Goal: Task Accomplishment & Management: Complete application form

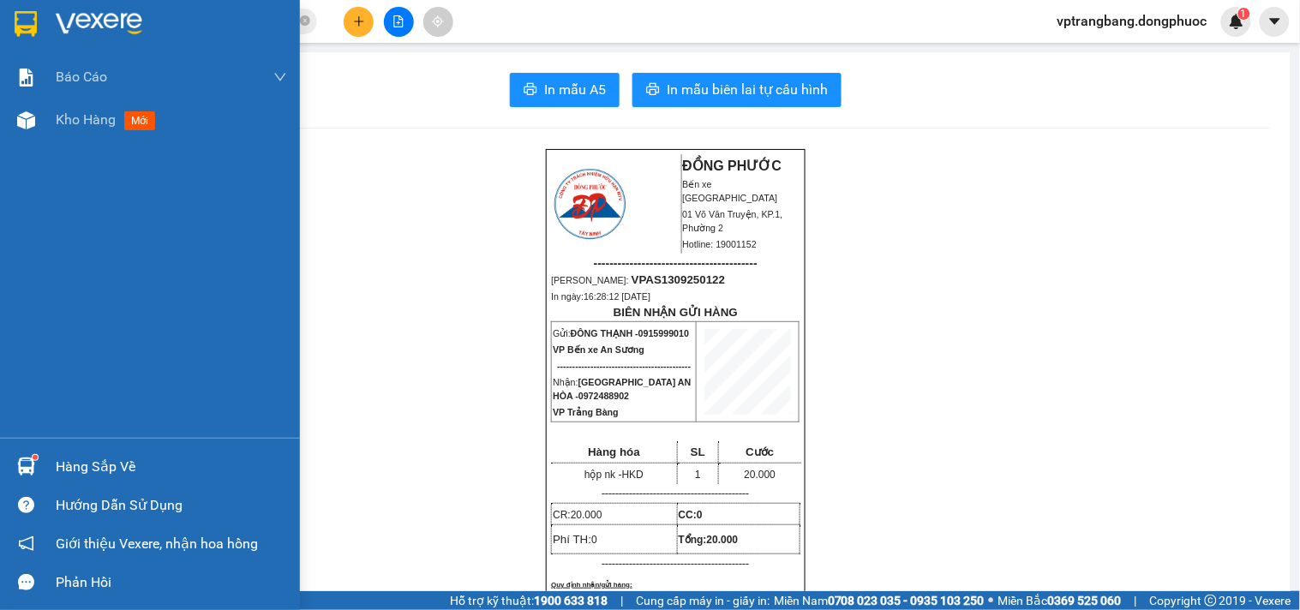
click at [50, 466] on div "Hàng sắp về" at bounding box center [150, 466] width 300 height 39
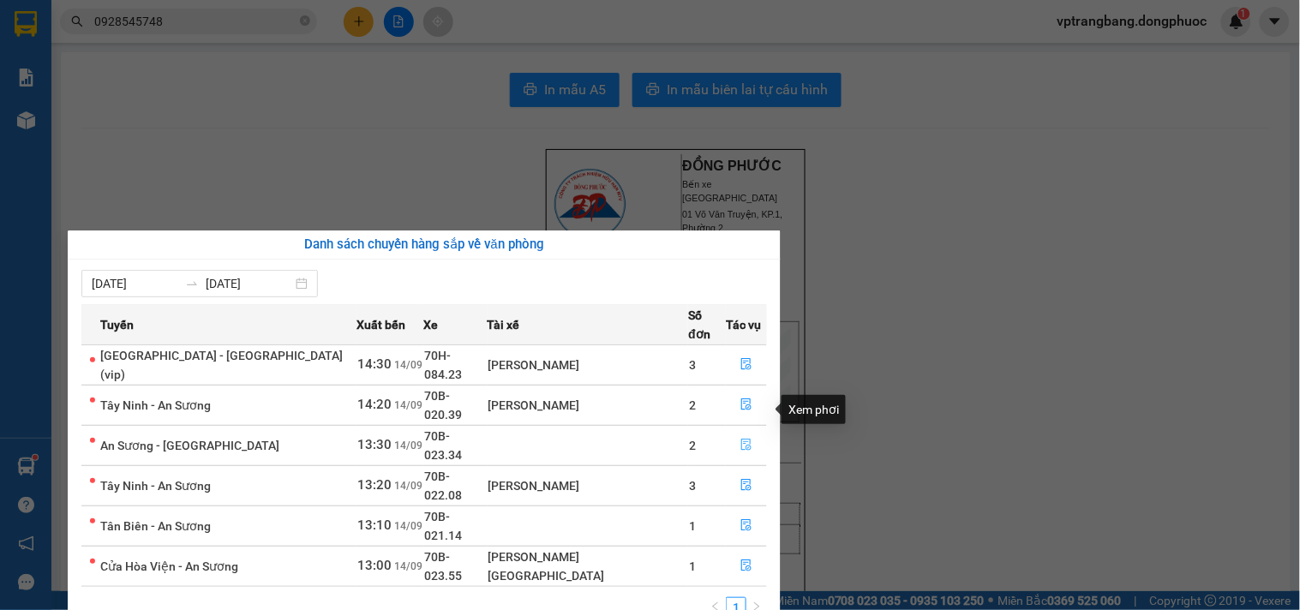
click at [741, 439] on icon "file-done" at bounding box center [746, 445] width 10 height 12
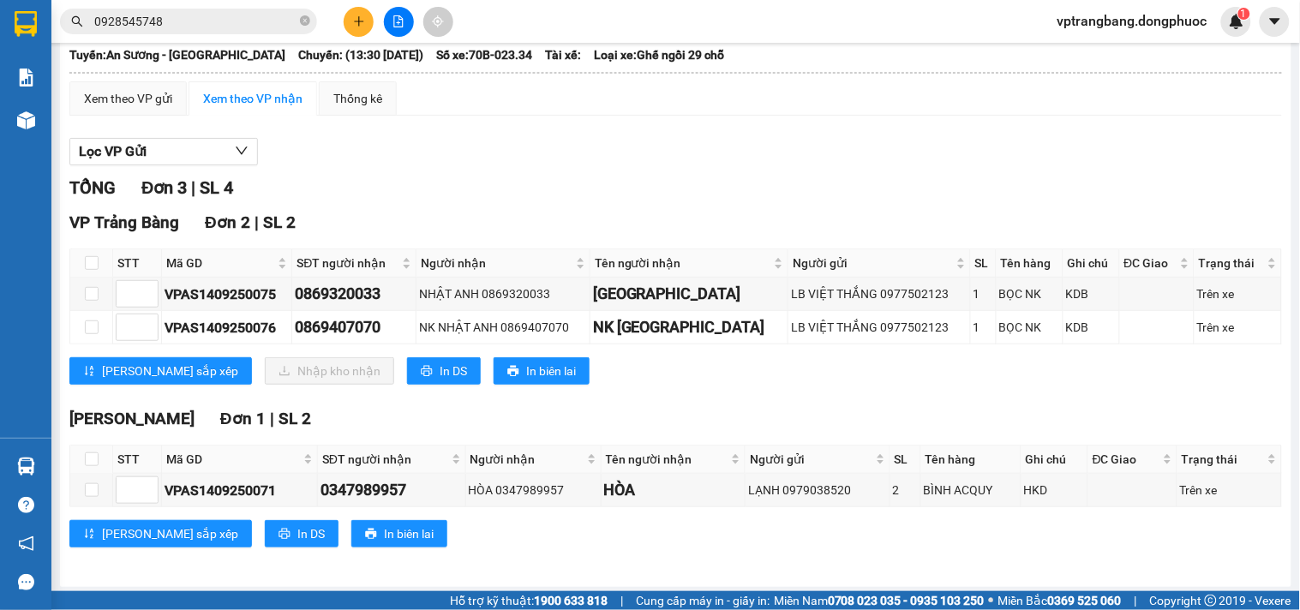
scroll to position [115, 0]
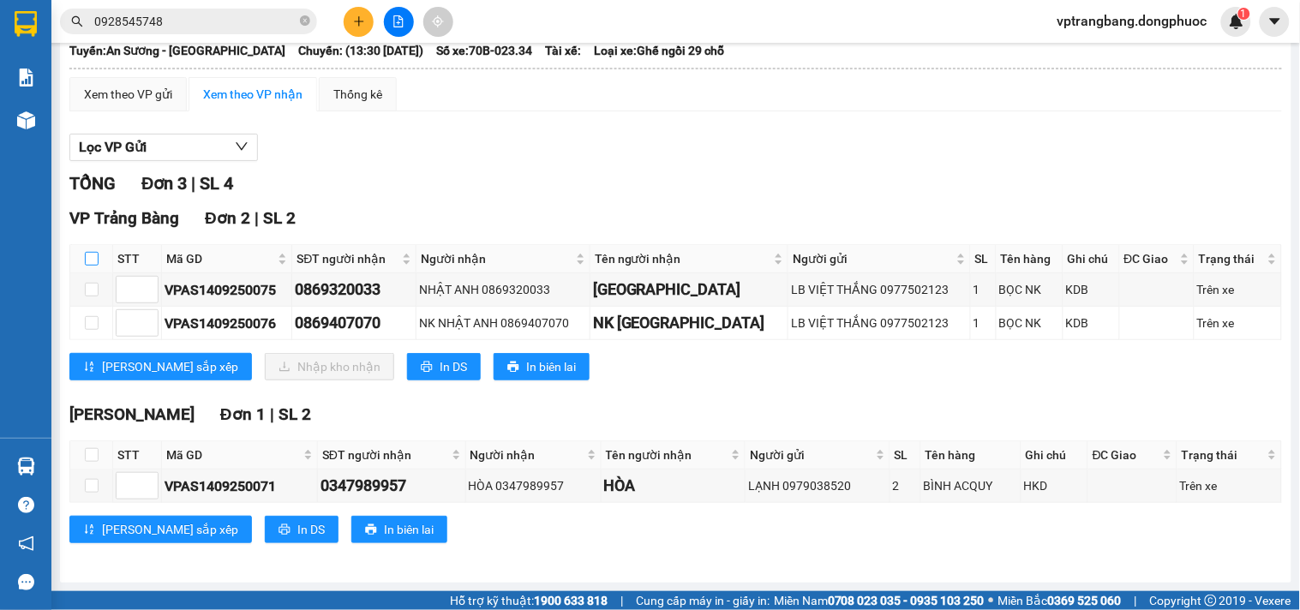
click at [87, 257] on input "checkbox" at bounding box center [92, 259] width 14 height 14
checkbox input "true"
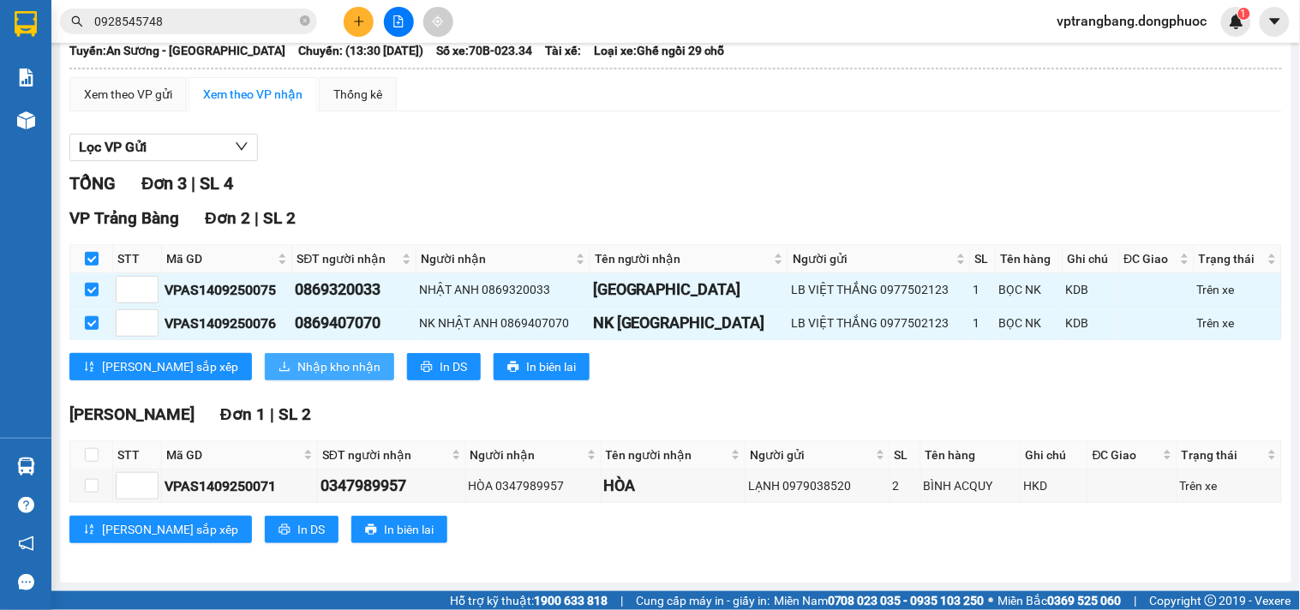
click at [297, 357] on span "Nhập kho nhận" at bounding box center [338, 366] width 83 height 19
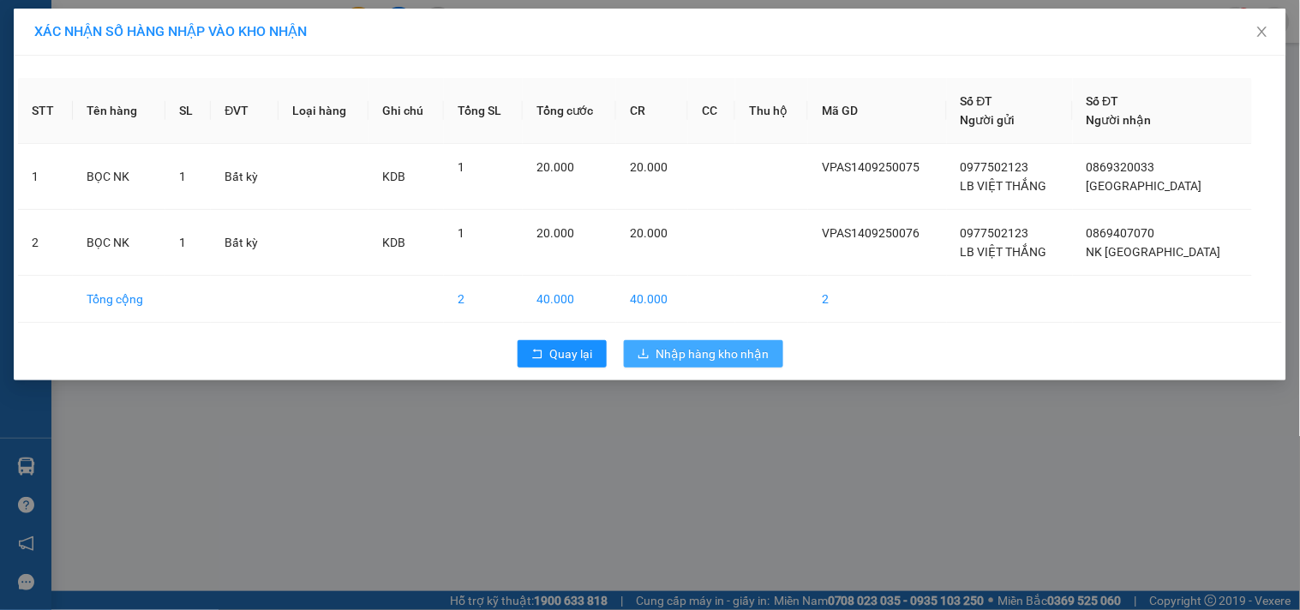
click at [687, 355] on span "Nhập hàng kho nhận" at bounding box center [712, 353] width 113 height 19
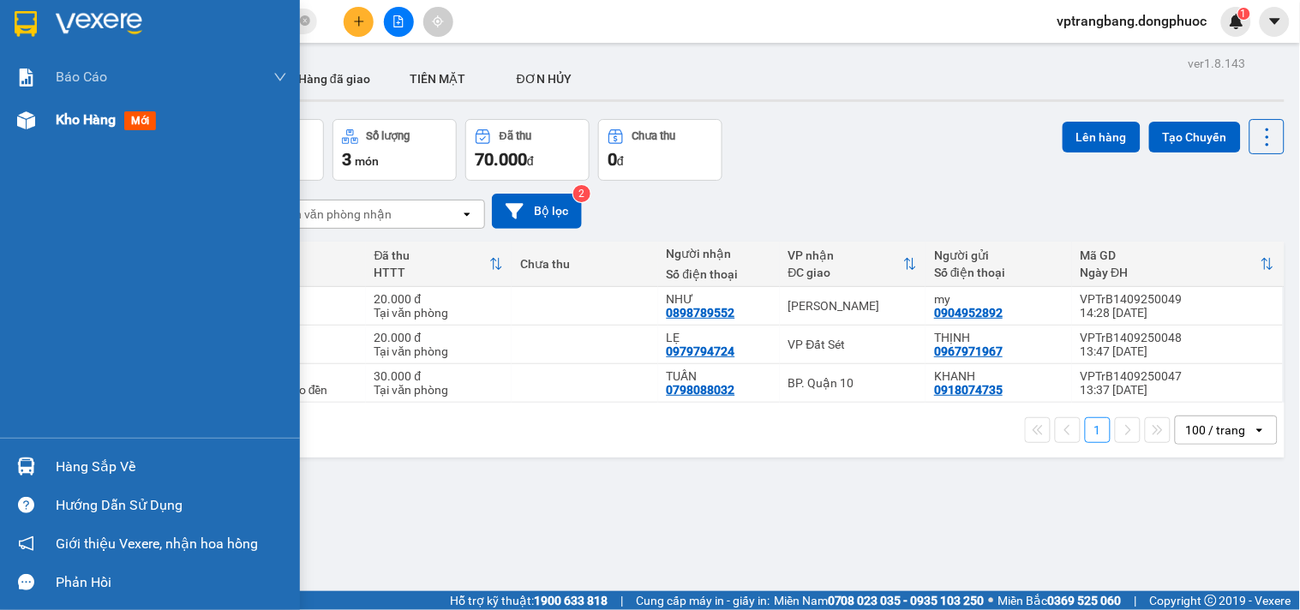
click at [70, 114] on span "Kho hàng" at bounding box center [86, 119] width 60 height 16
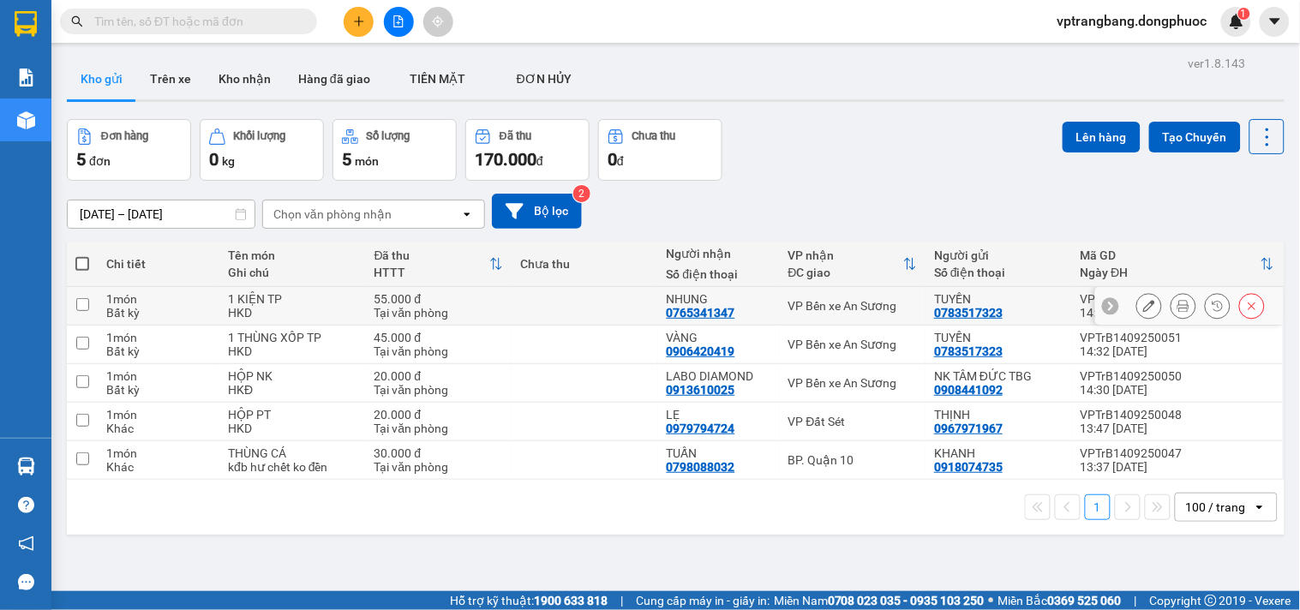
click at [865, 302] on div "VP Bến xe An Sương" at bounding box center [852, 306] width 129 height 14
checkbox input "true"
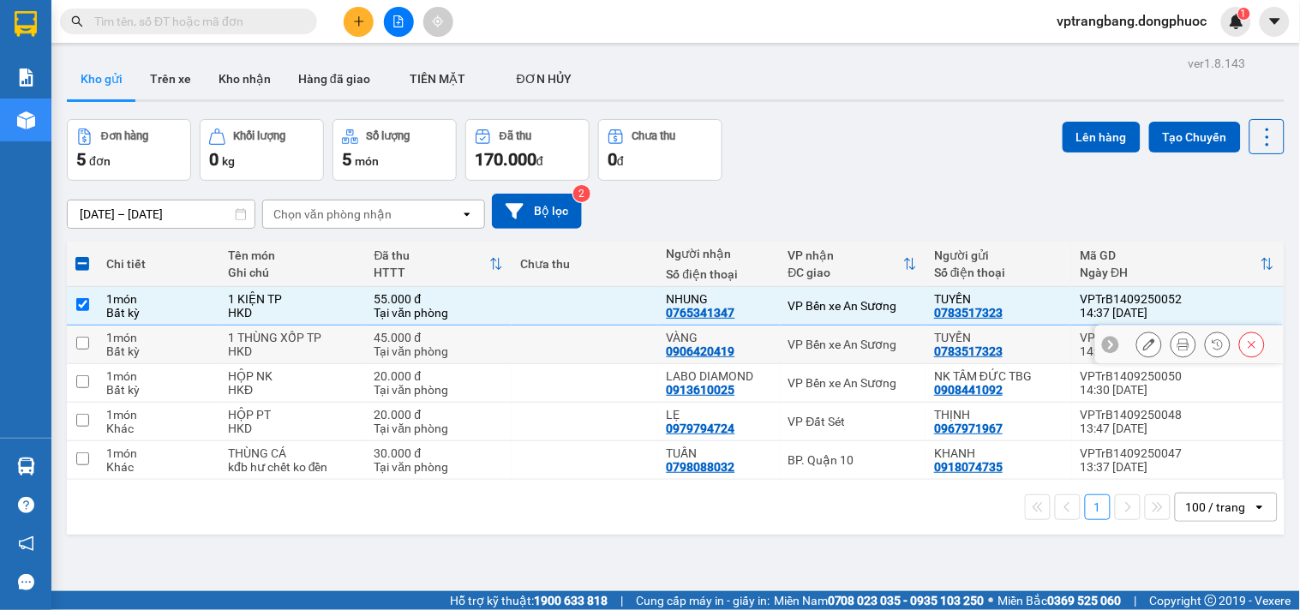
click at [853, 352] on td "VP Bến xe An Sương" at bounding box center [853, 345] width 147 height 39
checkbox input "true"
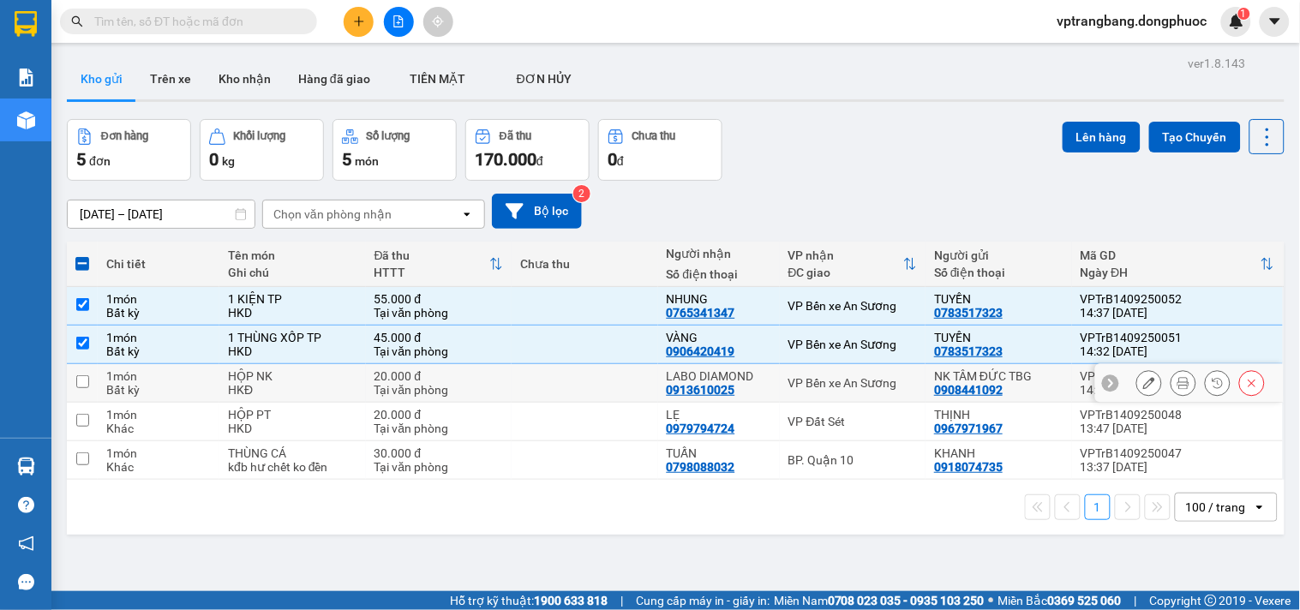
click at [840, 381] on div "VP Bến xe An Sương" at bounding box center [852, 383] width 129 height 14
checkbox input "true"
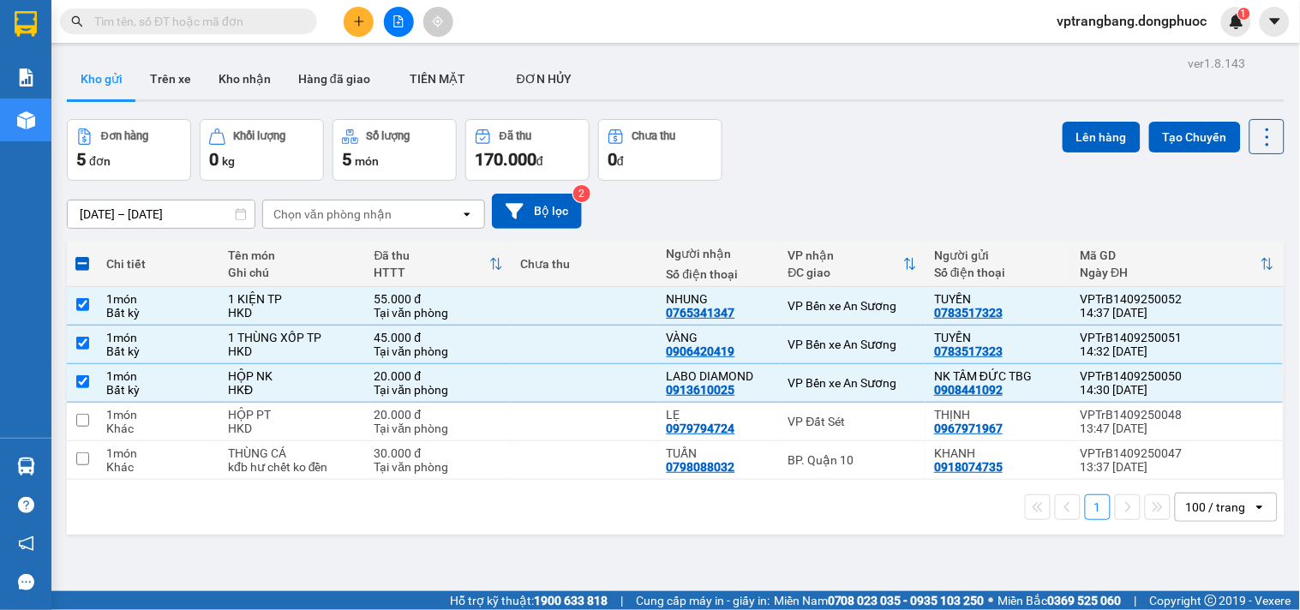
click at [901, 181] on div "12/09/2025 – 14/09/2025 Press the down arrow key to interact with the calendar …" at bounding box center [676, 211] width 1218 height 61
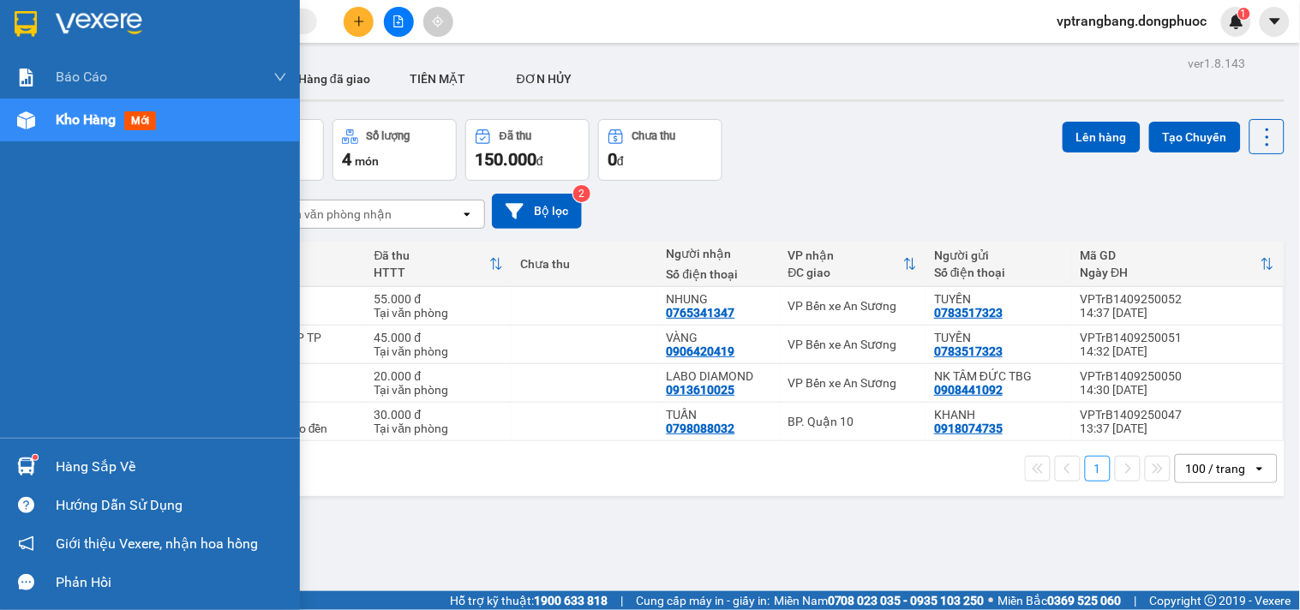
click at [63, 456] on div "Hàng sắp về" at bounding box center [171, 467] width 231 height 26
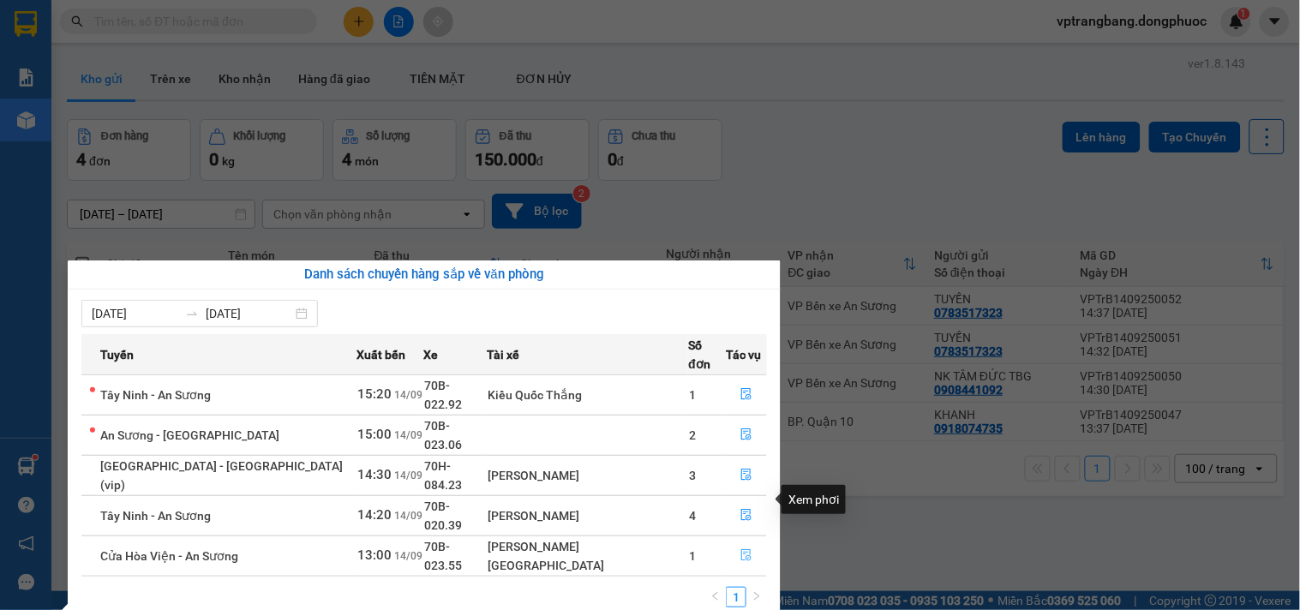
click at [741, 549] on icon "file-done" at bounding box center [746, 555] width 10 height 12
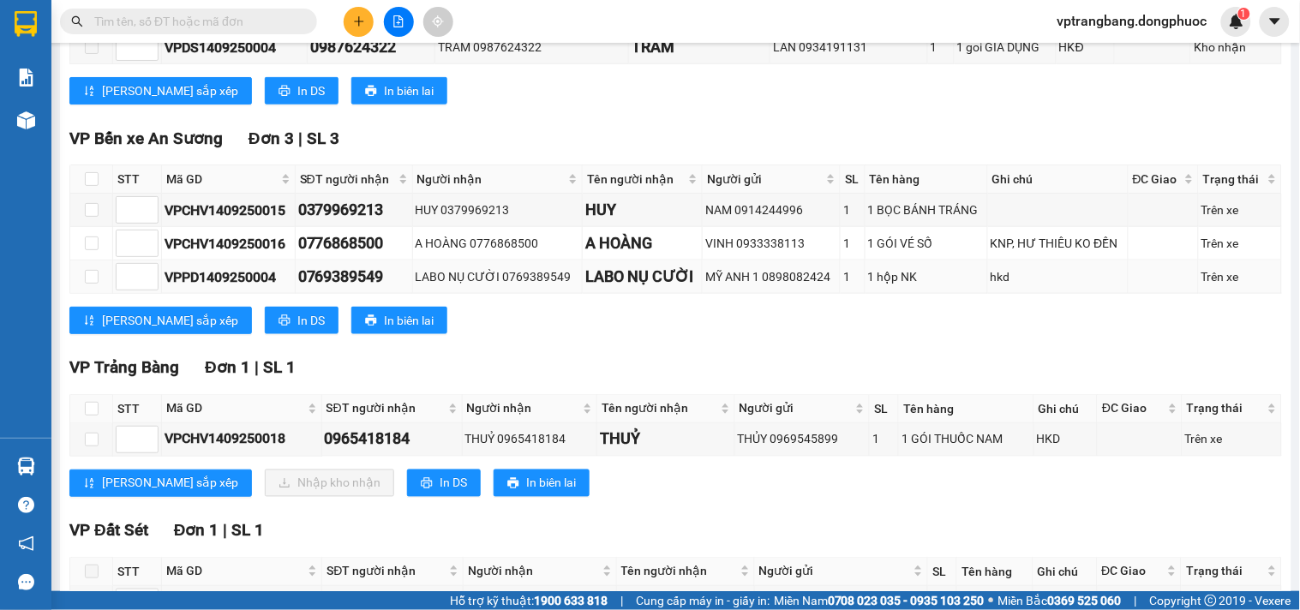
scroll to position [610, 0]
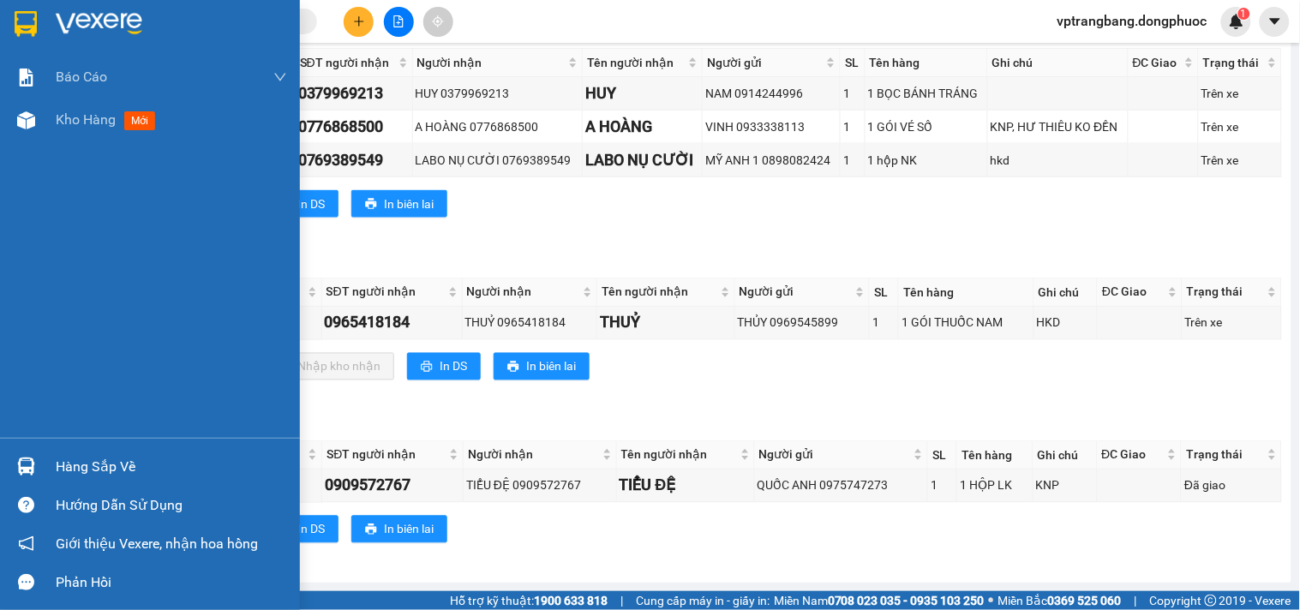
click at [97, 472] on div "Hàng sắp về" at bounding box center [171, 467] width 231 height 26
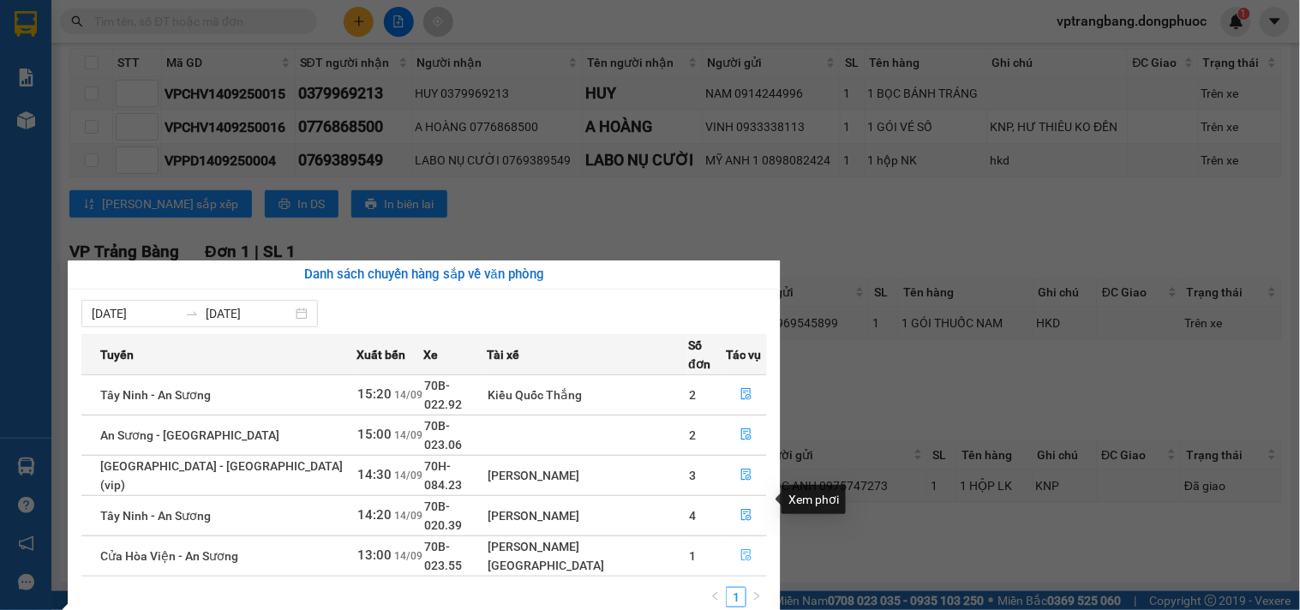
click at [740, 549] on icon "file-done" at bounding box center [746, 555] width 12 height 12
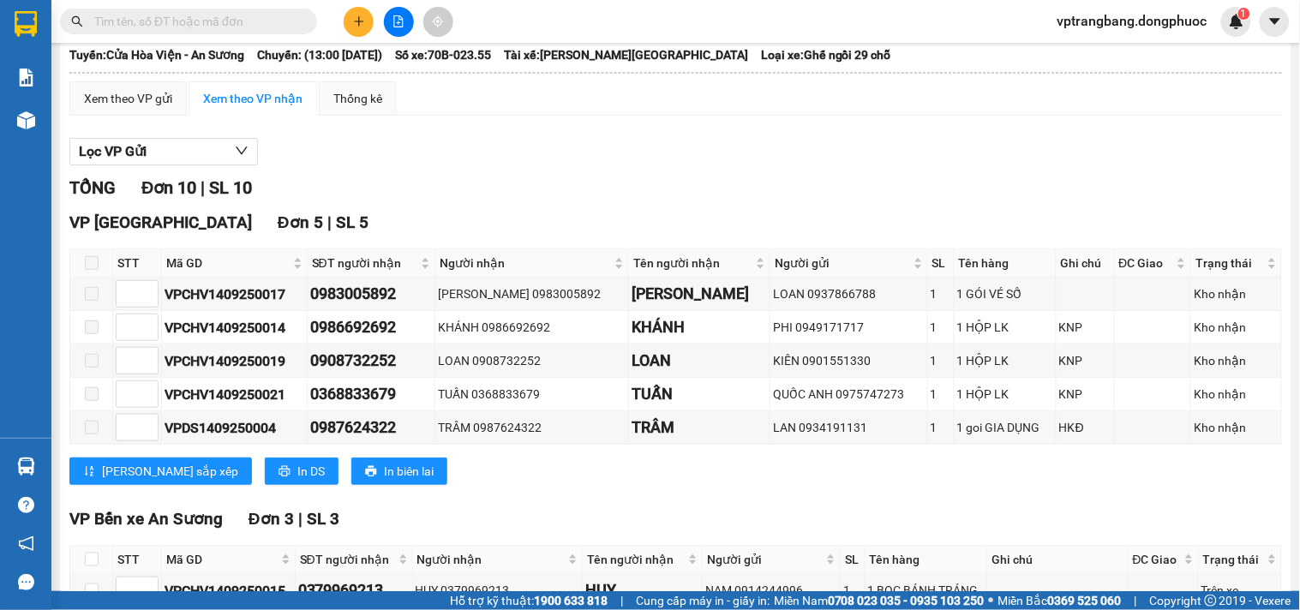
scroll to position [571, 0]
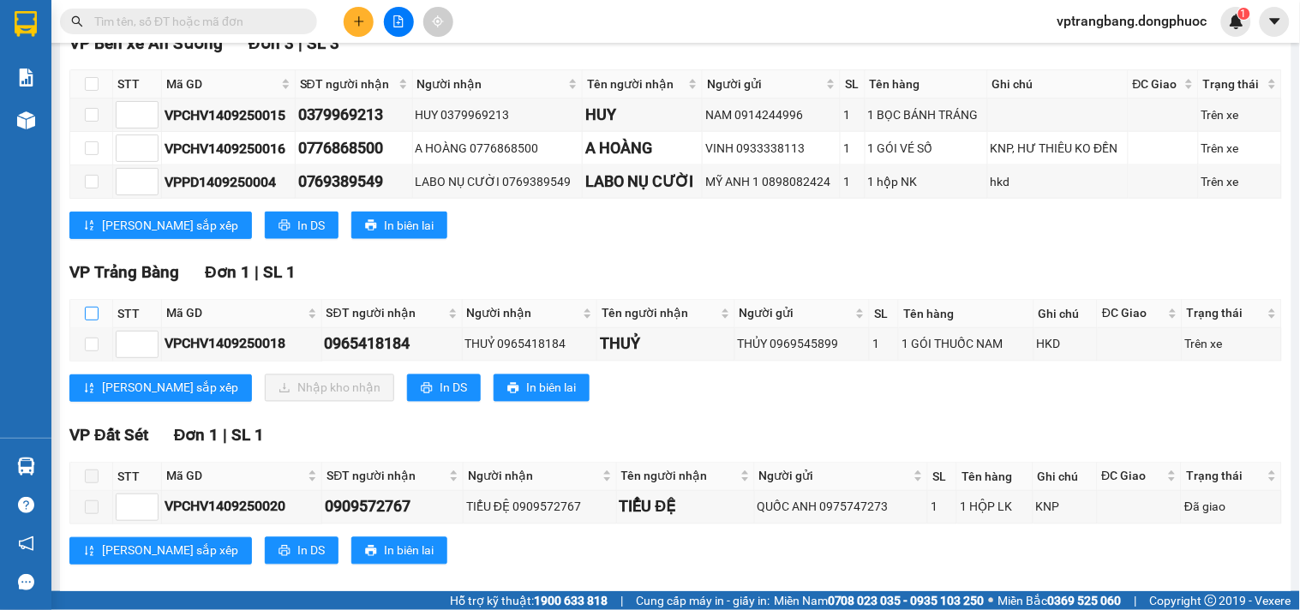
click at [90, 320] on input "checkbox" at bounding box center [92, 314] width 14 height 14
checkbox input "true"
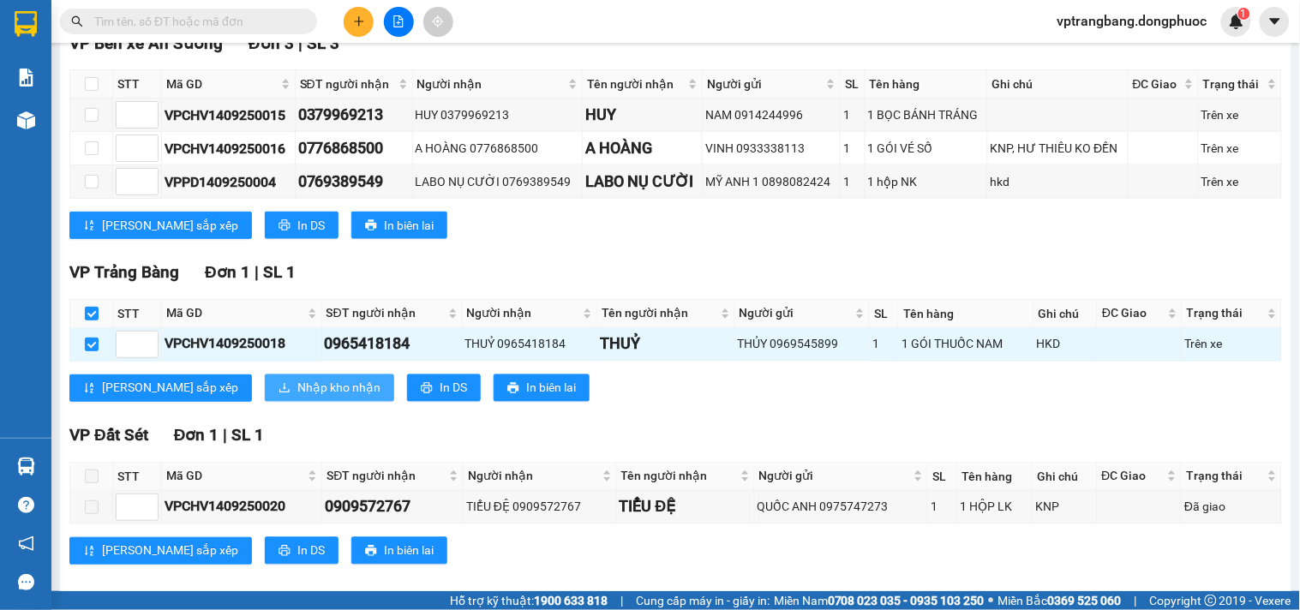
drag, startPoint x: 234, startPoint y: 403, endPoint x: 250, endPoint y: 398, distance: 16.8
click at [297, 398] on span "Nhập kho nhận" at bounding box center [338, 388] width 83 height 19
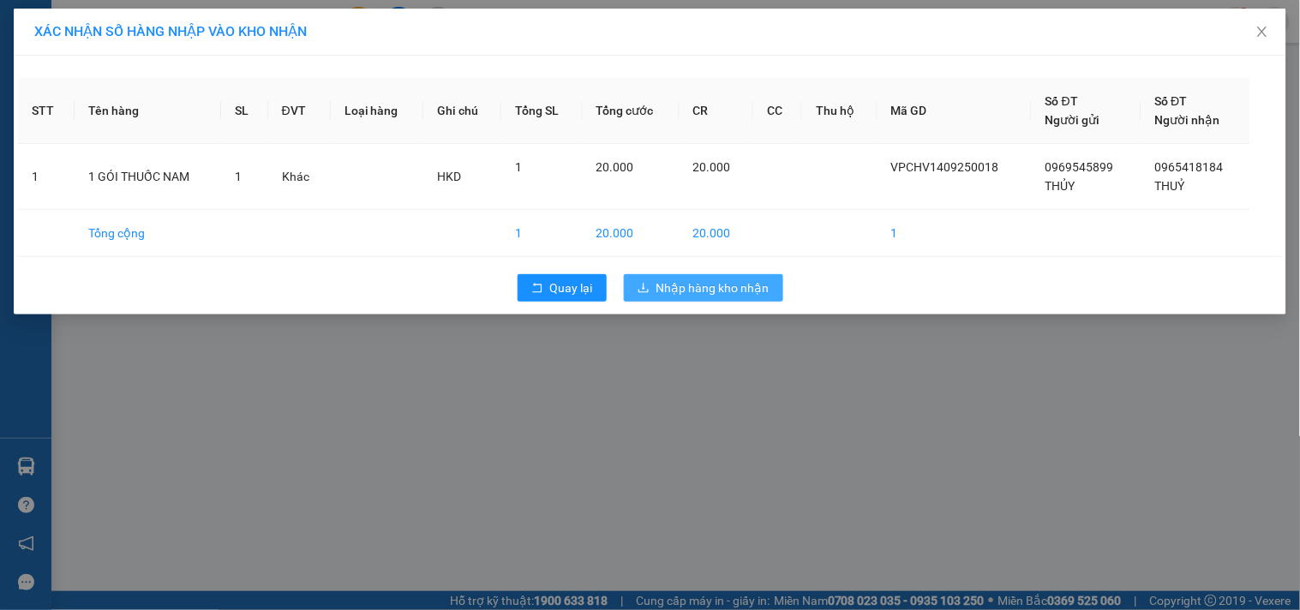
click at [674, 296] on span "Nhập hàng kho nhận" at bounding box center [712, 287] width 113 height 19
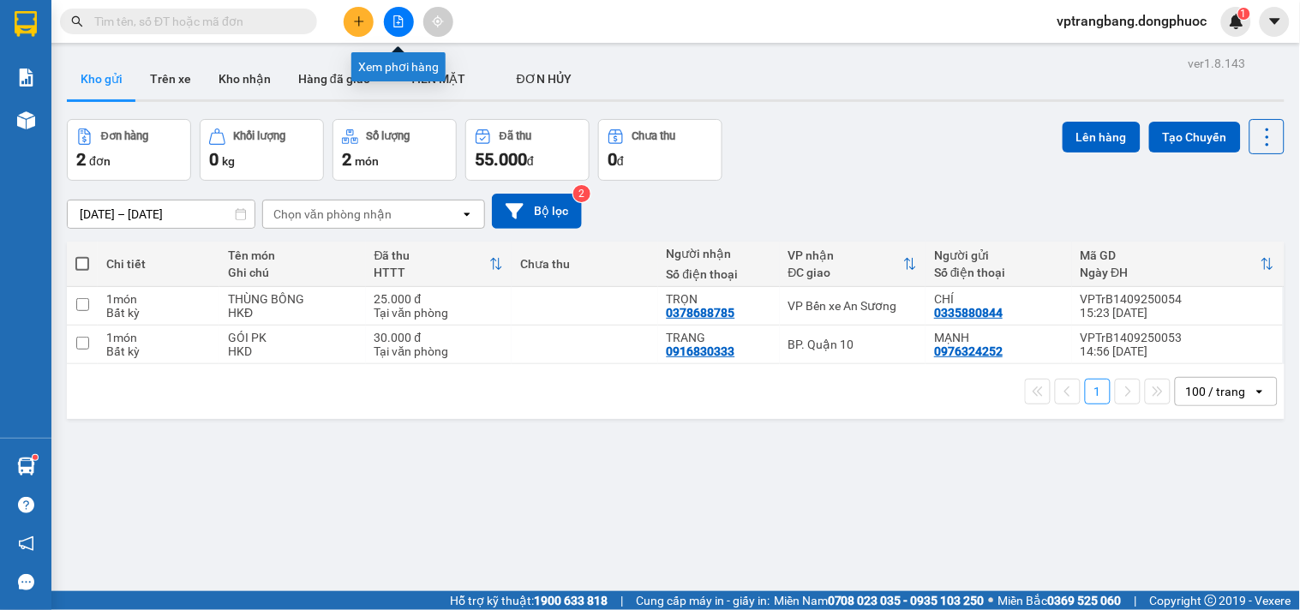
click at [389, 27] on button at bounding box center [399, 22] width 30 height 30
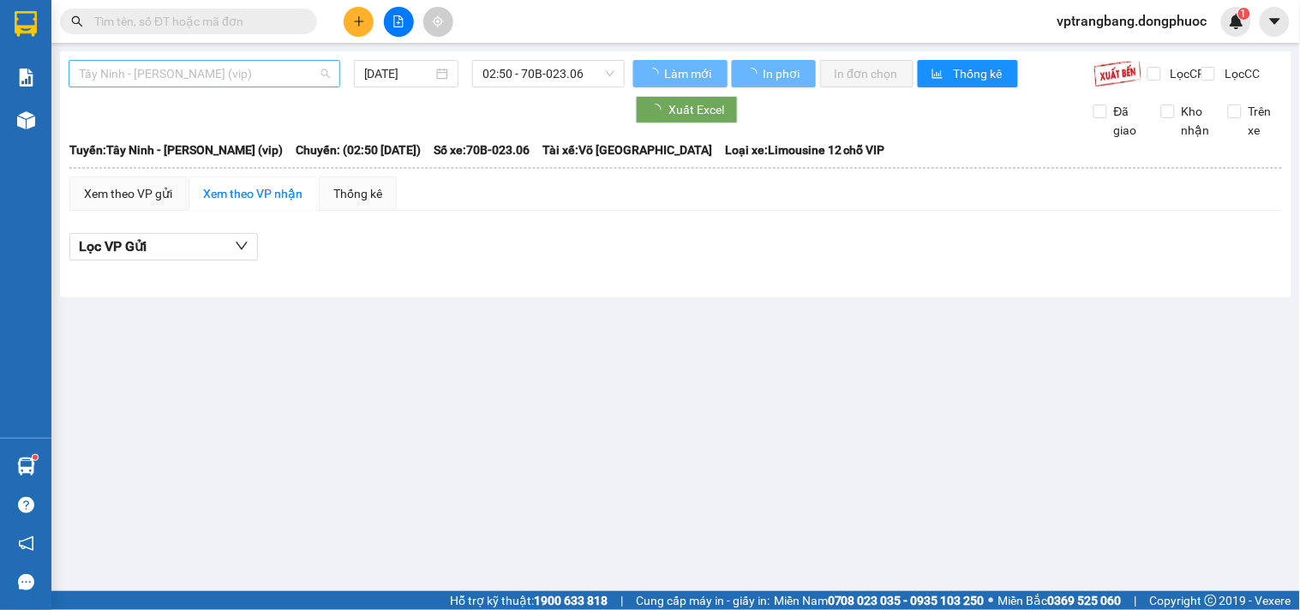
click at [213, 80] on span "Tây Ninh - Hồ Chí Minh (vip)" at bounding box center [204, 74] width 251 height 26
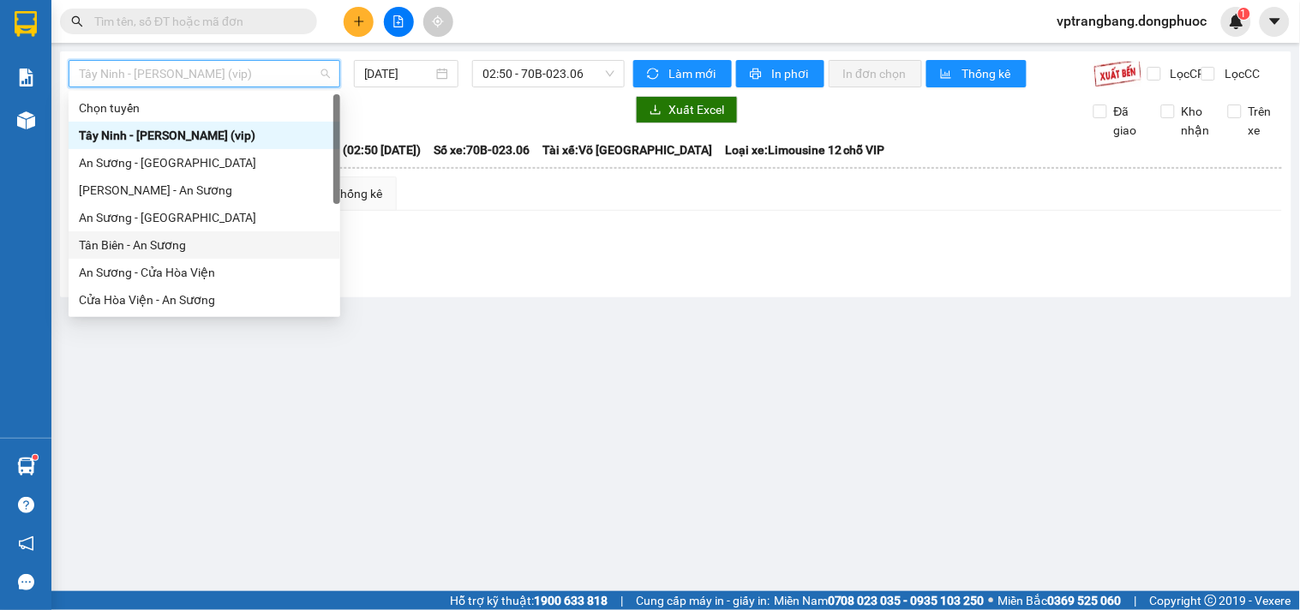
scroll to position [95, 0]
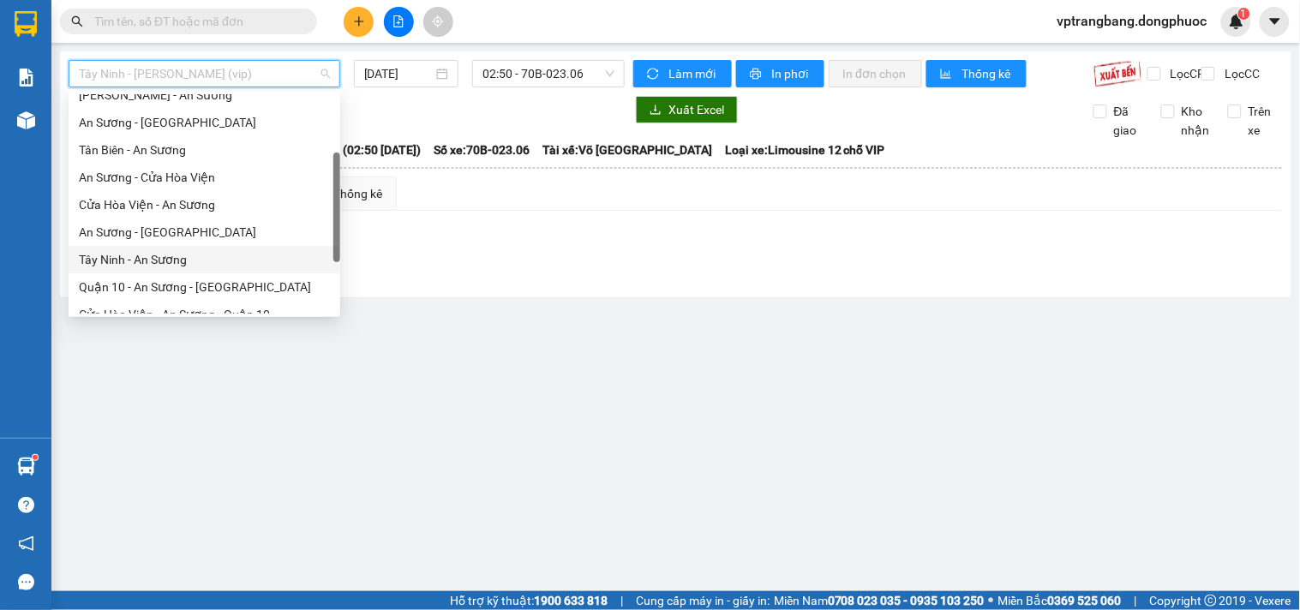
click at [163, 261] on div "Tây Ninh - An Sương" at bounding box center [204, 259] width 251 height 19
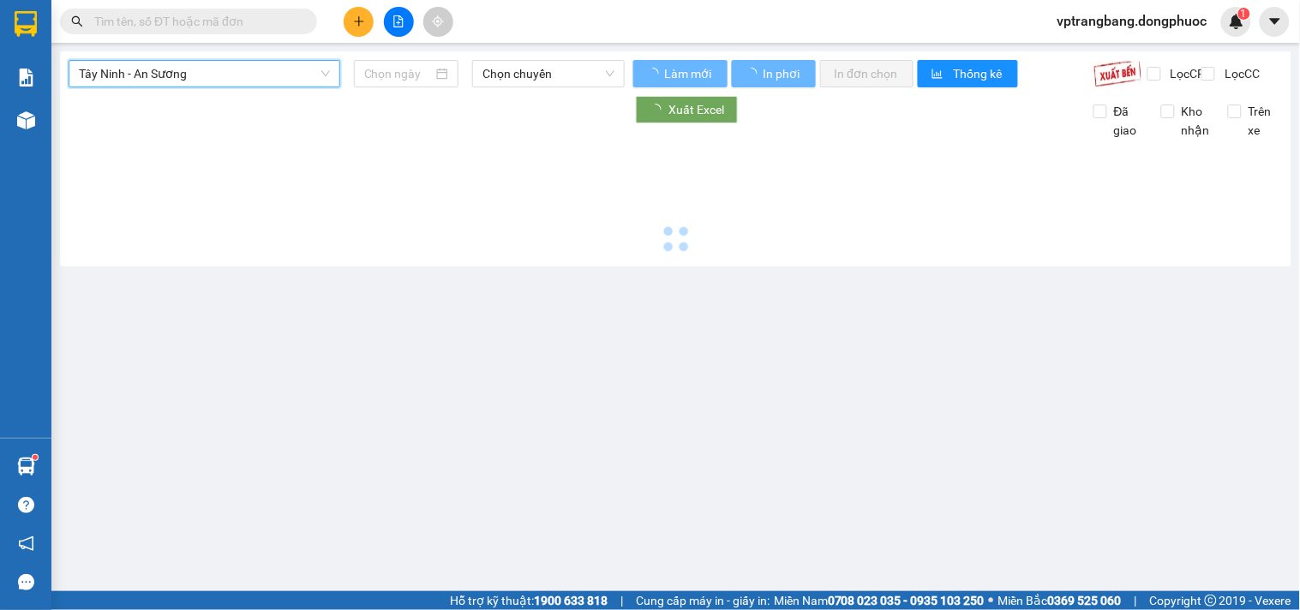
type input "[DATE]"
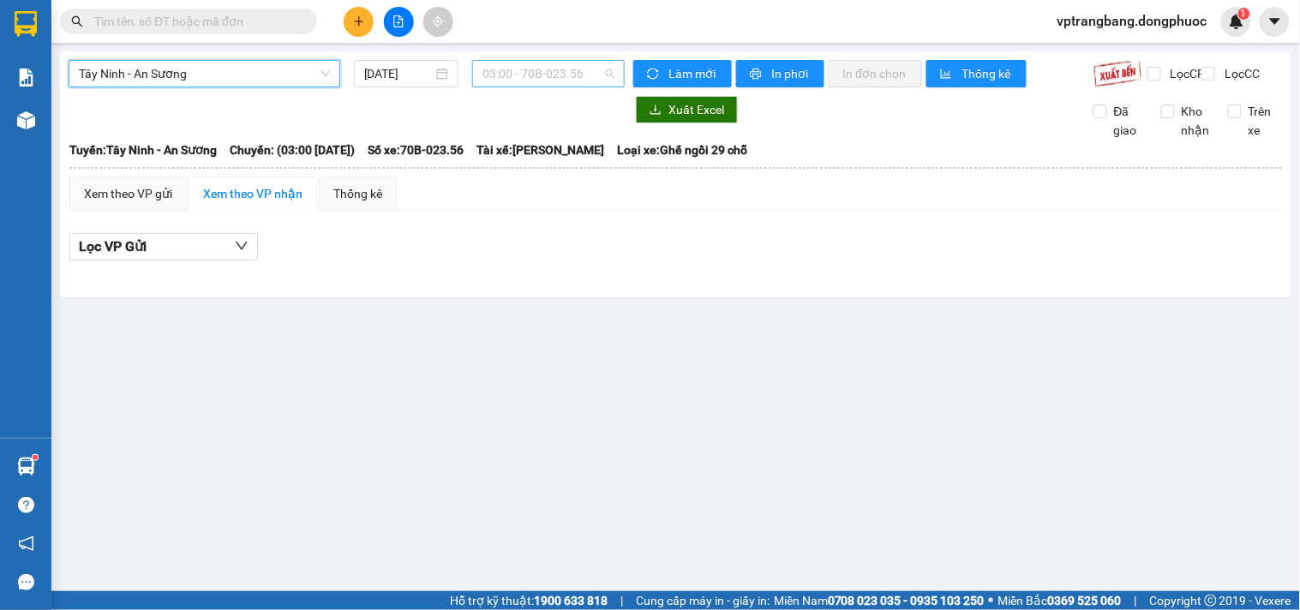
click at [544, 74] on span "03:00 - 70B-023.56" at bounding box center [548, 74] width 132 height 26
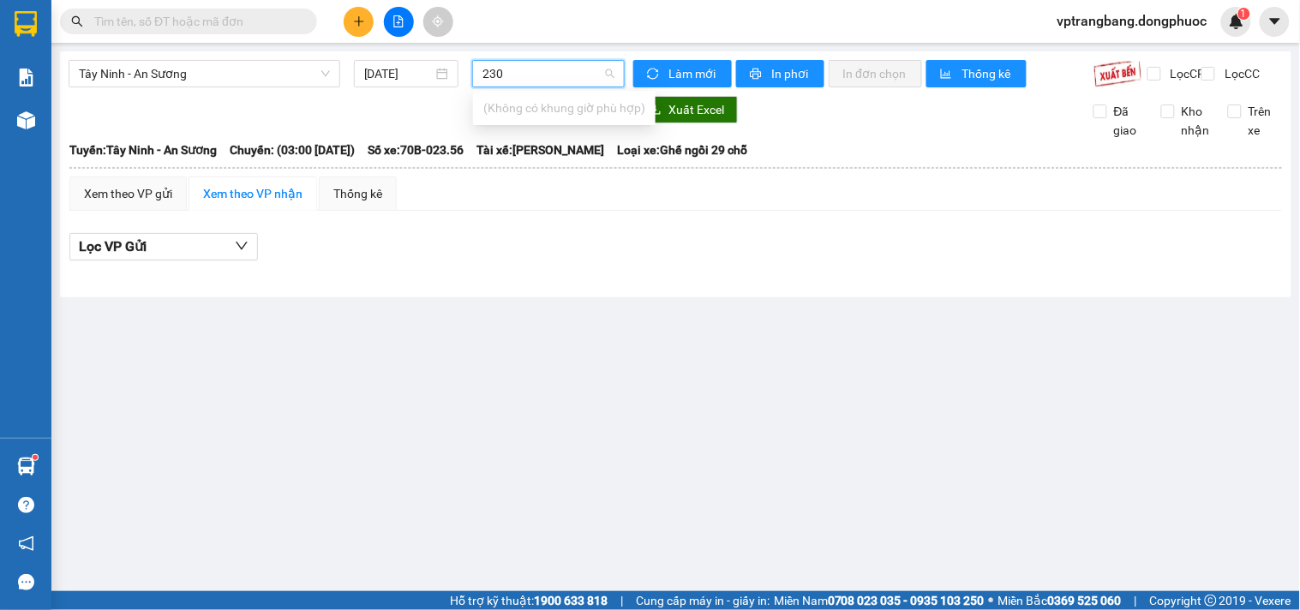
type input "230"
click at [243, 58] on div "Tây Ninh - An Sương 14/09/2025 Làm mới In phơi In đơn chọn Thống kê Lọc CR Lọc …" at bounding box center [675, 174] width 1231 height 246
click at [240, 75] on span "Tây Ninh - An Sương" at bounding box center [204, 74] width 251 height 26
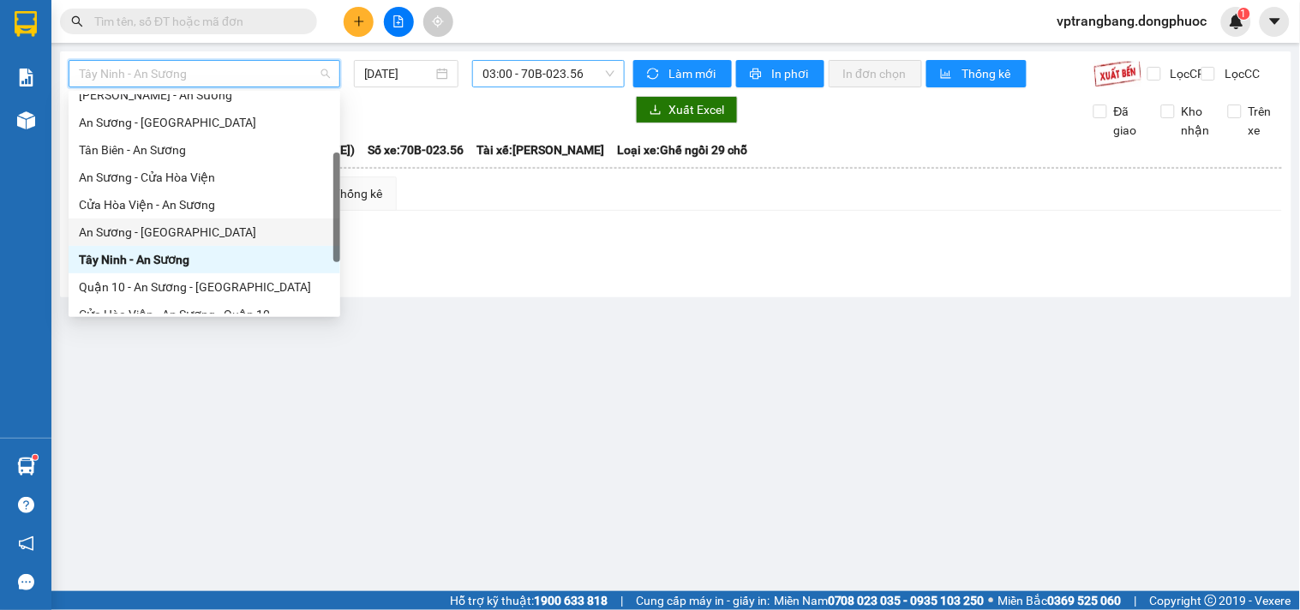
click at [151, 226] on div "An Sương - Tây Ninh" at bounding box center [204, 232] width 251 height 19
type input "[DATE]"
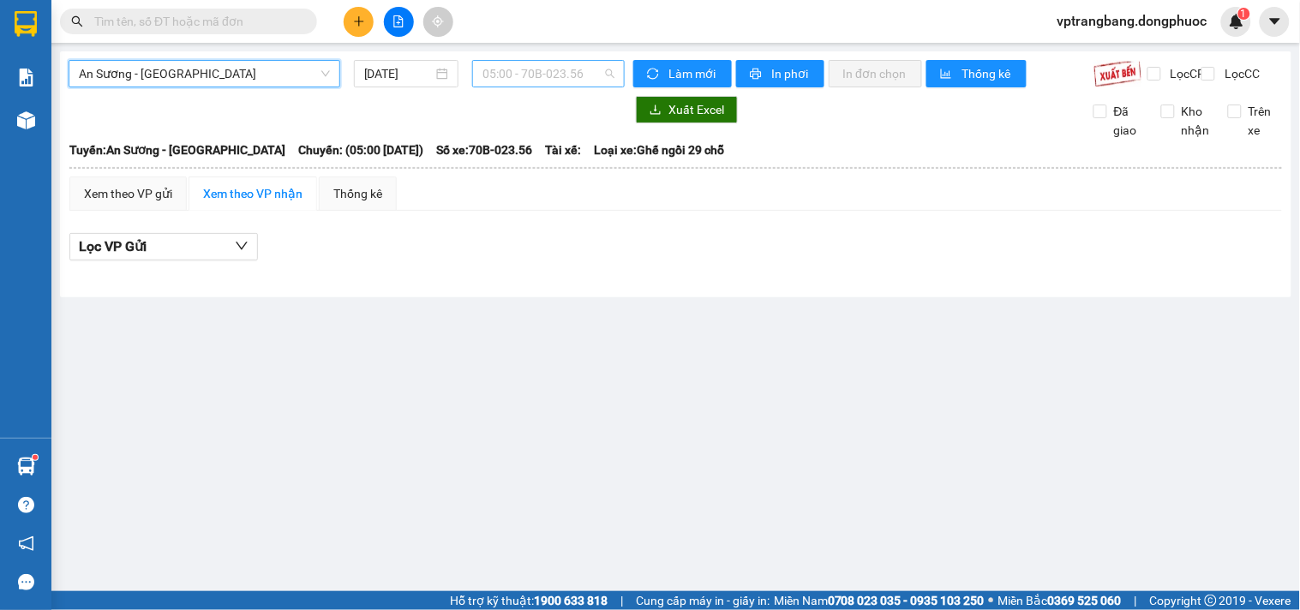
click at [523, 71] on span "05:00 - 70B-023.56" at bounding box center [548, 74] width 132 height 26
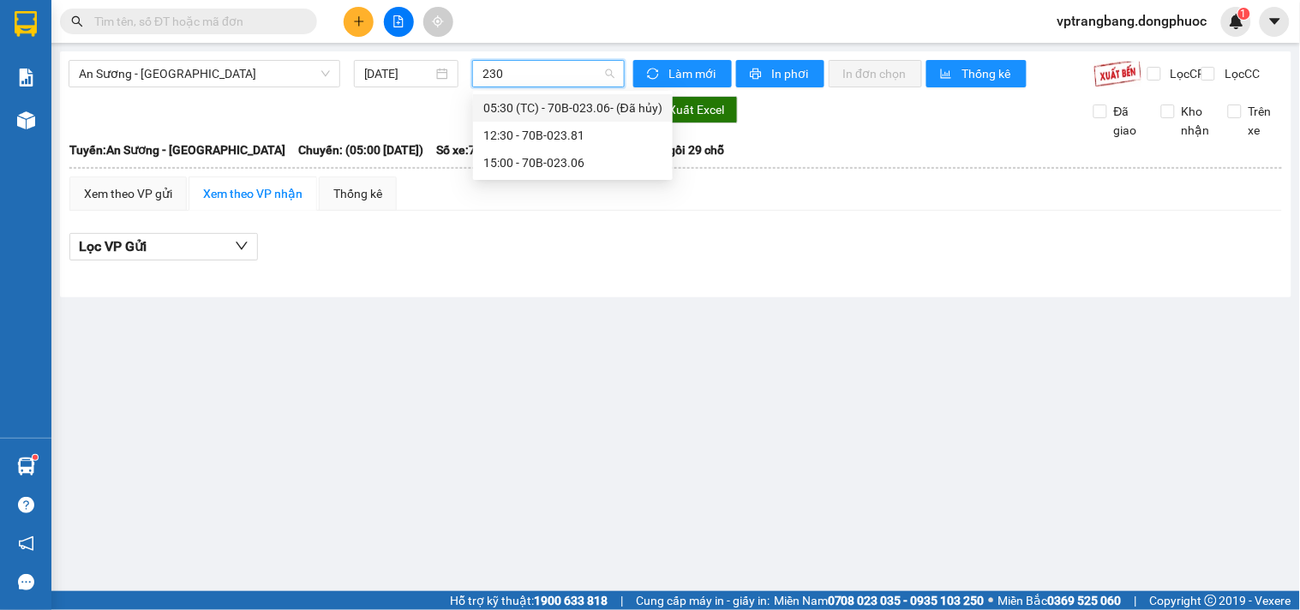
type input "2306"
click div "15:00 - 70B-023.06"
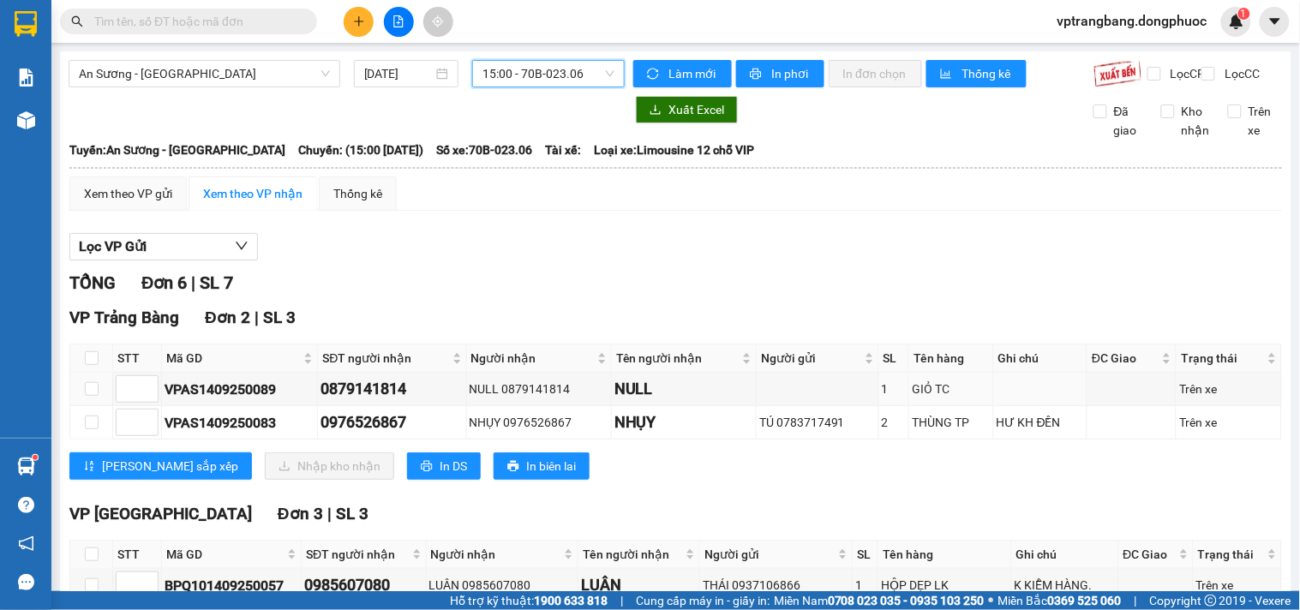
scroll to position [95, 0]
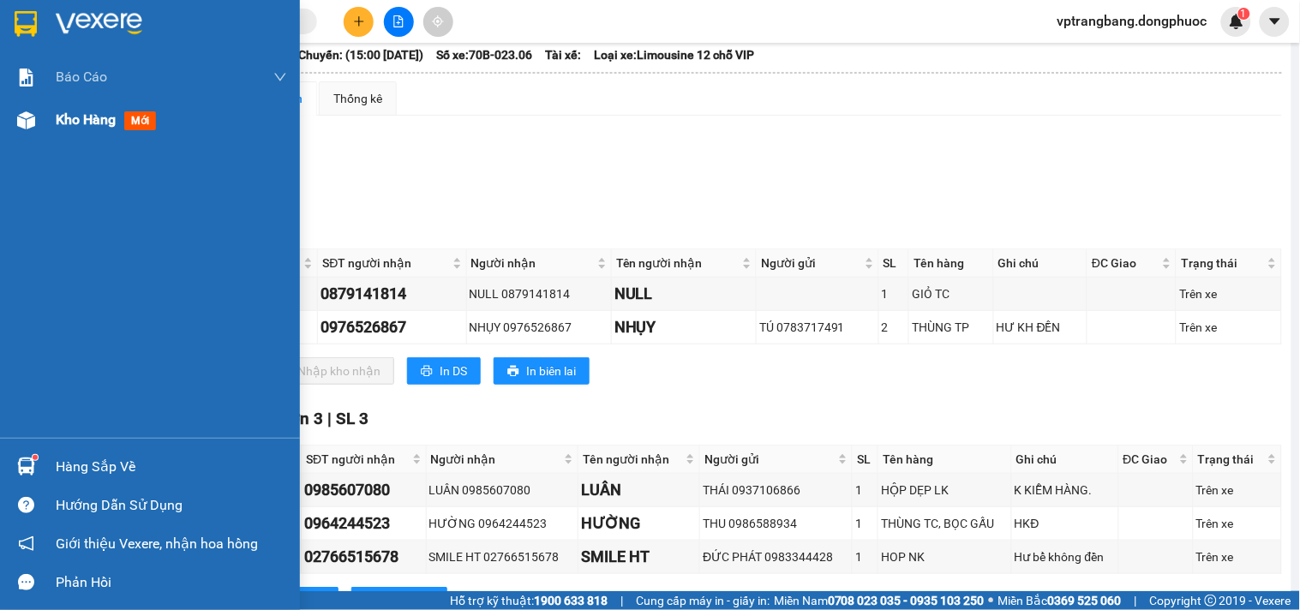
click span "Kho hàng"
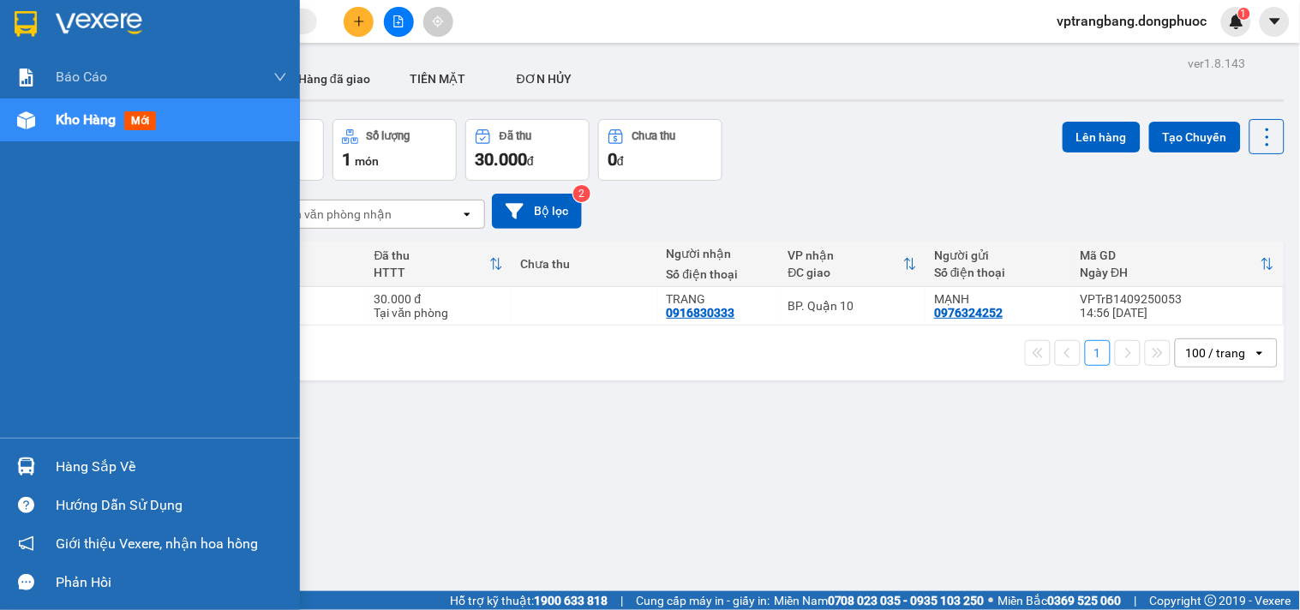
drag, startPoint x: 54, startPoint y: 467, endPoint x: 84, endPoint y: 456, distance: 32.0
click at [55, 467] on div "Hàng sắp về" at bounding box center [150, 466] width 300 height 39
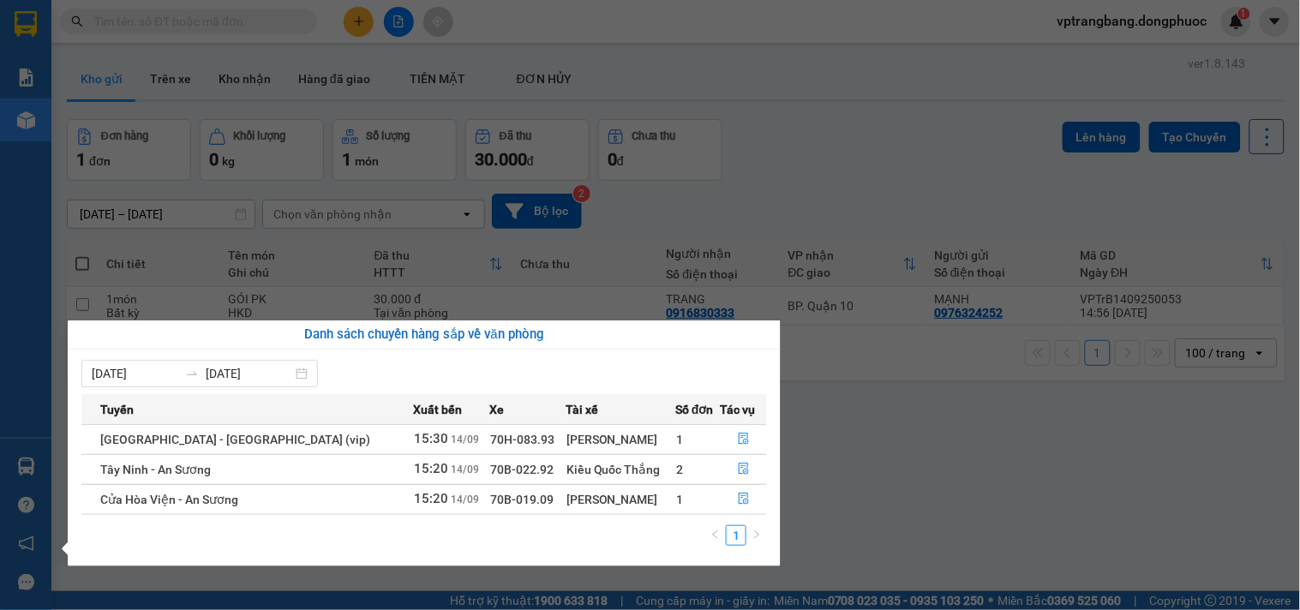
click at [818, 187] on section "Kết quả tìm kiếm ( 0 ) Bộ lọc No Data vptrangbang.dongphuoc 1 Báo cáo Mẫu 1: Bá…" at bounding box center [650, 305] width 1300 height 610
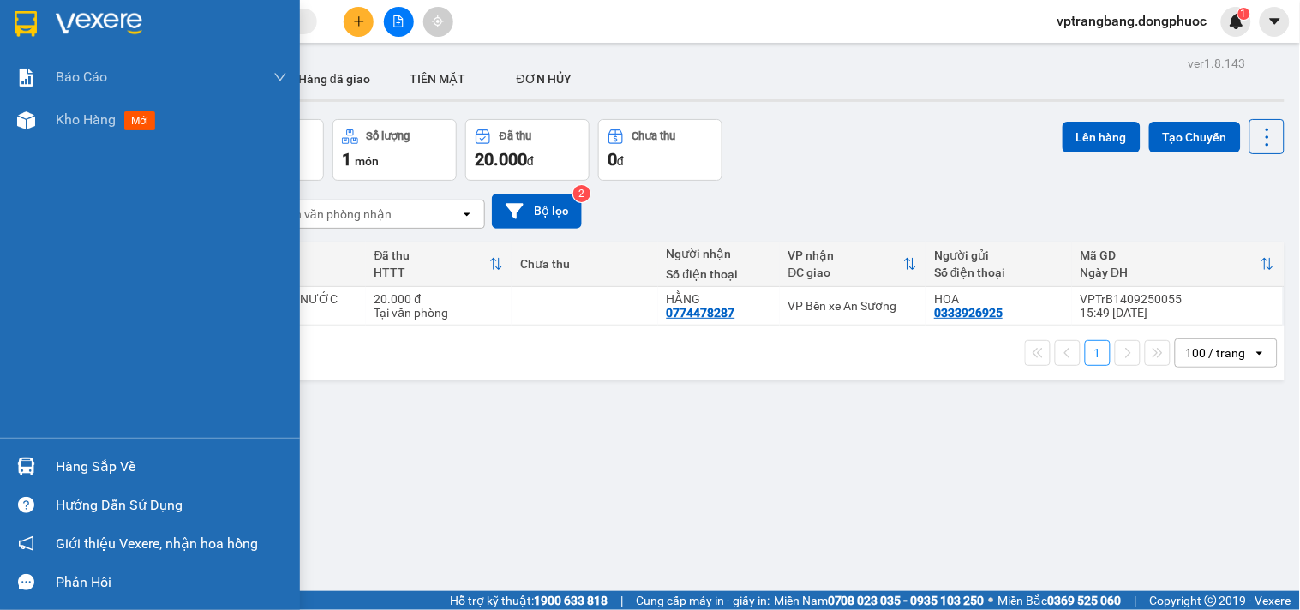
click at [112, 474] on div "Hàng sắp về" at bounding box center [171, 467] width 231 height 26
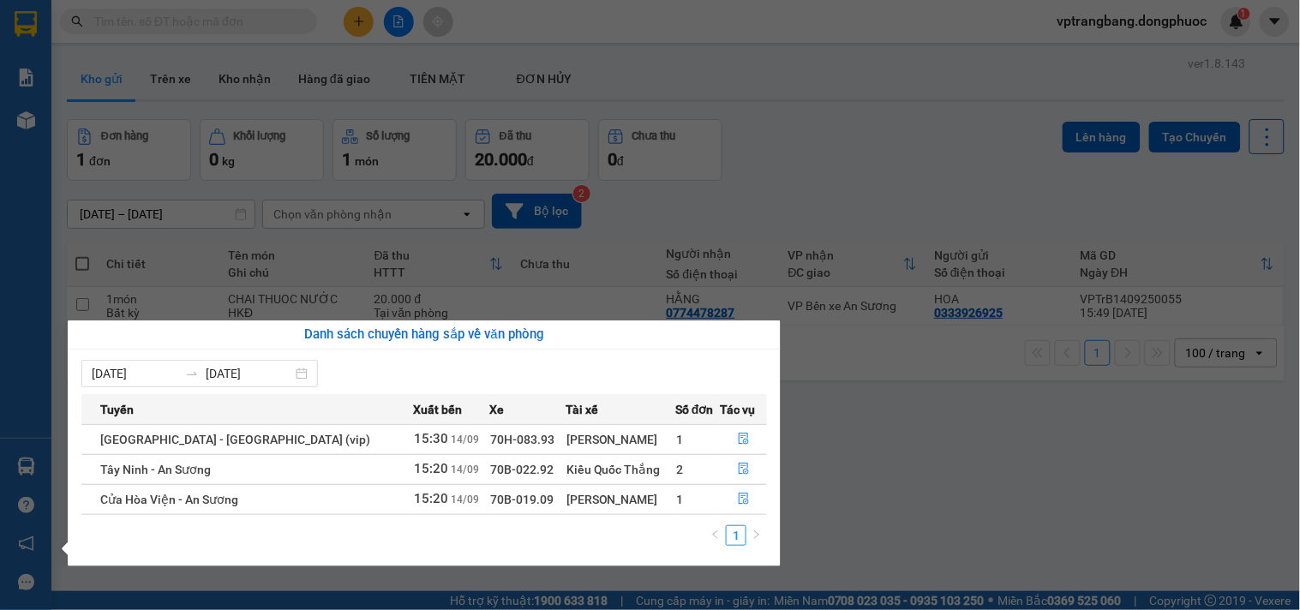
click at [883, 450] on section "Kết quả tìm kiếm ( 0 ) Bộ lọc No Data vptrangbang.dongphuoc 1 Báo cáo Mẫu 1: Bá…" at bounding box center [650, 305] width 1300 height 610
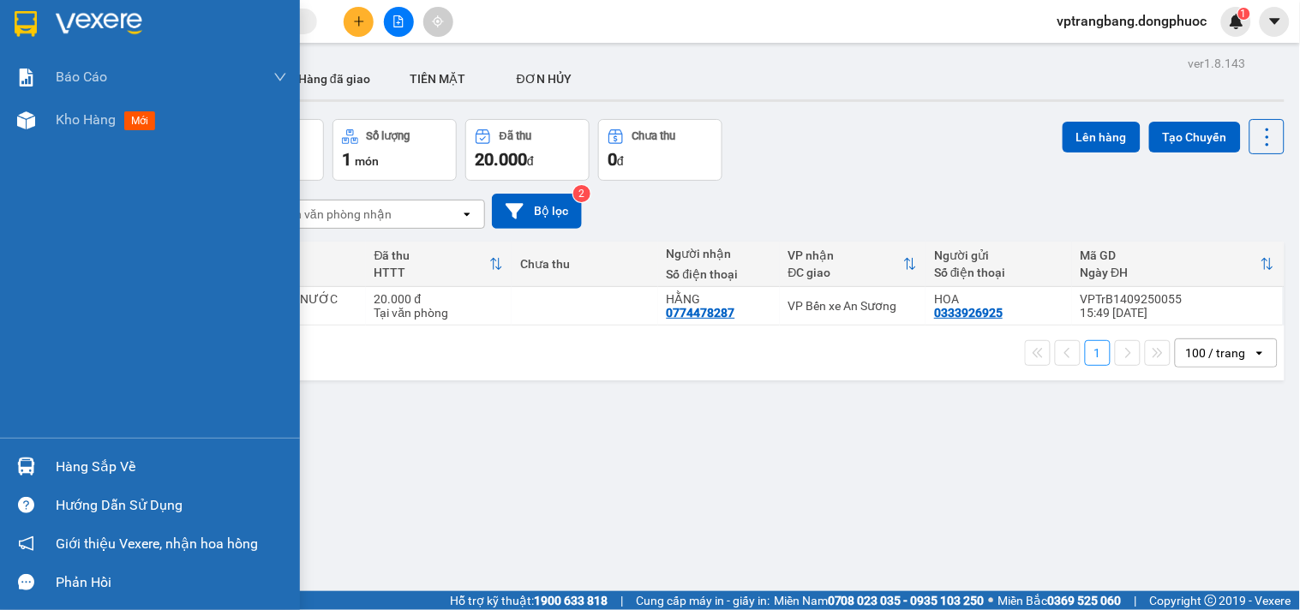
click at [46, 475] on div "Hàng sắp về" at bounding box center [150, 466] width 300 height 39
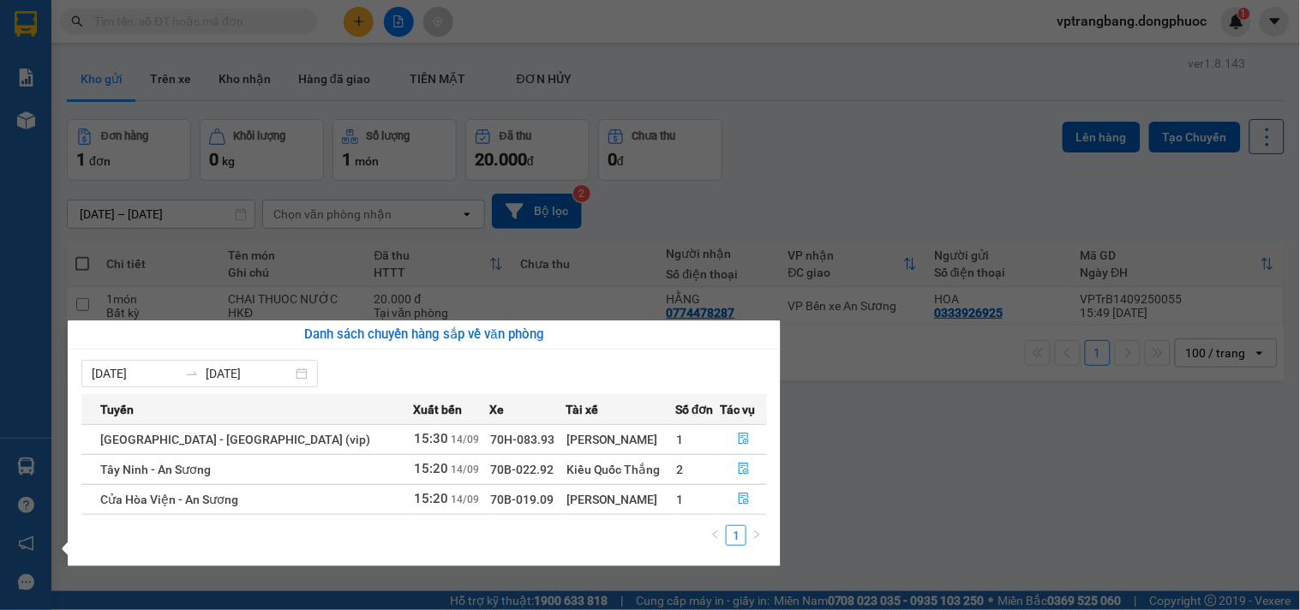
click at [872, 481] on section "Kết quả tìm kiếm ( 0 ) Bộ lọc No Data vptrangbang.dongphuoc 1 Báo cáo Mẫu 1: Bá…" at bounding box center [650, 305] width 1300 height 610
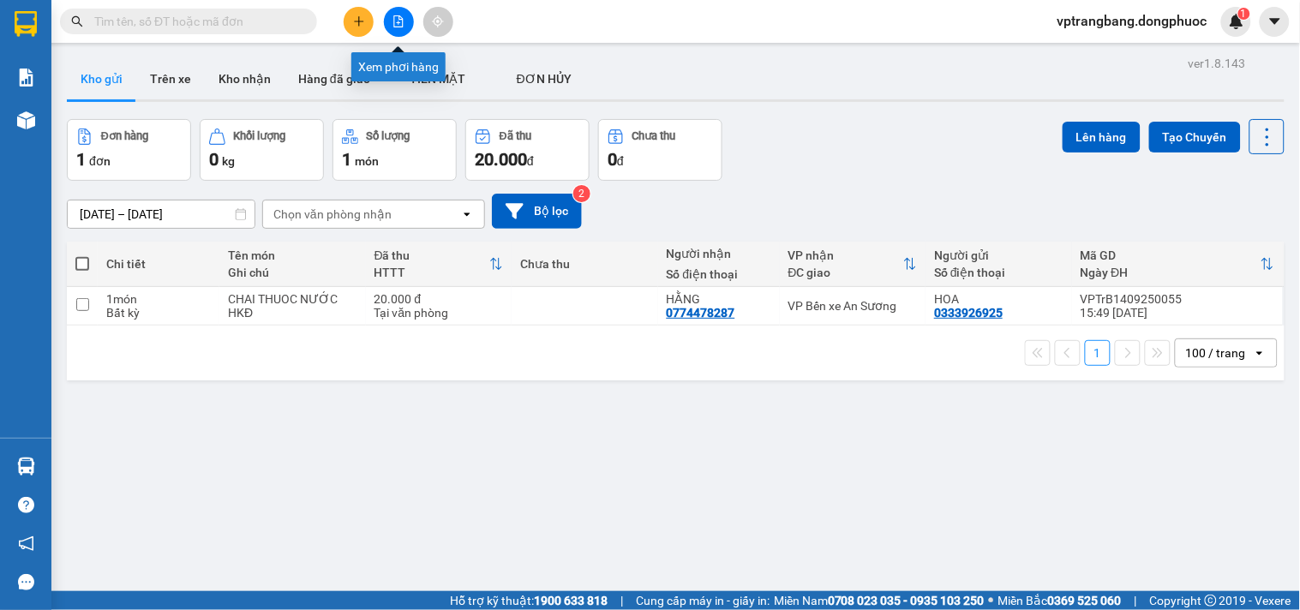
click at [392, 22] on icon "file-add" at bounding box center [398, 21] width 12 height 12
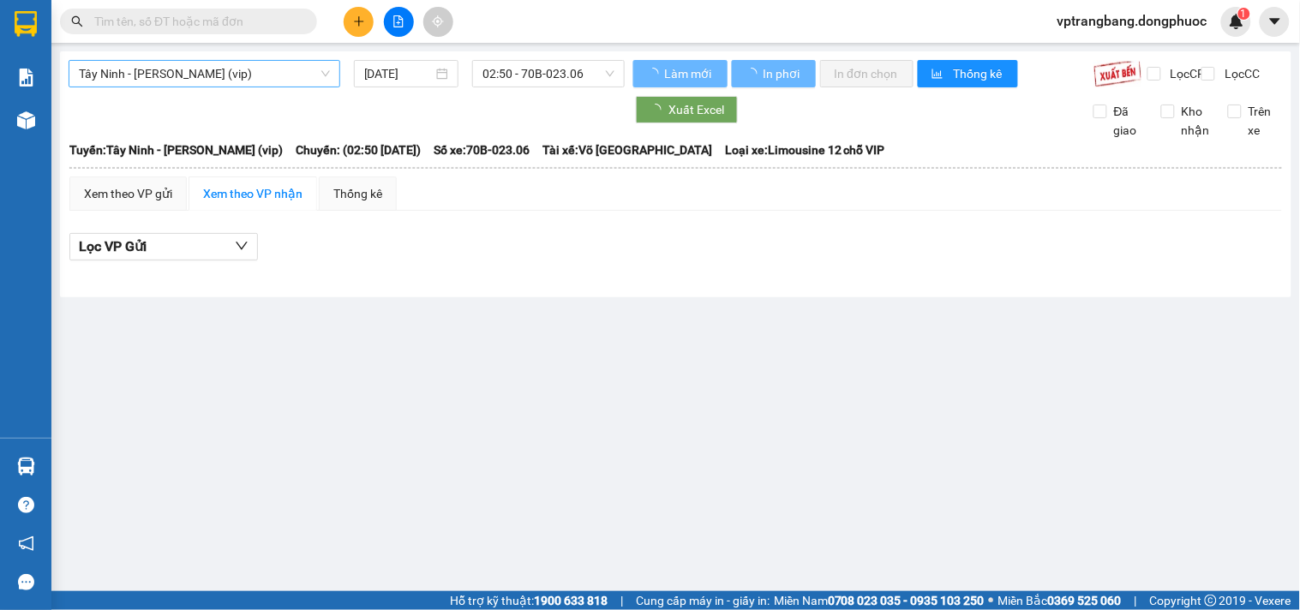
click at [230, 82] on span "Tây Ninh - [PERSON_NAME] (vip)" at bounding box center [204, 74] width 251 height 26
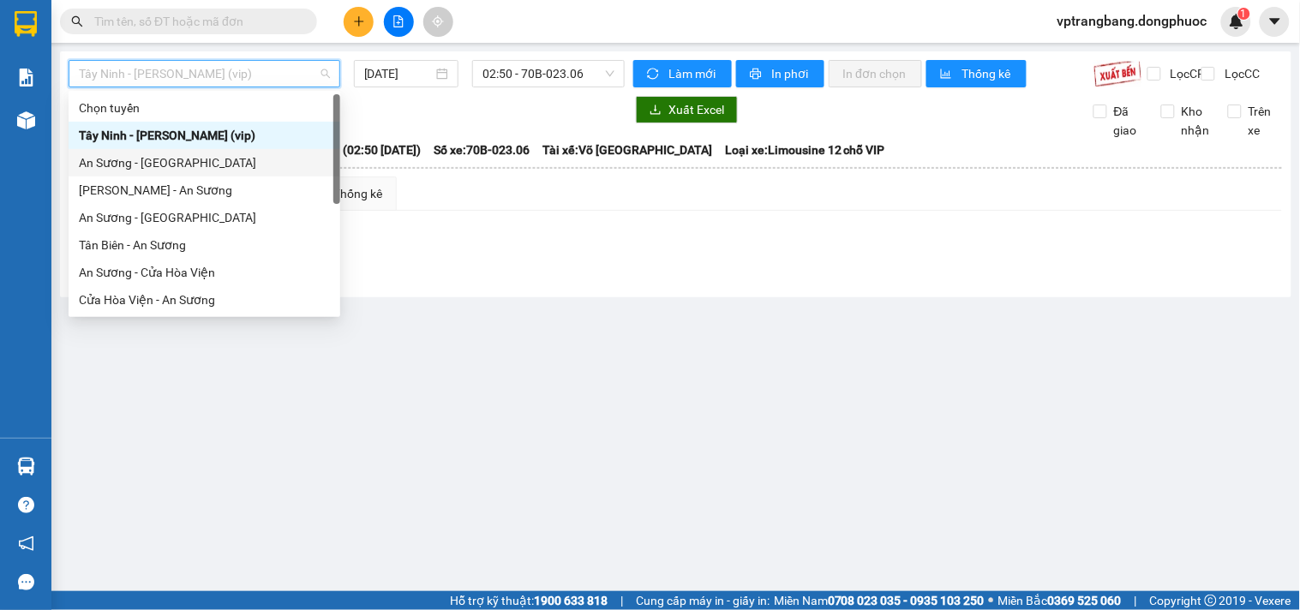
click at [178, 165] on div "An Sương - [GEOGRAPHIC_DATA]" at bounding box center [204, 162] width 251 height 19
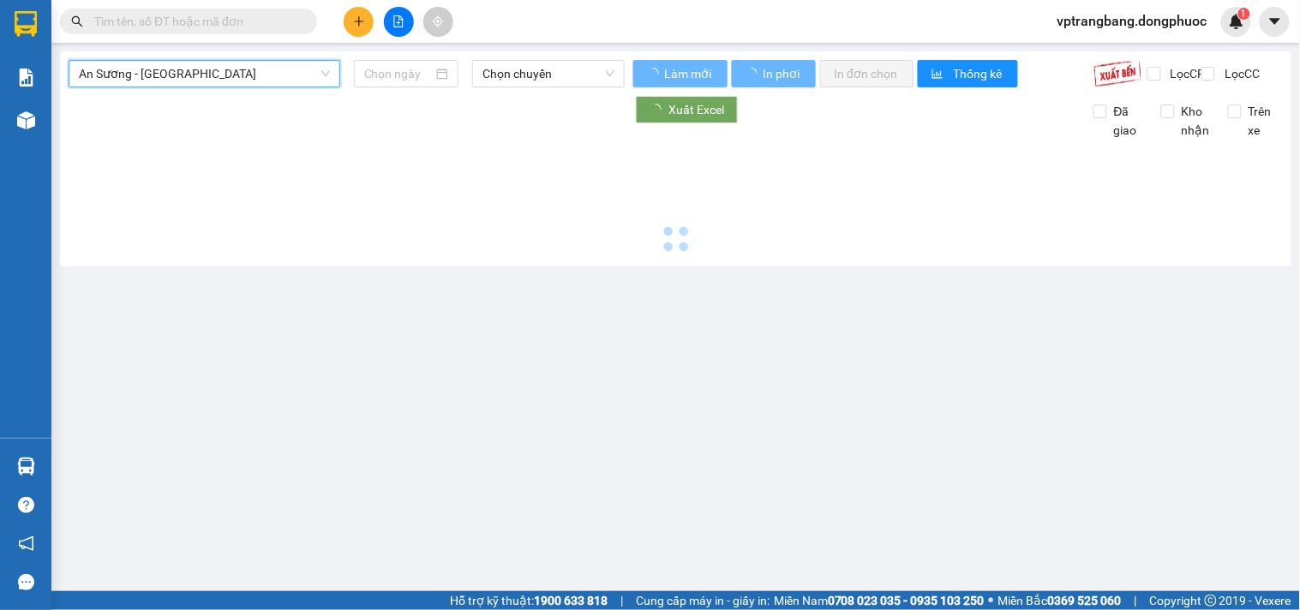
type input "[DATE]"
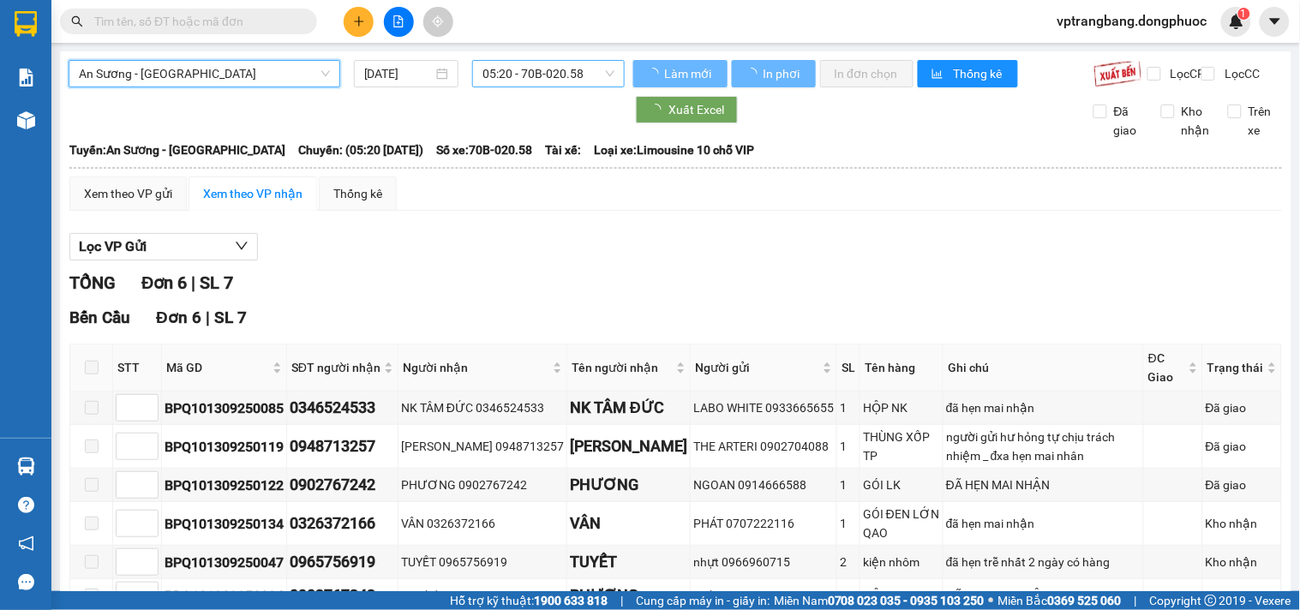
click at [520, 65] on span "05:20 - 70B-020.58" at bounding box center [548, 74] width 132 height 26
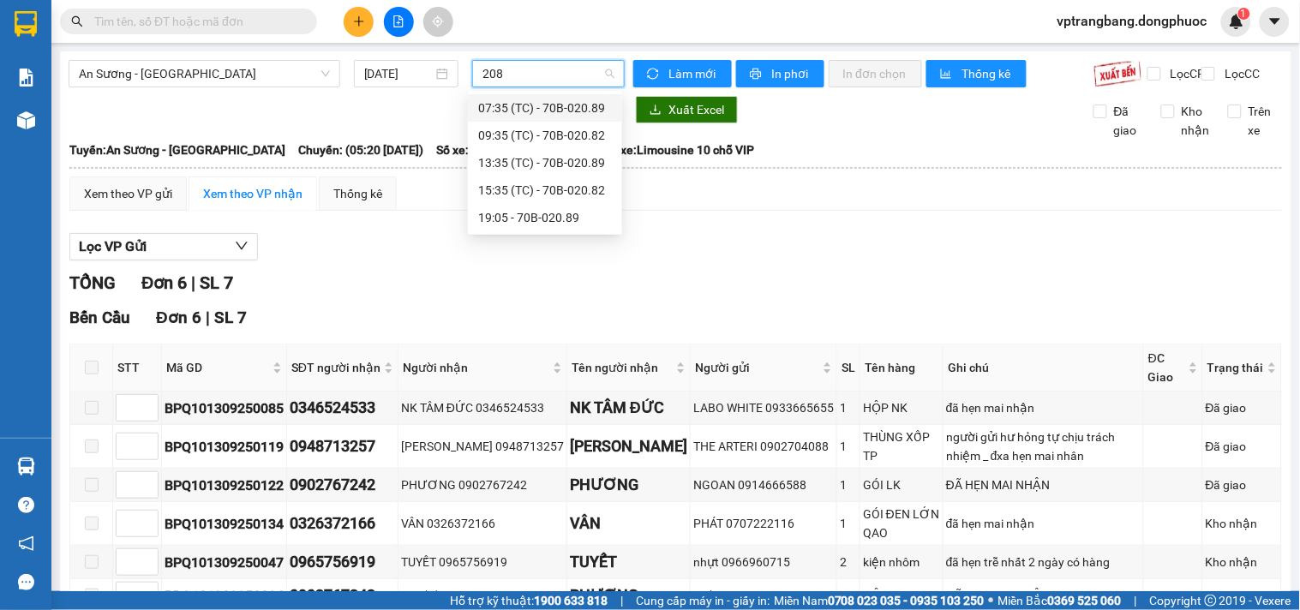
type input "2082"
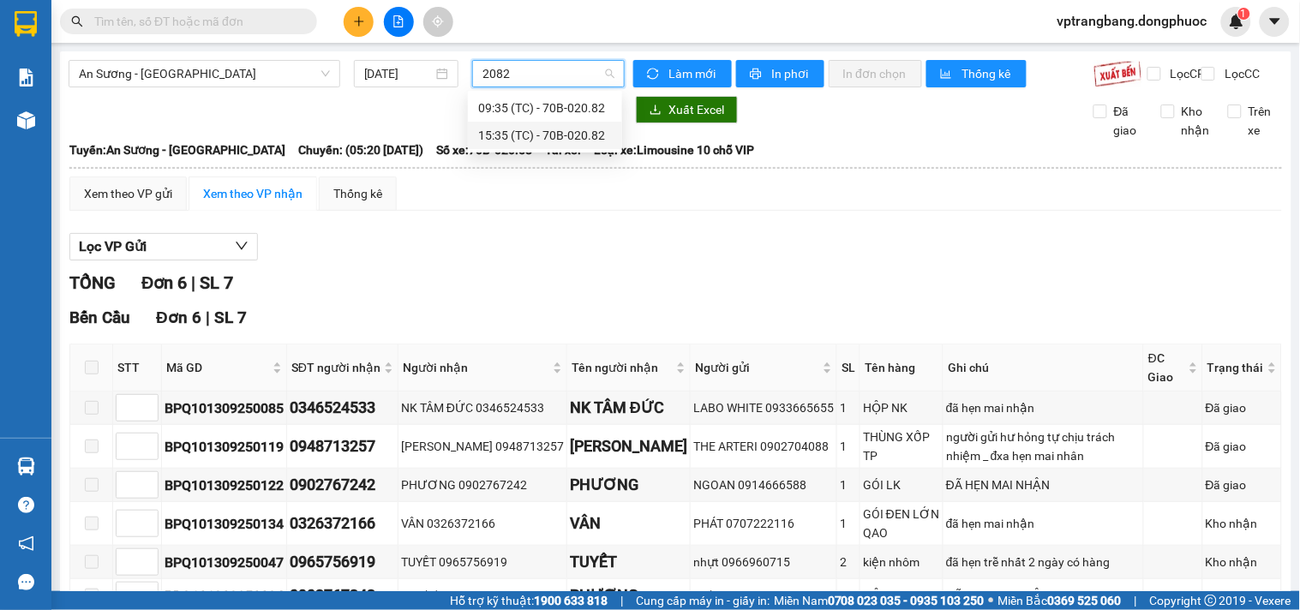
click at [529, 134] on div "15:35 (TC) - 70B-020.82" at bounding box center [545, 135] width 134 height 19
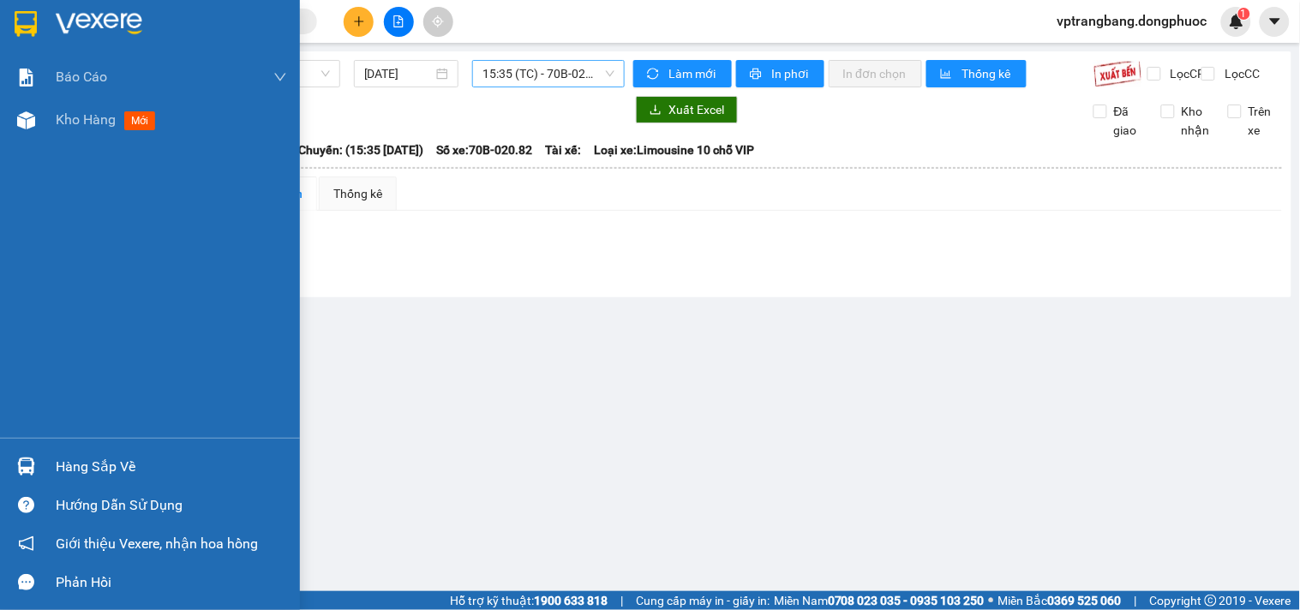
click at [38, 447] on div "Hàng sắp về" at bounding box center [150, 466] width 300 height 39
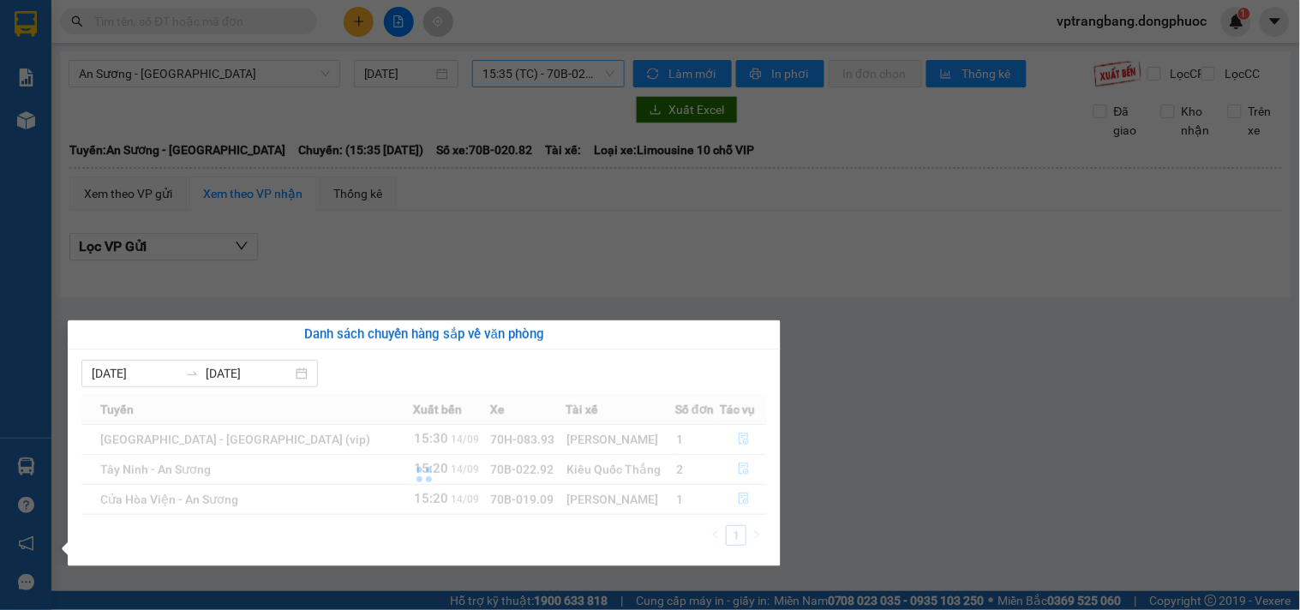
click at [57, 471] on div "Danh sách chuyến hàng sắp về văn phòng 08/09/2025 14/09/2025 Tuyến Xuất bến Xe …" at bounding box center [418, 443] width 726 height 246
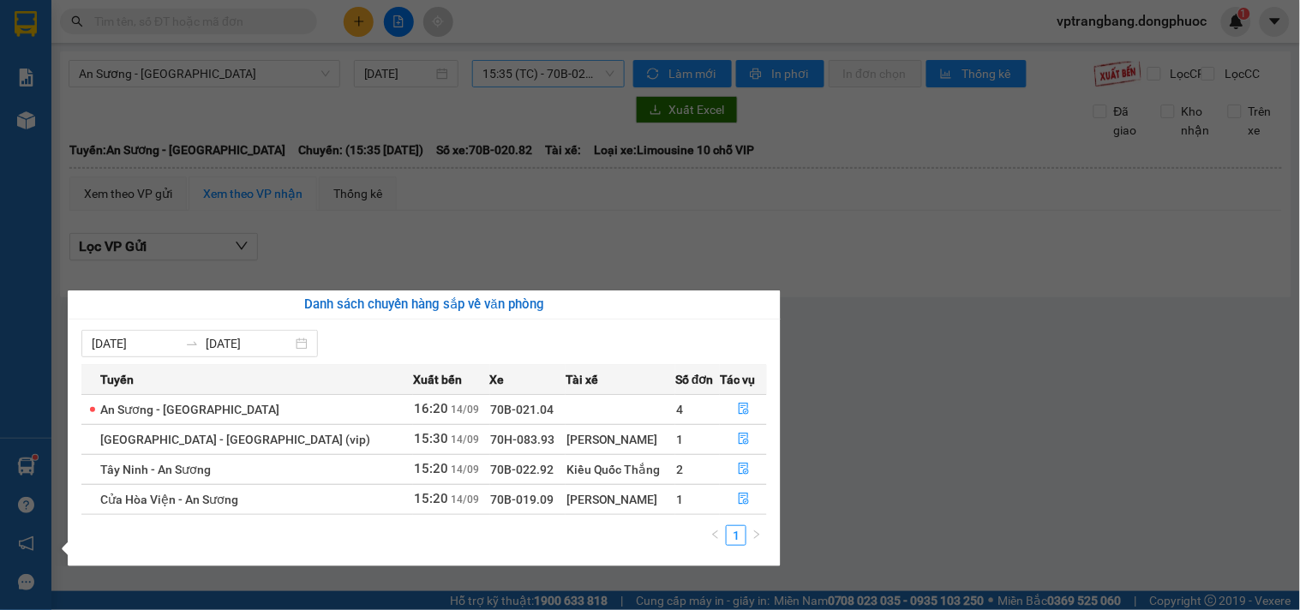
click at [886, 392] on section "Kết quả tìm kiếm ( 0 ) Bộ lọc No Data vptrangbang.dongphuoc 1 Báo cáo Mẫu 1: Bá…" at bounding box center [650, 305] width 1300 height 610
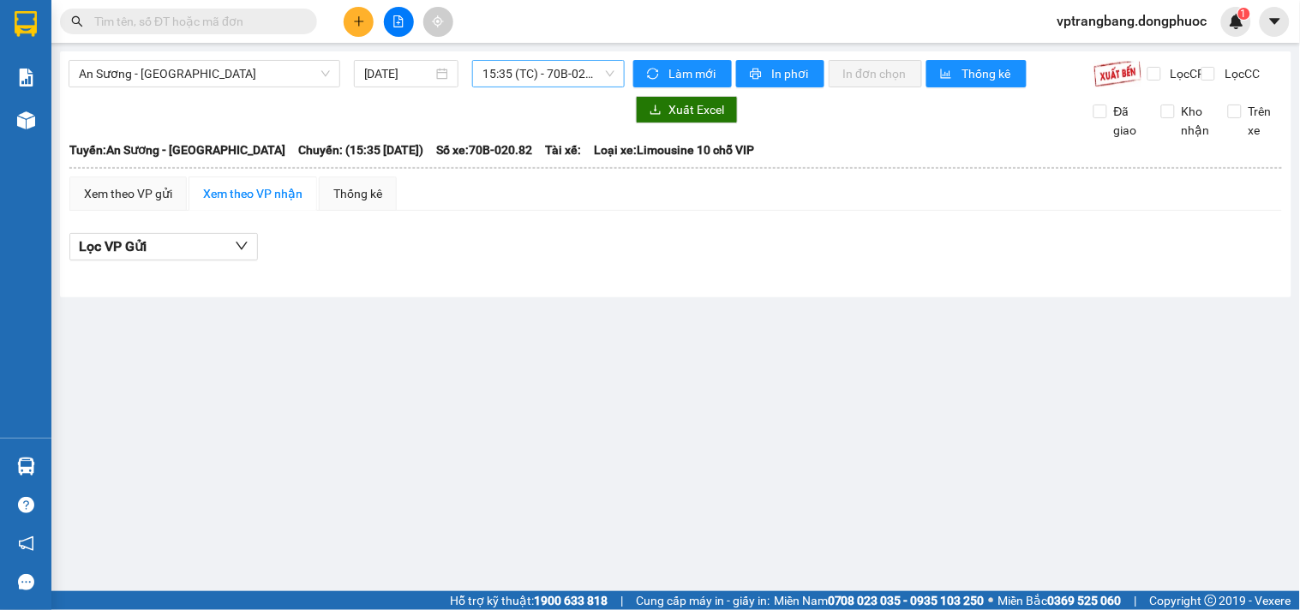
click at [130, 24] on input "text" at bounding box center [195, 21] width 202 height 19
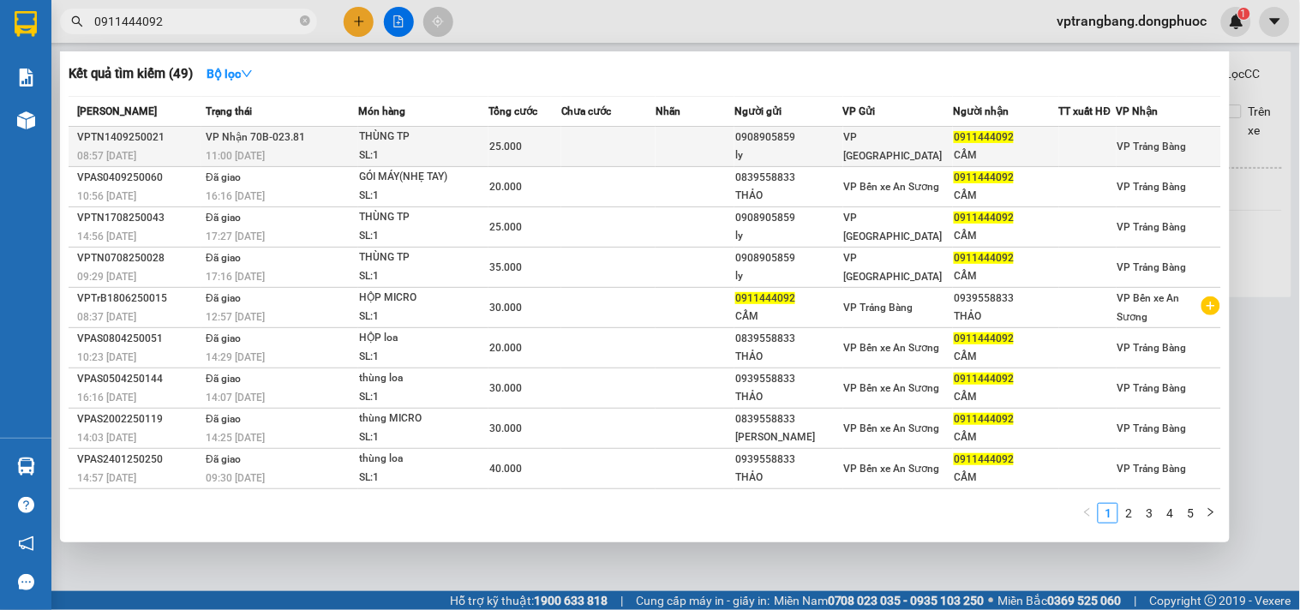
type input "0911444092"
click at [619, 138] on td at bounding box center [608, 147] width 94 height 40
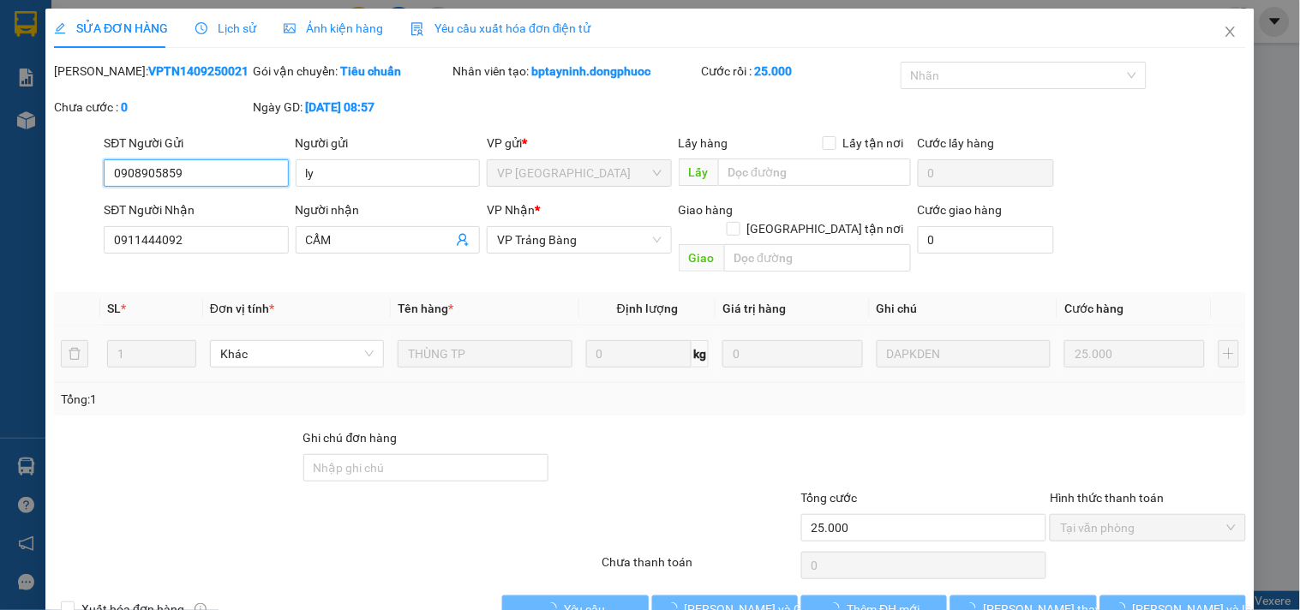
type input "0908905859"
type input "ly"
type input "0911444092"
type input "CẨM"
type input "25.000"
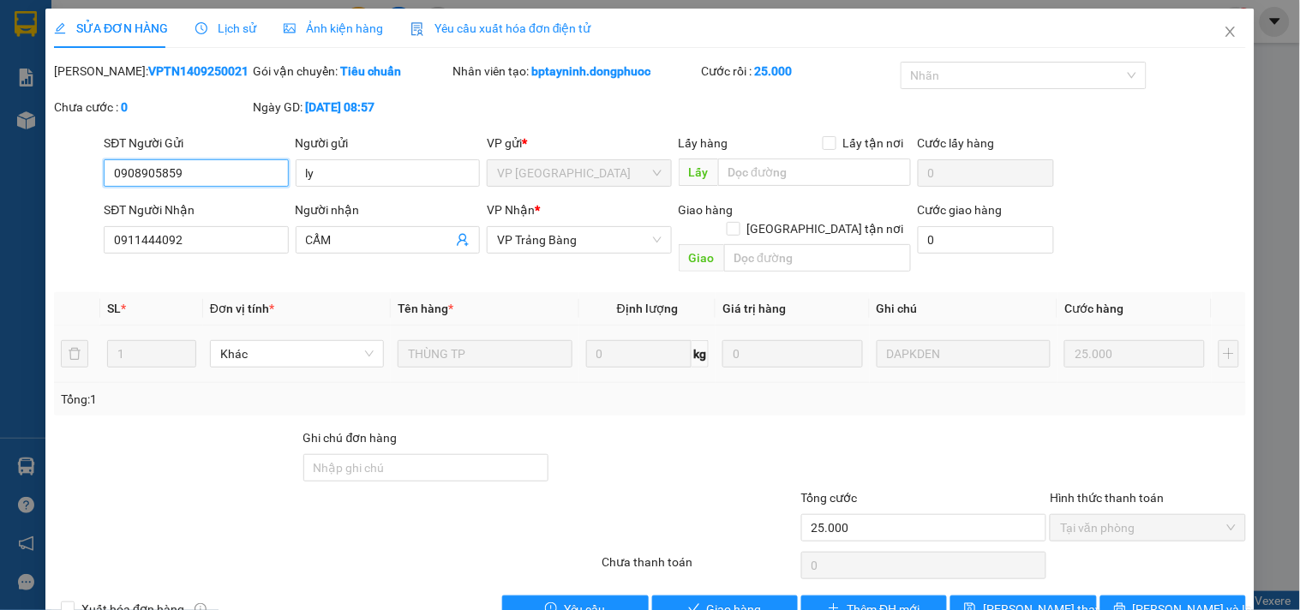
scroll to position [27, 0]
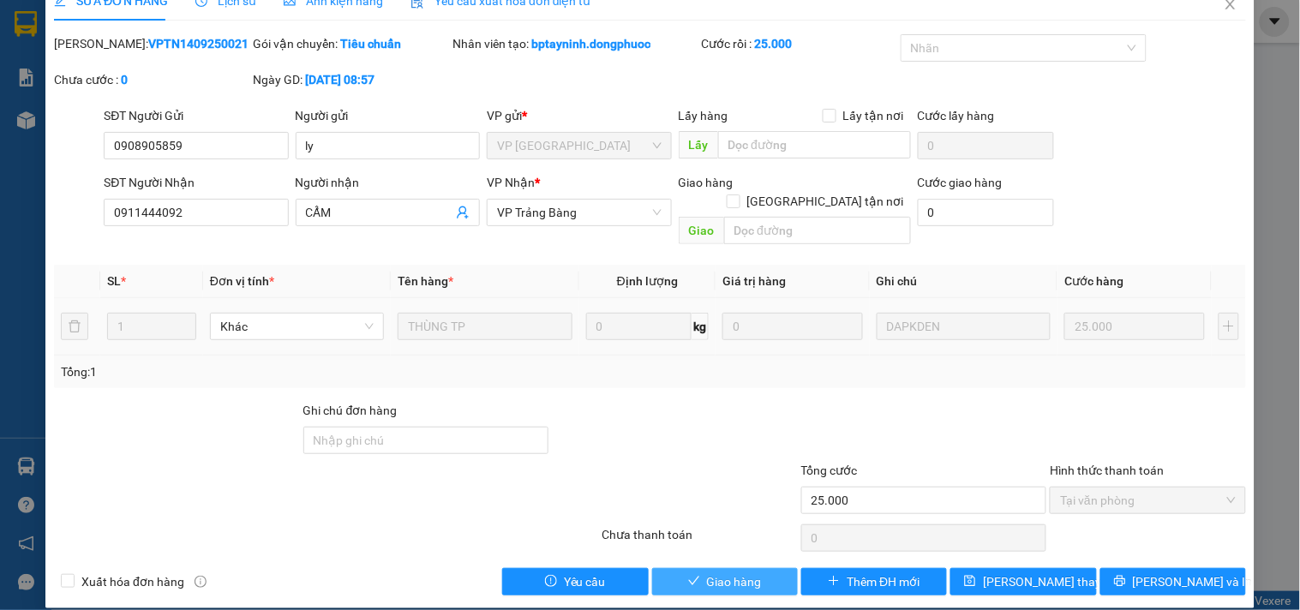
click at [734, 572] on button "Giao hàng" at bounding box center [725, 581] width 146 height 27
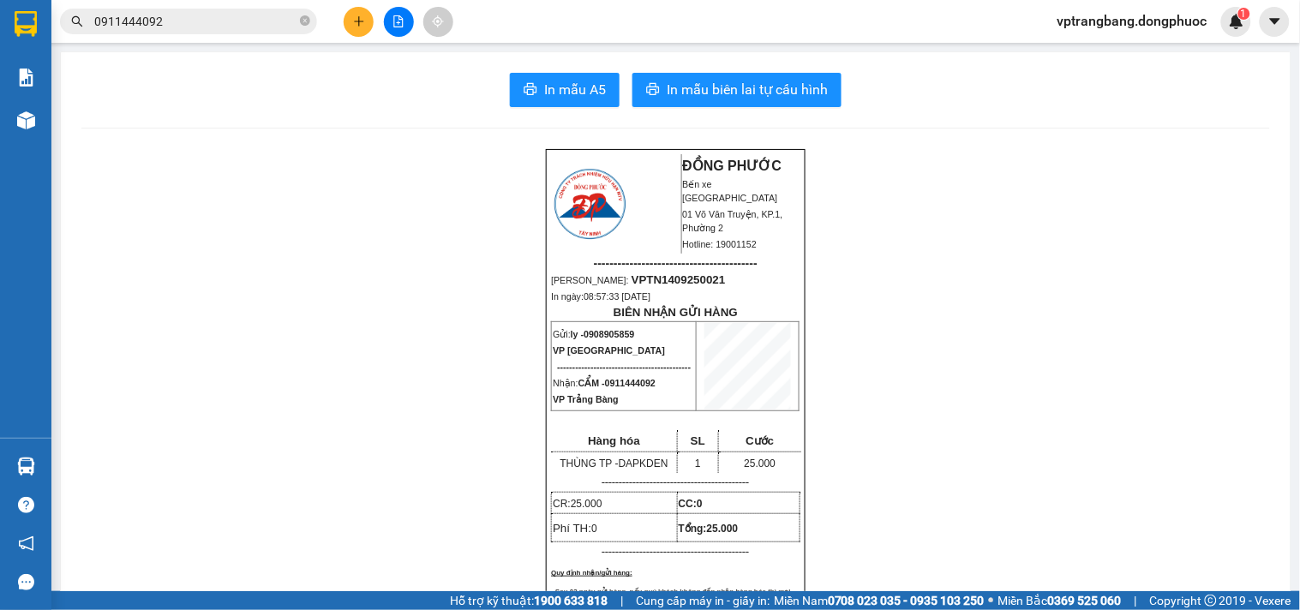
drag, startPoint x: 166, startPoint y: 22, endPoint x: 371, endPoint y: 93, distance: 216.5
click at [167, 23] on input "0911444092" at bounding box center [195, 21] width 202 height 19
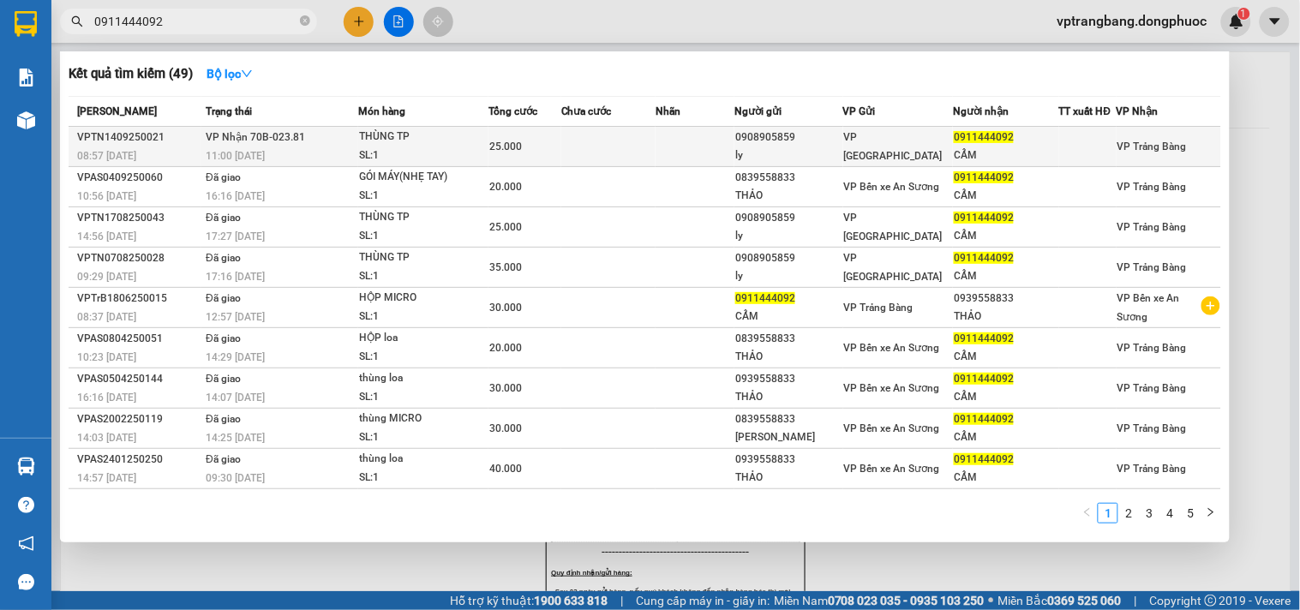
click at [594, 152] on td at bounding box center [608, 147] width 94 height 40
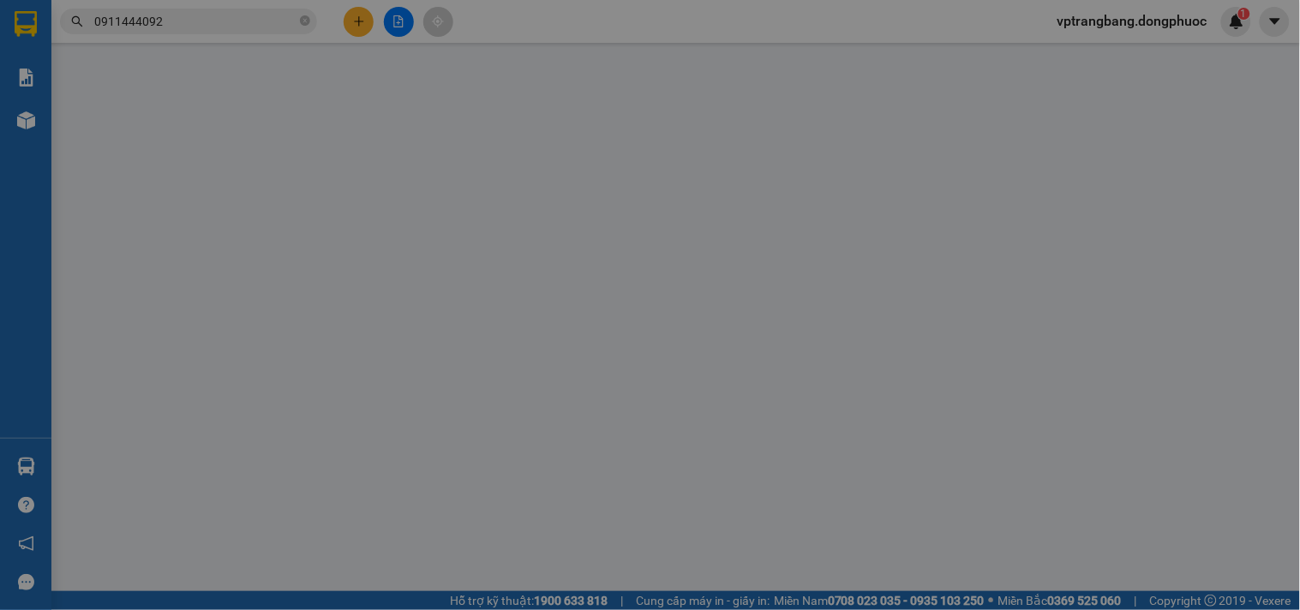
type input "0908905859"
type input "ly"
type input "0911444092"
type input "CẨM"
type input "25.000"
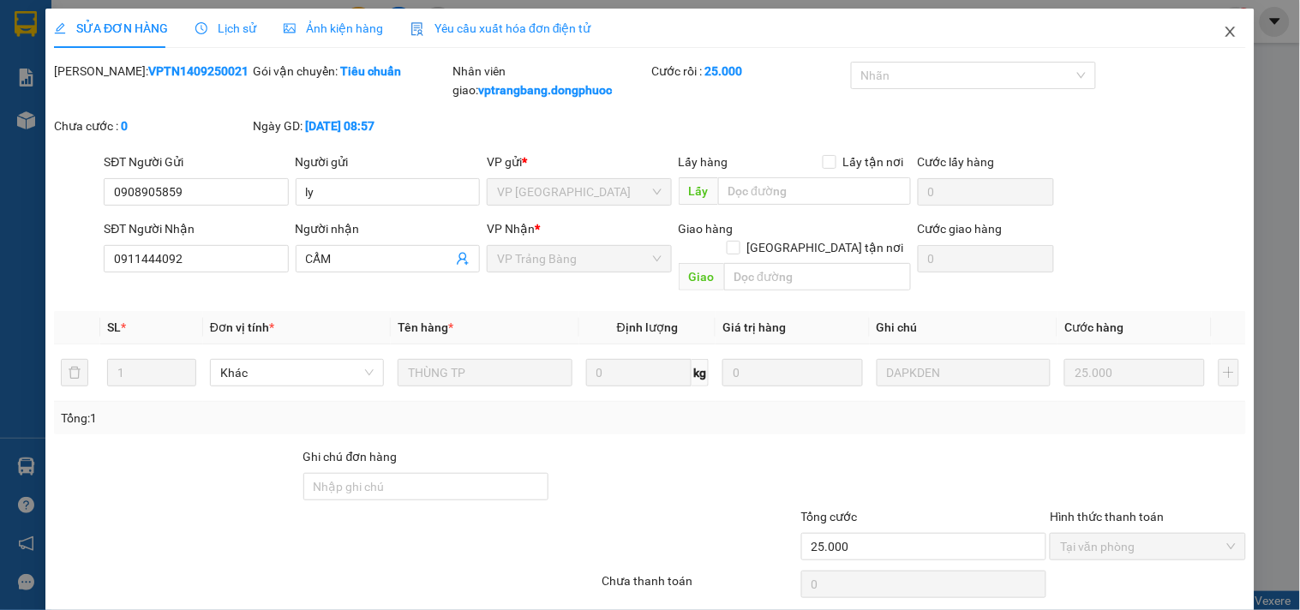
click at [1224, 37] on icon "close" at bounding box center [1231, 32] width 14 height 14
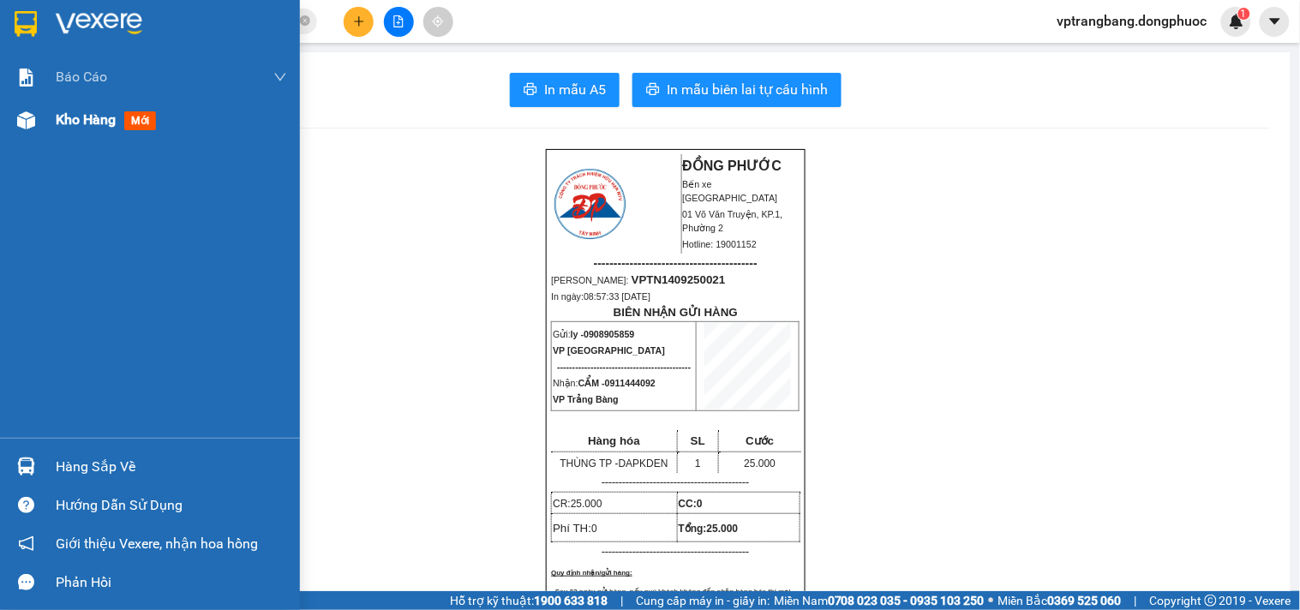
click at [62, 118] on span "Kho hàng" at bounding box center [86, 119] width 60 height 16
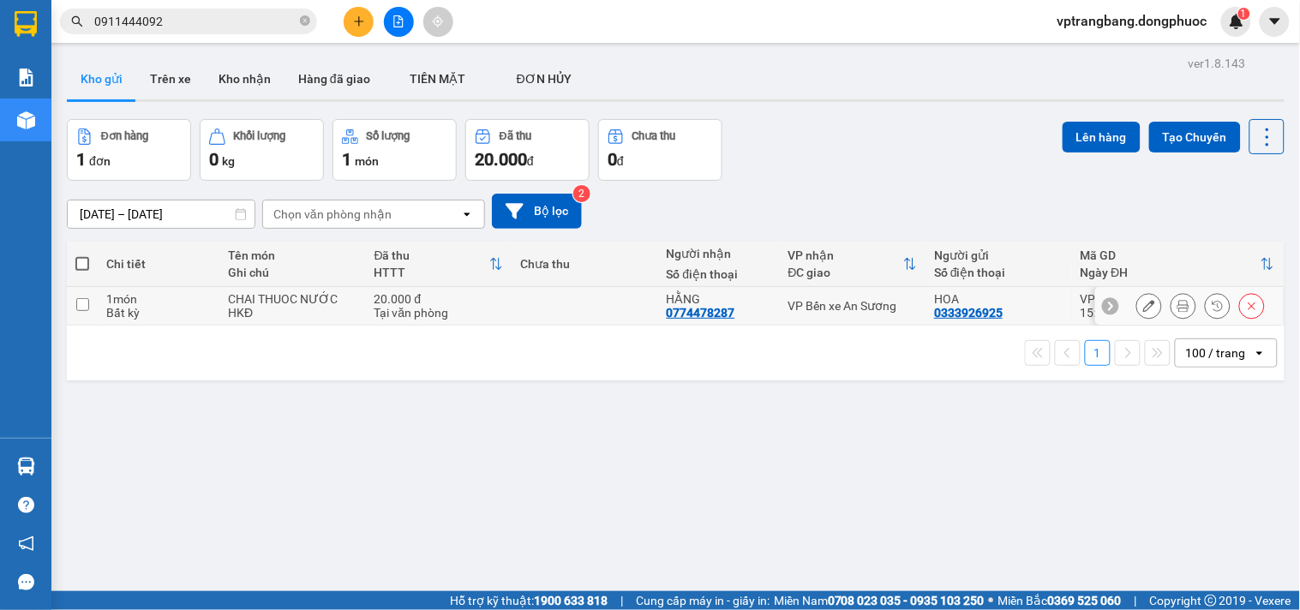
click at [836, 305] on div "VP Bến xe An Sương" at bounding box center [852, 306] width 129 height 14
checkbox input "true"
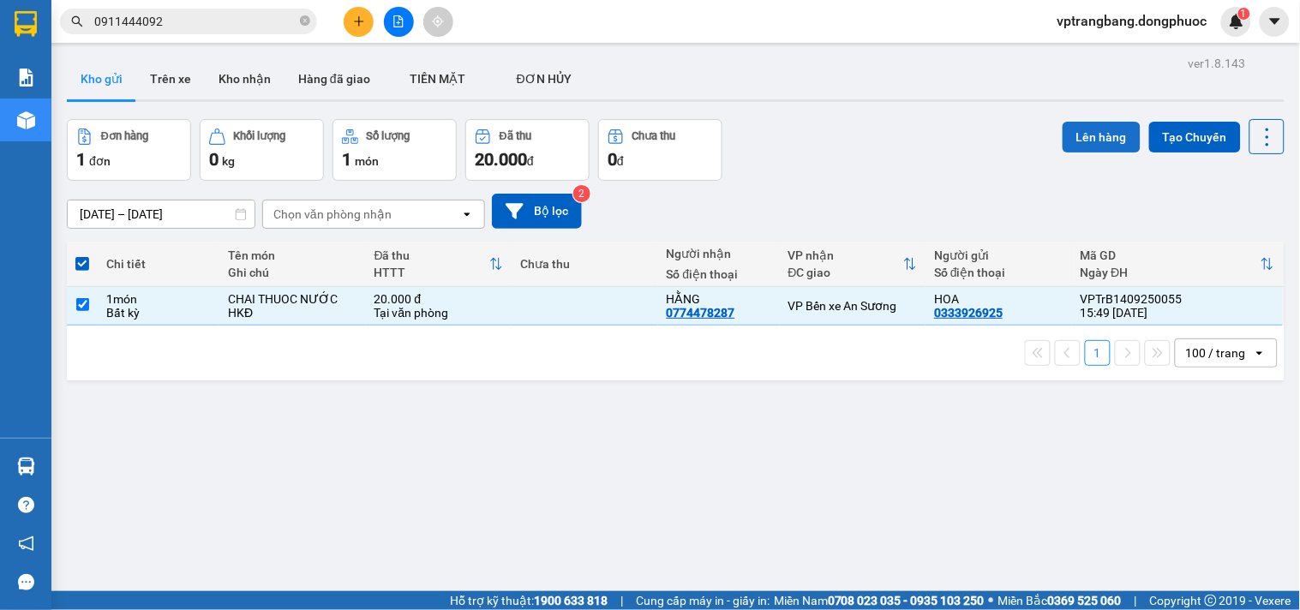
click at [1069, 134] on button "Lên hàng" at bounding box center [1102, 137] width 78 height 31
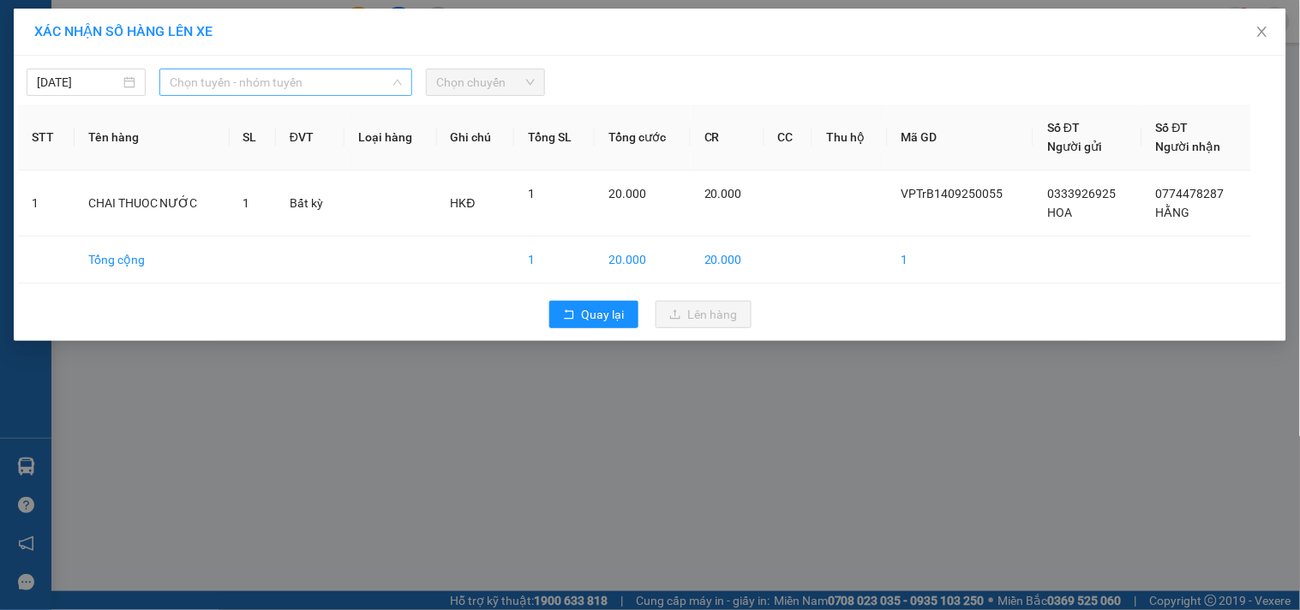
click at [242, 69] on span "Chọn tuyến - nhóm tuyến" at bounding box center [286, 82] width 232 height 26
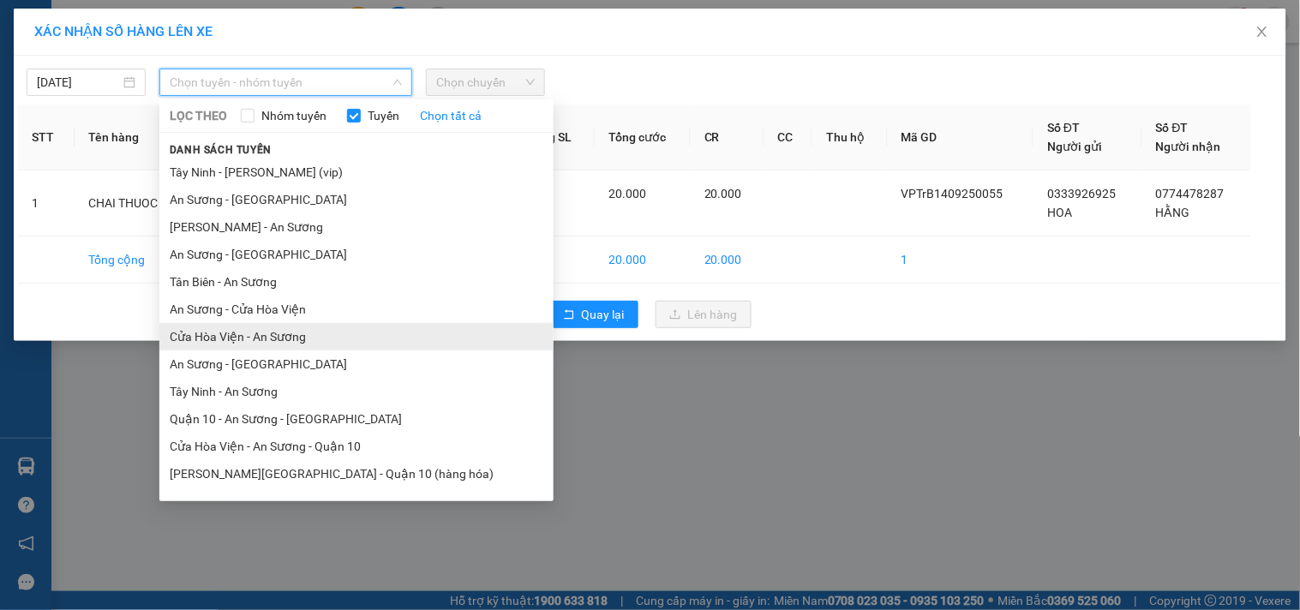
click at [250, 337] on li "Cửa Hòa Viện - An Sương" at bounding box center [356, 336] width 394 height 27
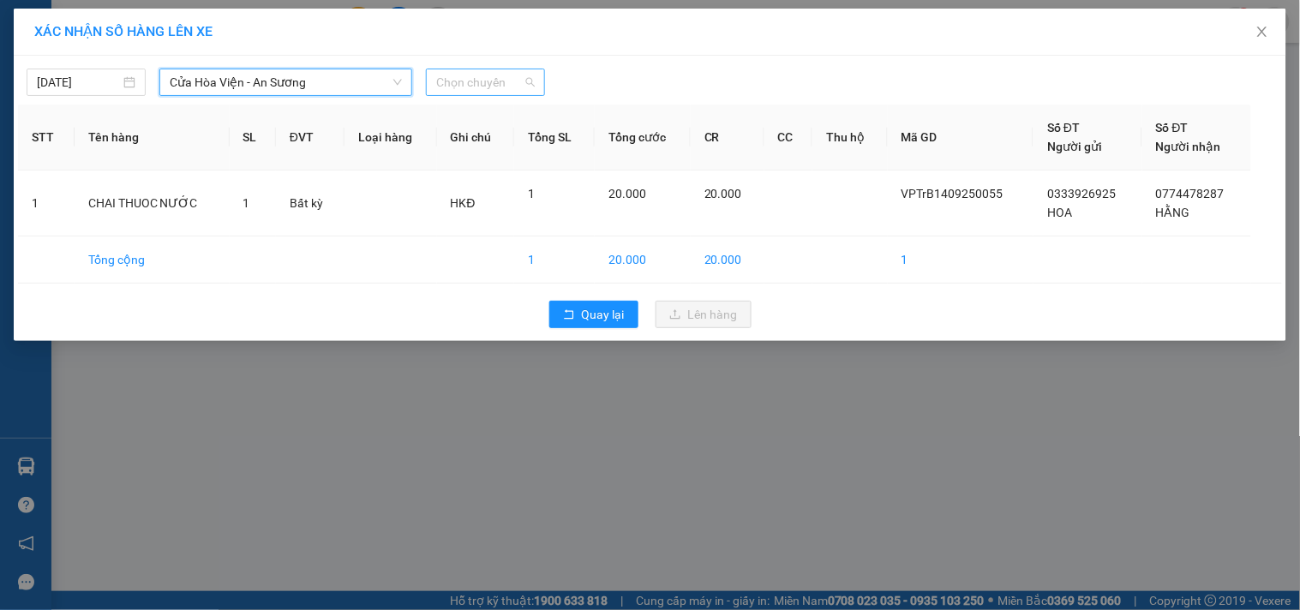
click at [469, 82] on span "Chọn chuyến" at bounding box center [485, 82] width 99 height 26
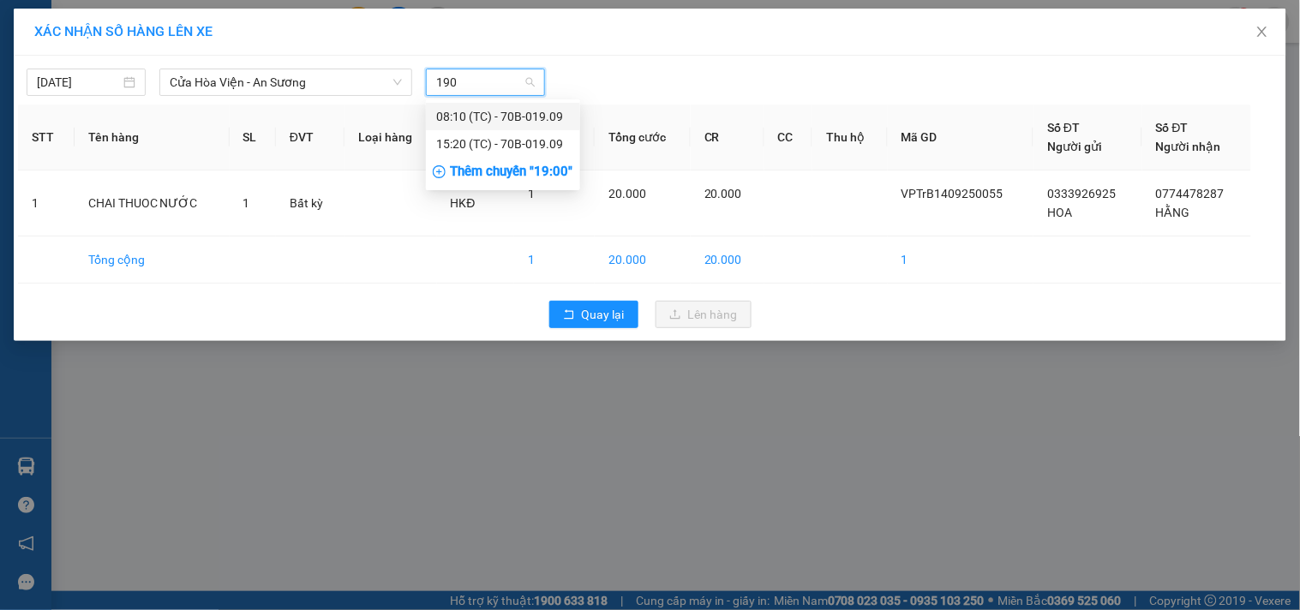
type input "1909"
click at [467, 139] on div "15:20 (TC) - 70B-019.09" at bounding box center [503, 144] width 134 height 19
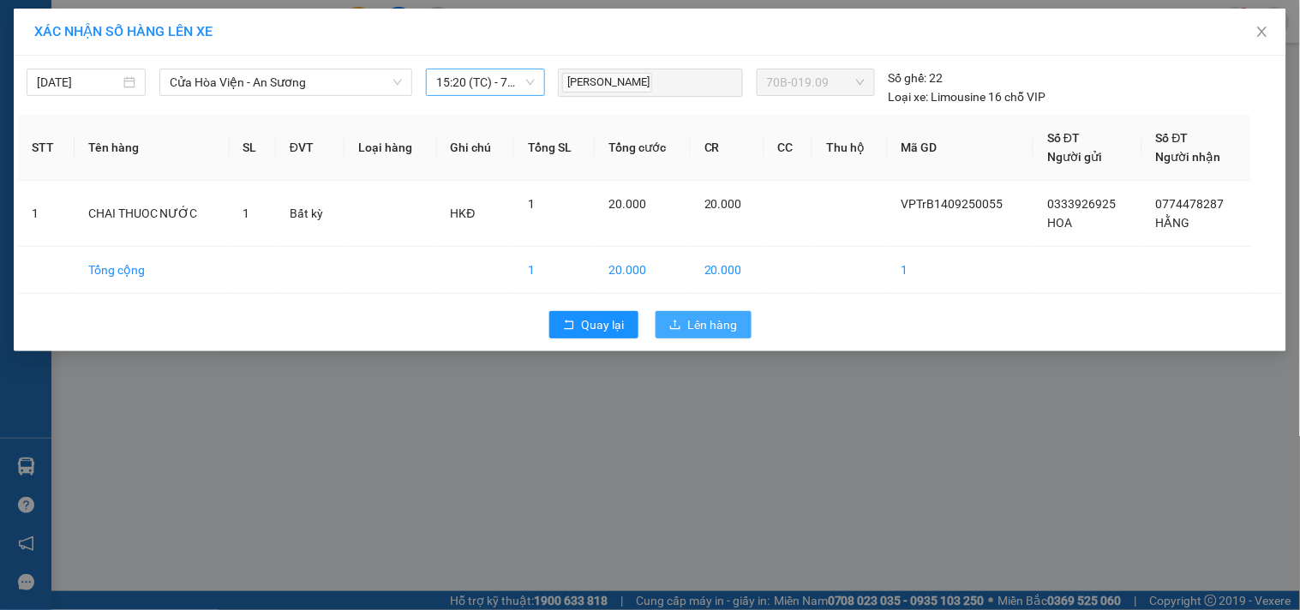
click at [705, 323] on span "Lên hàng" at bounding box center [713, 324] width 50 height 19
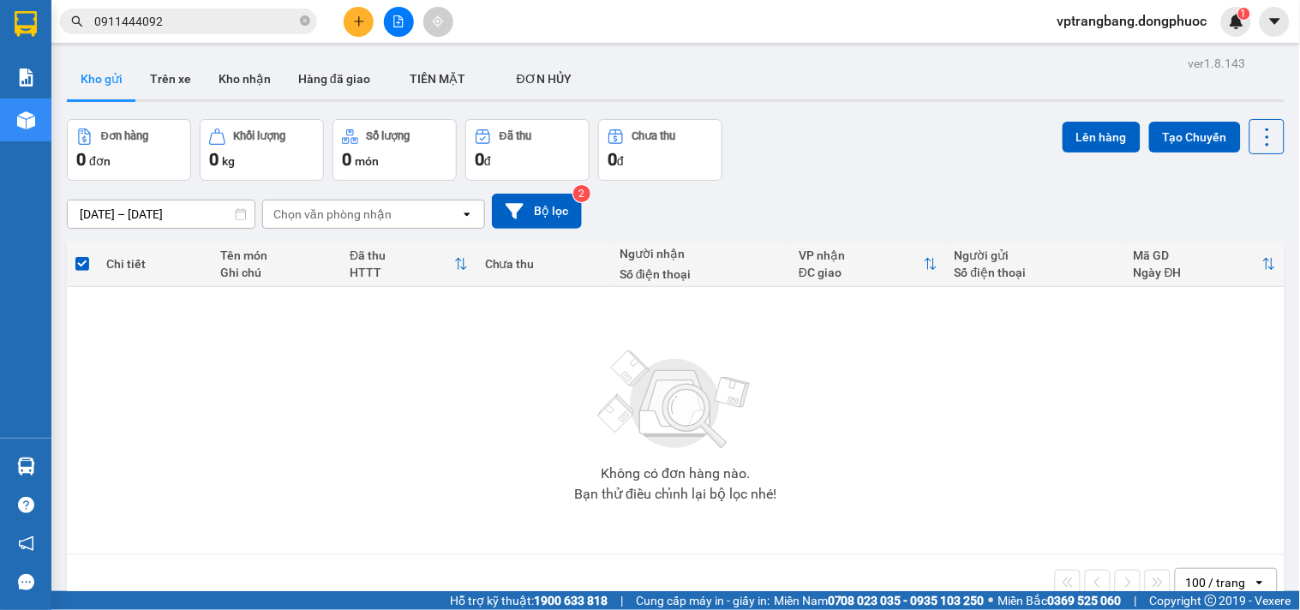
click at [201, 24] on input "0911444092" at bounding box center [195, 21] width 202 height 19
click at [201, 22] on input "0911444092" at bounding box center [195, 21] width 202 height 19
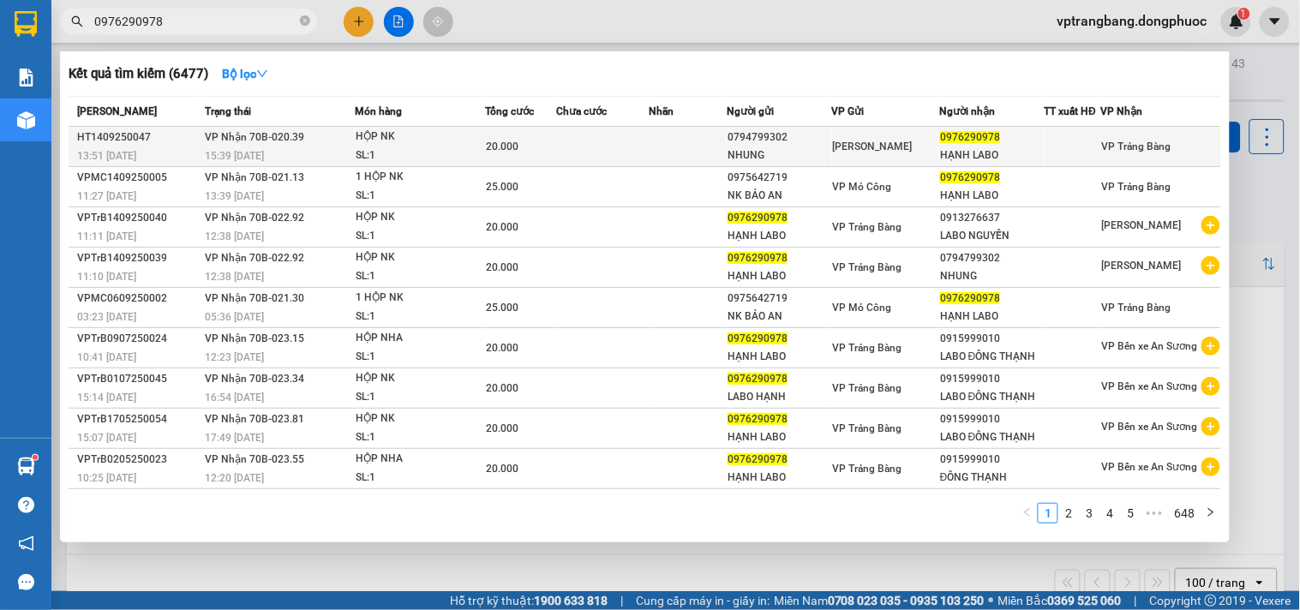
type input "0976290978"
click at [644, 146] on td at bounding box center [602, 147] width 93 height 40
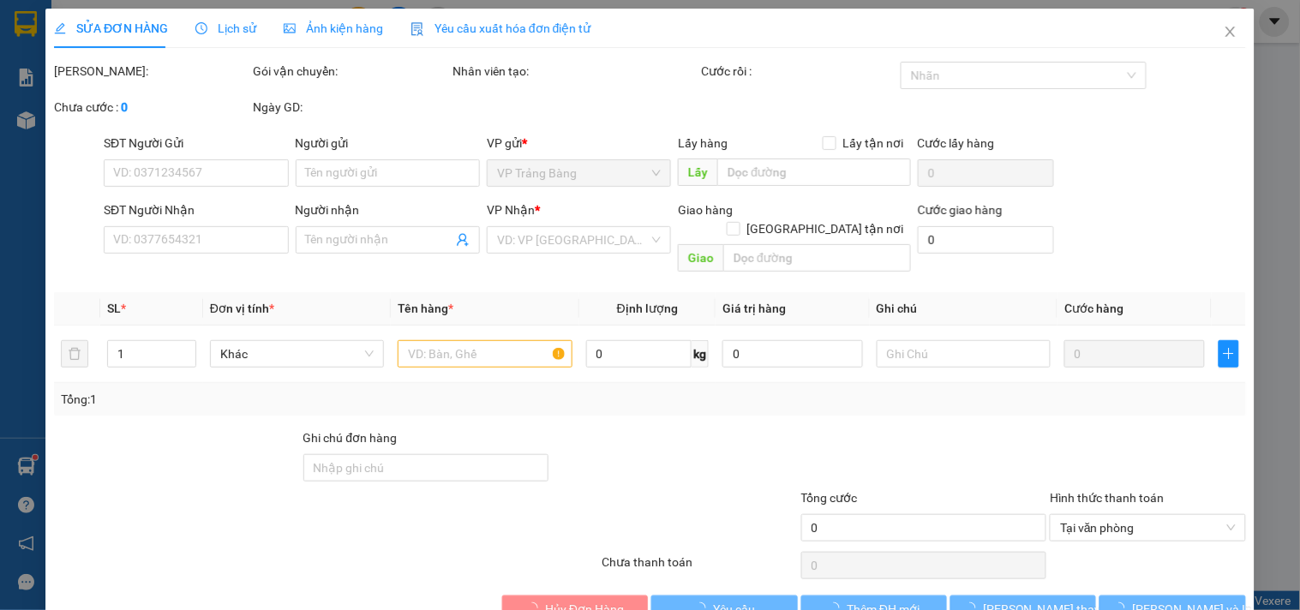
type input "0794799302"
type input "NHUNG"
type input "0976290978"
type input "HẠNH LABO"
type input "20.000"
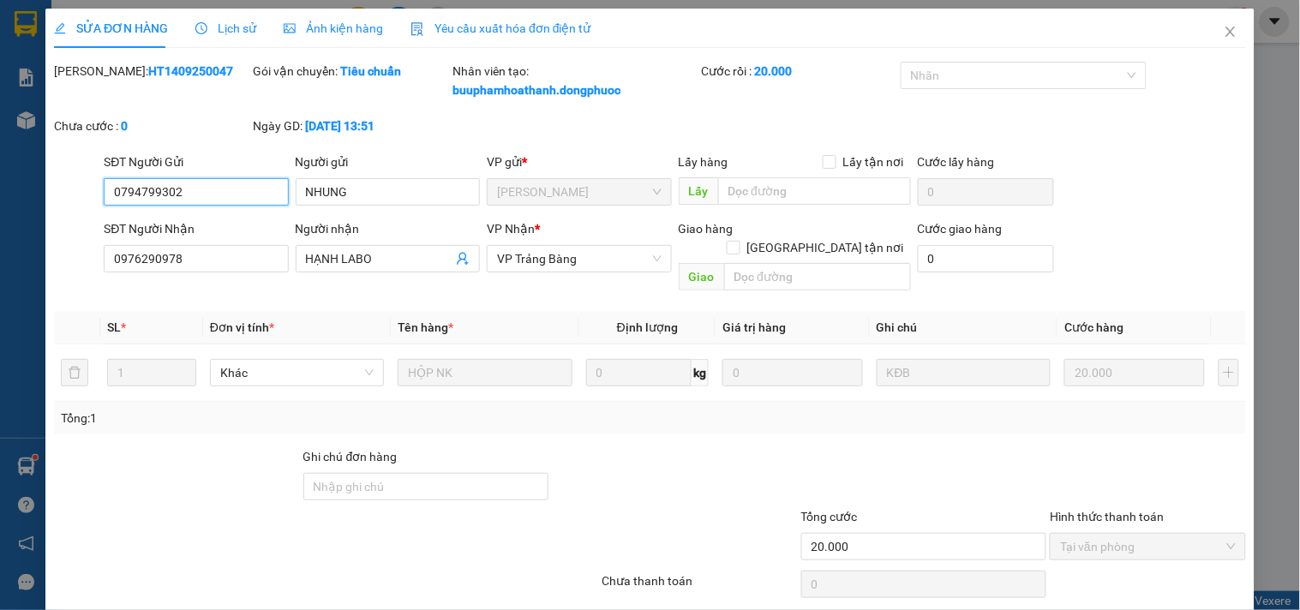
scroll to position [45, 0]
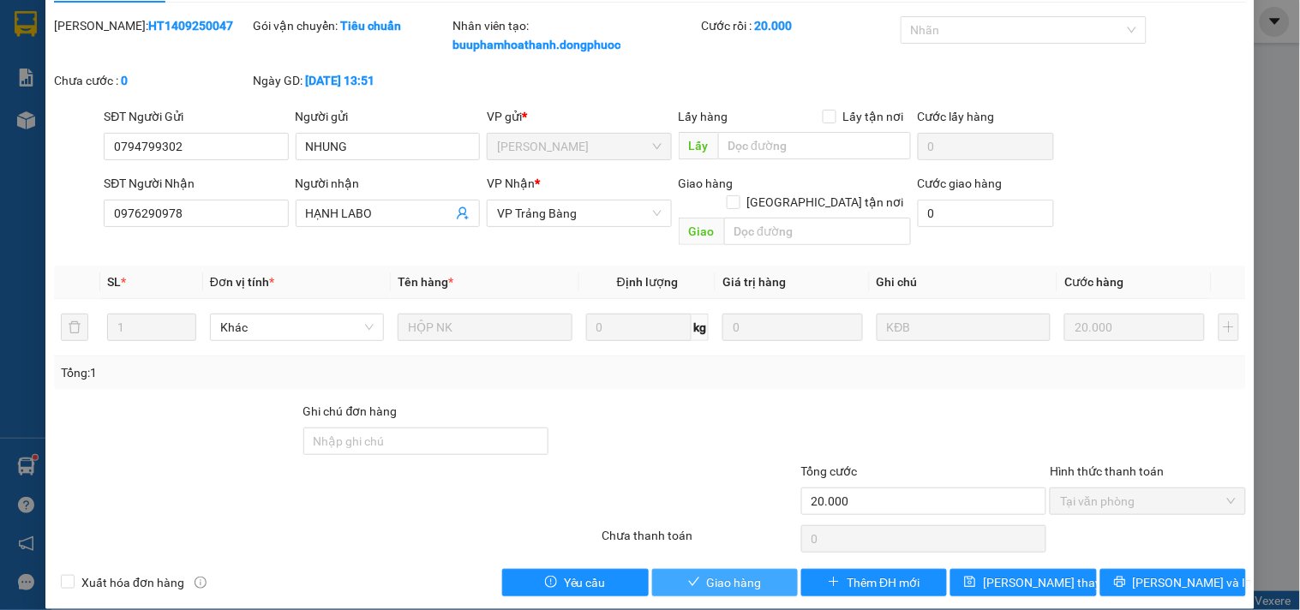
drag, startPoint x: 699, startPoint y: 570, endPoint x: 696, endPoint y: 558, distance: 12.5
click at [707, 573] on span "Giao hàng" at bounding box center [734, 582] width 55 height 19
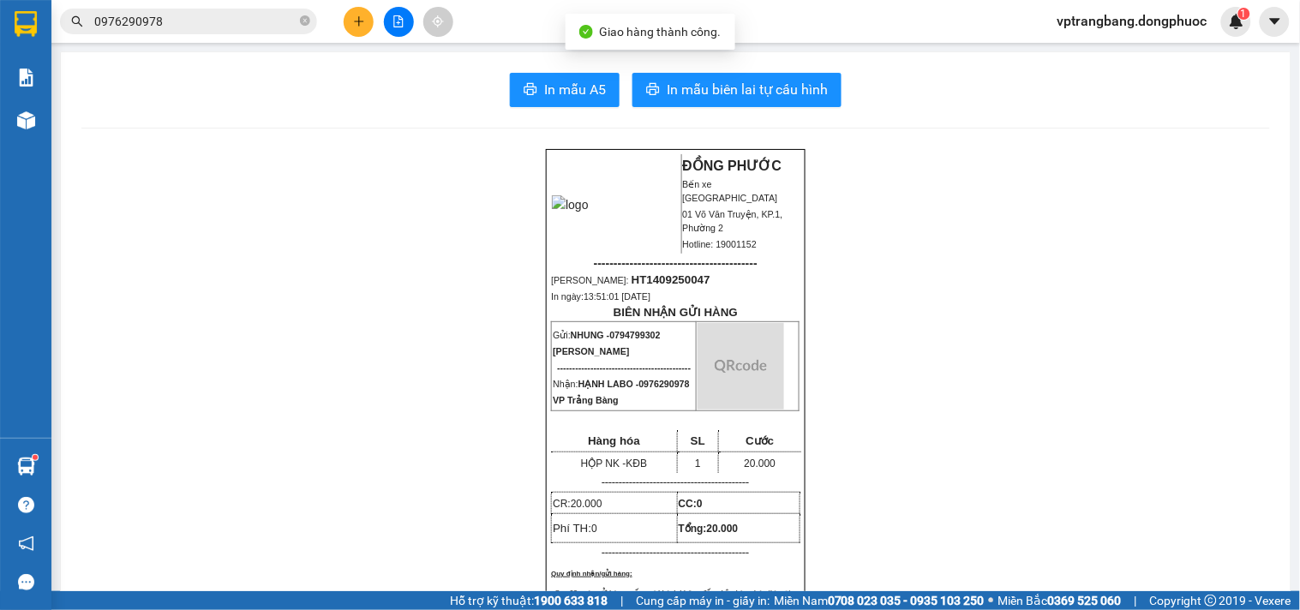
click at [191, 31] on span "0976290978" at bounding box center [188, 22] width 257 height 26
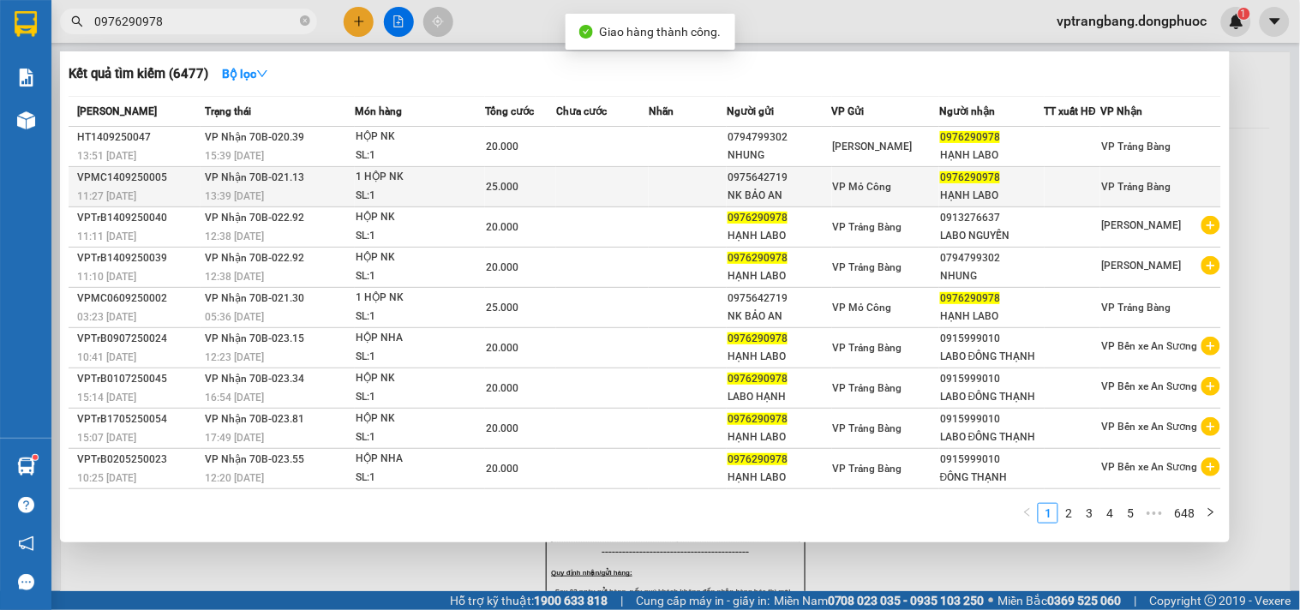
click at [649, 190] on td at bounding box center [602, 187] width 93 height 40
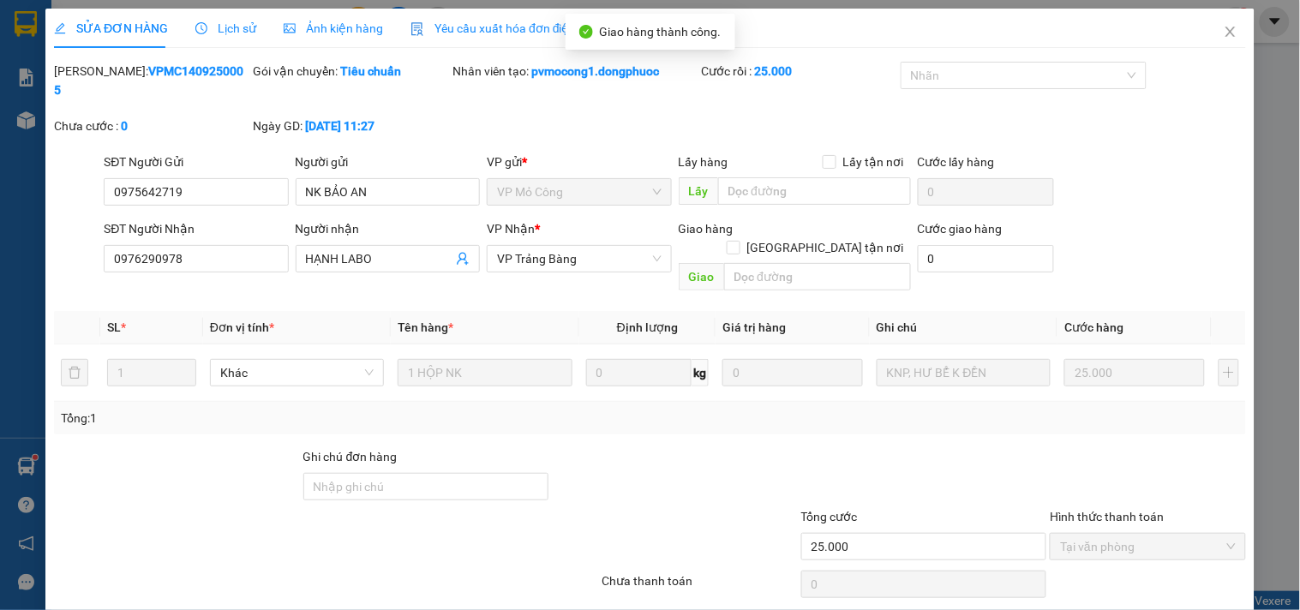
type input "0975642719"
type input "NK BẢO AN"
type input "0976290978"
type input "HẠNH LABO"
type input "25.000"
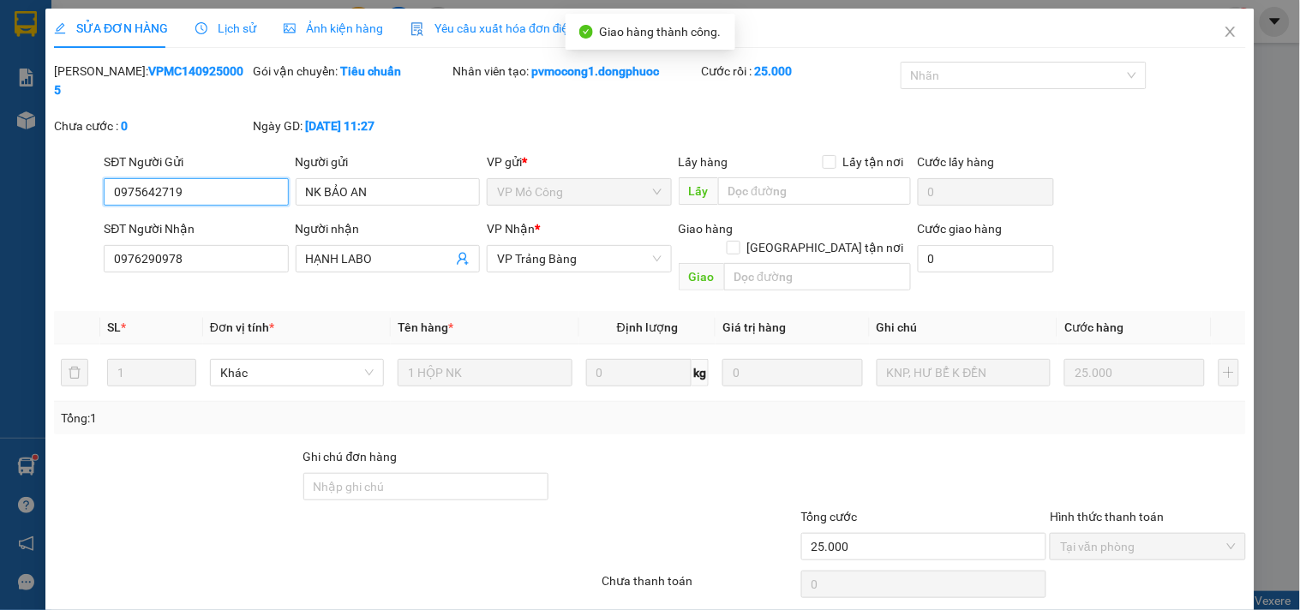
scroll to position [27, 0]
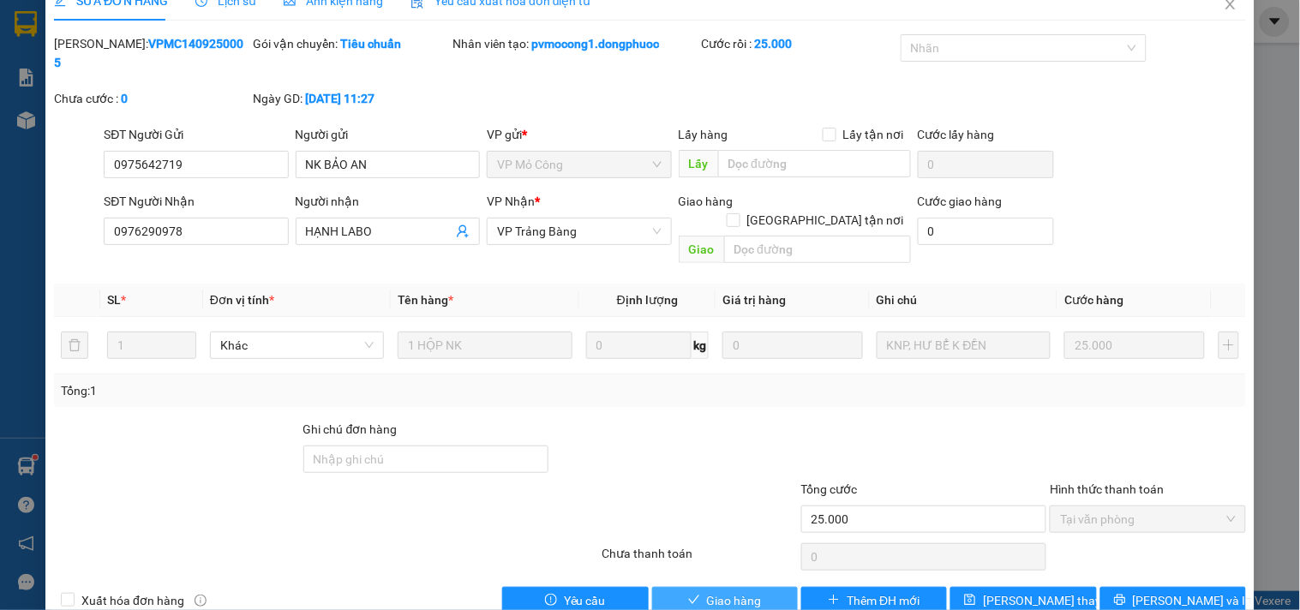
click at [722, 591] on span "Giao hàng" at bounding box center [734, 600] width 55 height 19
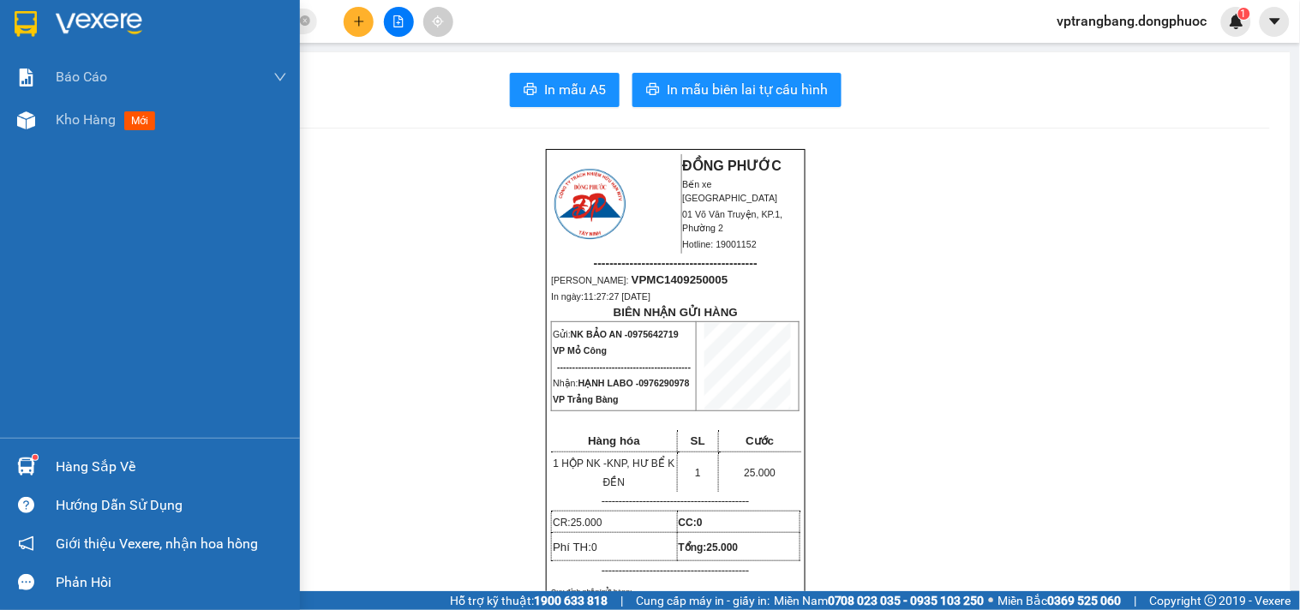
click at [122, 449] on div "Hàng sắp về" at bounding box center [150, 466] width 300 height 39
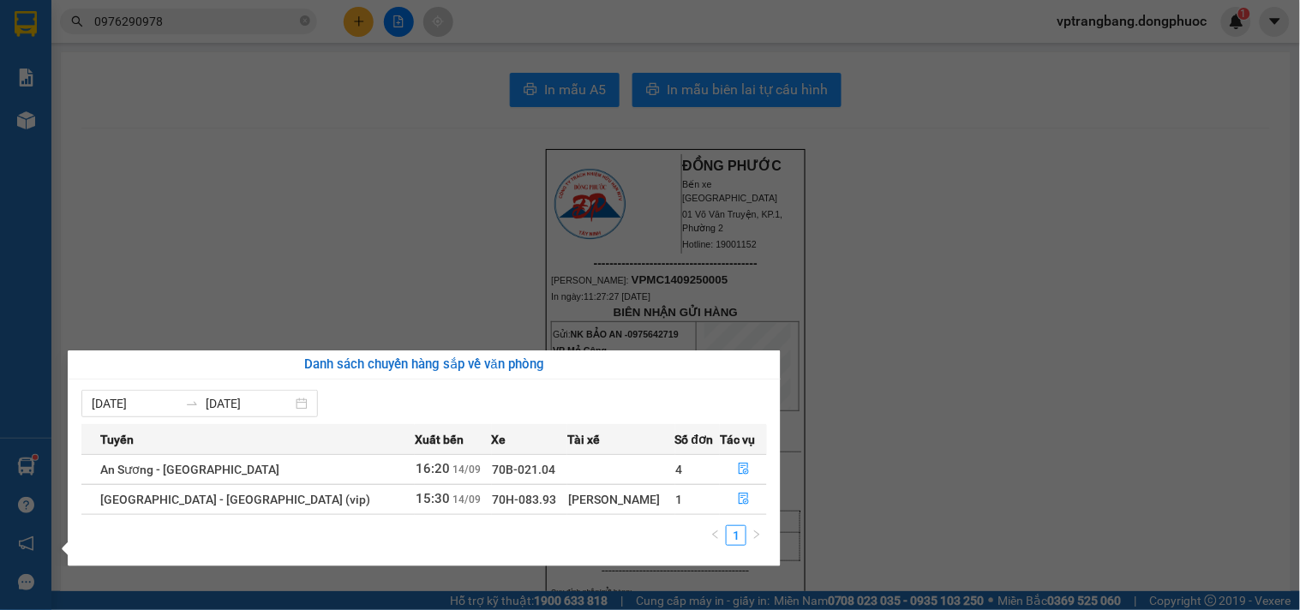
click at [979, 309] on section "Kết quả tìm kiếm ( 6477 ) Bộ lọc Mã ĐH Trạng thái Món hàng Tổng cước Chưa cước …" at bounding box center [650, 305] width 1300 height 610
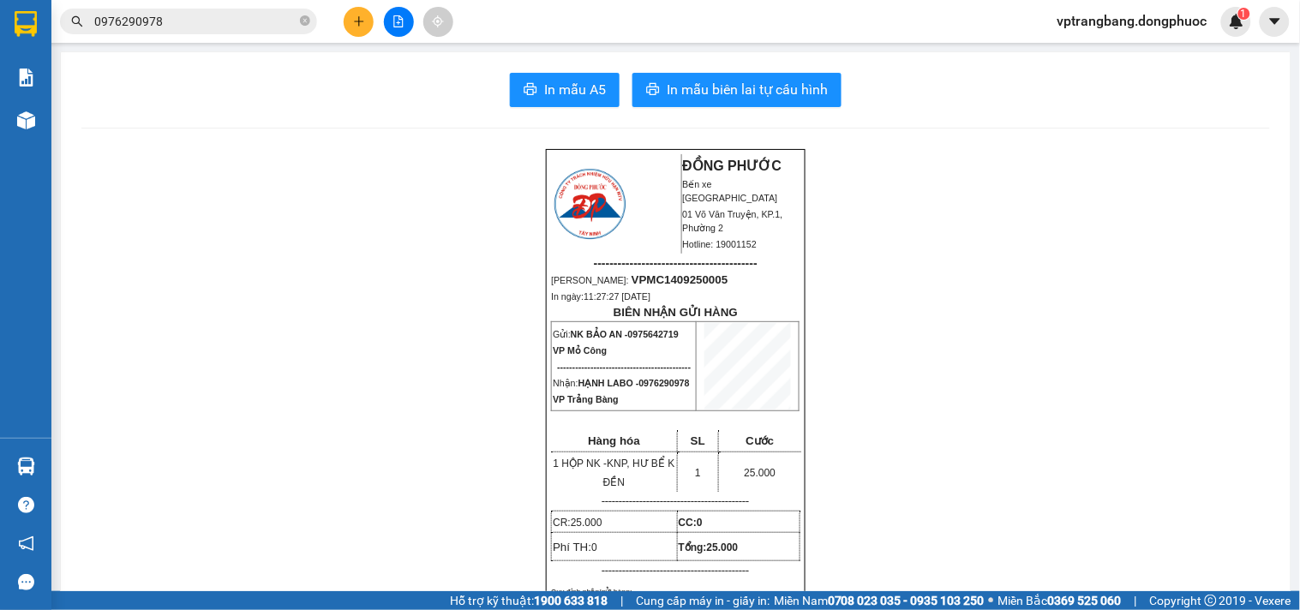
click at [183, 27] on input "0976290978" at bounding box center [195, 21] width 202 height 19
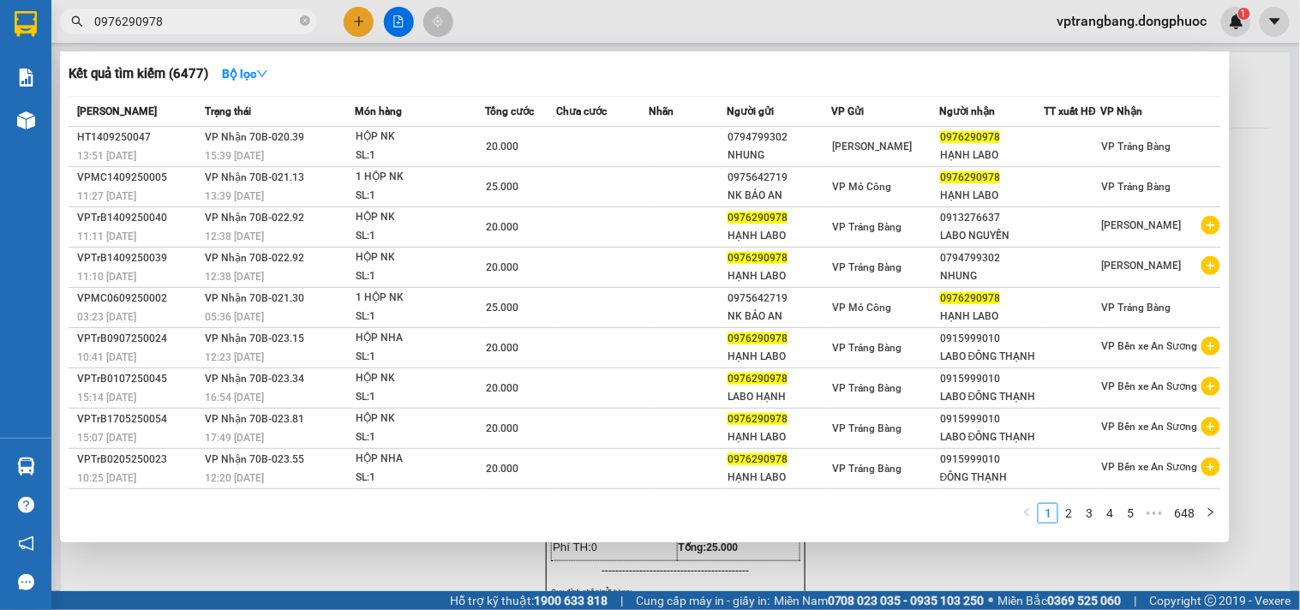
click at [183, 27] on input "0976290978" at bounding box center [195, 21] width 202 height 19
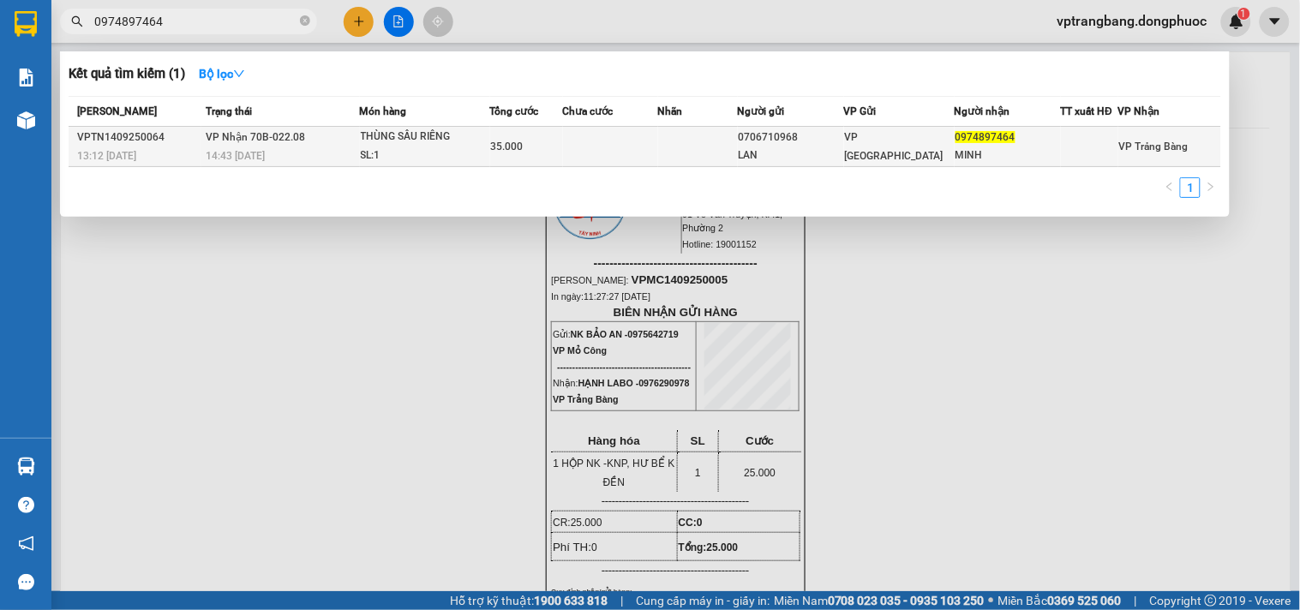
type input "0974897464"
click at [656, 147] on td at bounding box center [610, 147] width 95 height 40
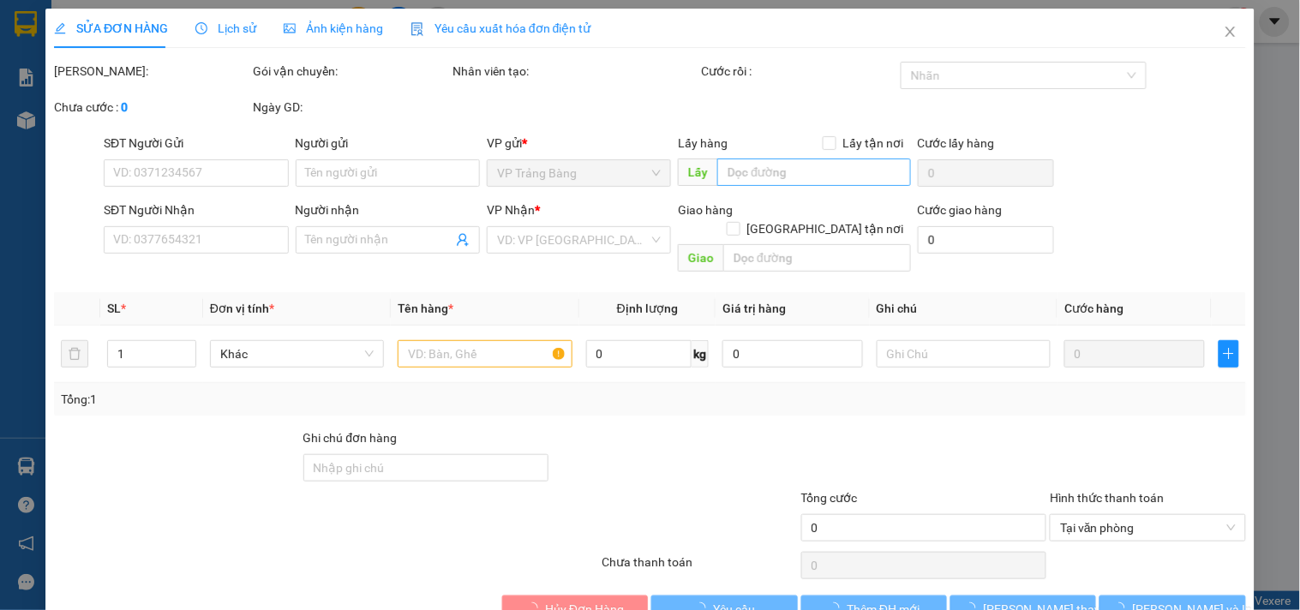
type input "0706710968"
type input "LAN"
type input "0974897464"
type input "MINH"
type input "35.000"
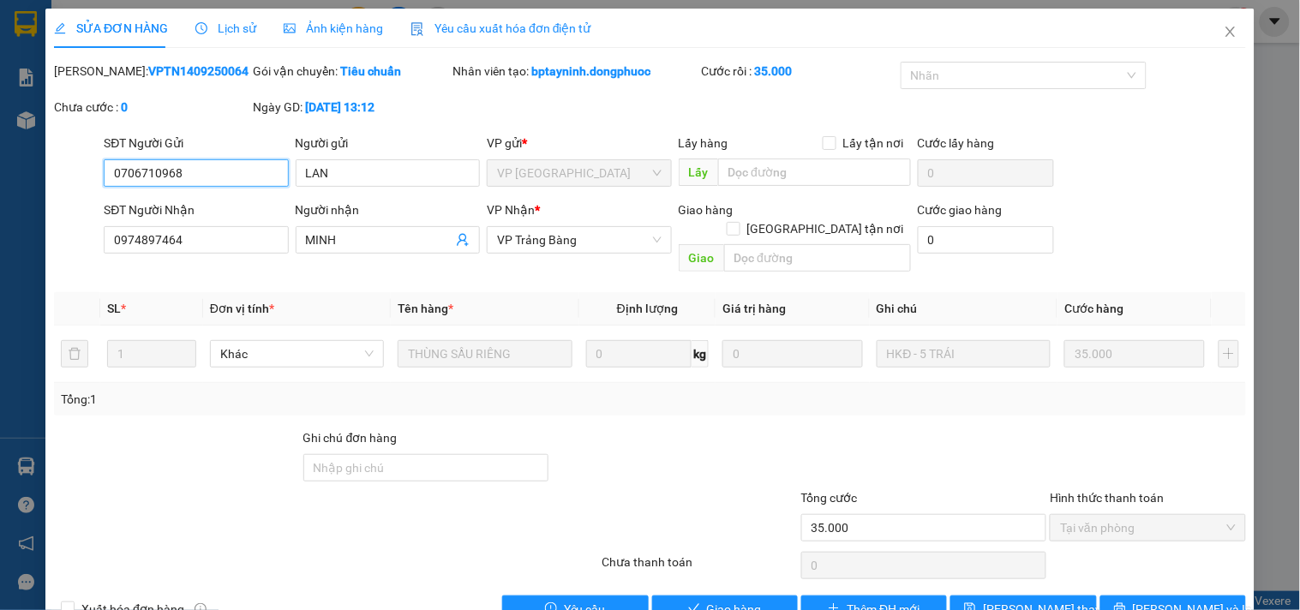
scroll to position [27, 0]
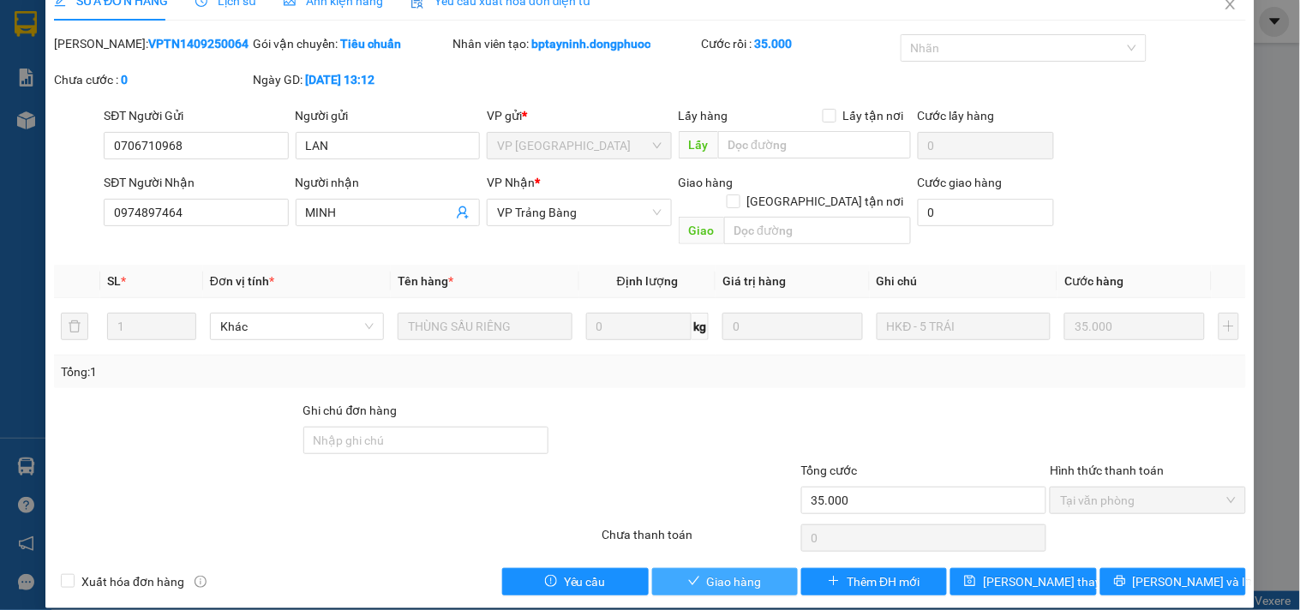
click at [689, 575] on icon "check" at bounding box center [694, 581] width 12 height 12
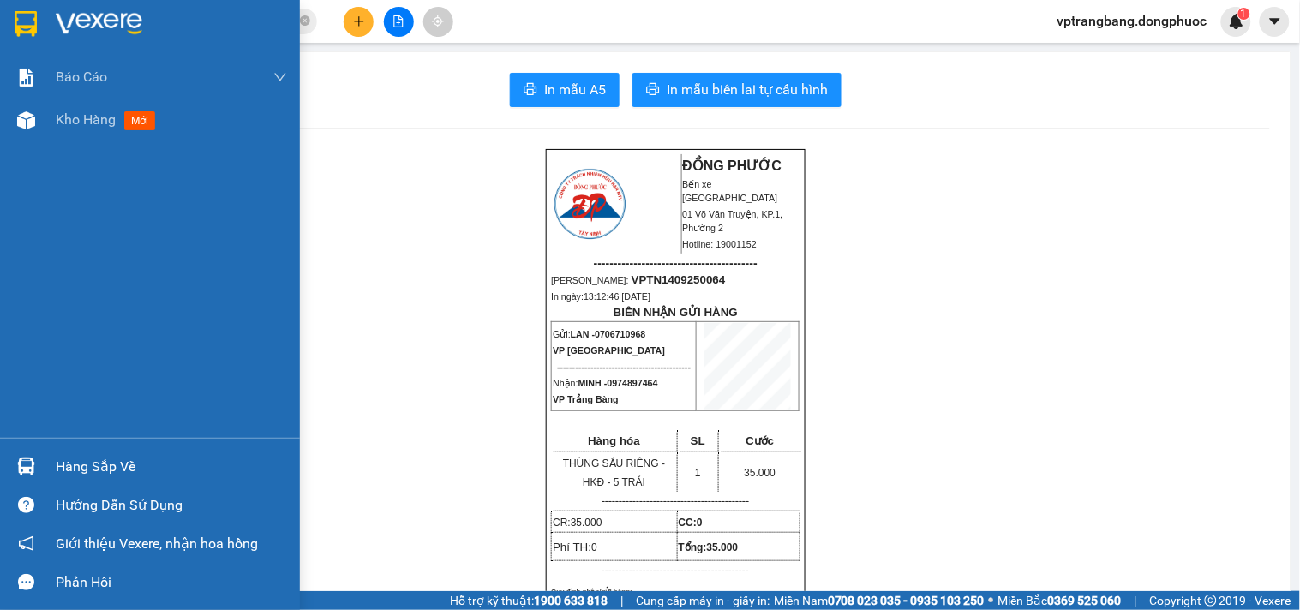
click at [63, 470] on div "Hàng sắp về" at bounding box center [171, 467] width 231 height 26
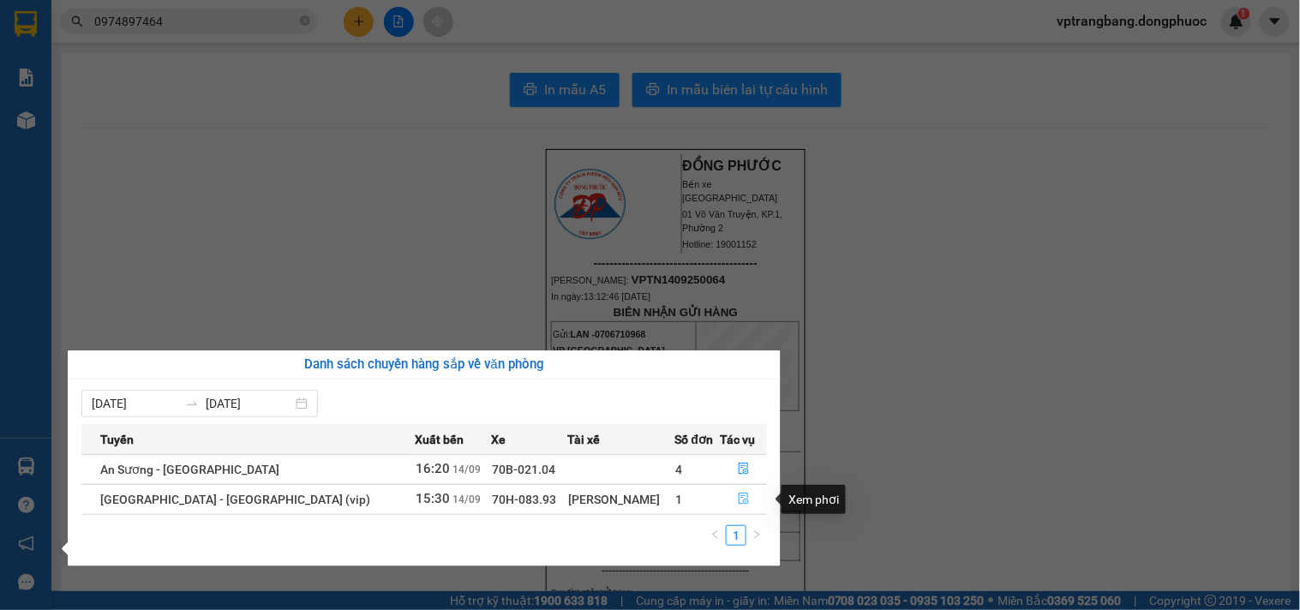
click at [738, 501] on icon "file-done" at bounding box center [744, 499] width 12 height 12
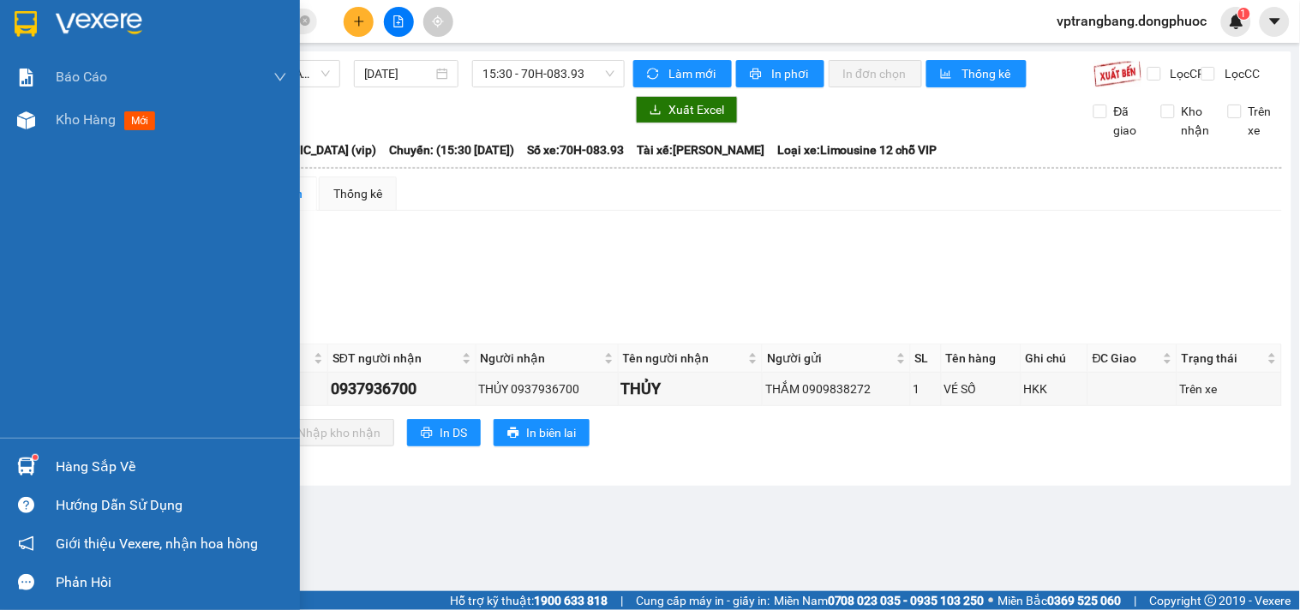
drag, startPoint x: 86, startPoint y: 472, endPoint x: 94, endPoint y: 464, distance: 12.1
click at [84, 472] on div "Hàng sắp về" at bounding box center [171, 467] width 231 height 26
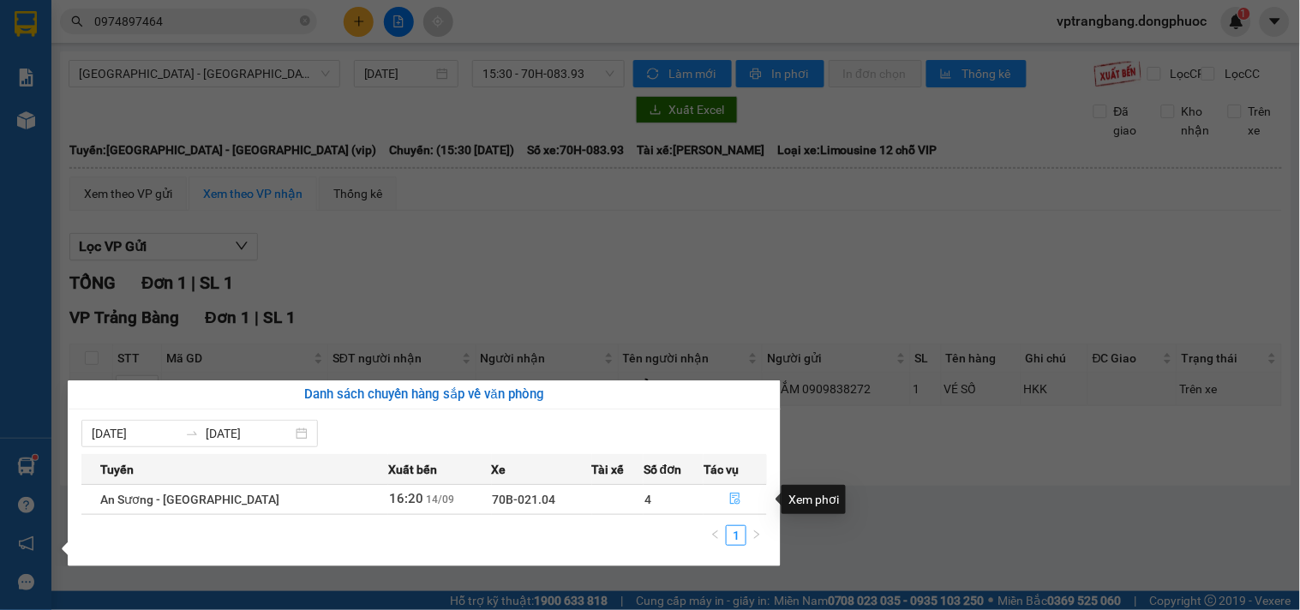
click at [730, 497] on icon "file-done" at bounding box center [735, 499] width 10 height 12
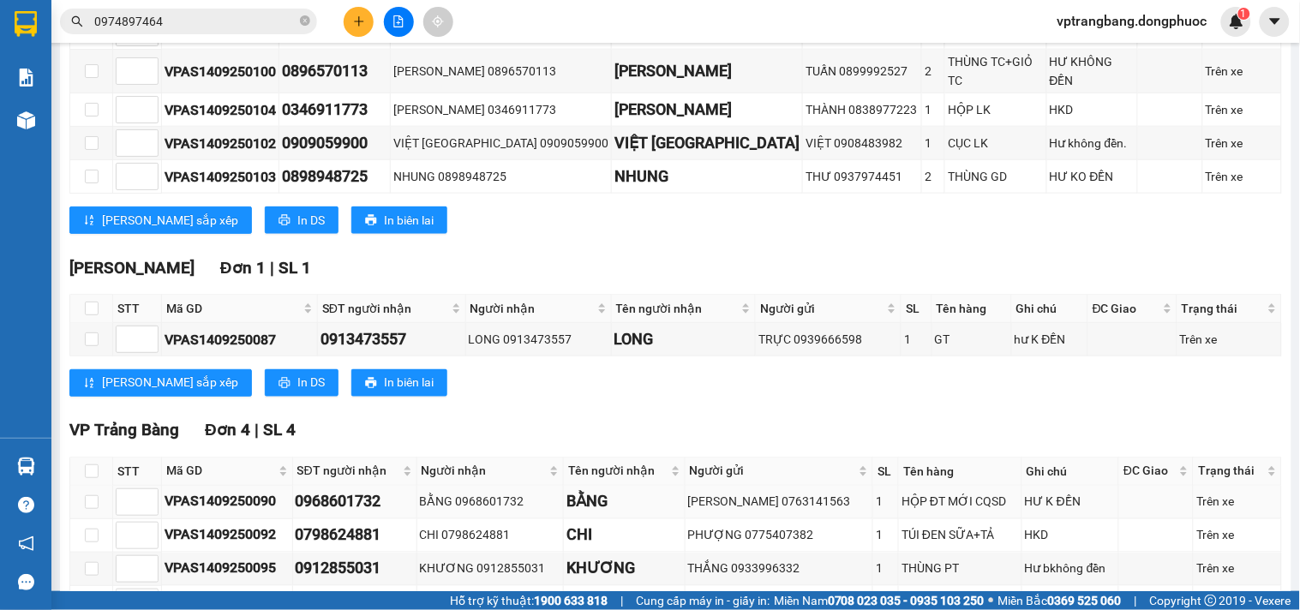
scroll to position [581, 0]
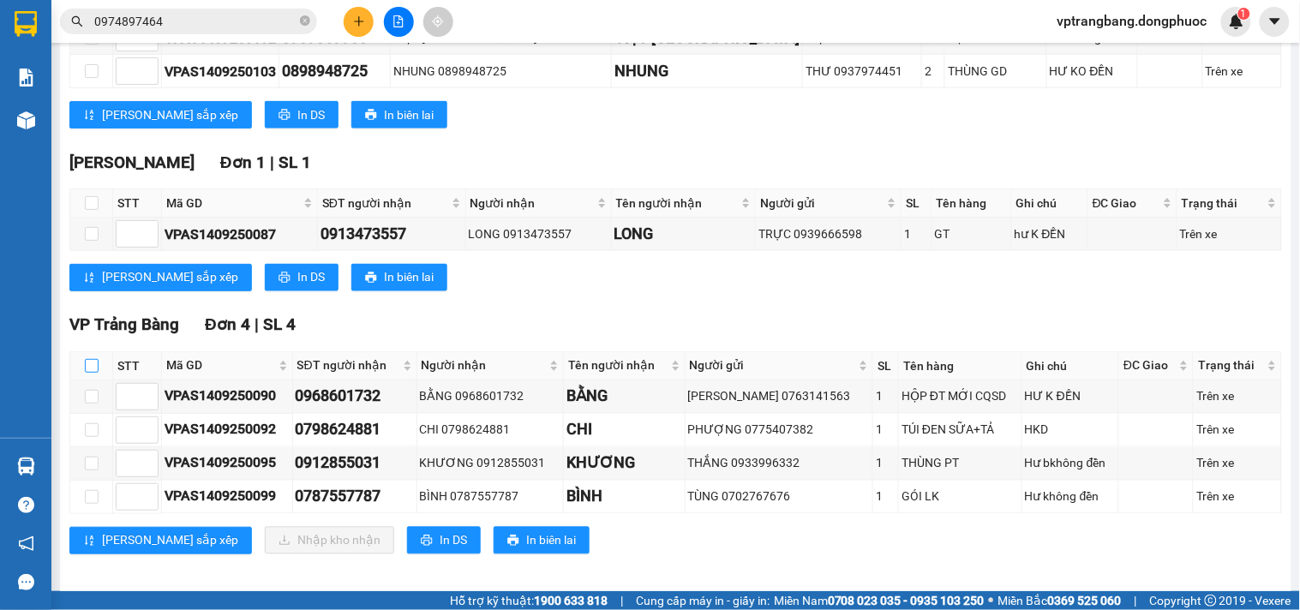
click at [89, 359] on input "checkbox" at bounding box center [92, 366] width 14 height 14
checkbox input "true"
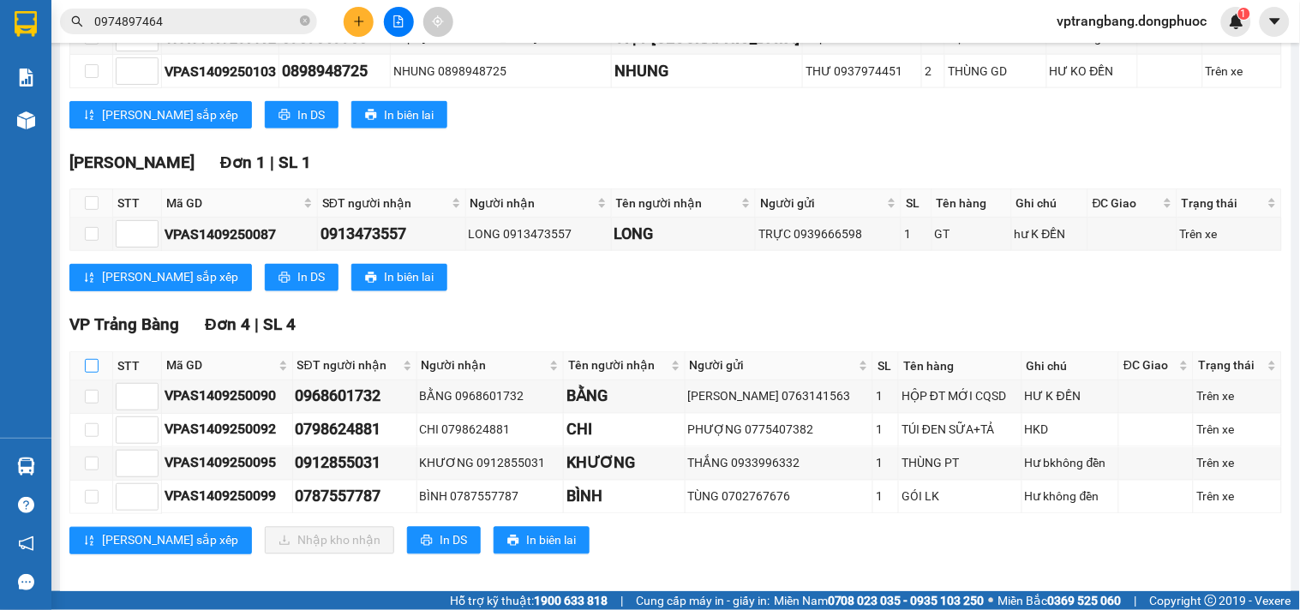
checkbox input "true"
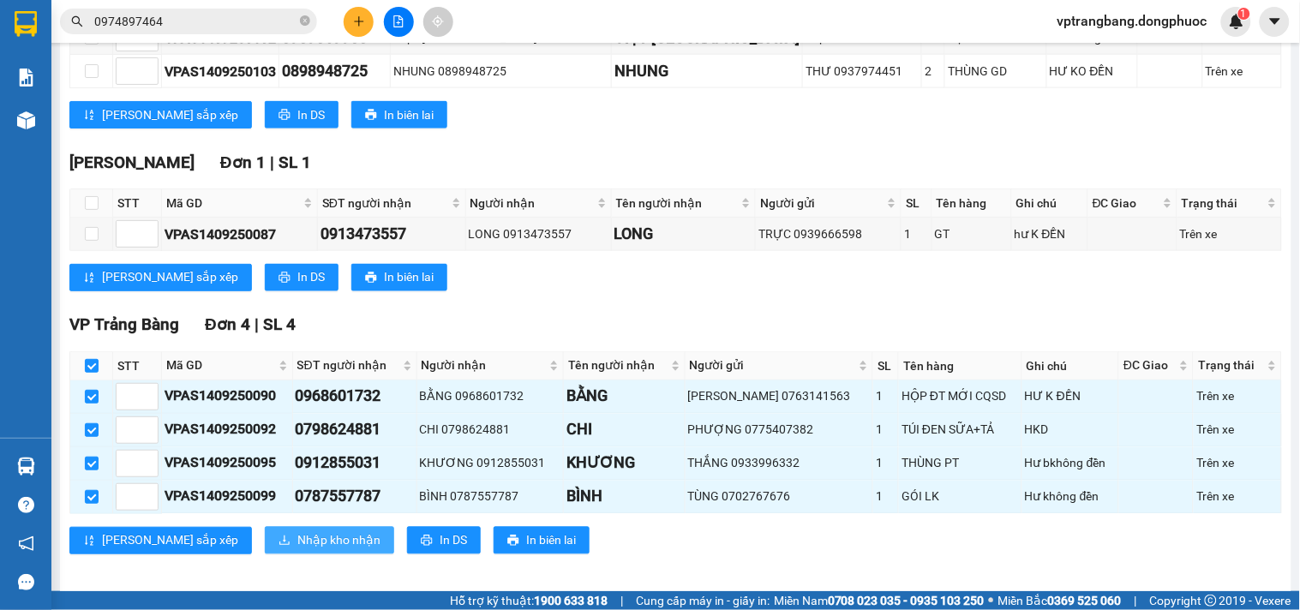
click at [297, 531] on span "Nhập kho nhận" at bounding box center [338, 540] width 83 height 19
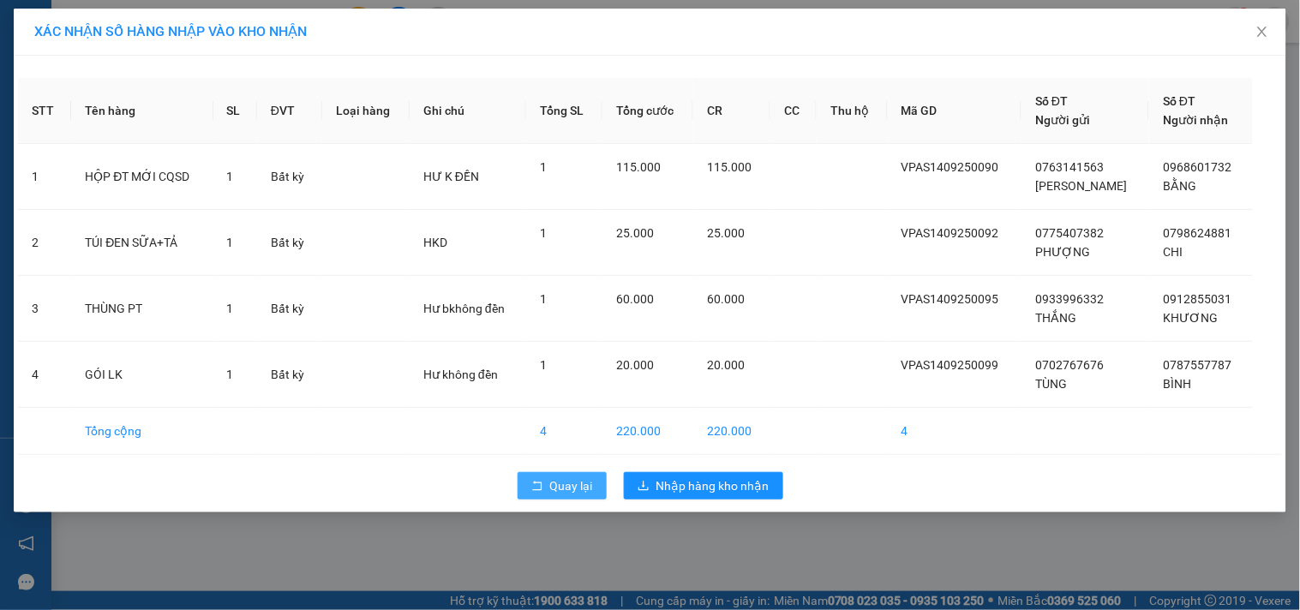
click at [579, 483] on span "Quay lại" at bounding box center [571, 485] width 43 height 19
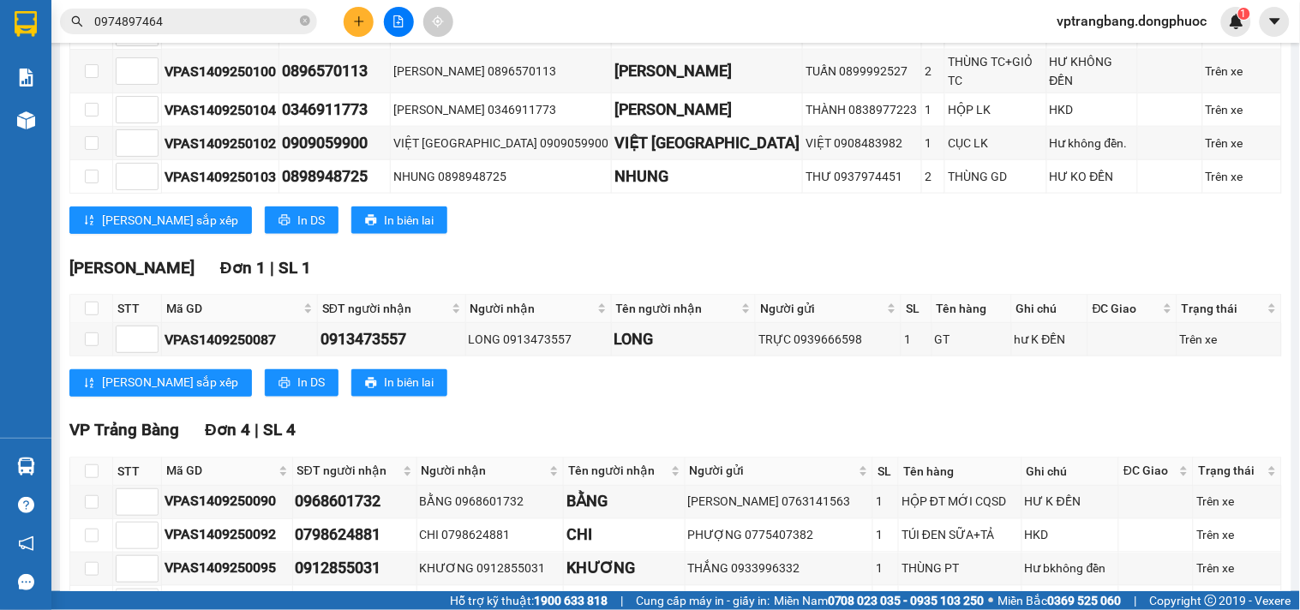
scroll to position [581, 0]
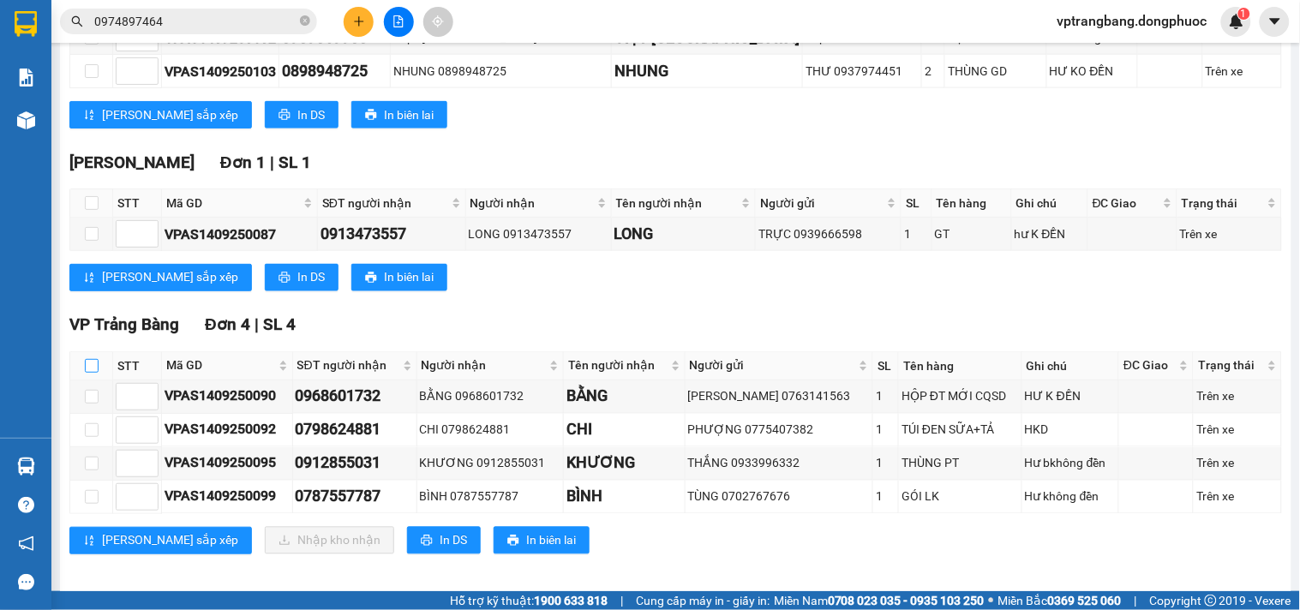
click at [93, 359] on input "checkbox" at bounding box center [92, 366] width 14 height 14
checkbox input "true"
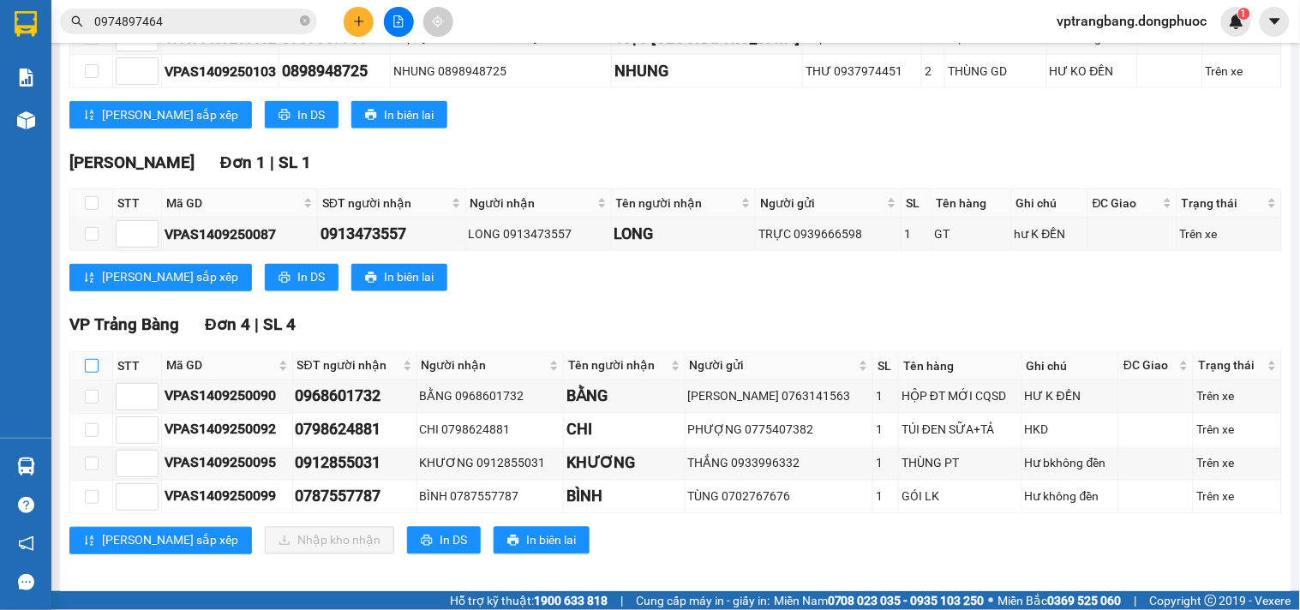
checkbox input "true"
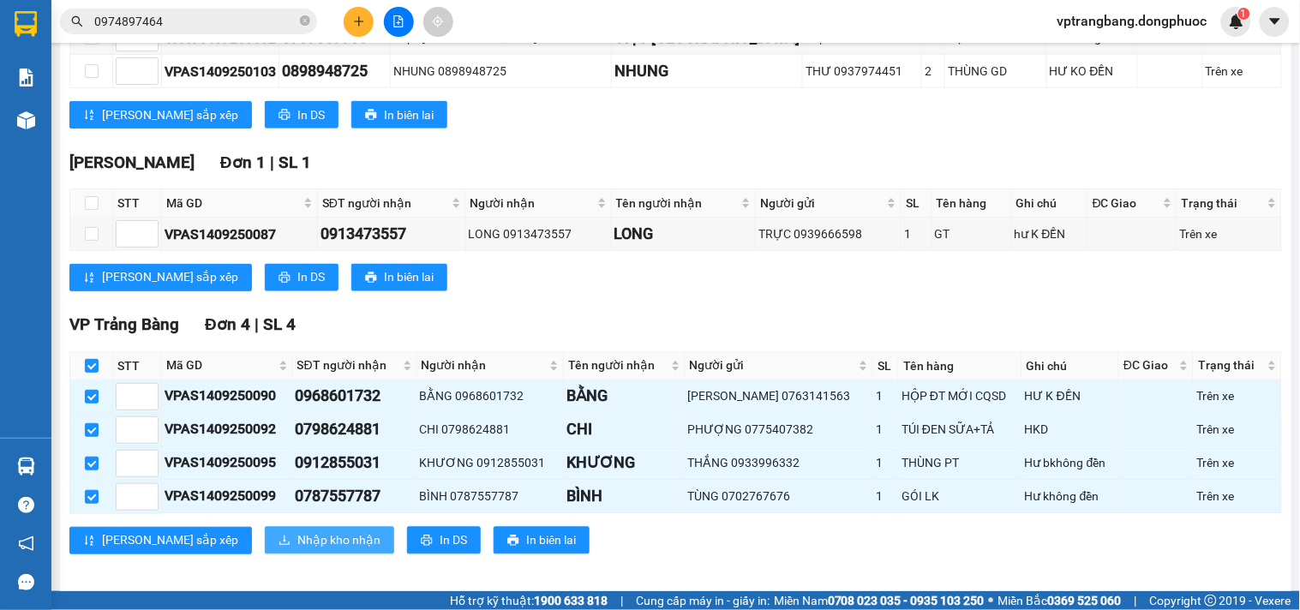
click at [297, 531] on span "Nhập kho nhận" at bounding box center [338, 540] width 83 height 19
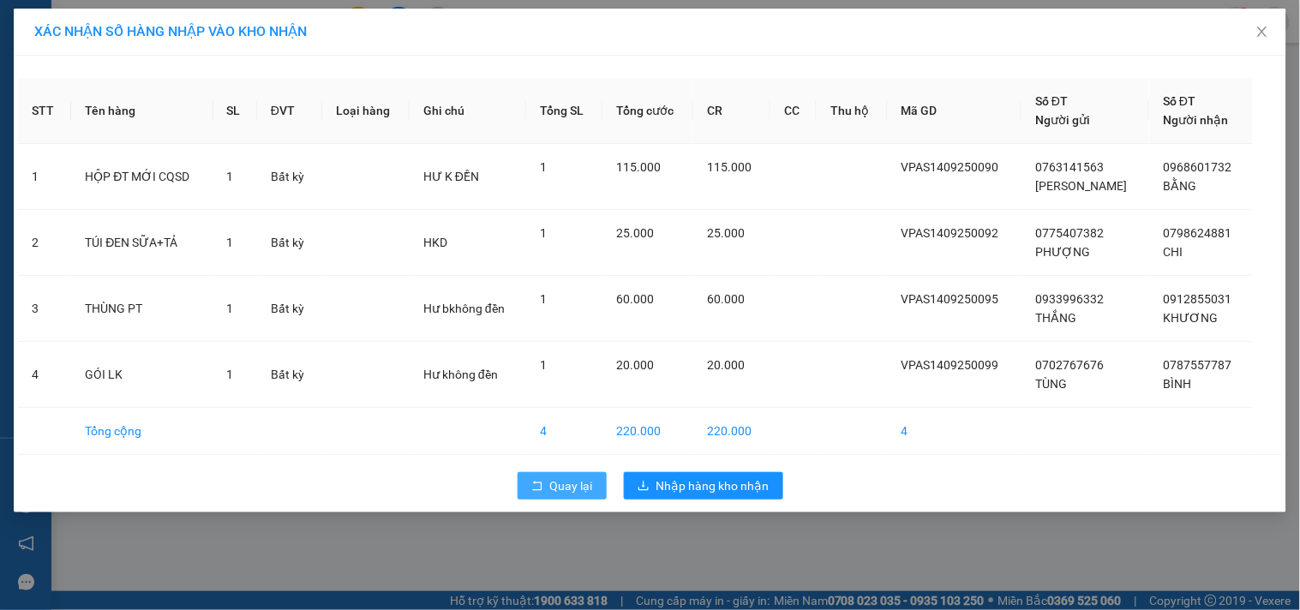
click at [560, 483] on span "Quay lại" at bounding box center [571, 485] width 43 height 19
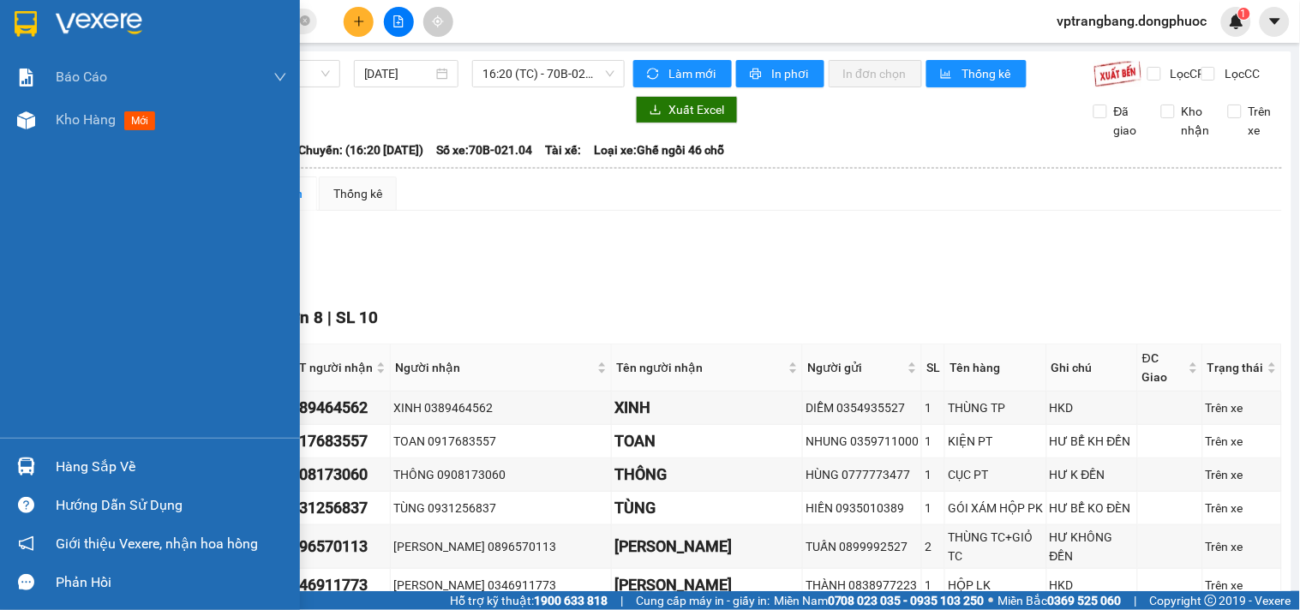
click at [69, 469] on div "Hàng sắp về" at bounding box center [171, 467] width 231 height 26
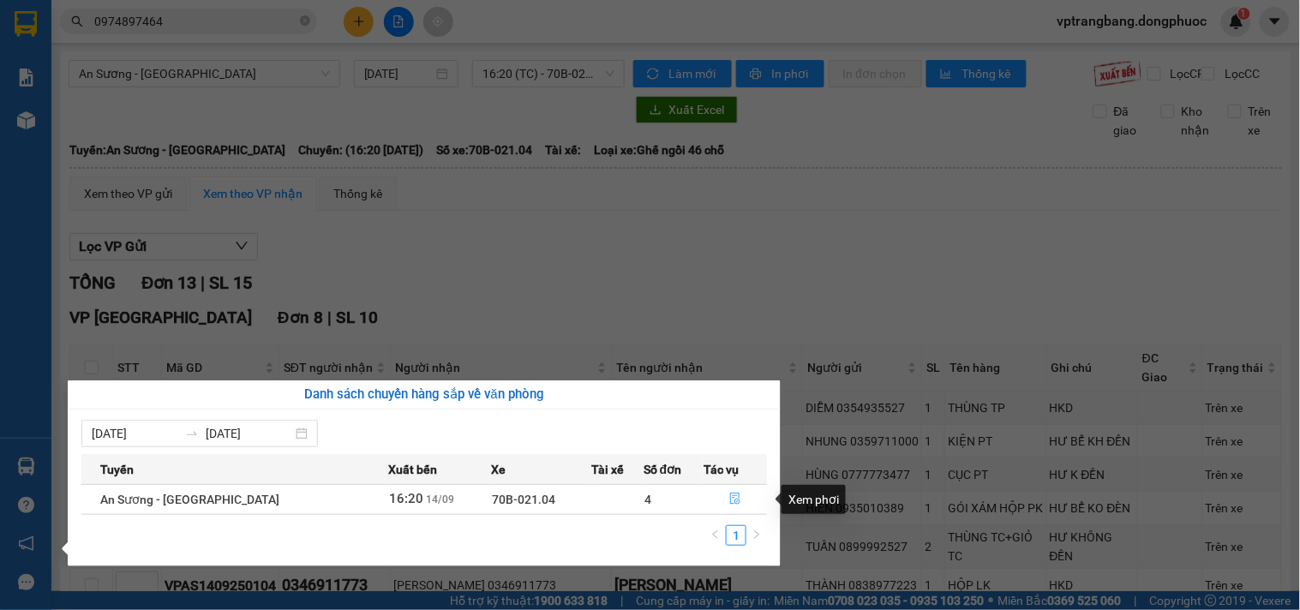
click at [729, 501] on icon "file-done" at bounding box center [735, 499] width 12 height 12
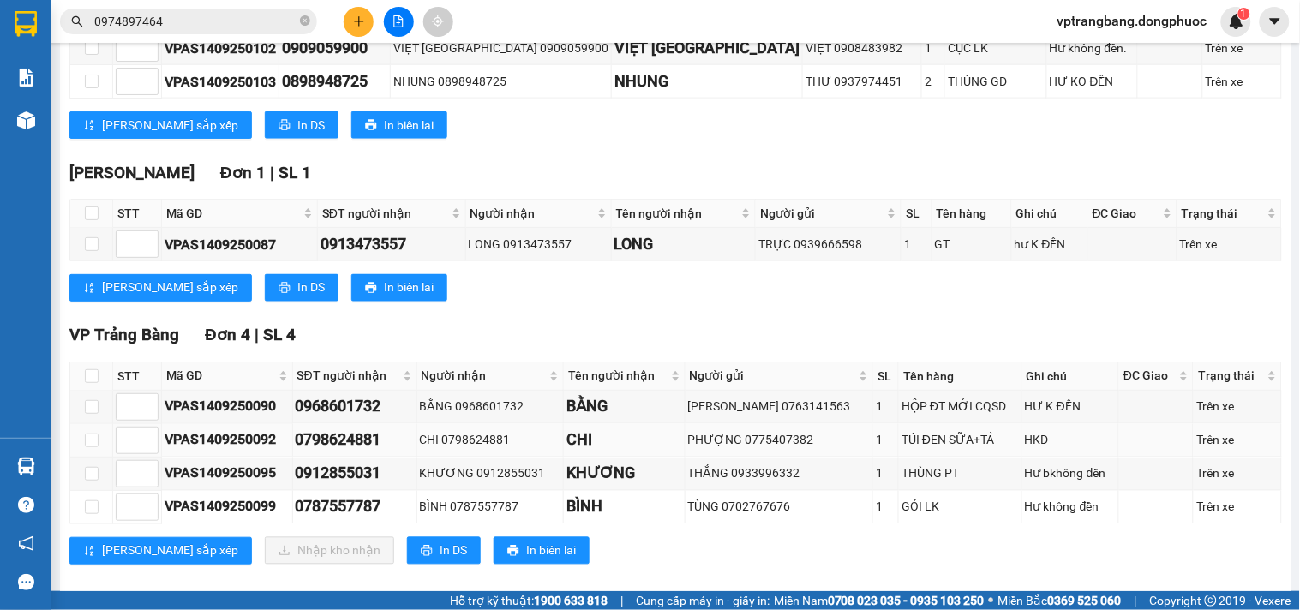
scroll to position [581, 0]
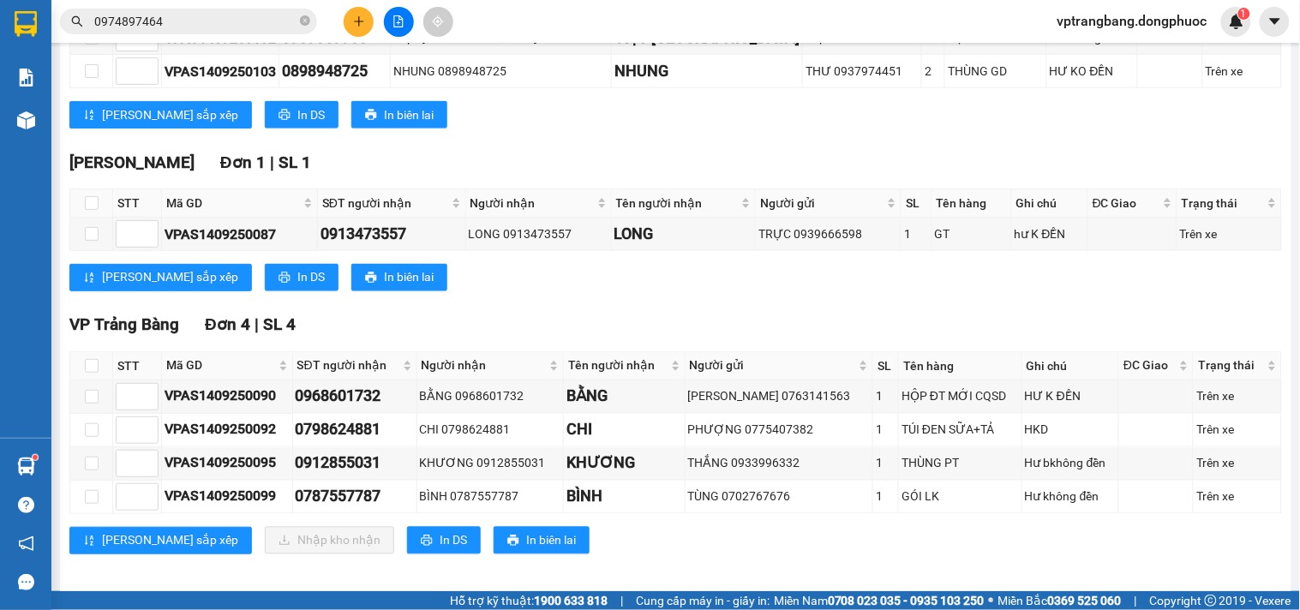
click at [212, 28] on input "0974897464" at bounding box center [195, 21] width 202 height 19
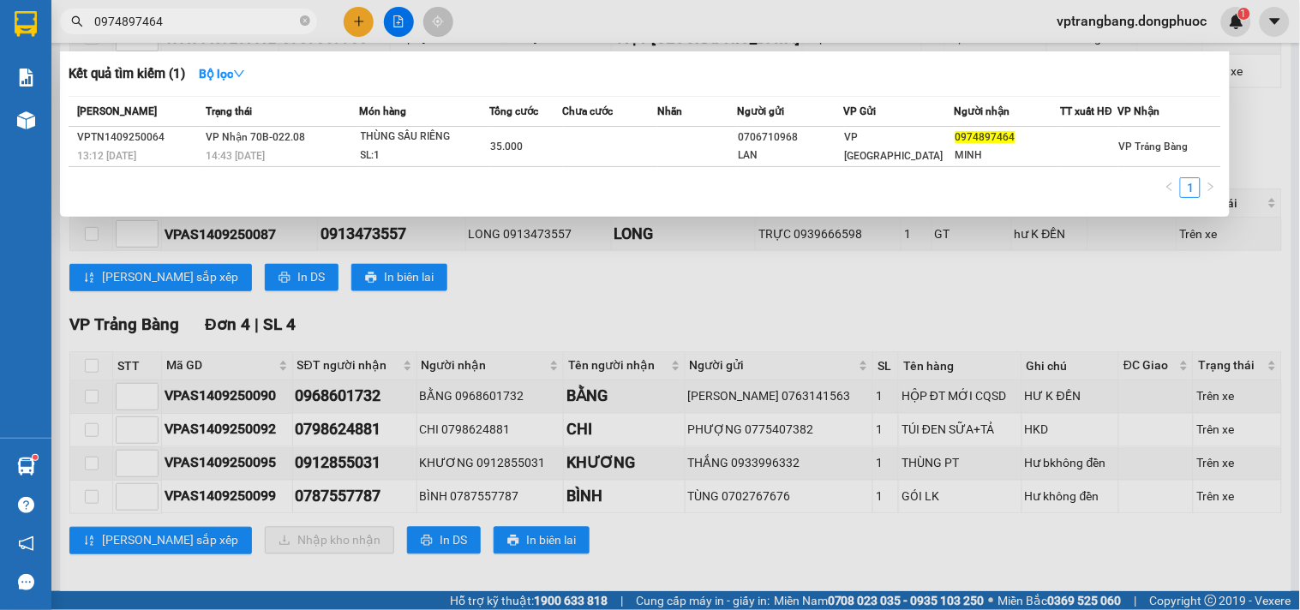
click at [212, 28] on input "0974897464" at bounding box center [195, 21] width 202 height 19
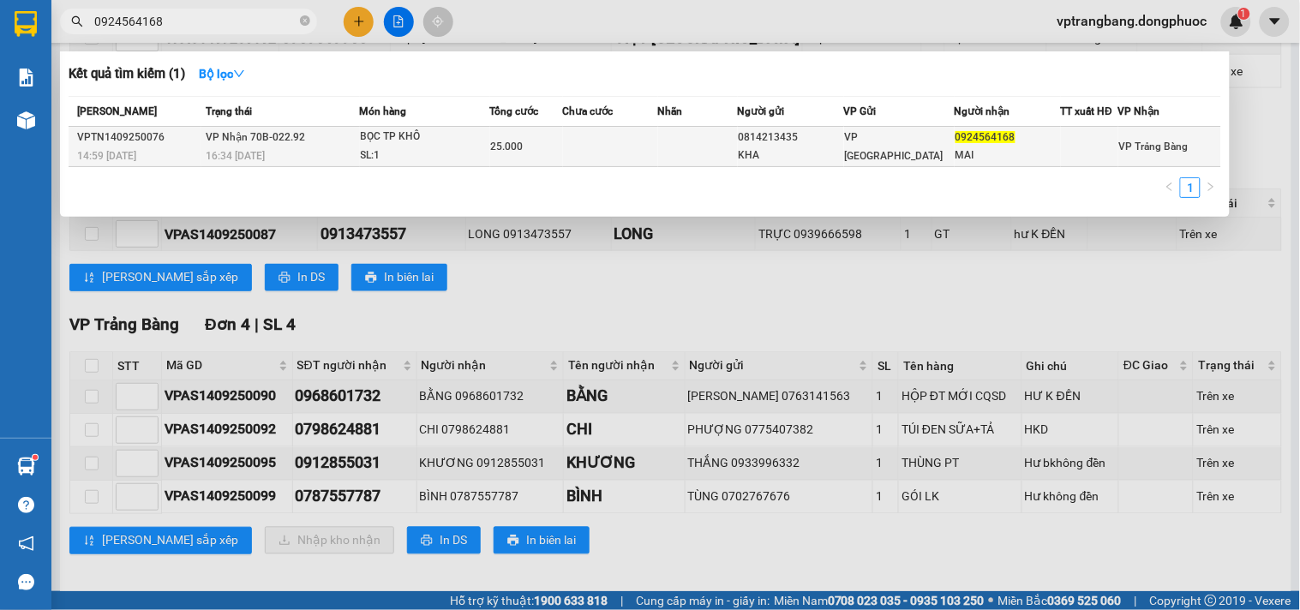
type input "0924564168"
click at [587, 135] on td at bounding box center [610, 147] width 95 height 40
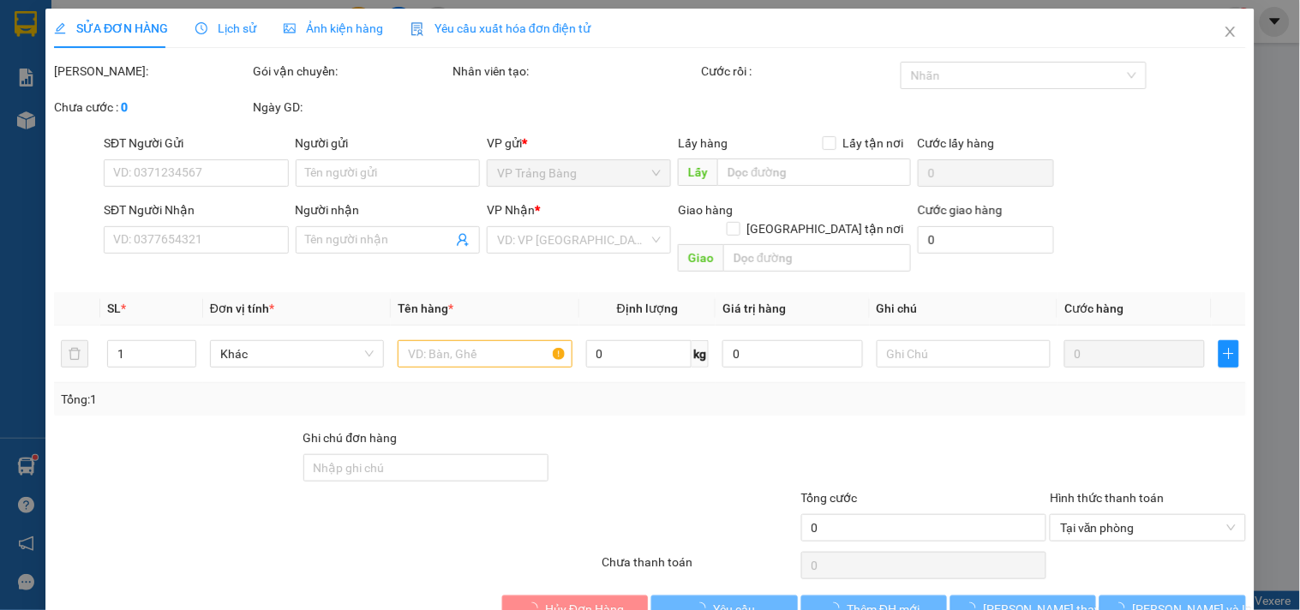
type input "0814213435"
type input "KHA"
type input "0924564168"
type input "MAI"
type input "25.000"
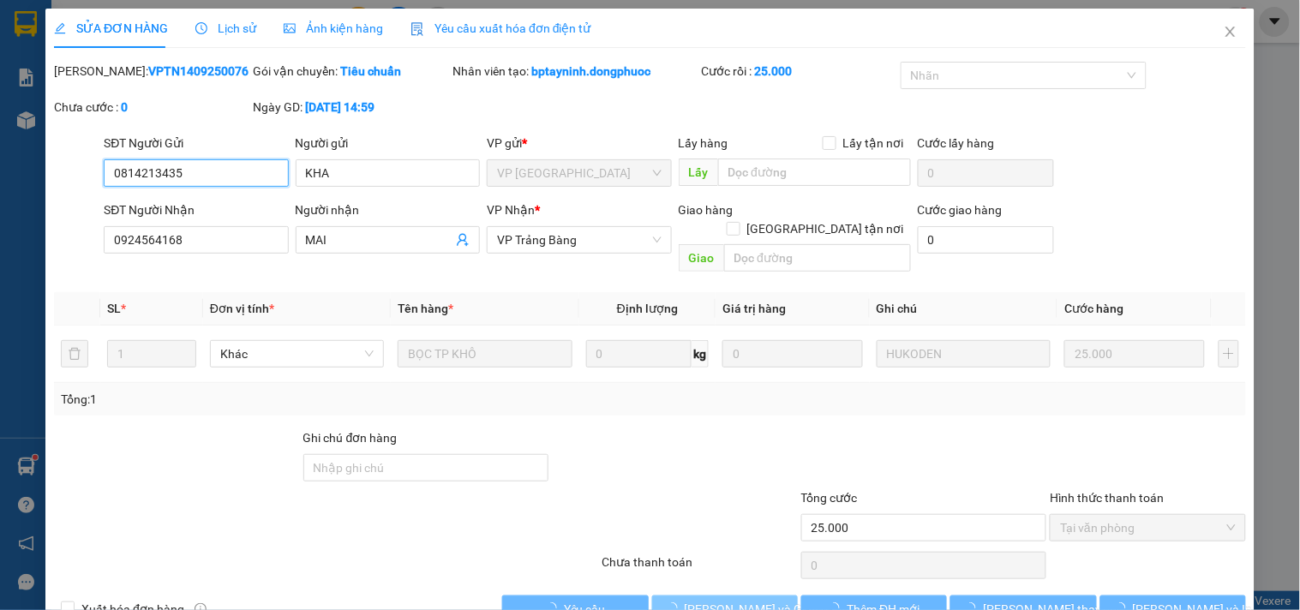
scroll to position [27, 0]
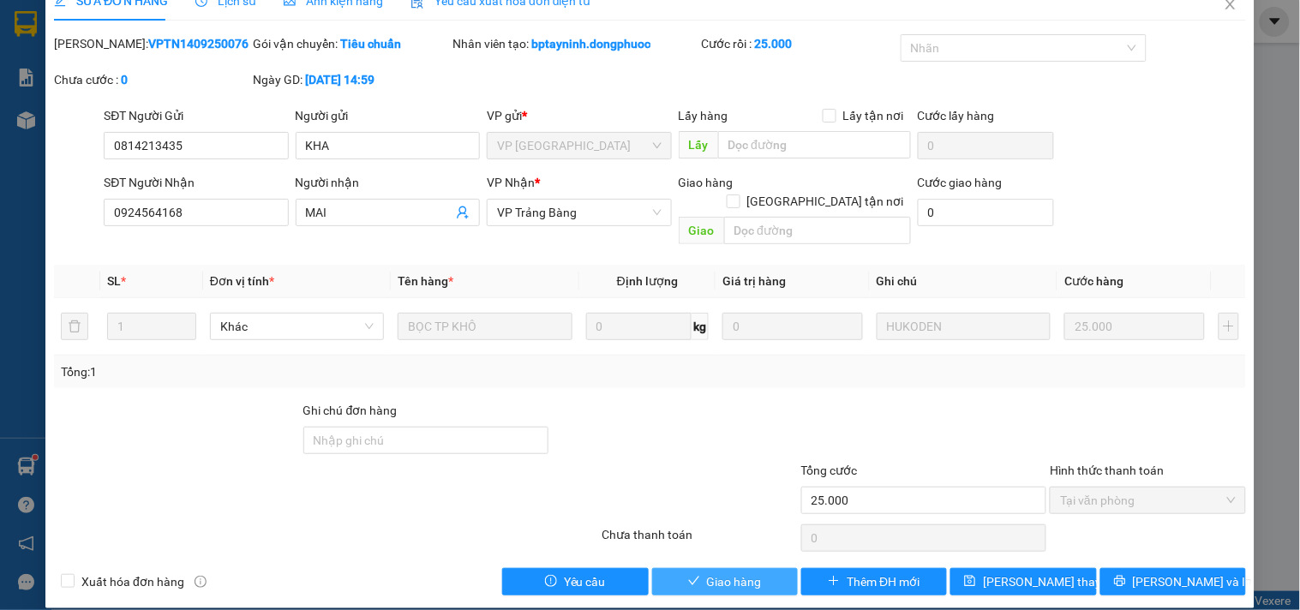
click at [707, 572] on span "Giao hàng" at bounding box center [734, 581] width 55 height 19
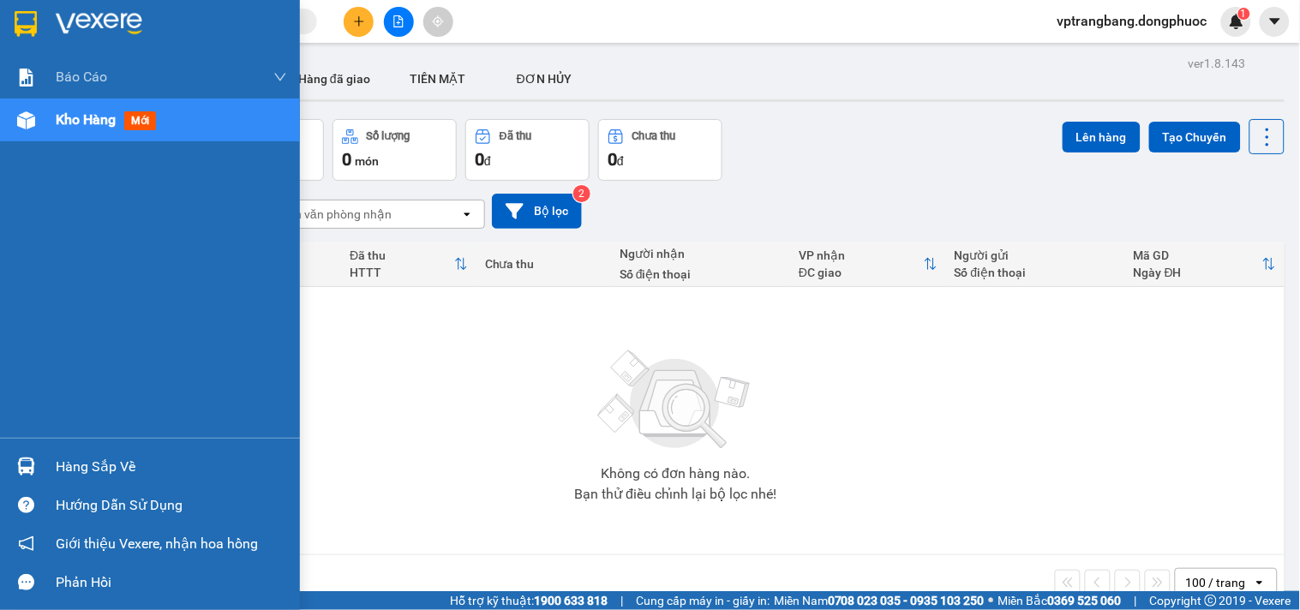
click at [56, 467] on div "Hàng sắp về" at bounding box center [171, 467] width 231 height 26
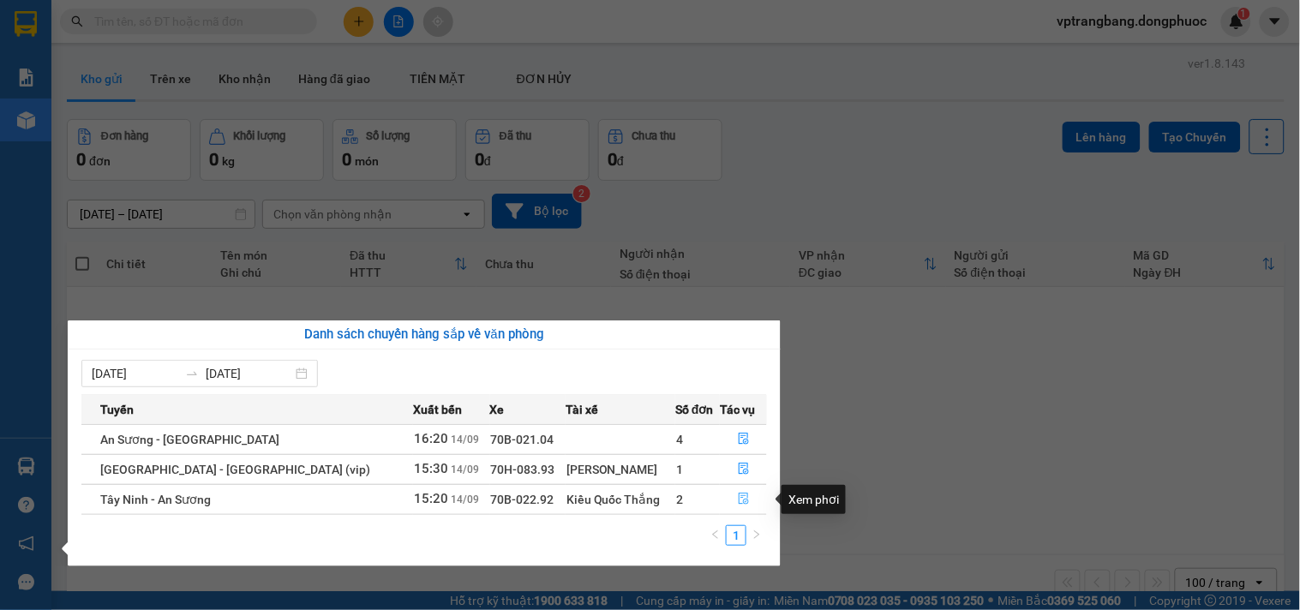
click at [739, 498] on icon "file-done" at bounding box center [744, 499] width 12 height 12
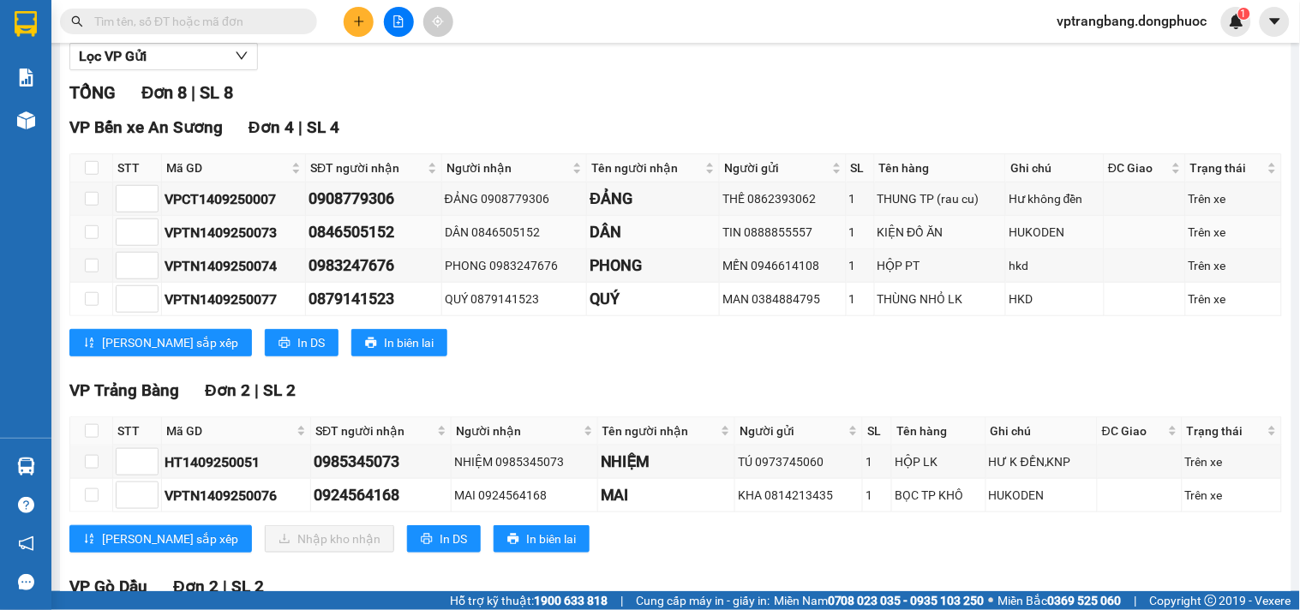
scroll to position [413, 0]
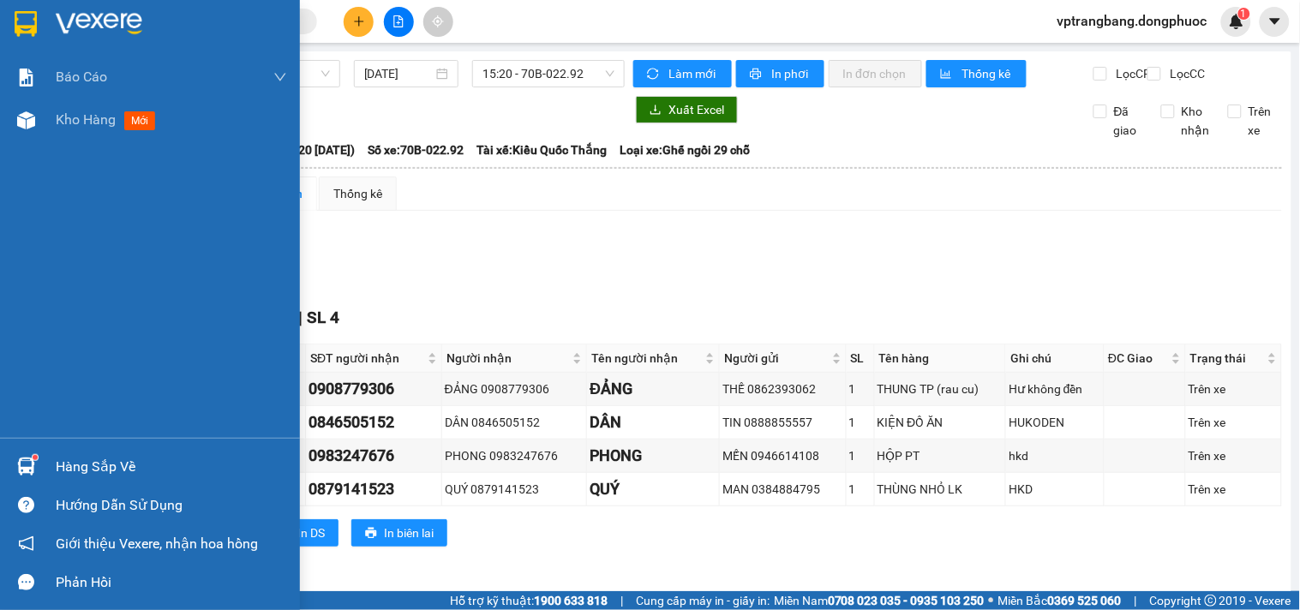
click at [75, 458] on div "Hàng sắp về" at bounding box center [171, 467] width 231 height 26
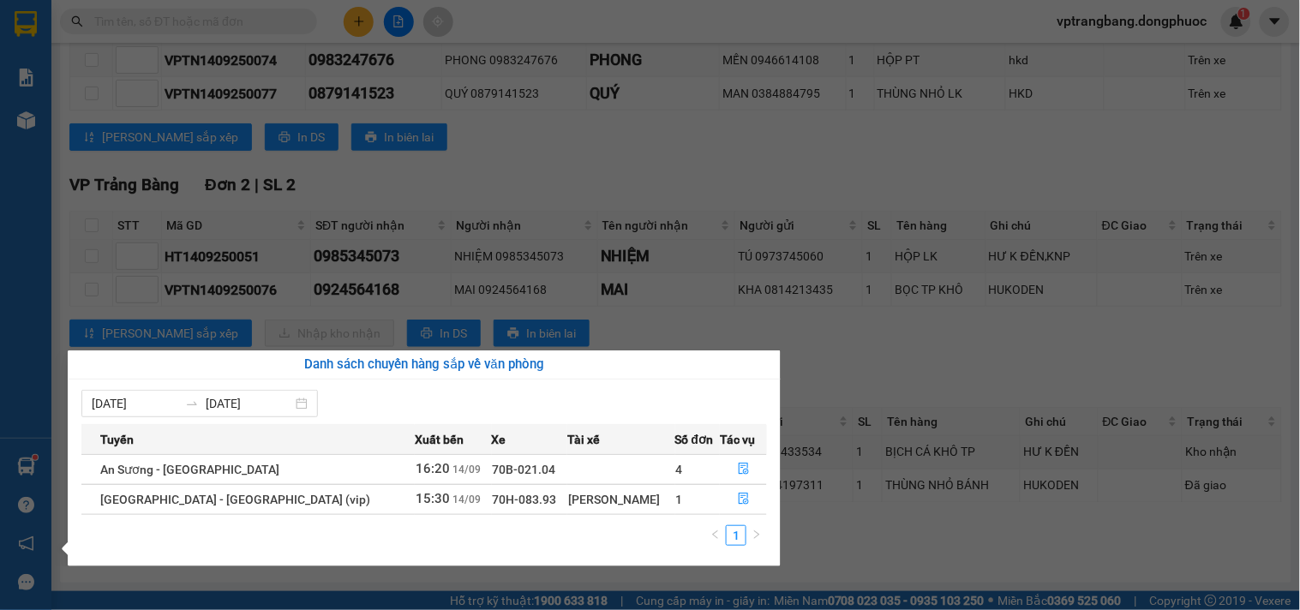
click at [833, 355] on section "Kết quả tìm kiếm ( 0 ) Bộ lọc No Data vptrangbang.dongphuoc 1 Báo cáo Mẫu 1: Bá…" at bounding box center [650, 305] width 1300 height 610
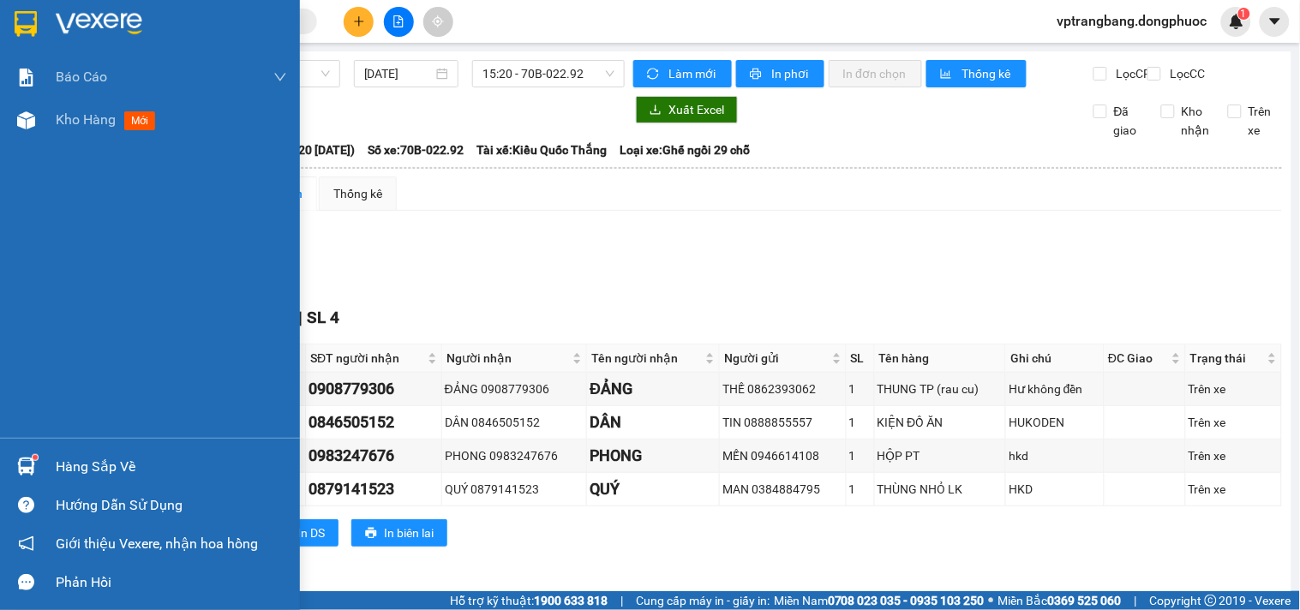
scroll to position [413, 0]
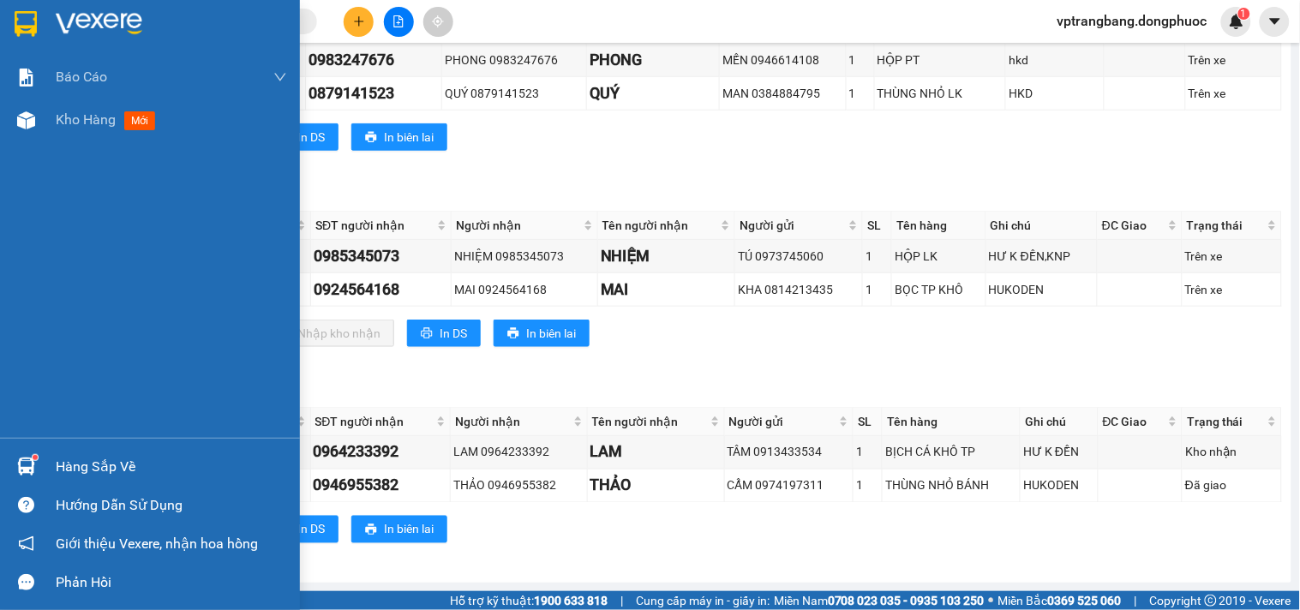
click at [52, 459] on div "Hàng sắp về" at bounding box center [150, 466] width 300 height 39
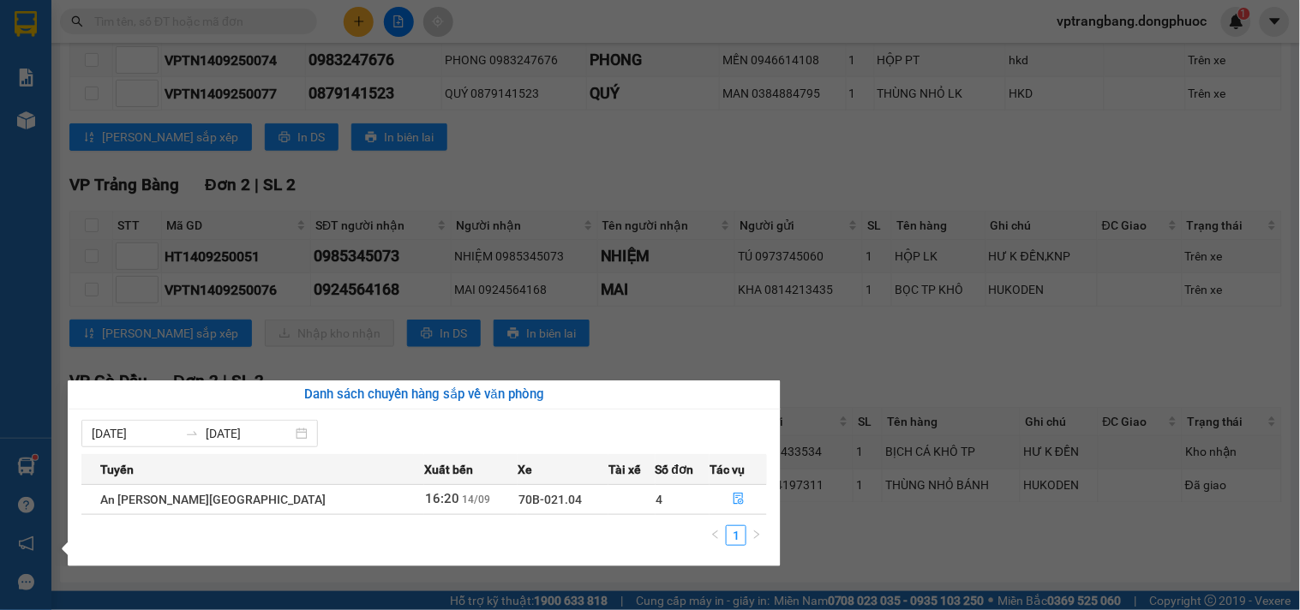
click at [857, 352] on section "Kết quả tìm kiếm ( 0 ) Bộ lọc No Data vptrangbang.dongphuoc 1 Báo cáo Mẫu 1: Bá…" at bounding box center [650, 305] width 1300 height 610
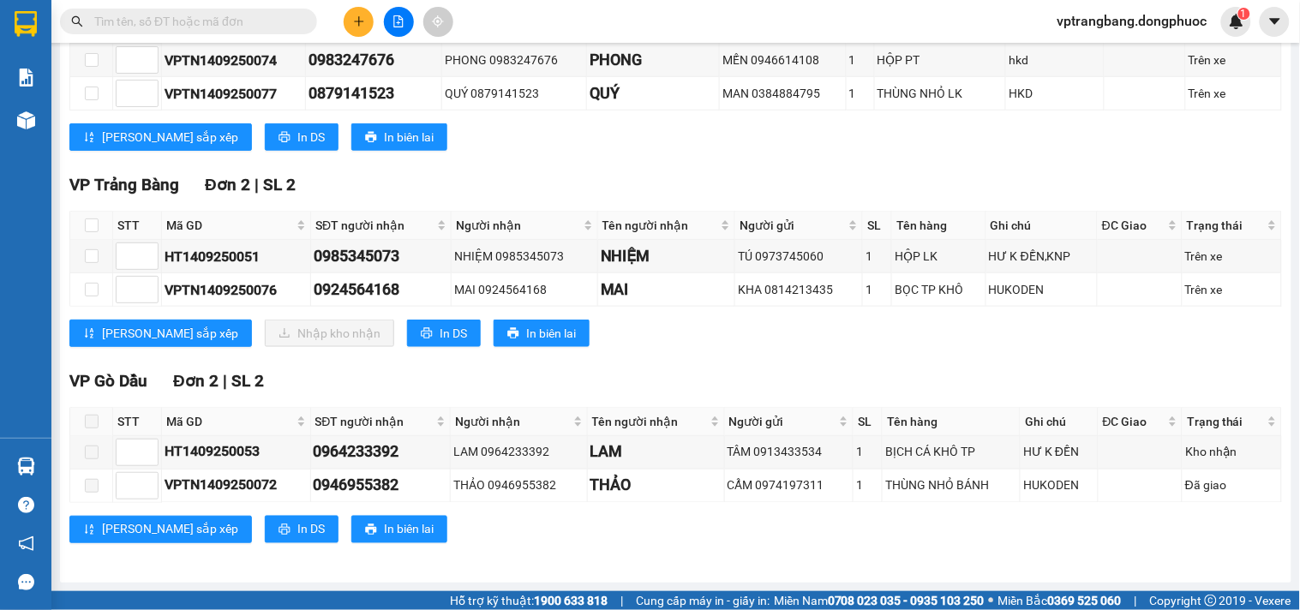
click at [165, 24] on input "text" at bounding box center [195, 21] width 202 height 19
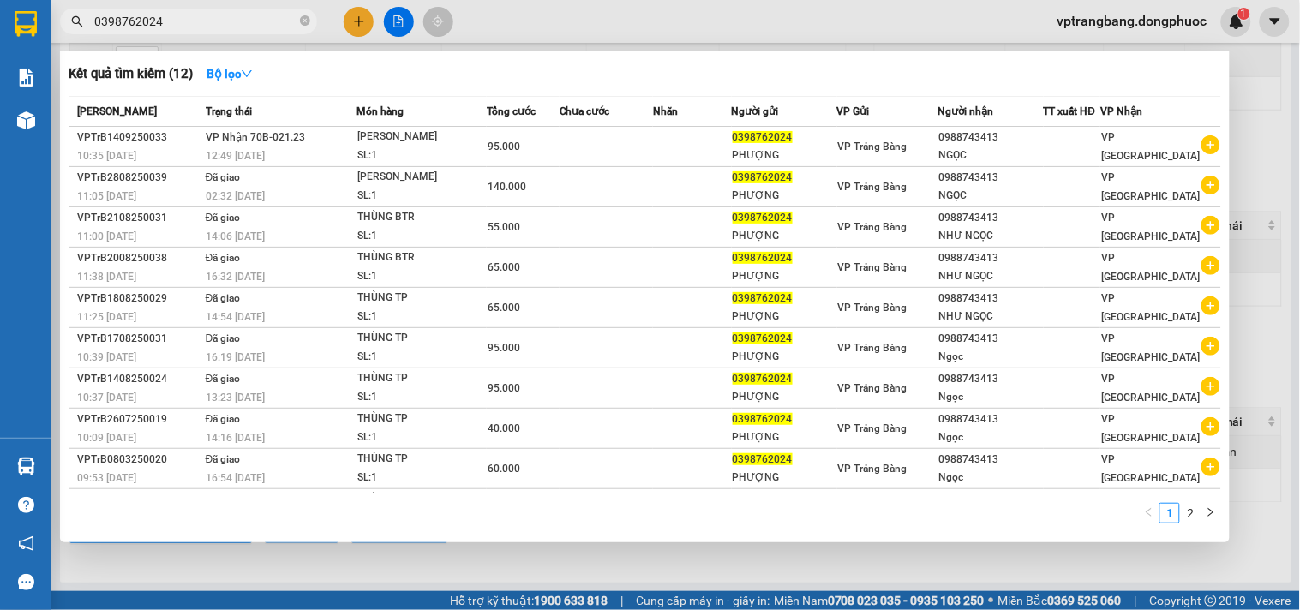
type input "0398762024"
click at [1256, 104] on div at bounding box center [650, 305] width 1300 height 610
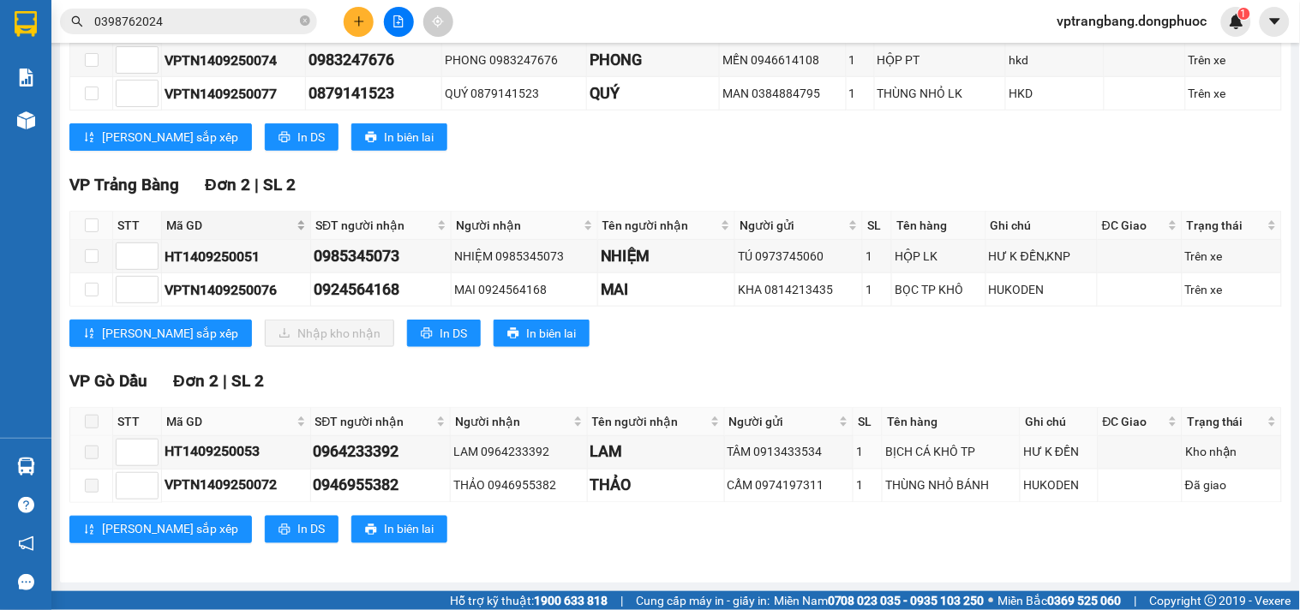
scroll to position [223, 0]
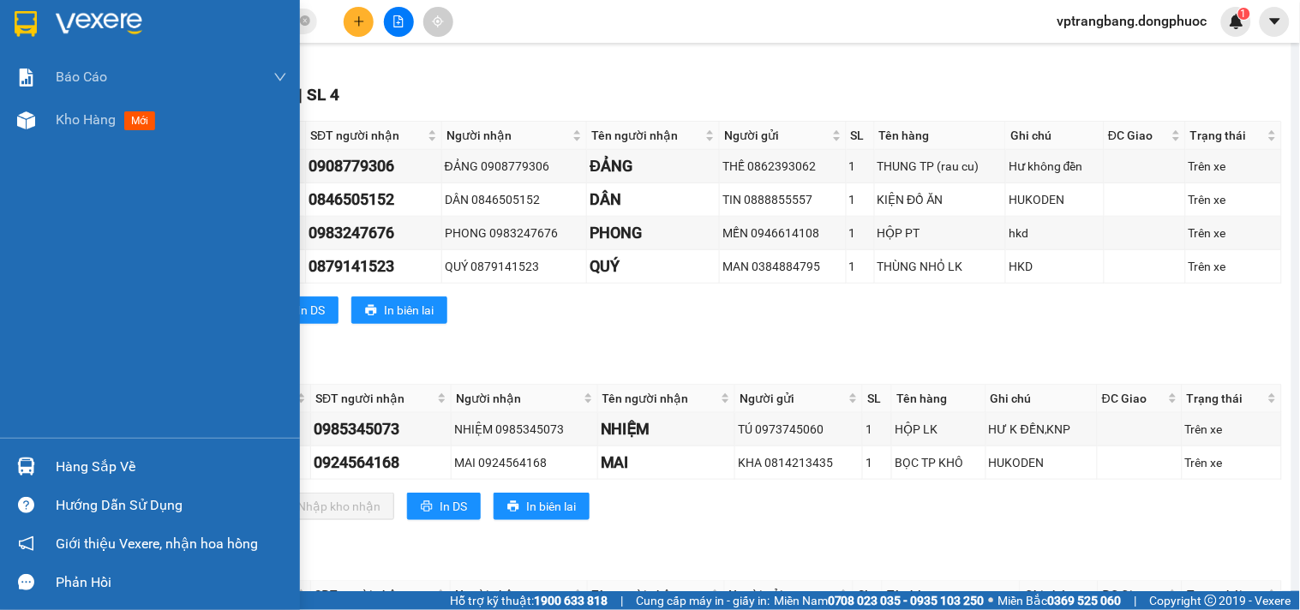
drag, startPoint x: 37, startPoint y: 461, endPoint x: 199, endPoint y: 461, distance: 162.0
click at [41, 461] on div "Hàng sắp về" at bounding box center [150, 466] width 300 height 39
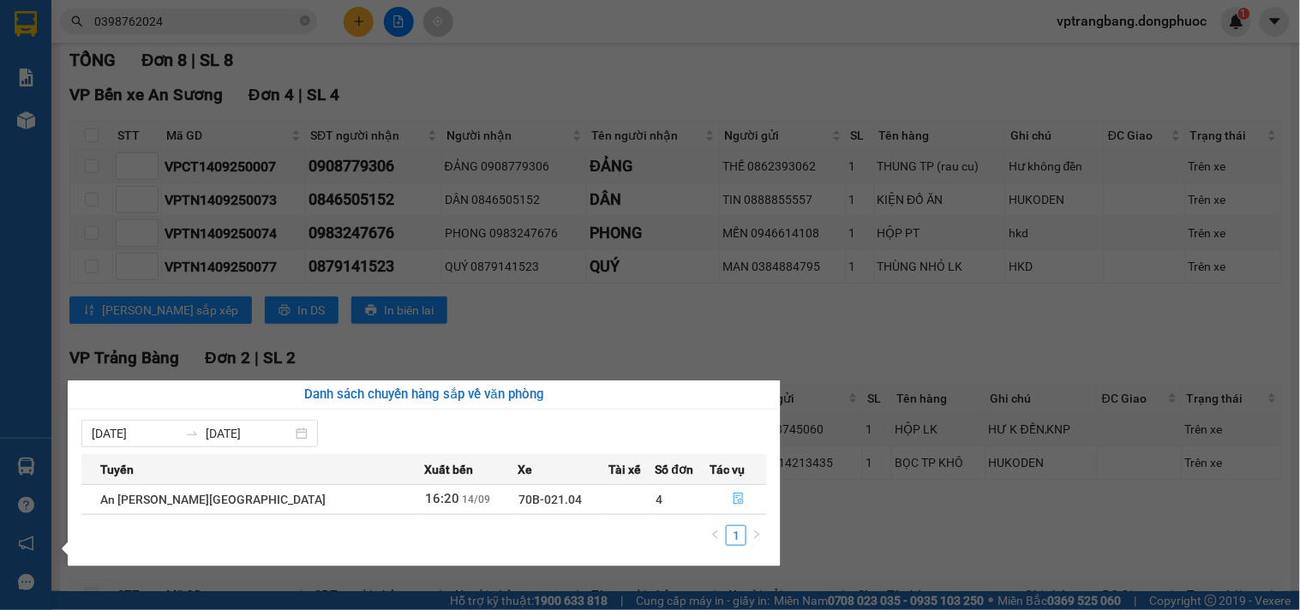
click at [734, 500] on icon "file-done" at bounding box center [739, 499] width 10 height 12
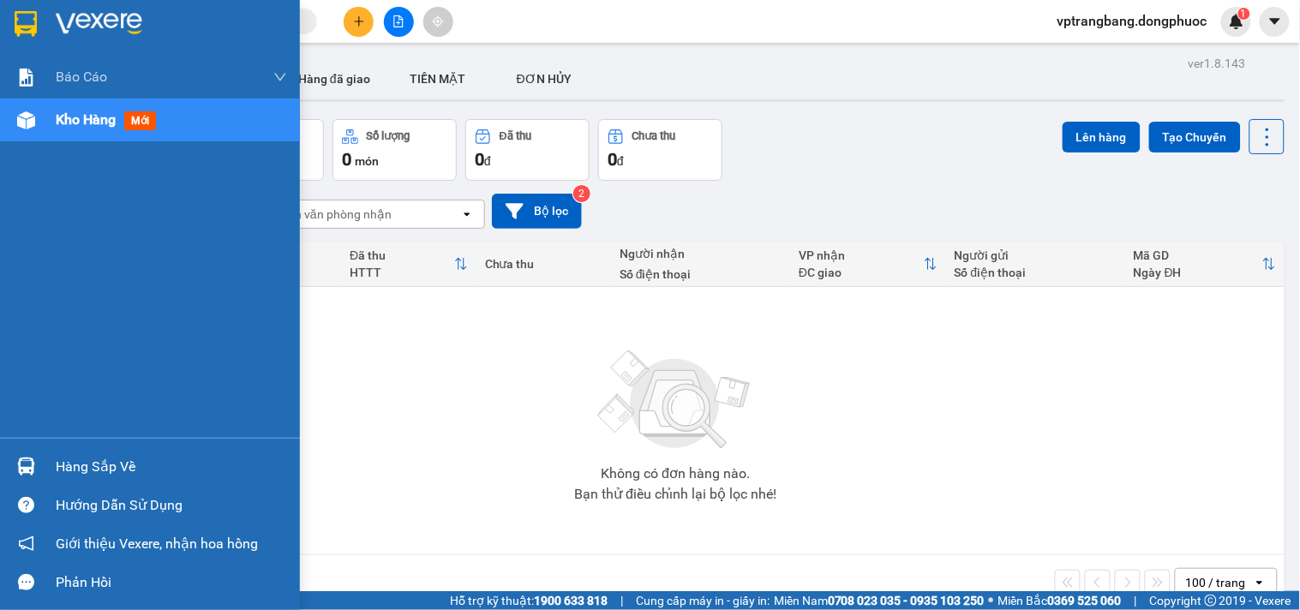
click at [93, 467] on div "Hàng sắp về" at bounding box center [171, 467] width 231 height 26
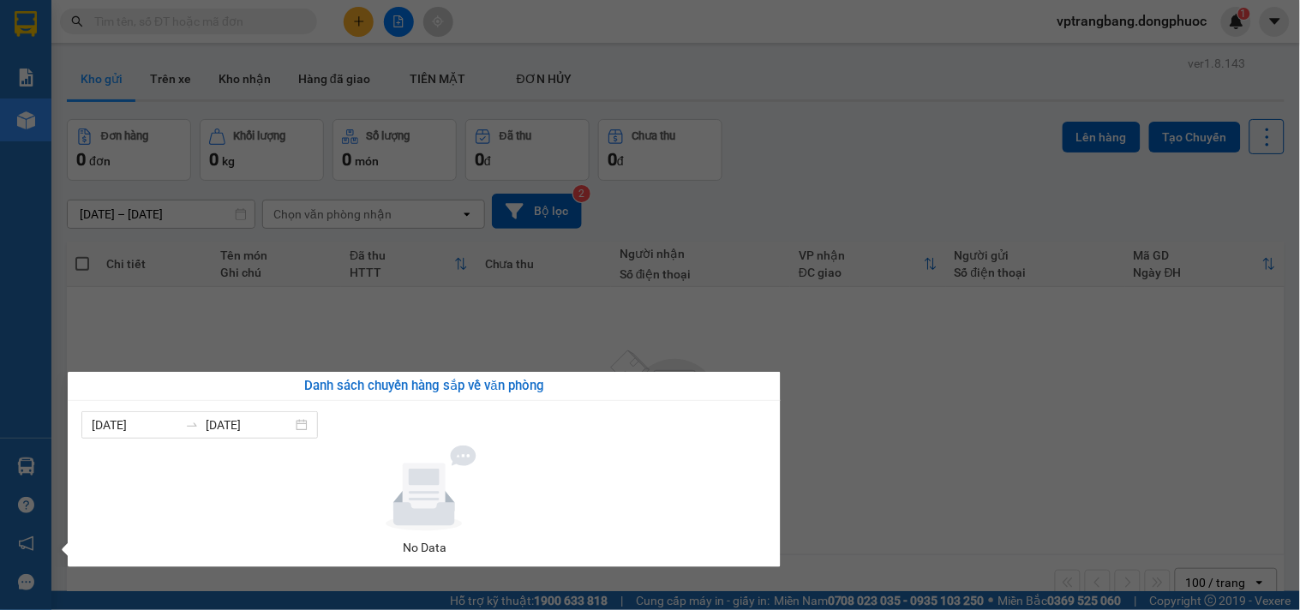
click at [943, 418] on section "Kết quả [PERSON_NAME] ( 0 ) Bộ lọc No Data vptrangbang.dongphuoc 1 [PERSON_NAME…" at bounding box center [650, 305] width 1300 height 610
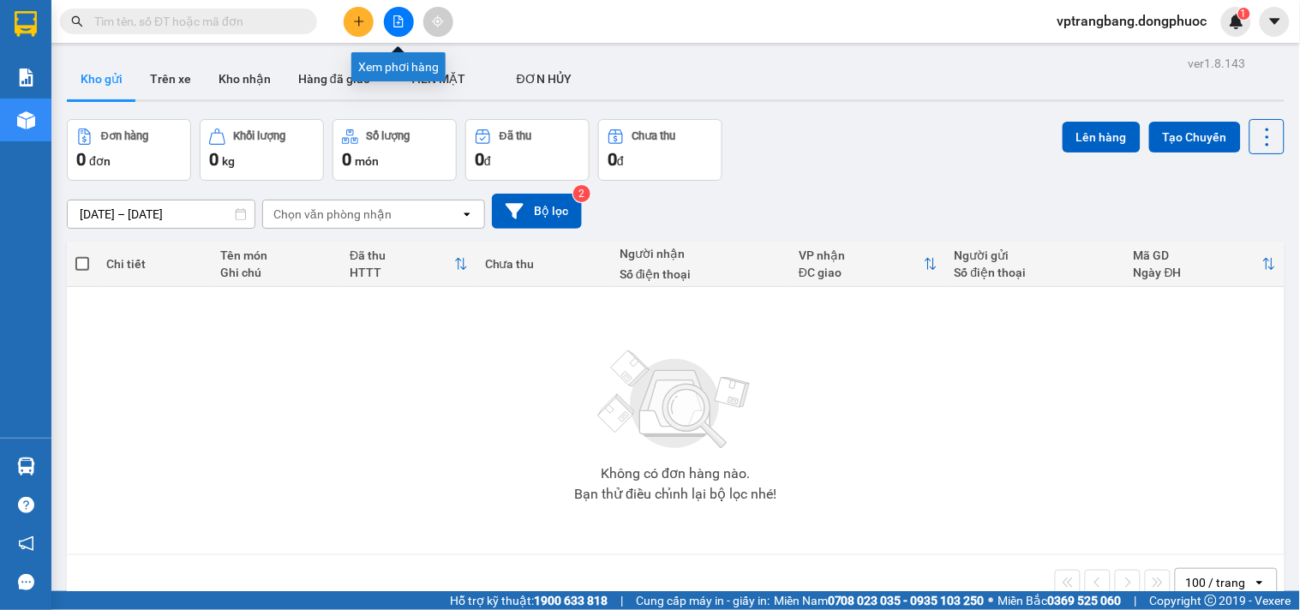
drag, startPoint x: 397, startPoint y: 20, endPoint x: 406, endPoint y: 45, distance: 27.4
click at [397, 23] on icon "file-add" at bounding box center [398, 21] width 12 height 12
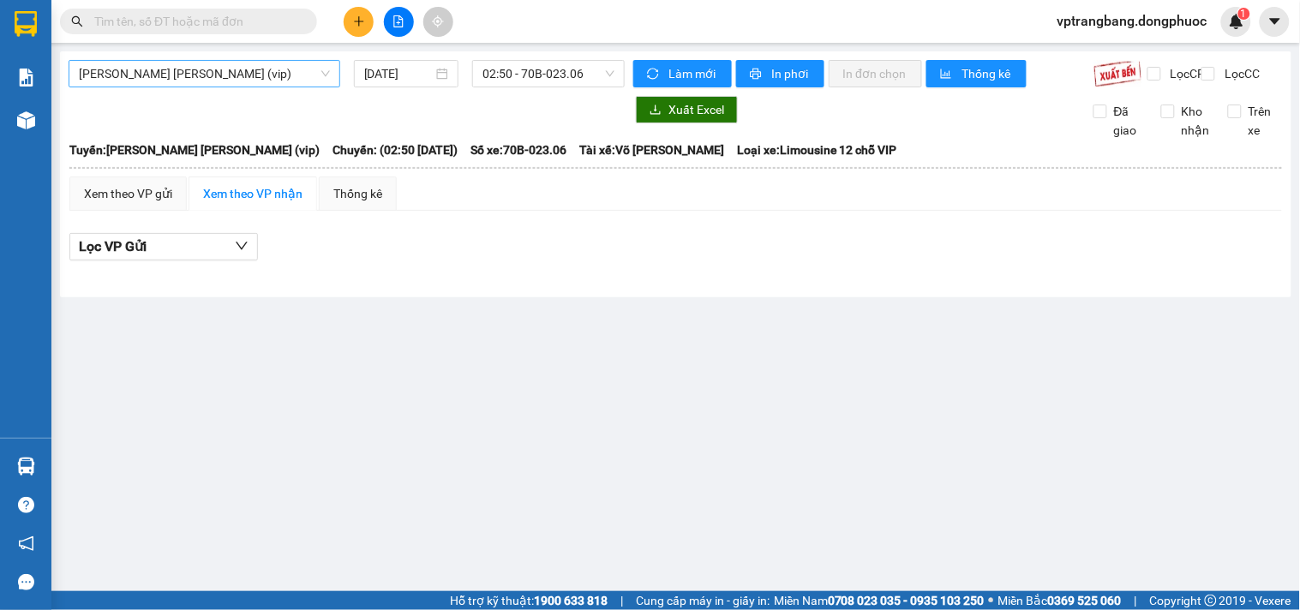
click at [227, 79] on span "[PERSON_NAME] [PERSON_NAME] (vip)" at bounding box center [204, 74] width 251 height 26
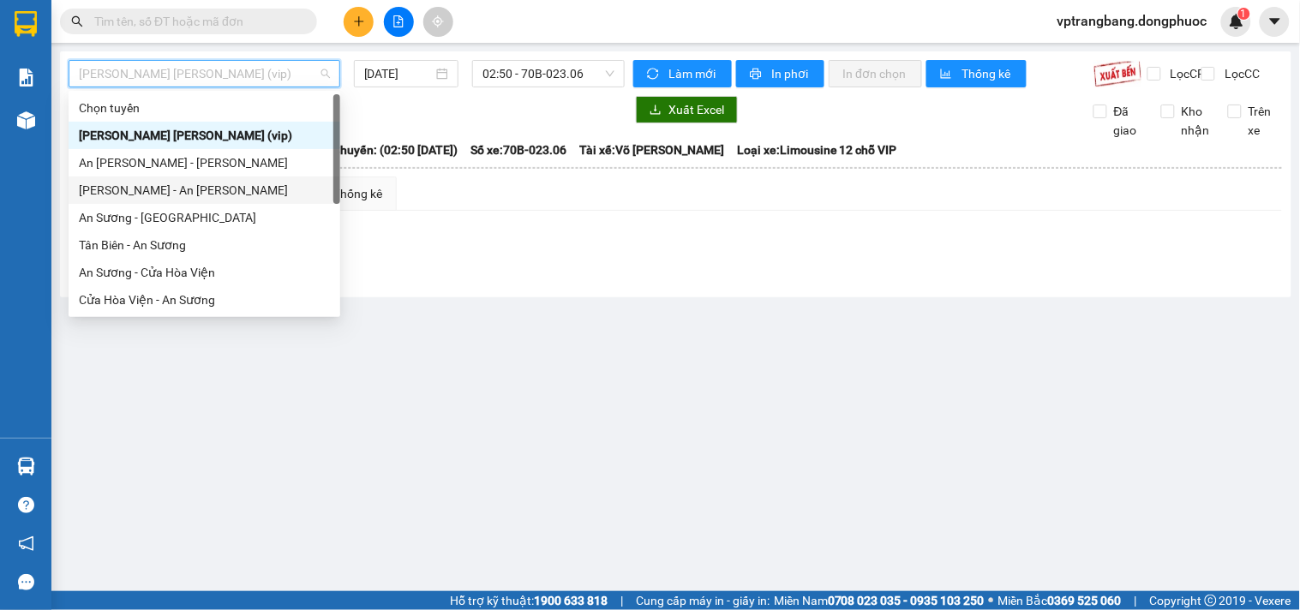
scroll to position [192, 0]
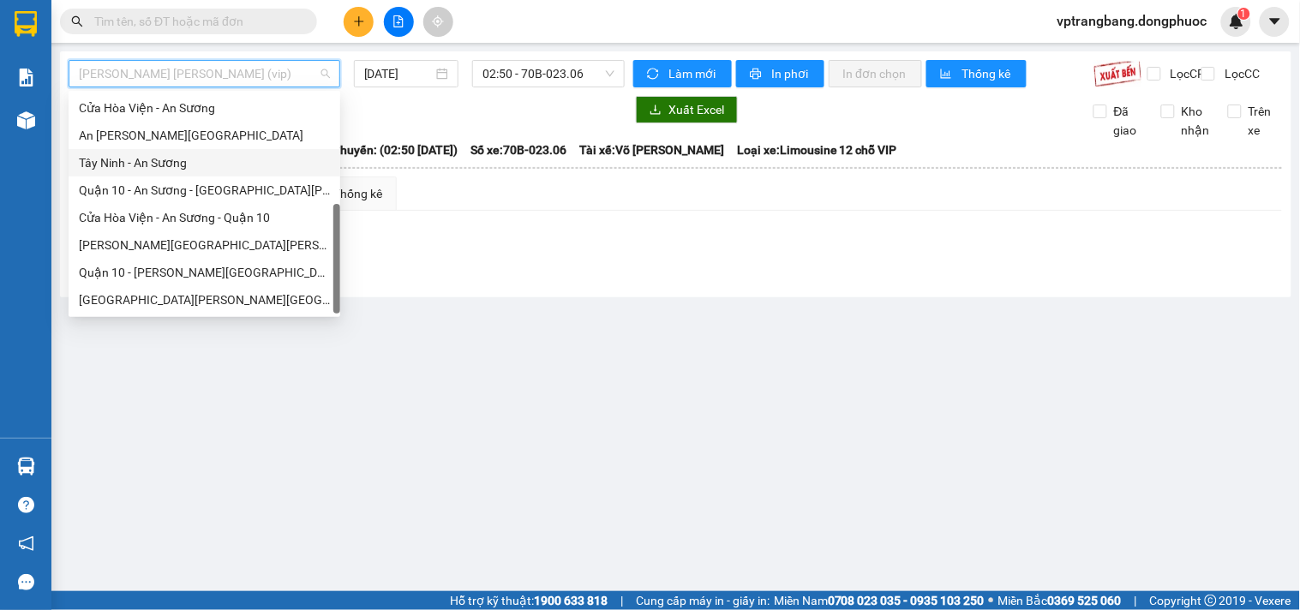
click at [131, 167] on div "Tây Ninh - An Sương" at bounding box center [204, 162] width 251 height 19
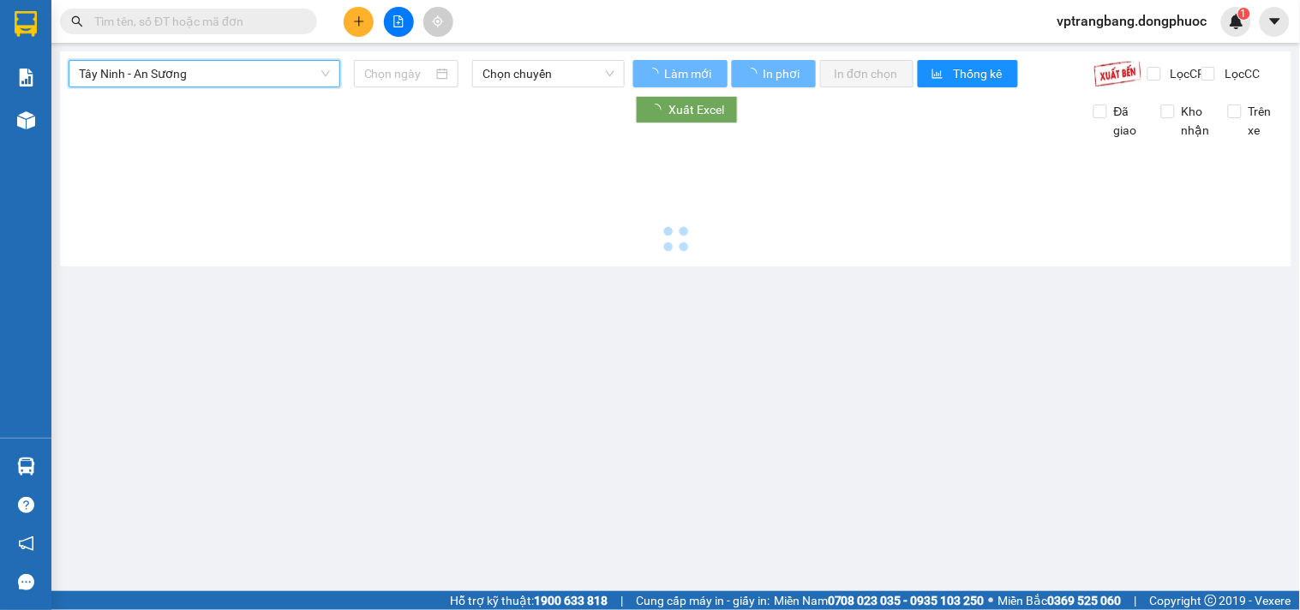
type input "[DATE]"
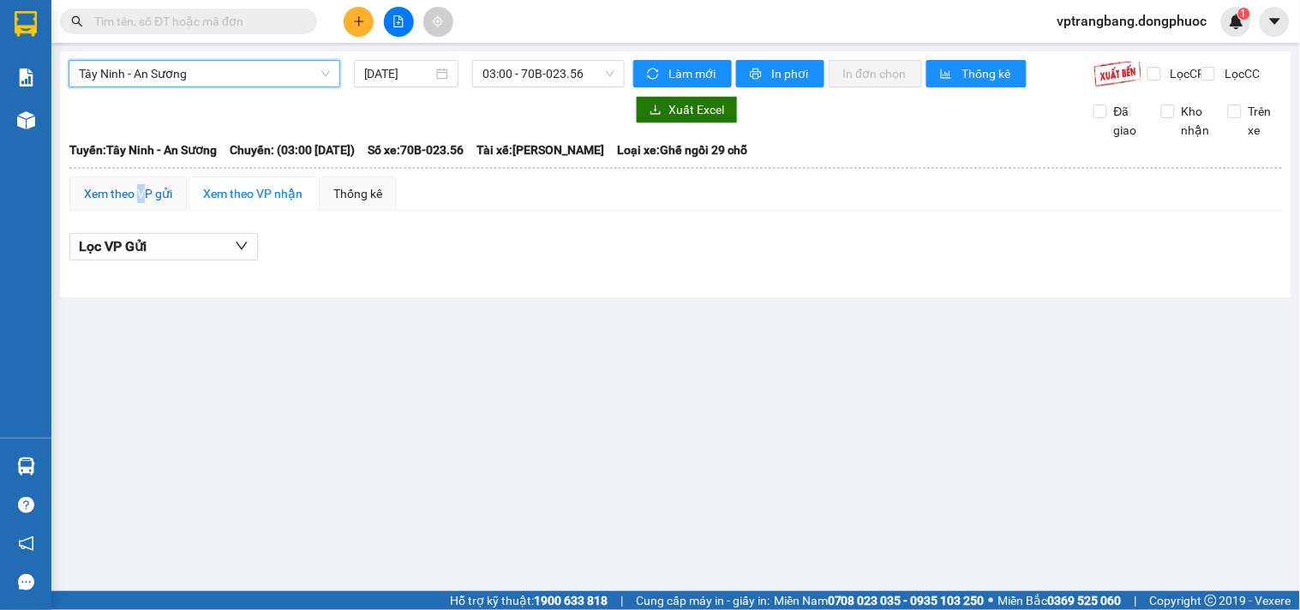
click at [141, 203] on div "Xem theo VP gửi" at bounding box center [128, 193] width 88 height 19
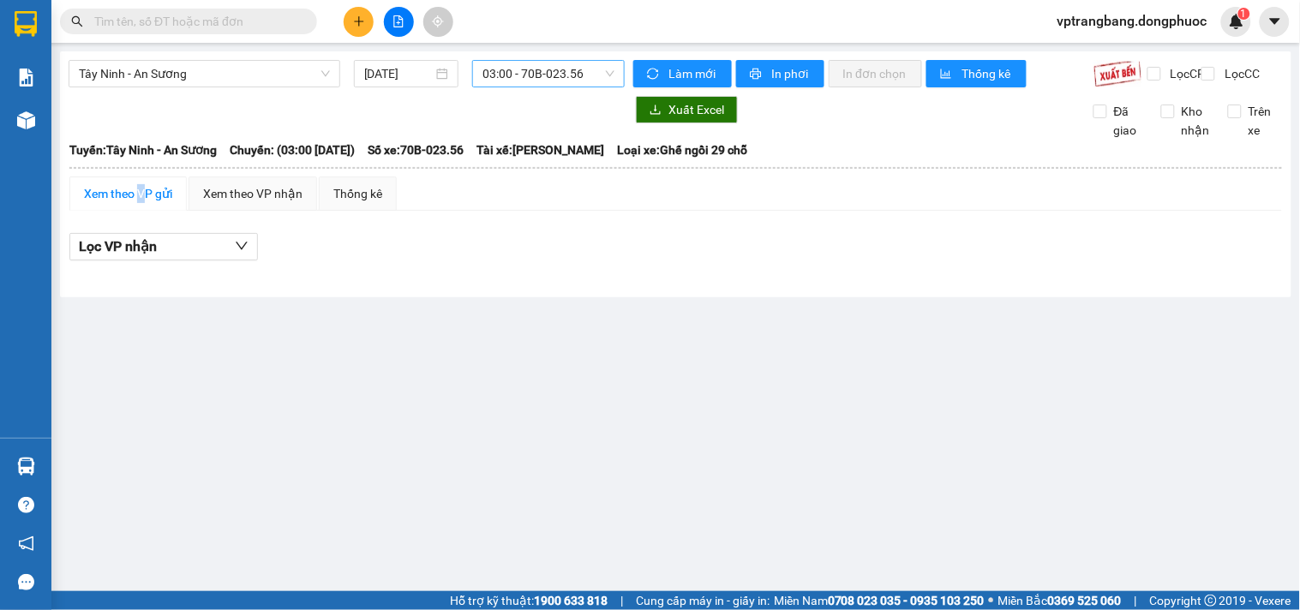
click at [529, 73] on span "03:00 - 70B-023.56" at bounding box center [548, 74] width 132 height 26
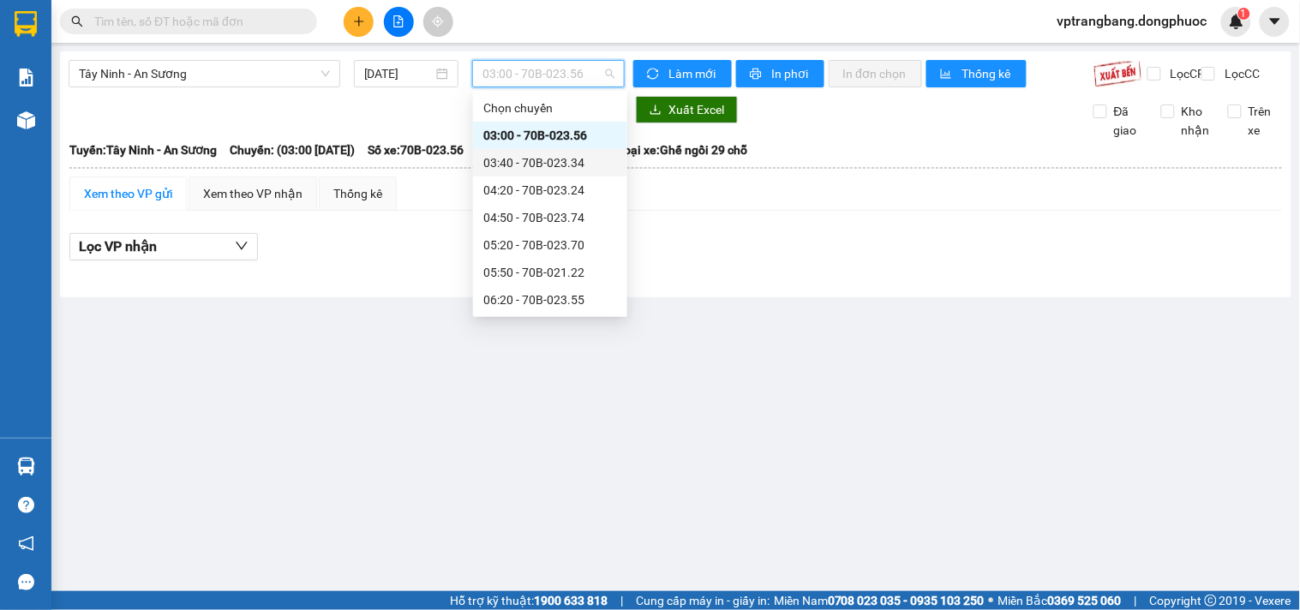
click at [543, 157] on div "03:40 - 70B-023.34" at bounding box center [550, 162] width 134 height 19
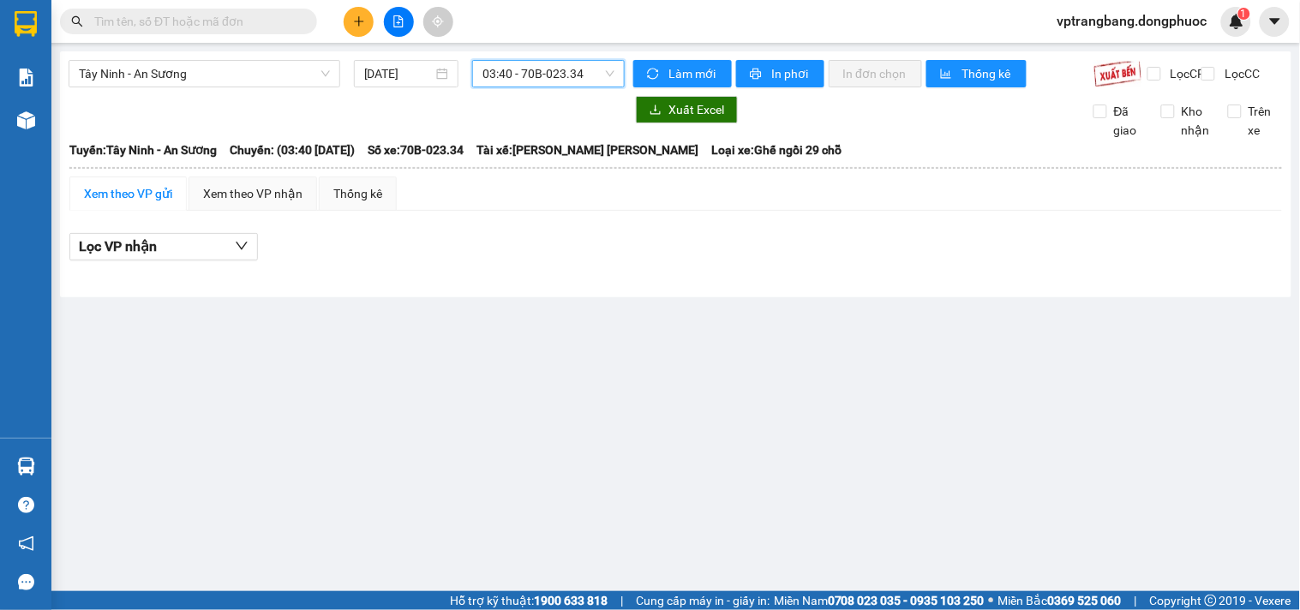
drag, startPoint x: 518, startPoint y: 75, endPoint x: 520, endPoint y: 105, distance: 30.0
click at [517, 79] on span "03:40 - 70B-023.34" at bounding box center [548, 74] width 132 height 26
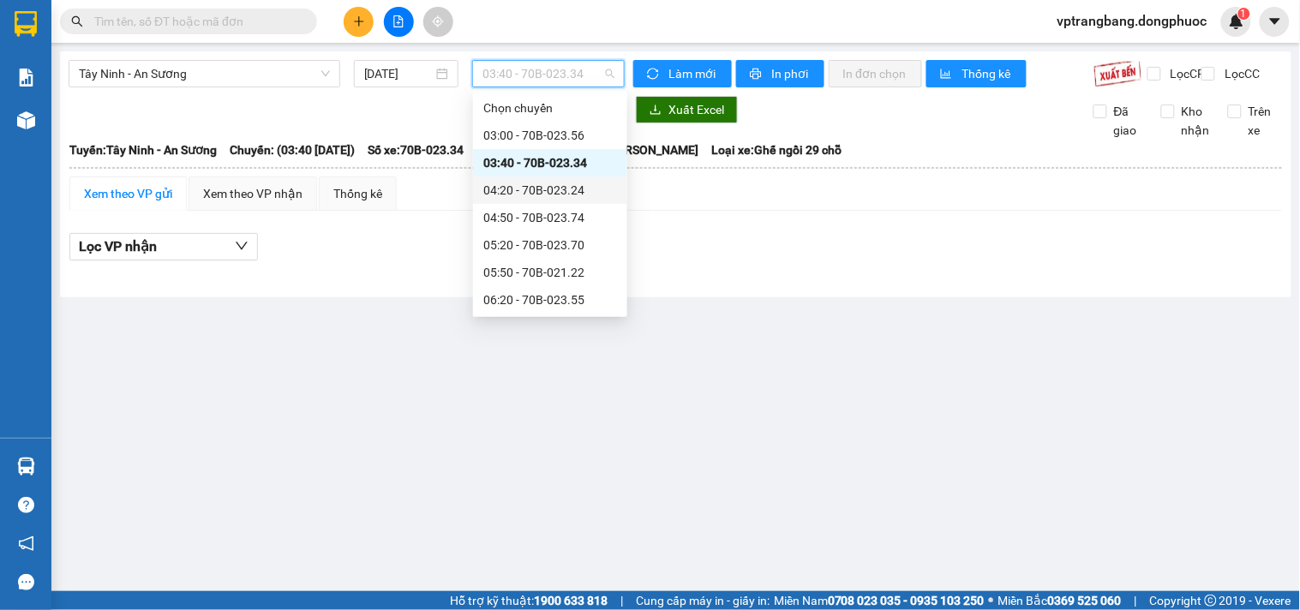
click at [552, 185] on div "04:20 - 70B-023.24" at bounding box center [550, 190] width 134 height 19
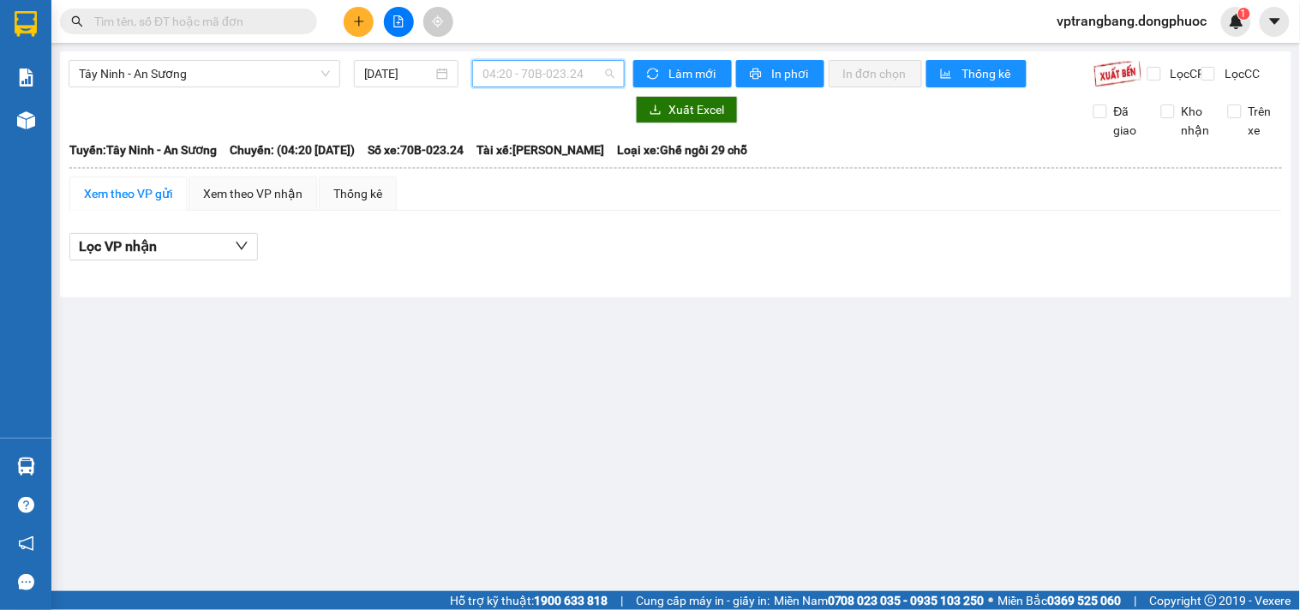
click at [558, 81] on span "04:20 - 70B-023.24" at bounding box center [548, 74] width 132 height 26
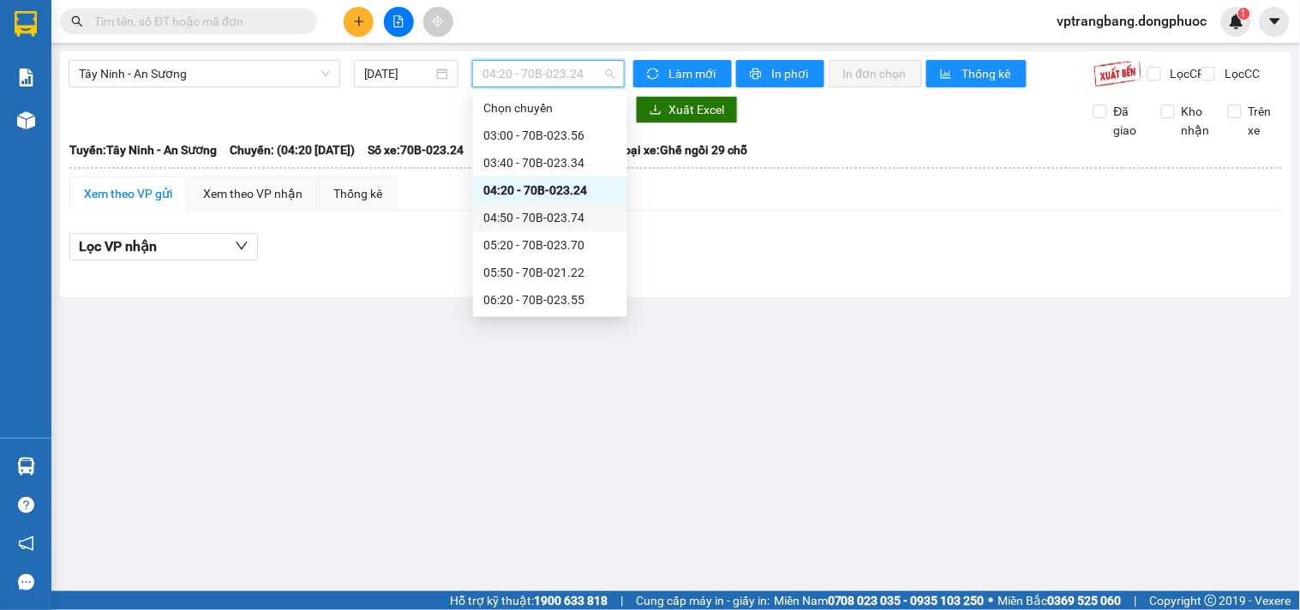
click at [542, 220] on div "04:50 - 70B-023.74" at bounding box center [550, 217] width 134 height 19
drag, startPoint x: 508, startPoint y: 83, endPoint x: 486, endPoint y: 159, distance: 79.5
click at [507, 83] on span "04:50 - 70B-023.74" at bounding box center [548, 74] width 132 height 26
click at [510, 240] on div "05:20 - 70B-023.70" at bounding box center [550, 245] width 134 height 19
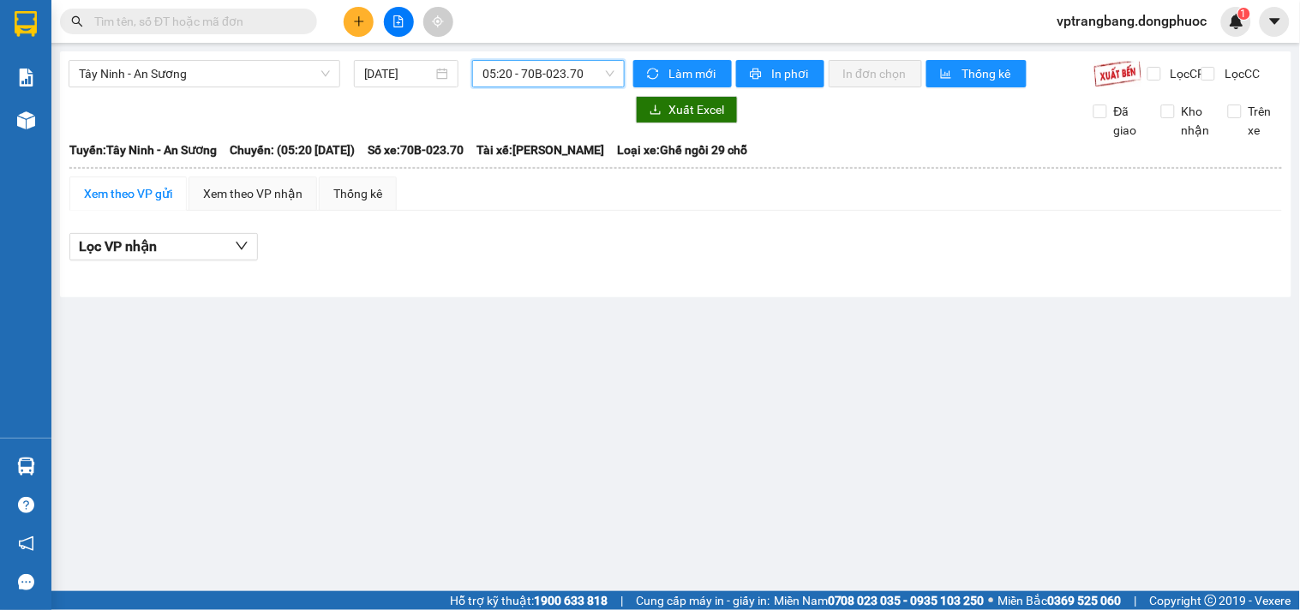
click at [532, 70] on span "05:20 - 70B-023.70" at bounding box center [548, 74] width 132 height 26
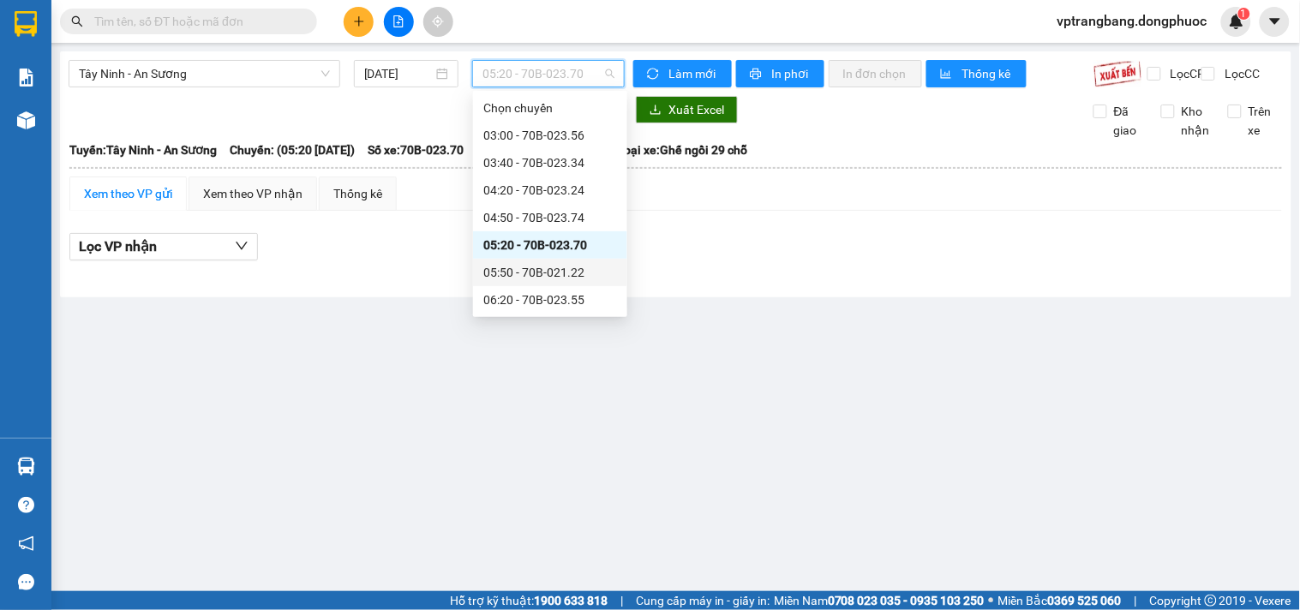
click at [528, 266] on div "05:50 - 70B-021.22" at bounding box center [550, 272] width 134 height 19
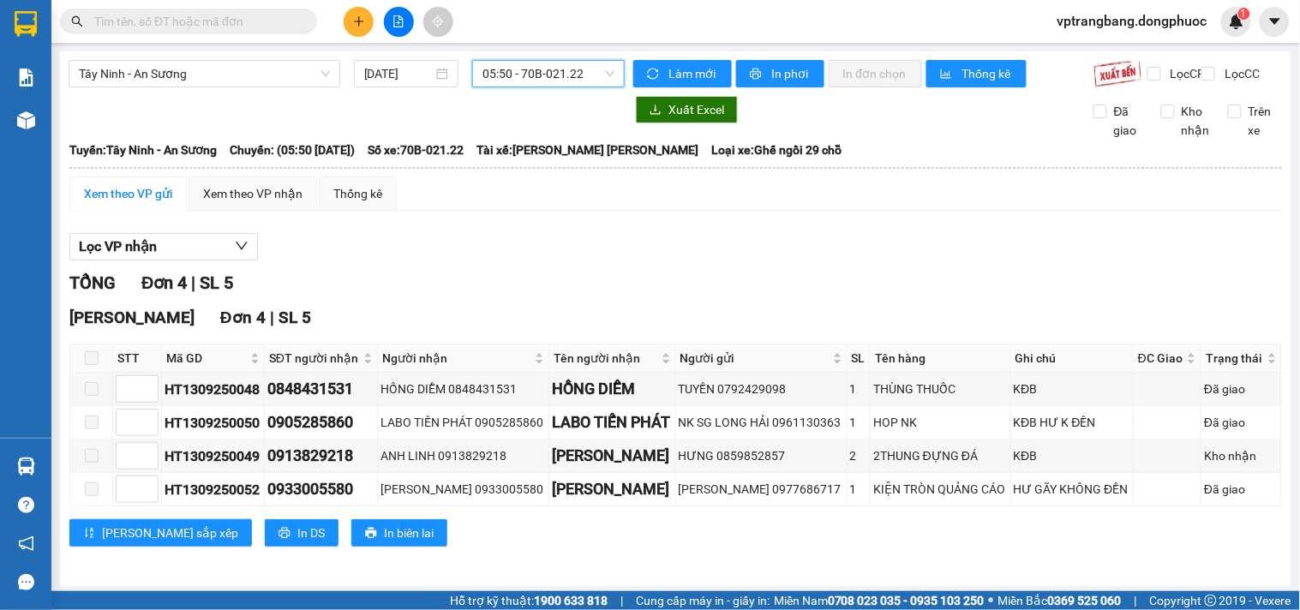
click at [549, 80] on span "05:50 - 70B-021.22" at bounding box center [548, 74] width 132 height 26
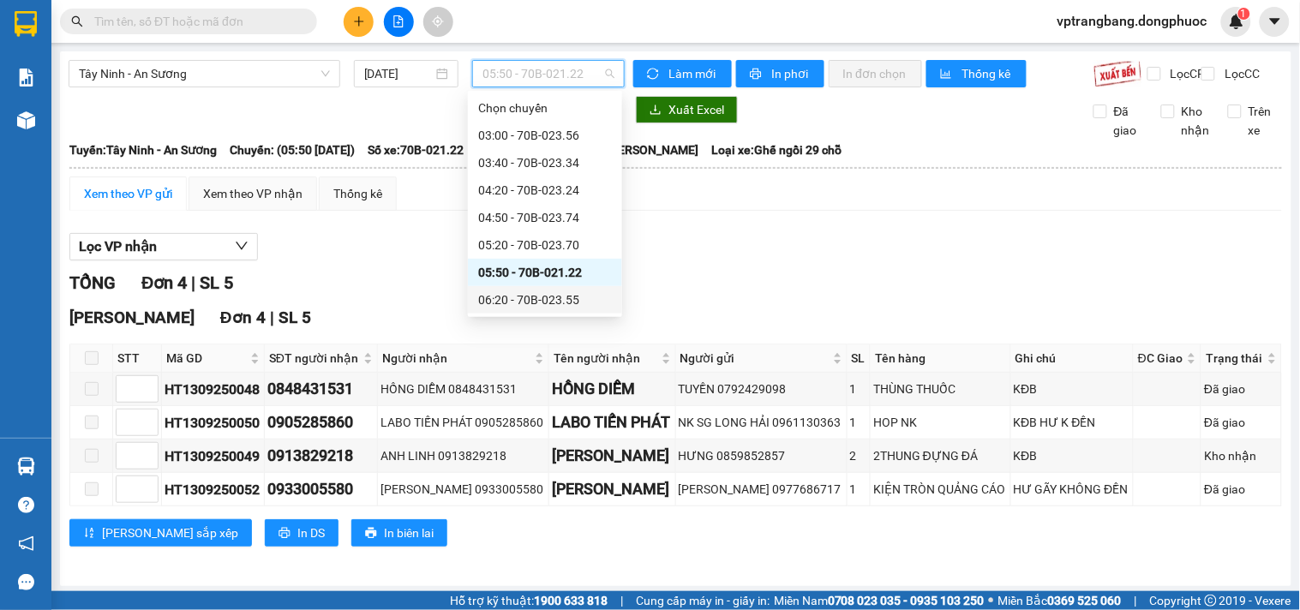
scroll to position [95, 0]
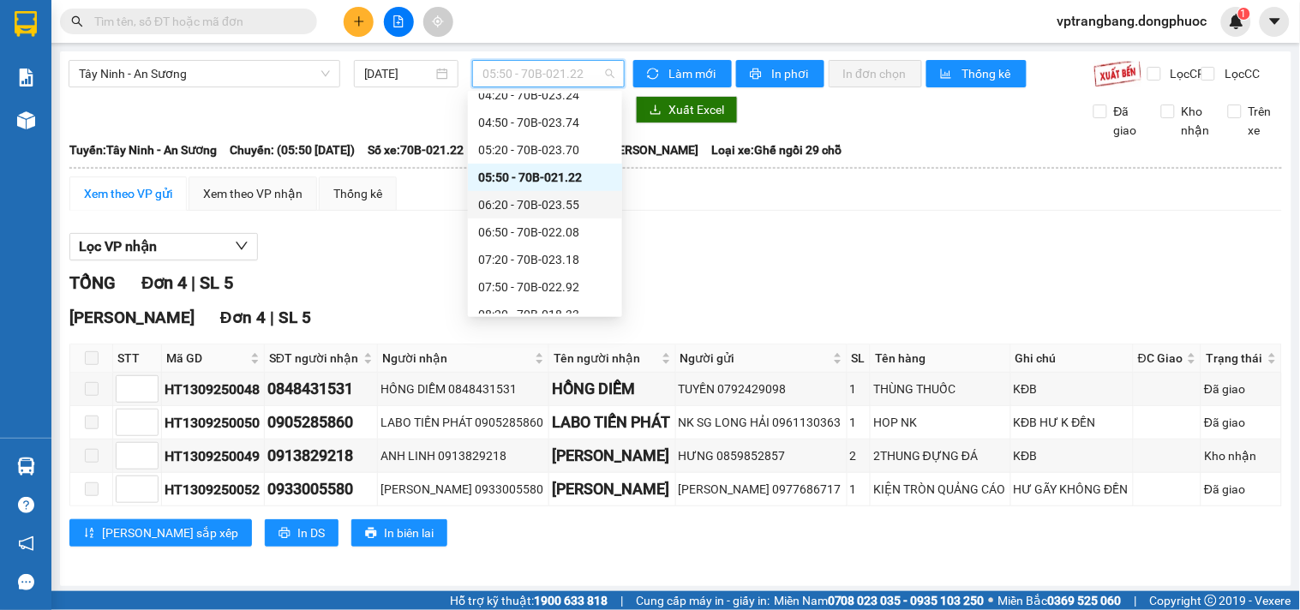
click at [529, 200] on div "06:20 - 70B-023.55" at bounding box center [545, 204] width 134 height 19
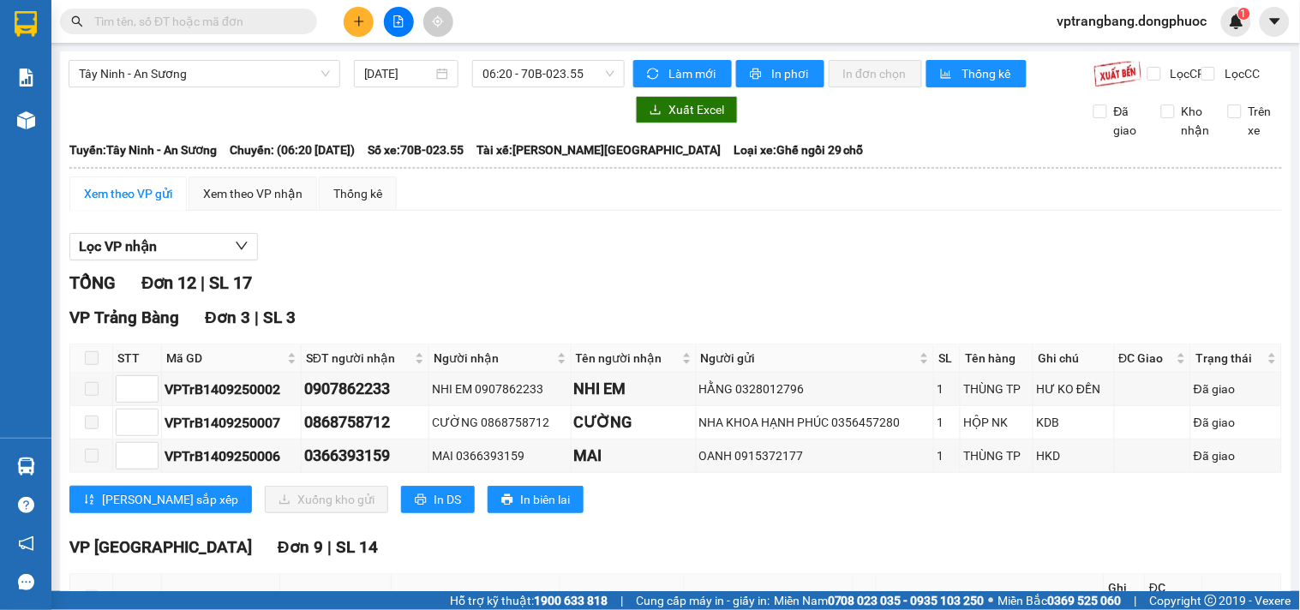
drag, startPoint x: 417, startPoint y: 278, endPoint x: 501, endPoint y: 138, distance: 163.0
click at [417, 274] on div "Lọc VP [PERSON_NAME] Đơn 12 | SL 17 [PERSON_NAME][GEOGRAPHIC_DATA] 3 | SL 3 STT…" at bounding box center [675, 610] width 1213 height 770
click at [524, 81] on span "06:20 - 70B-023.55" at bounding box center [548, 74] width 132 height 26
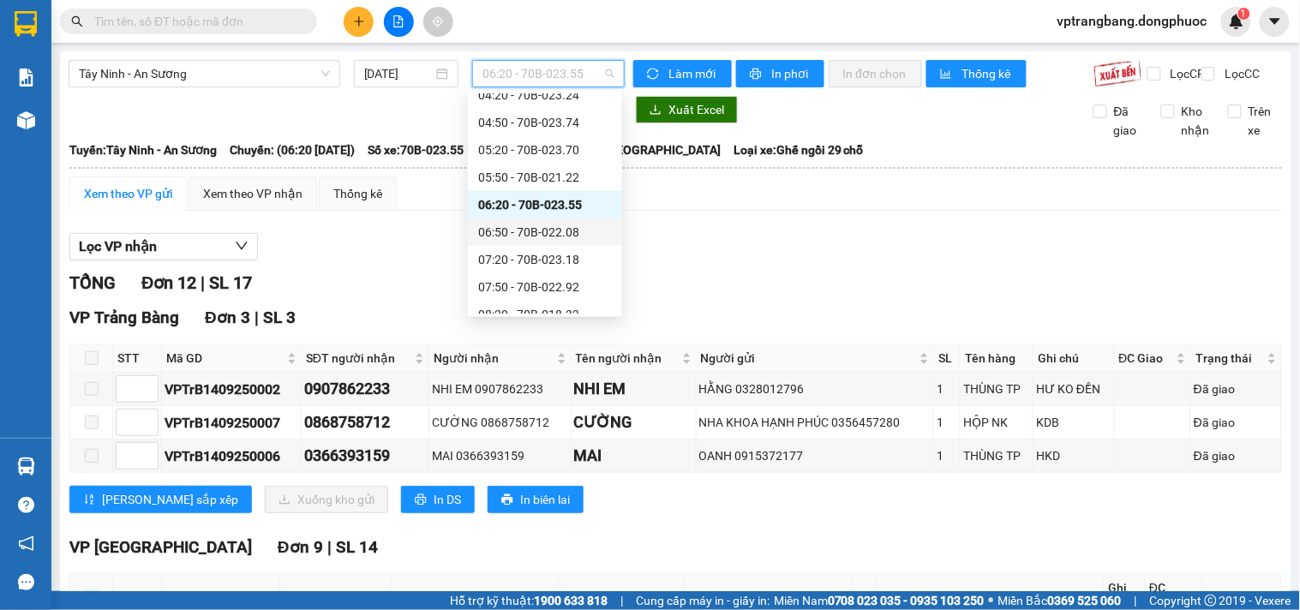
click at [527, 232] on div "06:50 - 70B-022.08" at bounding box center [545, 232] width 134 height 19
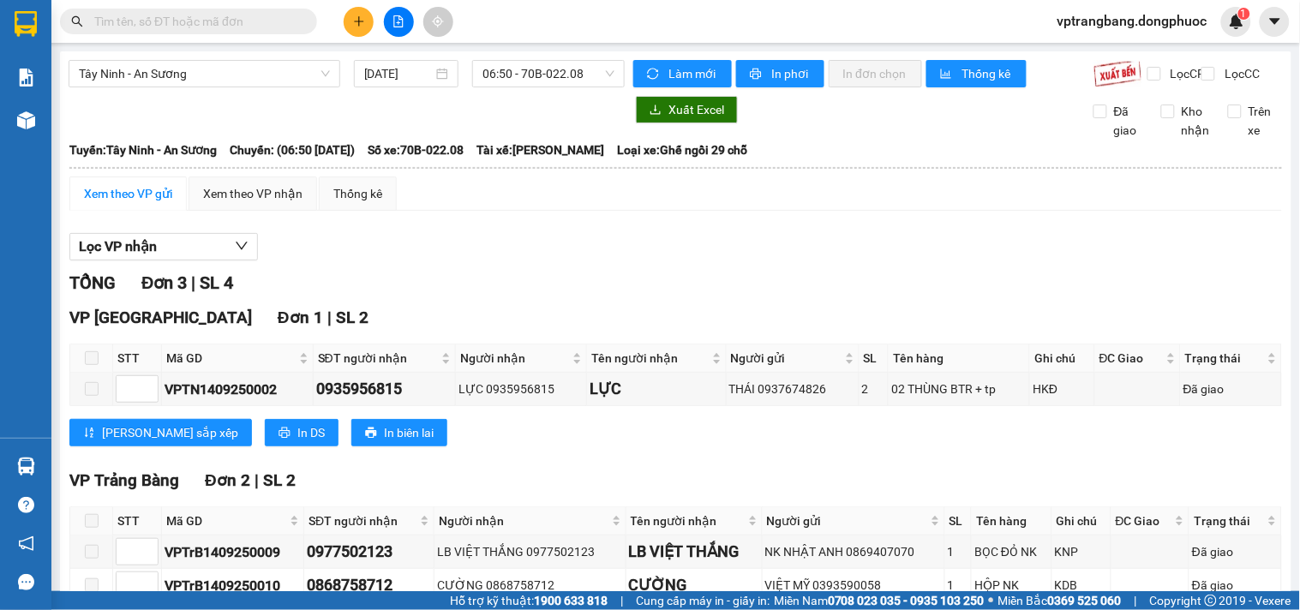
click at [495, 278] on div "Lọc VP [PERSON_NAME] Đơn 3 | SL 4 VP [GEOGRAPHIC_DATA][PERSON_NAME] 1 | SL 2 ST…" at bounding box center [675, 445] width 1213 height 440
click at [525, 74] on span "06:50 - 70B-022.08" at bounding box center [548, 74] width 132 height 26
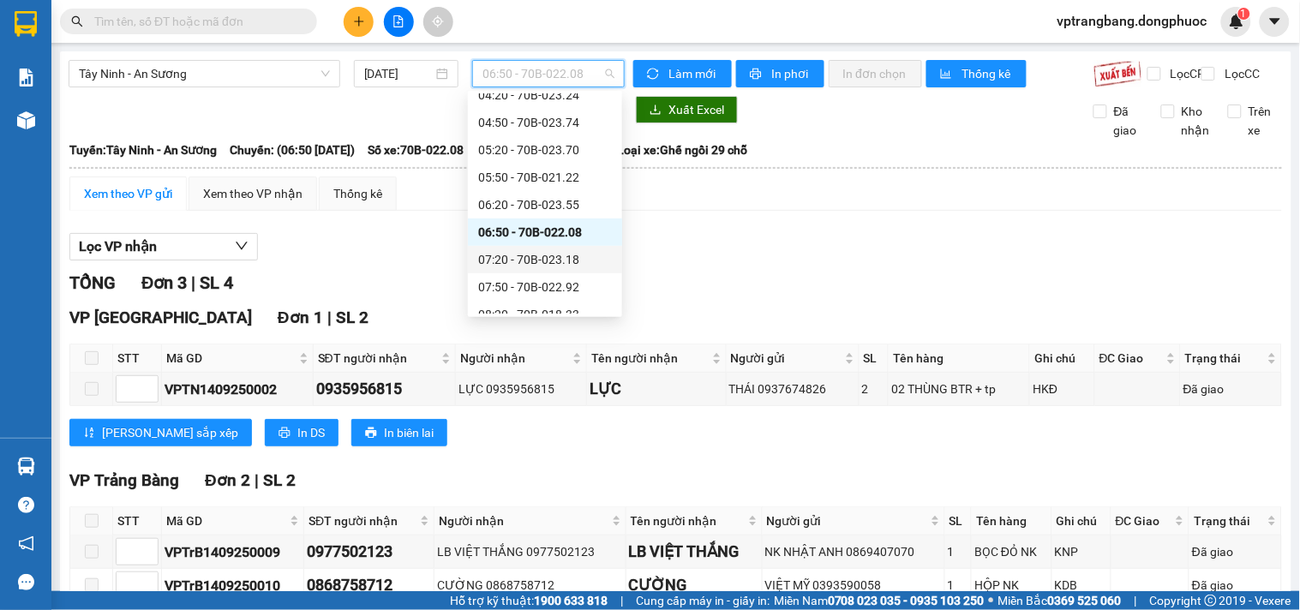
click at [524, 261] on div "07:20 - 70B-023.18" at bounding box center [545, 259] width 134 height 19
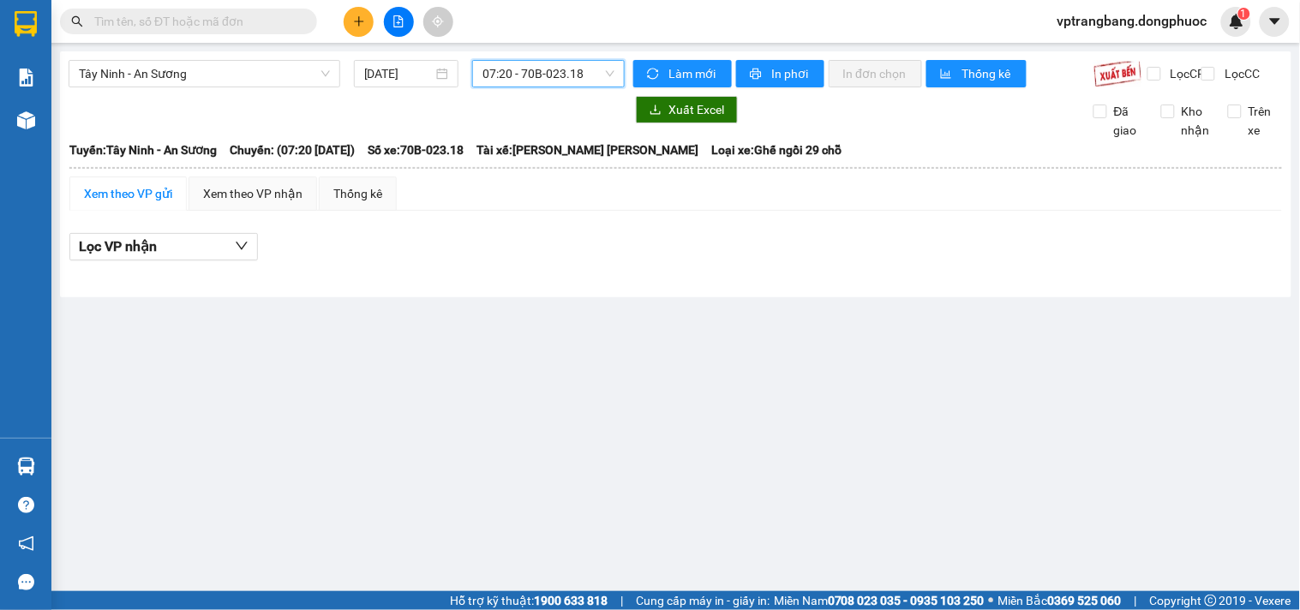
click at [559, 73] on span "07:20 - 70B-023.18" at bounding box center [548, 74] width 132 height 26
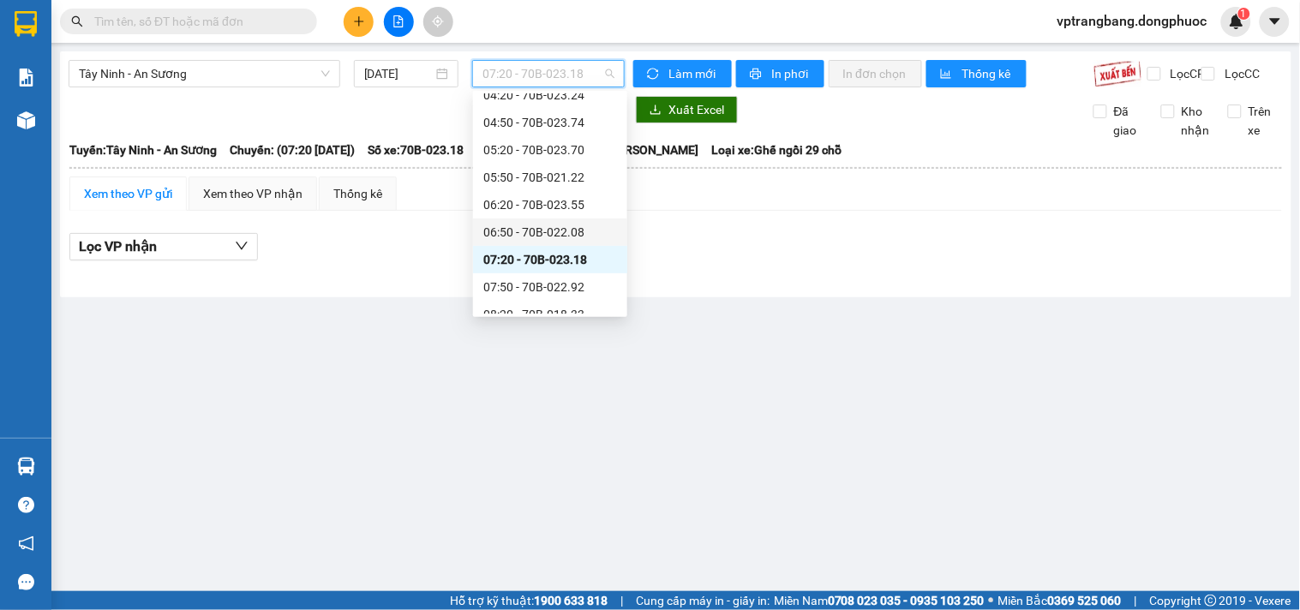
scroll to position [190, 0]
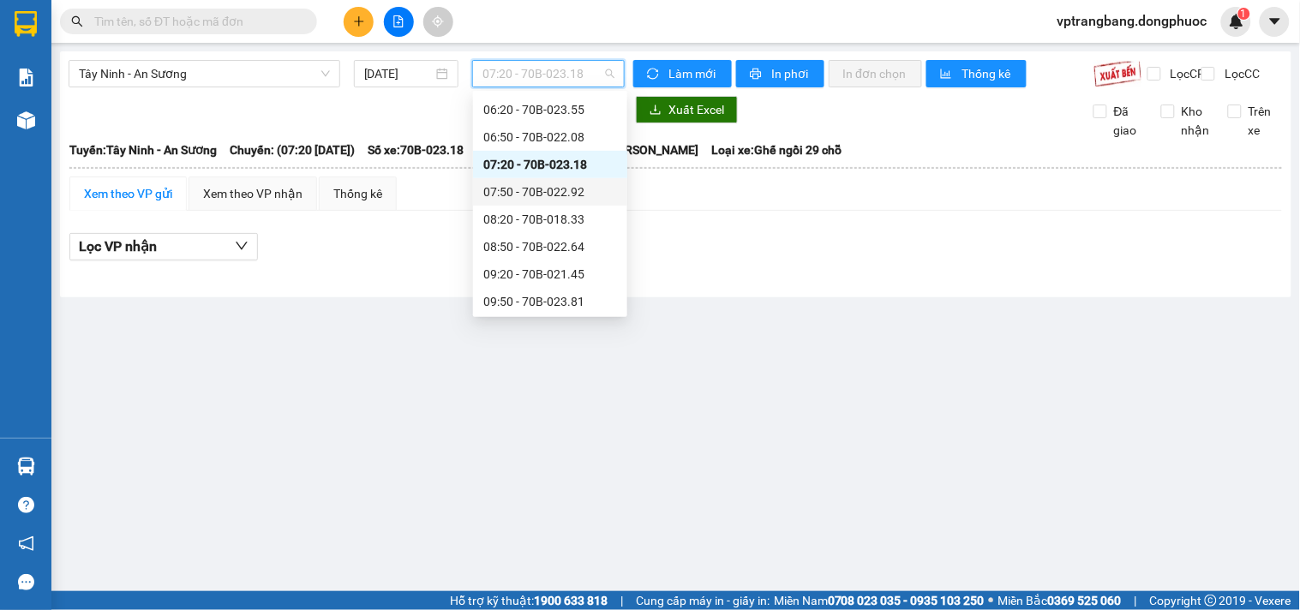
click at [547, 194] on div "07:50 - 70B-022.92" at bounding box center [550, 192] width 134 height 19
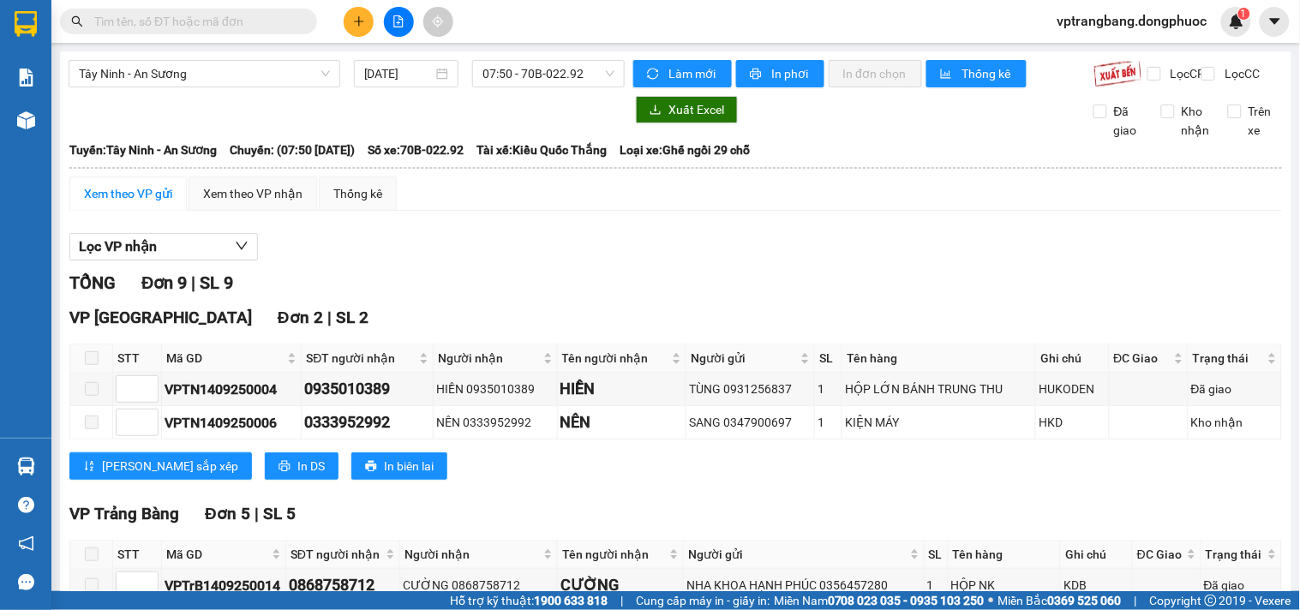
click at [451, 296] on div "TỔNG Đơn 9 | SL 9" at bounding box center [675, 283] width 1213 height 27
click at [484, 83] on span "07:50 - 70B-022.92" at bounding box center [548, 74] width 132 height 26
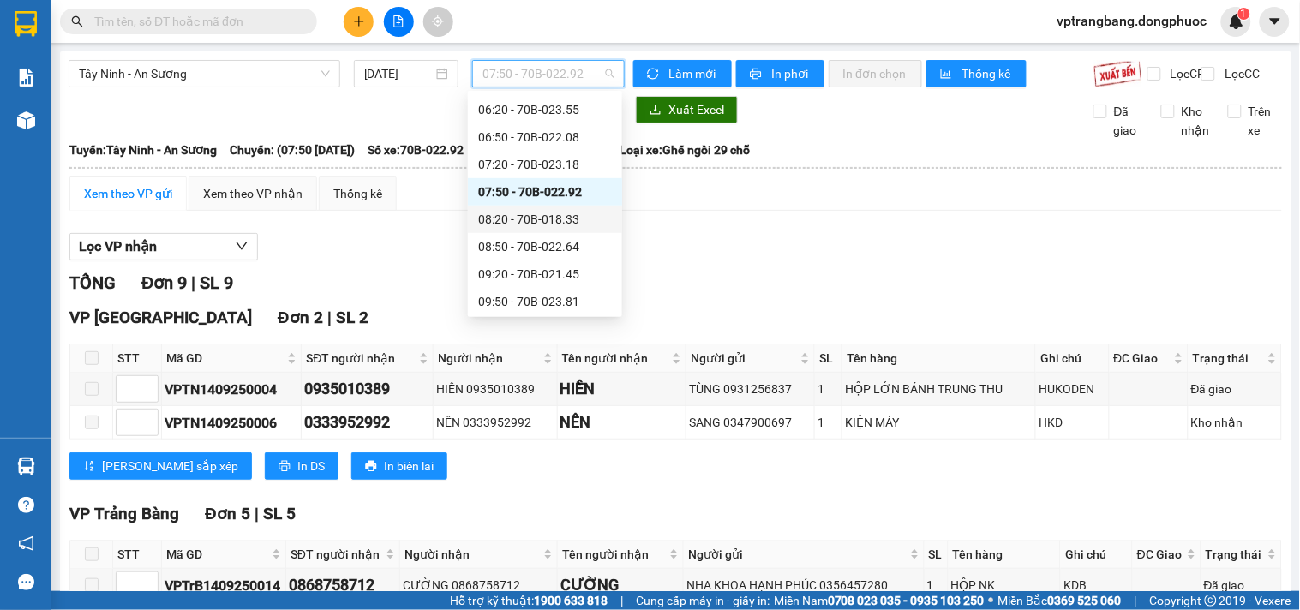
click at [537, 223] on div "08:20 - 70B-018.33" at bounding box center [545, 219] width 134 height 19
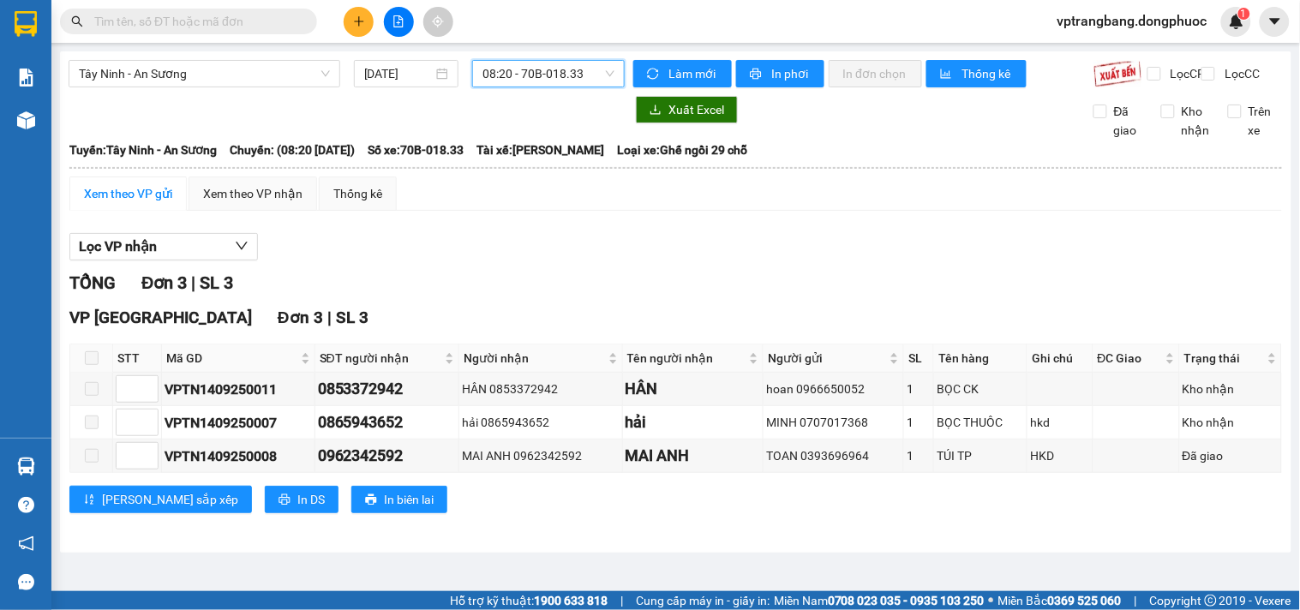
click at [527, 65] on span "08:20 - 70B-018.33" at bounding box center [548, 74] width 132 height 26
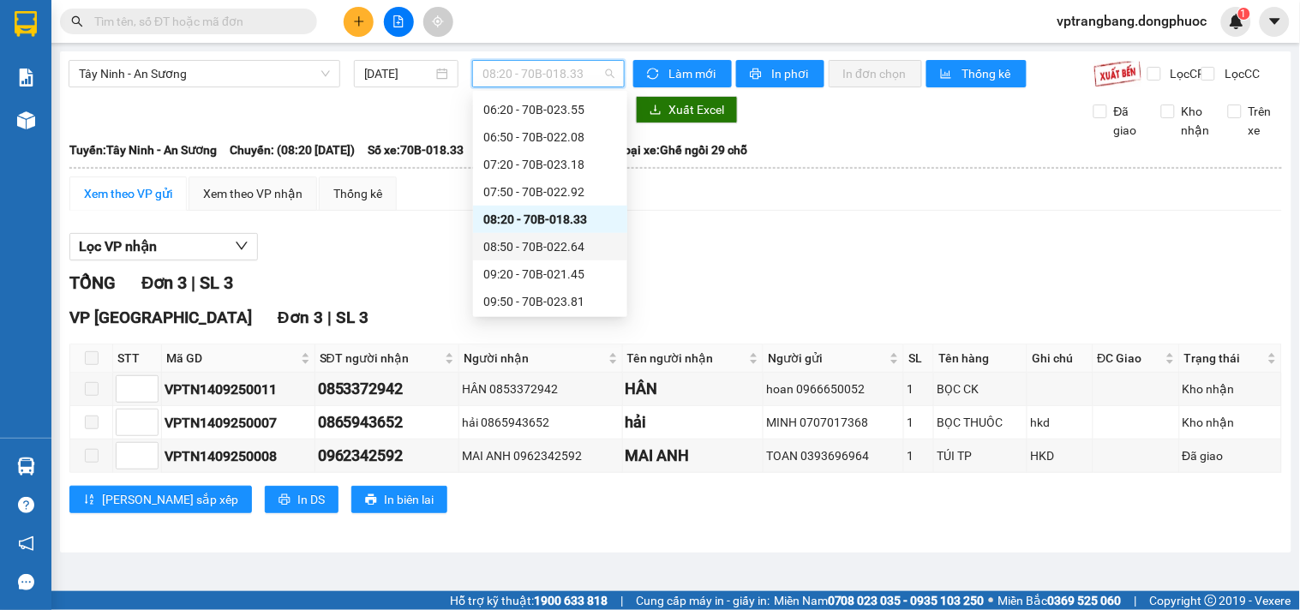
click at [560, 247] on div "08:50 - 70B-022.64" at bounding box center [550, 246] width 134 height 19
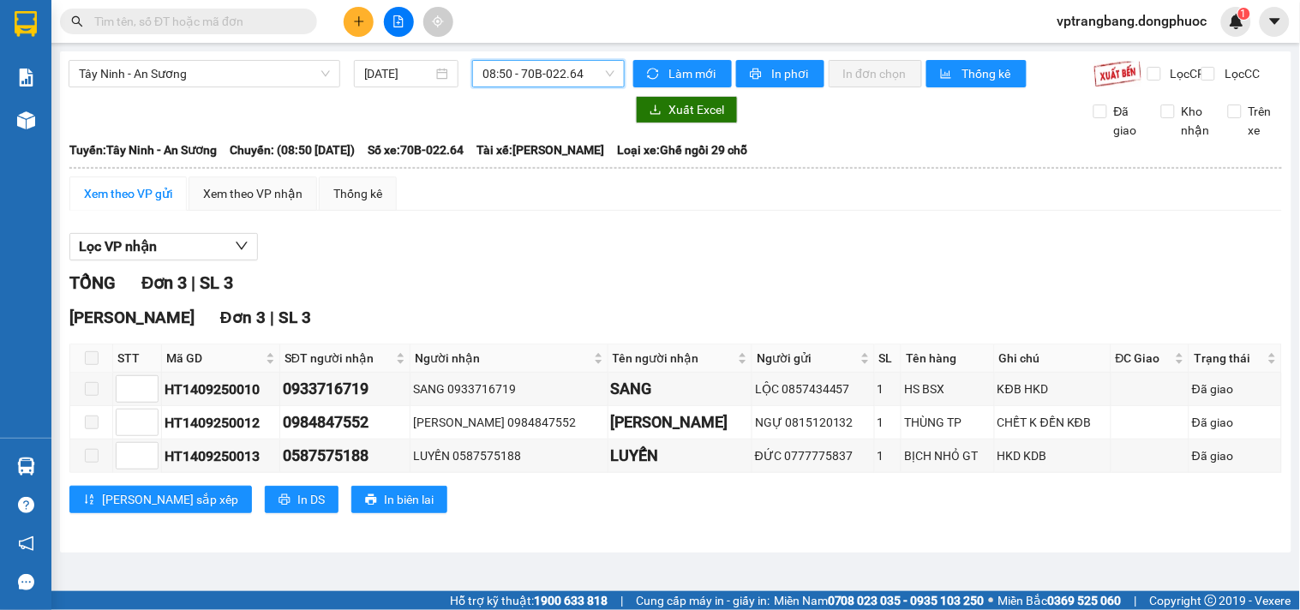
click at [518, 74] on span "08:50 - 70B-022.64" at bounding box center [548, 74] width 132 height 26
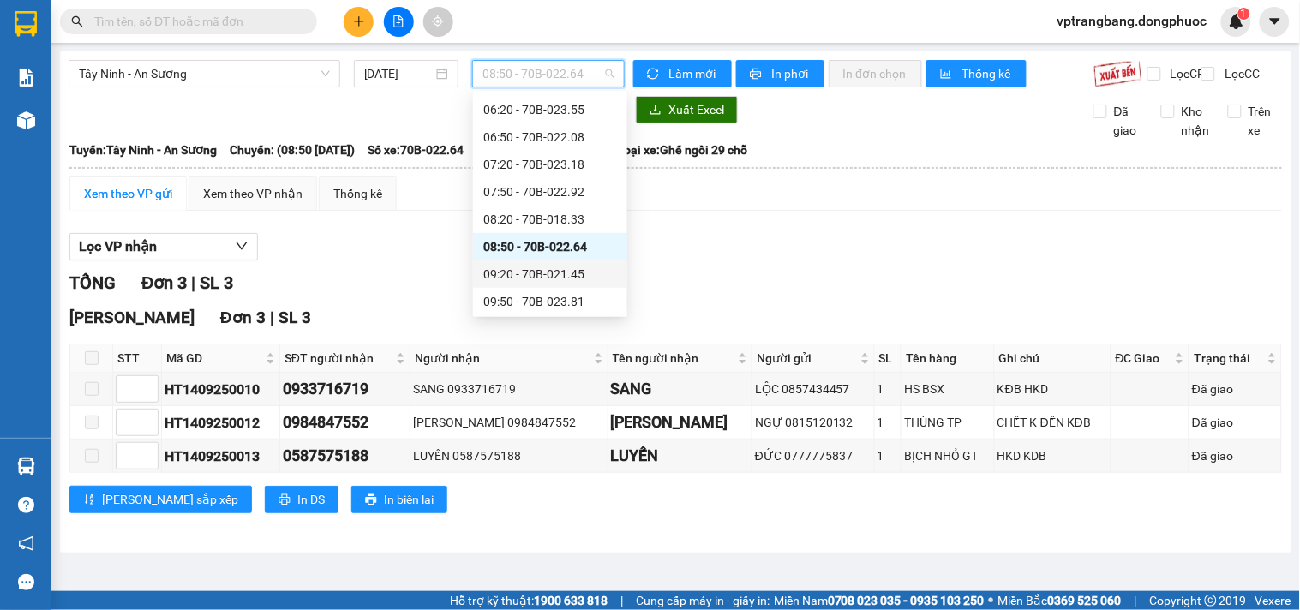
click at [548, 271] on div "09:20 - 70B-021.45" at bounding box center [550, 274] width 134 height 19
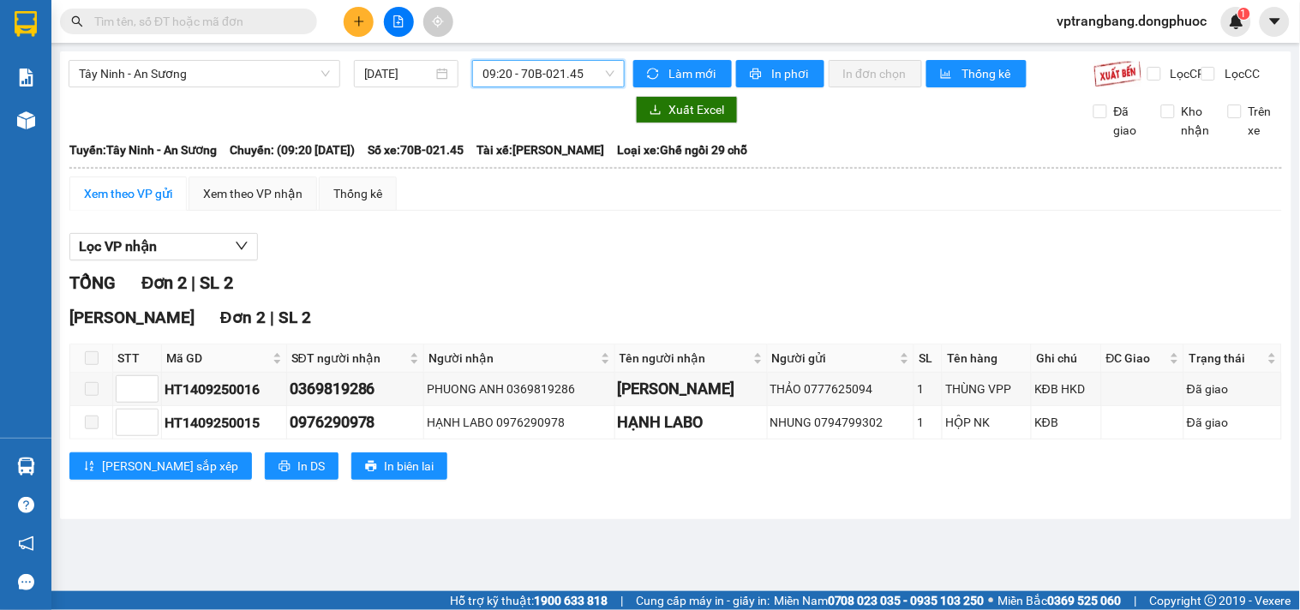
click at [524, 84] on span "09:20 - 70B-021.45" at bounding box center [548, 74] width 132 height 26
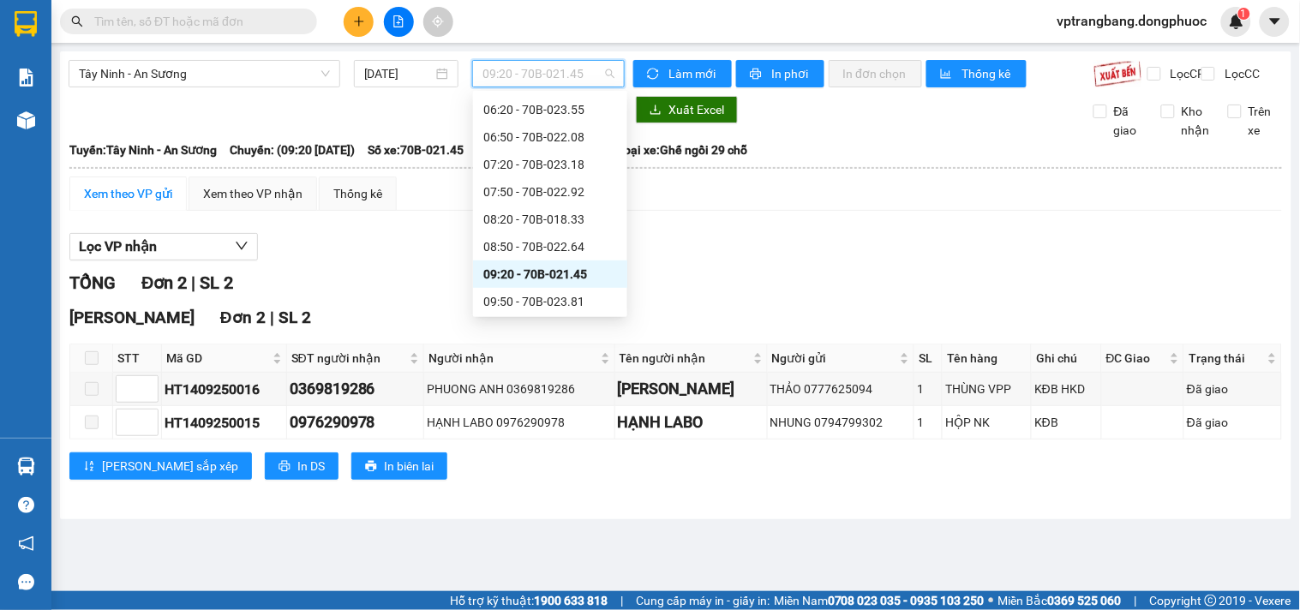
scroll to position [285, 0]
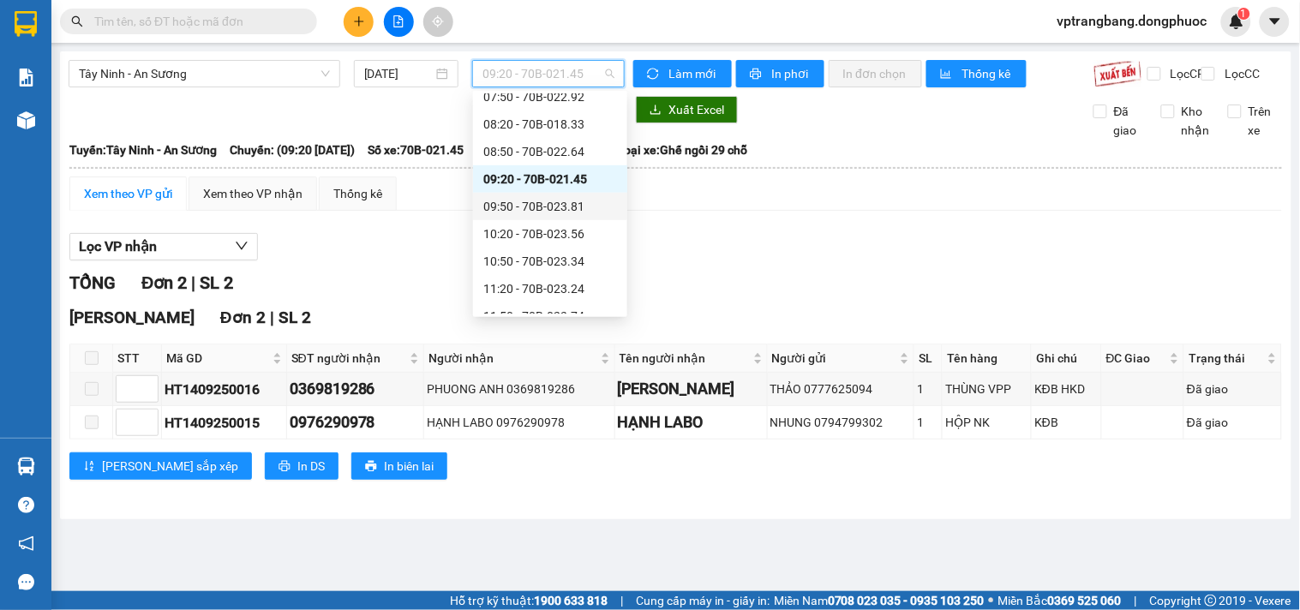
click at [541, 201] on div "09:50 - 70B-023.81" at bounding box center [550, 206] width 134 height 19
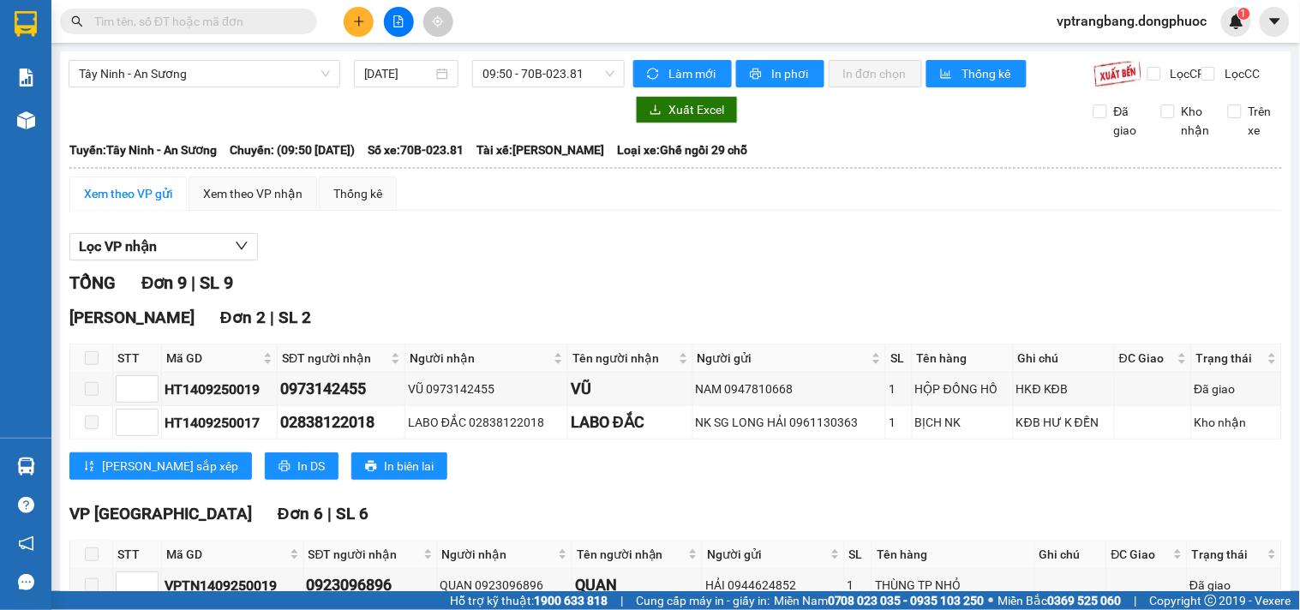
click at [518, 261] on div "Lọc VP nhận" at bounding box center [675, 247] width 1213 height 28
click at [530, 77] on span "09:50 - 70B-023.81" at bounding box center [548, 74] width 132 height 26
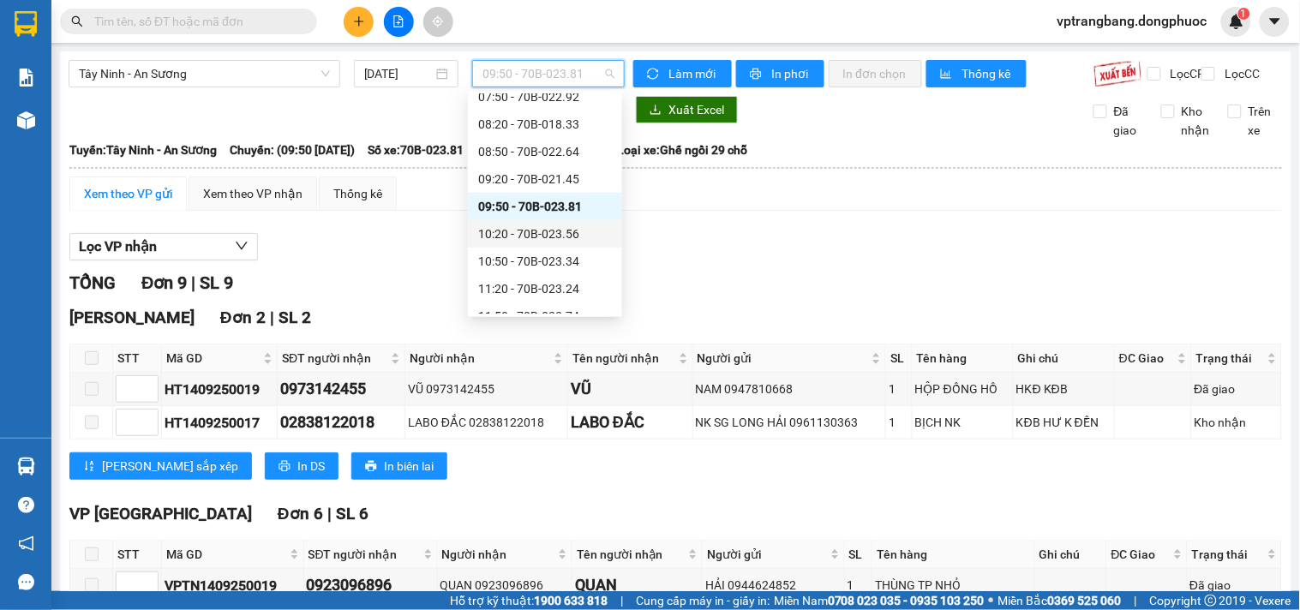
click at [544, 229] on div "10:20 - 70B-023.56" at bounding box center [545, 234] width 134 height 19
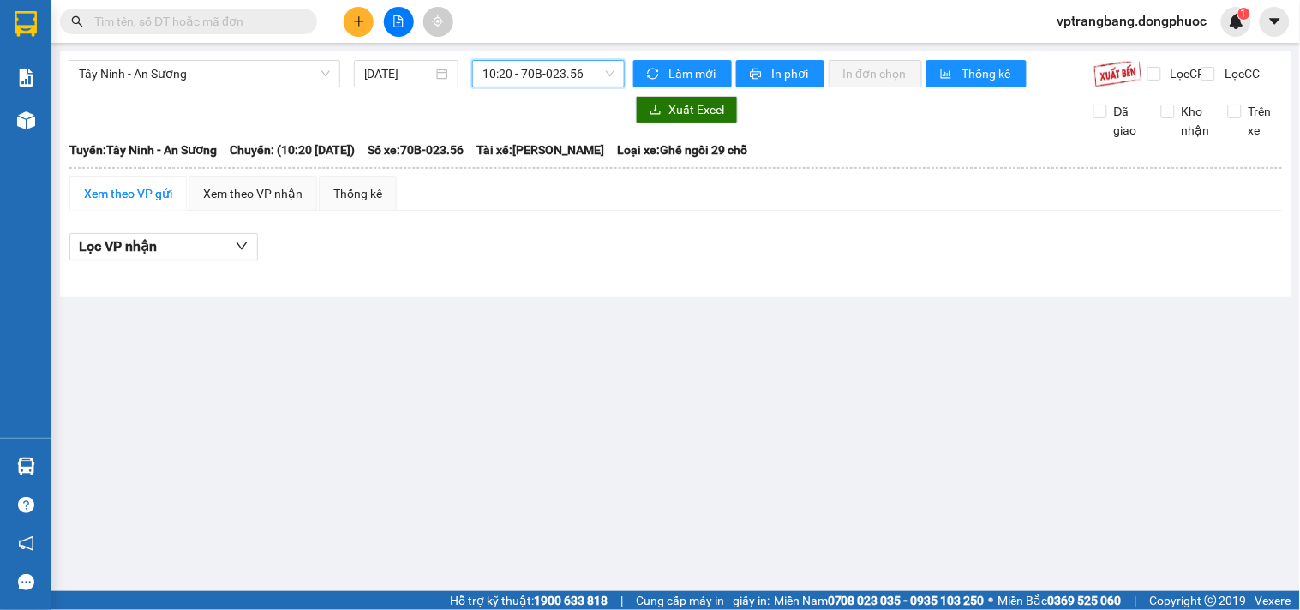
click at [542, 75] on span "10:20 - 70B-023.56" at bounding box center [548, 74] width 132 height 26
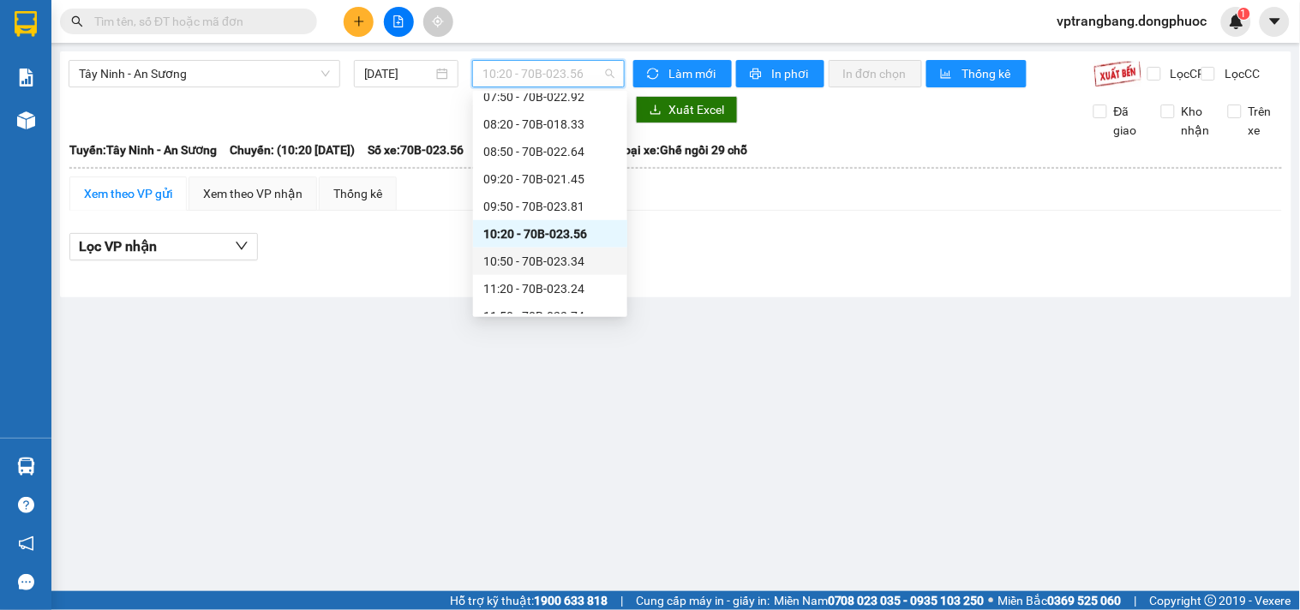
click at [549, 264] on div "10:50 - 70B-023.34" at bounding box center [550, 261] width 134 height 19
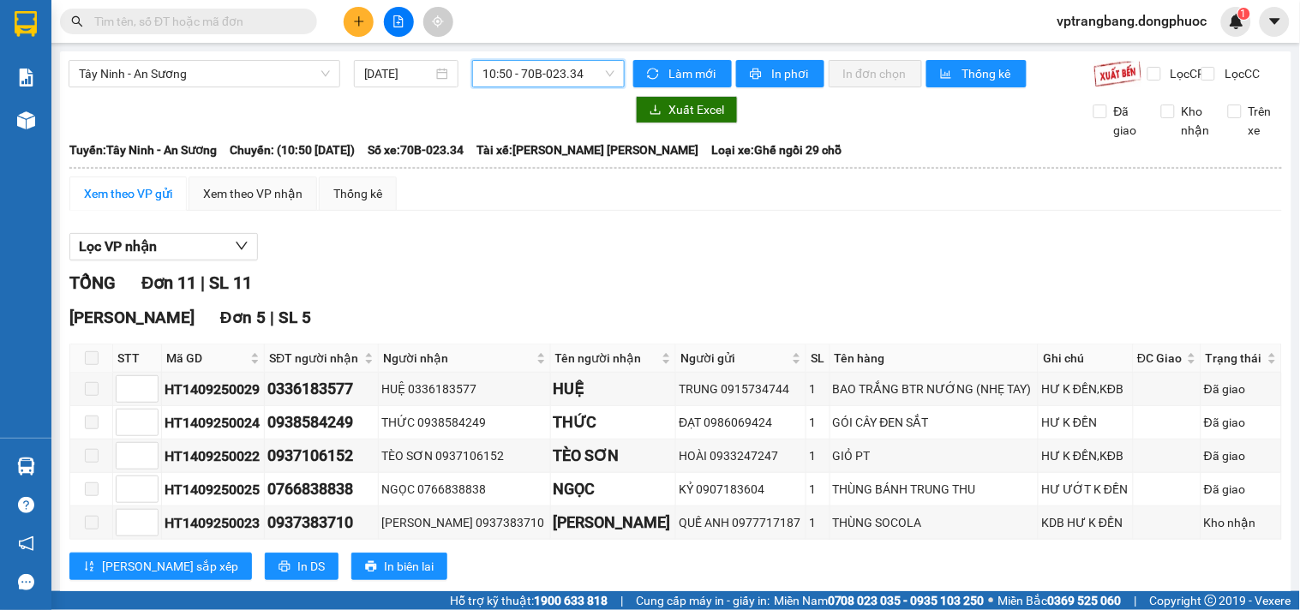
click at [515, 75] on span "10:50 - 70B-023.34" at bounding box center [548, 74] width 132 height 26
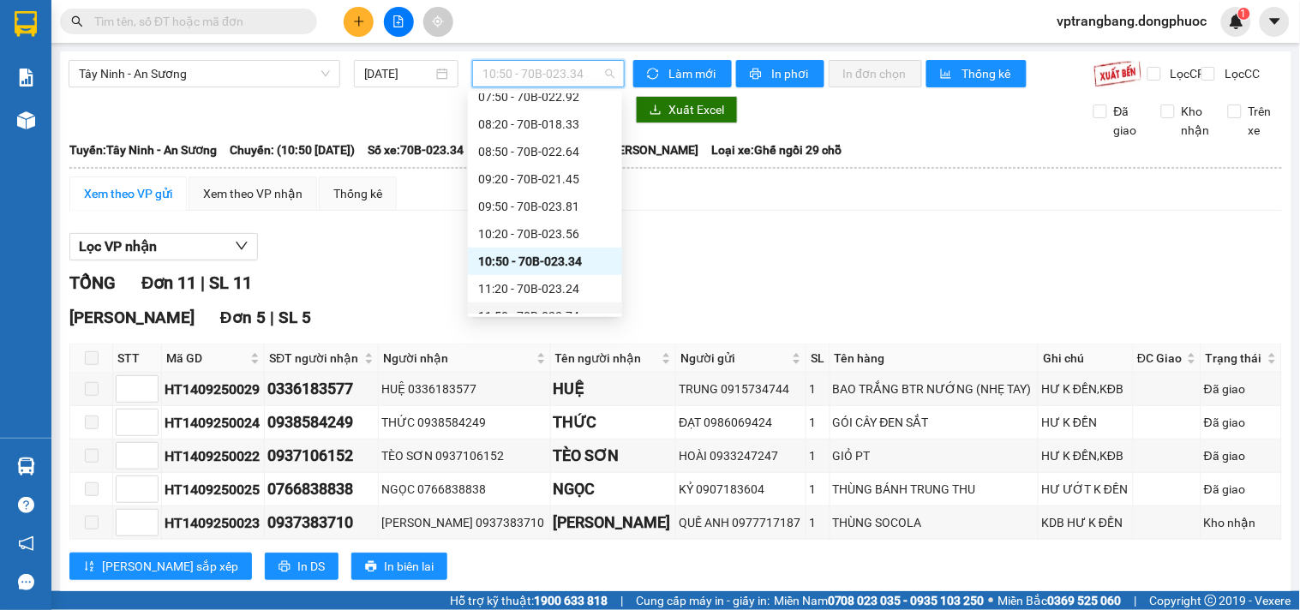
scroll to position [380, 0]
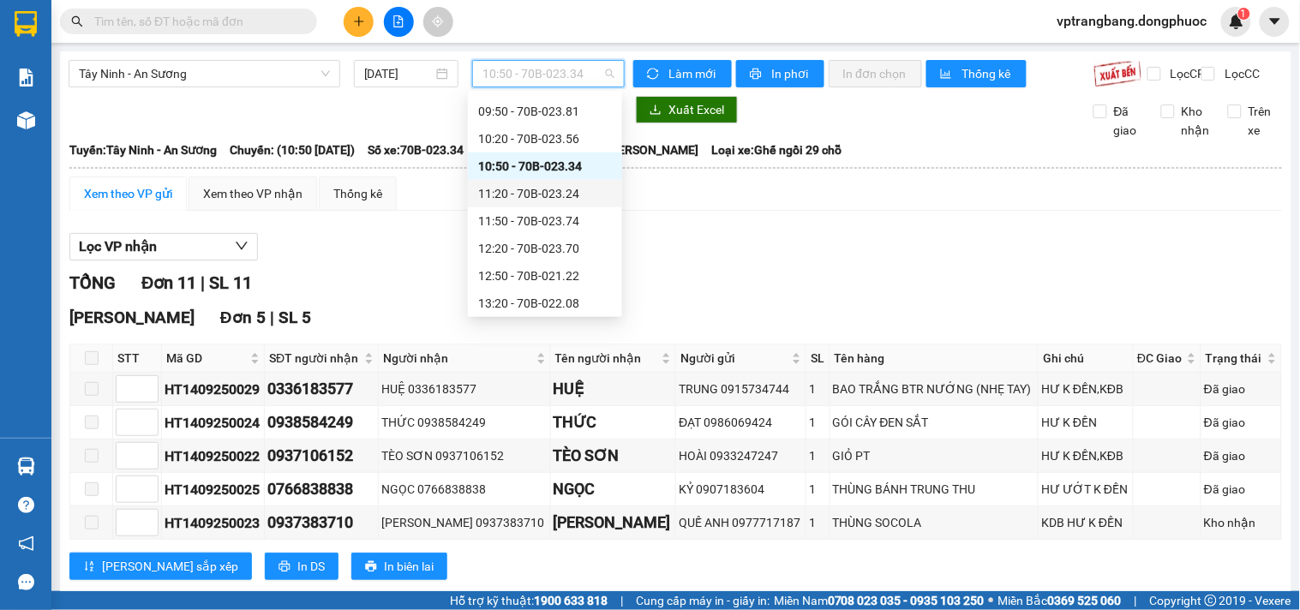
click at [536, 197] on div "11:20 - 70B-023.24" at bounding box center [545, 193] width 134 height 19
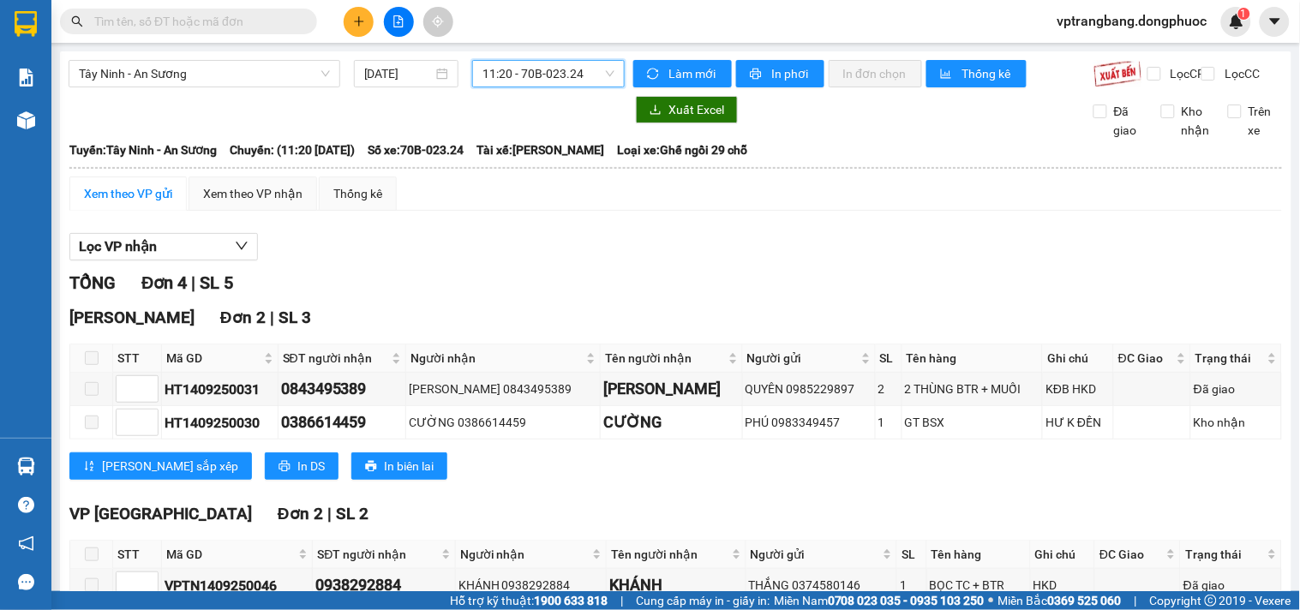
click at [533, 77] on span "11:20 - 70B-023.24" at bounding box center [548, 74] width 132 height 26
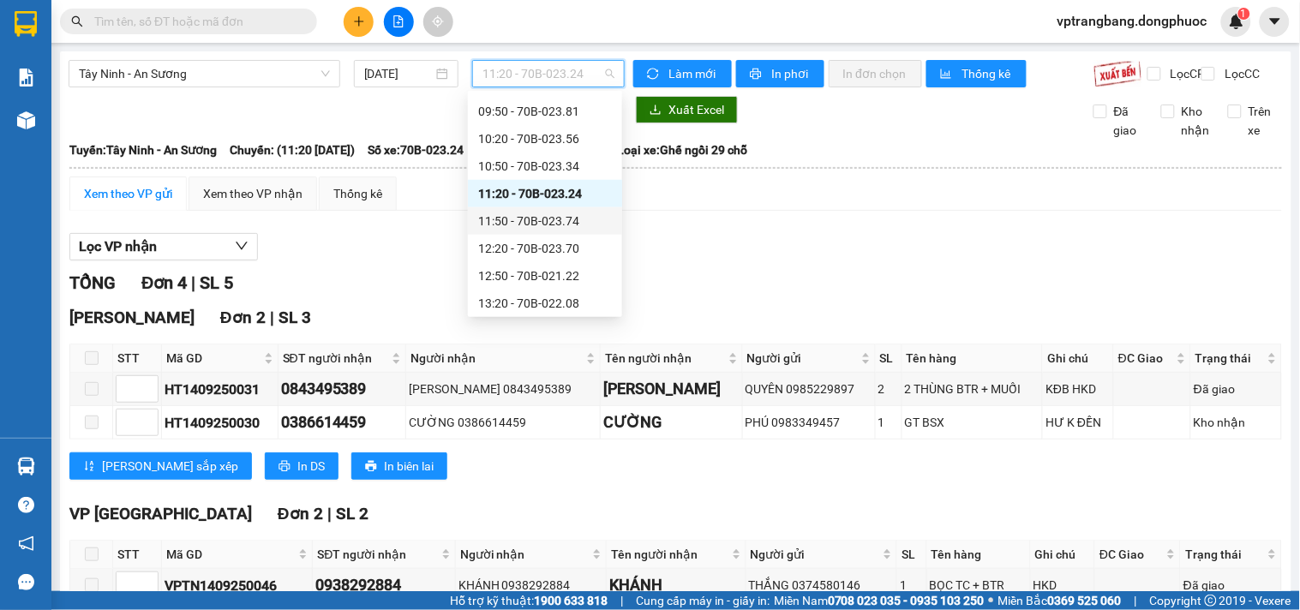
click at [545, 215] on div "11:50 - 70B-023.74" at bounding box center [545, 221] width 134 height 19
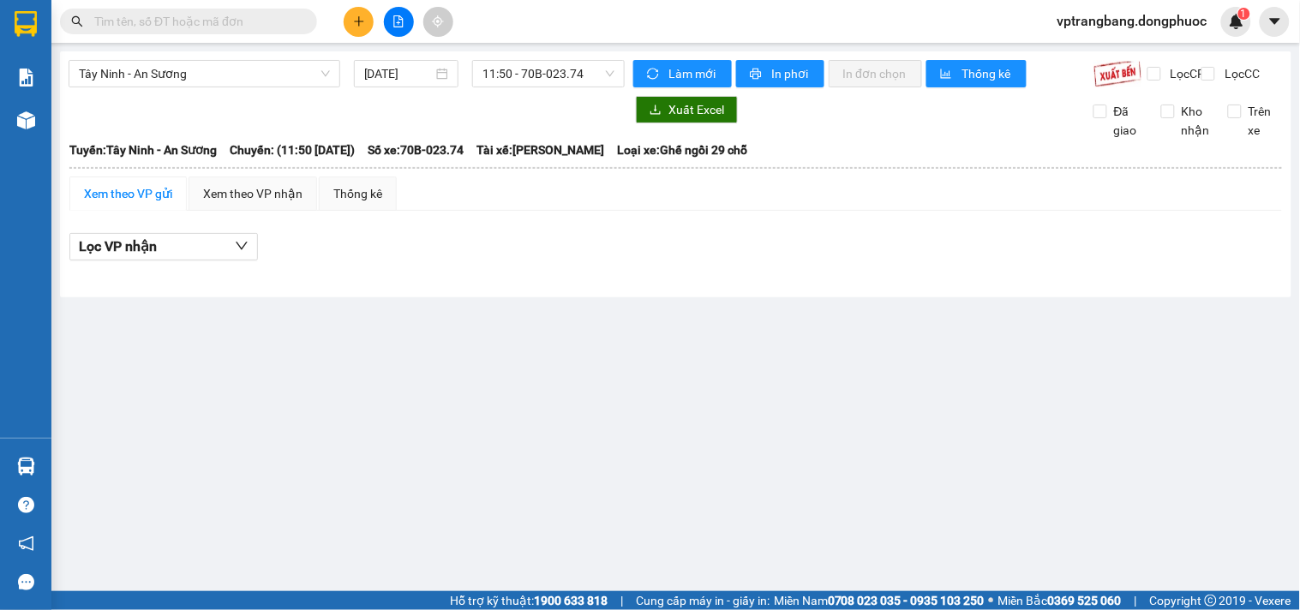
click at [516, 87] on div "Tây Ninh - An Sương 14/09/2025 11:50 - 70B-023.74" at bounding box center [347, 73] width 556 height 27
click at [516, 78] on span "11:50 - 70B-023.74" at bounding box center [548, 74] width 132 height 26
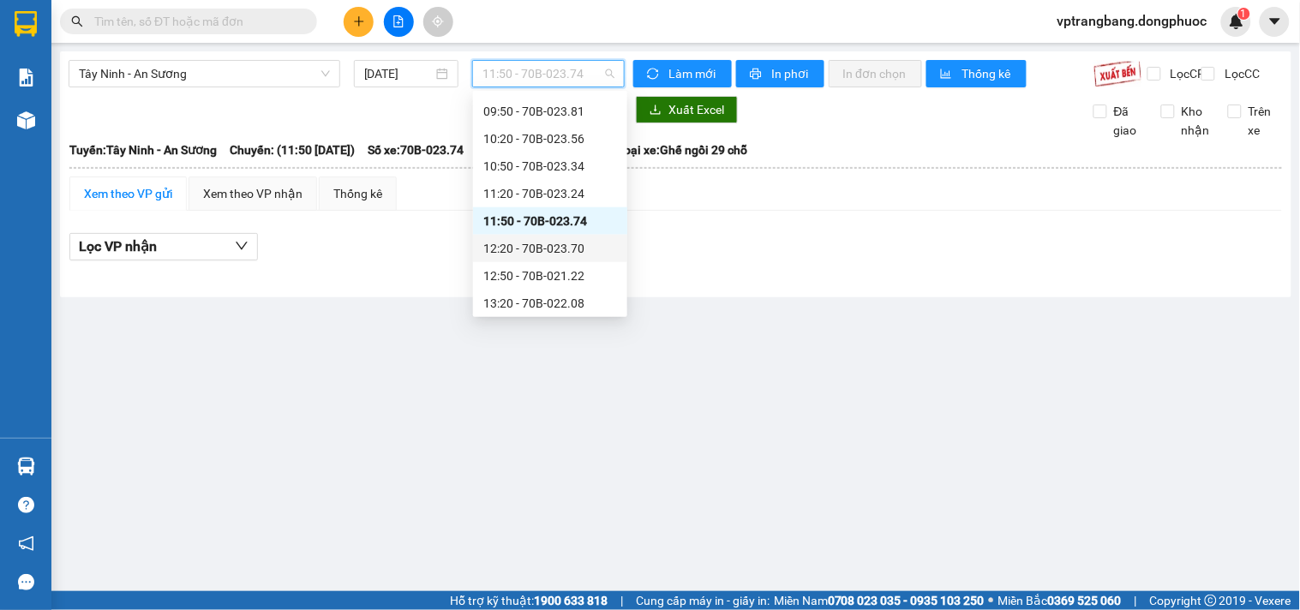
click at [564, 241] on div "12:20 - 70B-023.70" at bounding box center [550, 248] width 134 height 19
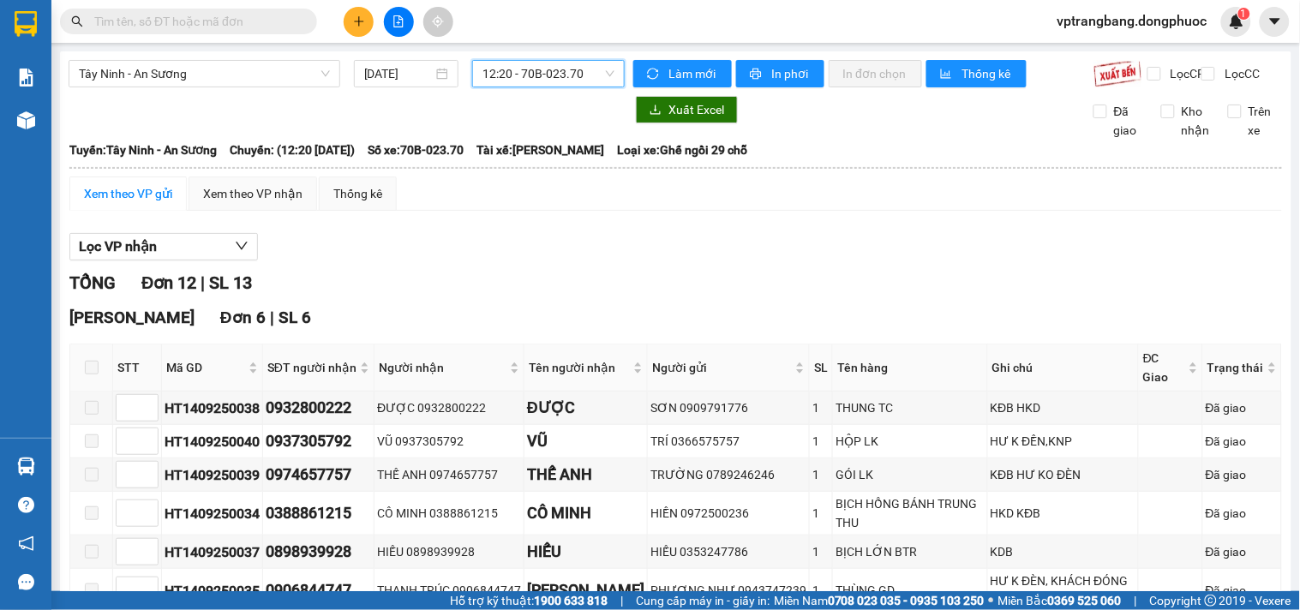
click at [519, 77] on span "12:20 - 70B-023.70" at bounding box center [548, 74] width 132 height 26
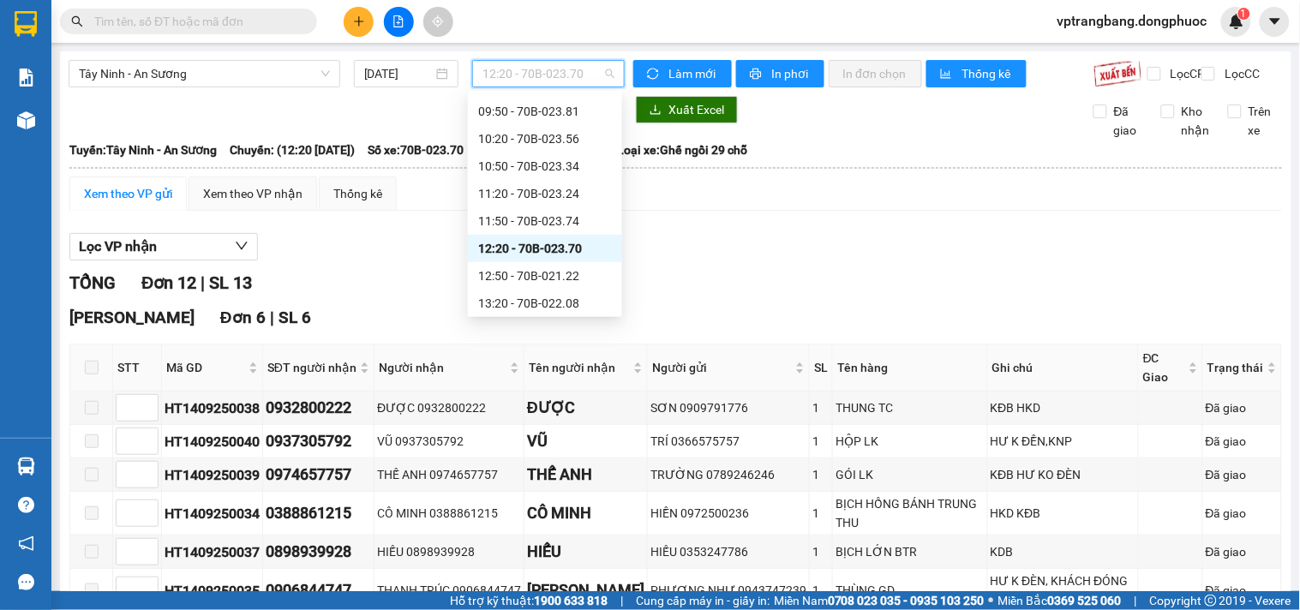
scroll to position [476, 0]
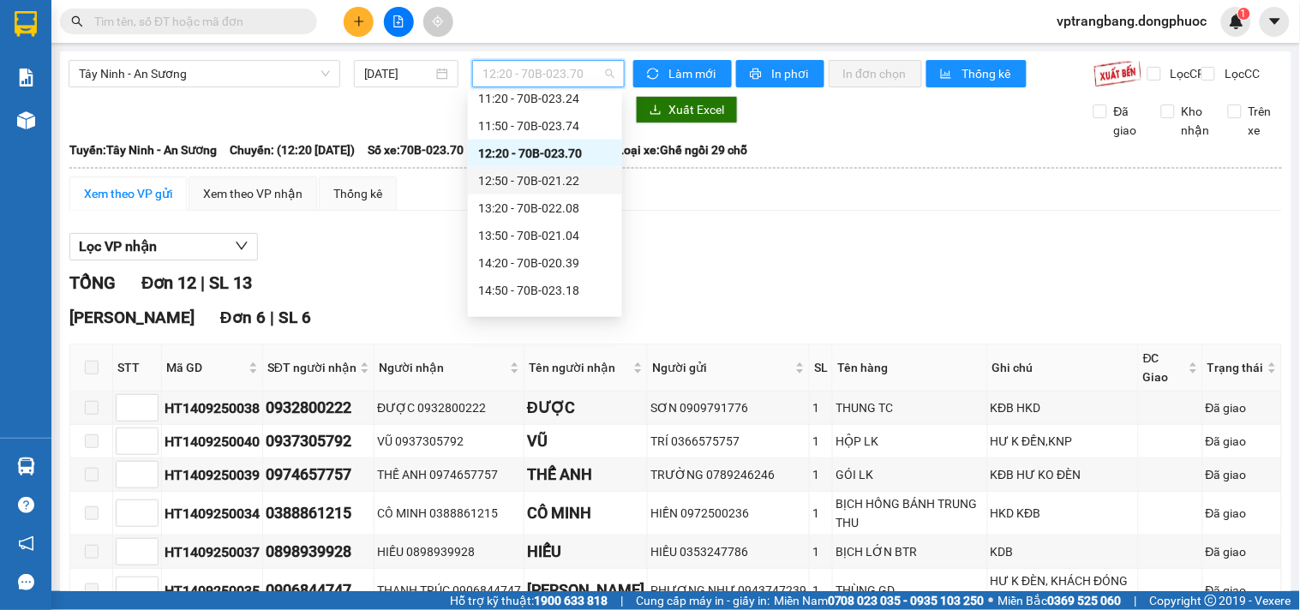
click at [543, 182] on div "12:50 - 70B-021.22" at bounding box center [545, 180] width 134 height 19
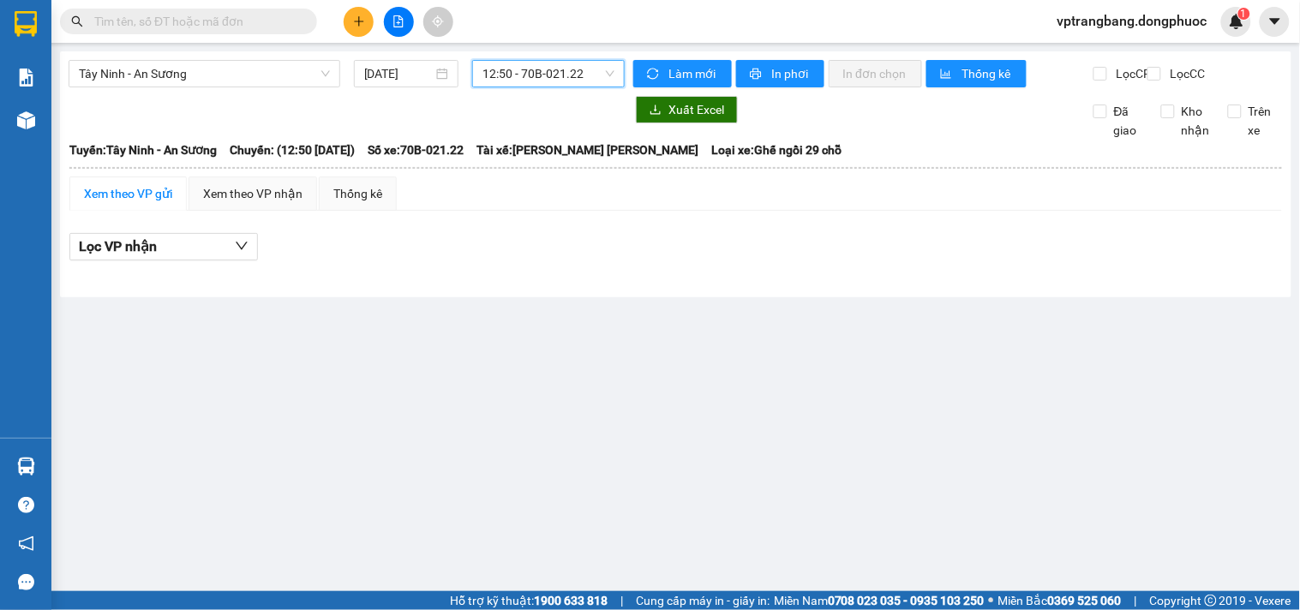
click at [521, 69] on span "12:50 - 70B-021.22" at bounding box center [548, 74] width 132 height 26
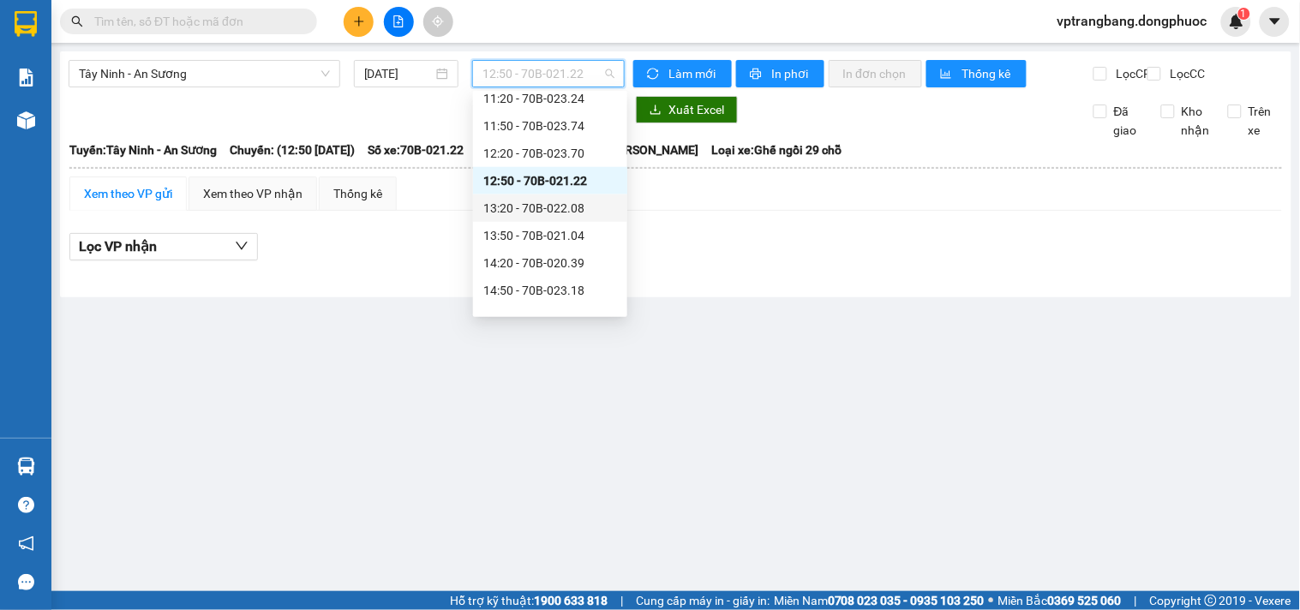
click at [558, 212] on div "13:20 - 70B-022.08" at bounding box center [550, 208] width 134 height 19
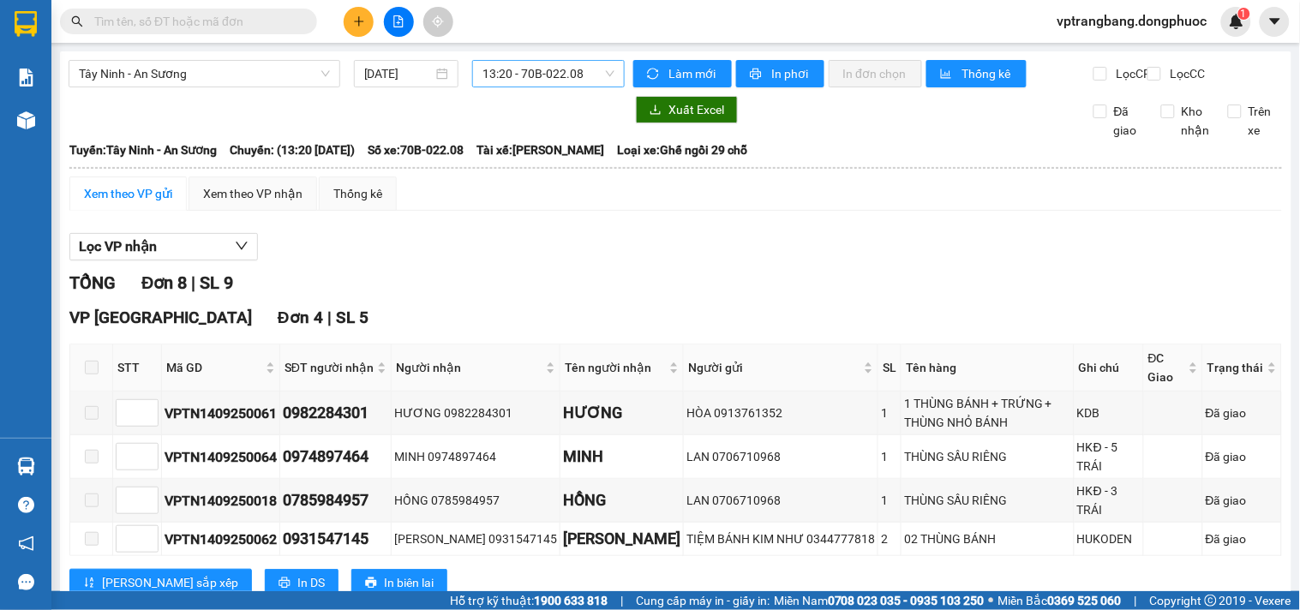
click at [499, 78] on span "13:20 - 70B-022.08" at bounding box center [548, 74] width 132 height 26
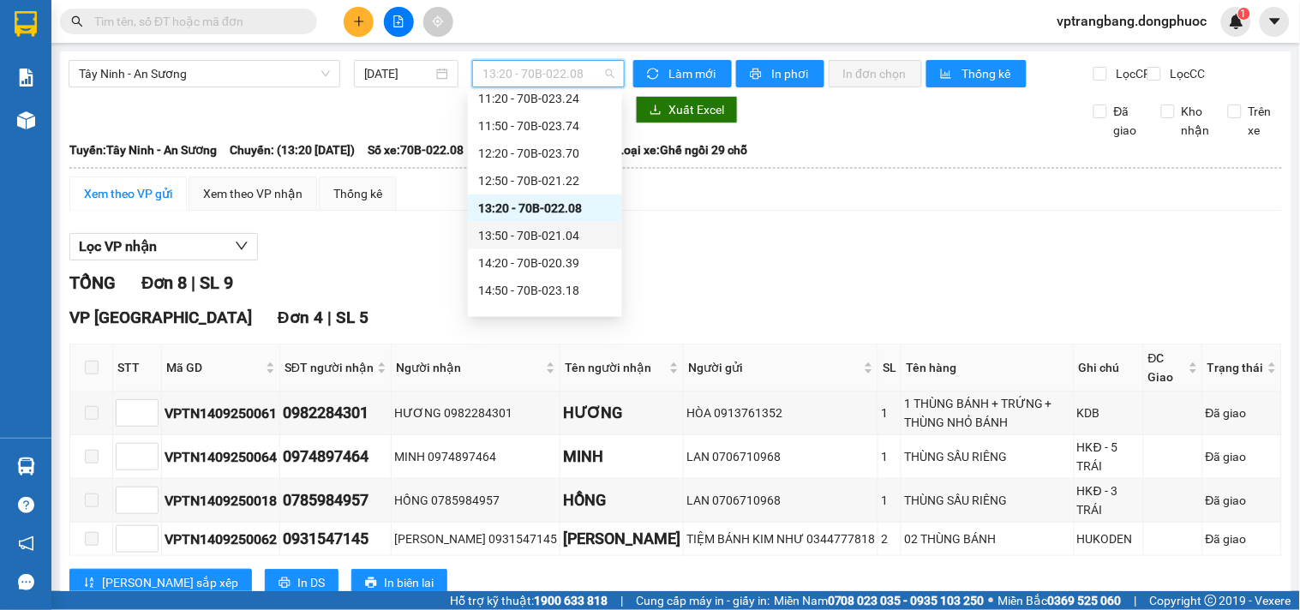
click at [523, 231] on div "13:50 - 70B-021.04" at bounding box center [545, 235] width 134 height 19
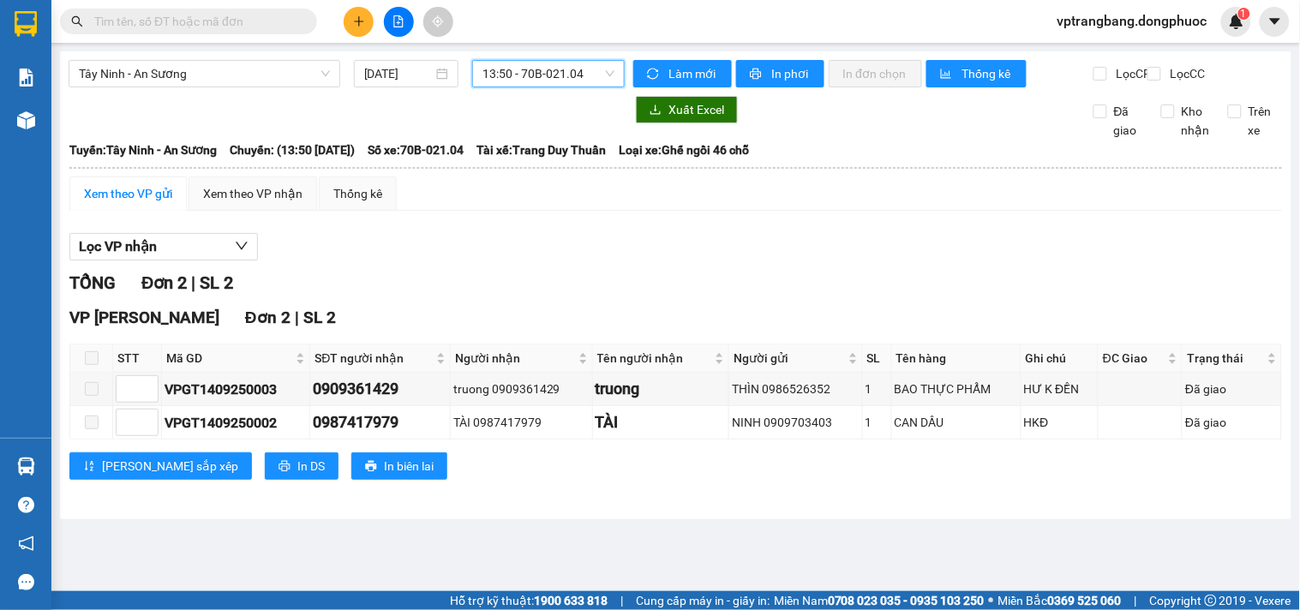
click at [541, 65] on span "13:50 - 70B-021.04" at bounding box center [548, 74] width 132 height 26
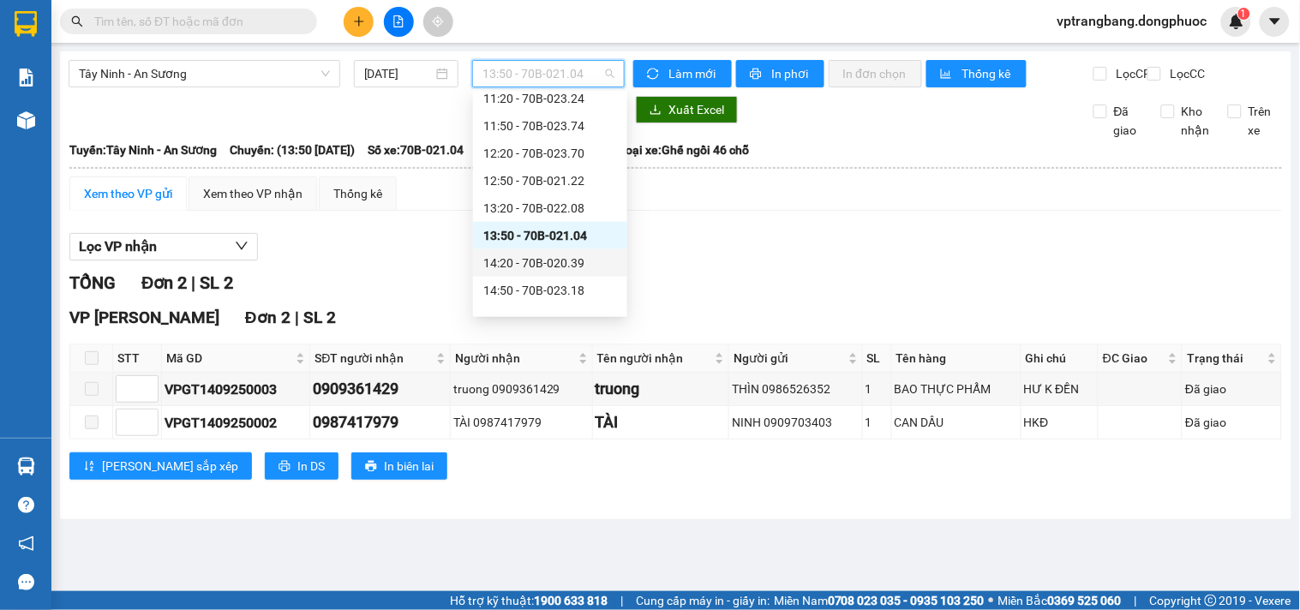
click at [542, 272] on div "14:20 - 70B-020.39" at bounding box center [550, 262] width 154 height 27
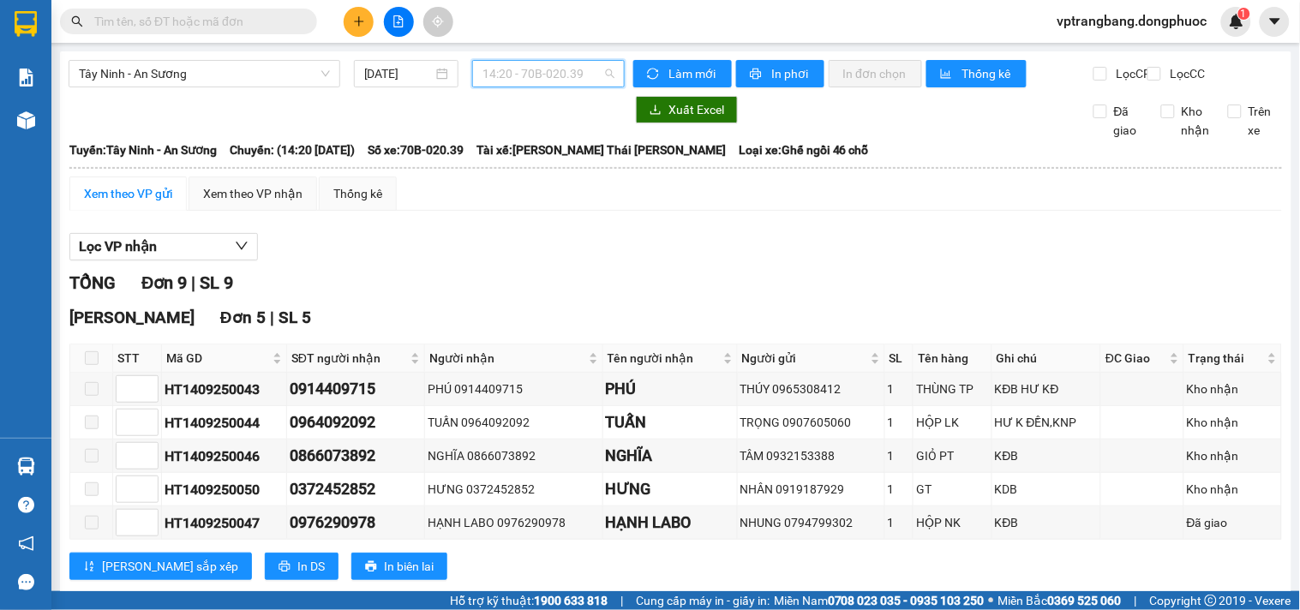
click at [512, 63] on span "14:20 - 70B-020.39" at bounding box center [548, 74] width 132 height 26
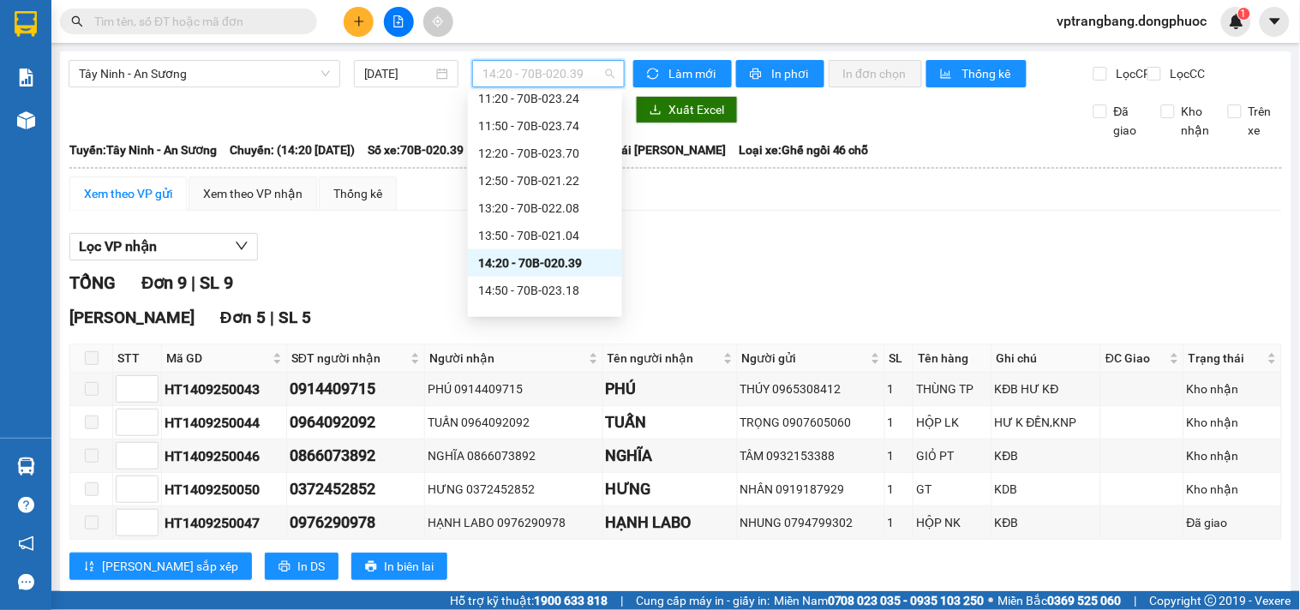
scroll to position [571, 0]
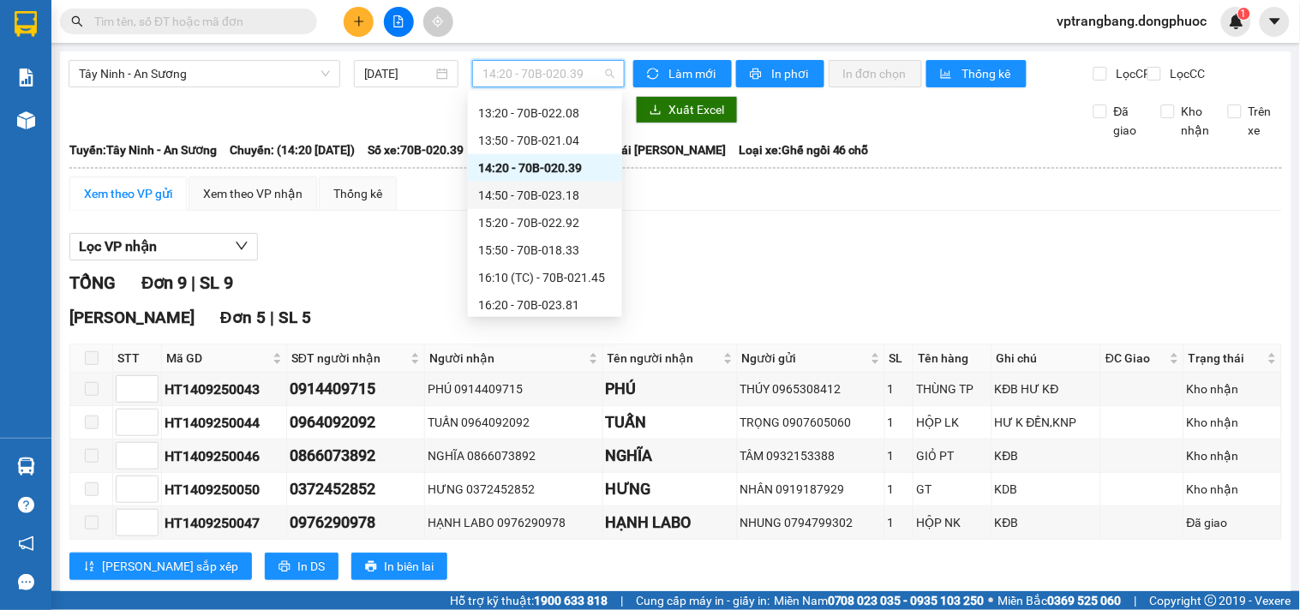
click at [553, 190] on div "14:50 - 70B-023.18" at bounding box center [545, 195] width 134 height 19
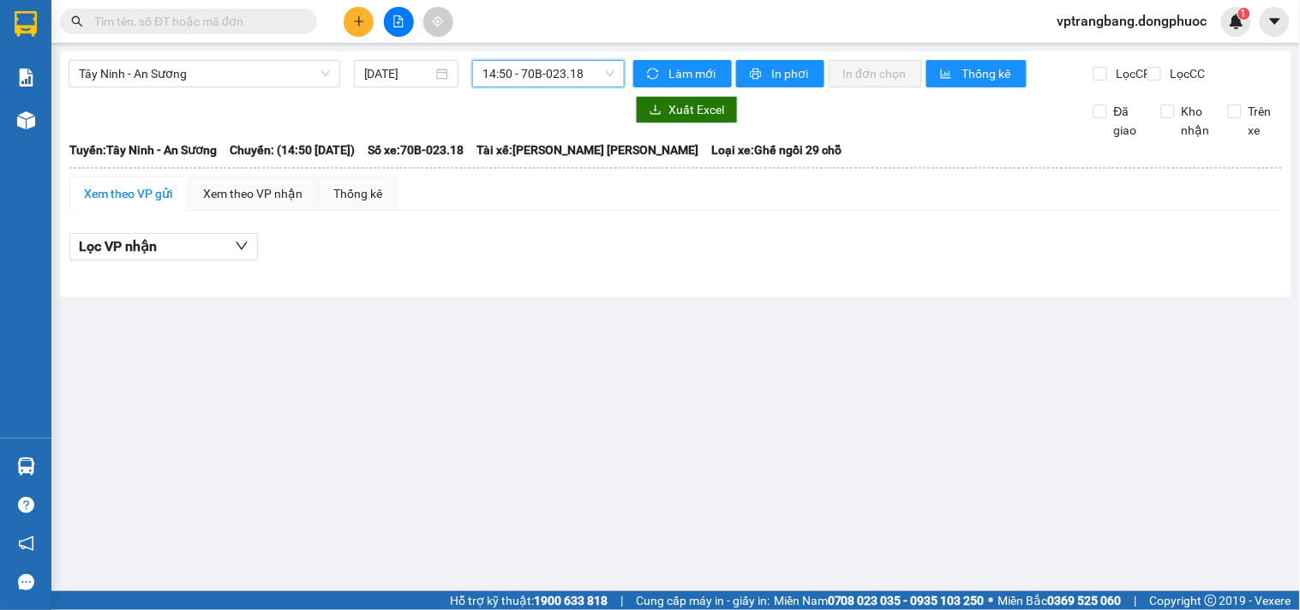
click at [571, 81] on span "14:50 - 70B-023.18" at bounding box center [548, 74] width 132 height 26
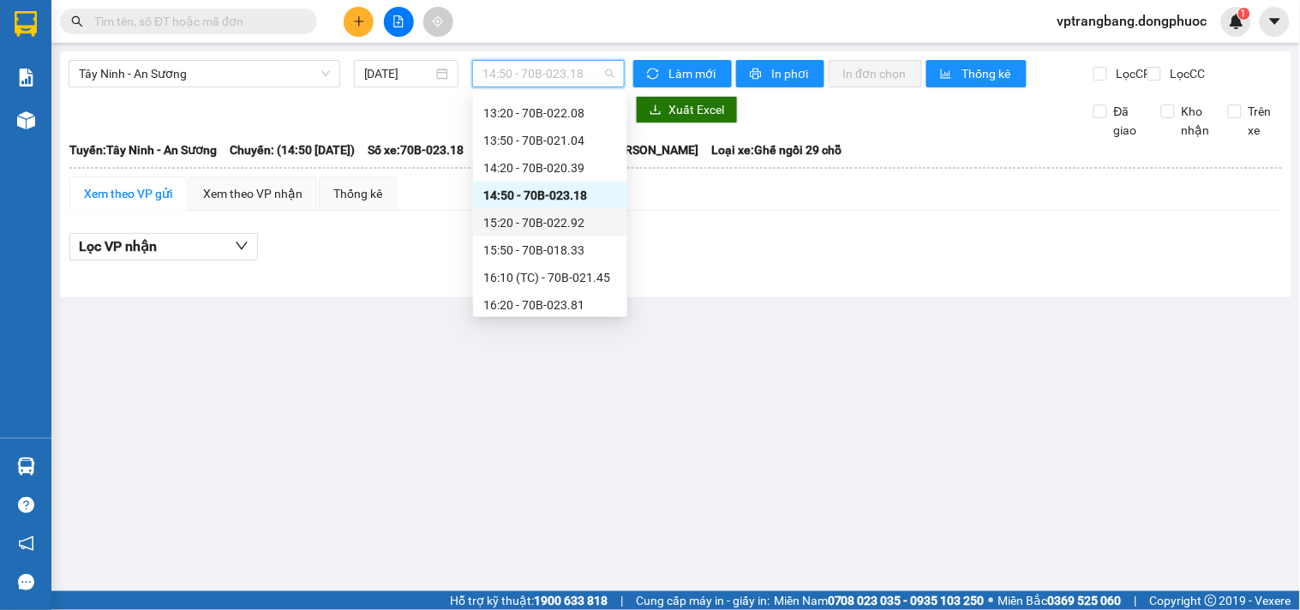
click at [560, 224] on div "15:20 - 70B-022.92" at bounding box center [550, 222] width 134 height 19
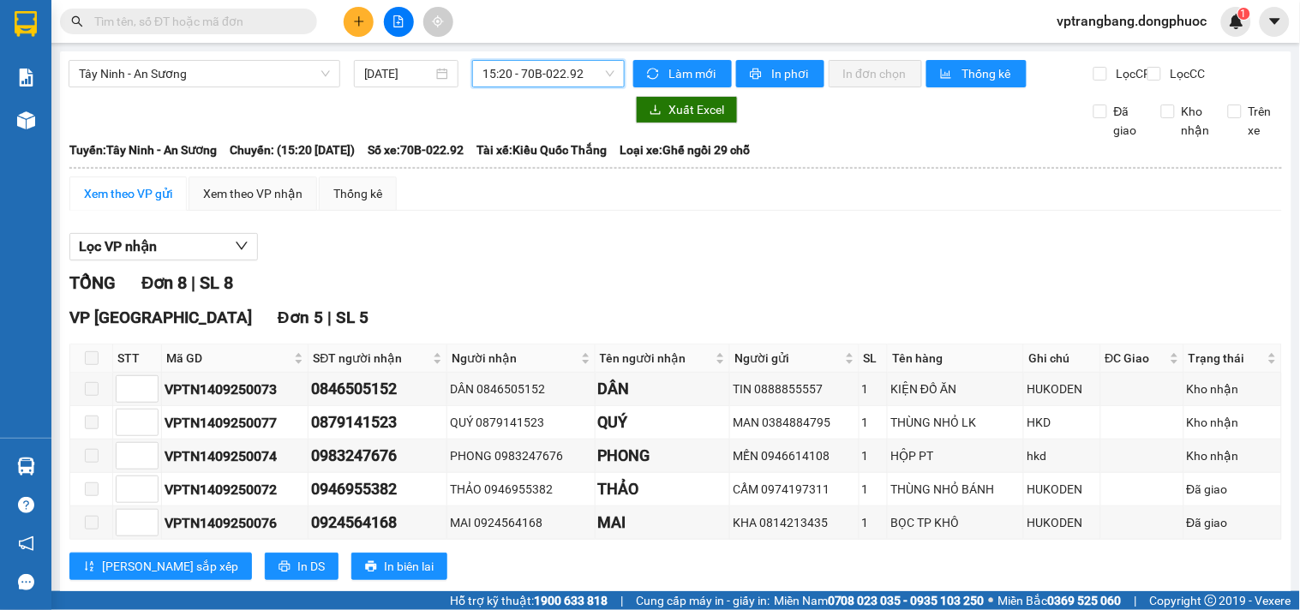
click at [525, 69] on span "15:20 - 70B-022.92" at bounding box center [548, 74] width 132 height 26
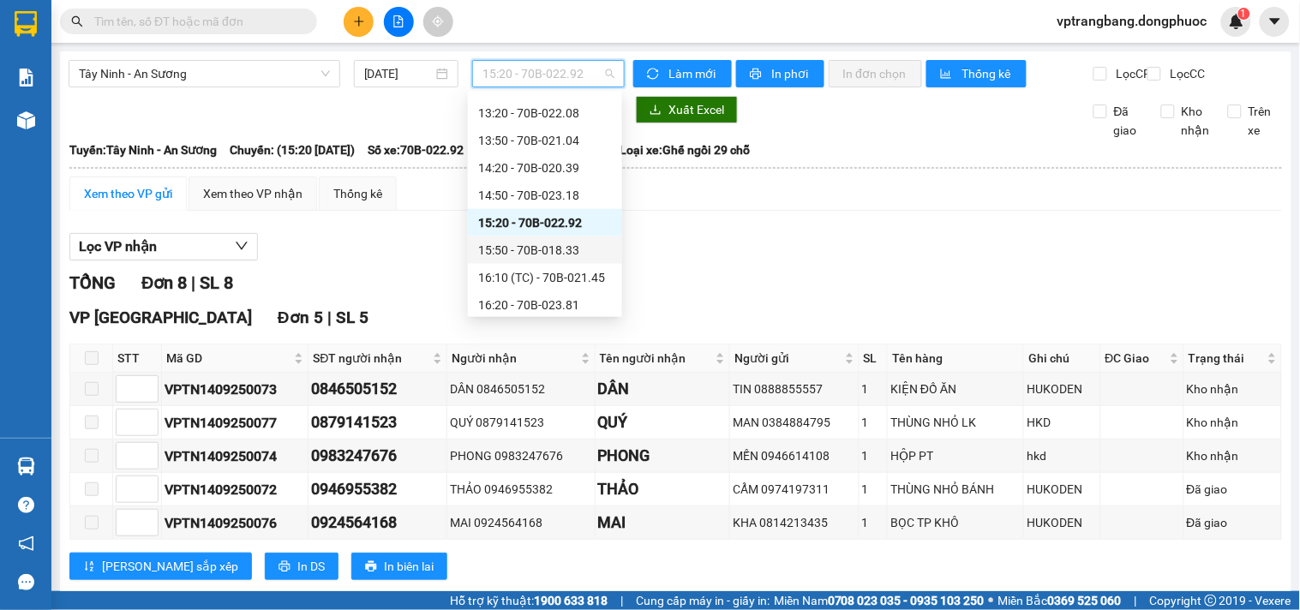
click at [553, 253] on div "15:50 - 70B-018.33" at bounding box center [545, 250] width 134 height 19
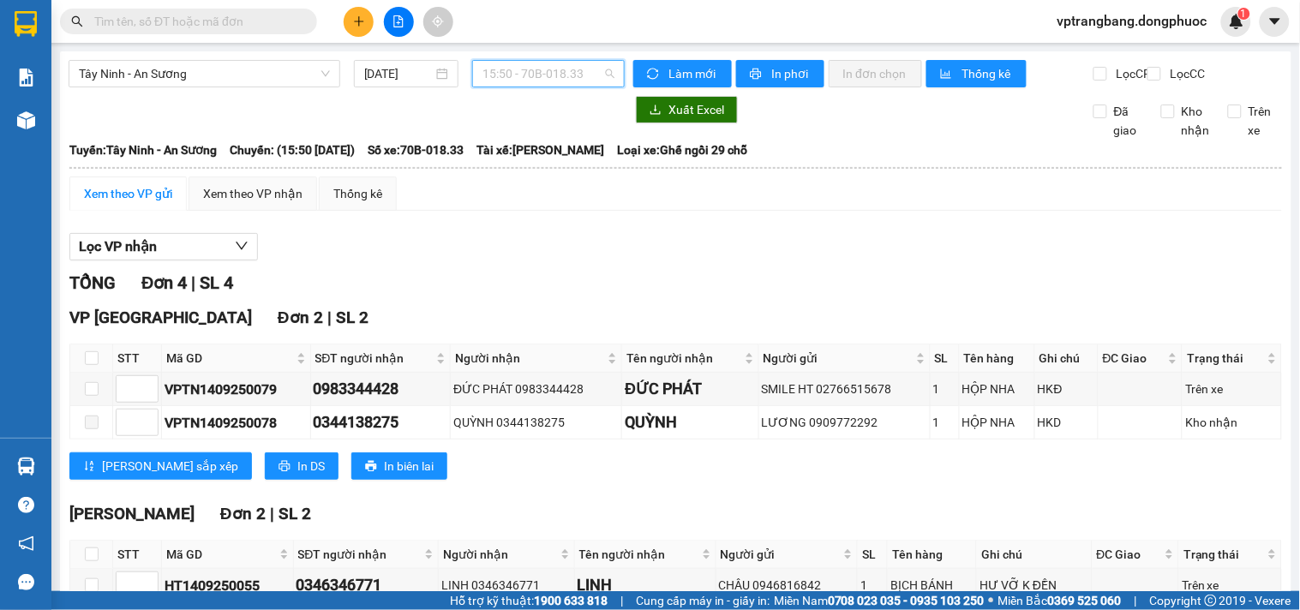
click at [538, 80] on span "15:50 - 70B-018.33" at bounding box center [548, 74] width 132 height 26
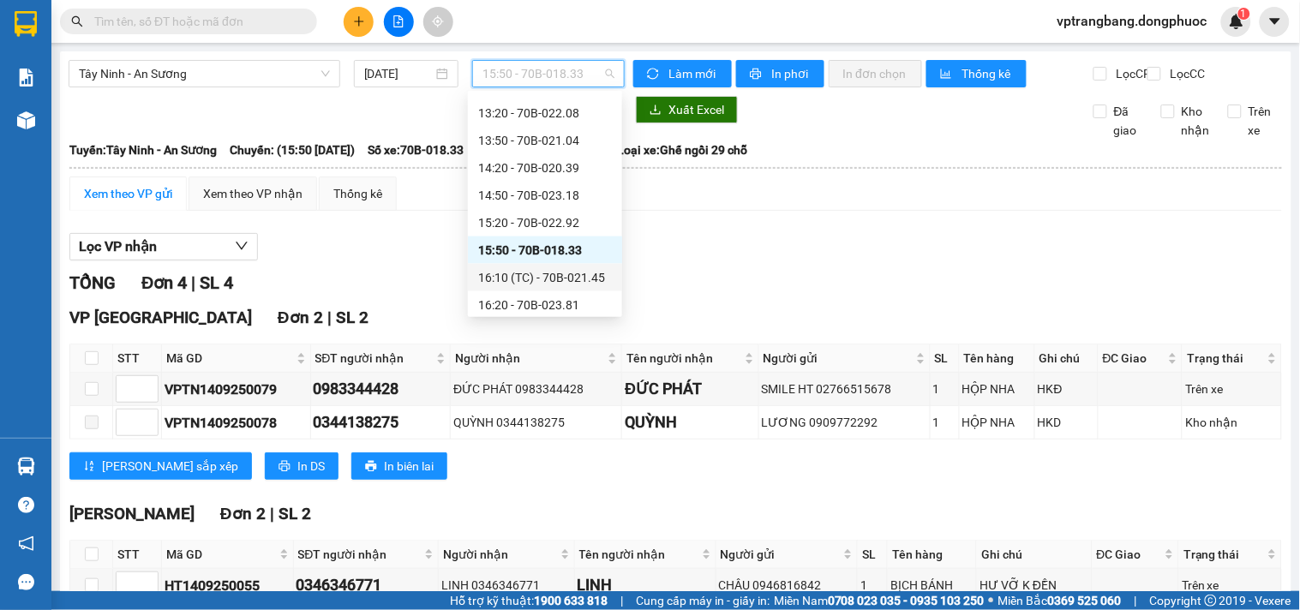
click at [557, 277] on div "16:10 (TC) - 70B-021.45" at bounding box center [545, 277] width 134 height 19
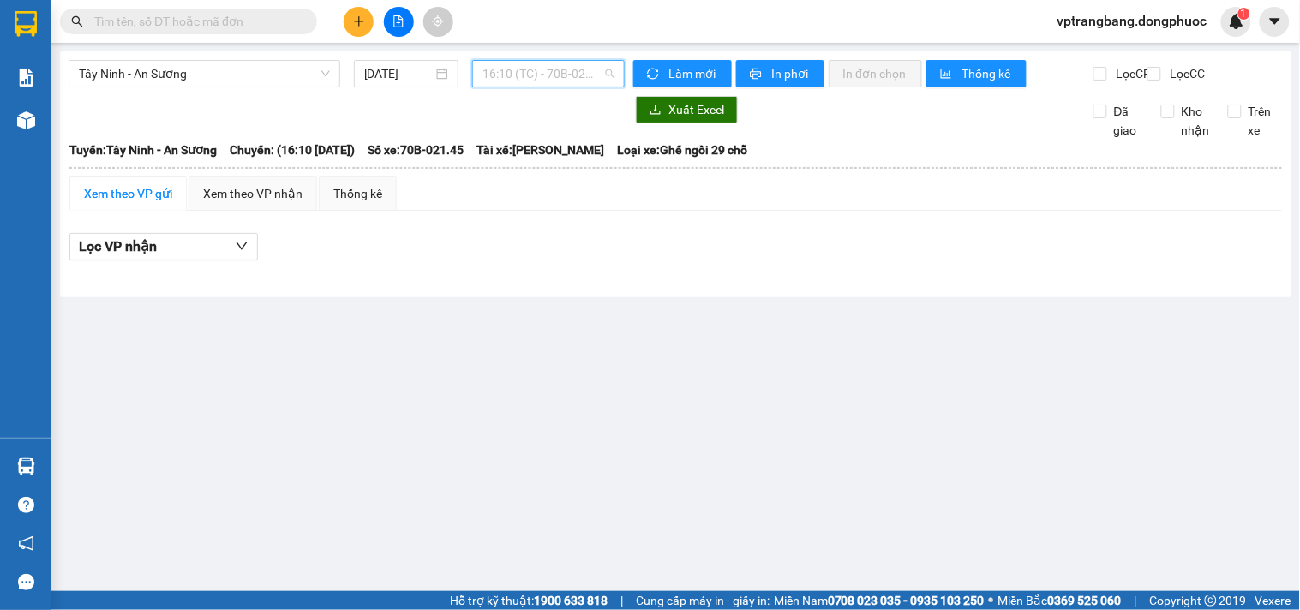
click at [518, 83] on span "16:10 (TC) - 70B-021.45" at bounding box center [548, 74] width 132 height 26
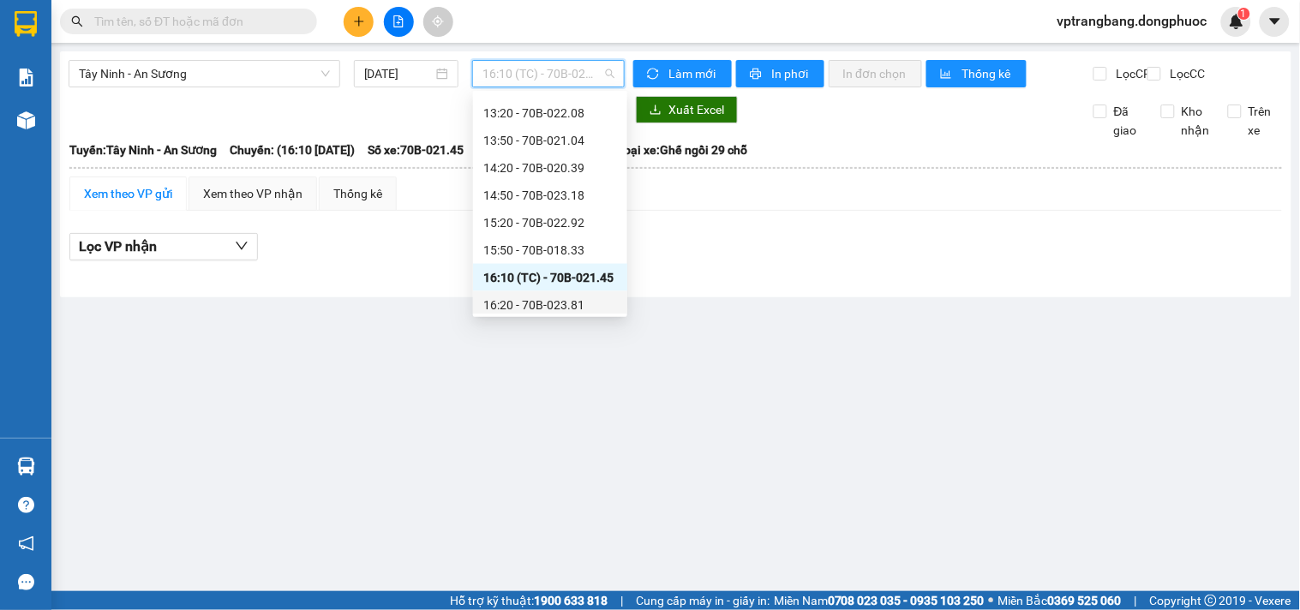
click at [548, 296] on div "16:20 - 70B-023.81" at bounding box center [550, 305] width 134 height 19
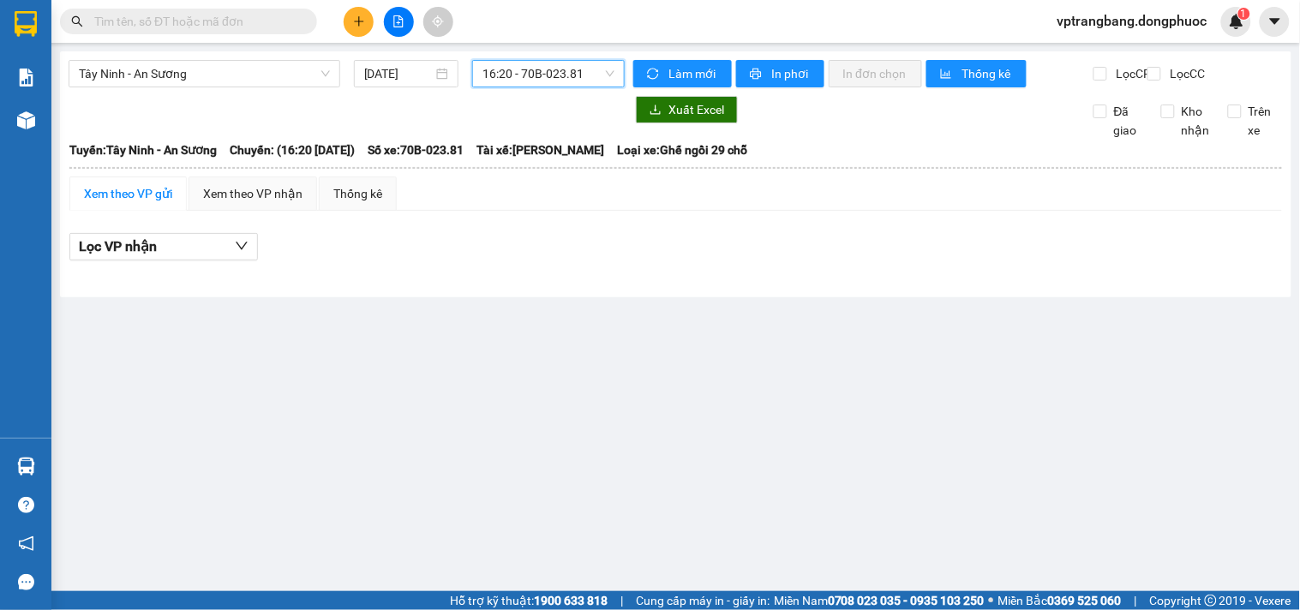
click at [532, 77] on span "16:20 - 70B-023.81" at bounding box center [548, 74] width 132 height 26
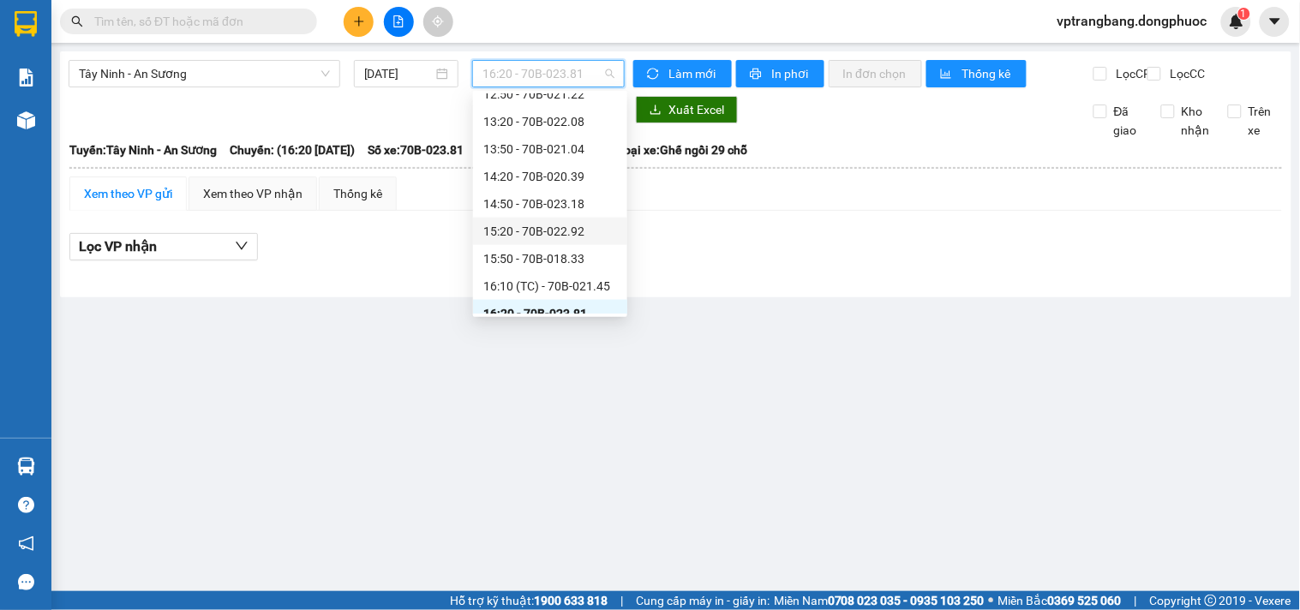
scroll to position [657, 0]
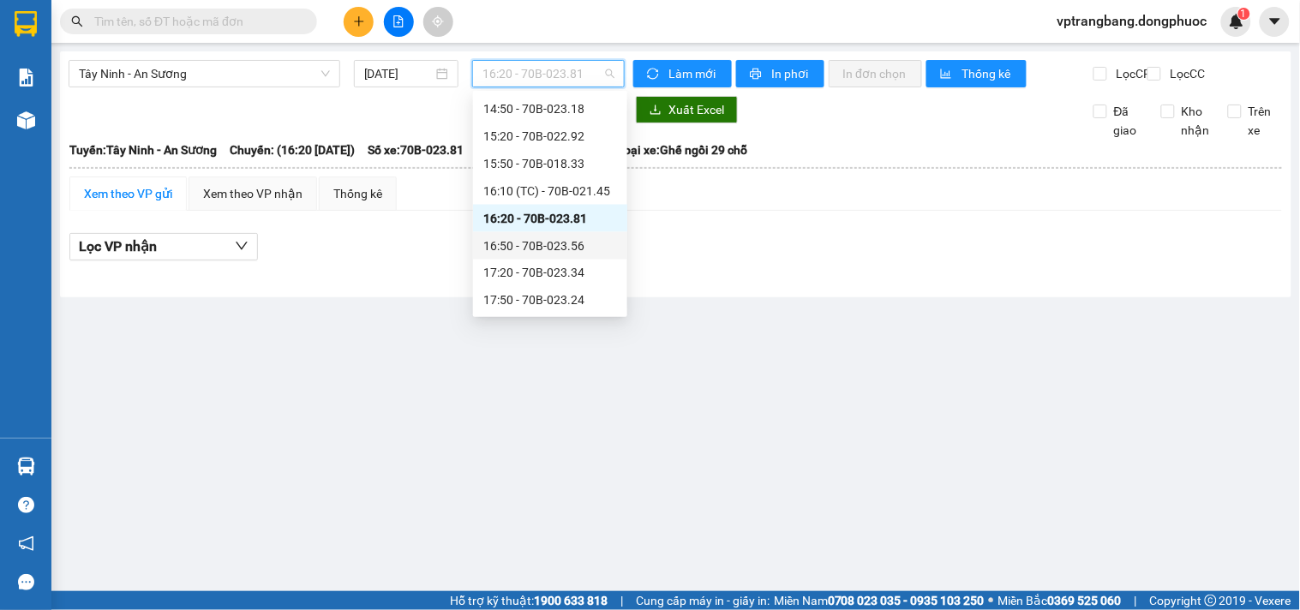
click at [561, 247] on div "16:50 - 70B-023.56" at bounding box center [550, 246] width 134 height 19
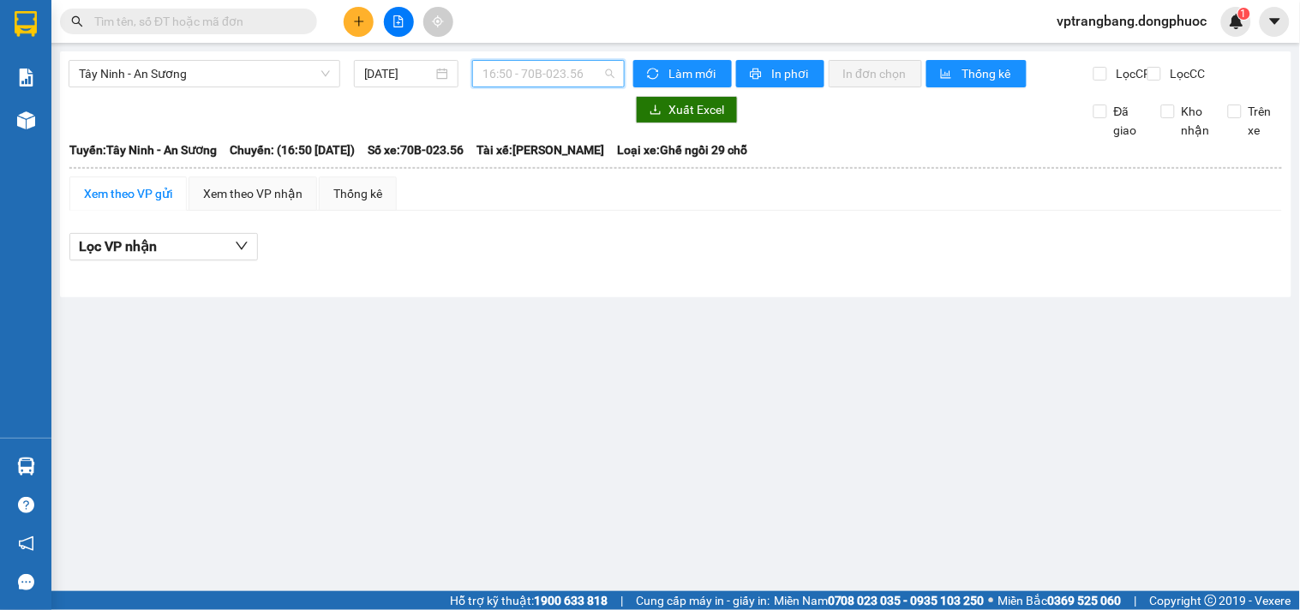
click at [566, 71] on span "16:50 - 70B-023.56" at bounding box center [548, 74] width 132 height 26
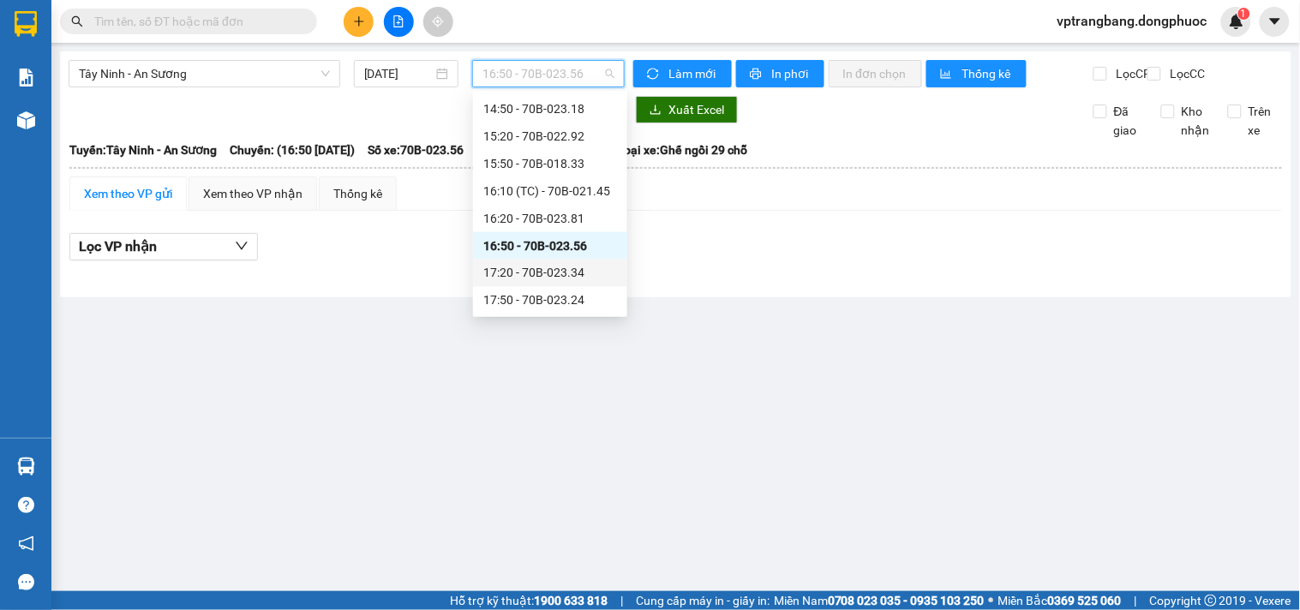
click at [566, 272] on div "17:20 - 70B-023.34" at bounding box center [550, 273] width 134 height 19
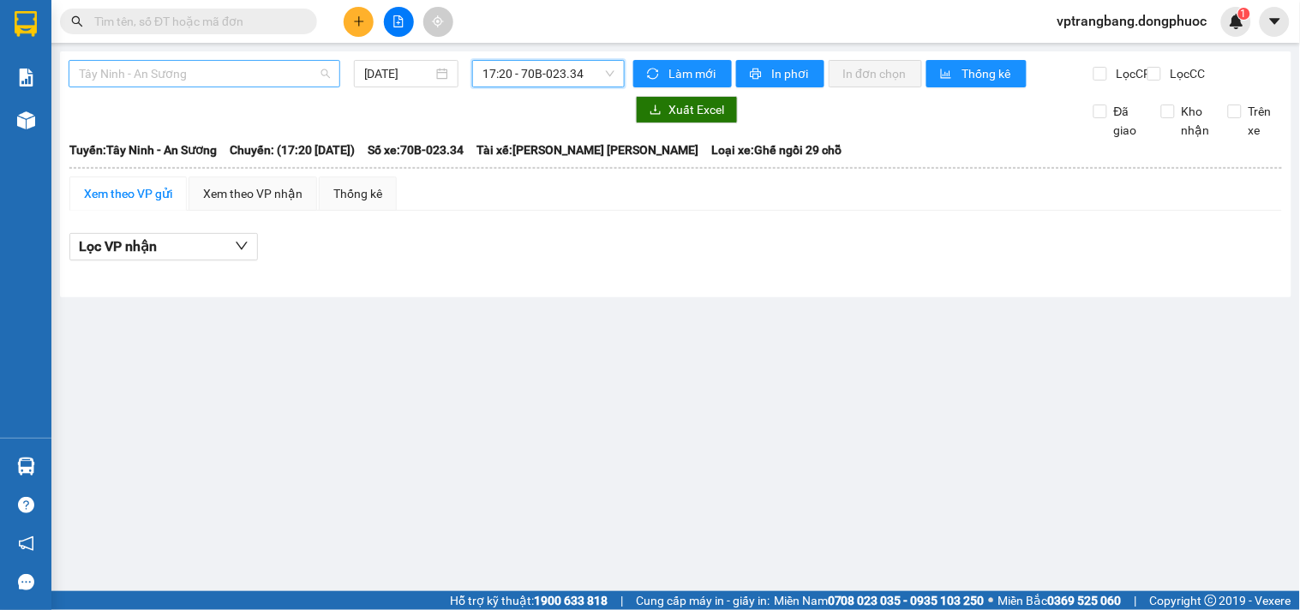
click at [224, 71] on span "Tây Ninh - An Sương" at bounding box center [204, 74] width 251 height 26
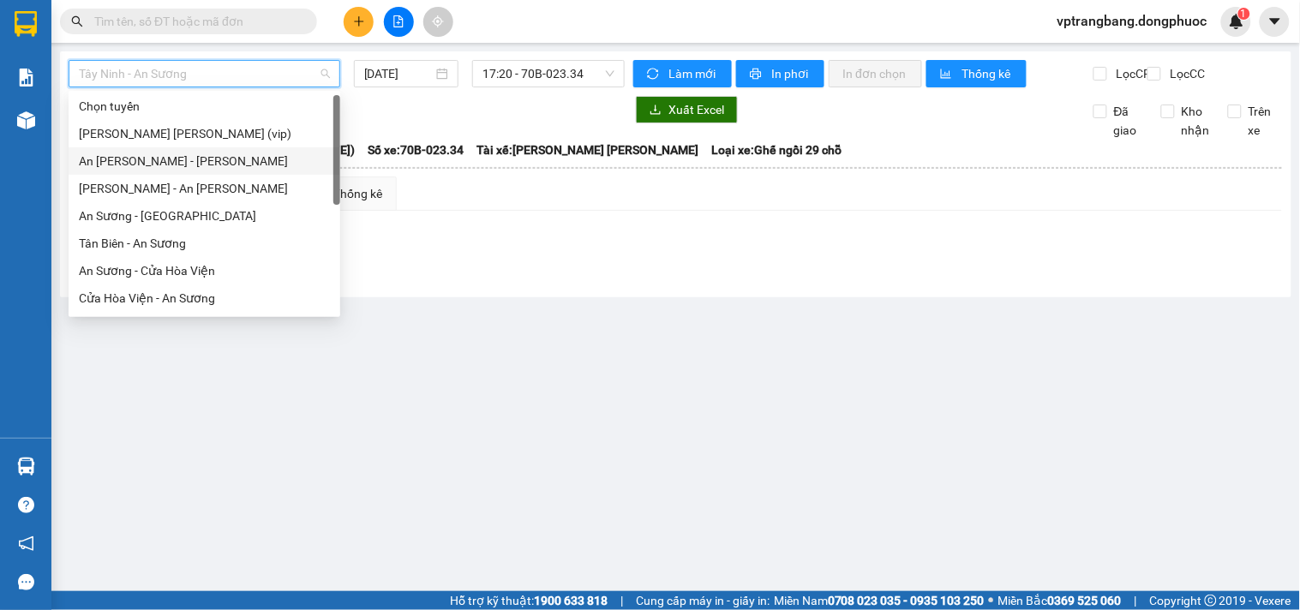
scroll to position [192, 0]
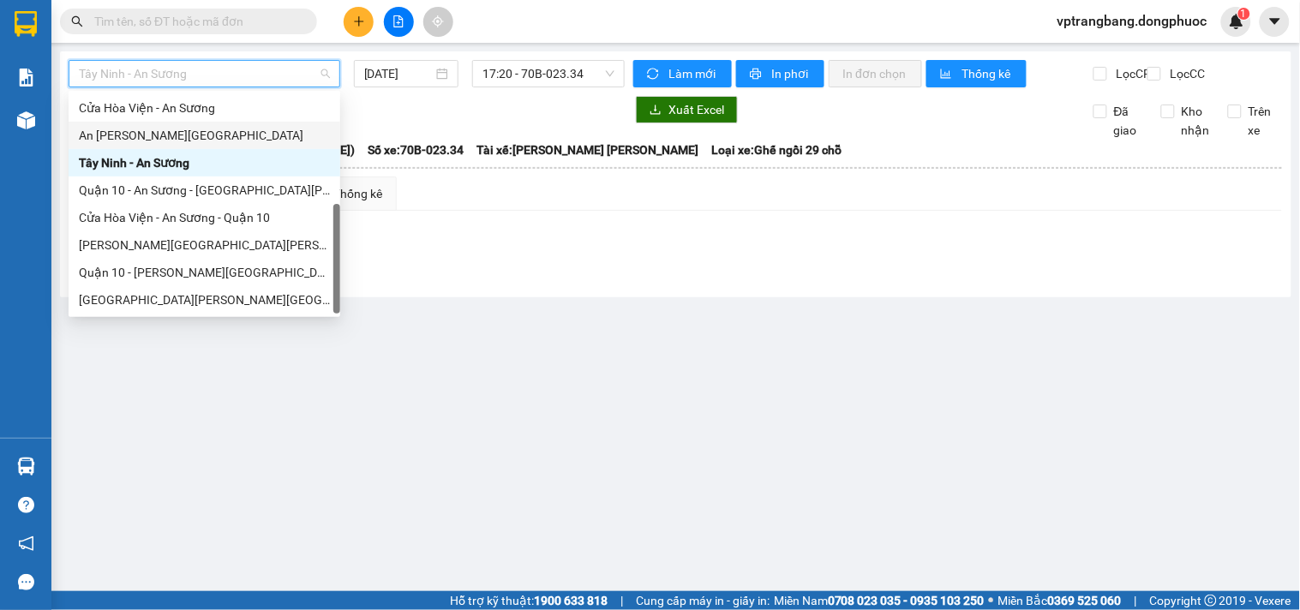
click at [159, 130] on div "An Sương - Tây Ninh" at bounding box center [204, 135] width 251 height 19
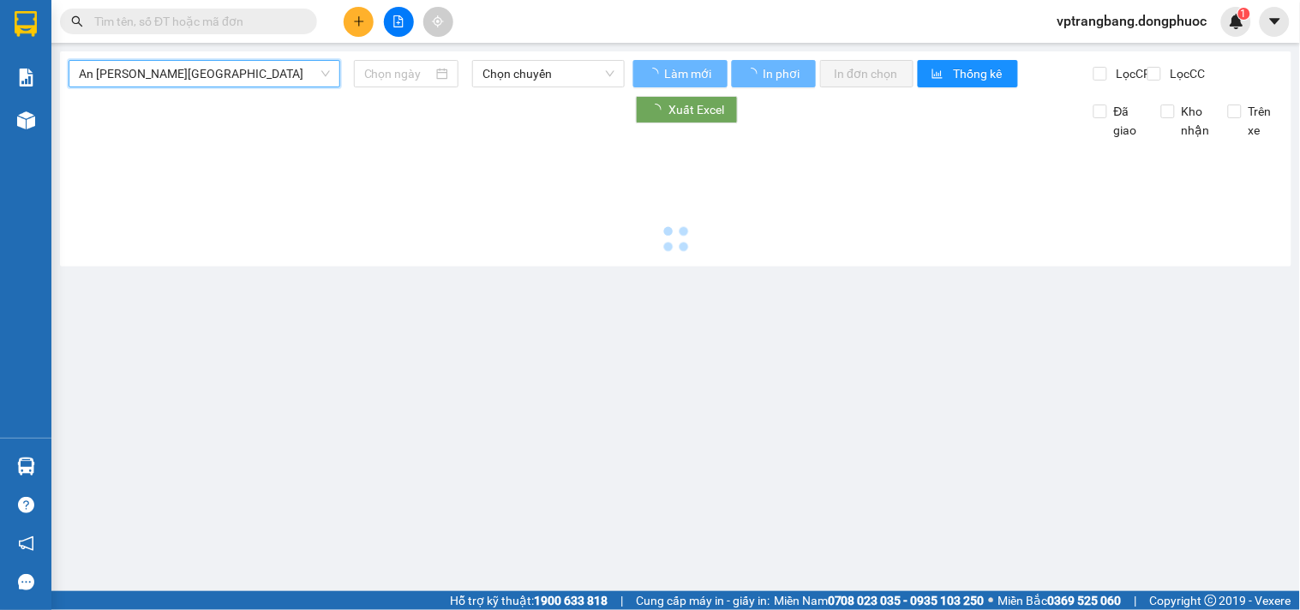
type input "[DATE]"
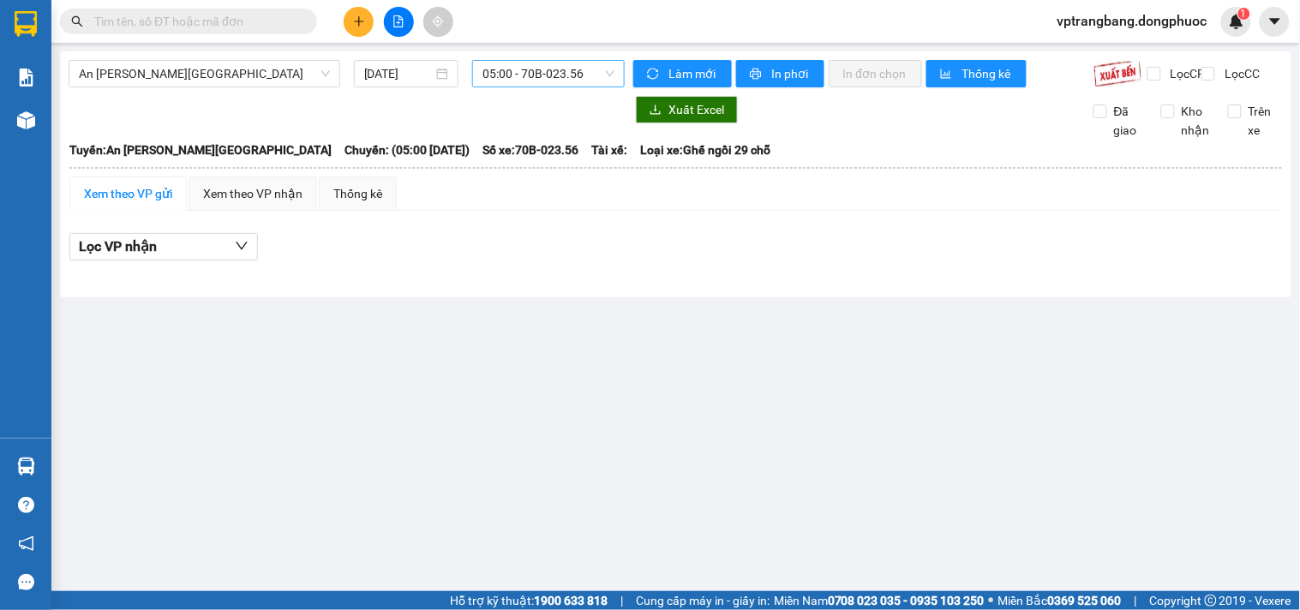
click at [512, 75] on span "05:00 - 70B-023.56" at bounding box center [548, 74] width 132 height 26
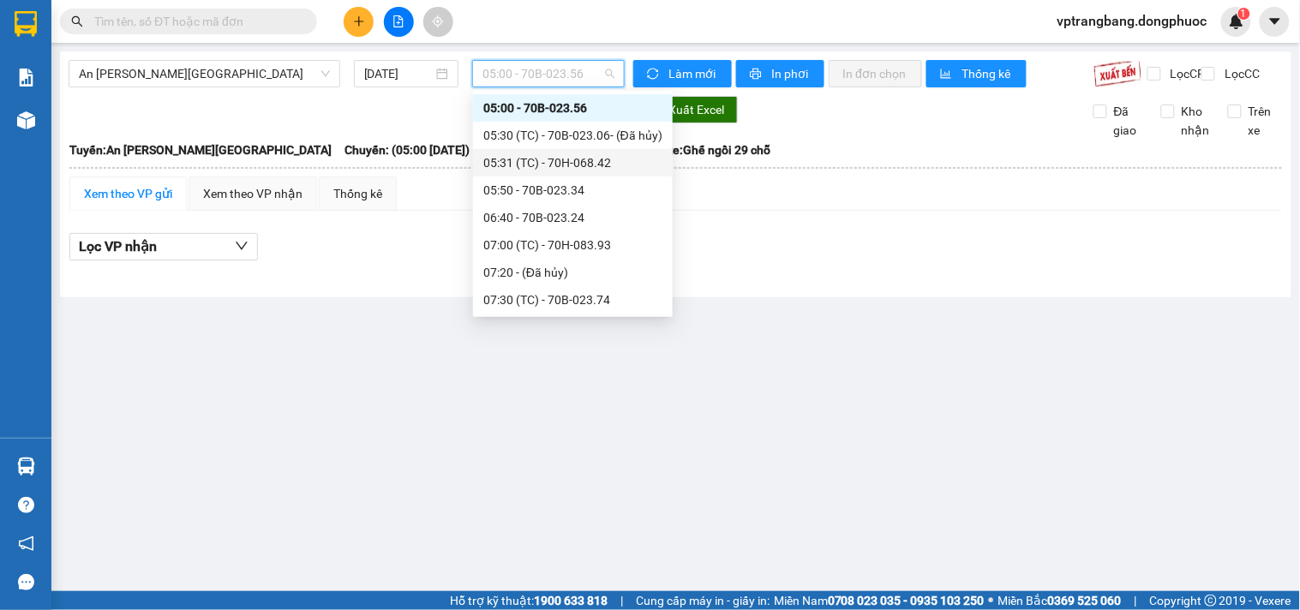
click at [540, 157] on div "05:31 (TC) - 70H-068.42" at bounding box center [572, 162] width 179 height 19
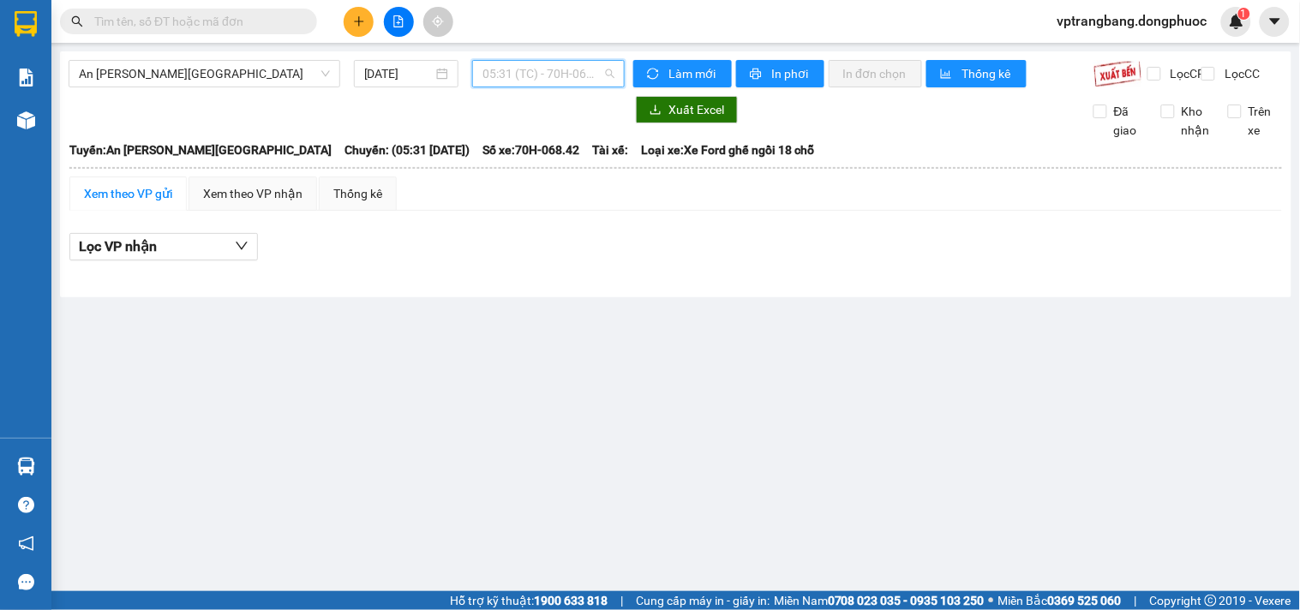
drag, startPoint x: 526, startPoint y: 72, endPoint x: 524, endPoint y: 121, distance: 48.9
click at [525, 71] on span "05:31 (TC) - 70H-068.42" at bounding box center [548, 74] width 132 height 26
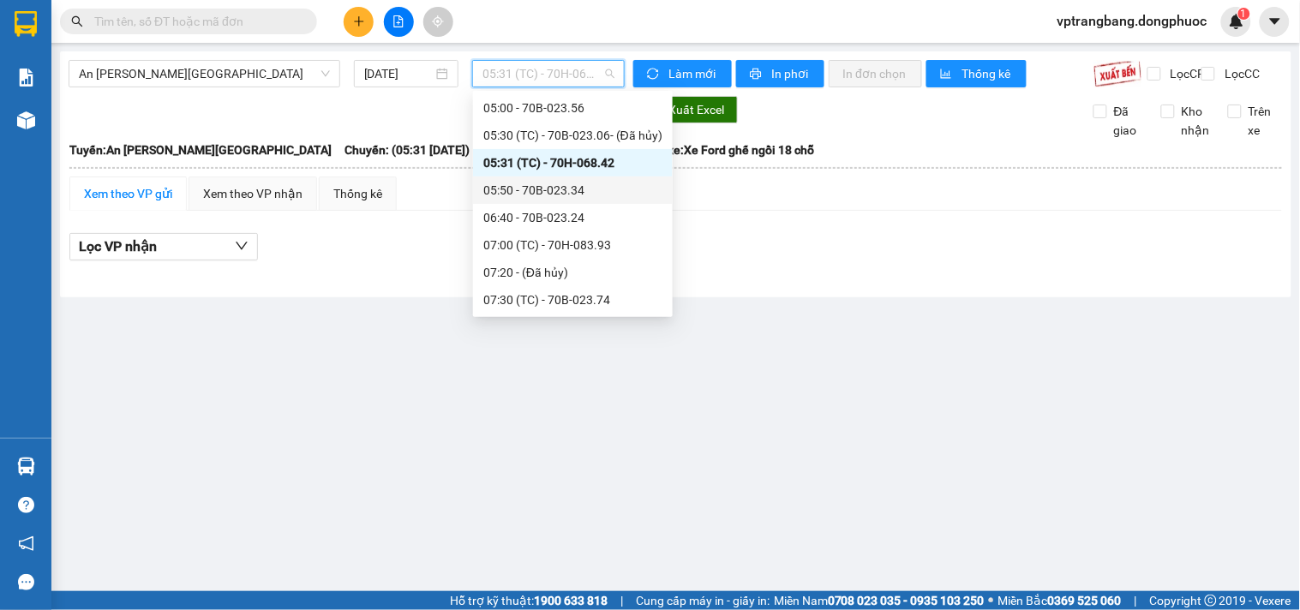
click at [519, 194] on div "05:50 - 70B-023.34" at bounding box center [572, 190] width 179 height 19
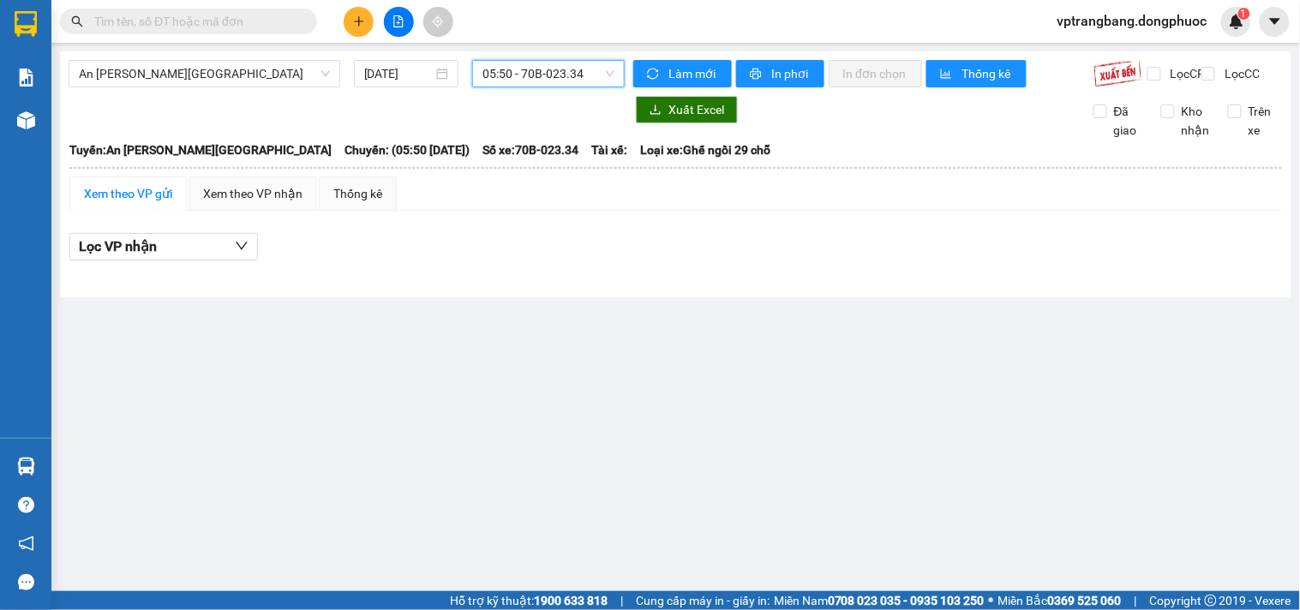
click at [536, 75] on span "05:50 - 70B-023.34" at bounding box center [548, 74] width 132 height 26
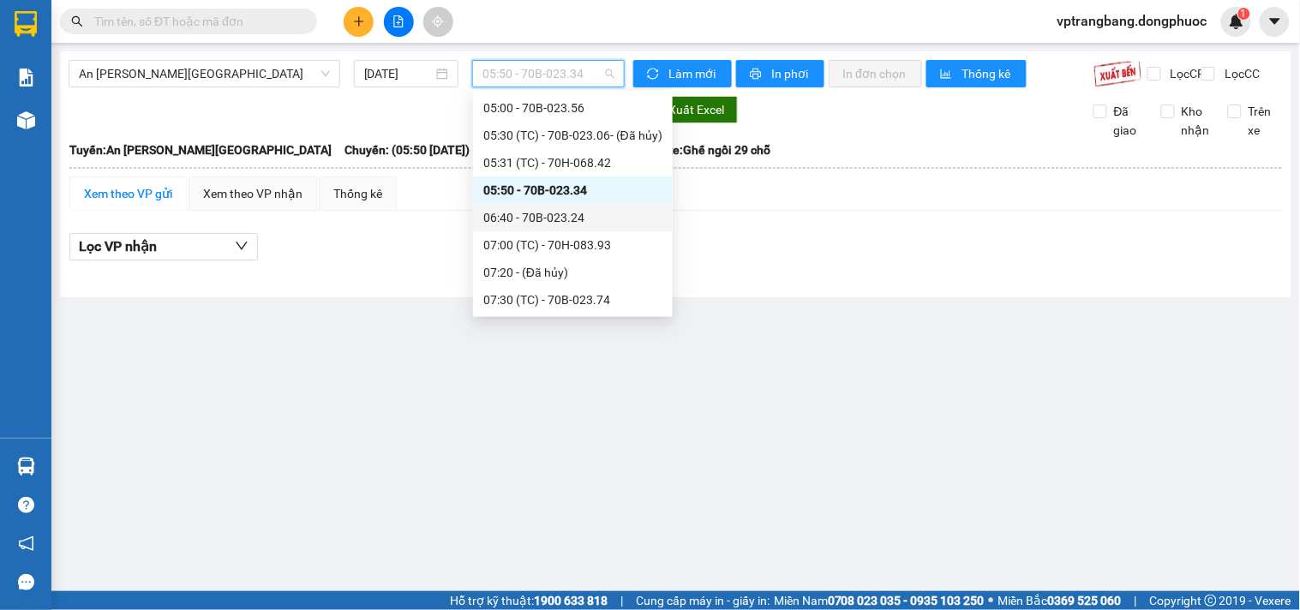
click at [540, 225] on div "06:40 - 70B-023.24" at bounding box center [572, 217] width 179 height 19
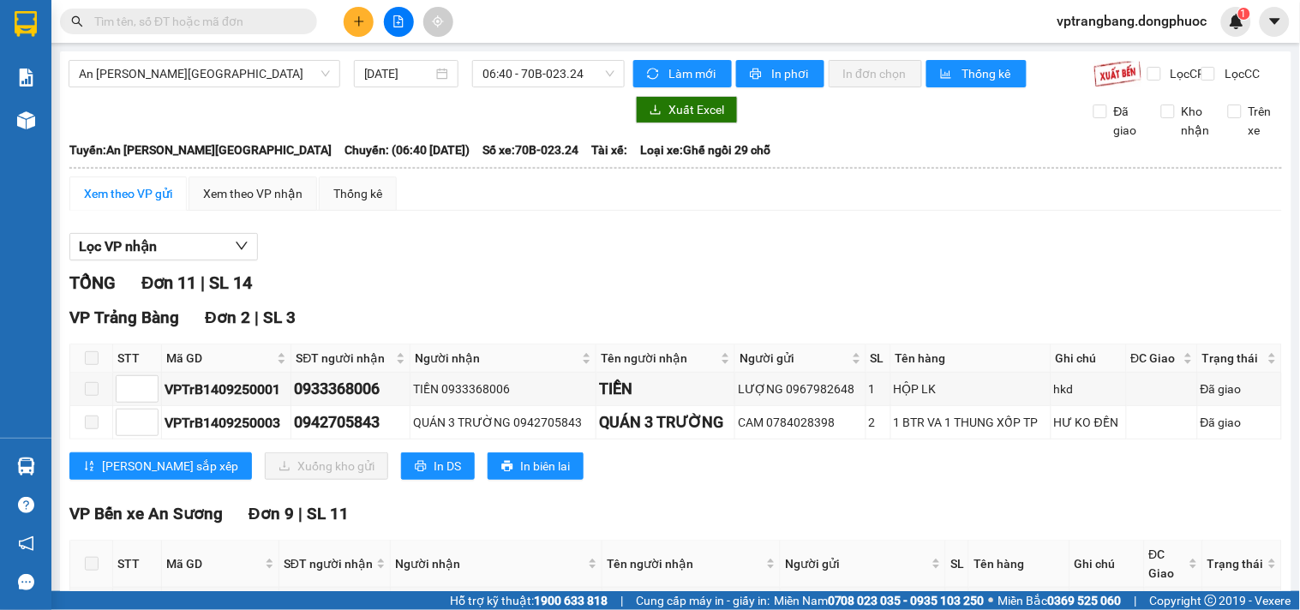
click at [441, 287] on div "TỔNG Đơn 11 | SL 14" at bounding box center [675, 283] width 1213 height 27
click at [511, 75] on span "06:40 - 70B-023.24" at bounding box center [548, 74] width 132 height 26
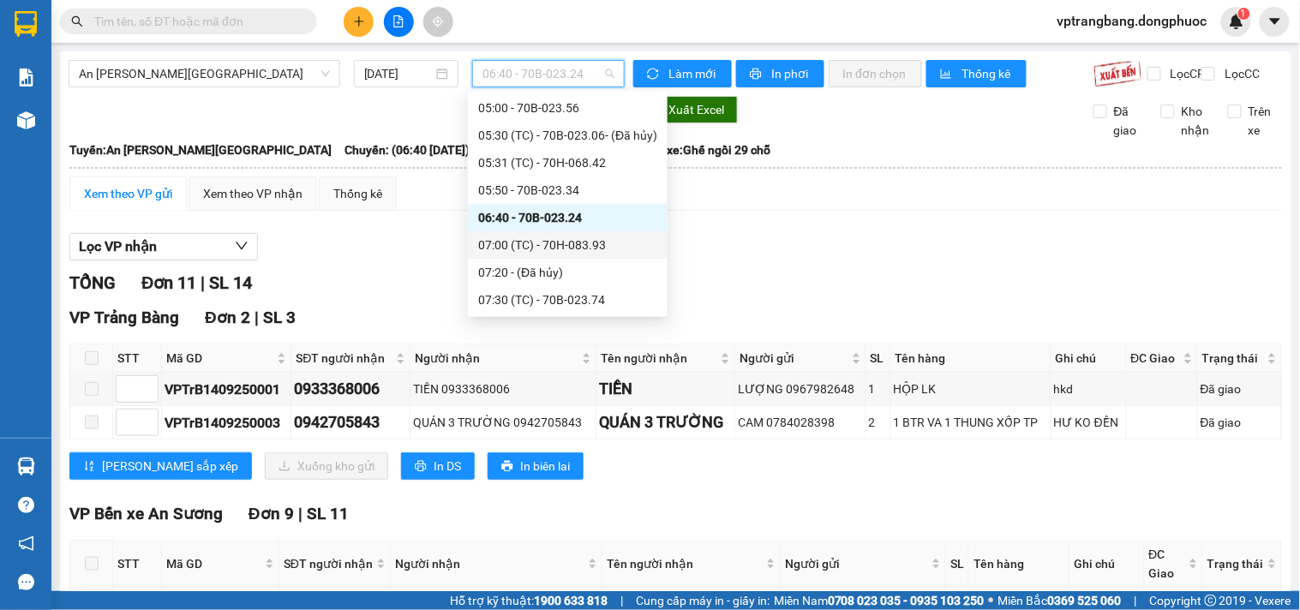
click at [542, 250] on div "07:00 (TC) - 70H-083.93" at bounding box center [567, 245] width 179 height 19
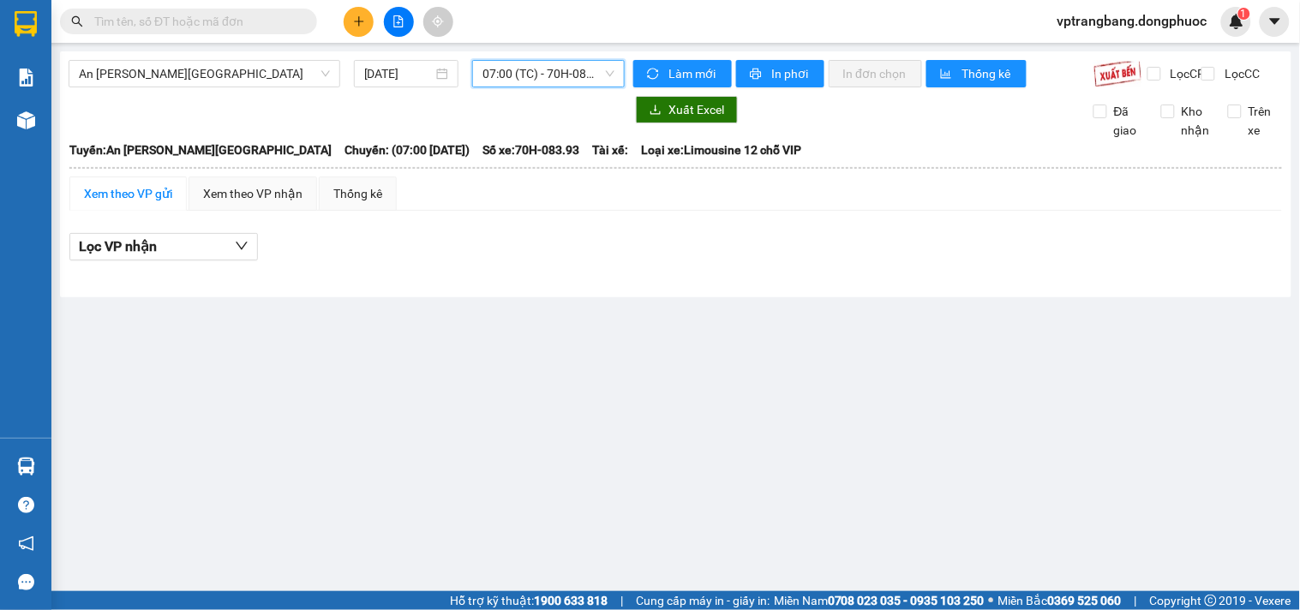
click at [551, 86] on div "07:00 (TC) - 70H-083.93" at bounding box center [548, 73] width 153 height 27
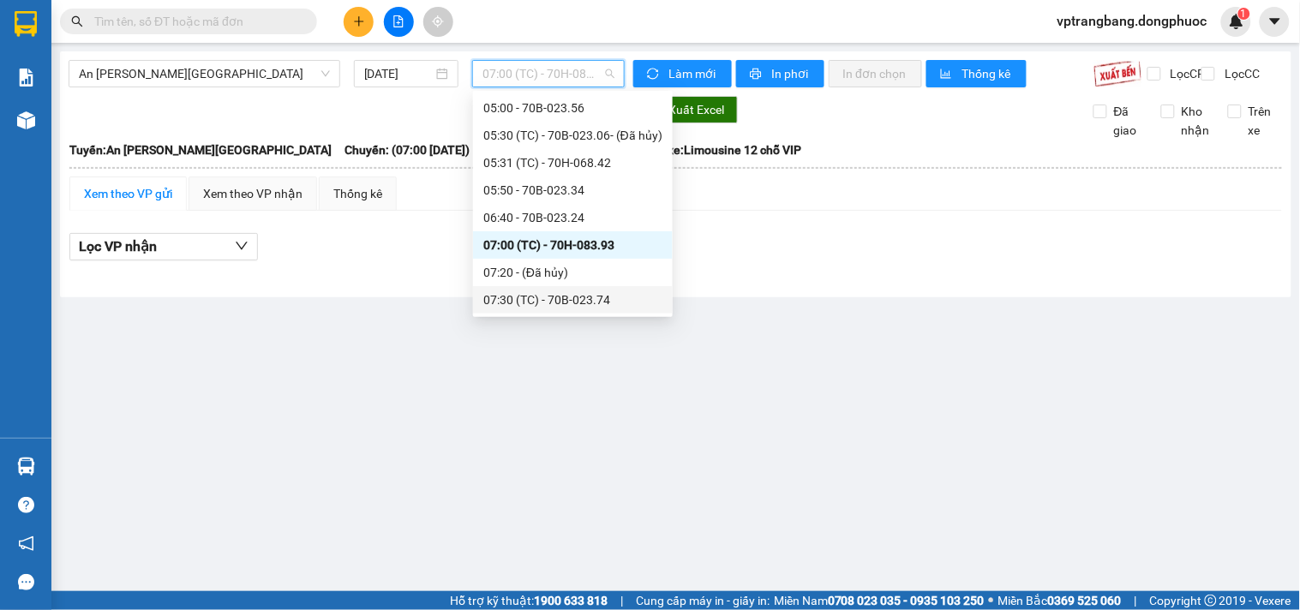
click at [549, 304] on div "07:30 (TC) - 70B-023.74" at bounding box center [572, 299] width 179 height 19
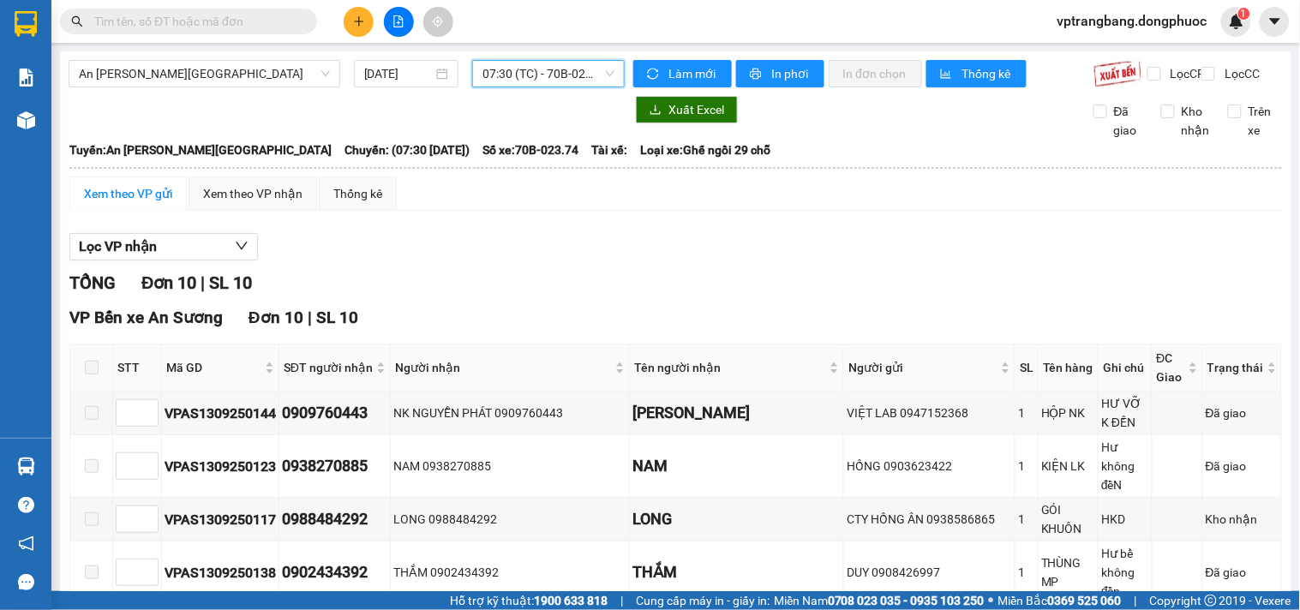
click at [521, 77] on span "07:30 (TC) - 70B-023.74" at bounding box center [548, 74] width 132 height 26
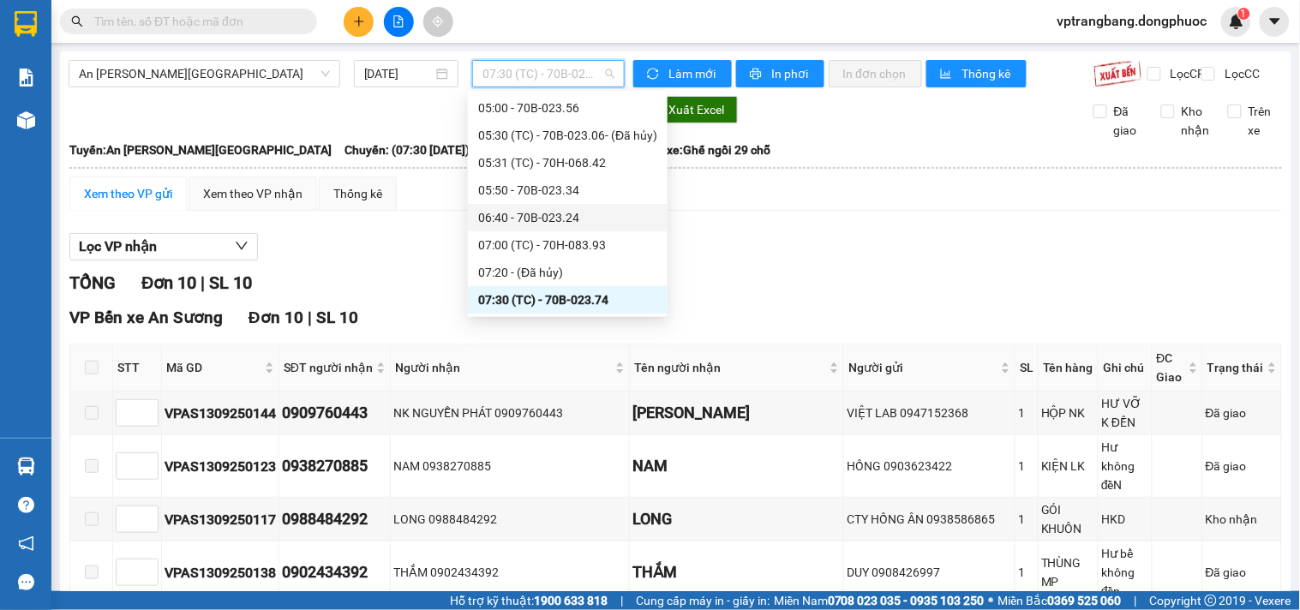
scroll to position [123, 0]
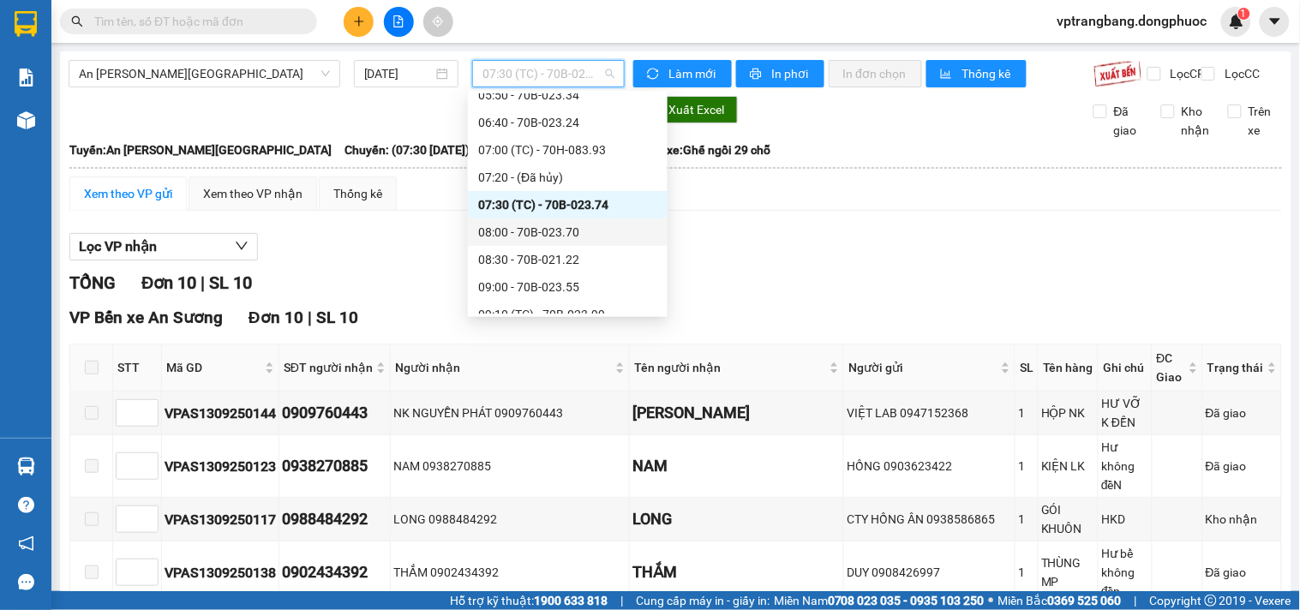
click at [546, 233] on div "08:00 - 70B-023.70" at bounding box center [567, 232] width 179 height 19
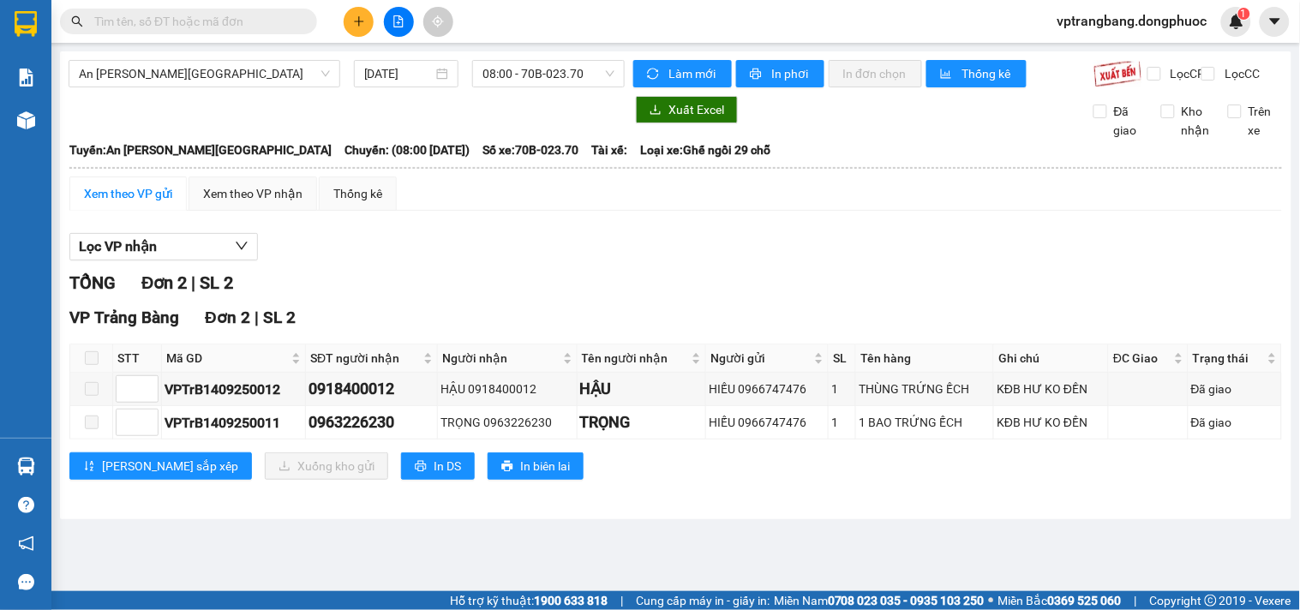
click at [518, 253] on div "Lọc VP nhận" at bounding box center [675, 247] width 1213 height 28
click at [544, 64] on span "08:00 - 70B-023.70" at bounding box center [548, 74] width 132 height 26
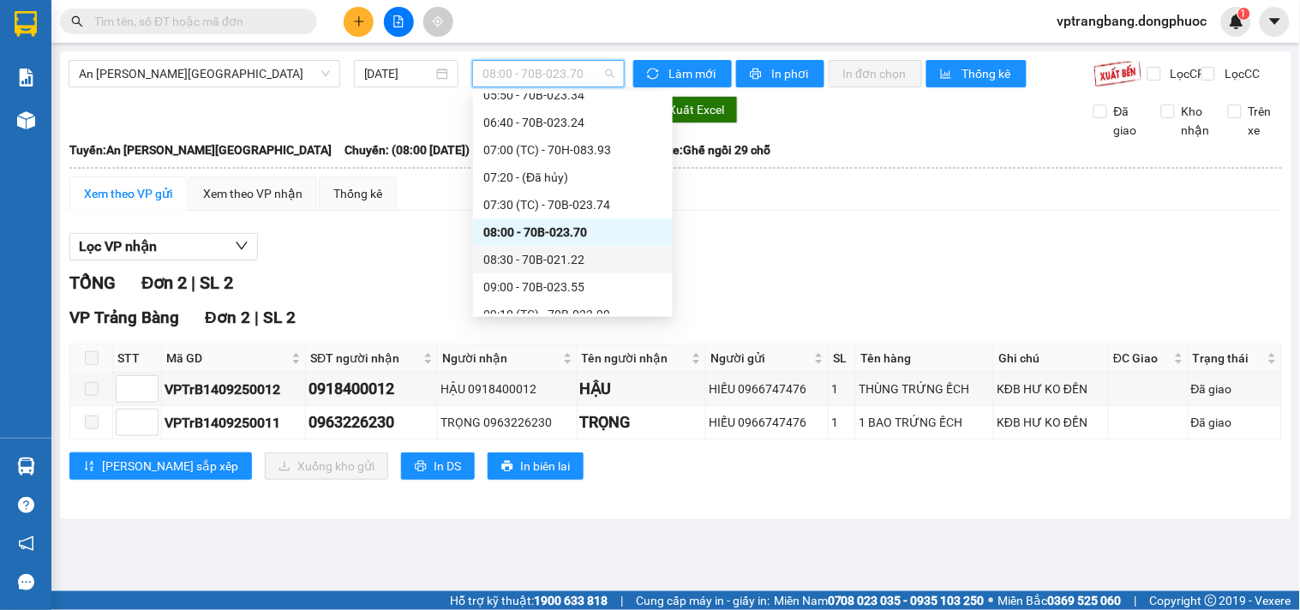
click at [545, 258] on div "08:30 - 70B-021.22" at bounding box center [572, 259] width 179 height 19
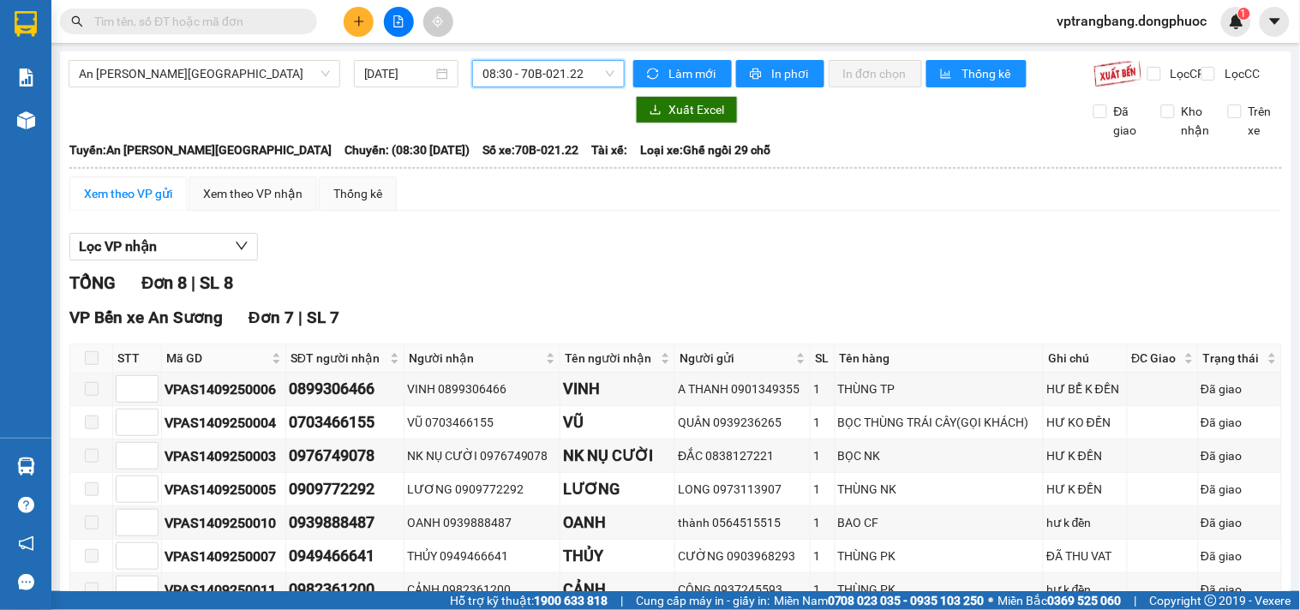
click at [551, 69] on span "08:30 - 70B-021.22" at bounding box center [548, 74] width 132 height 26
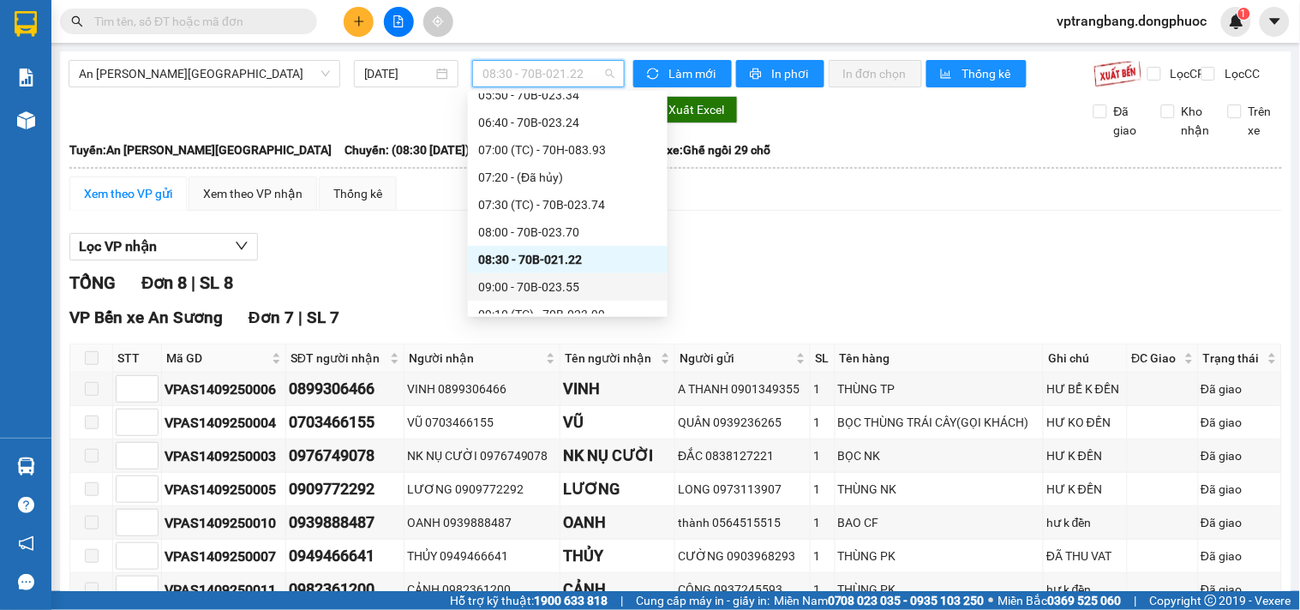
click at [542, 290] on div "09:00 - 70B-023.55" at bounding box center [567, 287] width 179 height 19
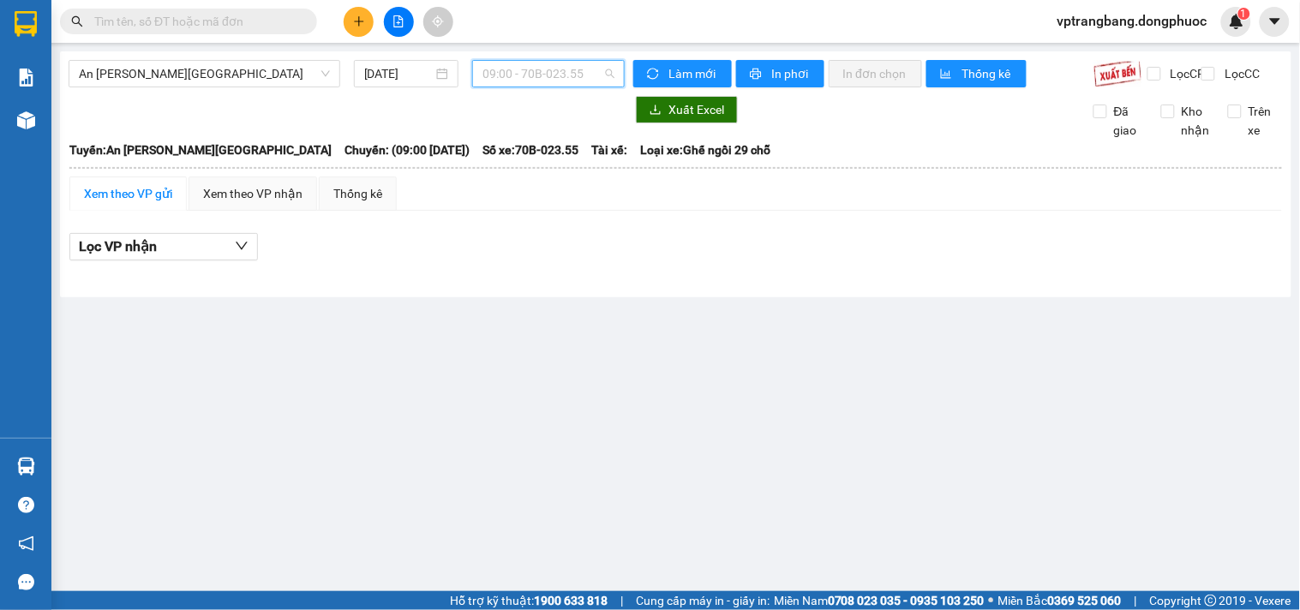
click at [547, 73] on span "09:00 - 70B-023.55" at bounding box center [548, 74] width 132 height 26
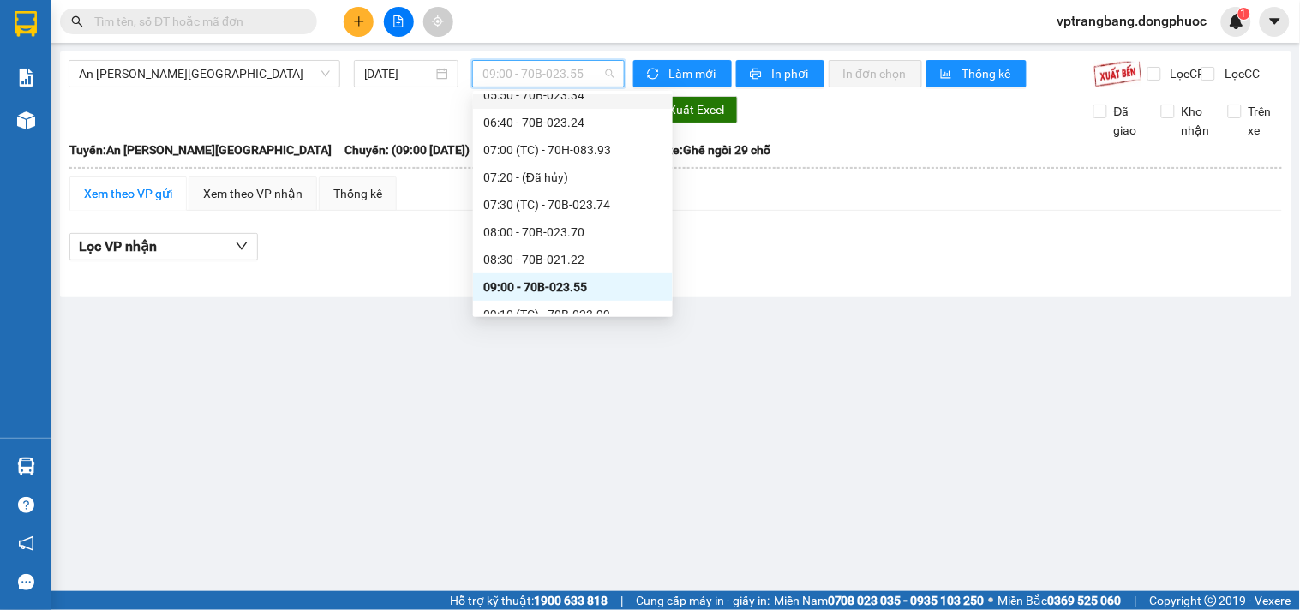
scroll to position [313, 0]
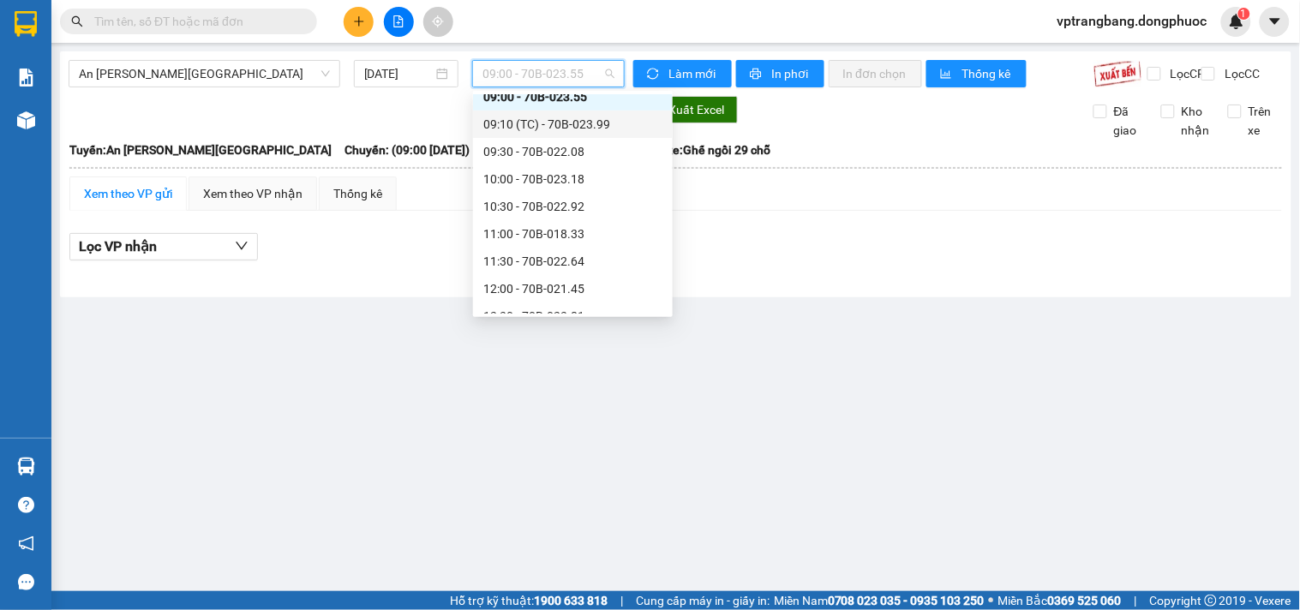
click at [554, 124] on div "09:10 (TC) - 70B-023.99" at bounding box center [572, 124] width 179 height 19
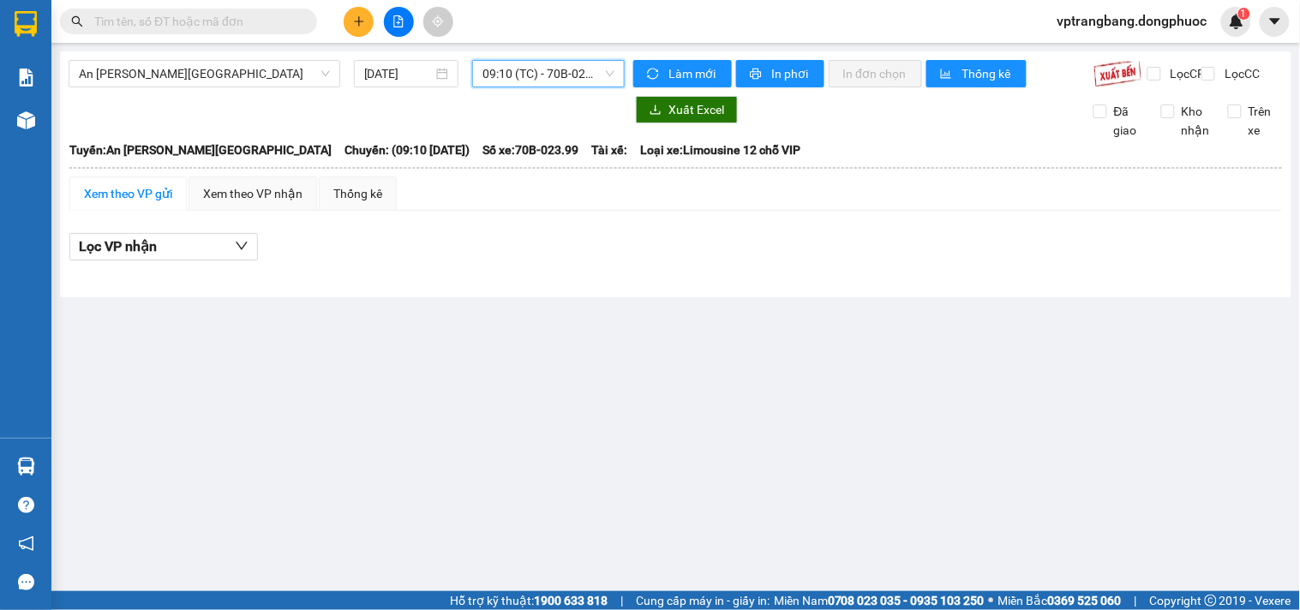
click at [554, 74] on span "09:10 (TC) - 70B-023.99" at bounding box center [548, 74] width 132 height 26
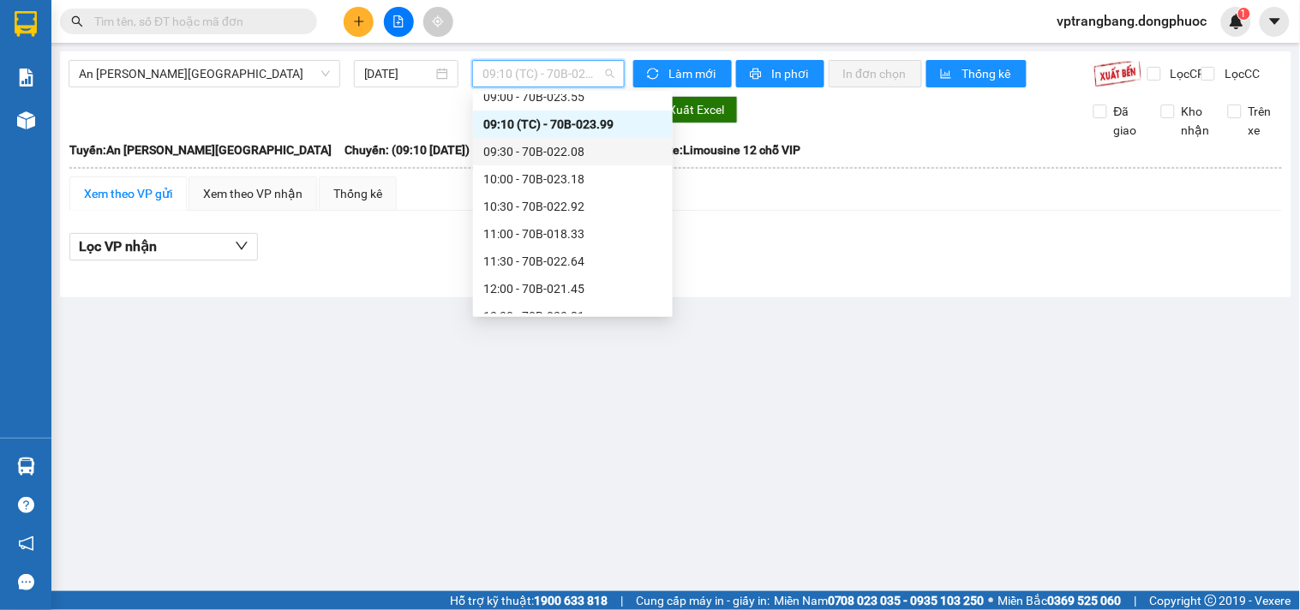
click at [554, 158] on div "09:30 - 70B-022.08" at bounding box center [572, 151] width 179 height 19
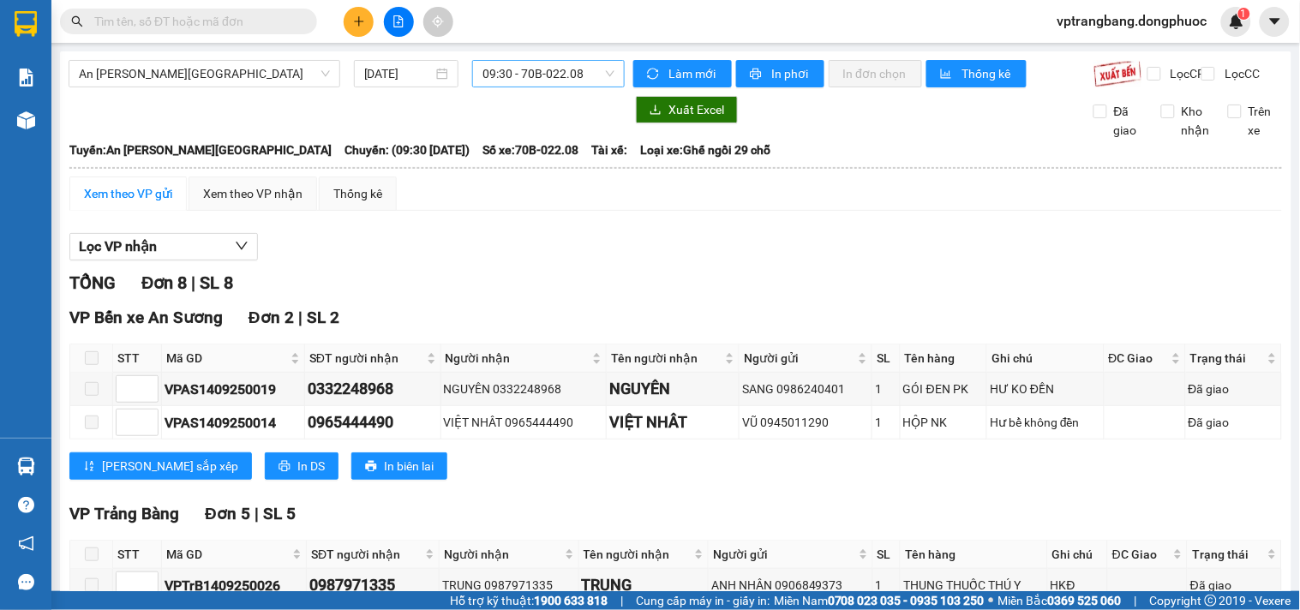
click at [492, 79] on span "09:30 - 70B-022.08" at bounding box center [548, 74] width 132 height 26
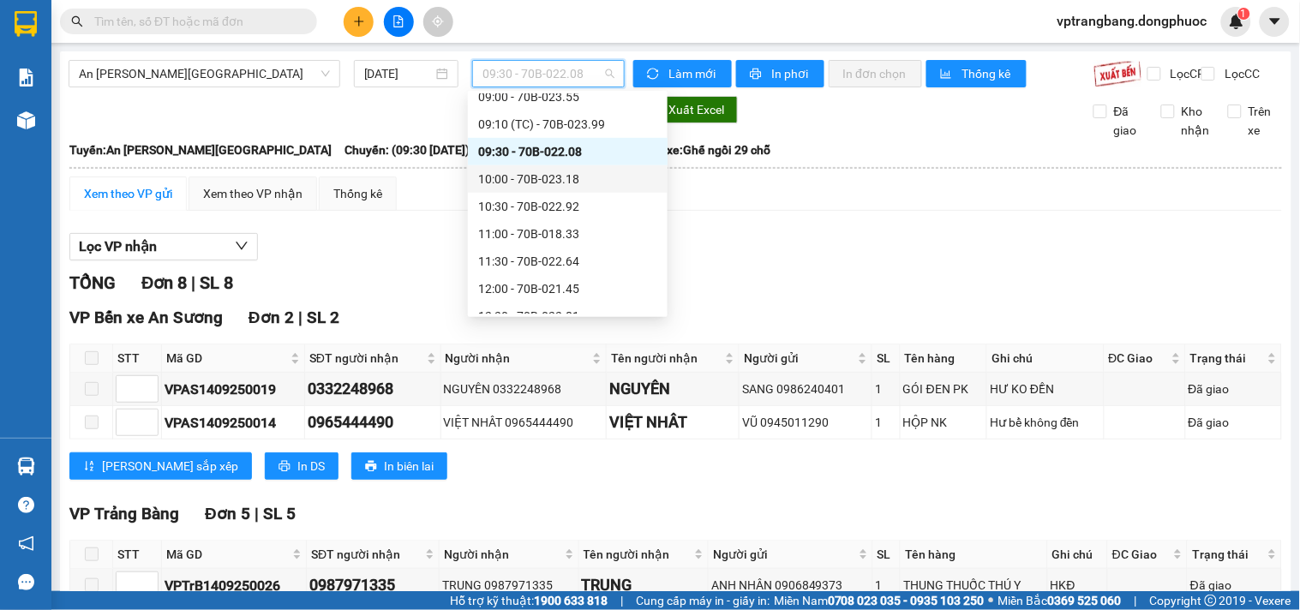
click at [524, 178] on div "10:00 - 70B-023.18" at bounding box center [567, 179] width 179 height 19
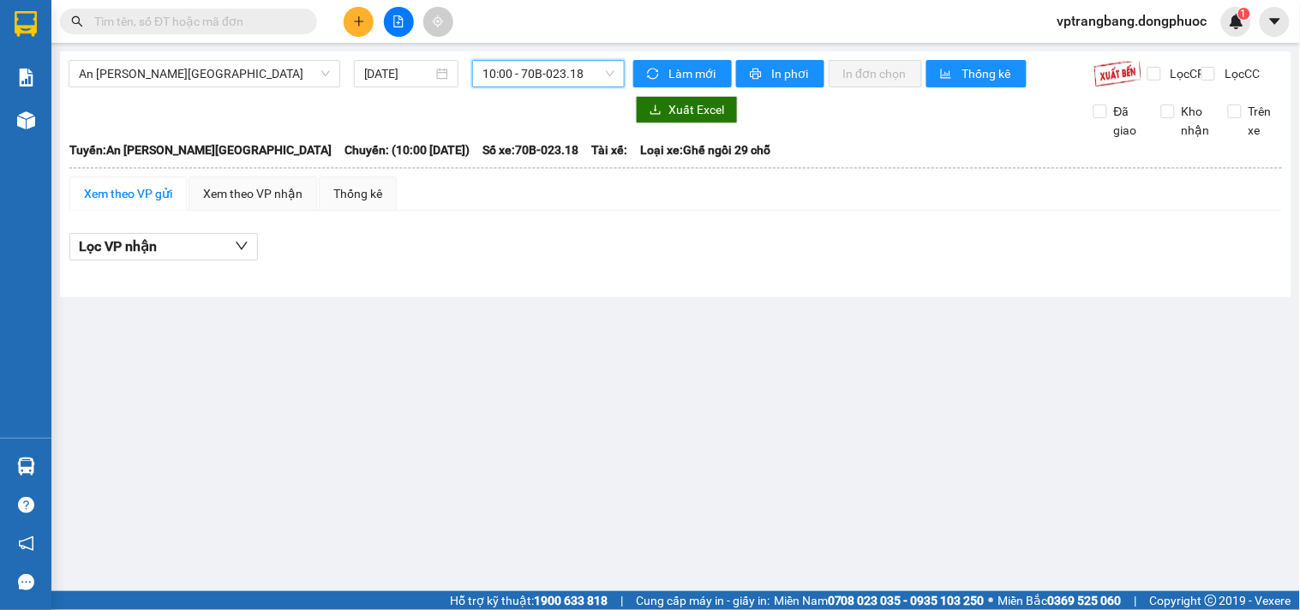
click at [535, 69] on span "10:00 - 70B-023.18" at bounding box center [548, 74] width 132 height 26
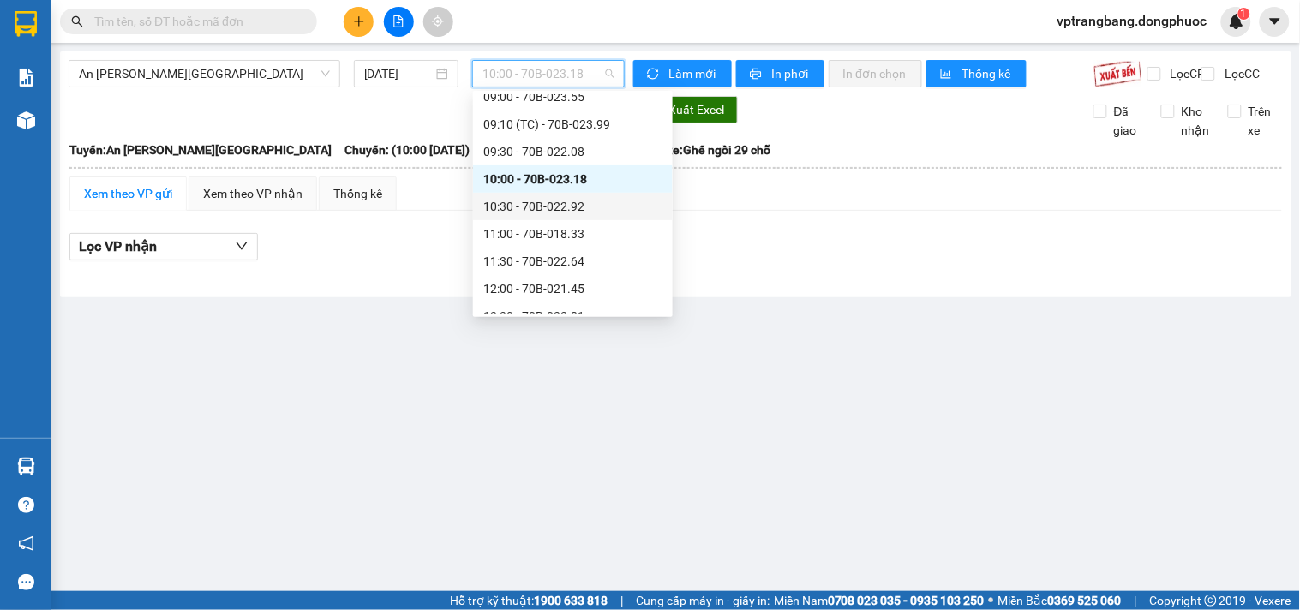
click at [535, 198] on div "10:30 - 70B-022.92" at bounding box center [572, 206] width 179 height 19
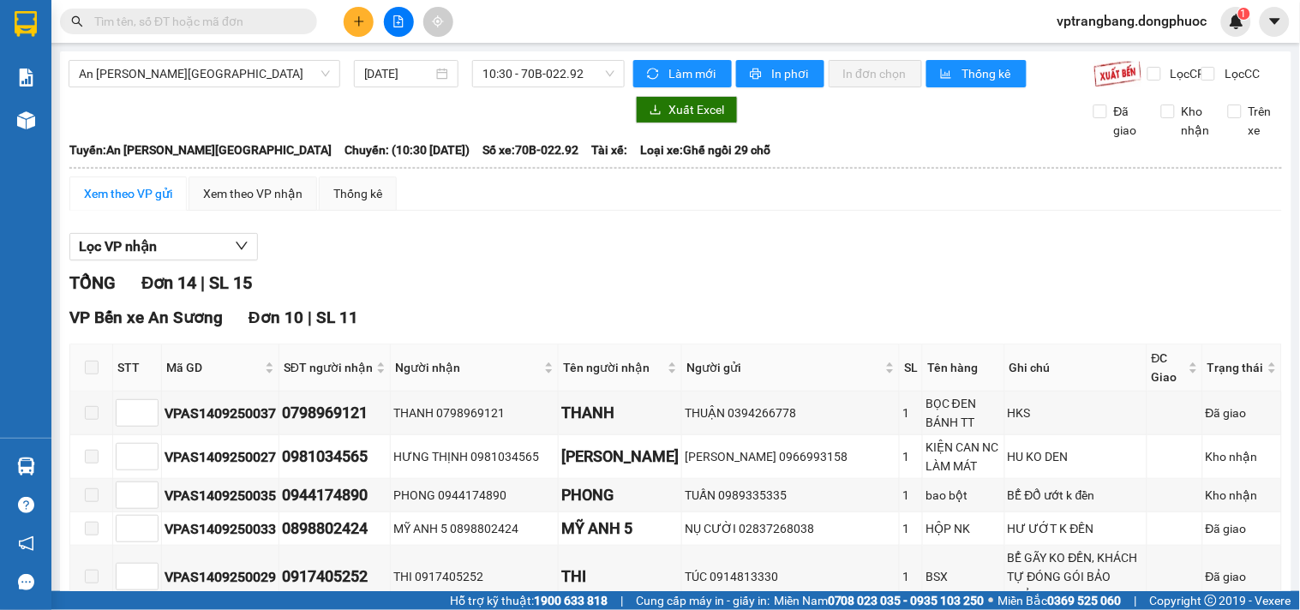
drag, startPoint x: 477, startPoint y: 247, endPoint x: 488, endPoint y: 192, distance: 56.0
click at [506, 80] on span "10:30 - 70B-022.92" at bounding box center [548, 74] width 132 height 26
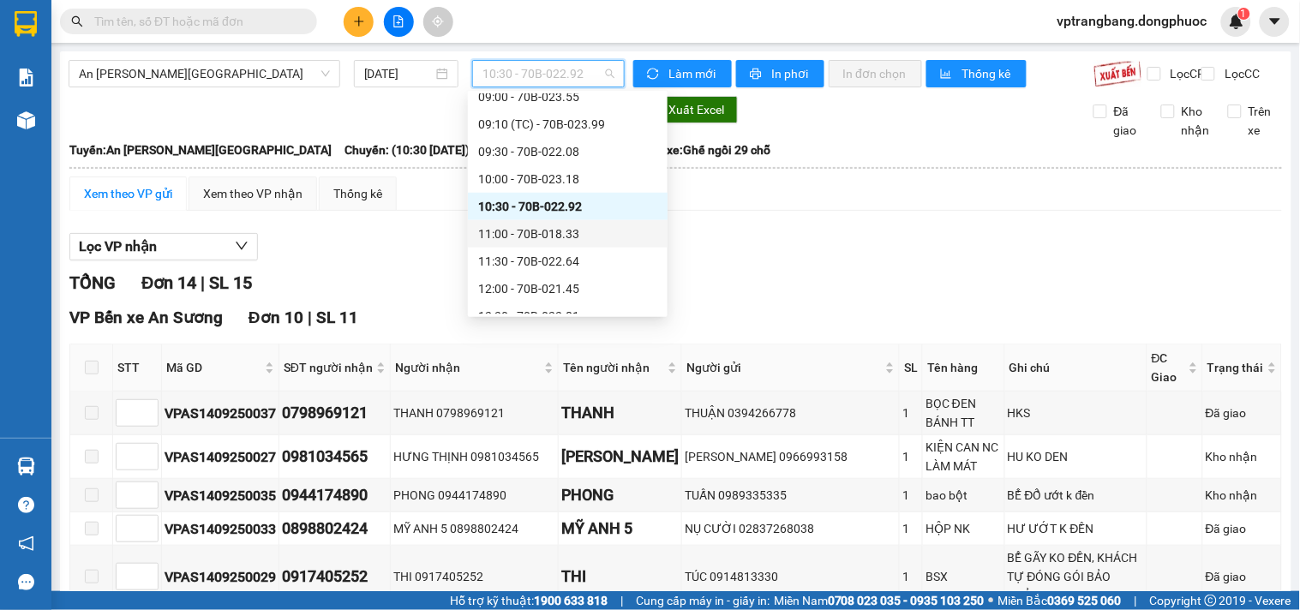
click at [529, 236] on div "11:00 - 70B-018.33" at bounding box center [567, 234] width 179 height 19
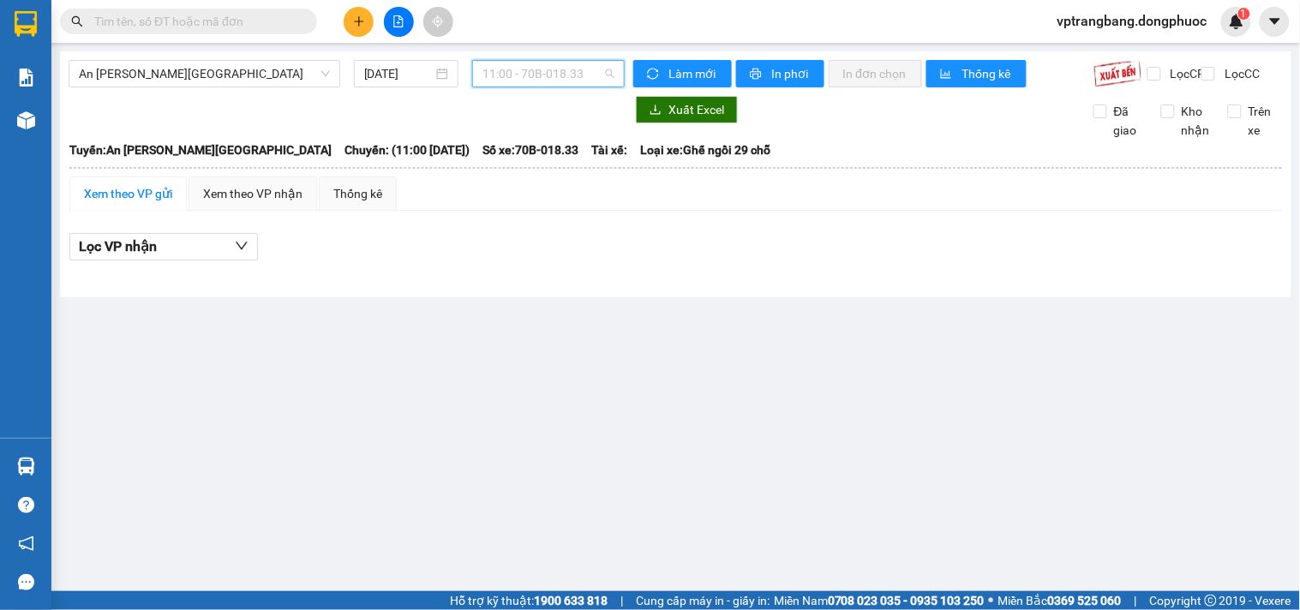
click at [515, 69] on span "11:00 - 70B-018.33" at bounding box center [548, 74] width 132 height 26
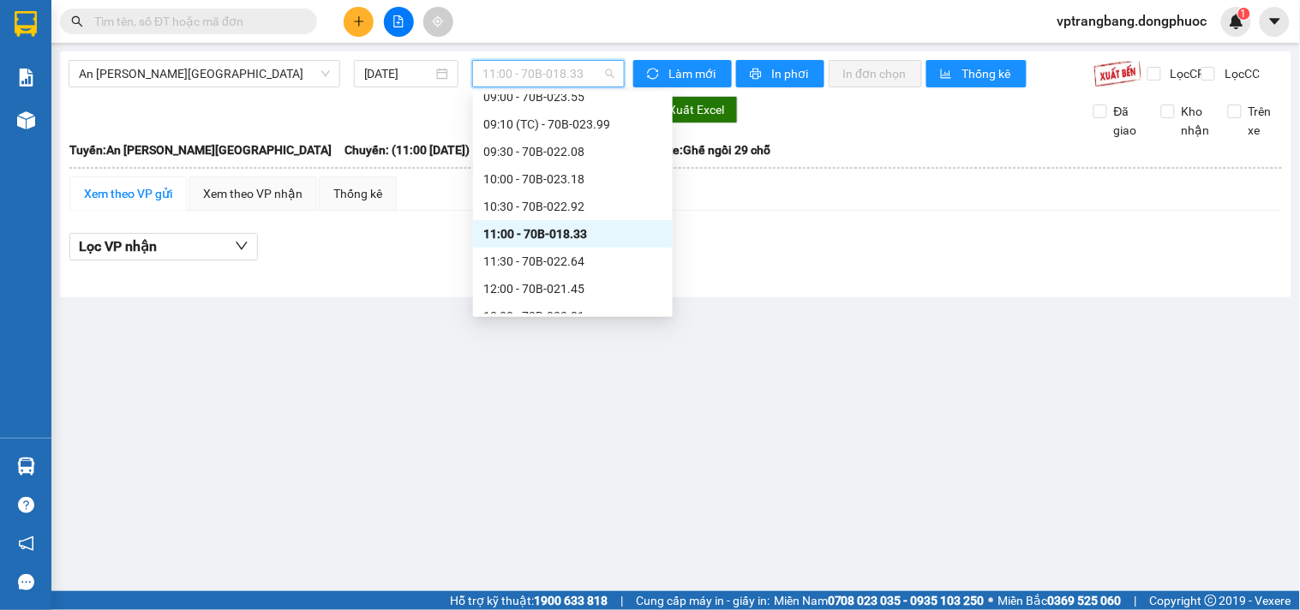
drag, startPoint x: 443, startPoint y: 366, endPoint x: 423, endPoint y: 289, distance: 79.6
click at [443, 360] on main "An Sương - Tây Ninh 14/09/2025 11:00 - 70B-018.33 Làm mới In phơi In đơn chọn T…" at bounding box center [650, 295] width 1300 height 591
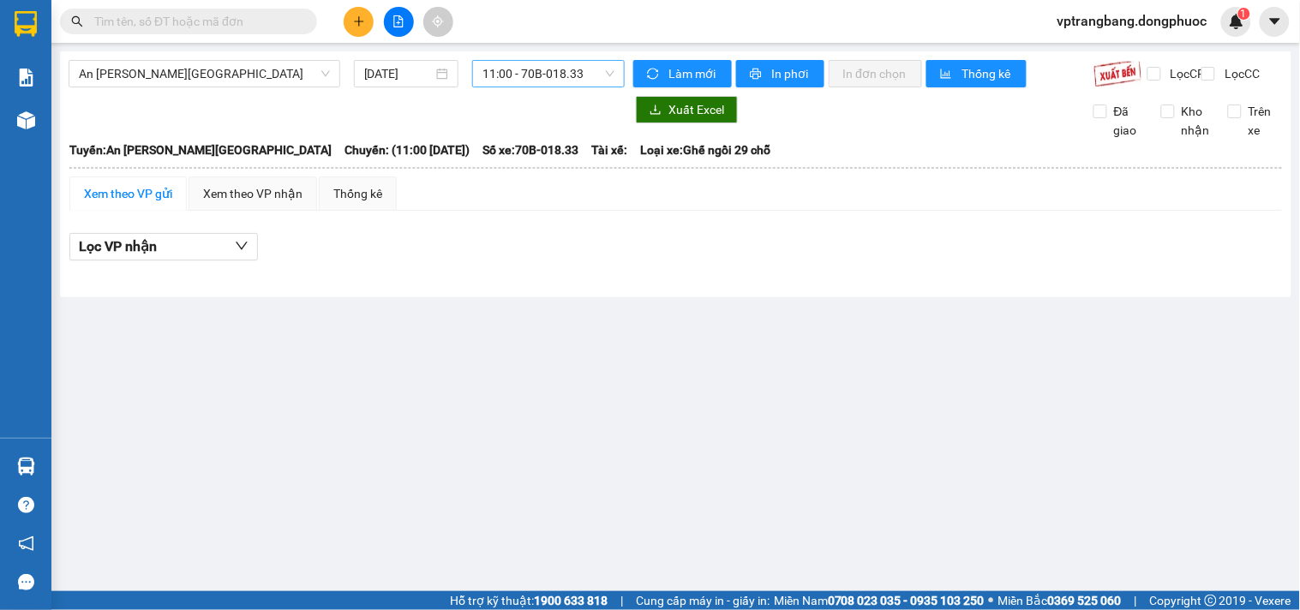
click at [537, 71] on span "11:00 - 70B-018.33" at bounding box center [548, 74] width 132 height 26
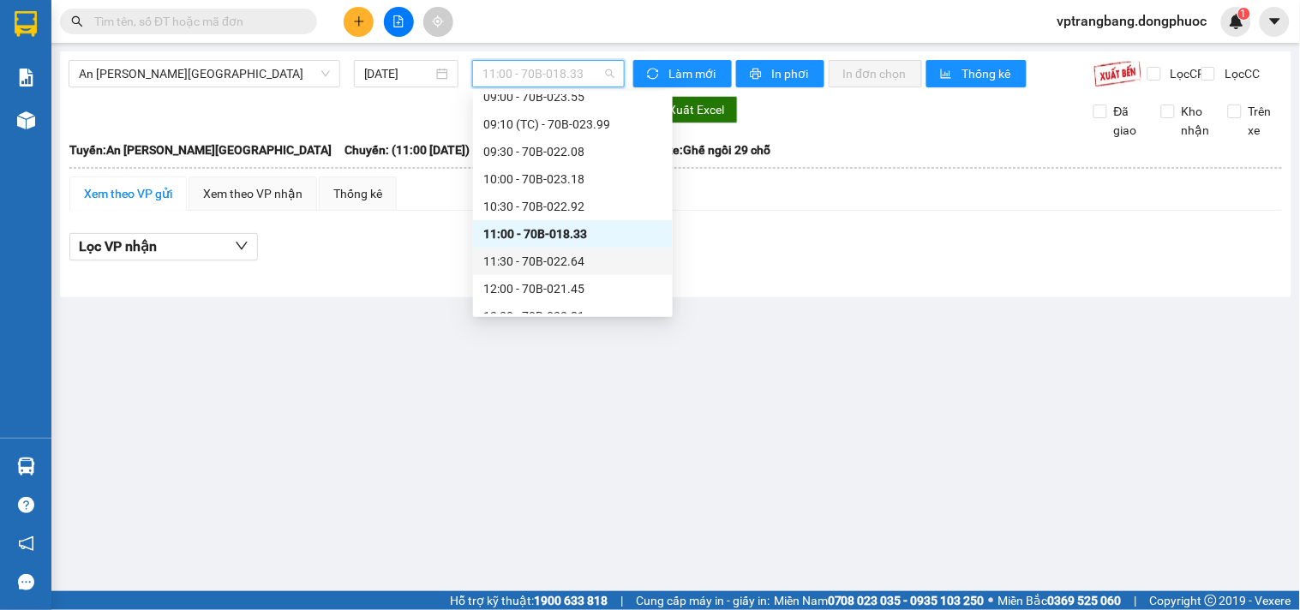
click at [541, 266] on div "11:30 - 70B-022.64" at bounding box center [572, 261] width 179 height 19
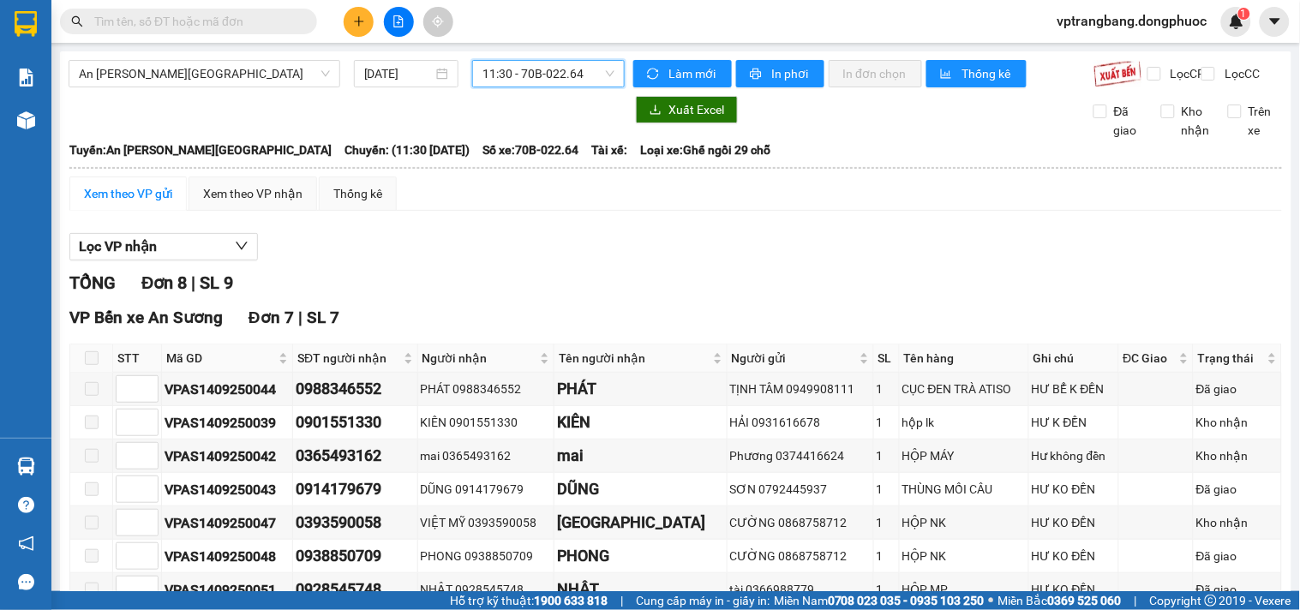
click at [559, 77] on span "11:30 - 70B-022.64" at bounding box center [548, 74] width 132 height 26
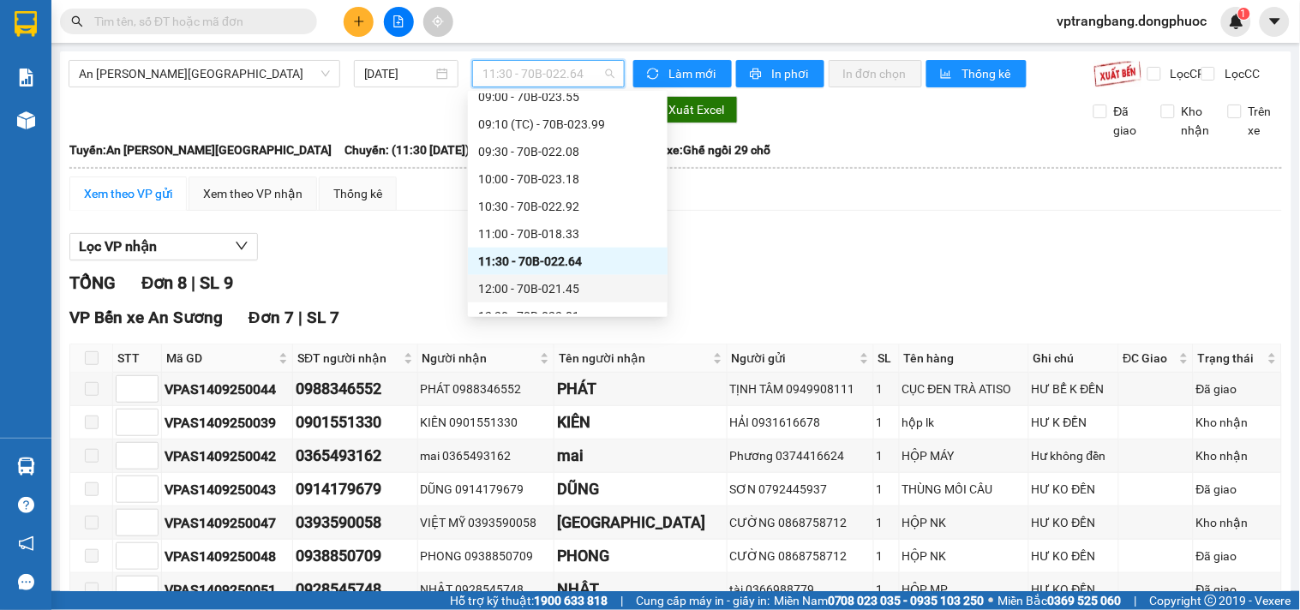
click at [544, 280] on div "12:00 - 70B-021.45" at bounding box center [567, 288] width 179 height 19
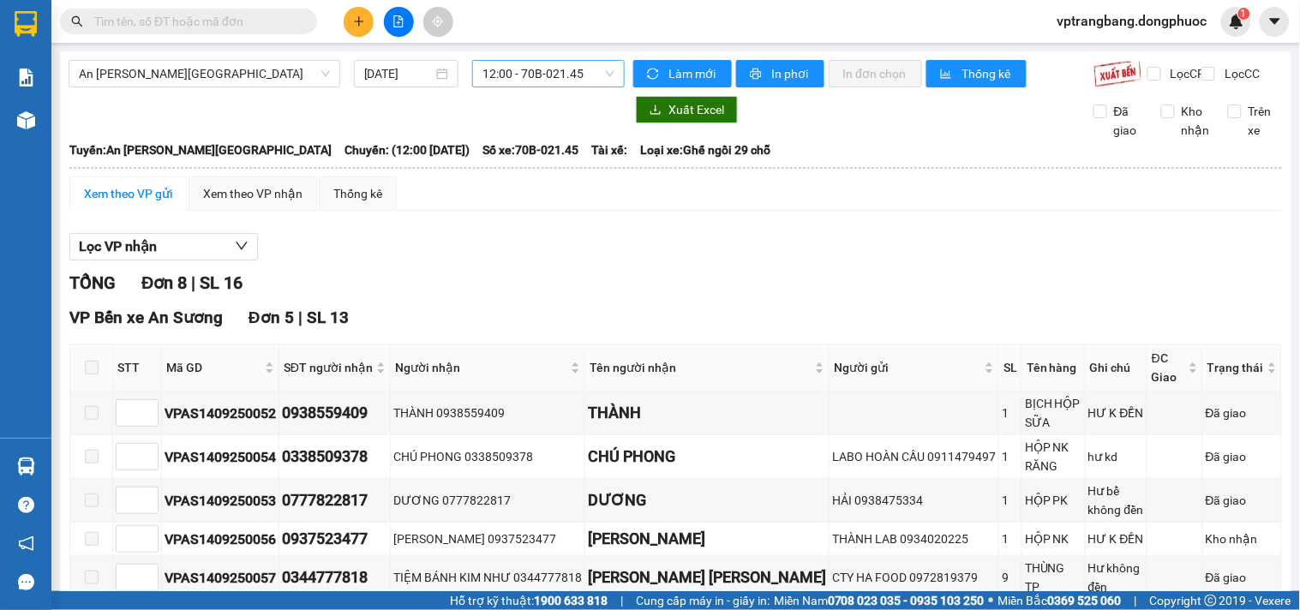
click at [506, 84] on span "12:00 - 70B-021.45" at bounding box center [548, 74] width 132 height 26
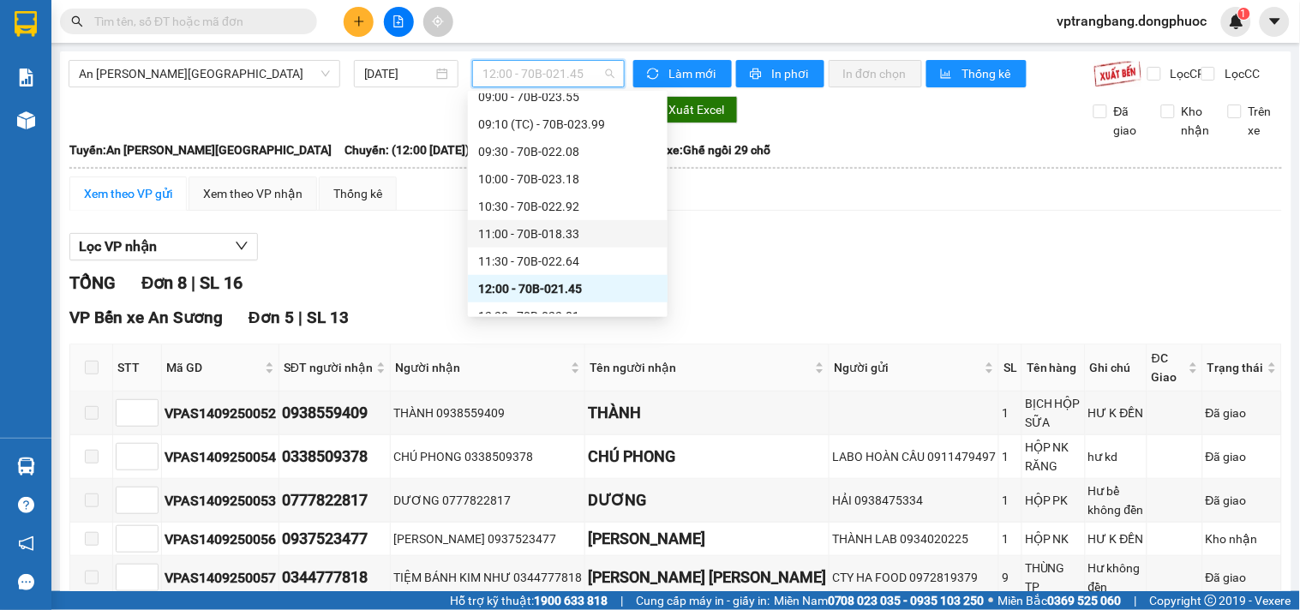
scroll to position [408, 0]
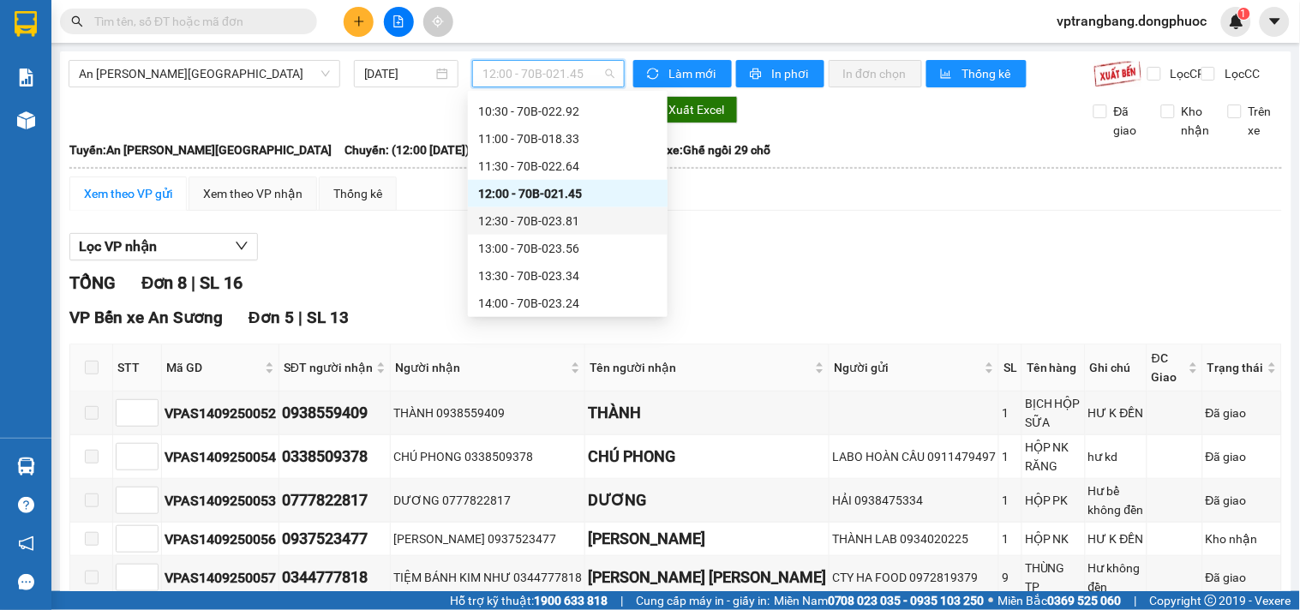
click at [529, 224] on div "12:30 - 70B-023.81" at bounding box center [567, 221] width 179 height 19
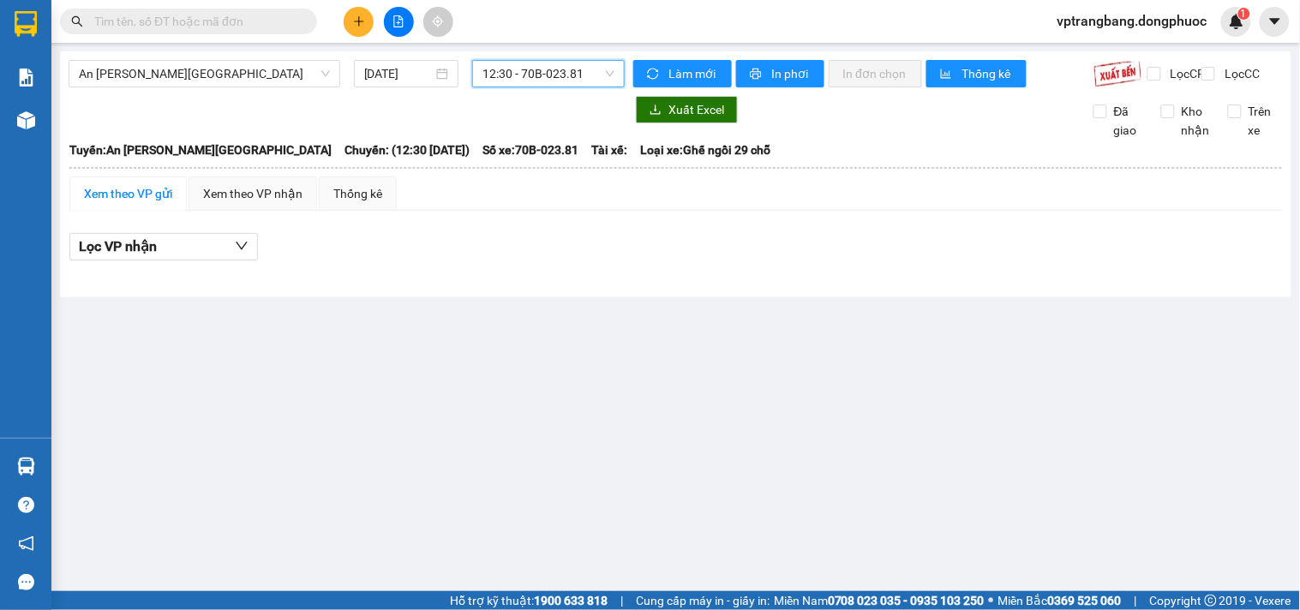
click at [503, 66] on span "12:30 - 70B-023.81" at bounding box center [548, 74] width 132 height 26
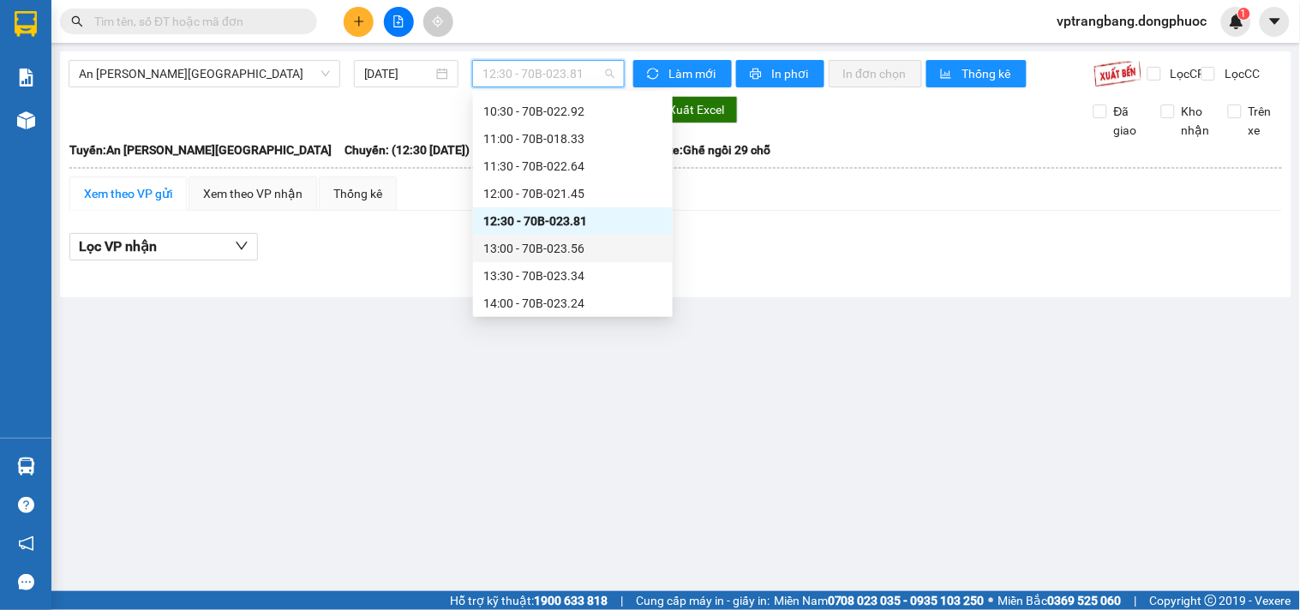
click at [562, 250] on div "13:00 - 70B-023.56" at bounding box center [572, 248] width 179 height 19
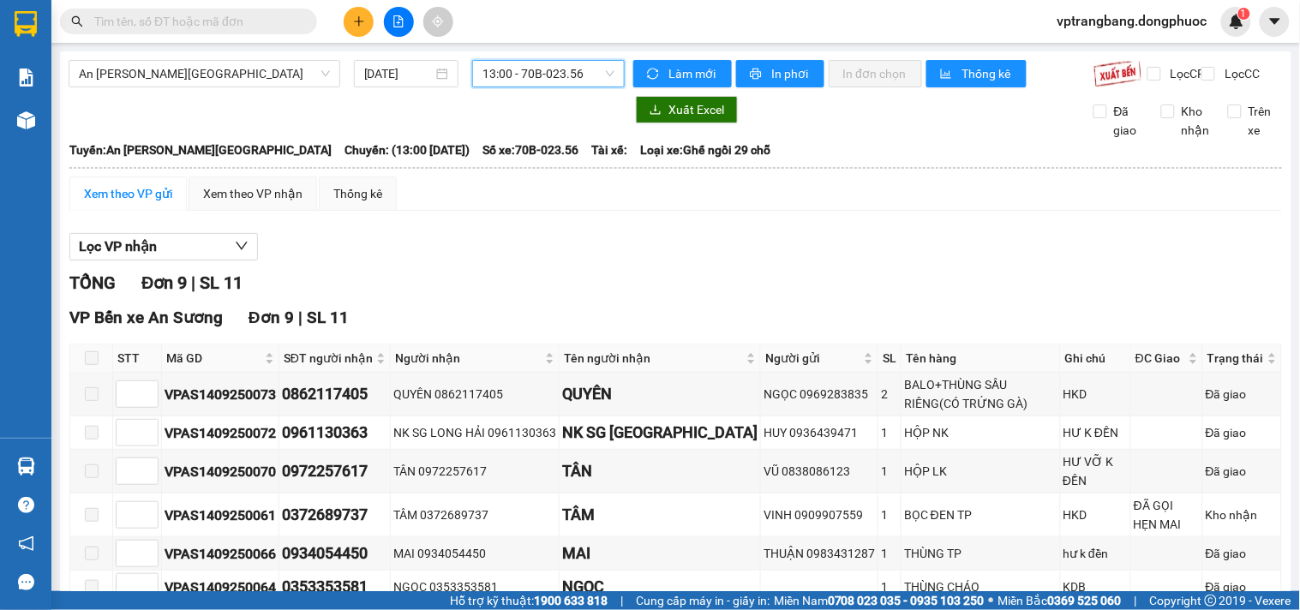
click at [533, 84] on span "13:00 - 70B-023.56" at bounding box center [548, 74] width 132 height 26
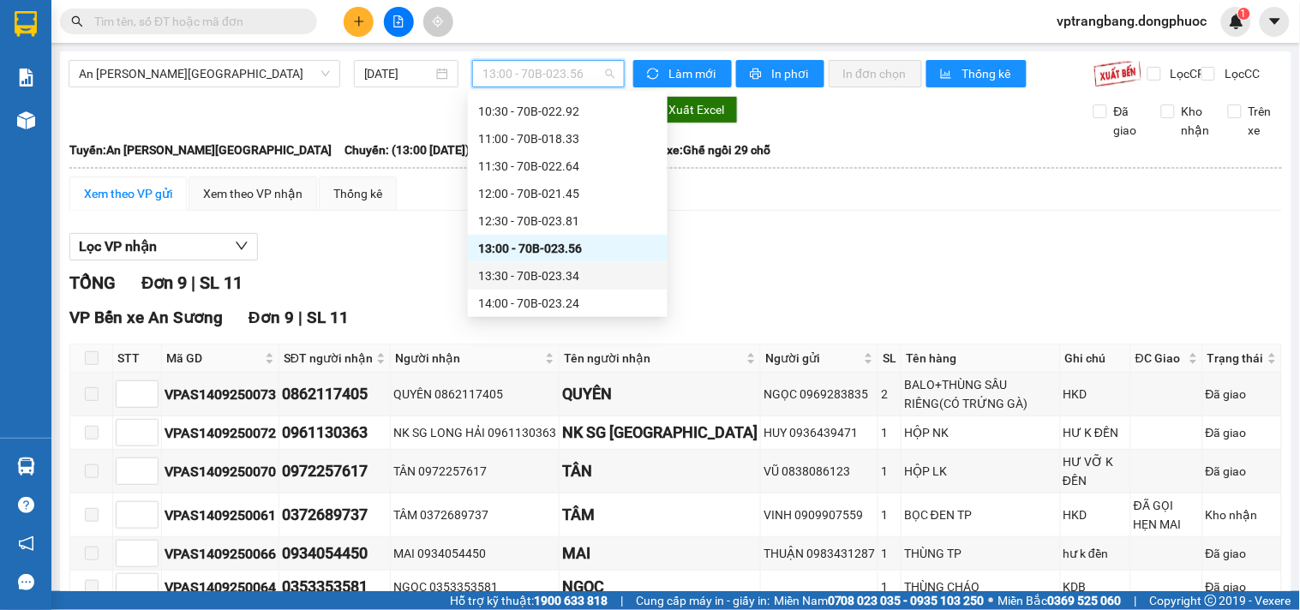
click at [528, 272] on div "13:30 - 70B-023.34" at bounding box center [567, 275] width 179 height 19
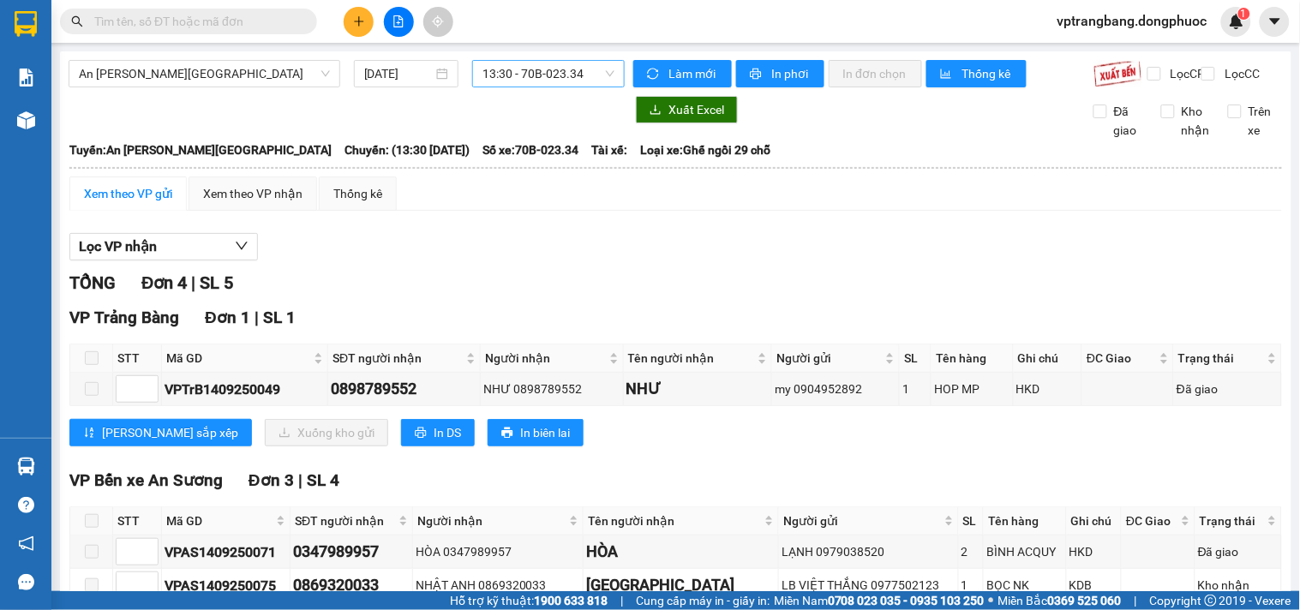
click at [506, 75] on span "13:30 - 70B-023.34" at bounding box center [548, 74] width 132 height 26
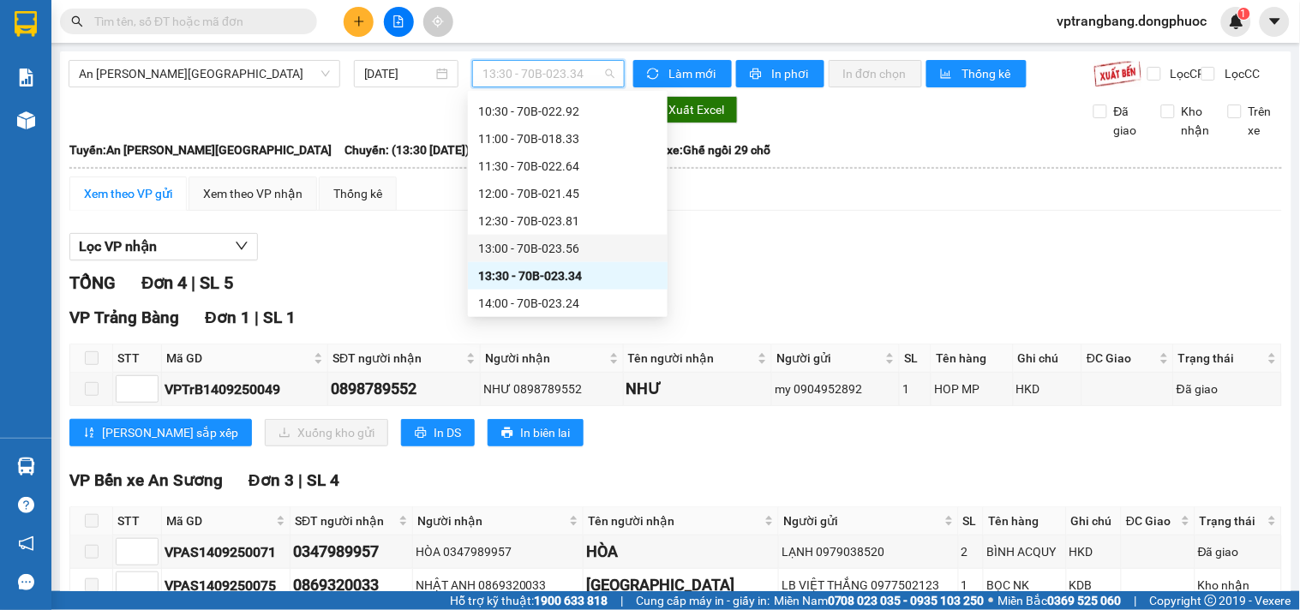
scroll to position [503, 0]
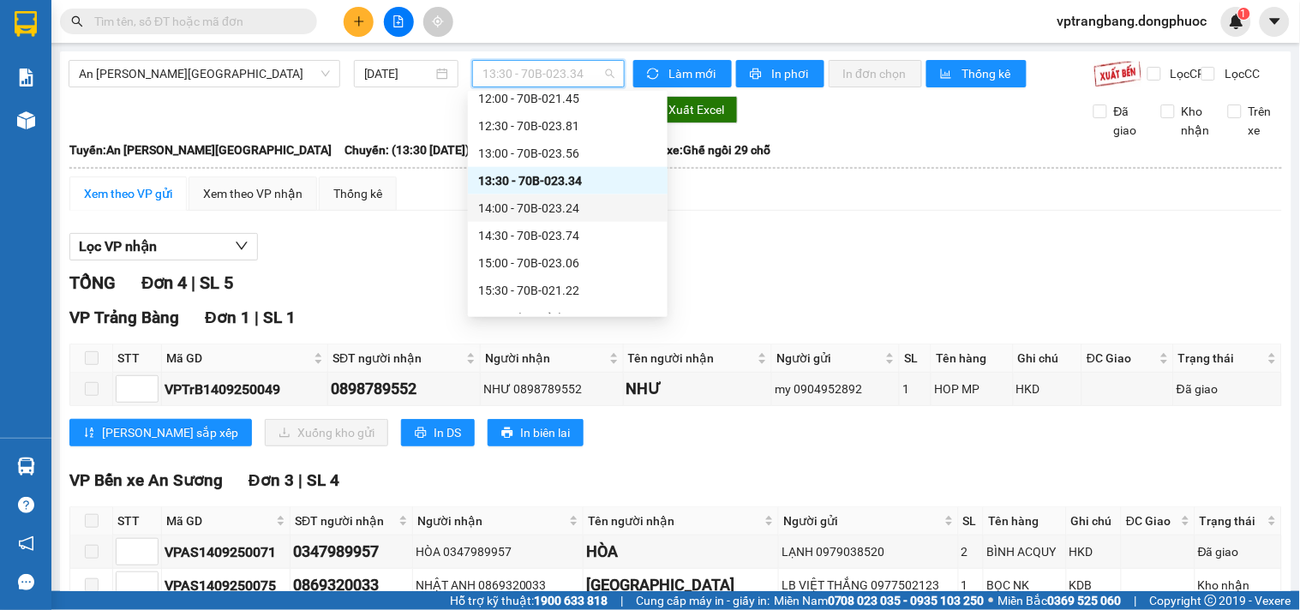
click at [553, 214] on div "14:00 - 70B-023.24" at bounding box center [567, 208] width 179 height 19
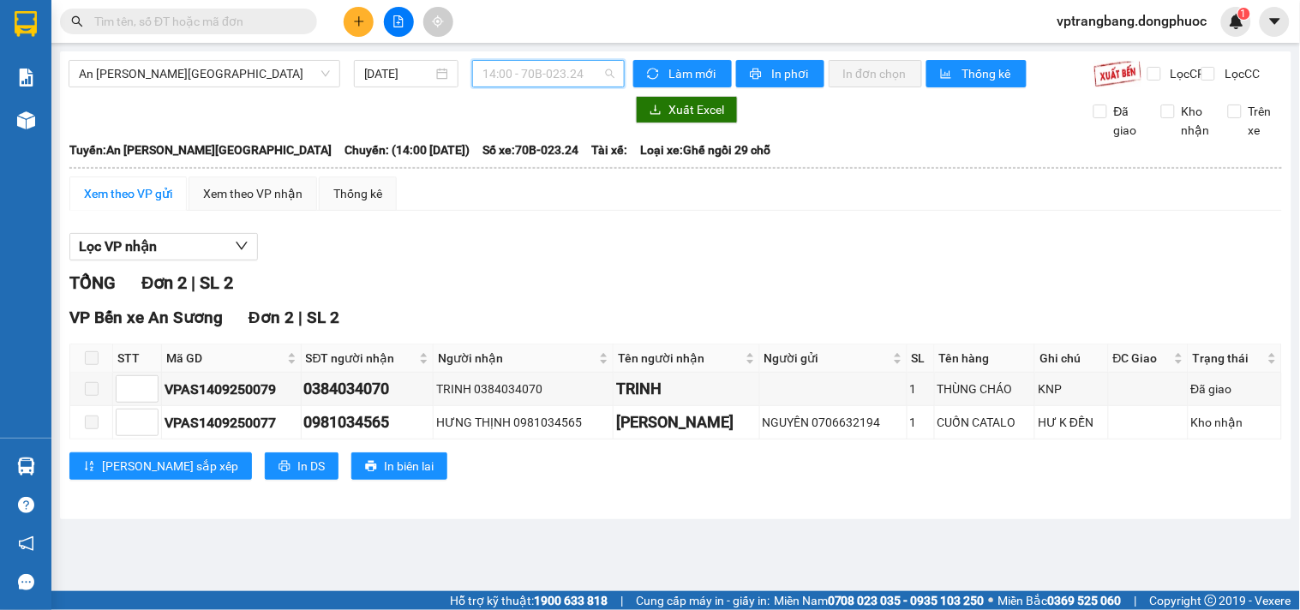
click at [519, 78] on span "14:00 - 70B-023.24" at bounding box center [548, 74] width 132 height 26
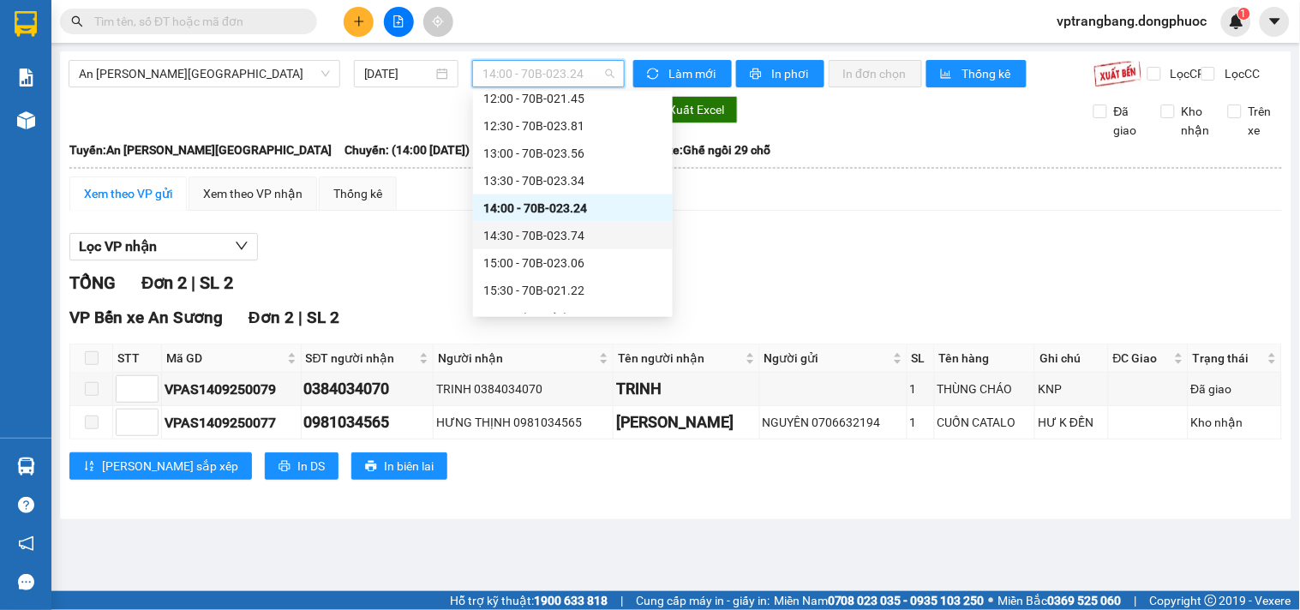
click at [559, 240] on div "14:30 - 70B-023.74" at bounding box center [572, 235] width 179 height 19
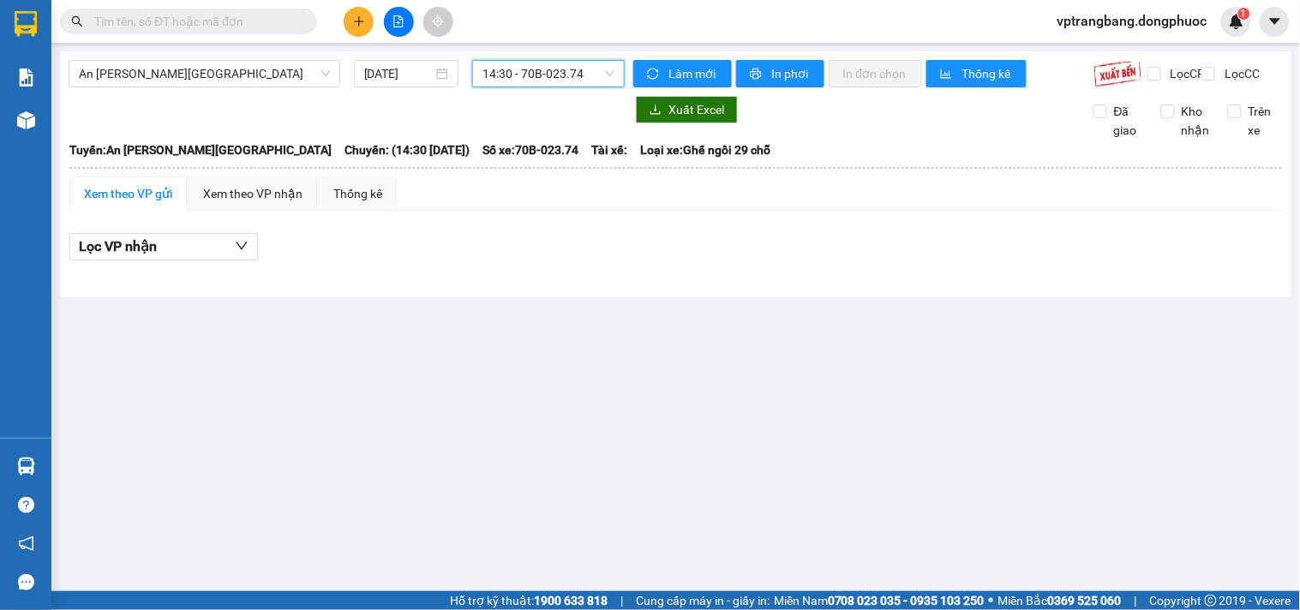
click at [495, 69] on span "14:30 - 70B-023.74" at bounding box center [548, 74] width 132 height 26
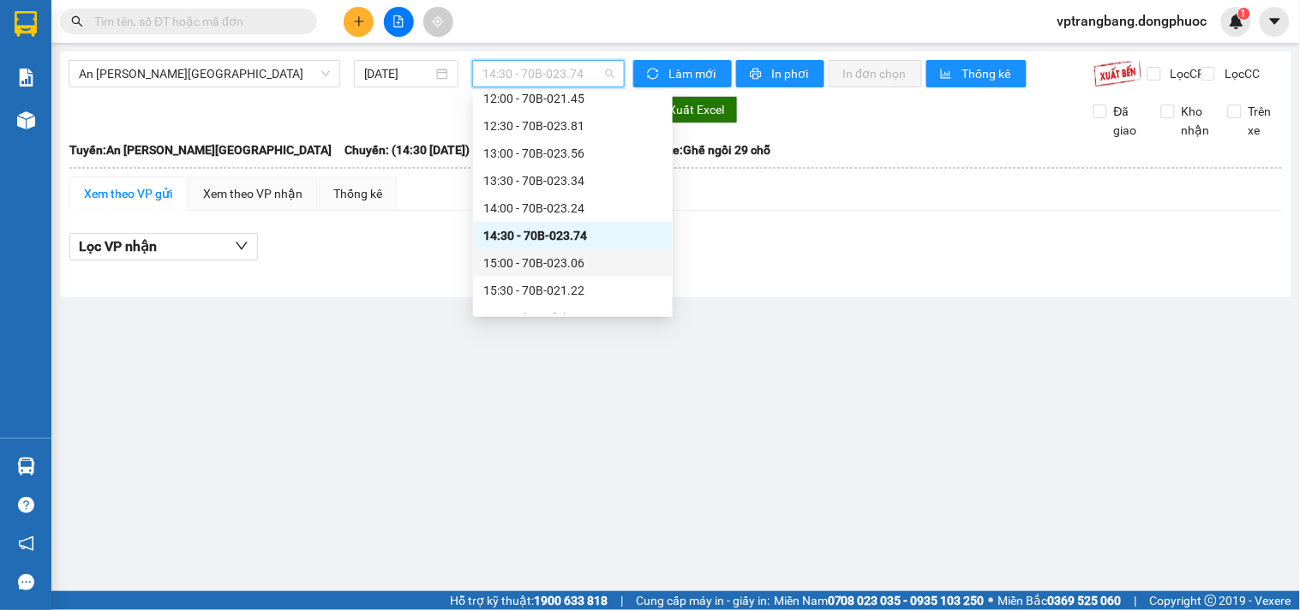
click at [554, 260] on div "15:00 - 70B-023.06" at bounding box center [572, 263] width 179 height 19
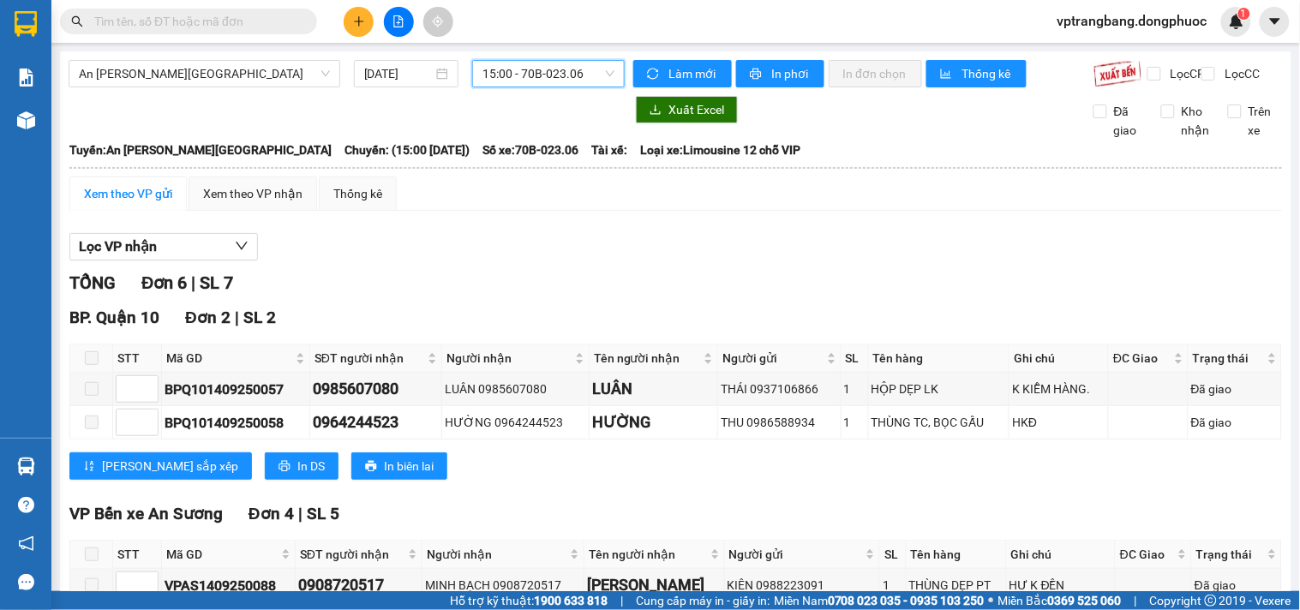
click at [518, 75] on span "15:00 - 70B-023.06" at bounding box center [548, 74] width 132 height 26
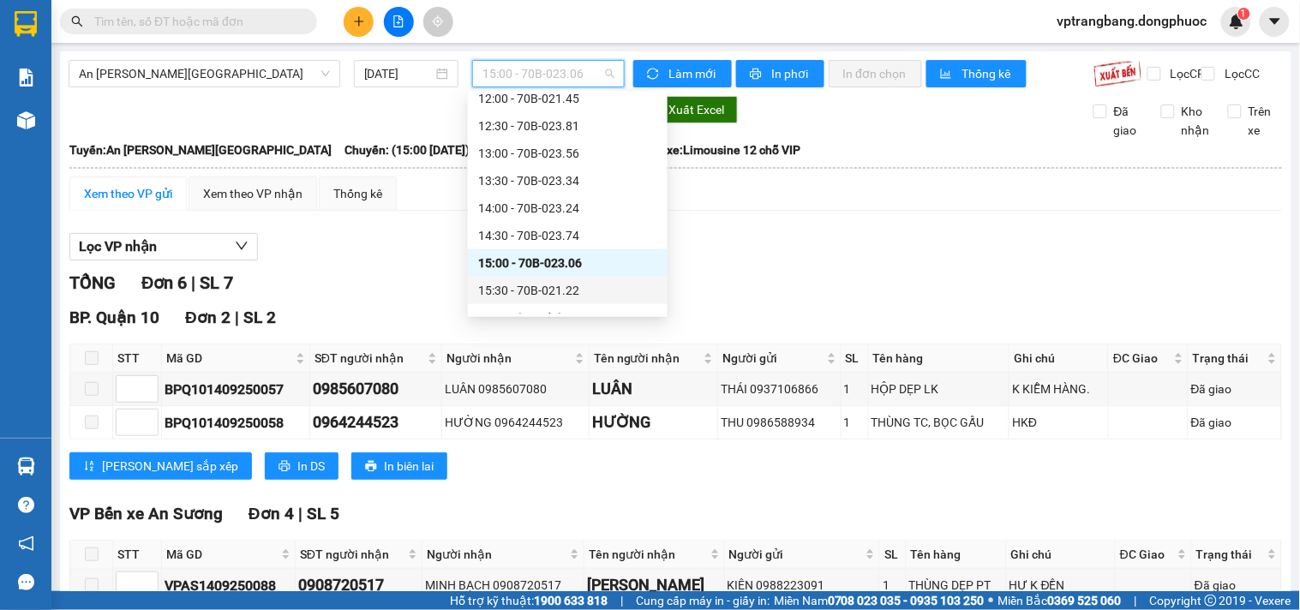
click at [554, 286] on div "15:30 - 70B-021.22" at bounding box center [567, 290] width 179 height 19
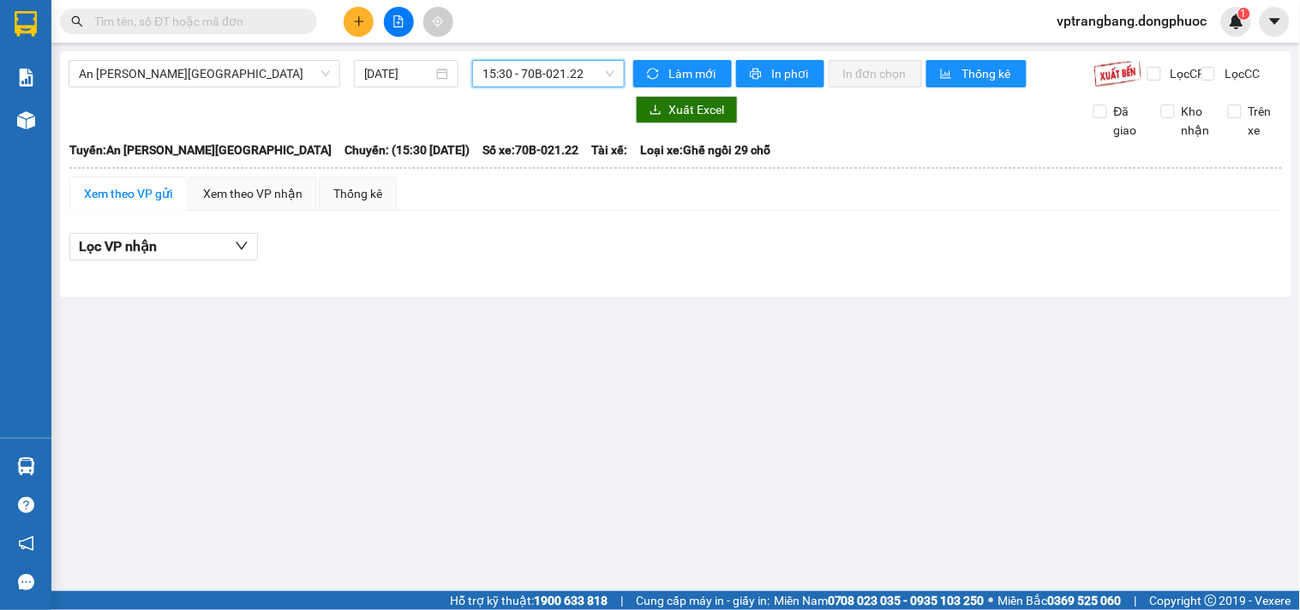
click at [530, 81] on span "15:30 - 70B-021.22" at bounding box center [548, 74] width 132 height 26
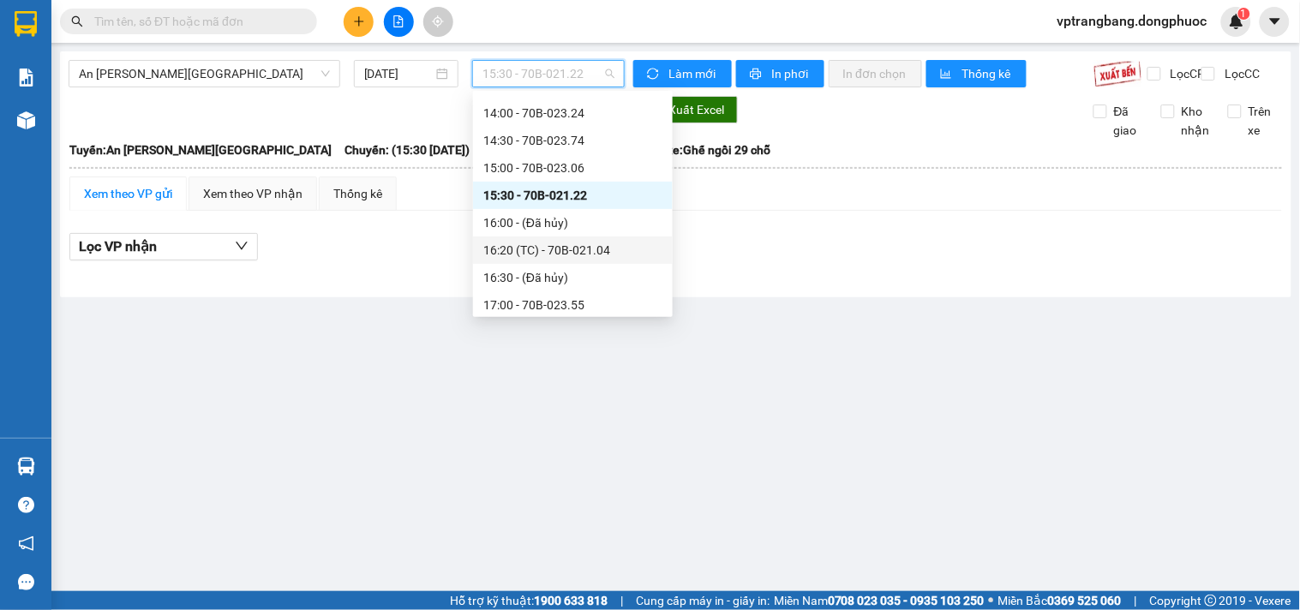
scroll to position [694, 0]
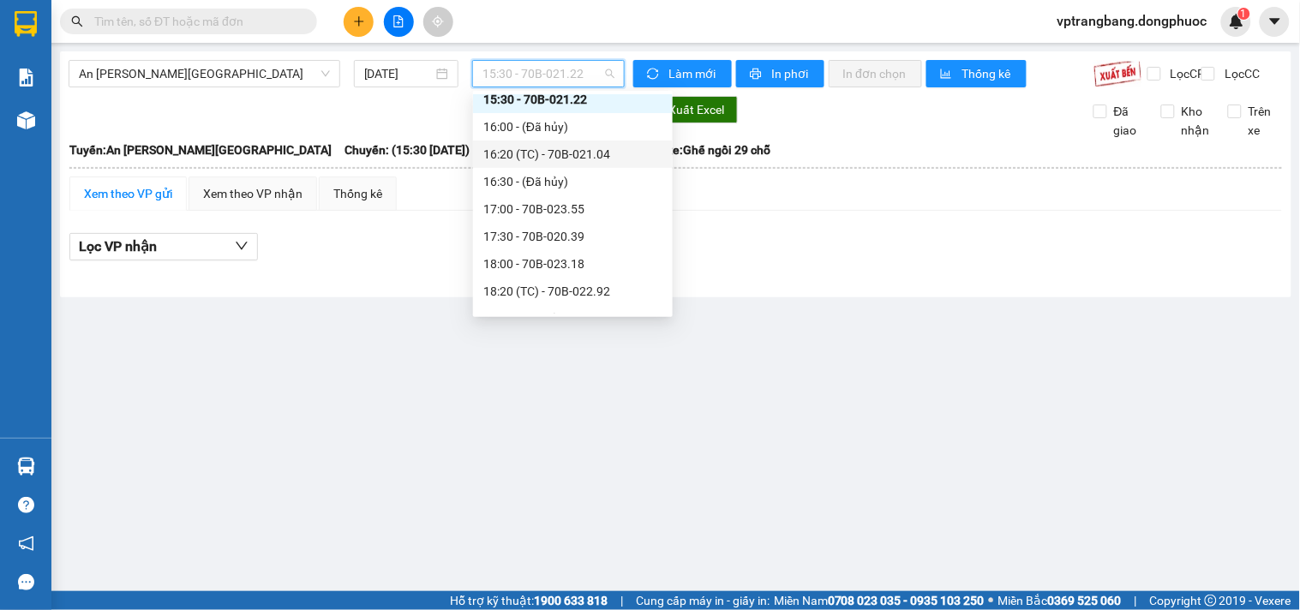
click at [548, 149] on div "16:20 (TC) - 70B-021.04" at bounding box center [572, 154] width 179 height 19
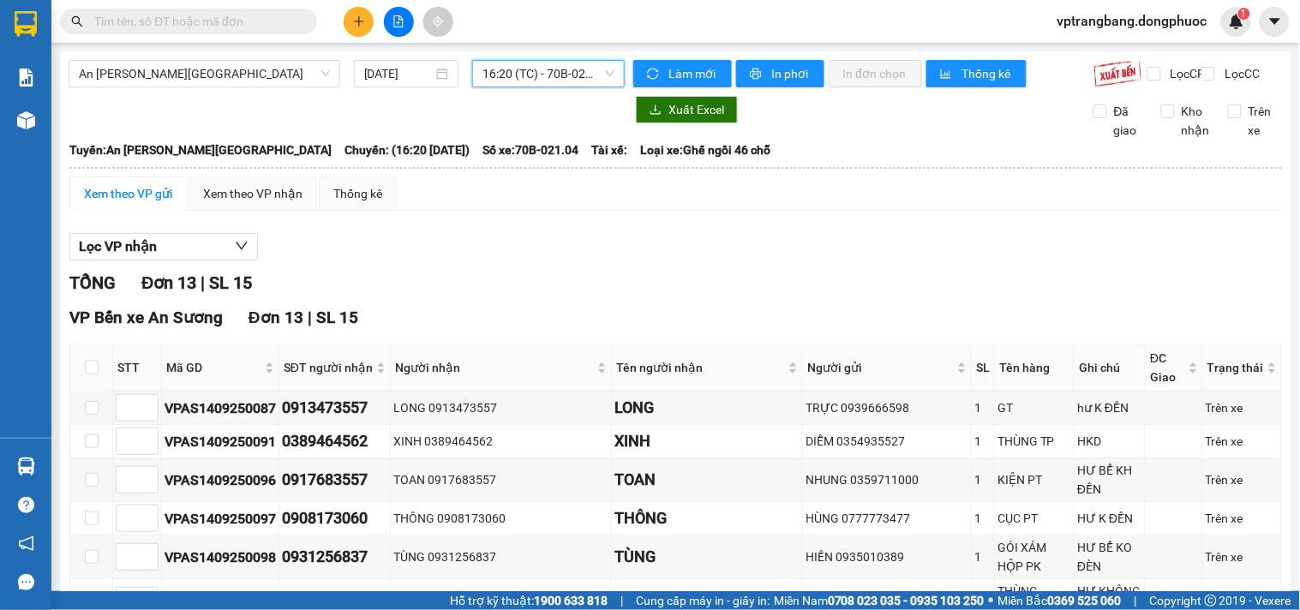
click at [524, 72] on span "16:20 (TC) - 70B-021.04" at bounding box center [548, 74] width 132 height 26
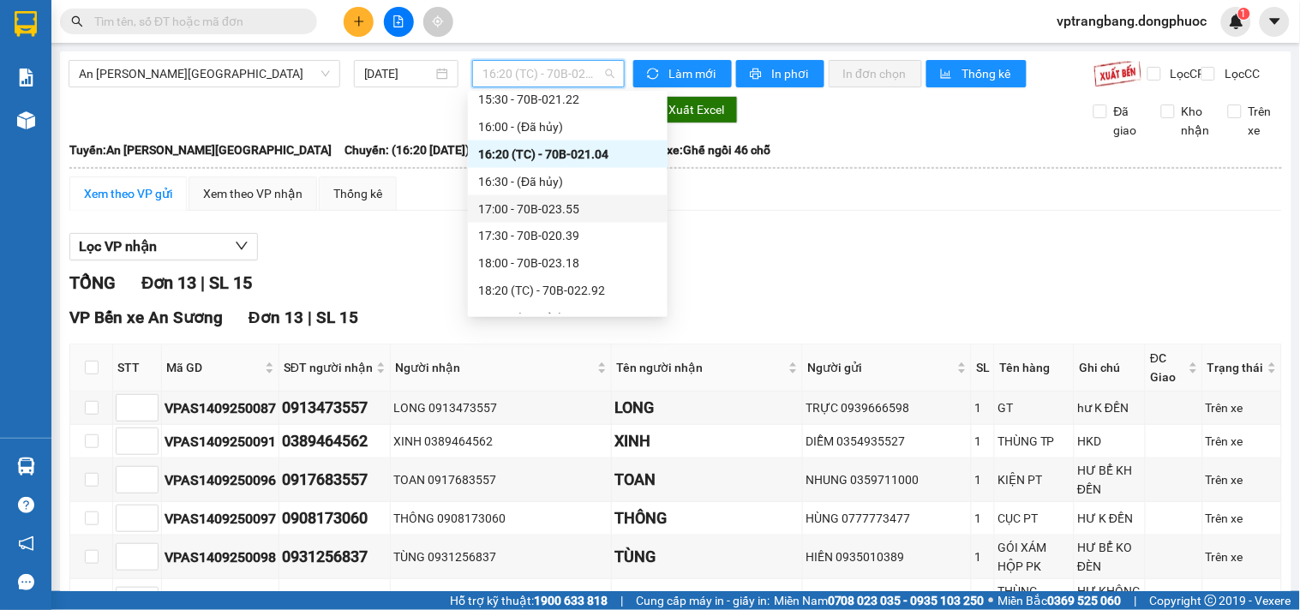
click at [551, 212] on div "17:00 - 70B-023.55" at bounding box center [567, 209] width 179 height 19
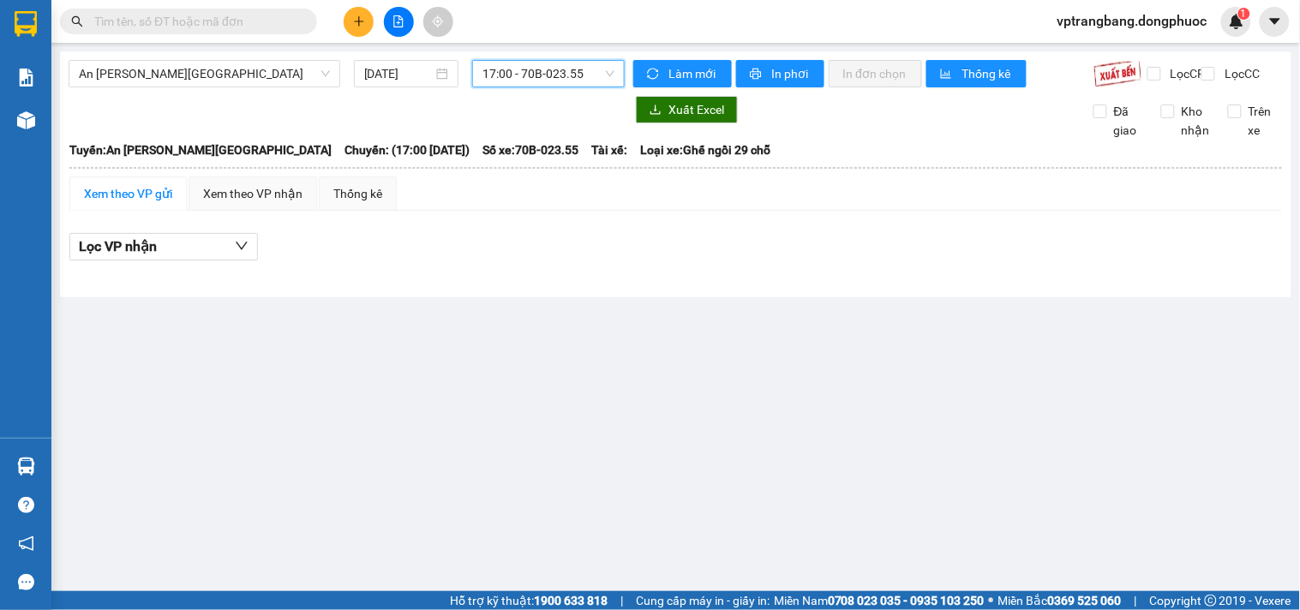
click at [516, 65] on span "17:00 - 70B-023.55" at bounding box center [548, 74] width 132 height 26
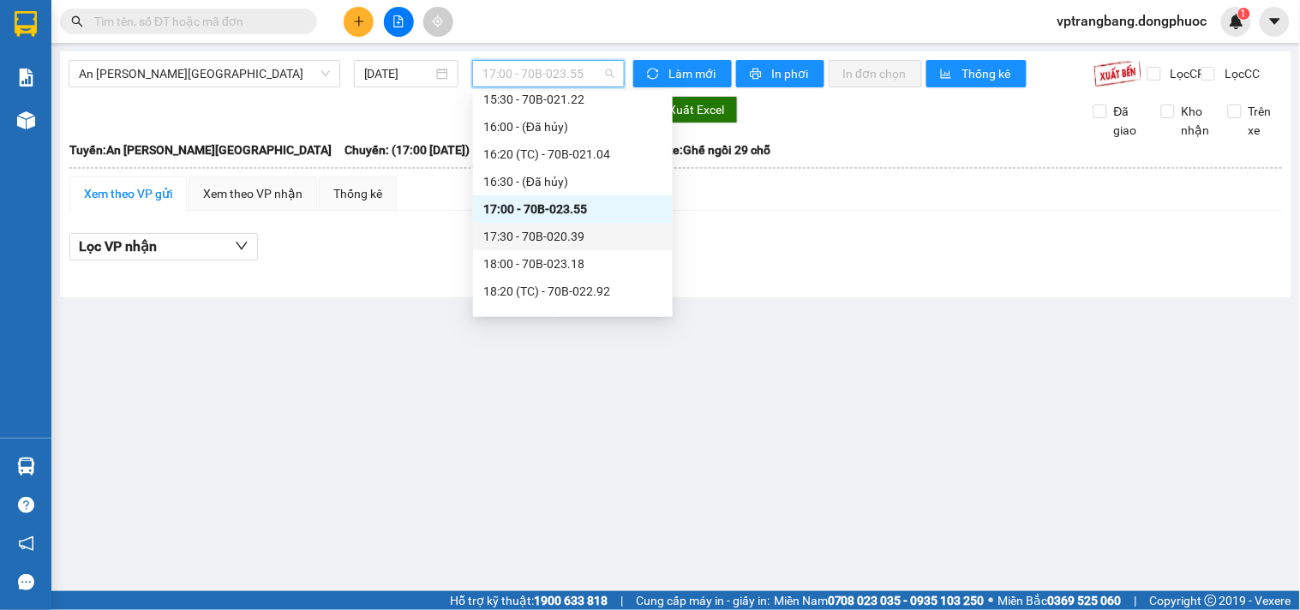
click at [530, 237] on div "17:30 - 70B-020.39" at bounding box center [572, 236] width 179 height 19
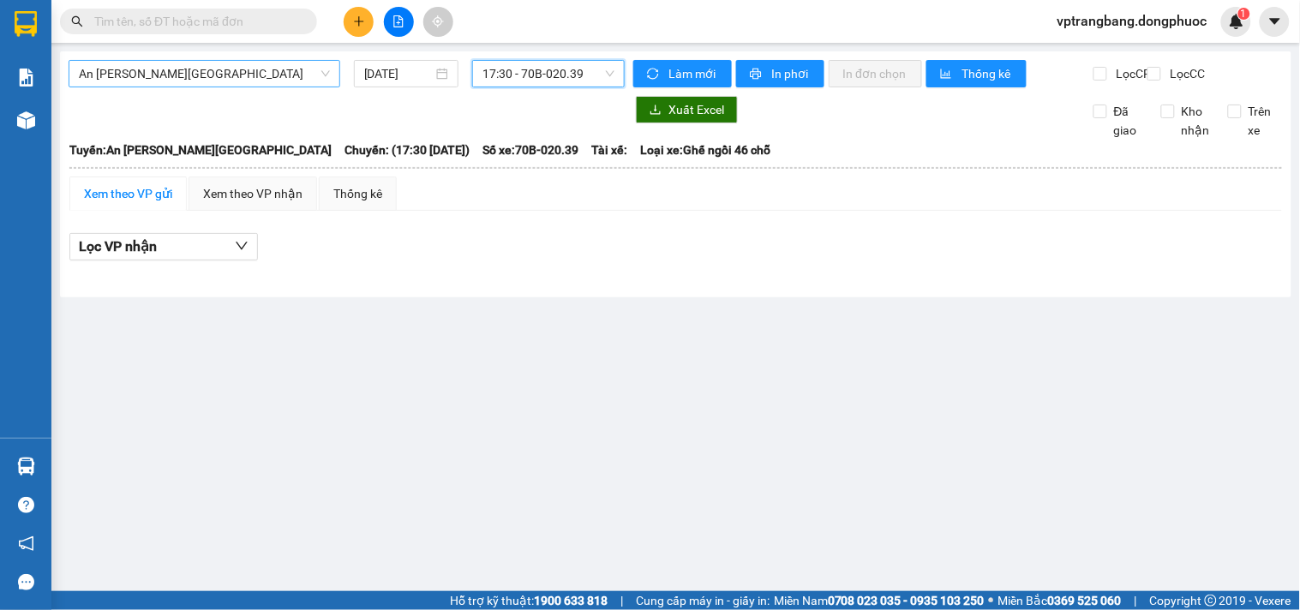
click at [203, 60] on div "An Sương - Tây Ninh" at bounding box center [205, 73] width 272 height 27
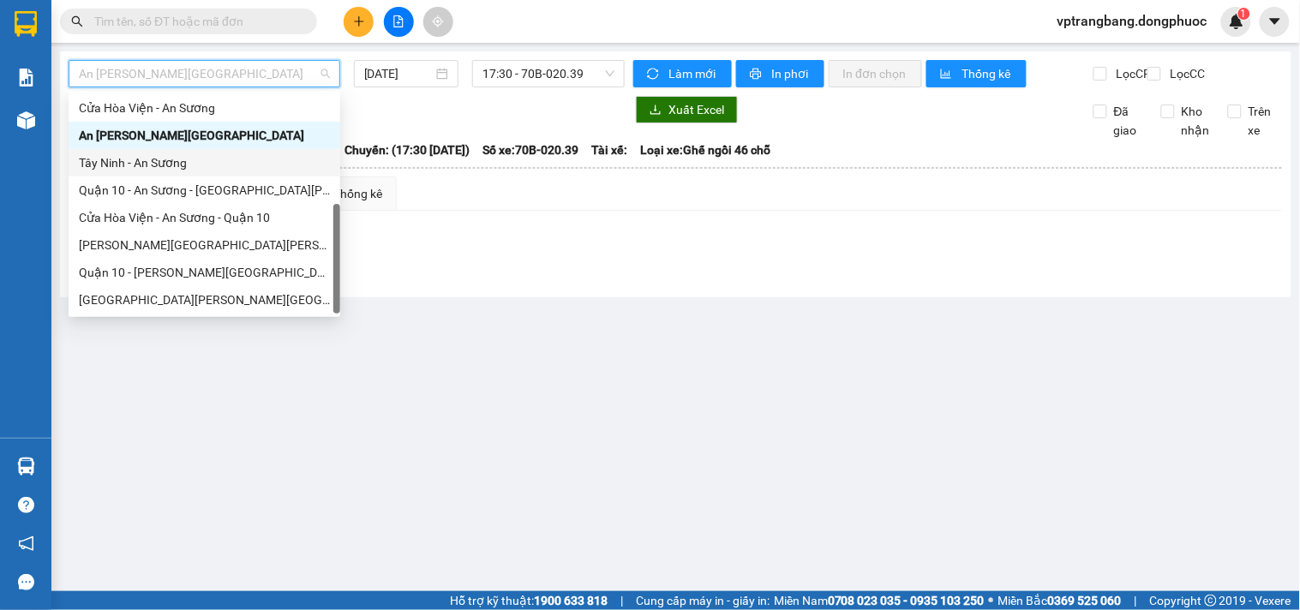
scroll to position [97, 0]
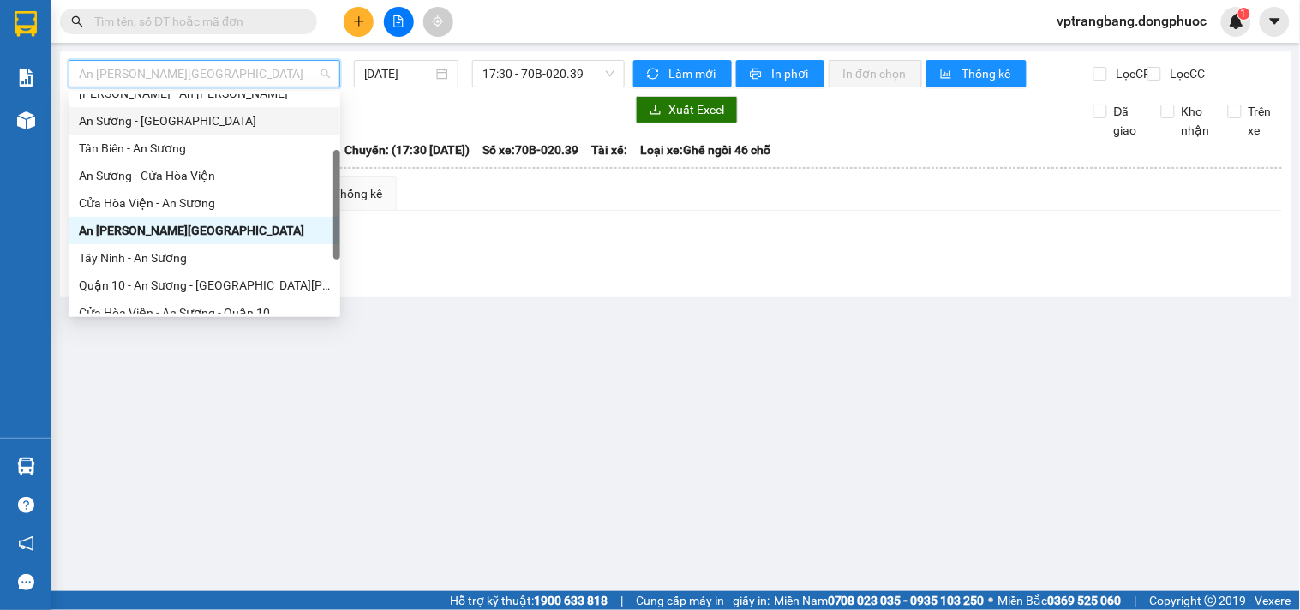
click at [159, 118] on div "An Sương - Tân Biên" at bounding box center [204, 120] width 251 height 19
type input "[DATE]"
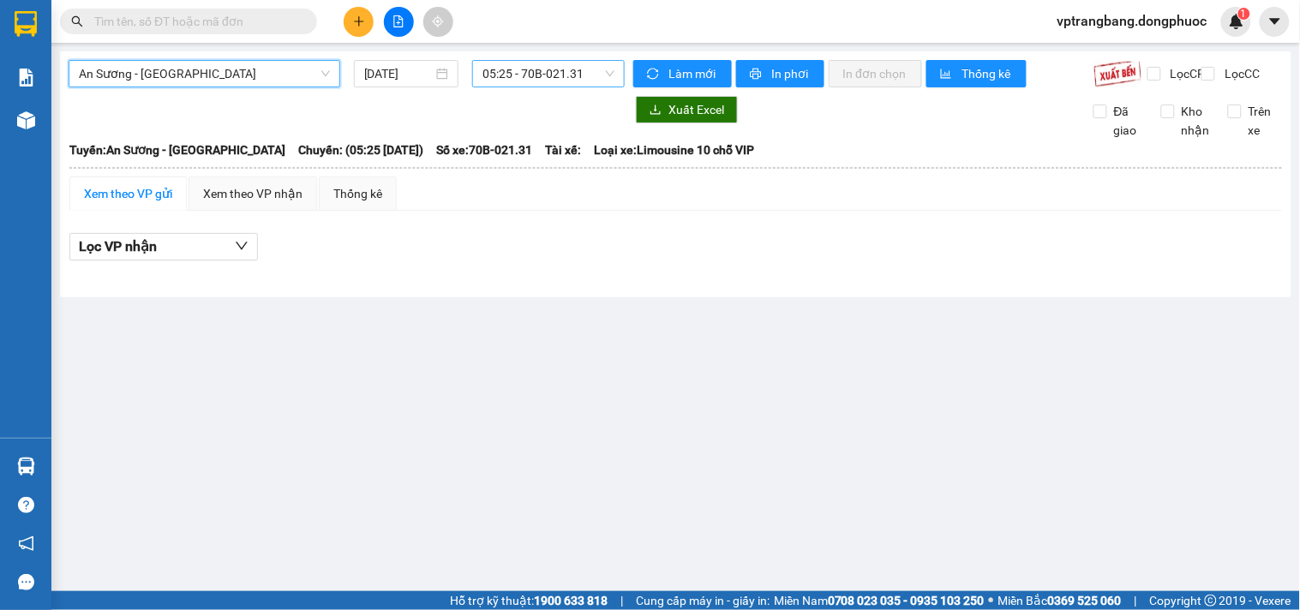
click at [524, 81] on span "05:25 - 70B-021.31" at bounding box center [548, 74] width 132 height 26
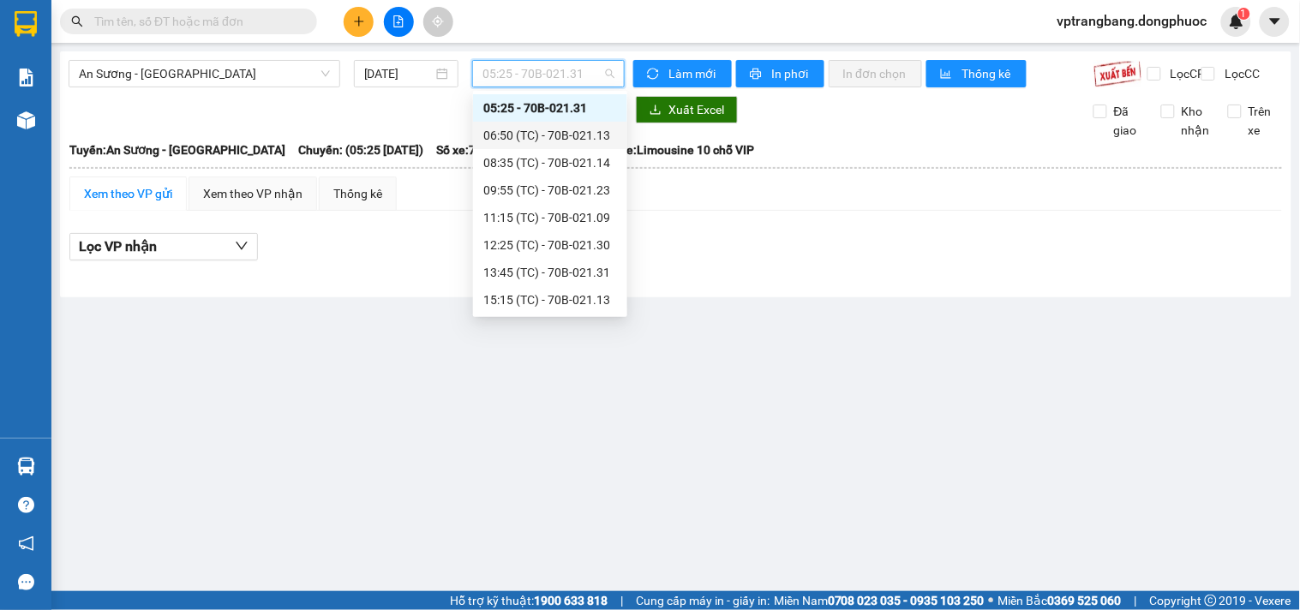
click at [552, 138] on div "06:50 (TC) - 70B-021.13" at bounding box center [550, 135] width 134 height 19
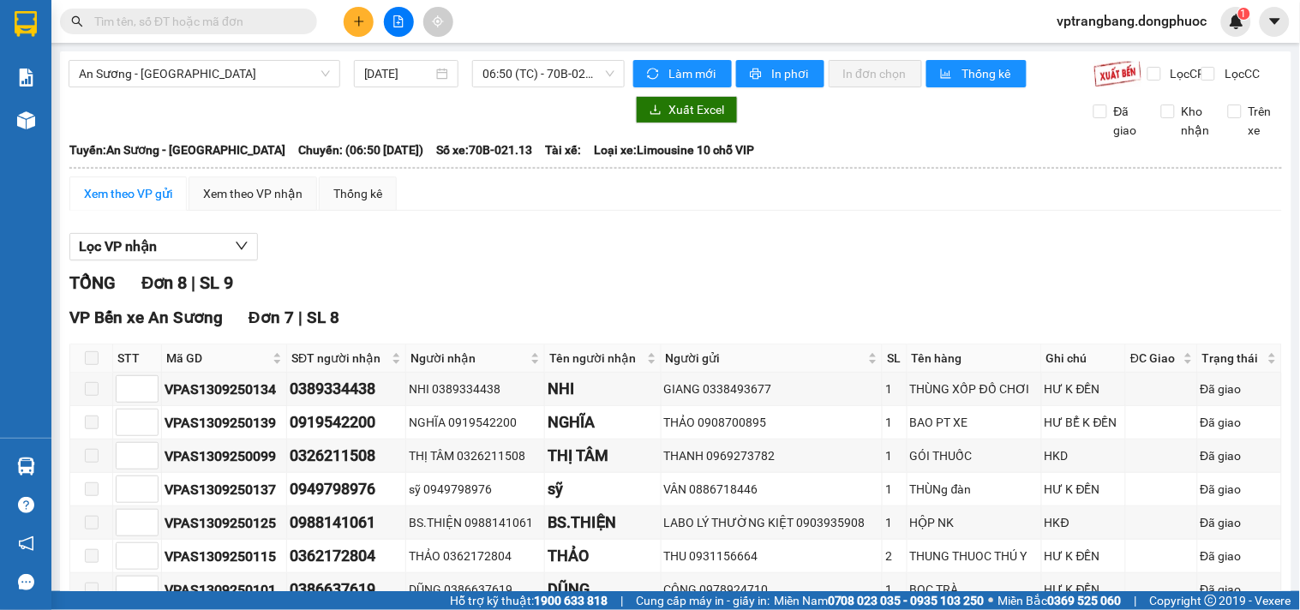
click at [388, 245] on div "Lọc VP nhận TỔNG Đơn 8 | SL 9 VP Bến xe An Sương Đơn 7 | SL 8 STT Mã GD SĐT ngư…" at bounding box center [675, 528] width 1213 height 607
click at [508, 87] on div "An Sương - Tân Biên 14/09/2025 06:50 (TC) - 70B-021.13" at bounding box center [347, 73] width 556 height 27
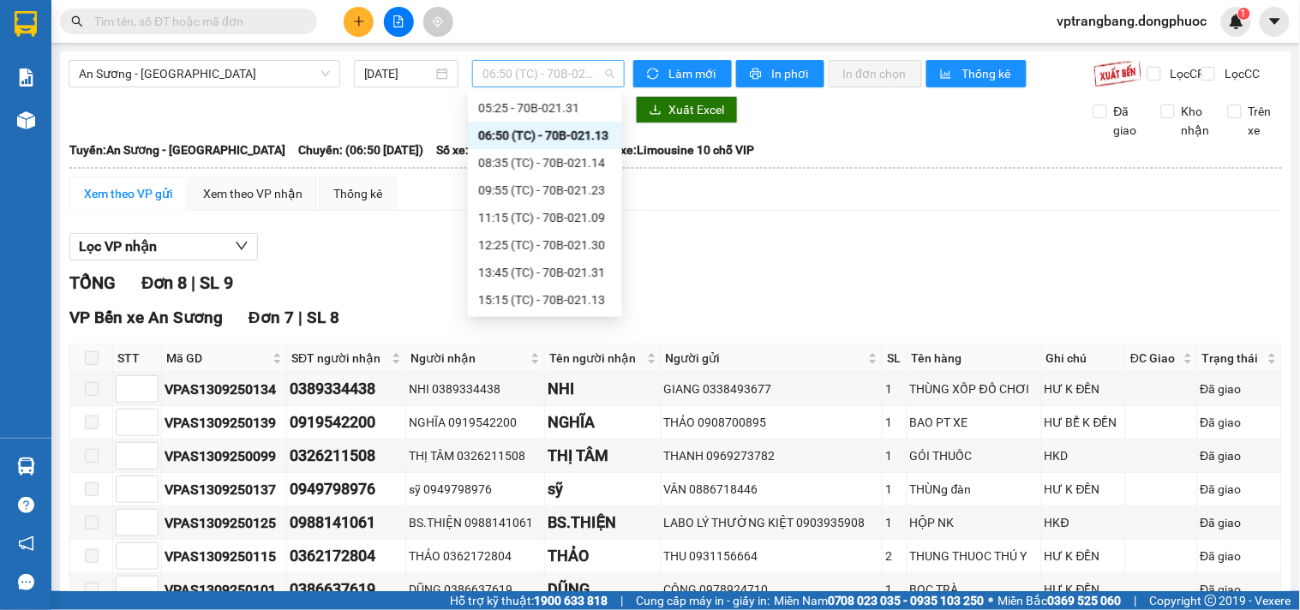
click at [515, 79] on span "06:50 (TC) - 70B-021.13" at bounding box center [548, 74] width 132 height 26
click at [546, 161] on div "08:35 (TC) - 70B-021.14" at bounding box center [545, 162] width 134 height 19
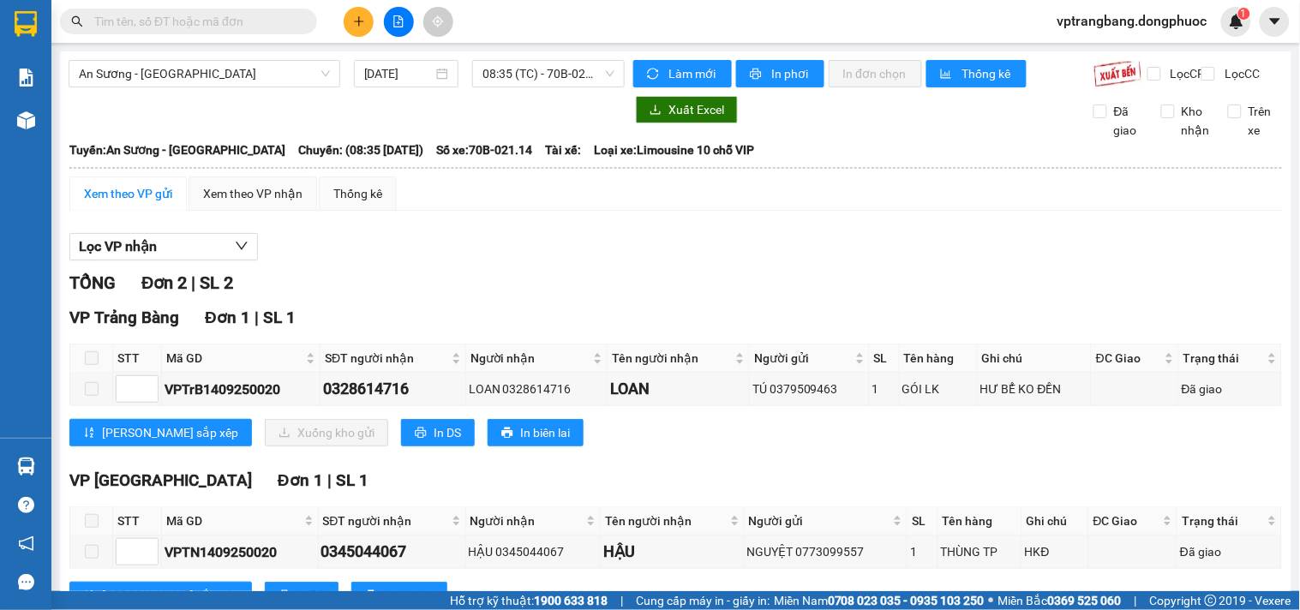
click at [435, 289] on div "TỔNG Đơn 2 | SL 2" at bounding box center [675, 283] width 1213 height 27
click at [512, 84] on span "08:35 (TC) - 70B-021.14" at bounding box center [548, 74] width 132 height 26
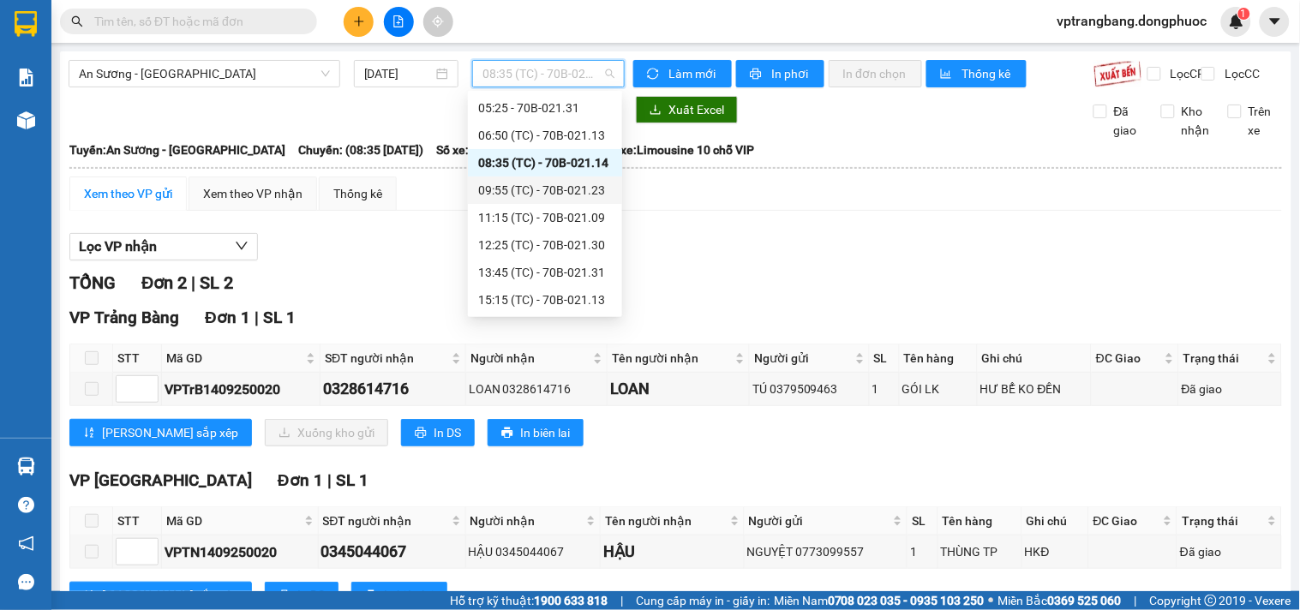
click at [535, 195] on div "09:55 (TC) - 70B-021.23" at bounding box center [545, 190] width 134 height 19
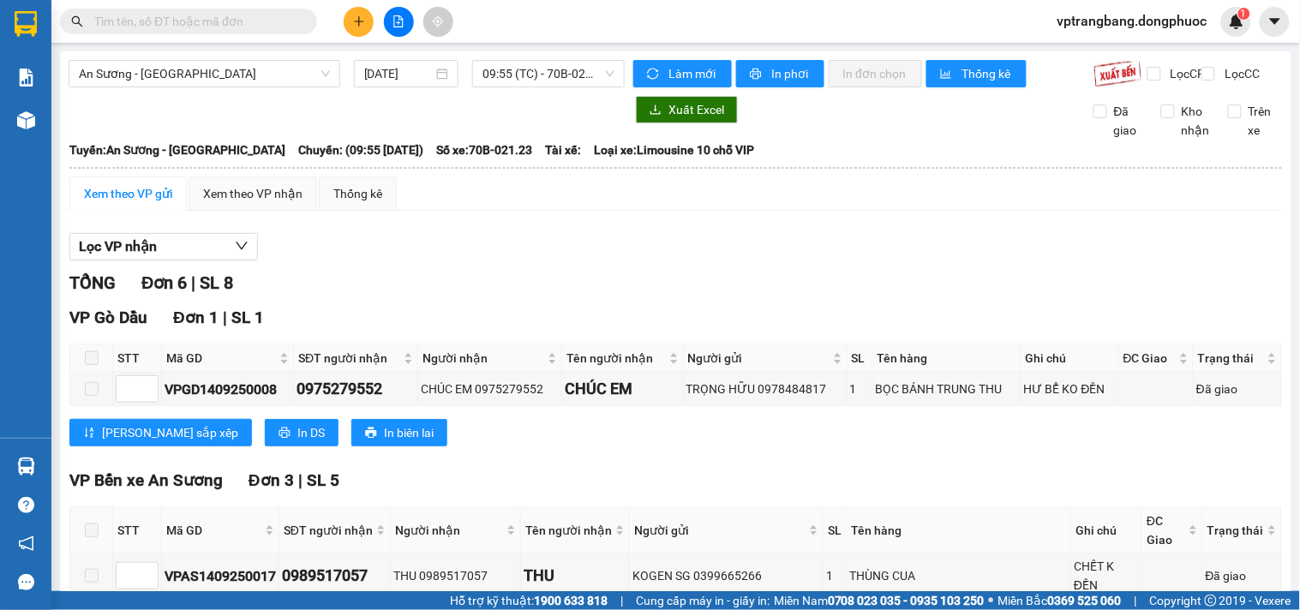
click at [477, 296] on div "TỔNG Đơn 6 | SL 8" at bounding box center [675, 283] width 1213 height 27
click at [543, 81] on span "09:55 (TC) - 70B-021.23" at bounding box center [548, 74] width 132 height 26
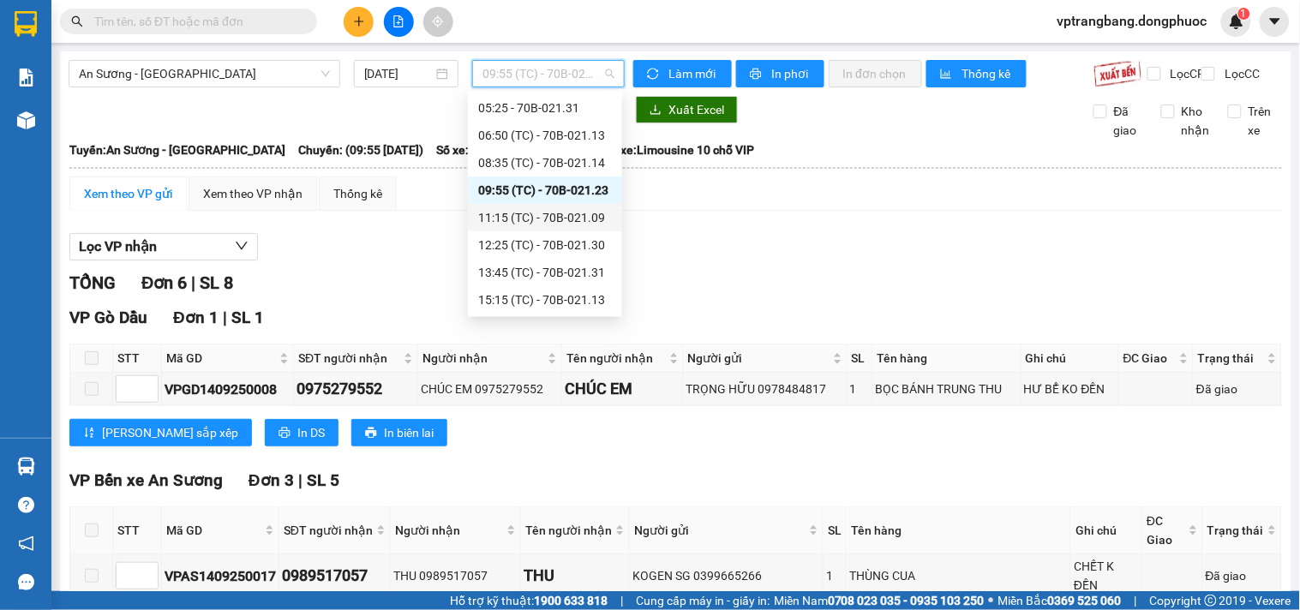
click at [541, 214] on div "11:15 (TC) - 70B-021.09" at bounding box center [545, 217] width 134 height 19
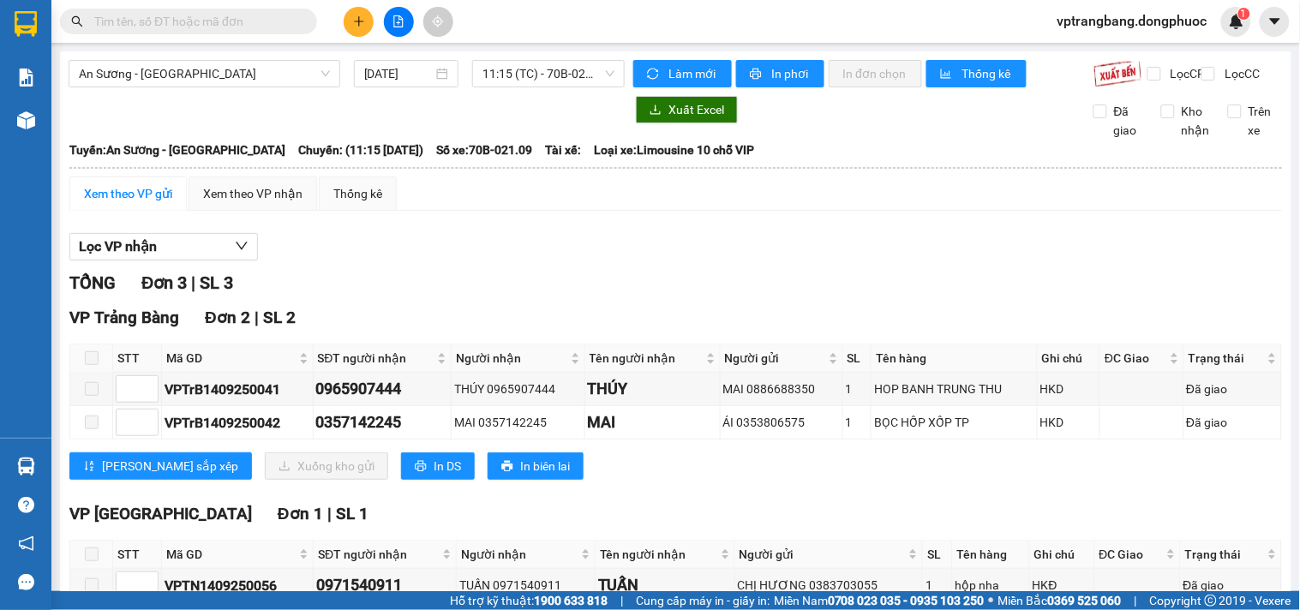
click at [450, 278] on div "Lọc VP nhận TỔNG Đơn 3 | SL 3 VP Trảng Bàng Đơn 2 | SL 2 STT Mã GD SĐT người nh…" at bounding box center [675, 445] width 1213 height 440
click at [511, 75] on span "11:15 (TC) - 70B-021.09" at bounding box center [548, 74] width 132 height 26
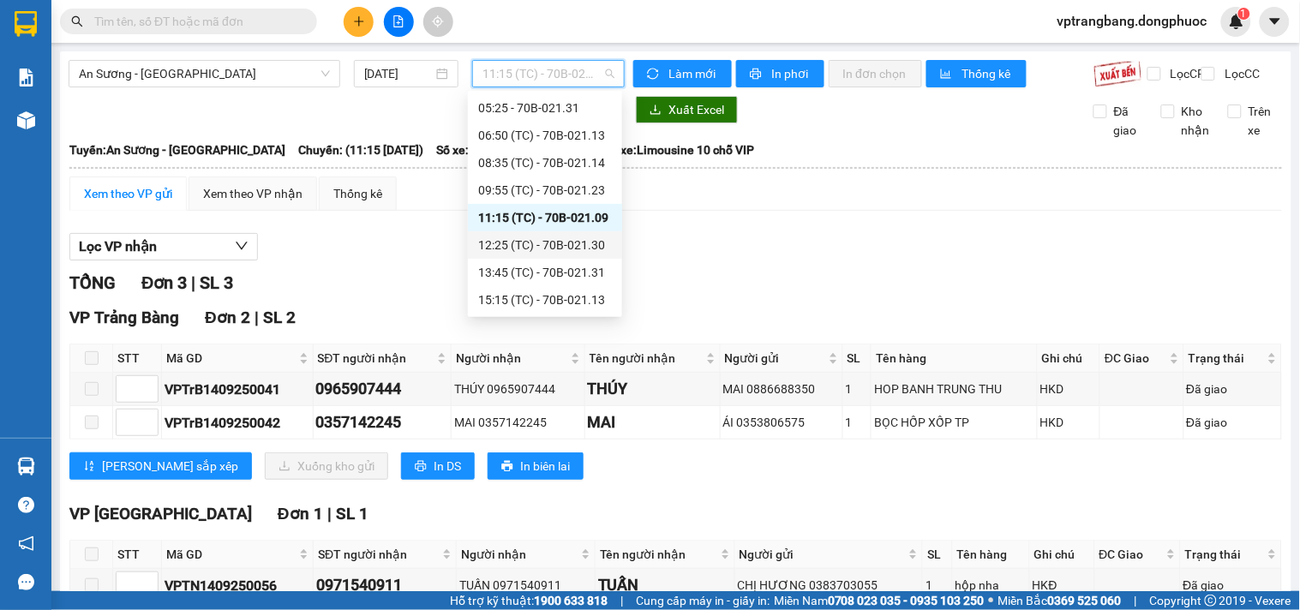
click at [567, 246] on div "12:25 (TC) - 70B-021.30" at bounding box center [545, 245] width 134 height 19
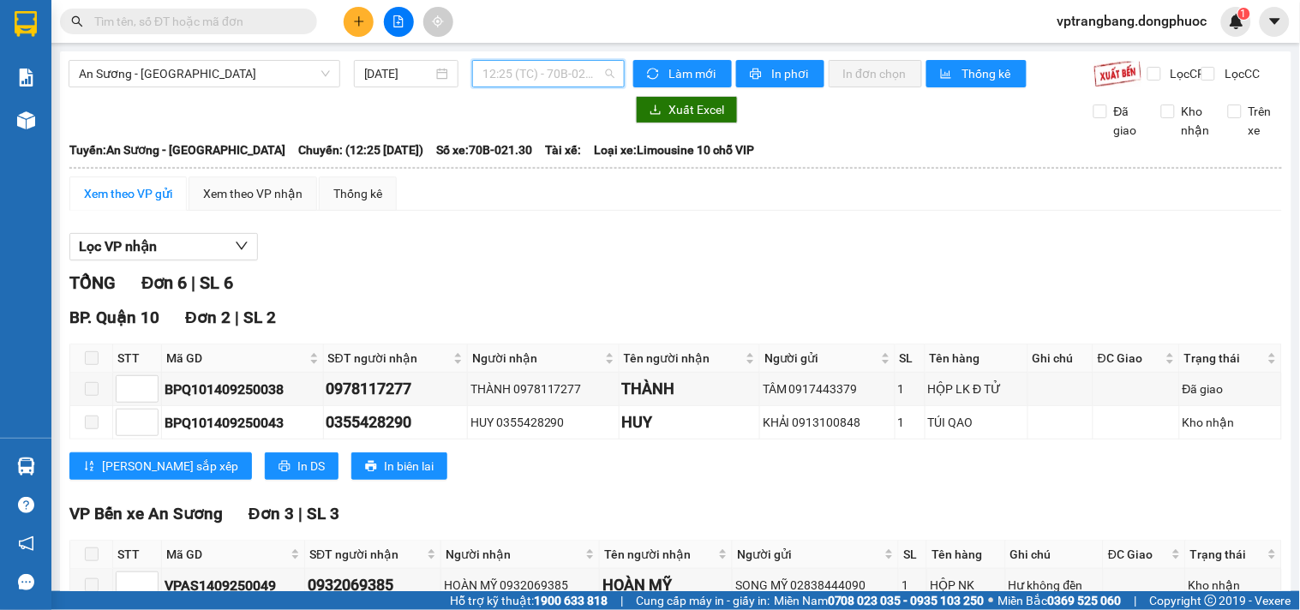
click at [533, 78] on span "12:25 (TC) - 70B-021.30" at bounding box center [548, 74] width 132 height 26
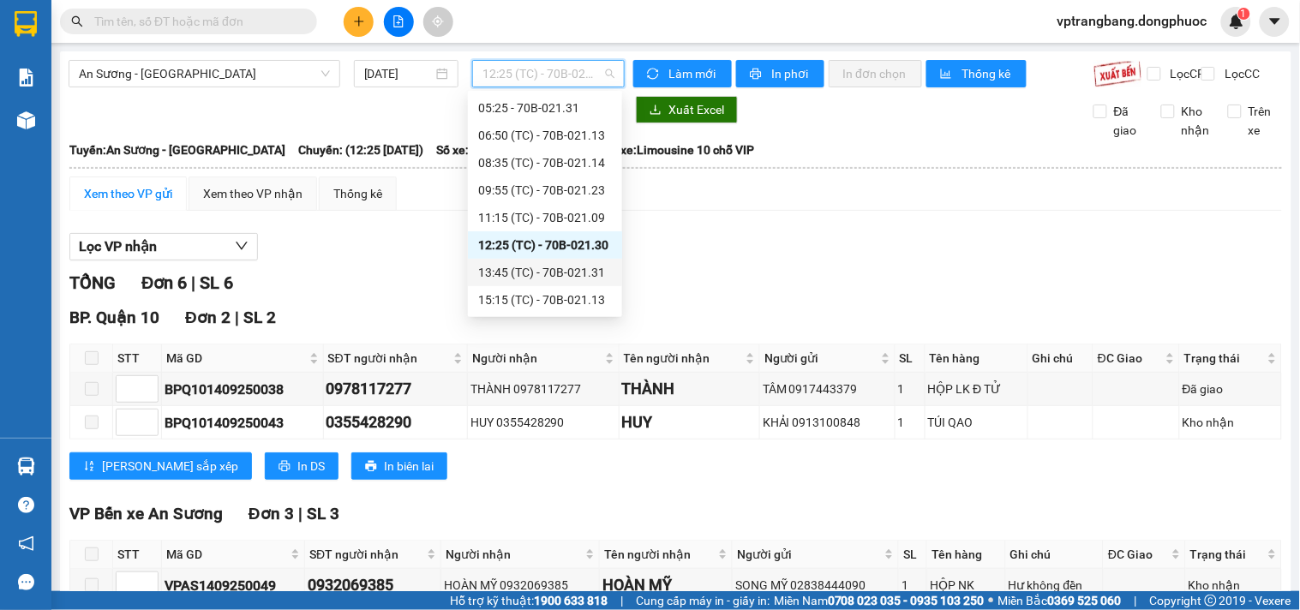
click at [555, 267] on div "13:45 (TC) - 70B-021.31" at bounding box center [545, 272] width 134 height 19
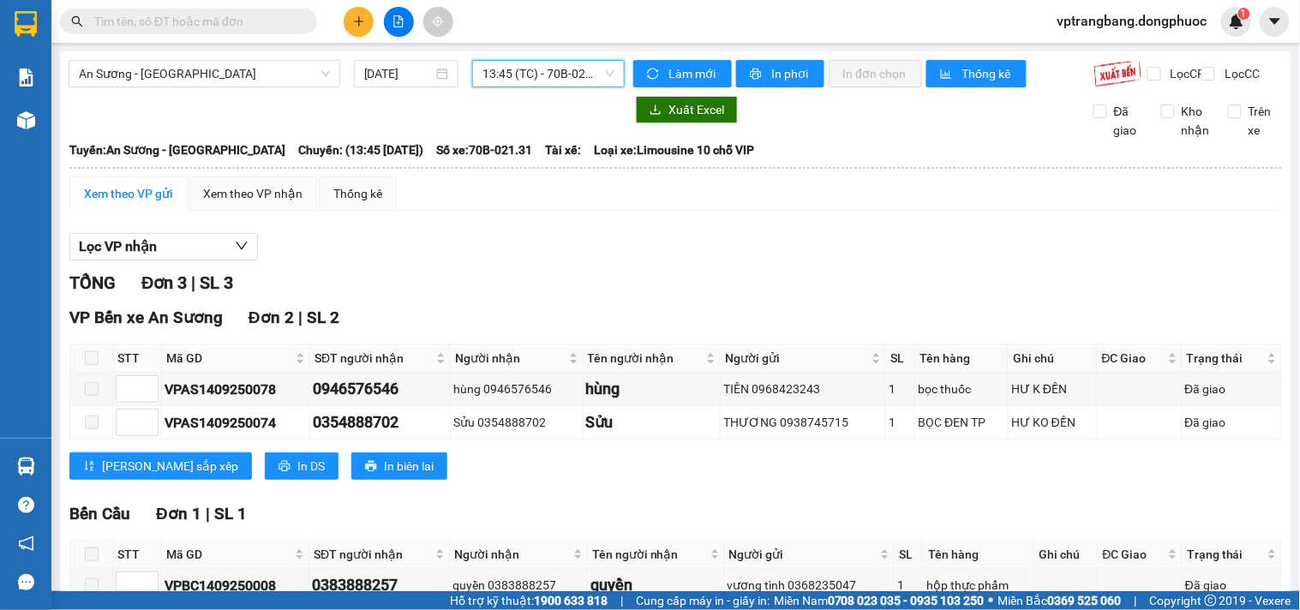
click at [530, 81] on span "13:45 (TC) - 70B-021.31" at bounding box center [548, 74] width 132 height 26
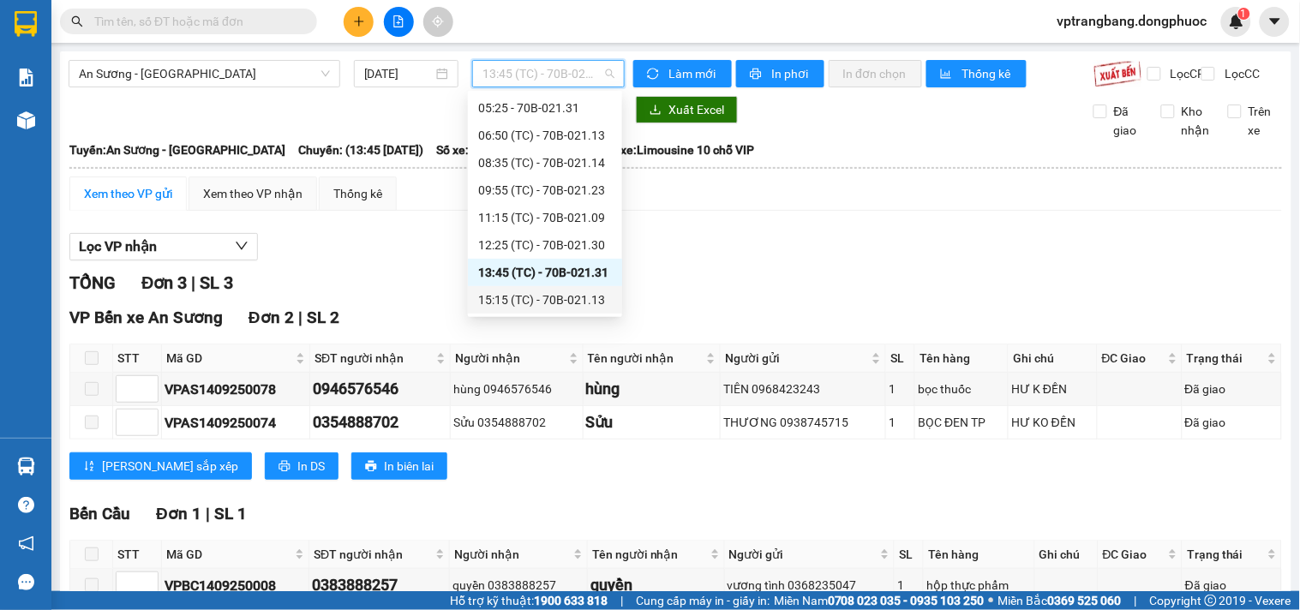
click at [554, 296] on div "15:15 (TC) - 70B-021.13" at bounding box center [545, 299] width 134 height 19
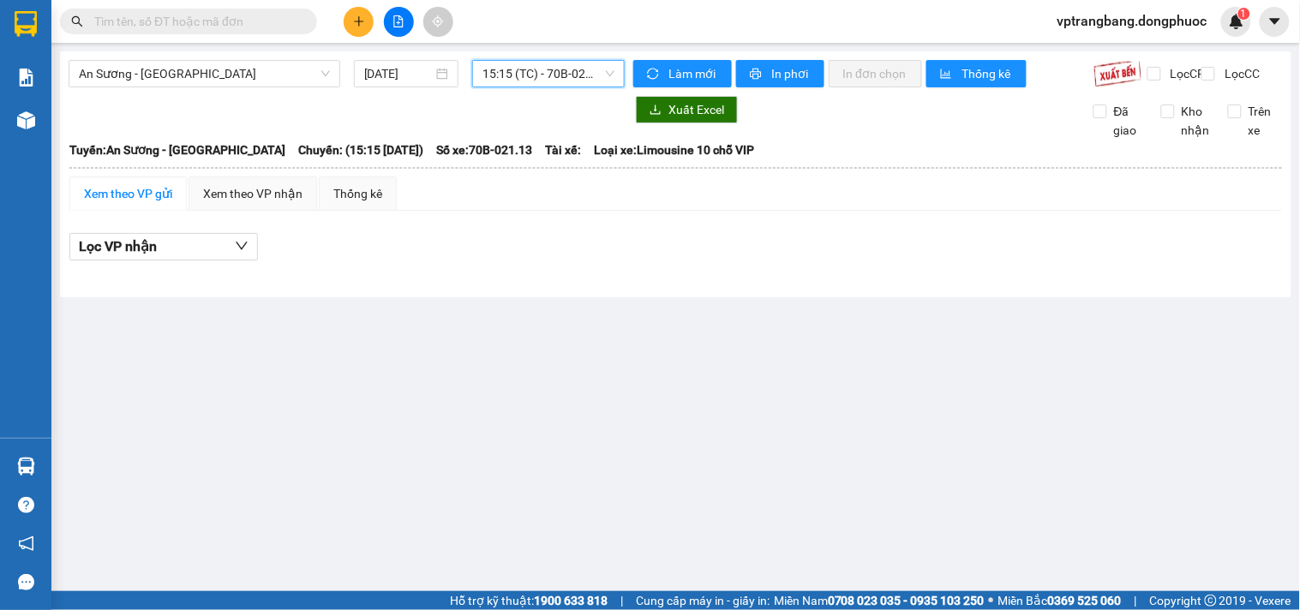
click at [549, 61] on span "15:15 (TC) - 70B-021.13" at bounding box center [548, 74] width 132 height 26
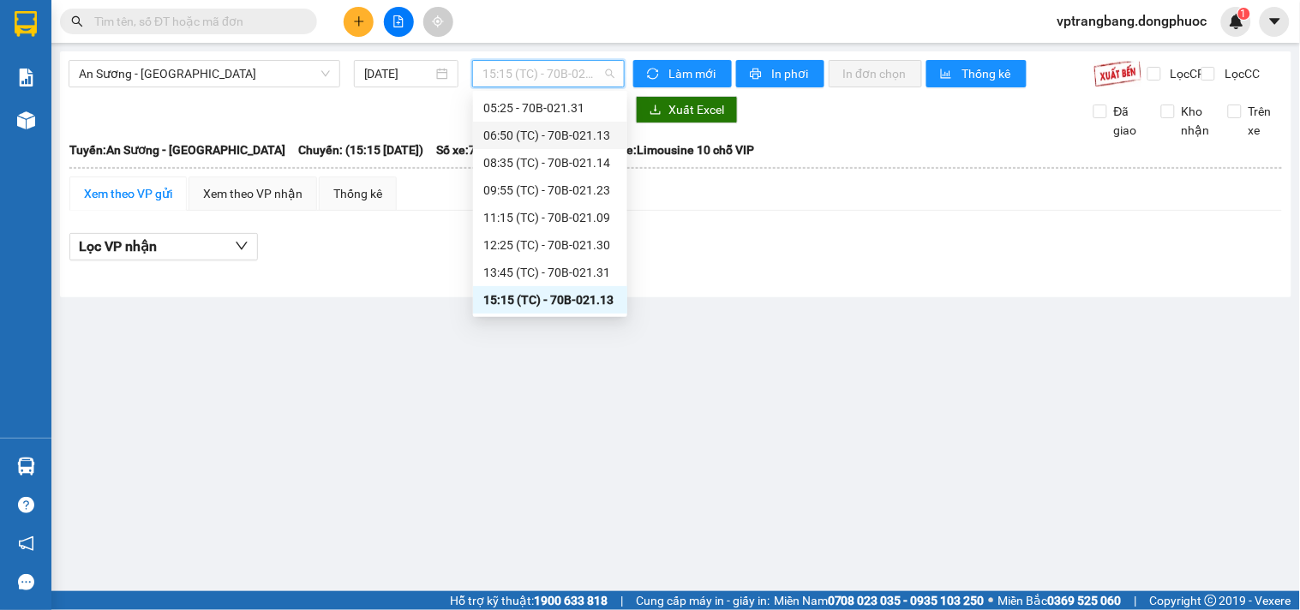
scroll to position [218, 0]
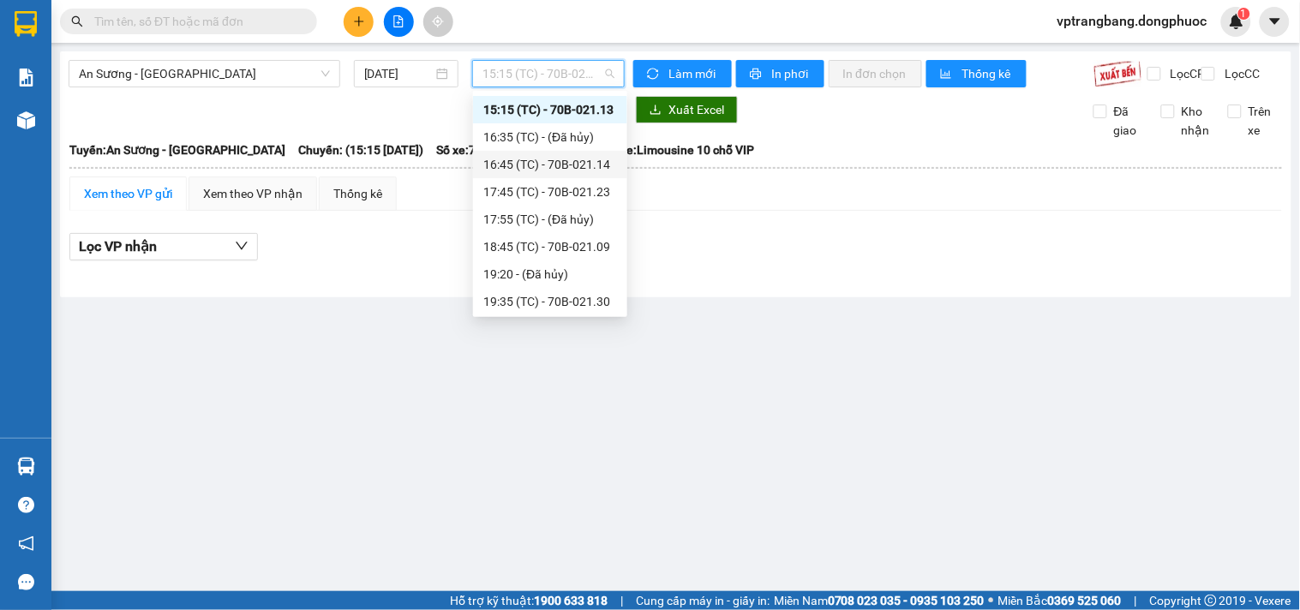
click at [564, 161] on div "16:45 (TC) - 70B-021.14" at bounding box center [550, 164] width 134 height 19
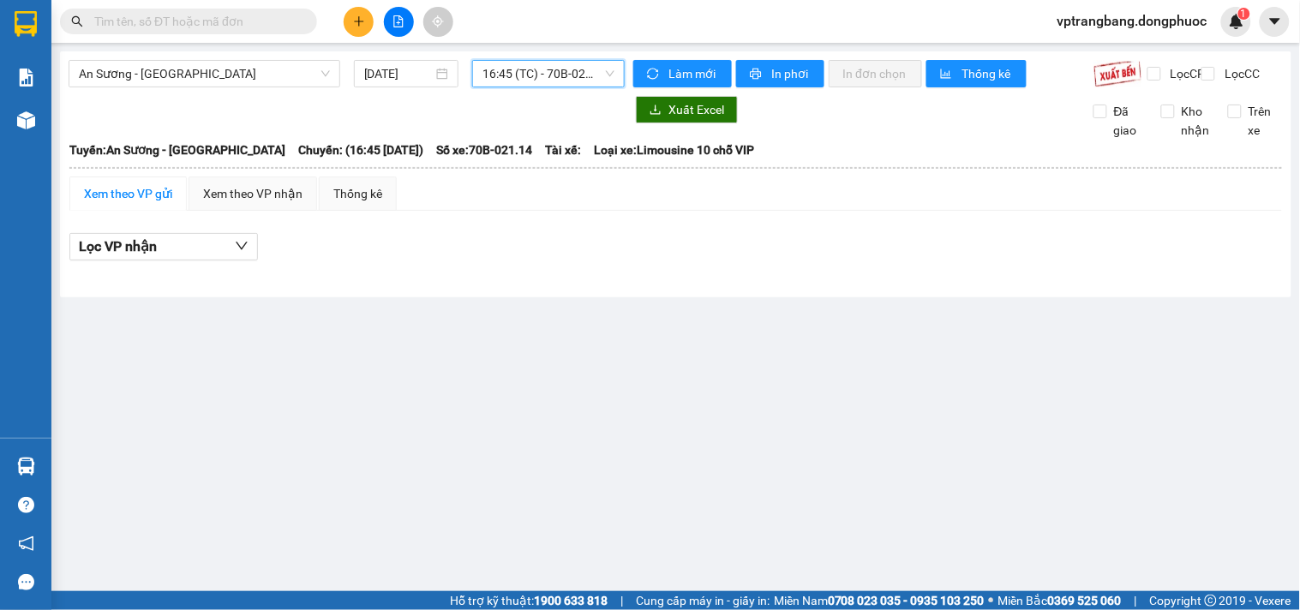
click at [518, 81] on span "16:45 (TC) - 70B-021.14" at bounding box center [548, 74] width 132 height 26
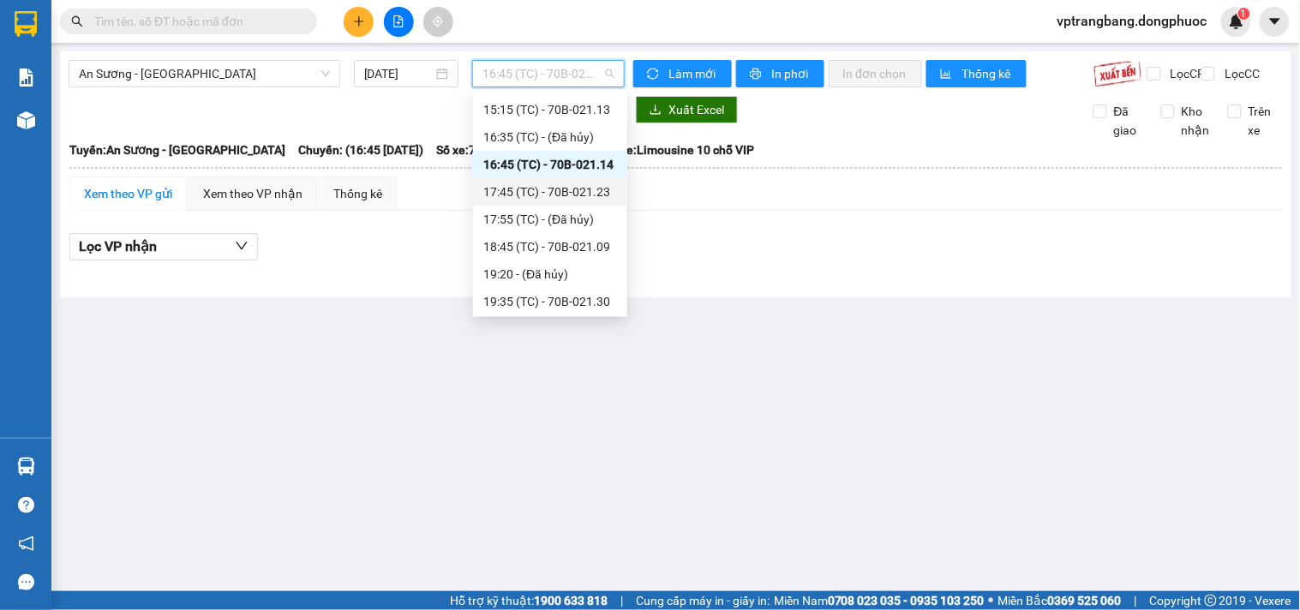
click at [571, 195] on div "17:45 (TC) - 70B-021.23" at bounding box center [550, 192] width 134 height 19
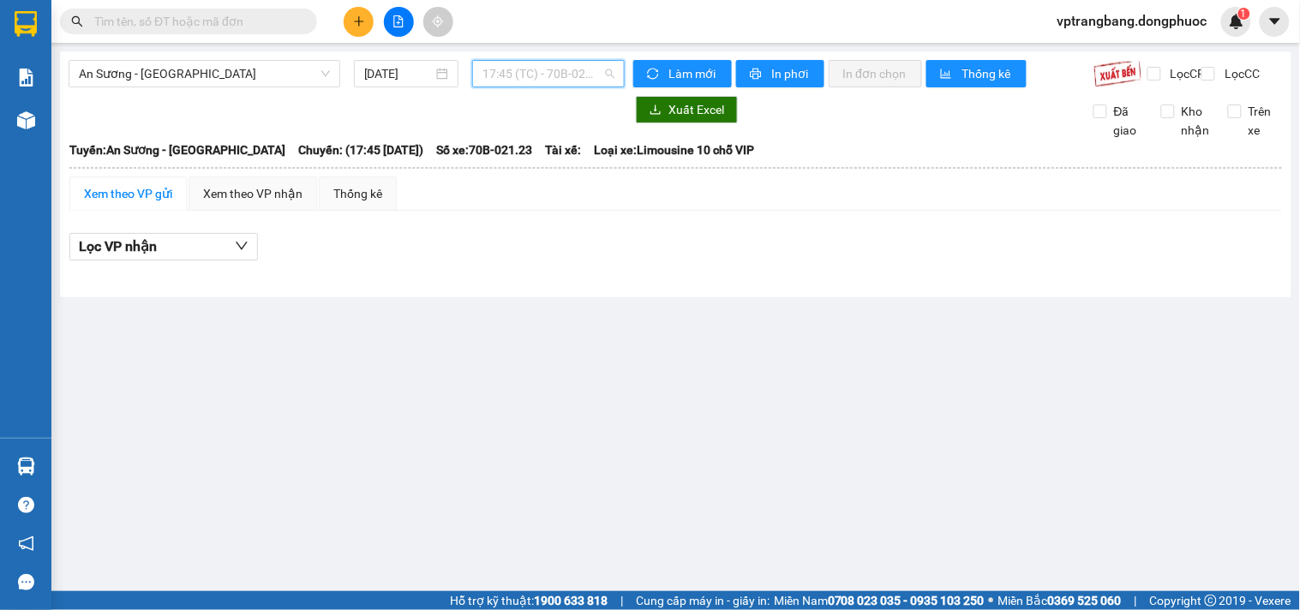
drag, startPoint x: 541, startPoint y: 73, endPoint x: 597, endPoint y: 194, distance: 133.4
click at [541, 77] on span "17:45 (TC) - 70B-021.23" at bounding box center [548, 74] width 132 height 26
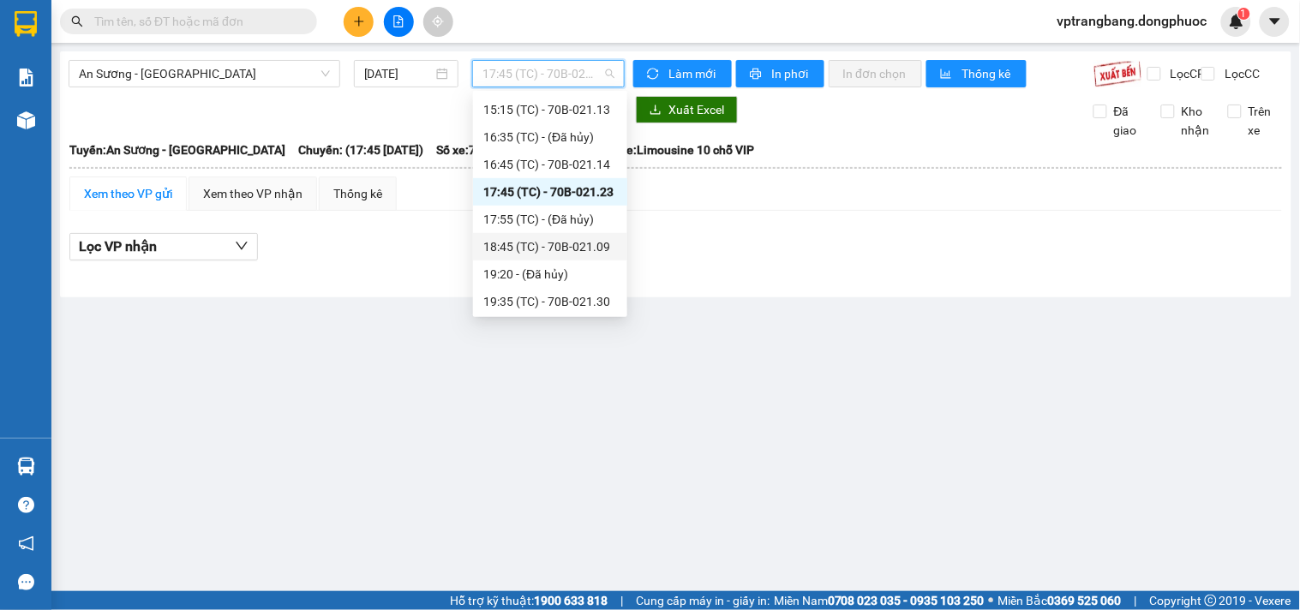
click at [595, 250] on div "18:45 (TC) - 70B-021.09" at bounding box center [550, 246] width 134 height 19
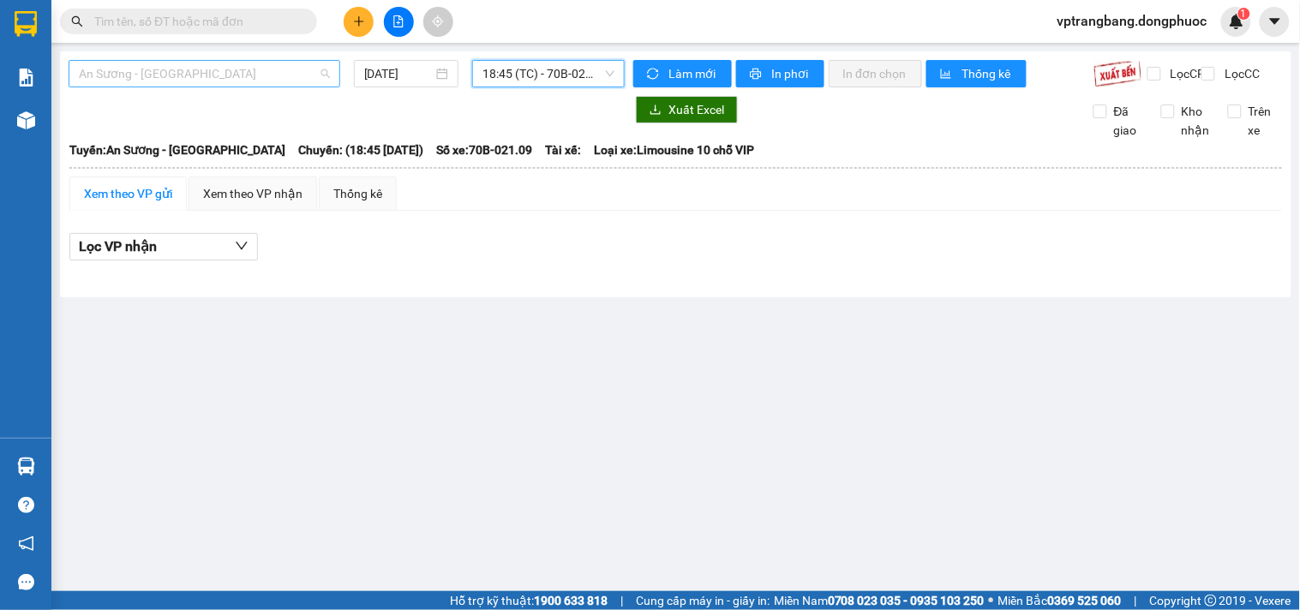
click at [212, 70] on span "An Sương - Tân Biên" at bounding box center [204, 74] width 251 height 26
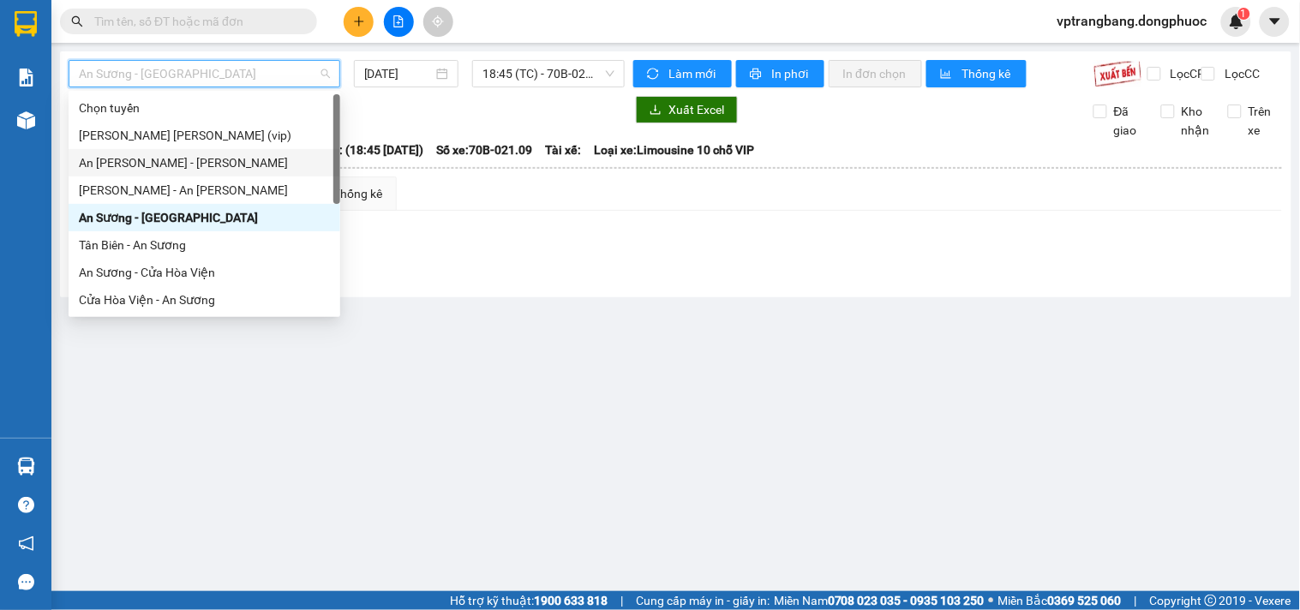
click at [178, 169] on div "An Sương - Châu Thành" at bounding box center [204, 162] width 251 height 19
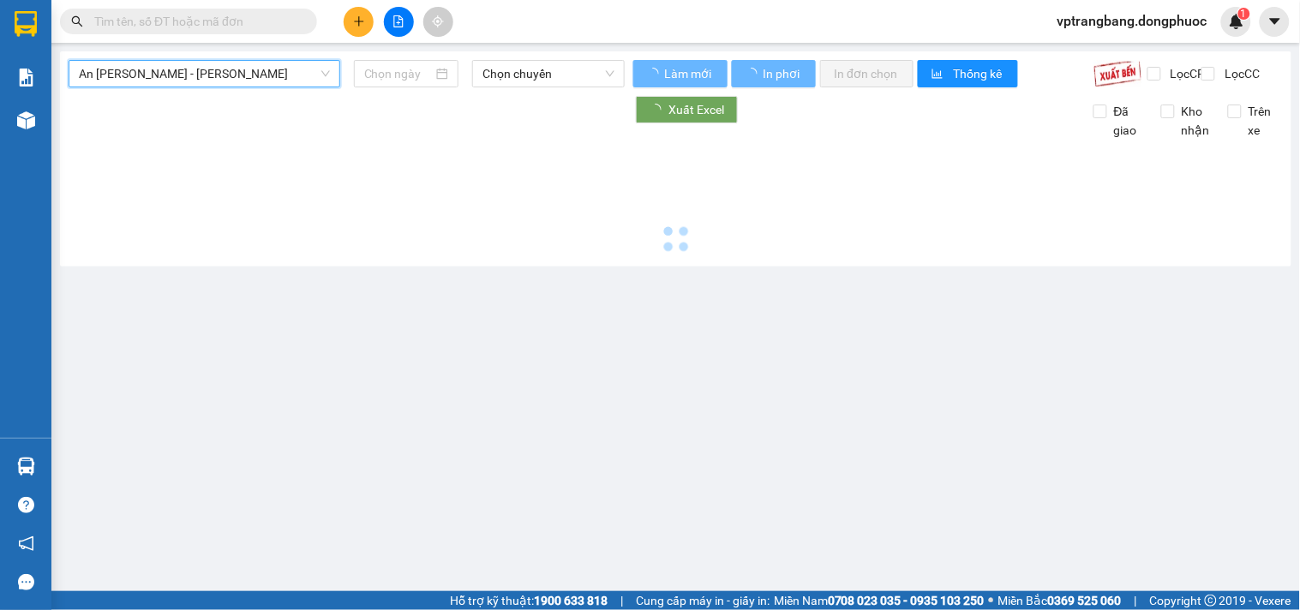
type input "[DATE]"
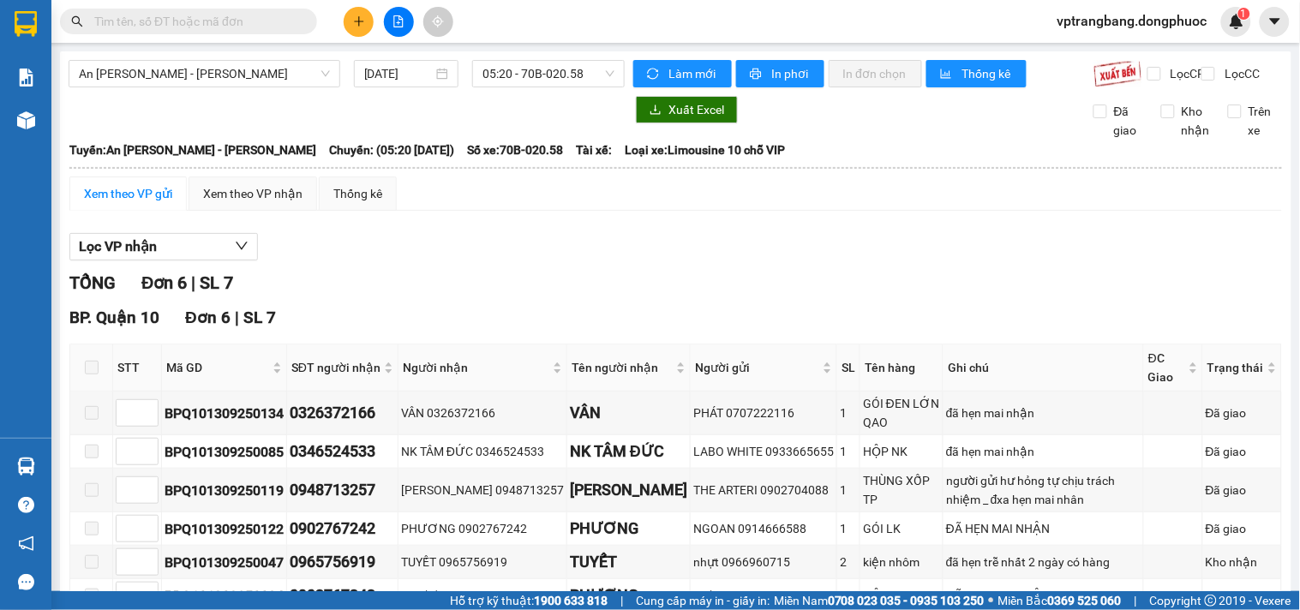
click at [383, 286] on div "TỔNG Đơn 6 | SL 7" at bounding box center [675, 283] width 1213 height 27
click at [490, 83] on span "05:20 - 70B-020.58" at bounding box center [548, 74] width 132 height 26
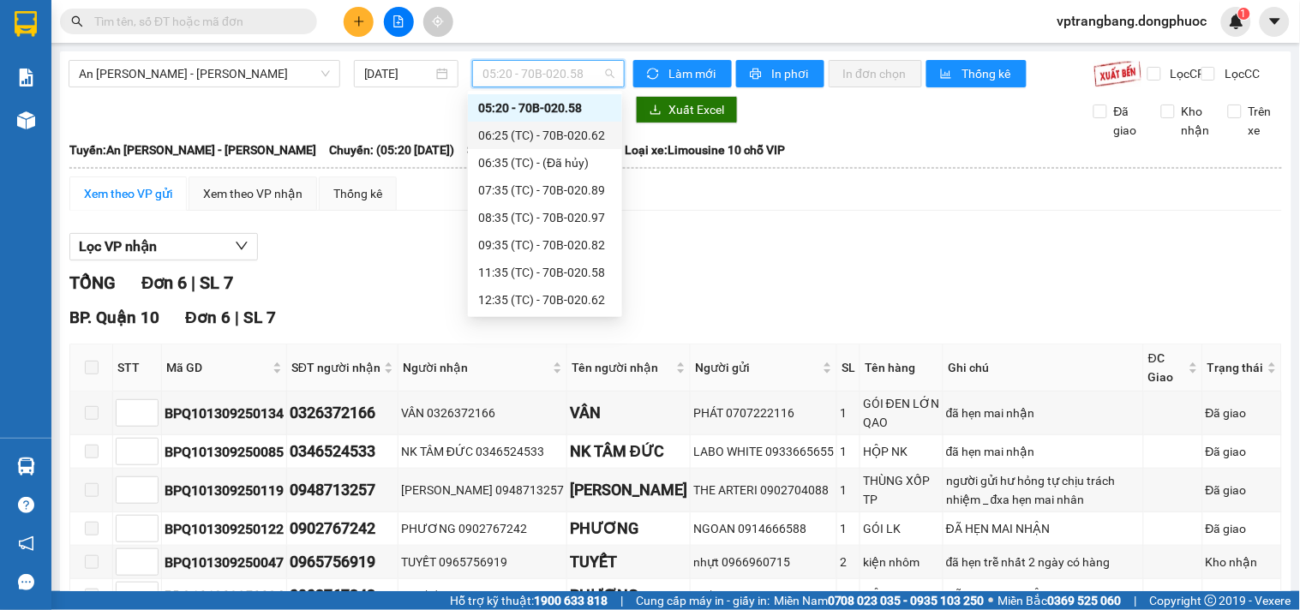
click at [903, 261] on div at bounding box center [675, 261] width 1213 height 1
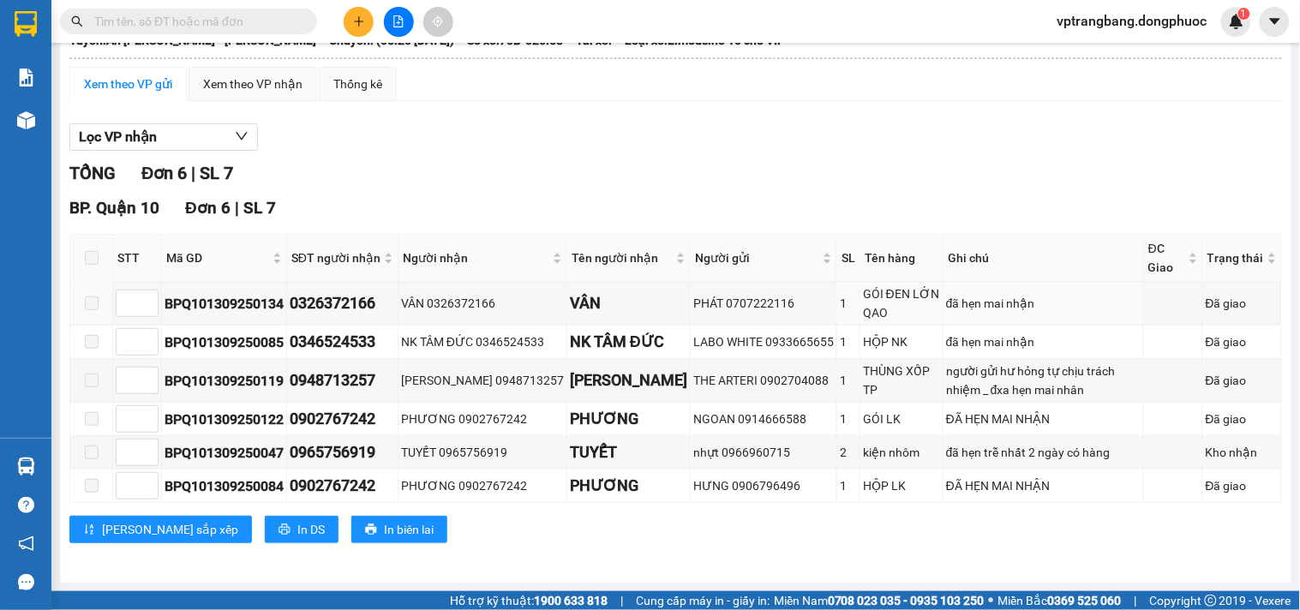
scroll to position [0, 0]
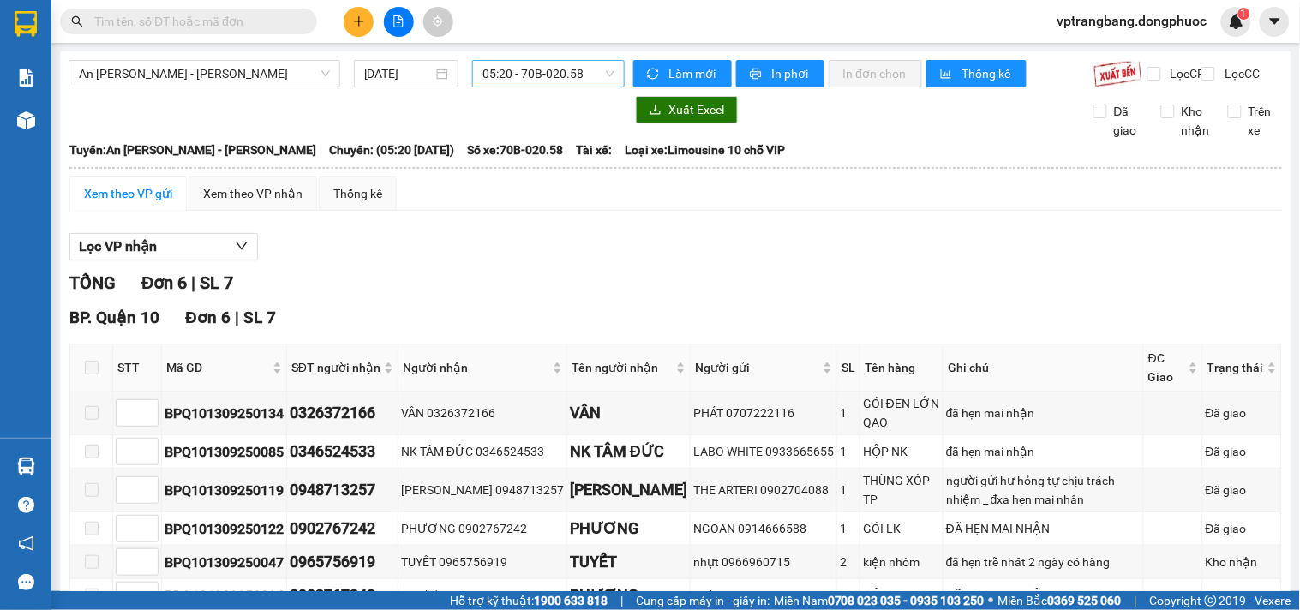
click at [533, 75] on span "05:20 - 70B-020.58" at bounding box center [548, 74] width 132 height 26
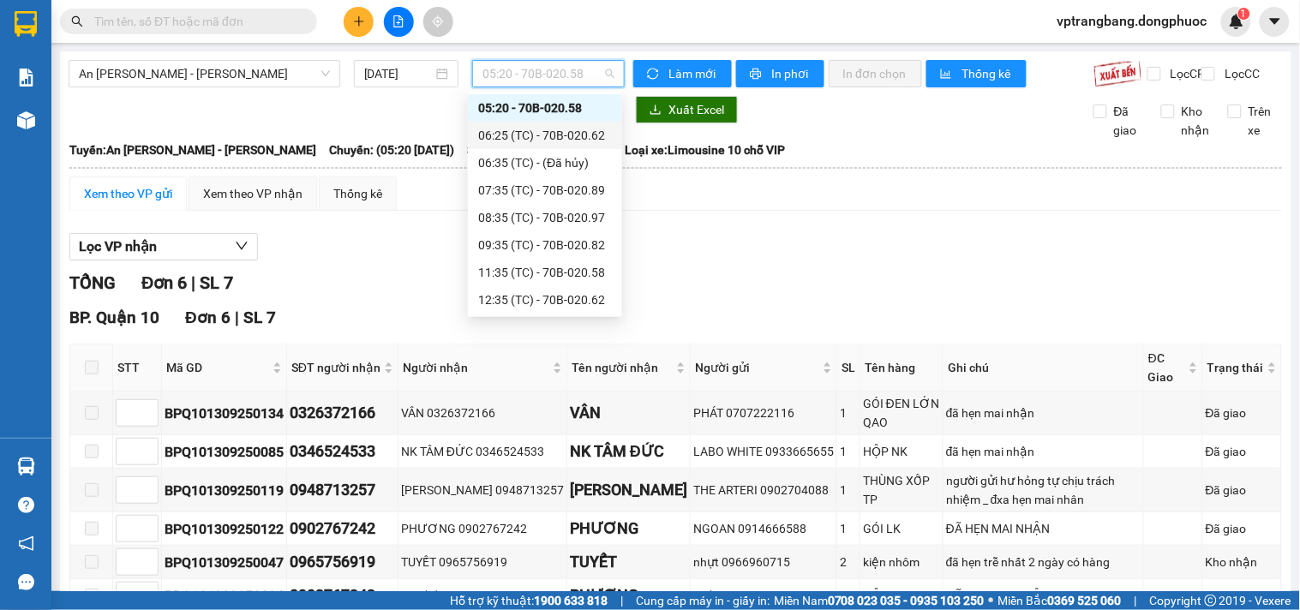
click at [536, 139] on div "06:25 (TC) - 70B-020.62" at bounding box center [545, 135] width 134 height 19
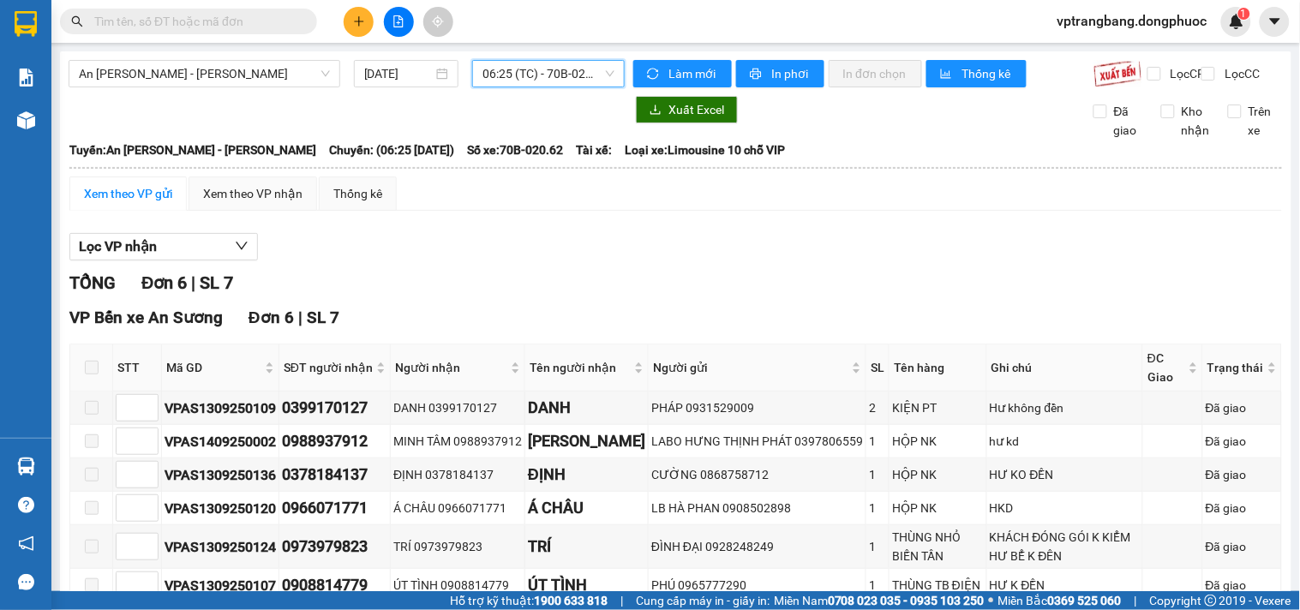
drag, startPoint x: 523, startPoint y: 73, endPoint x: 523, endPoint y: 87, distance: 13.7
click at [523, 74] on span "06:25 (TC) - 70B-020.62" at bounding box center [548, 74] width 132 height 26
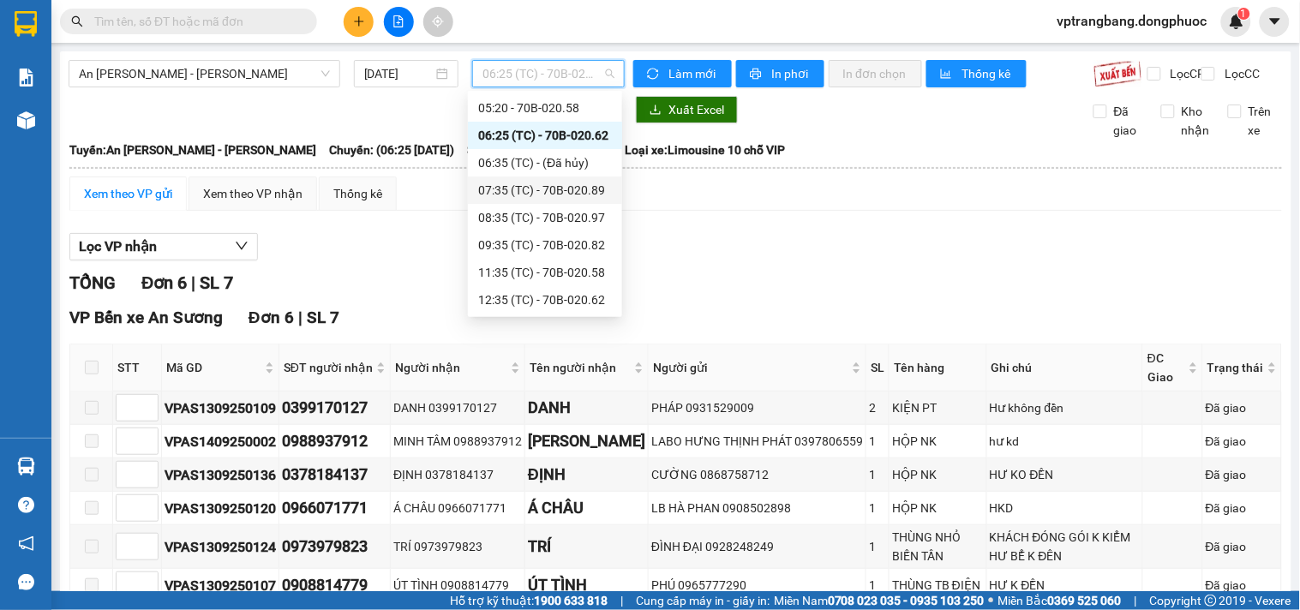
click at [550, 190] on div "07:35 (TC) - 70B-020.89" at bounding box center [545, 190] width 134 height 19
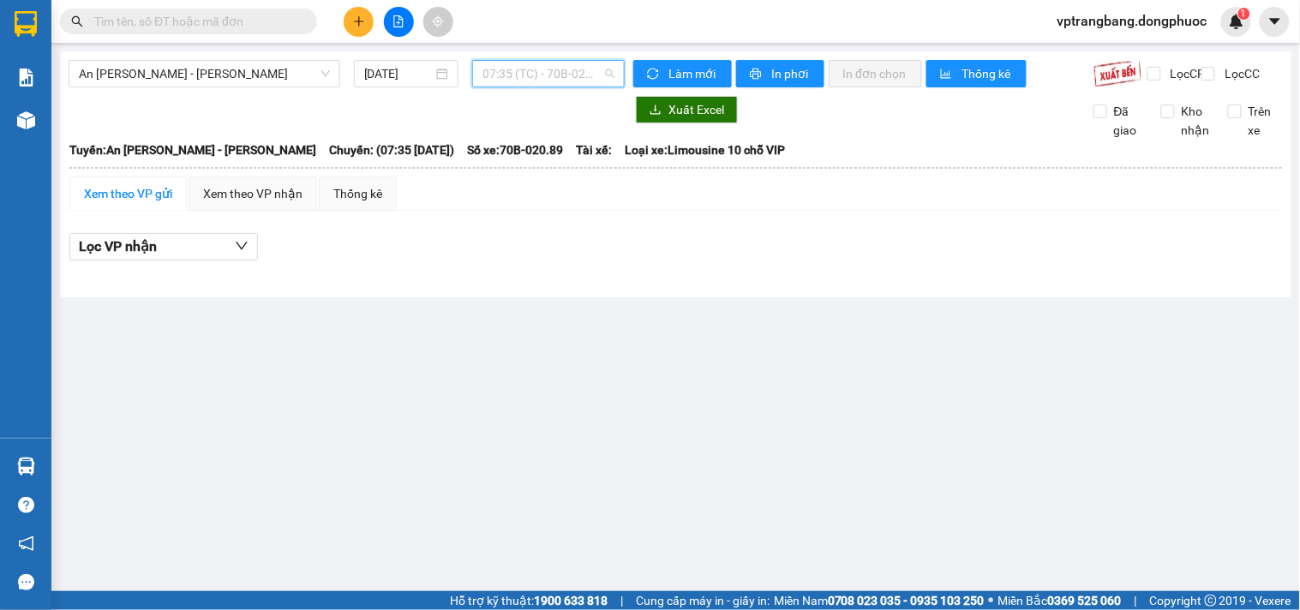
click at [534, 72] on span "07:35 (TC) - 70B-020.89" at bounding box center [548, 74] width 132 height 26
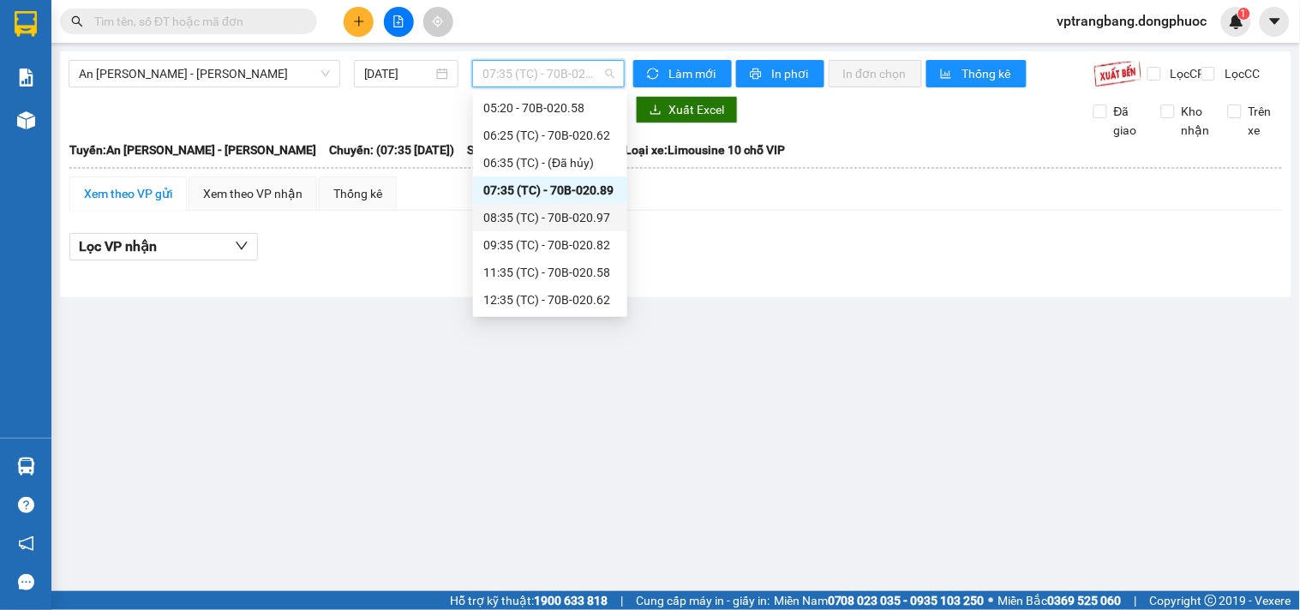
click at [547, 217] on div "08:35 (TC) - 70B-020.97" at bounding box center [550, 217] width 134 height 19
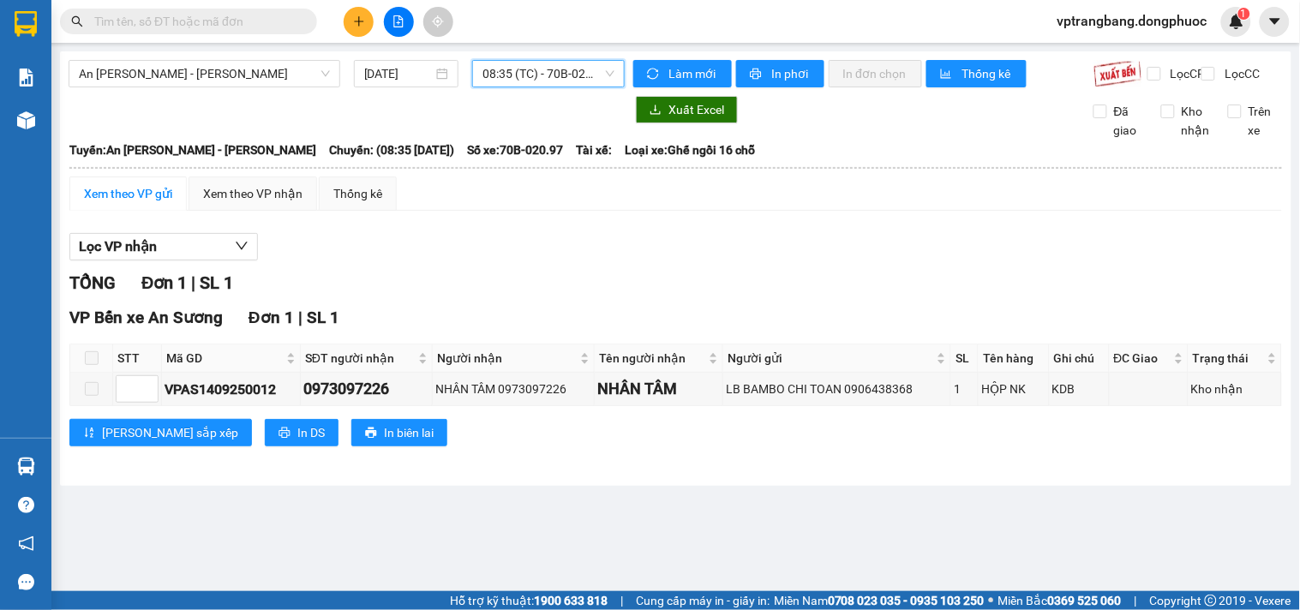
click at [542, 66] on span "08:35 (TC) - 70B-020.97" at bounding box center [548, 74] width 132 height 26
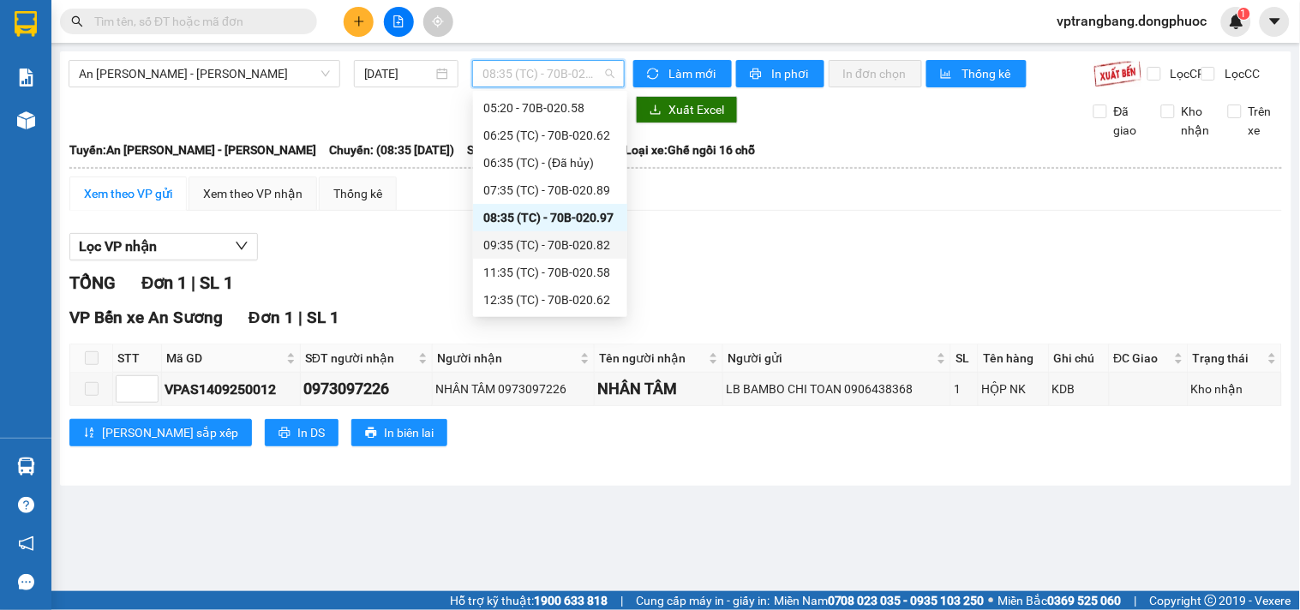
click at [548, 250] on div "09:35 (TC) - 70B-020.82" at bounding box center [550, 245] width 134 height 19
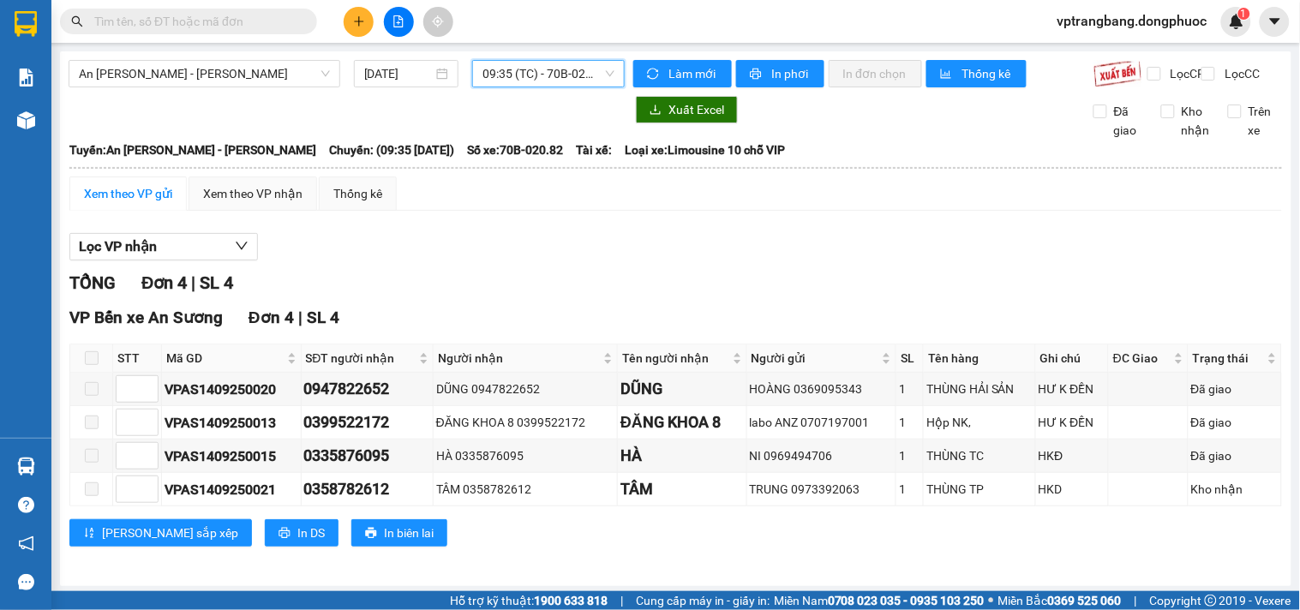
click at [510, 80] on span "09:35 (TC) - 70B-020.82" at bounding box center [548, 74] width 132 height 26
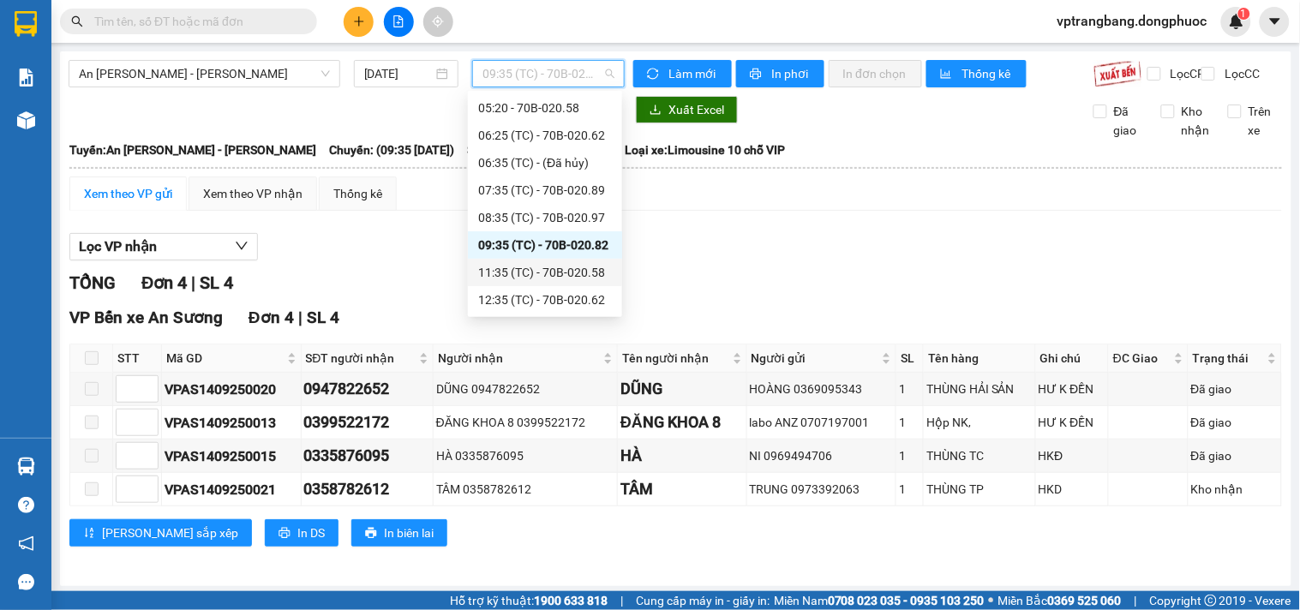
click at [537, 274] on div "11:35 (TC) - 70B-020.58" at bounding box center [545, 272] width 134 height 19
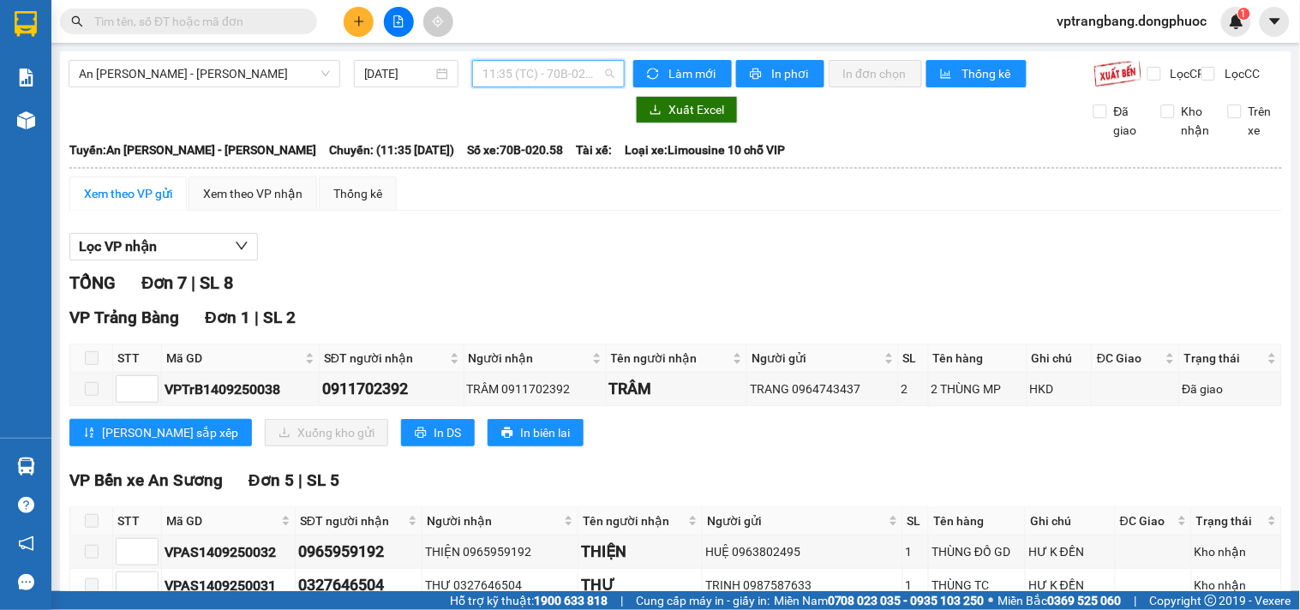
click at [512, 84] on span "11:35 (TC) - 70B-020.58" at bounding box center [548, 74] width 132 height 26
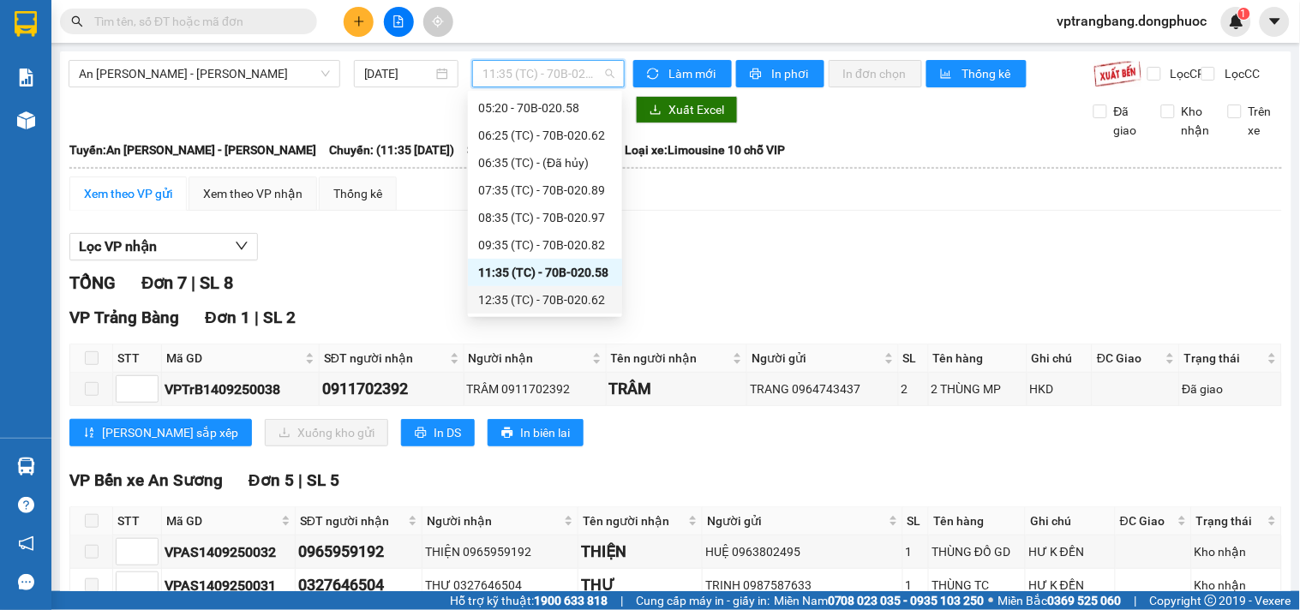
click at [560, 296] on div "12:35 (TC) - 70B-020.62" at bounding box center [545, 299] width 134 height 19
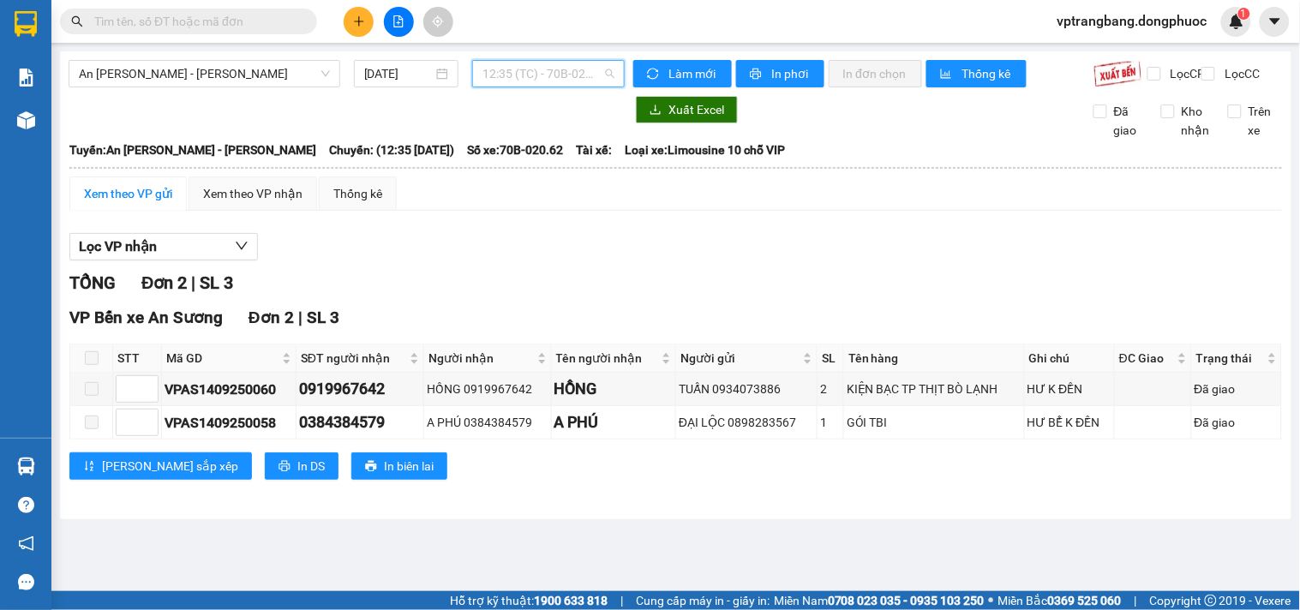
click at [534, 78] on span "12:35 (TC) - 70B-020.62" at bounding box center [548, 74] width 132 height 26
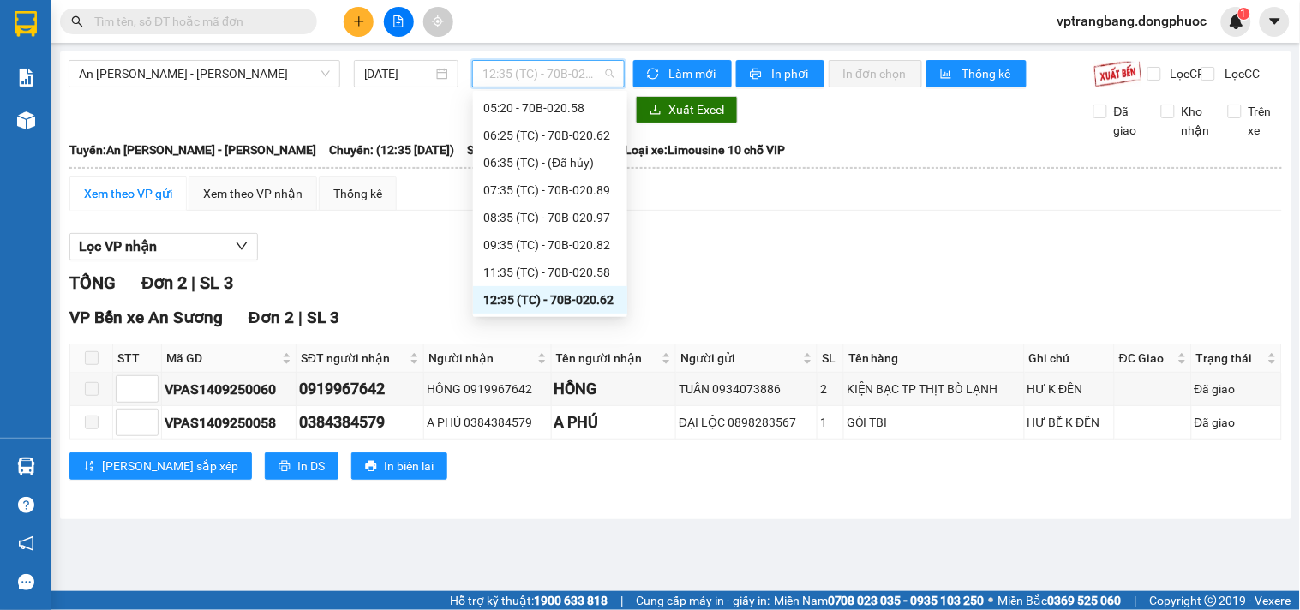
scroll to position [123, 0]
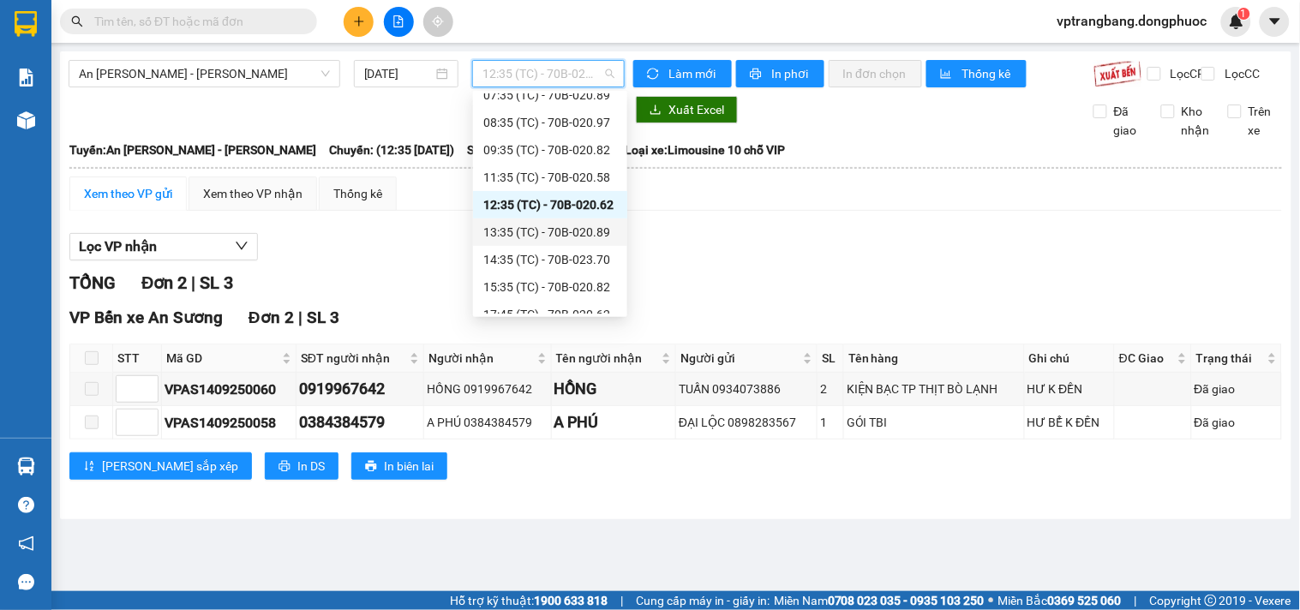
click at [554, 237] on div "13:35 (TC) - 70B-020.89" at bounding box center [550, 232] width 134 height 19
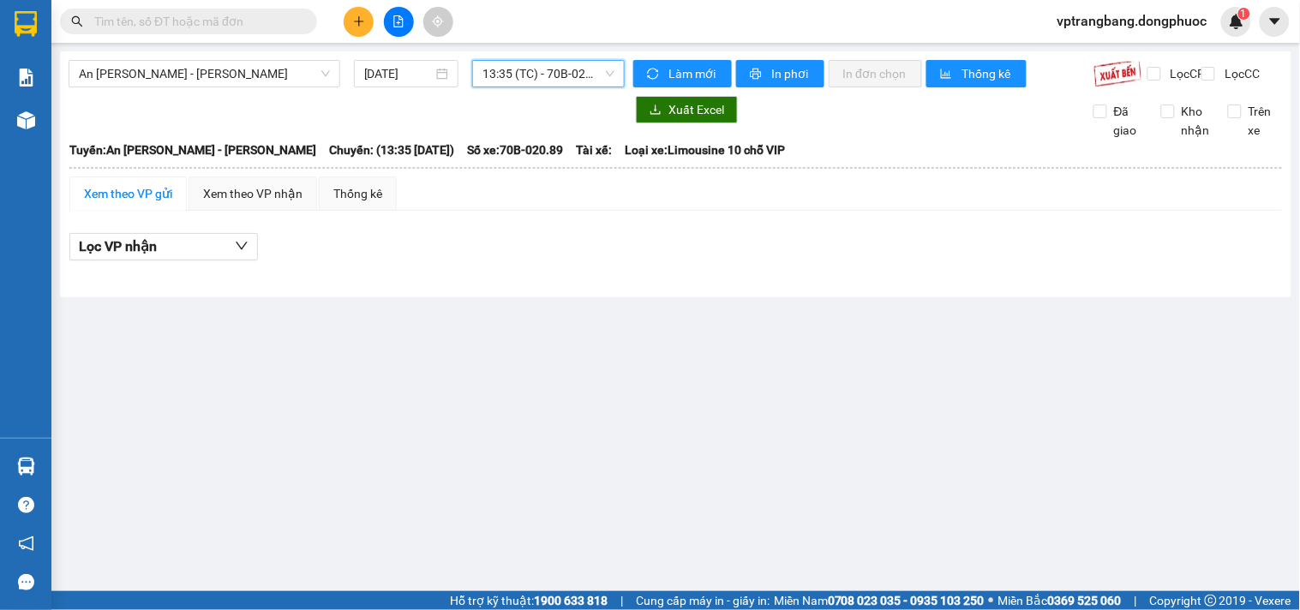
click at [566, 70] on span "13:35 (TC) - 70B-020.89" at bounding box center [548, 74] width 132 height 26
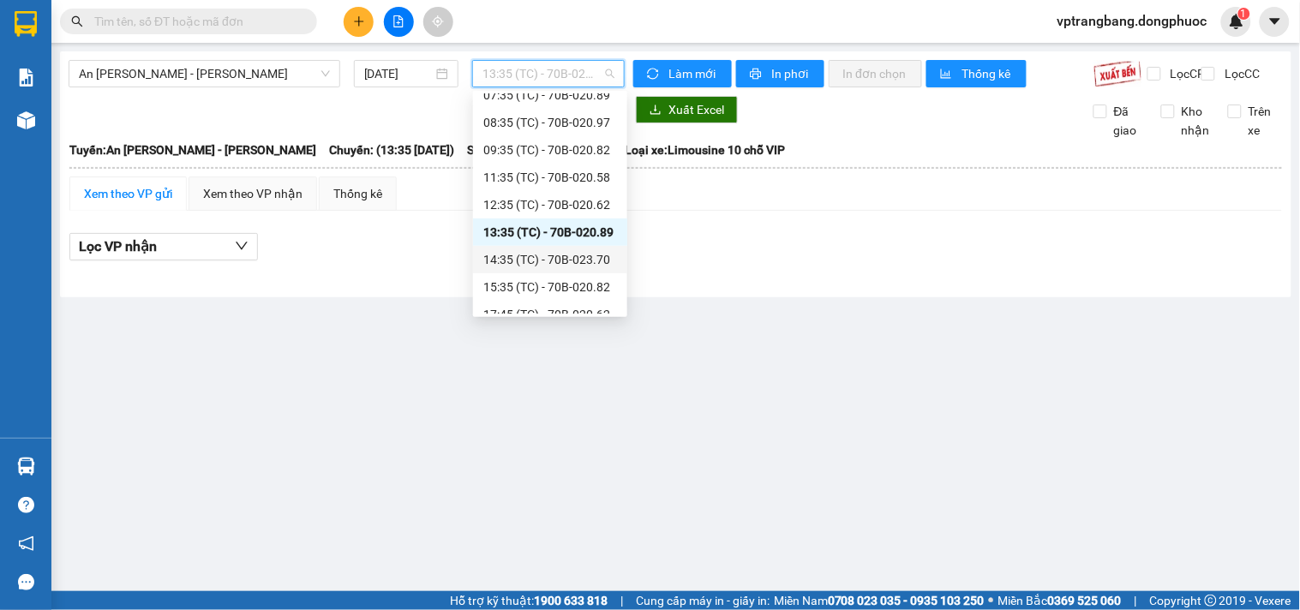
click at [575, 254] on div "14:35 (TC) - 70B-023.70" at bounding box center [550, 259] width 134 height 19
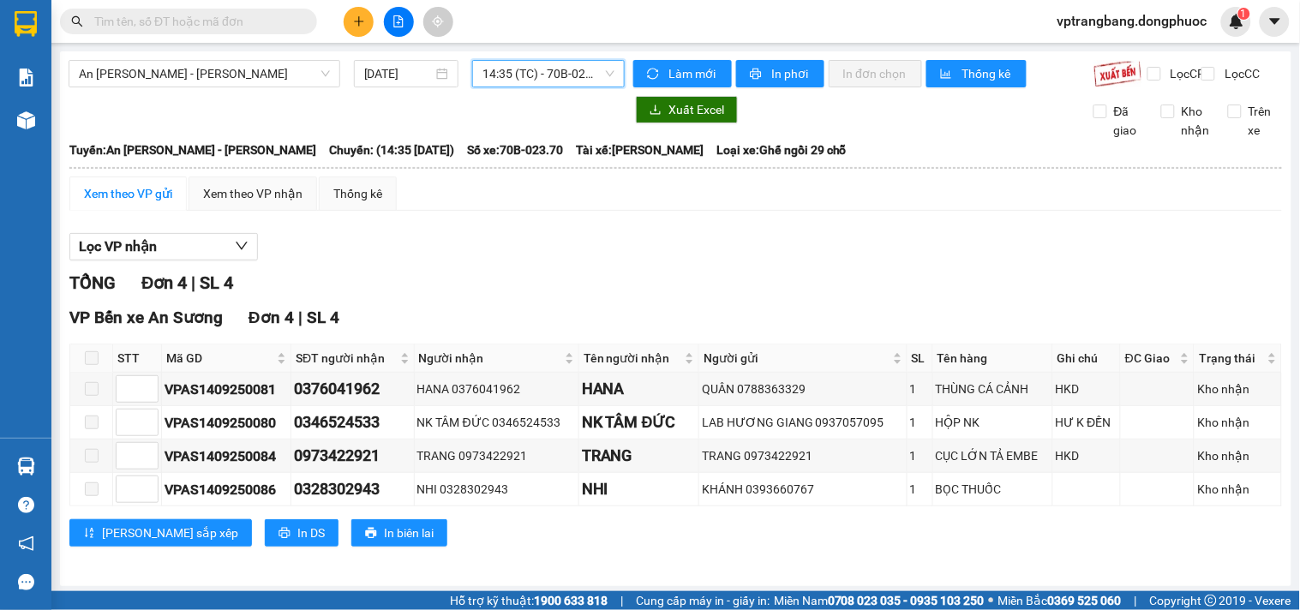
click at [503, 81] on span "14:35 (TC) - 70B-023.70" at bounding box center [548, 74] width 132 height 26
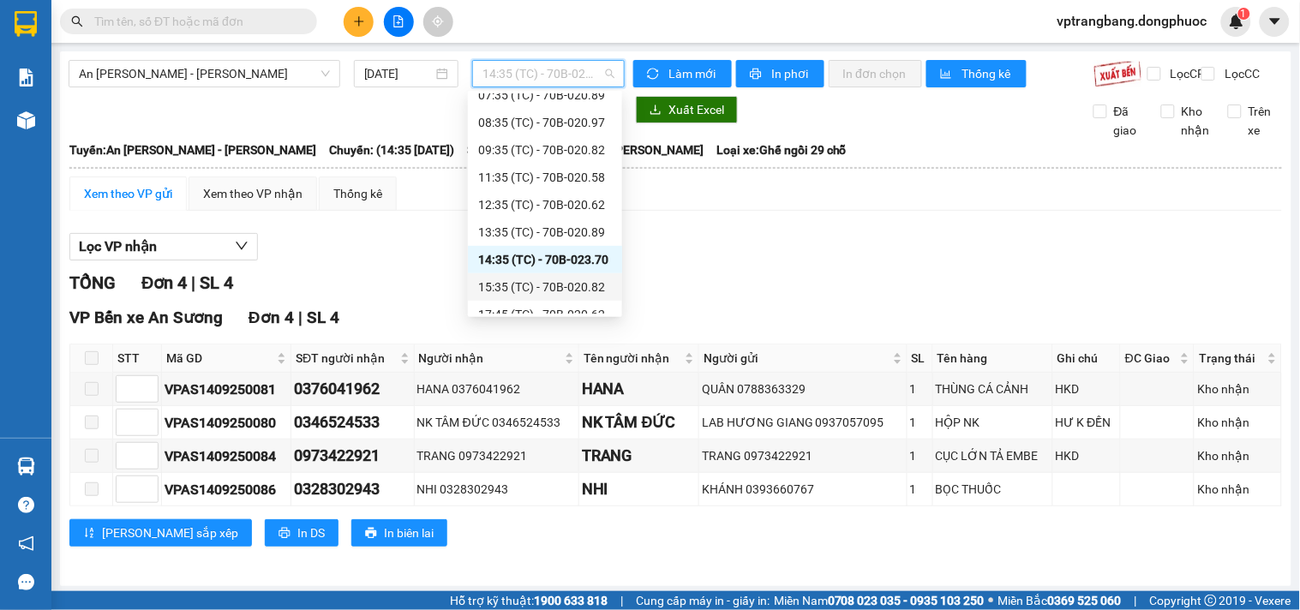
click at [553, 276] on div "15:35 (TC) - 70B-020.82" at bounding box center [545, 286] width 154 height 27
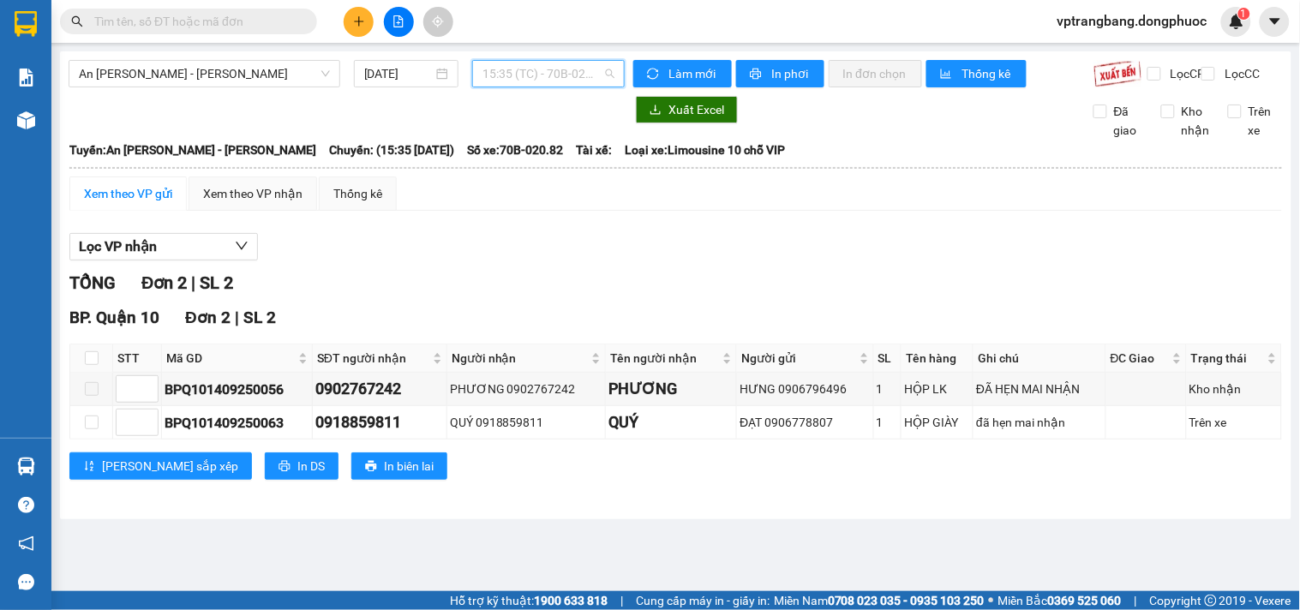
click at [534, 66] on span "15:35 (TC) - 70B-020.82" at bounding box center [548, 74] width 132 height 26
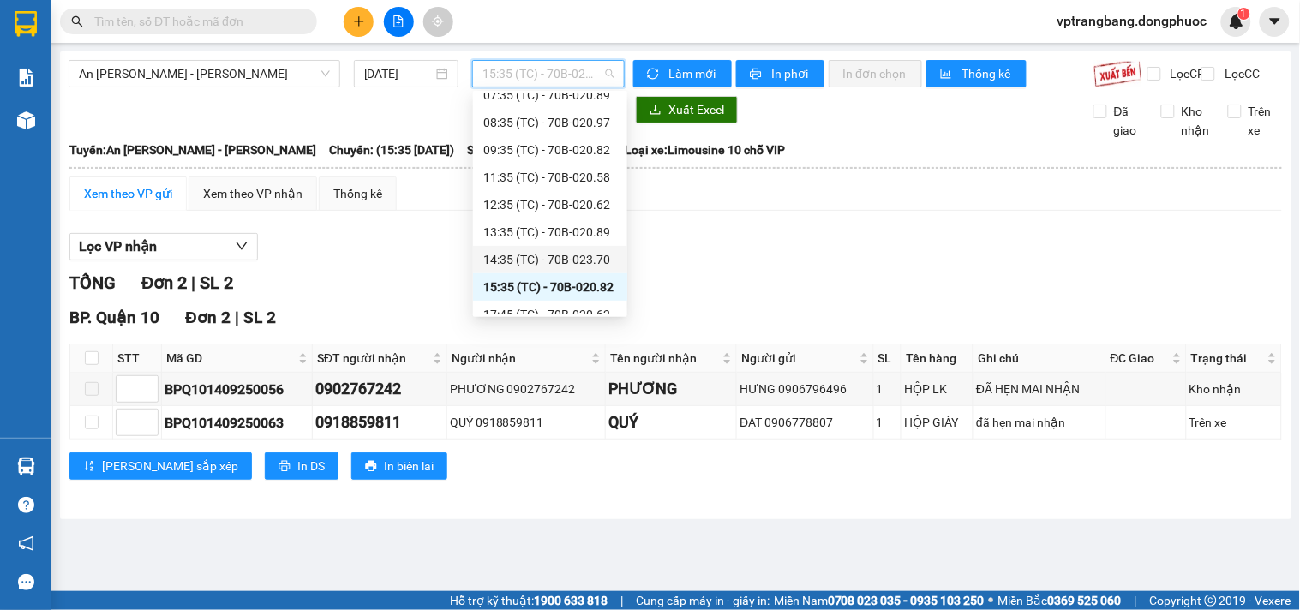
scroll to position [192, 0]
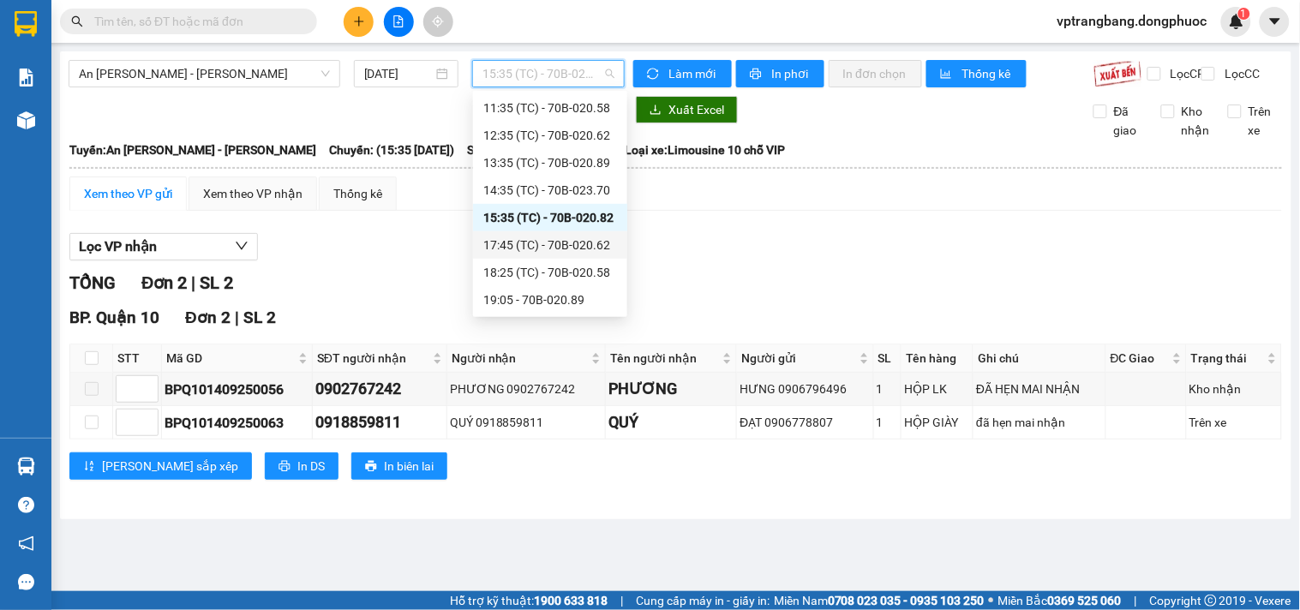
click at [564, 246] on div "17:45 (TC) - 70B-020.62" at bounding box center [550, 245] width 134 height 19
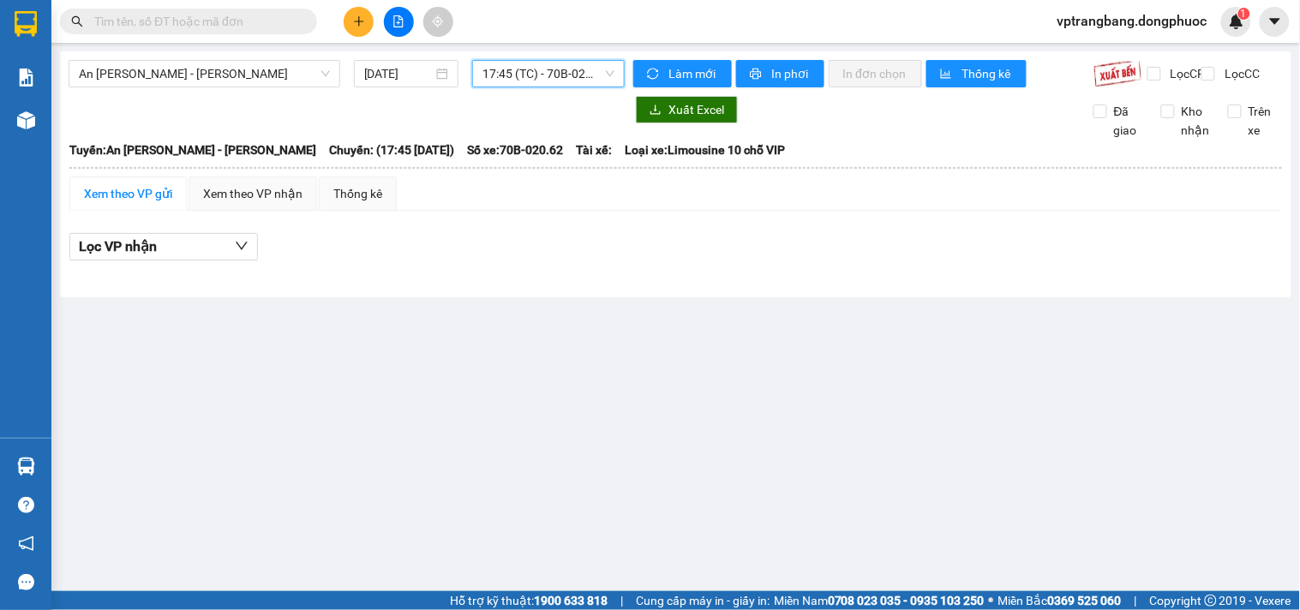
click at [546, 81] on span "17:45 (TC) - 70B-020.62" at bounding box center [548, 74] width 132 height 26
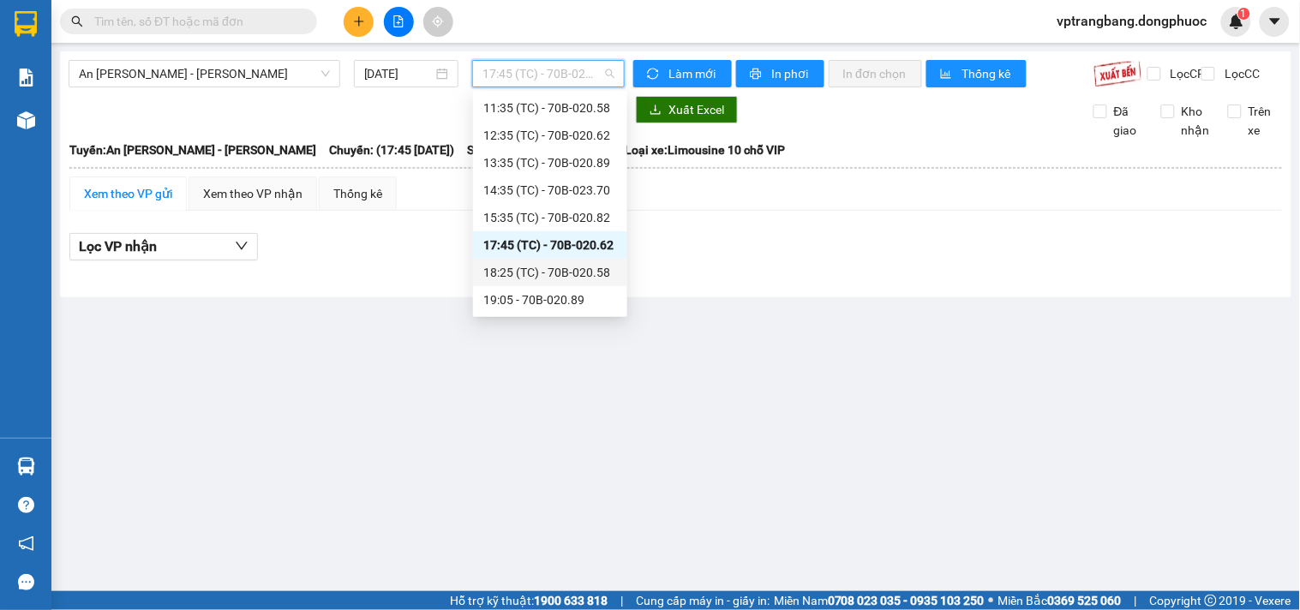
click at [555, 279] on div "18:25 (TC) - 70B-020.58" at bounding box center [550, 272] width 134 height 19
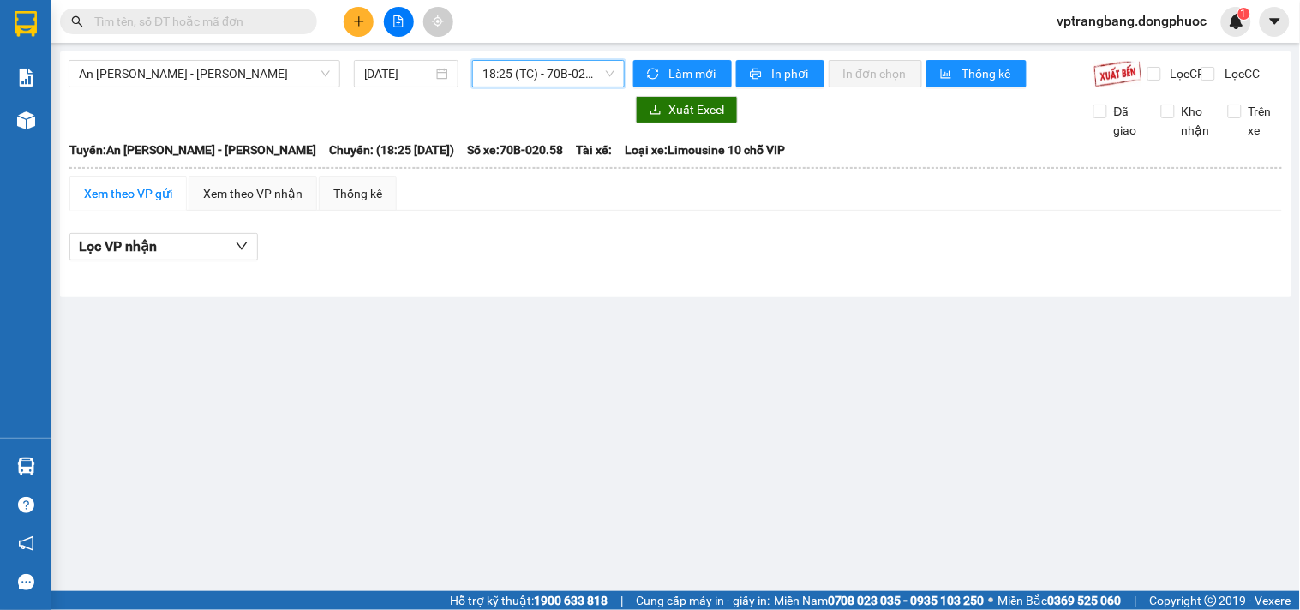
click at [245, 56] on div "An Sương - Châu Thành 14/09/2025 18:25 18:25 (TC) - 70B-020.58 Làm mới In phơi …" at bounding box center [675, 174] width 1231 height 246
click at [236, 73] on span "An Sương - Châu Thành" at bounding box center [204, 74] width 251 height 26
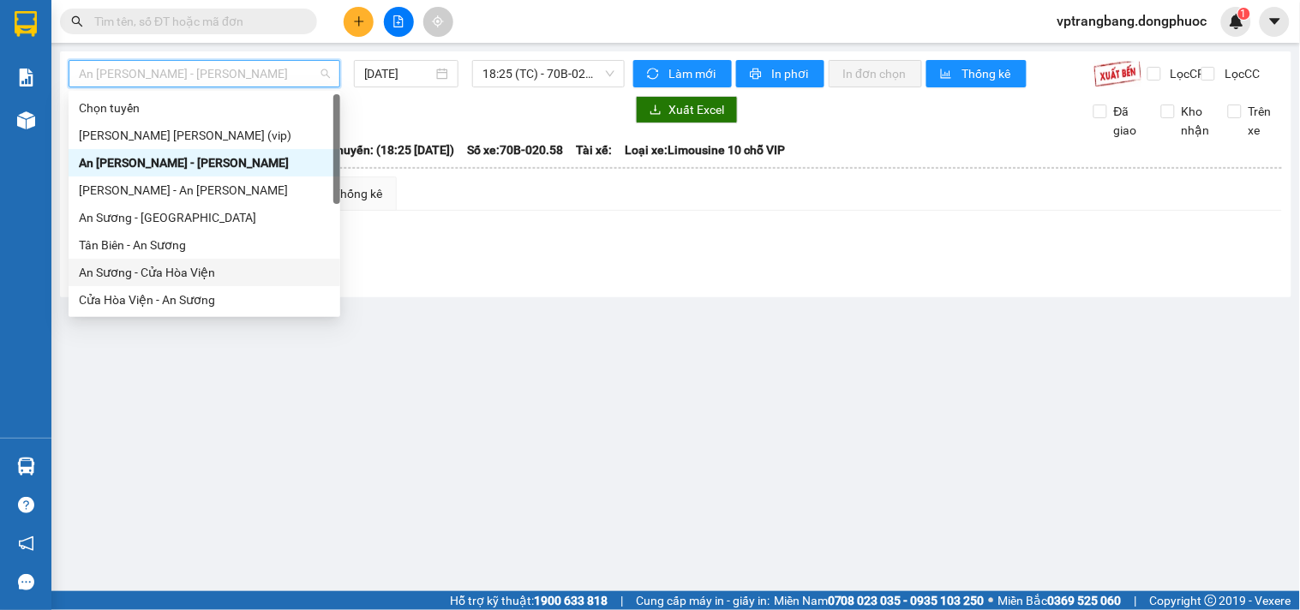
click at [185, 271] on div "An Sương - Cửa Hòa Viện" at bounding box center [204, 272] width 251 height 19
type input "[DATE]"
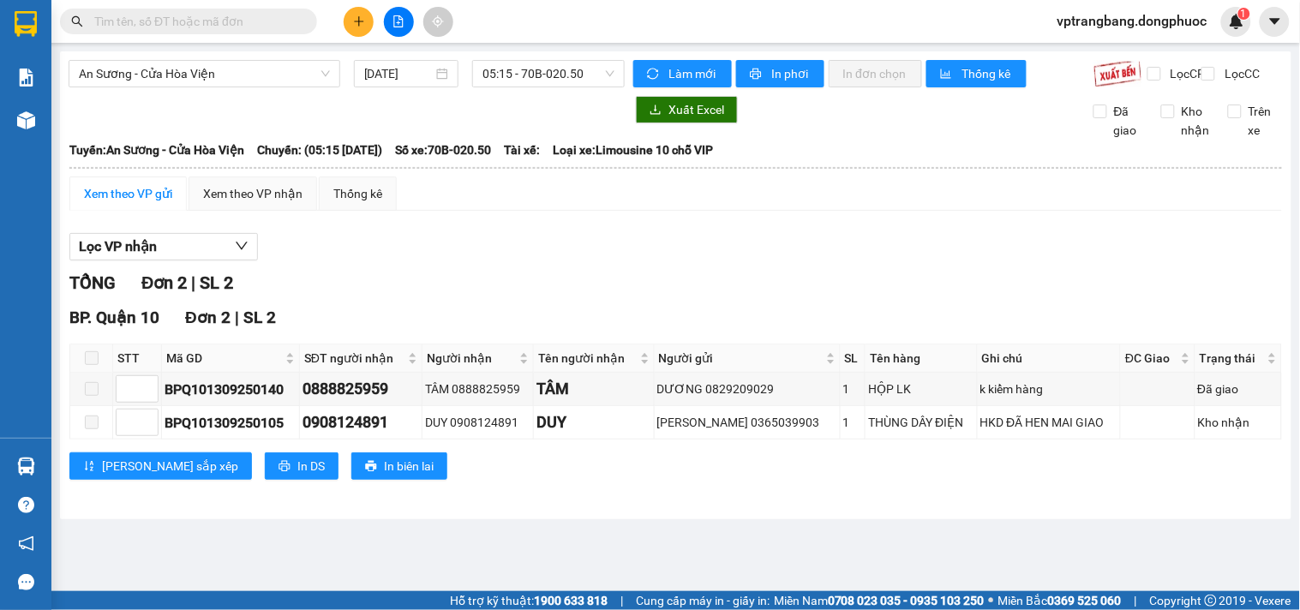
click at [534, 87] on div "An Sương - Cửa Hòa Viện 14/09/2025 05:15 - 70B-020.50" at bounding box center [347, 73] width 556 height 27
click at [534, 71] on span "05:15 - 70B-020.50" at bounding box center [548, 74] width 132 height 26
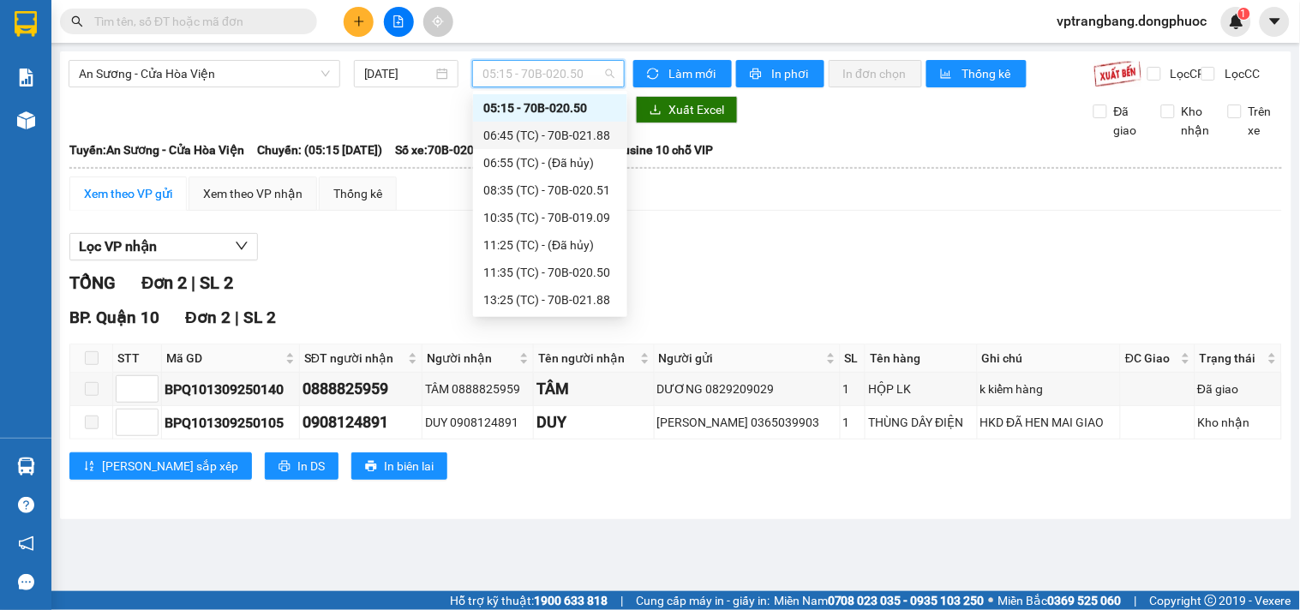
click at [553, 131] on div "06:45 (TC) - 70B-021.88" at bounding box center [550, 135] width 134 height 19
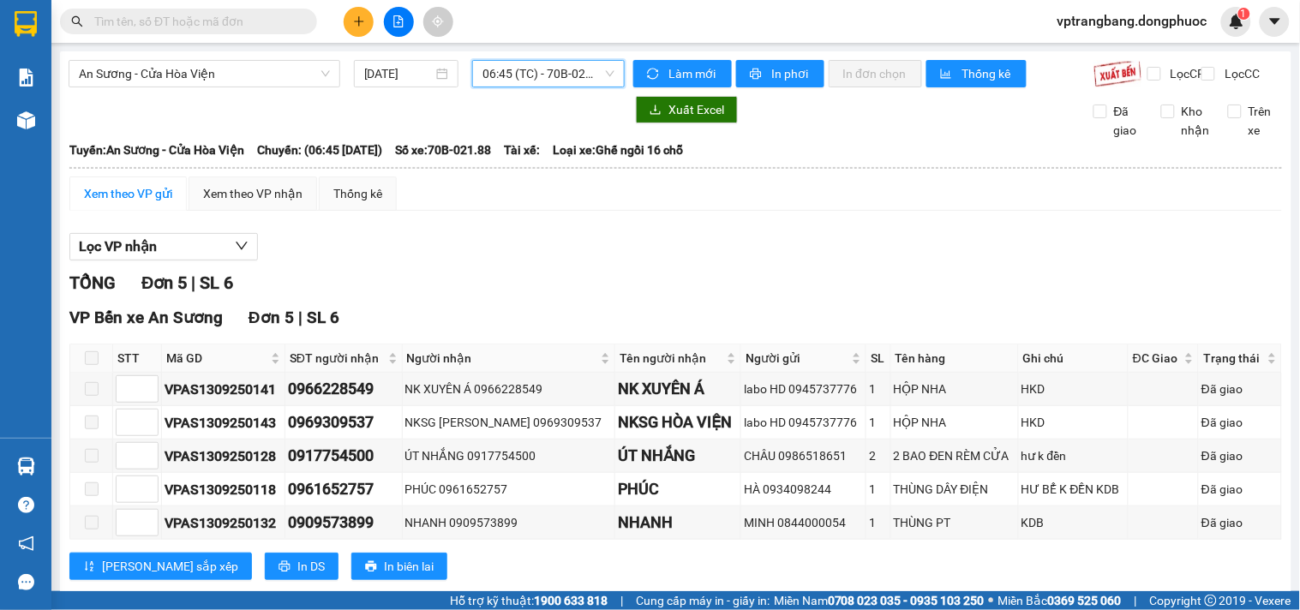
drag, startPoint x: 497, startPoint y: 82, endPoint x: 508, endPoint y: 92, distance: 14.6
click at [498, 81] on span "06:45 (TC) - 70B-021.88" at bounding box center [548, 74] width 132 height 26
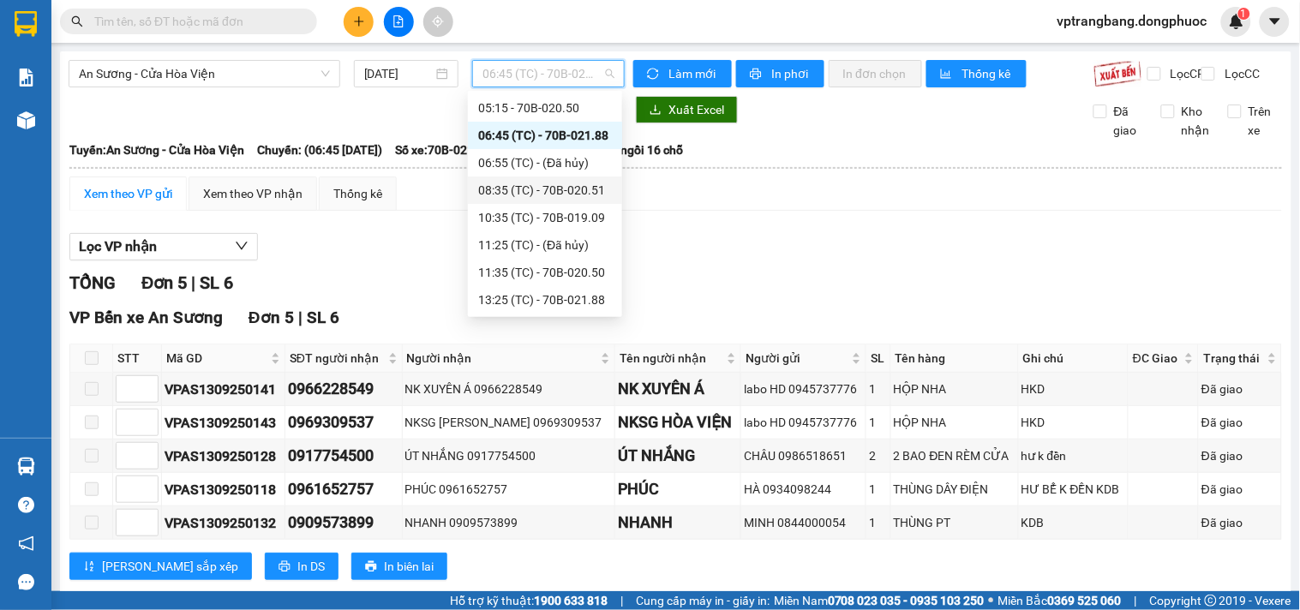
click at [542, 194] on div "08:35 (TC) - 70B-020.51" at bounding box center [545, 190] width 134 height 19
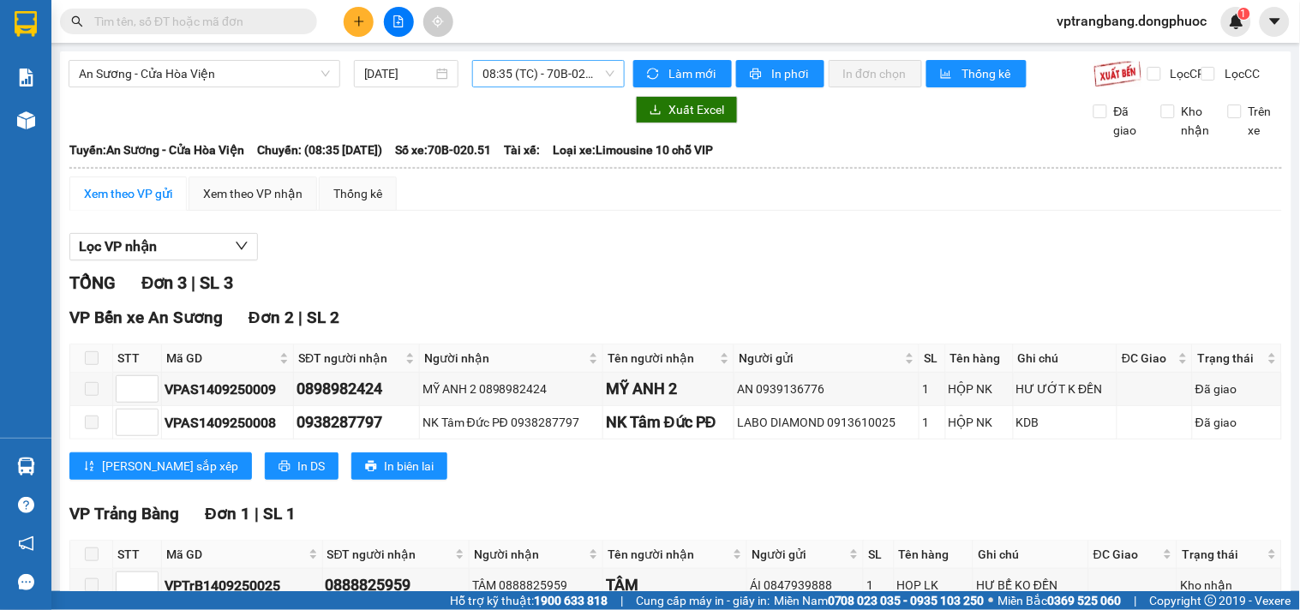
click at [499, 84] on span "08:35 (TC) - 70B-020.51" at bounding box center [548, 74] width 132 height 26
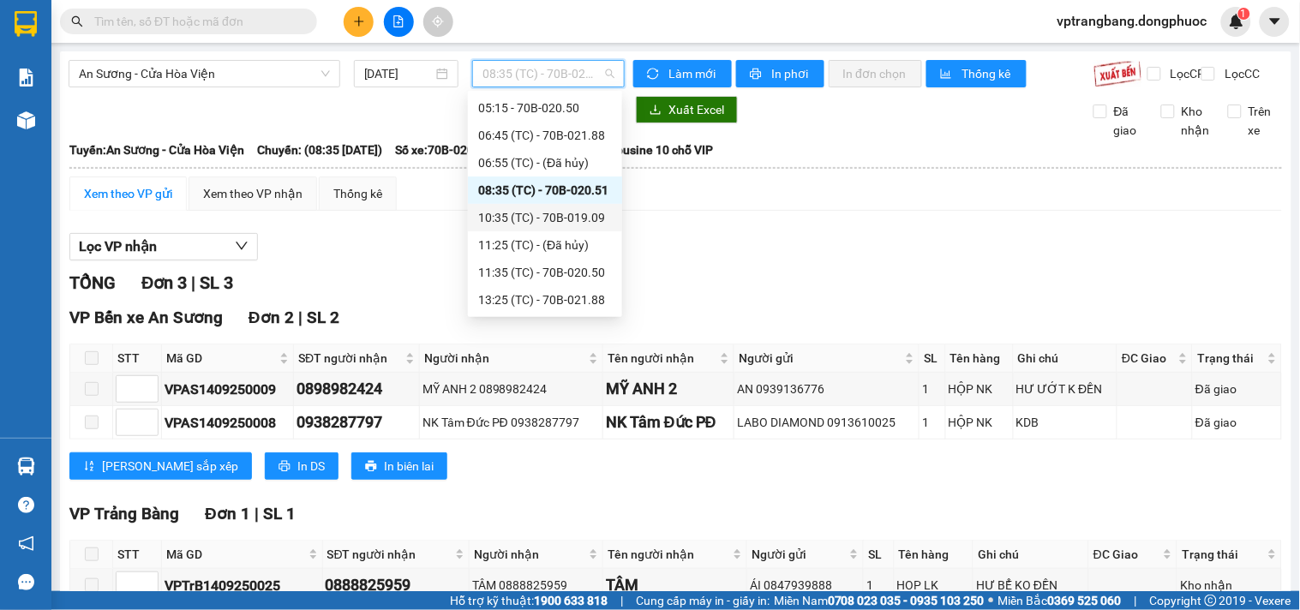
click at [540, 219] on div "10:35 (TC) - 70B-019.09" at bounding box center [545, 217] width 134 height 19
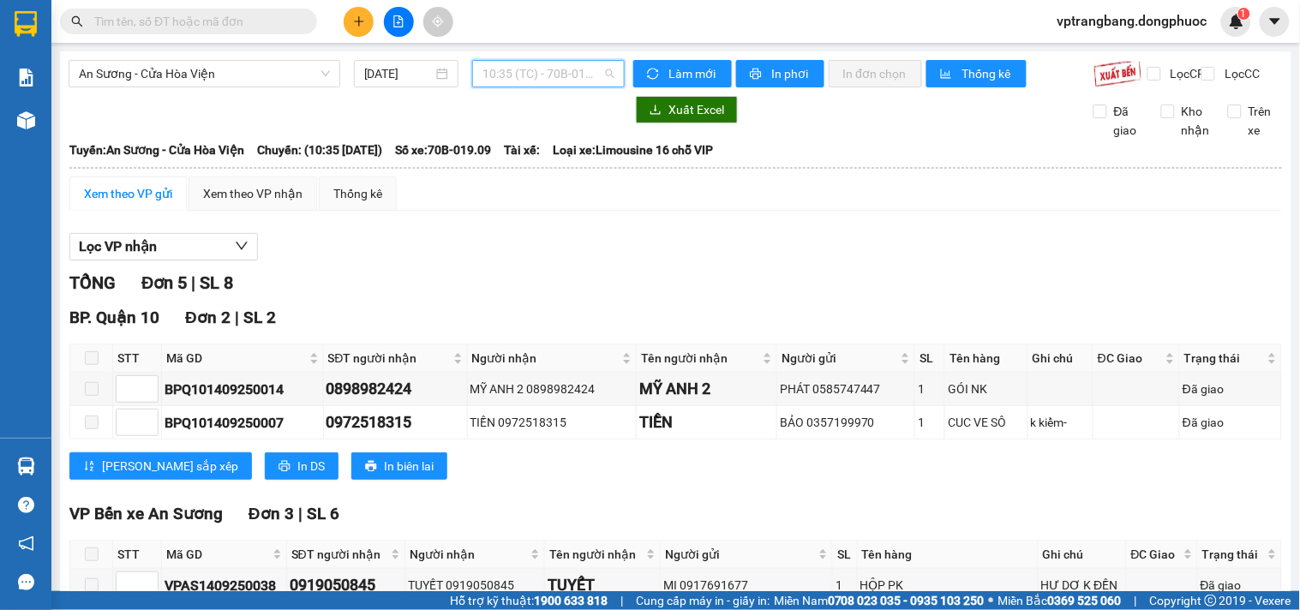
click at [525, 63] on span "10:35 (TC) - 70B-019.09" at bounding box center [548, 74] width 132 height 26
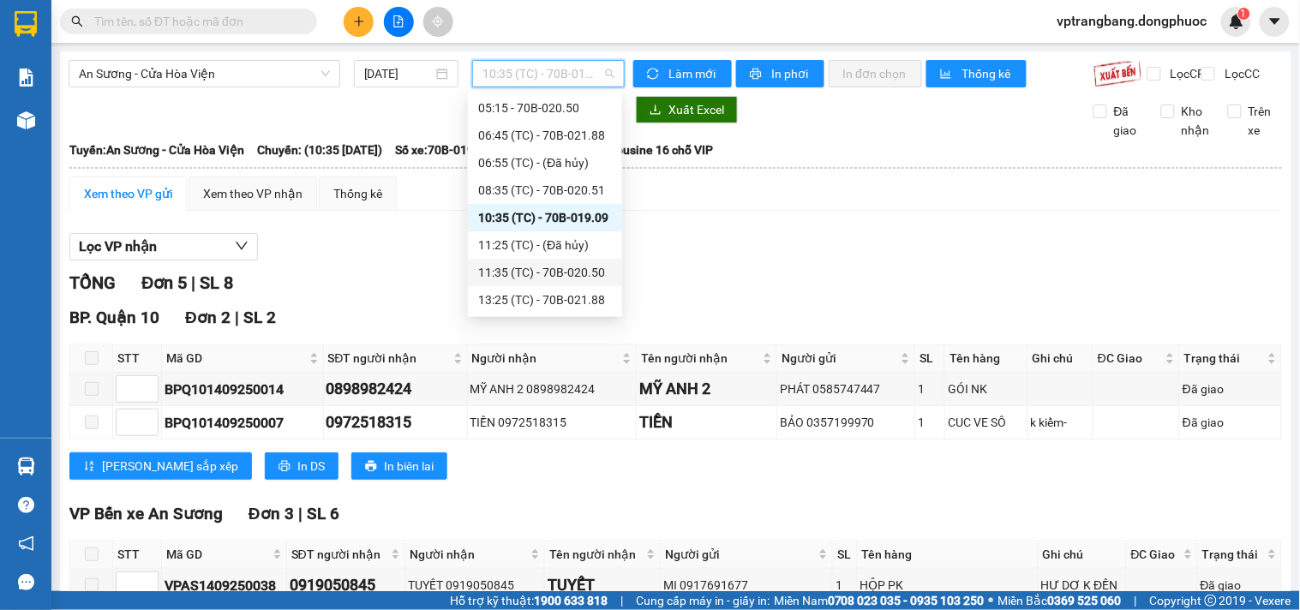
click at [561, 272] on div "11:35 (TC) - 70B-020.50" at bounding box center [545, 272] width 134 height 19
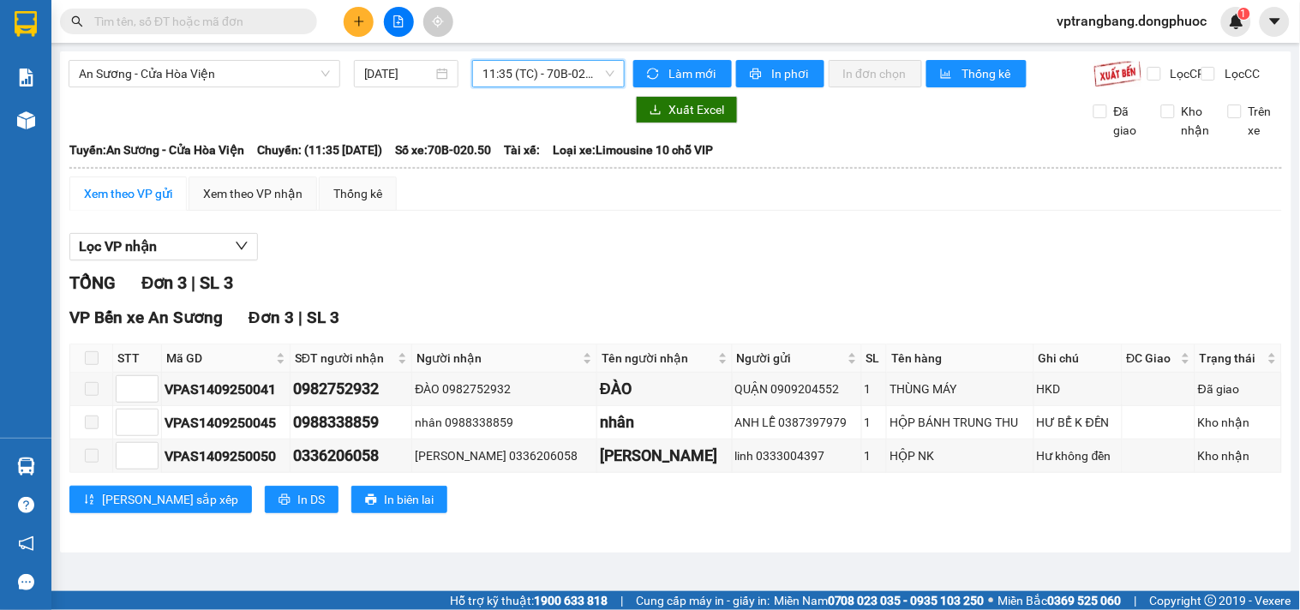
click at [520, 73] on span "11:35 (TC) - 70B-020.50" at bounding box center [548, 74] width 132 height 26
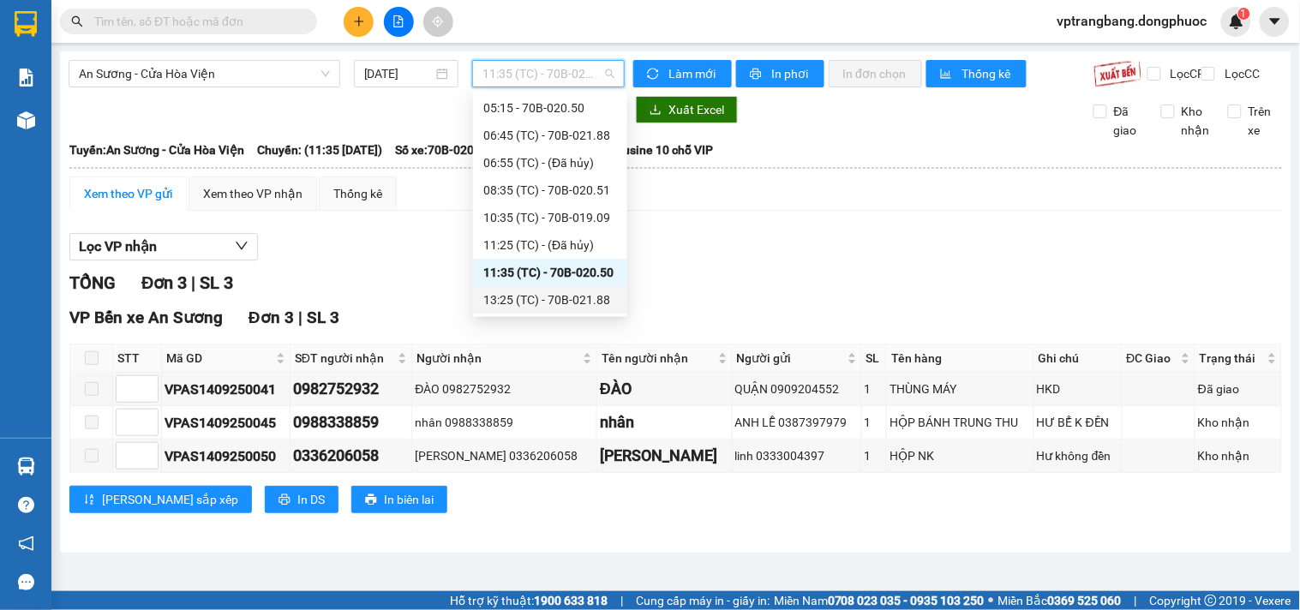
click at [564, 307] on div "13:25 (TC) - 70B-021.88" at bounding box center [550, 299] width 134 height 19
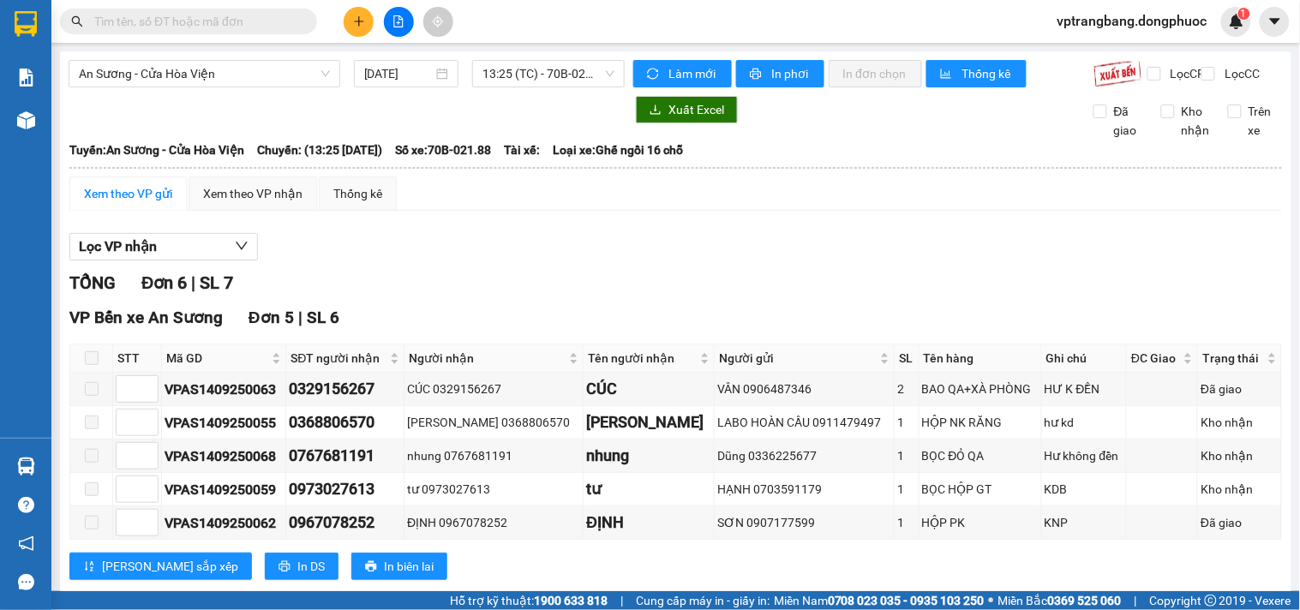
click at [512, 261] on div "Lọc VP nhận" at bounding box center [675, 247] width 1213 height 28
drag, startPoint x: 543, startPoint y: 77, endPoint x: 551, endPoint y: 150, distance: 73.2
click at [546, 78] on span "13:25 (TC) - 70B-021.88" at bounding box center [548, 74] width 132 height 26
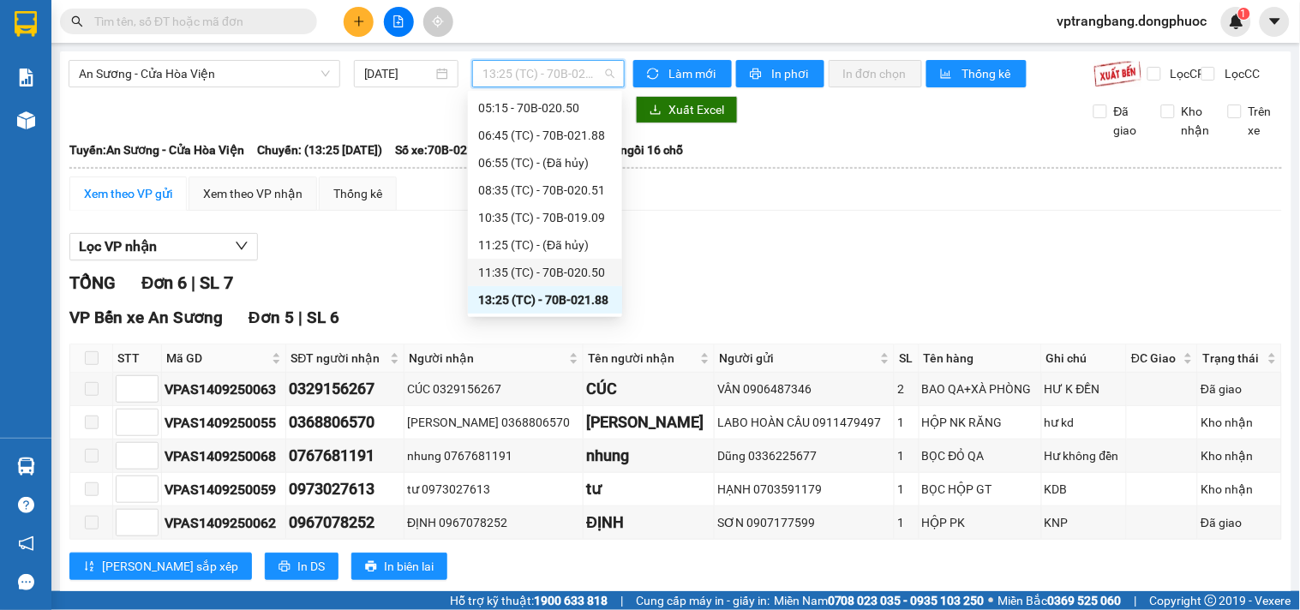
scroll to position [123, 0]
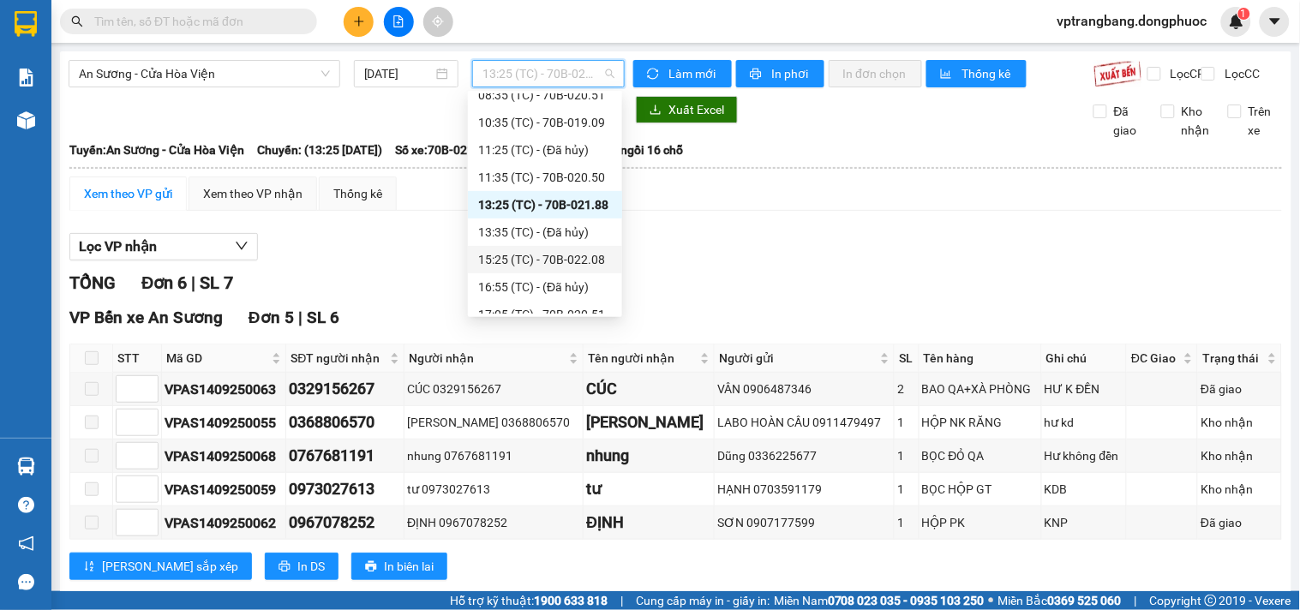
click at [553, 266] on div "15:25 (TC) - 70B-022.08" at bounding box center [545, 259] width 134 height 19
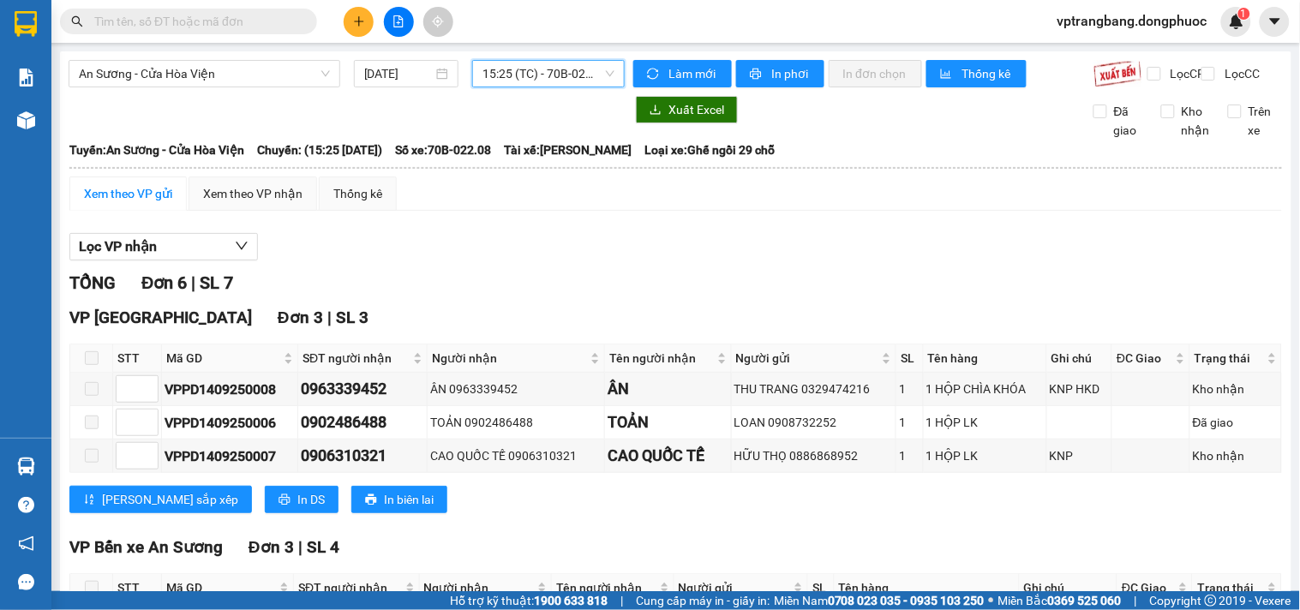
click at [502, 73] on span "15:25 (TC) - 70B-022.08" at bounding box center [548, 74] width 132 height 26
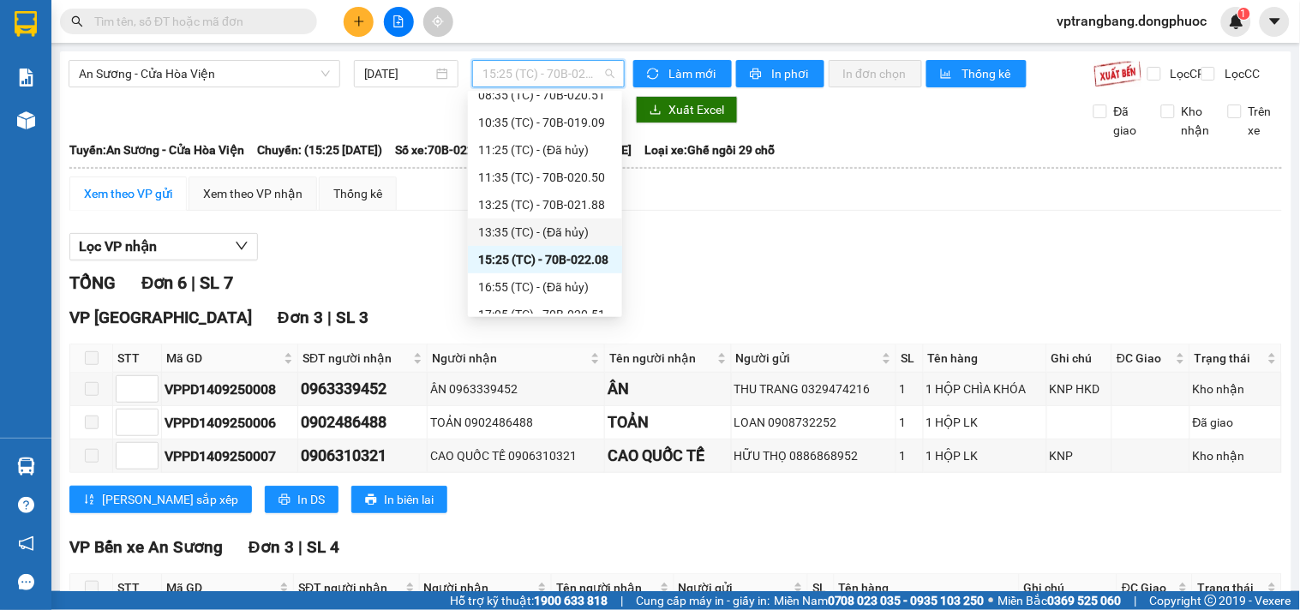
scroll to position [218, 0]
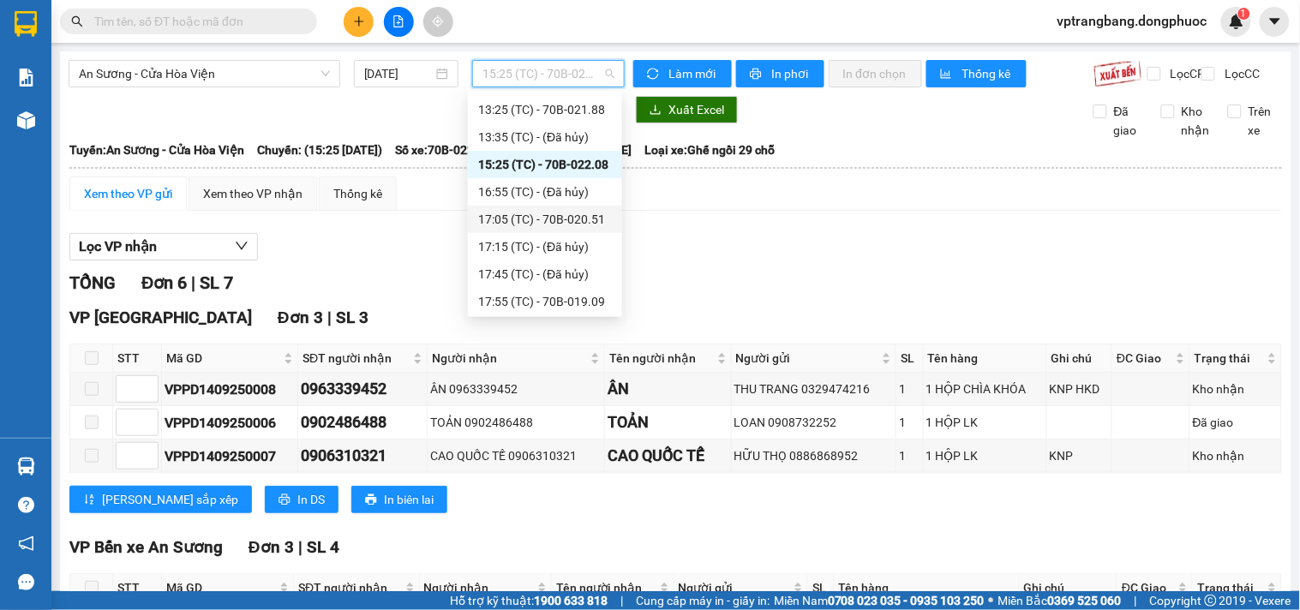
click at [566, 217] on div "17:05 (TC) - 70B-020.51" at bounding box center [545, 219] width 134 height 19
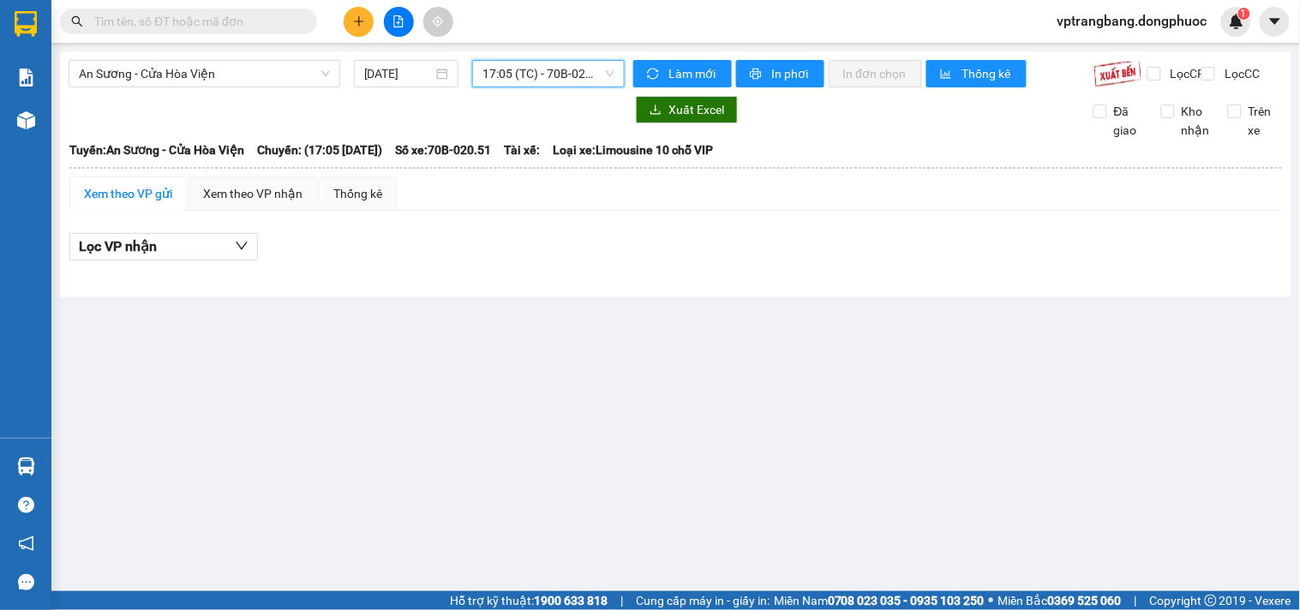
click at [549, 75] on span "17:05 (TC) - 70B-020.51" at bounding box center [548, 74] width 132 height 26
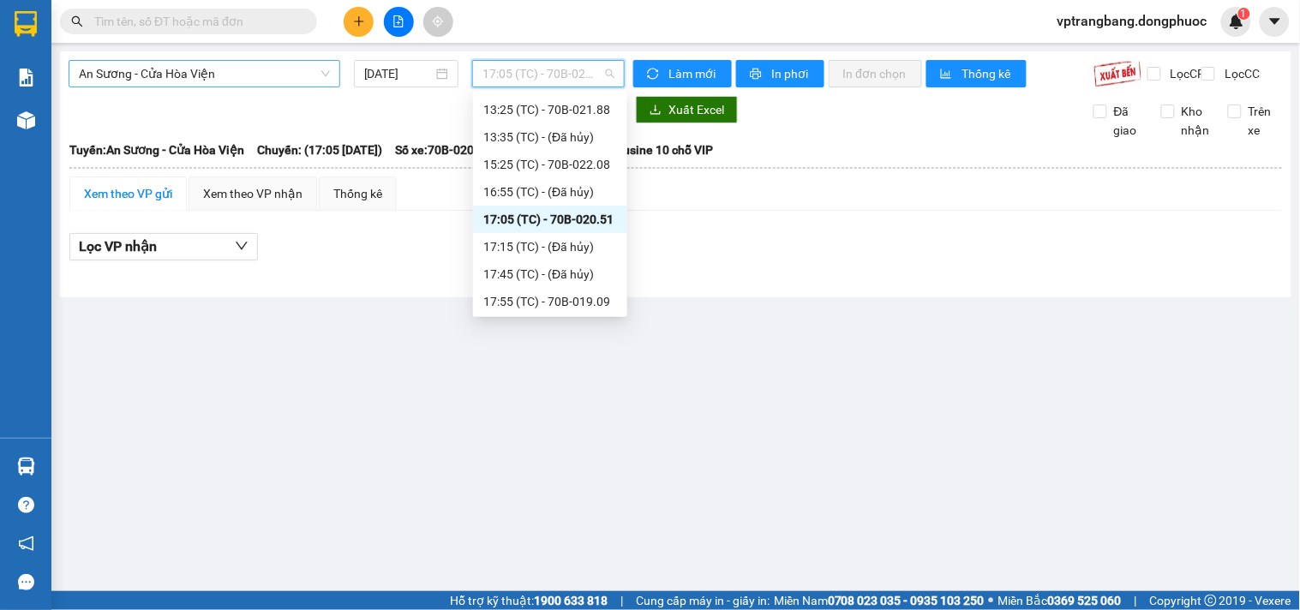
click at [228, 67] on span "An Sương - Cửa Hòa Viện" at bounding box center [204, 74] width 251 height 26
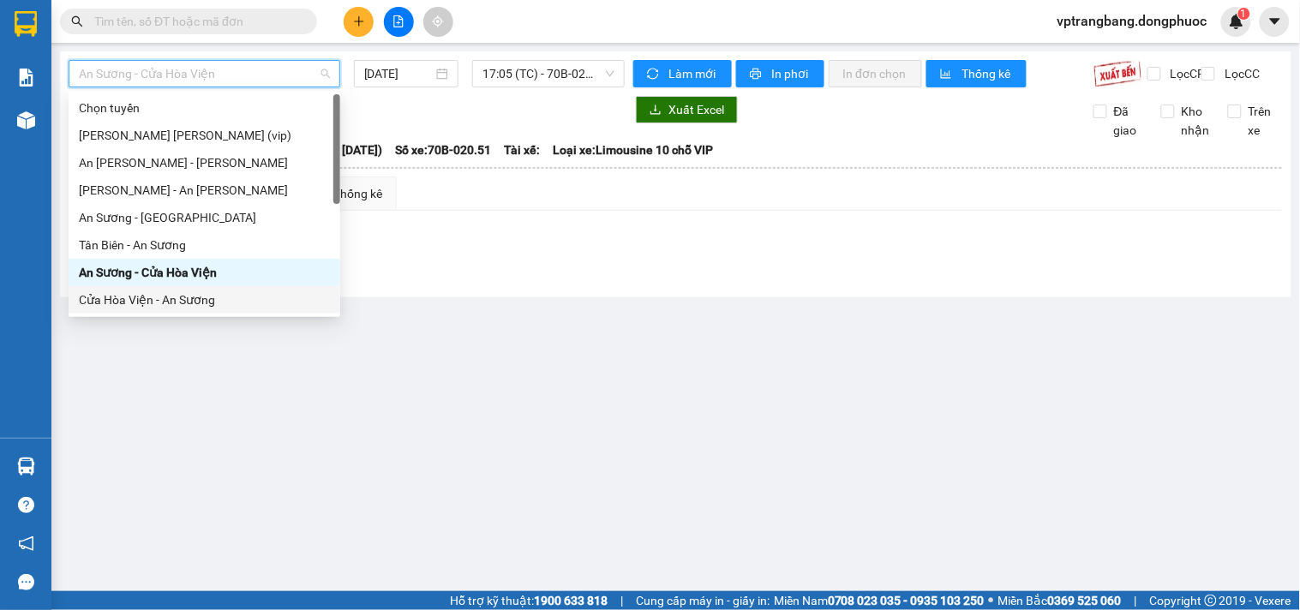
click at [557, 297] on div "An Sương - Cửa Hòa Viện 14/09/2025 17:05 (TC) - 70B-020.51 Làm mới In phơi In đ…" at bounding box center [675, 174] width 1231 height 246
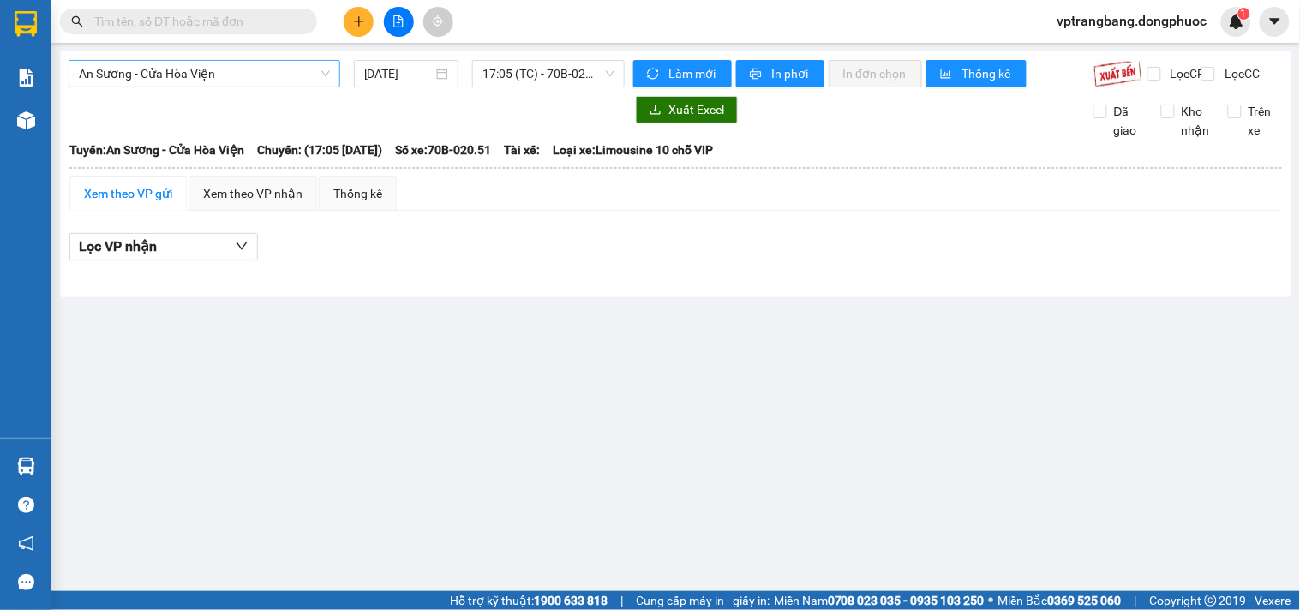
click at [226, 73] on span "An Sương - Cửa Hòa Viện" at bounding box center [204, 74] width 251 height 26
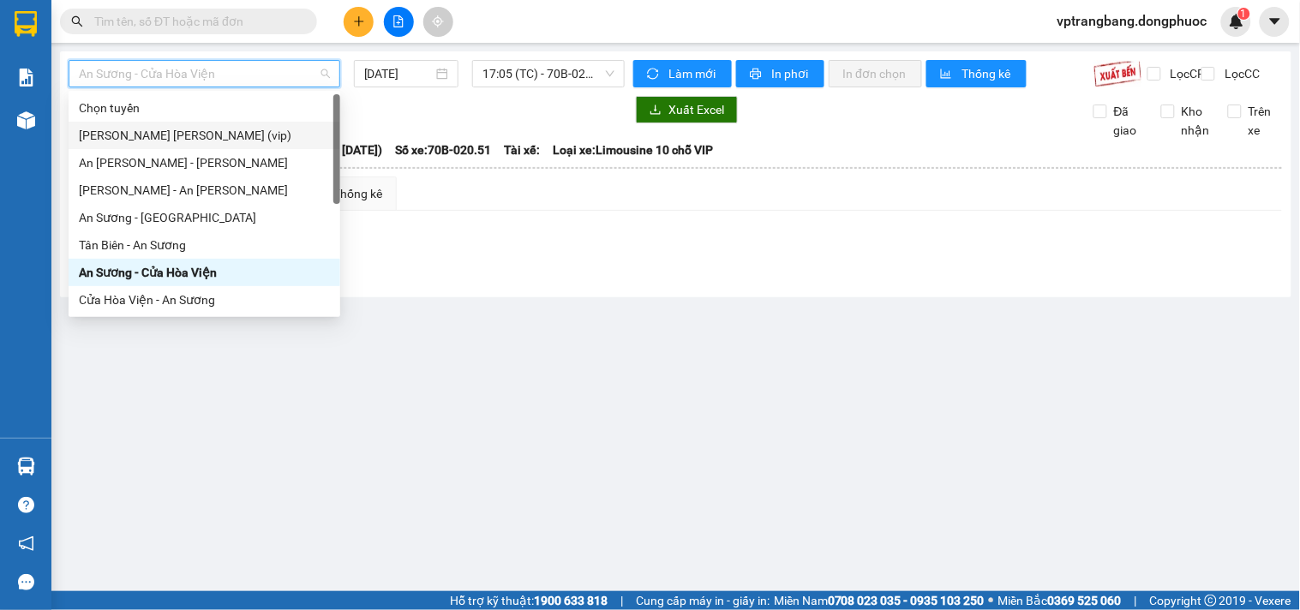
click at [201, 135] on div "Tây Ninh - Hồ Chí Minh (vip)" at bounding box center [204, 135] width 251 height 19
type input "[DATE]"
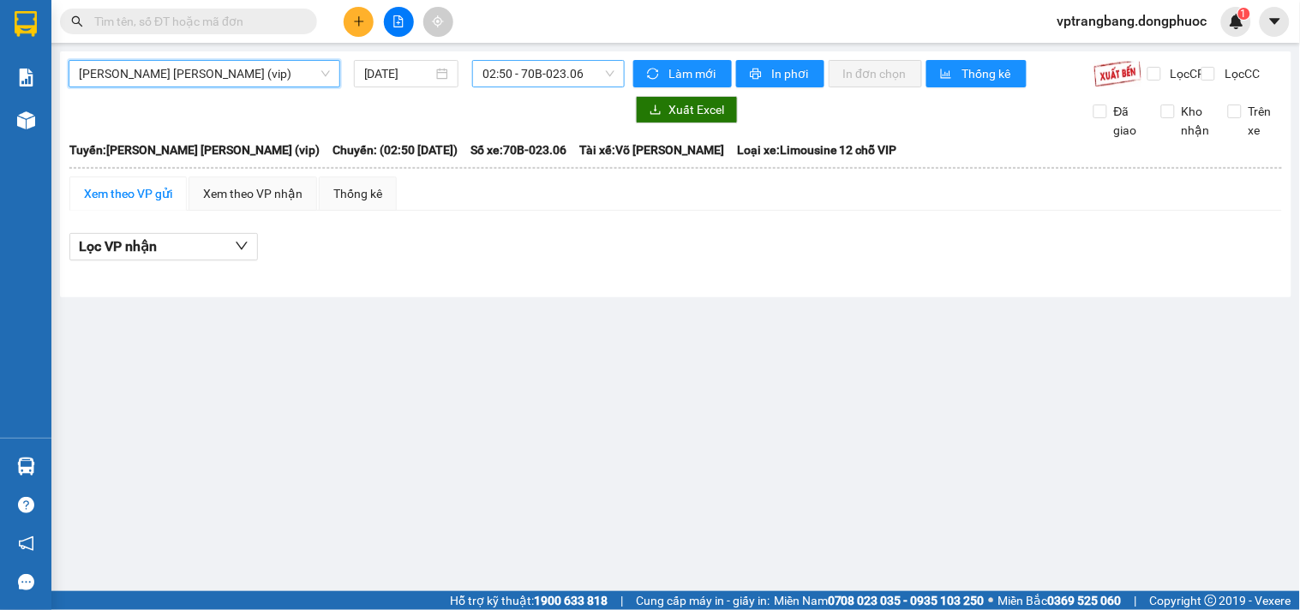
click at [553, 71] on span "02:50 - 70B-023.06" at bounding box center [548, 74] width 132 height 26
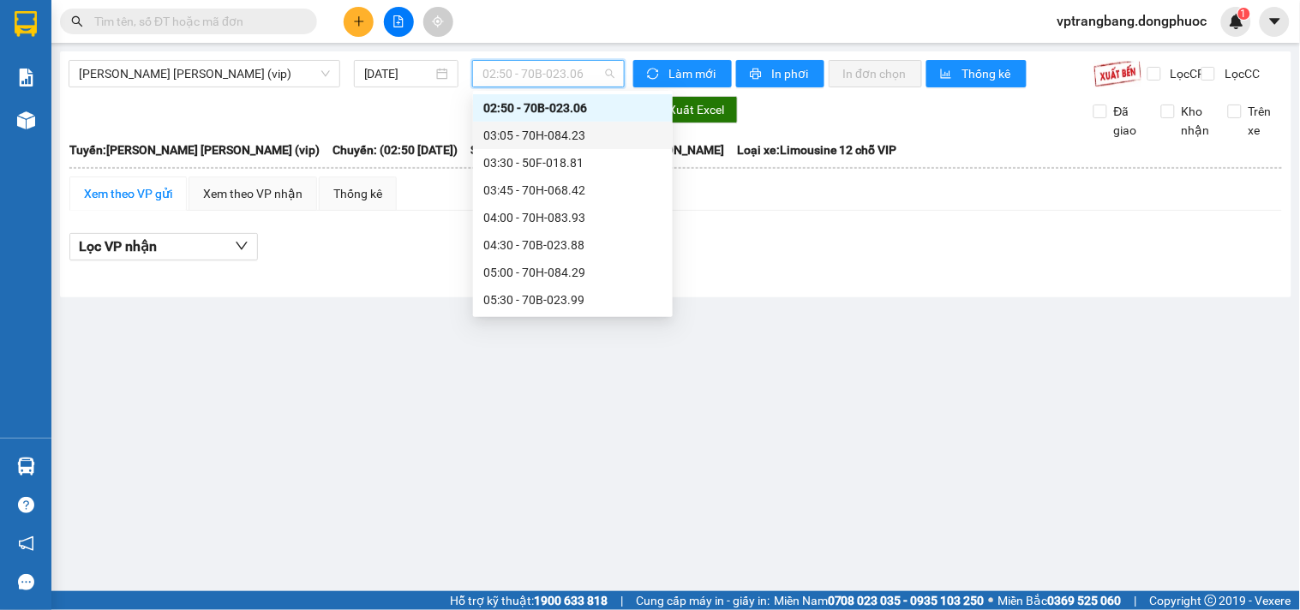
click at [557, 141] on div "03:05 - 70H-084.23" at bounding box center [572, 135] width 179 height 19
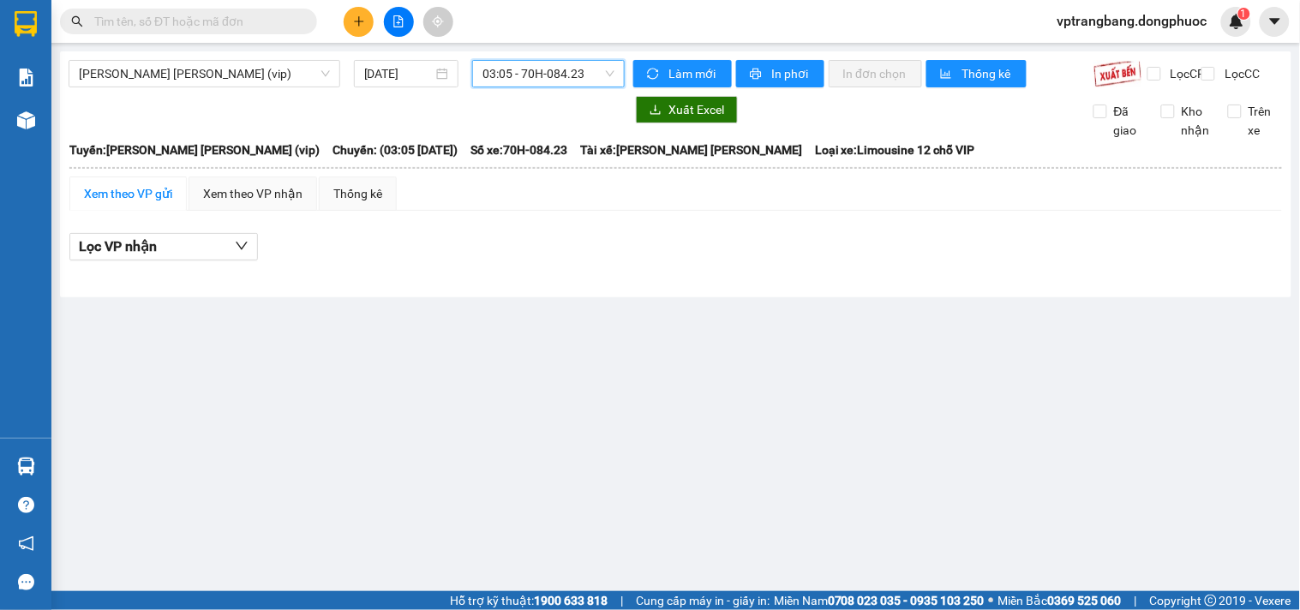
click at [536, 87] on div "03:05 - 70H-084.23" at bounding box center [548, 73] width 153 height 27
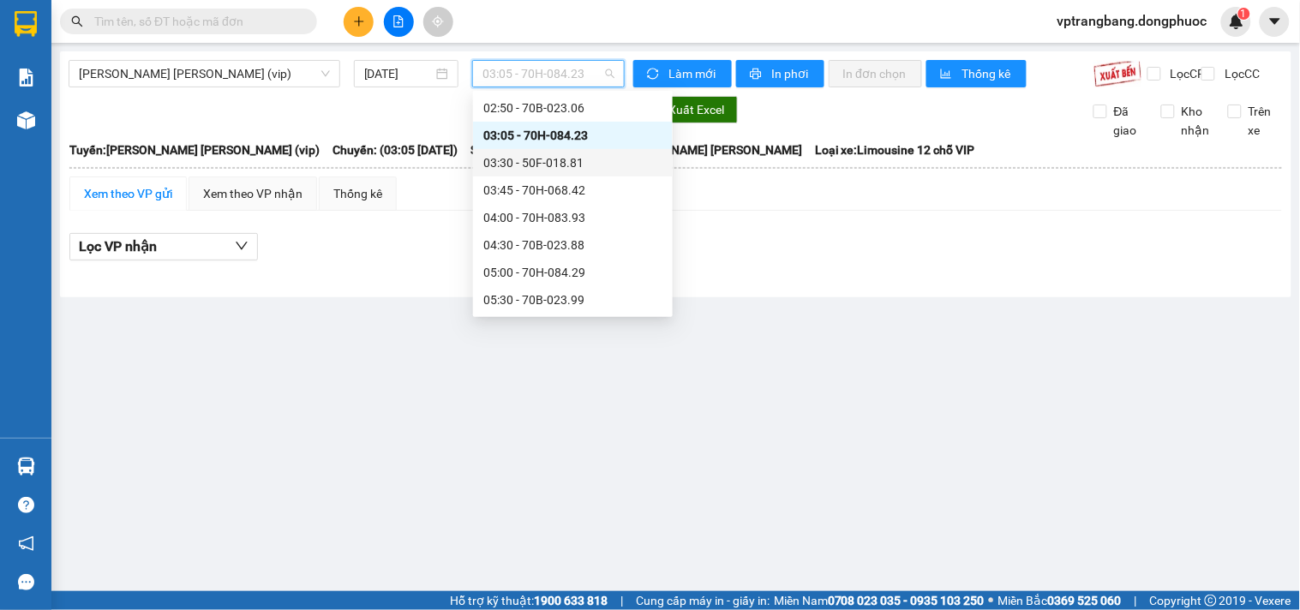
click at [530, 166] on div "03:30 - 50F-018.81" at bounding box center [572, 162] width 179 height 19
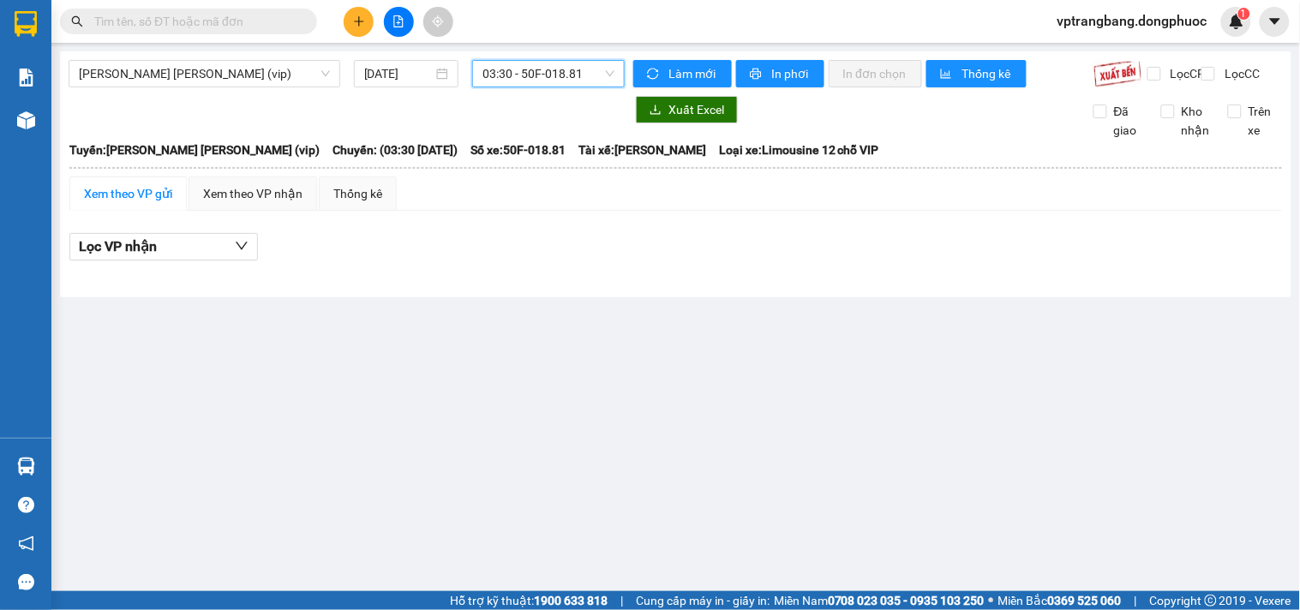
click at [518, 82] on span "03:30 - 50F-018.81" at bounding box center [548, 74] width 132 height 26
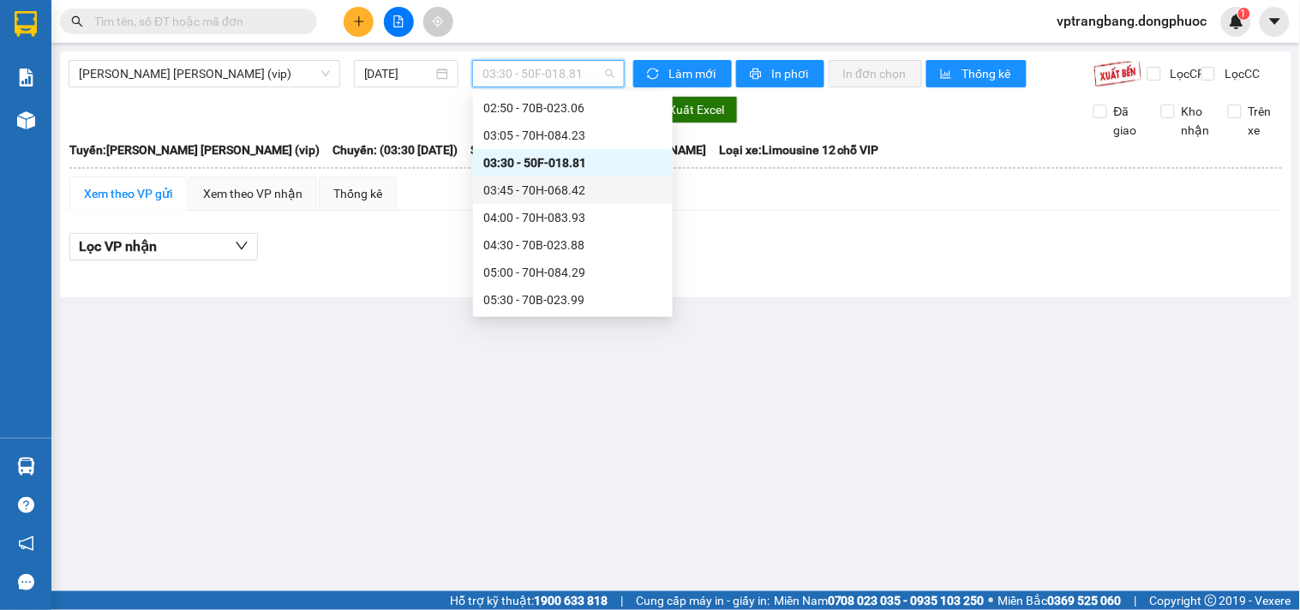
click at [517, 189] on div "03:45 - 70H-068.42" at bounding box center [572, 190] width 179 height 19
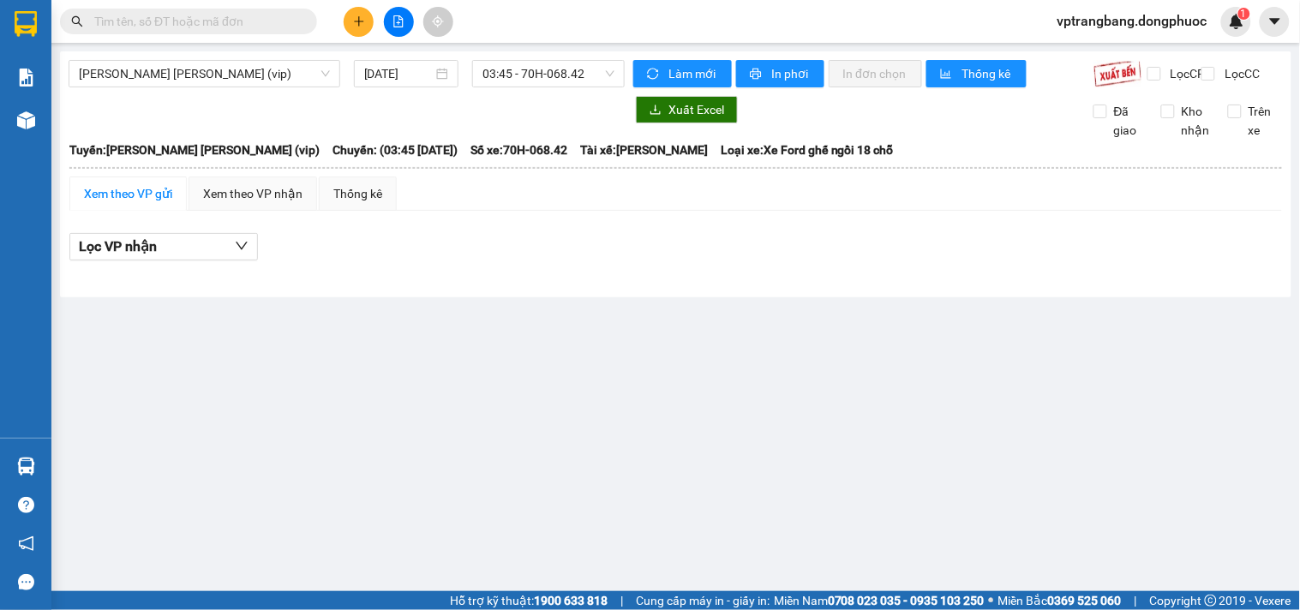
click at [449, 337] on main "Tây Ninh - Hồ Chí Minh (vip) 14/09/2025 03:45 - 70H-068.42 Làm mới In phơi In đ…" at bounding box center [650, 295] width 1300 height 591
click at [533, 69] on span "03:45 - 70H-068.42" at bounding box center [548, 74] width 132 height 26
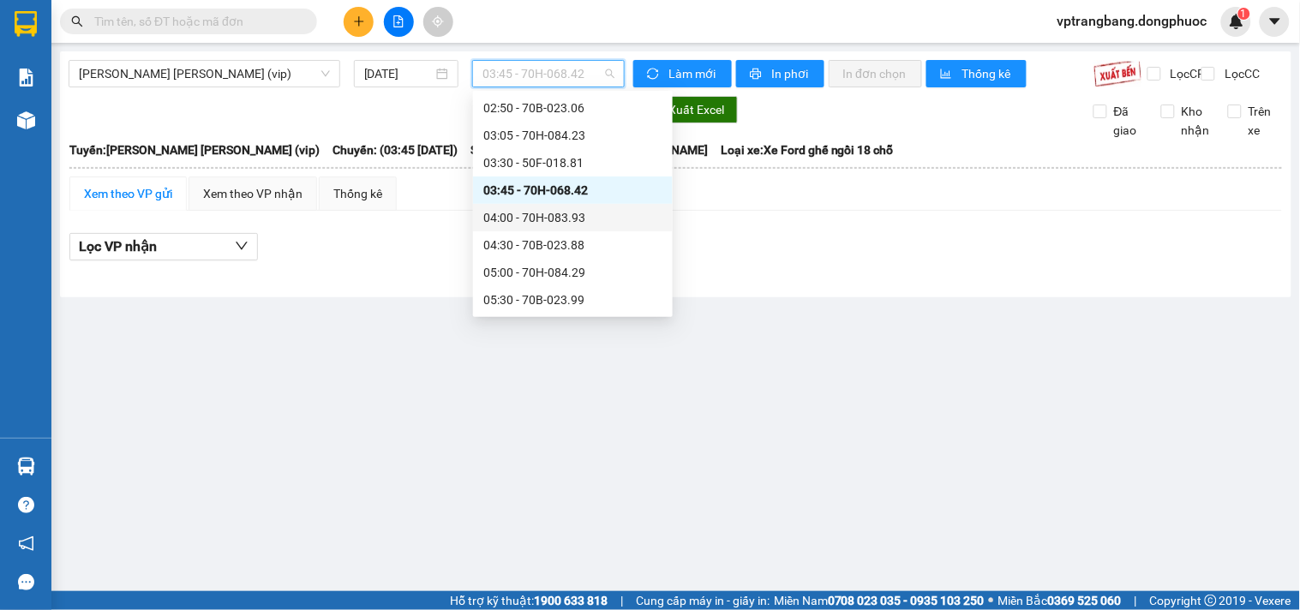
click at [566, 216] on div "04:00 - 70H-083.93" at bounding box center [572, 217] width 179 height 19
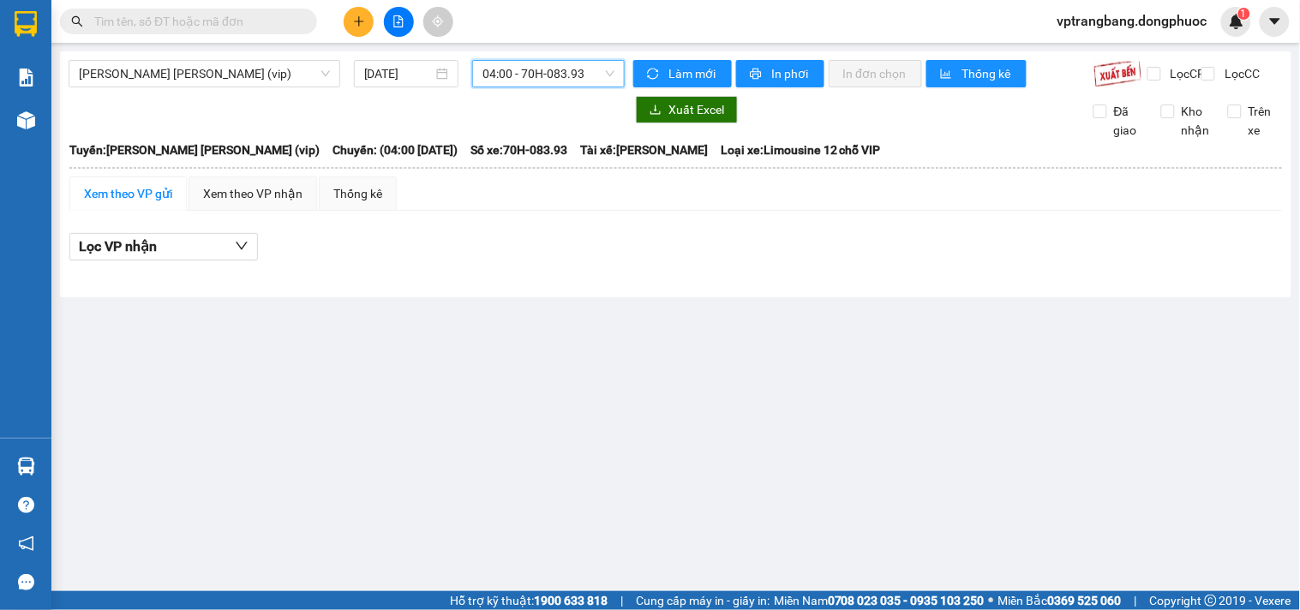
click at [547, 65] on span "04:00 - 70H-083.93" at bounding box center [548, 74] width 132 height 26
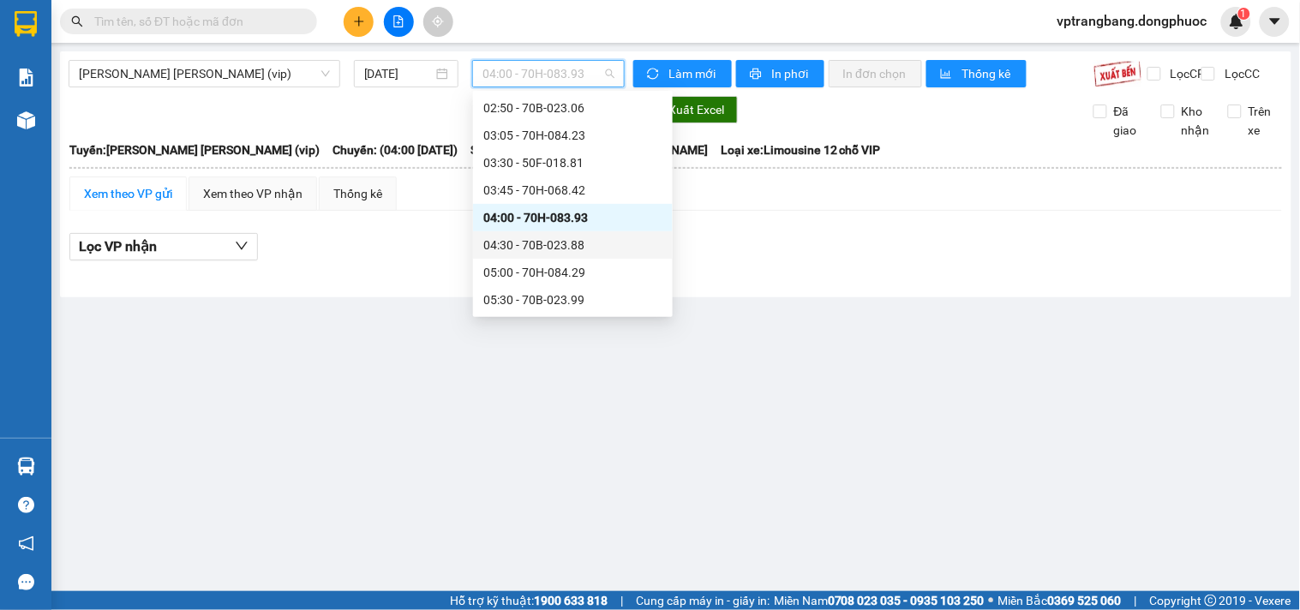
click at [553, 238] on div "04:30 - 70B-023.88" at bounding box center [572, 245] width 179 height 19
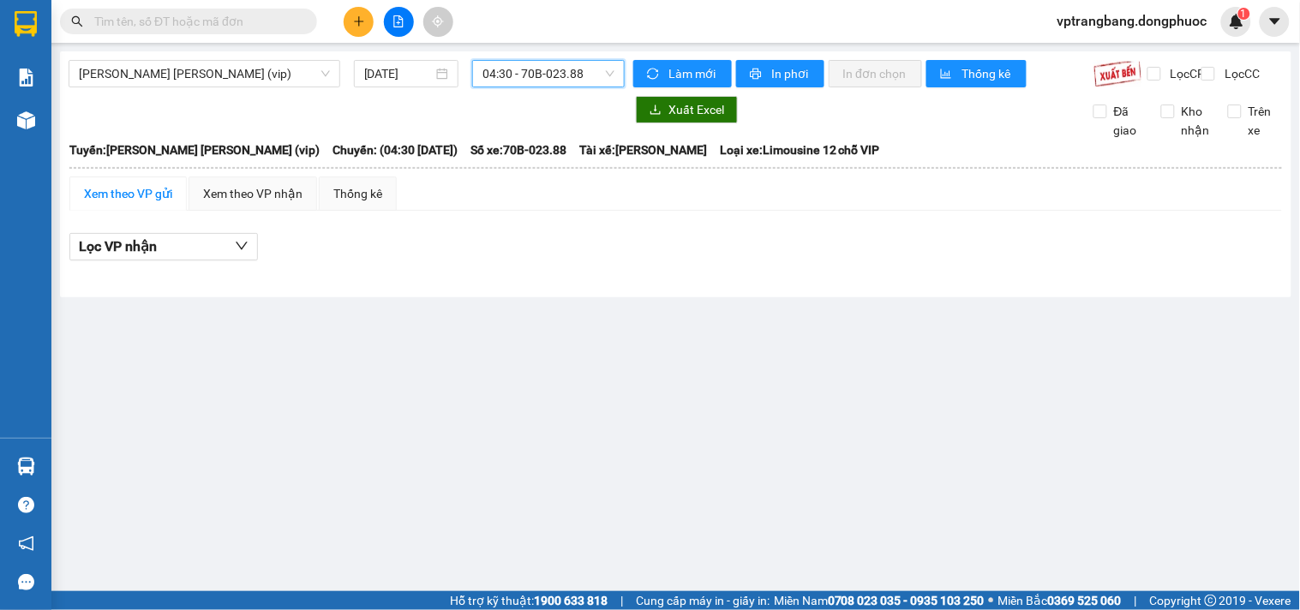
click at [564, 73] on span "04:30 - 70B-023.88" at bounding box center [548, 74] width 132 height 26
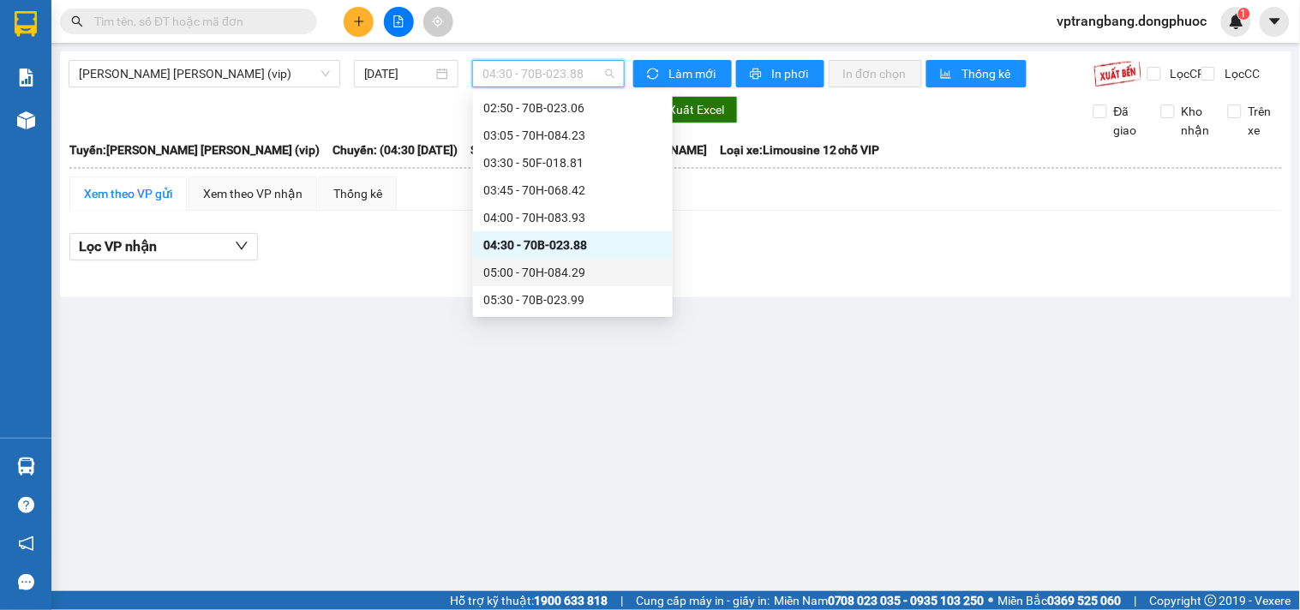
click at [564, 271] on div "05:00 - 70H-084.29" at bounding box center [572, 272] width 179 height 19
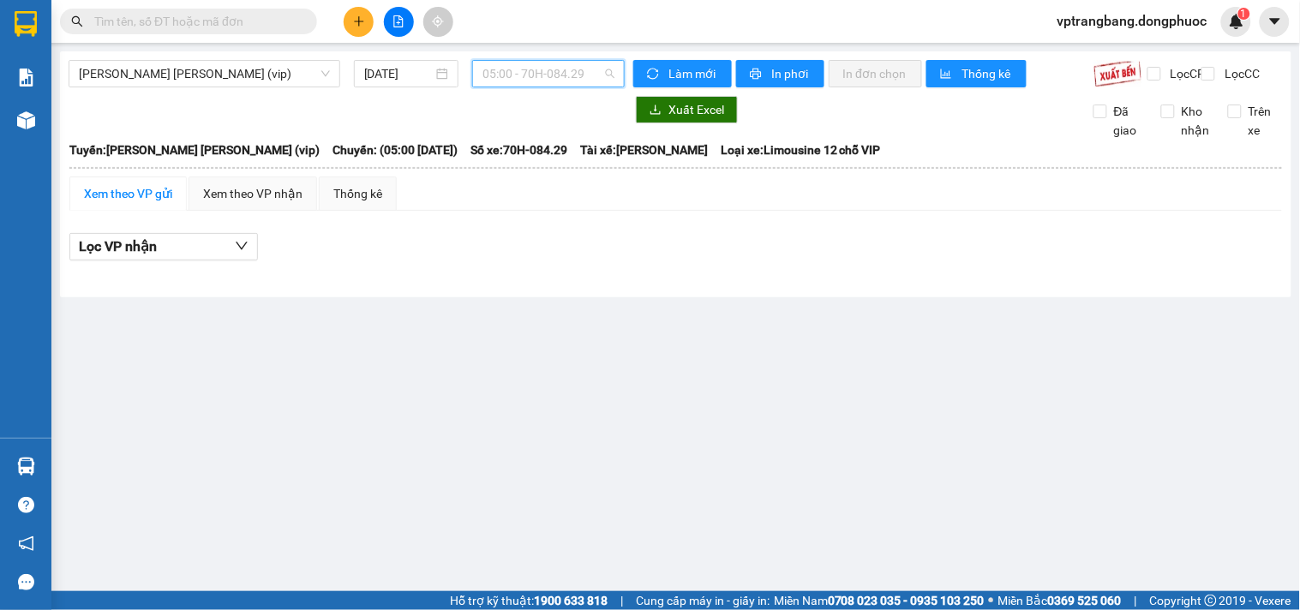
click at [538, 81] on span "05:00 - 70H-084.29" at bounding box center [548, 74] width 132 height 26
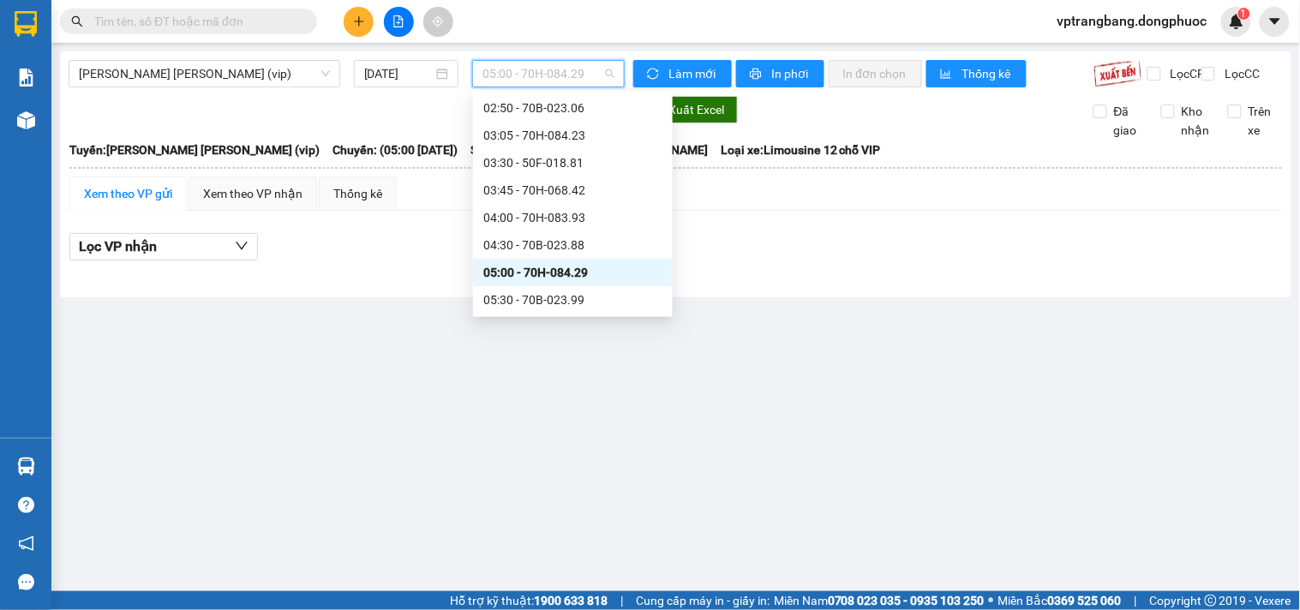
scroll to position [123, 0]
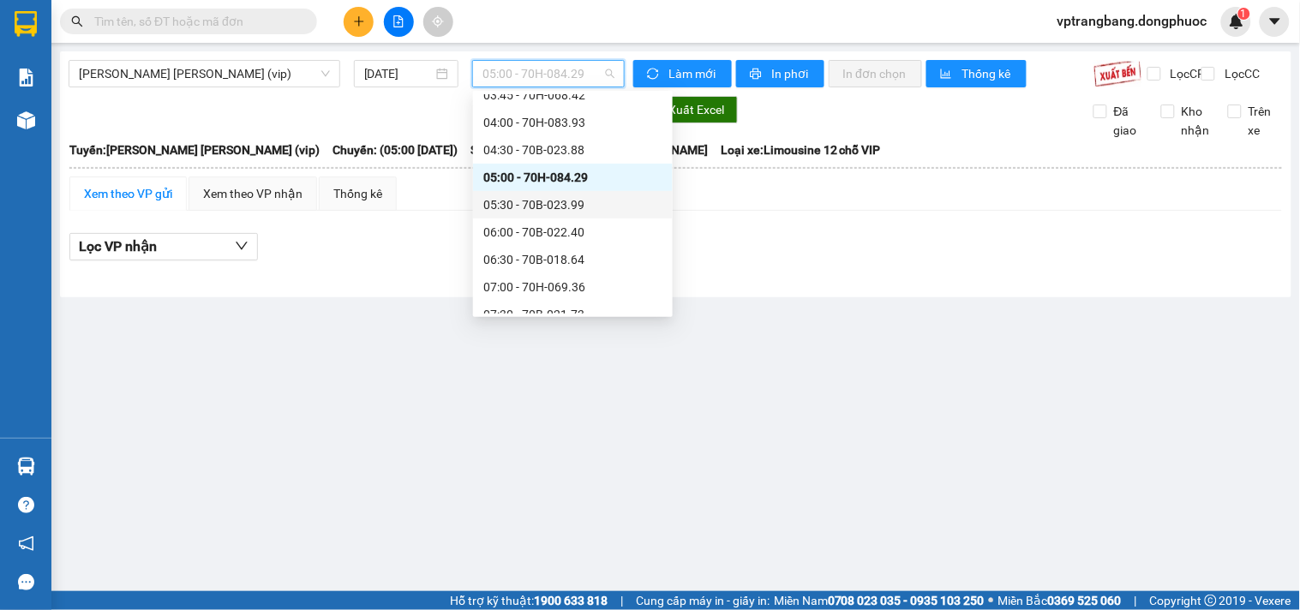
click at [534, 207] on div "05:30 - 70B-023.99" at bounding box center [572, 204] width 179 height 19
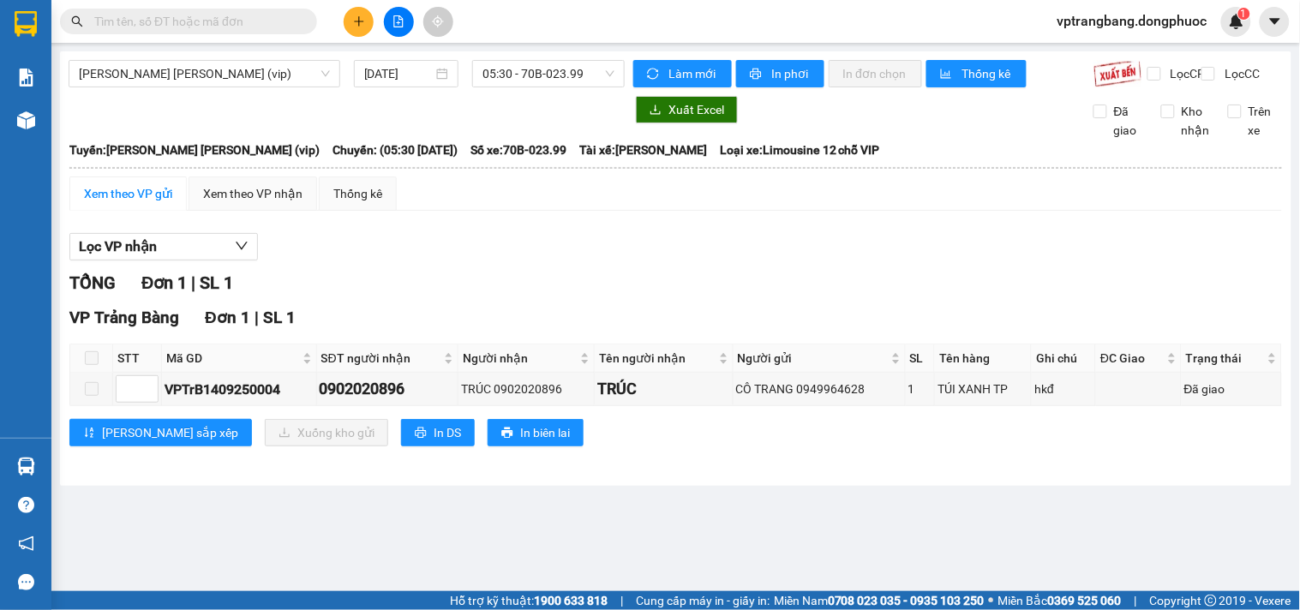
click at [465, 261] on div "Lọc VP nhận" at bounding box center [675, 247] width 1213 height 28
click at [547, 72] on span "05:30 - 70B-023.99" at bounding box center [548, 74] width 132 height 26
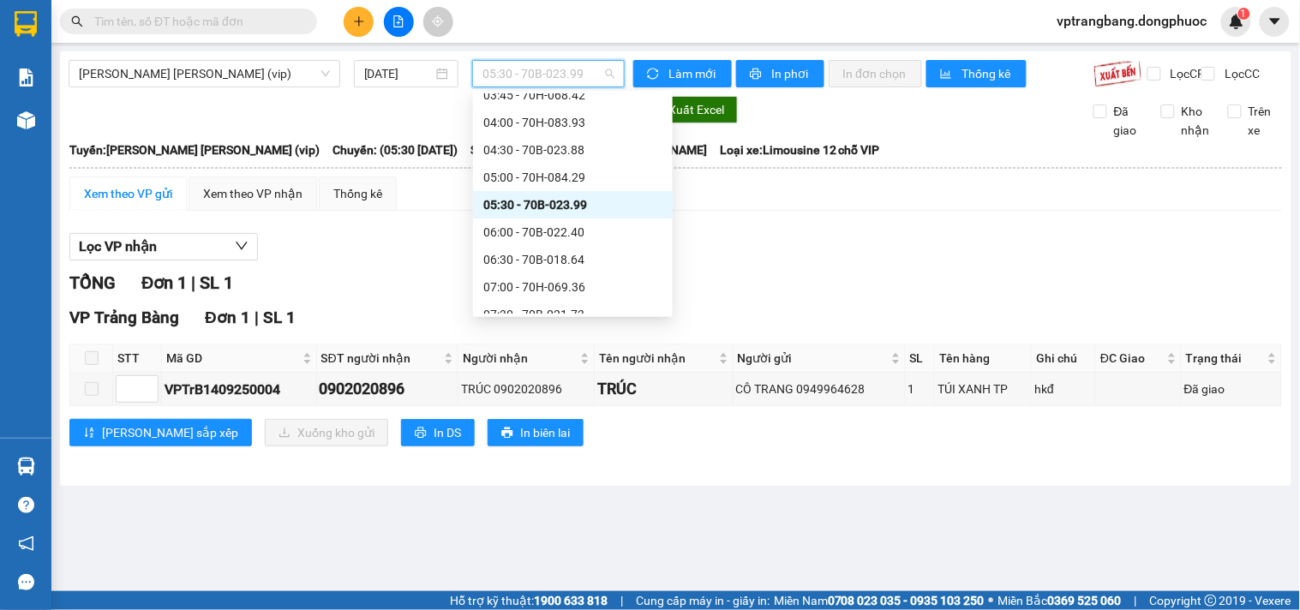
click at [723, 240] on div "Lọc VP nhận TỔNG Đơn 1 | SL 1 VP Trảng Bàng Đơn 1 | SL 1 STT Mã GD SĐT người nh…" at bounding box center [675, 346] width 1213 height 243
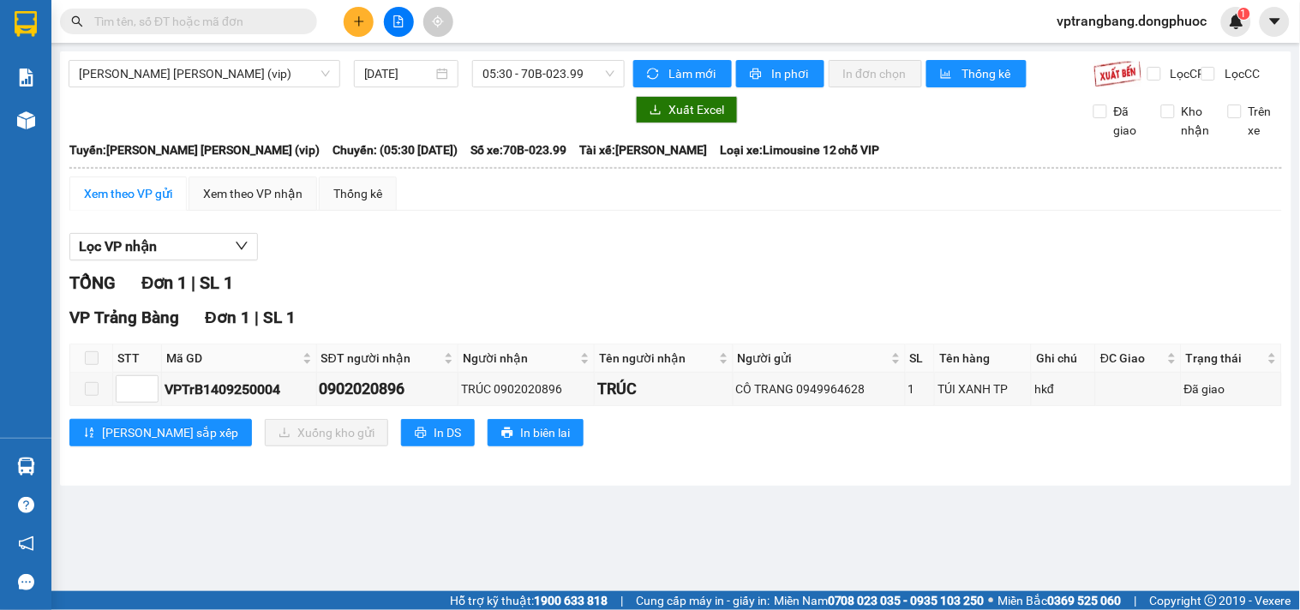
click at [452, 251] on div "Lọc VP nhận" at bounding box center [675, 247] width 1213 height 28
click at [515, 81] on span "05:30 - 70B-023.99" at bounding box center [548, 74] width 132 height 26
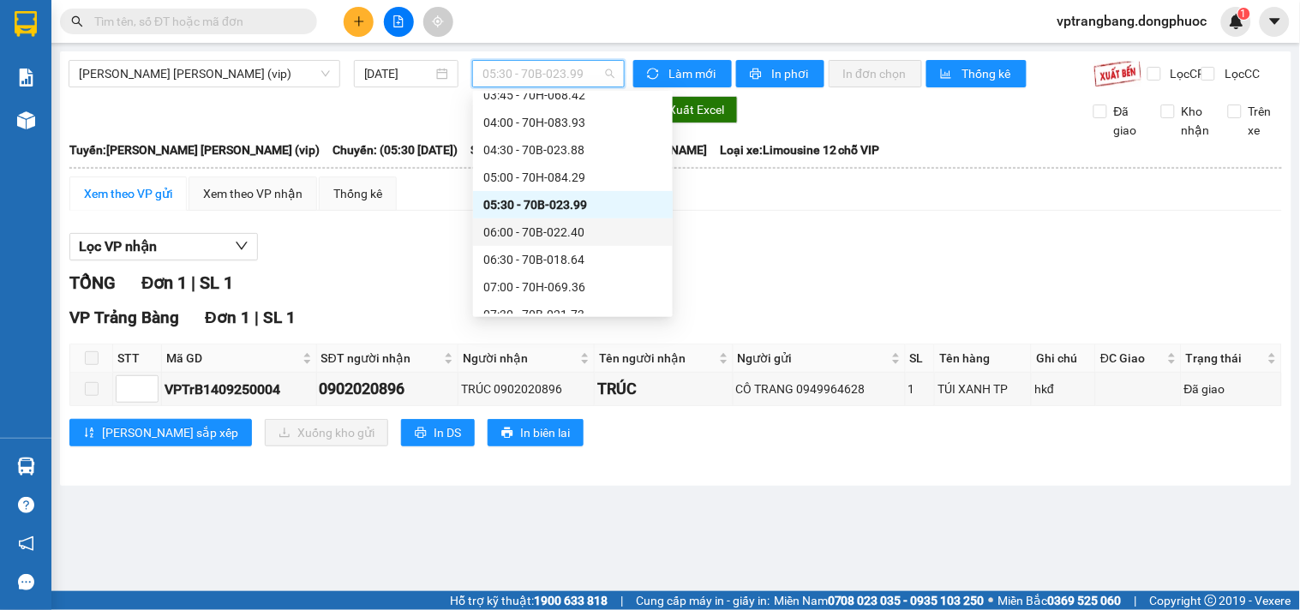
click at [550, 238] on div "06:00 - 70B-022.40" at bounding box center [572, 232] width 179 height 19
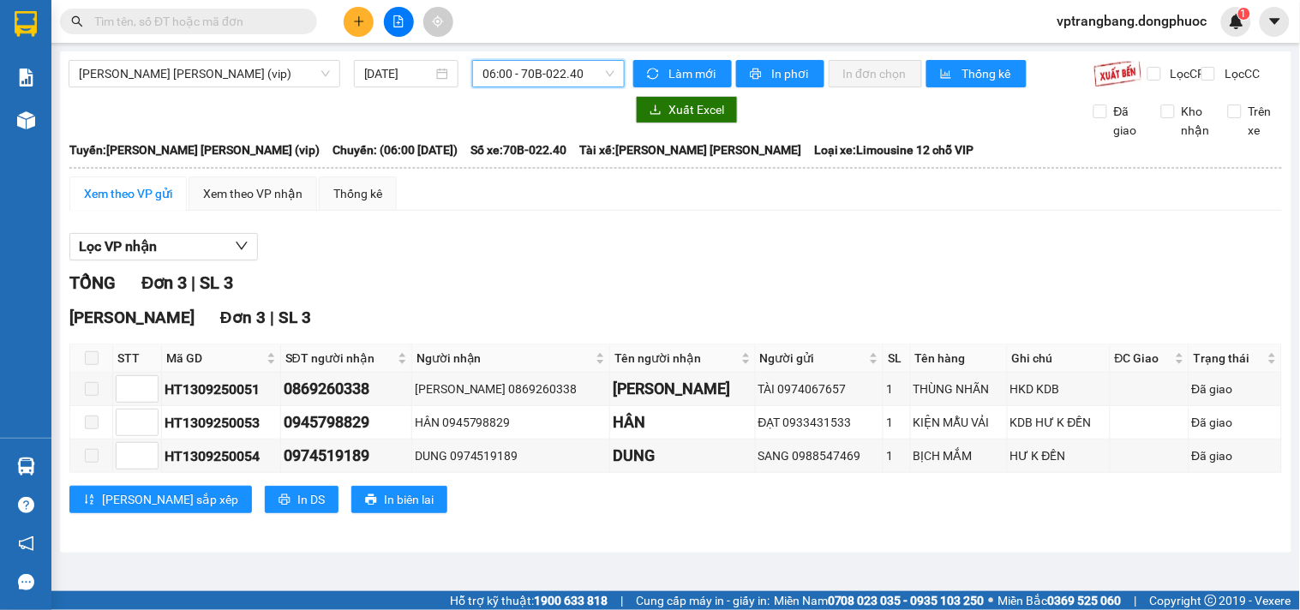
click at [554, 79] on span "06:00 - 70B-022.40" at bounding box center [548, 74] width 132 height 26
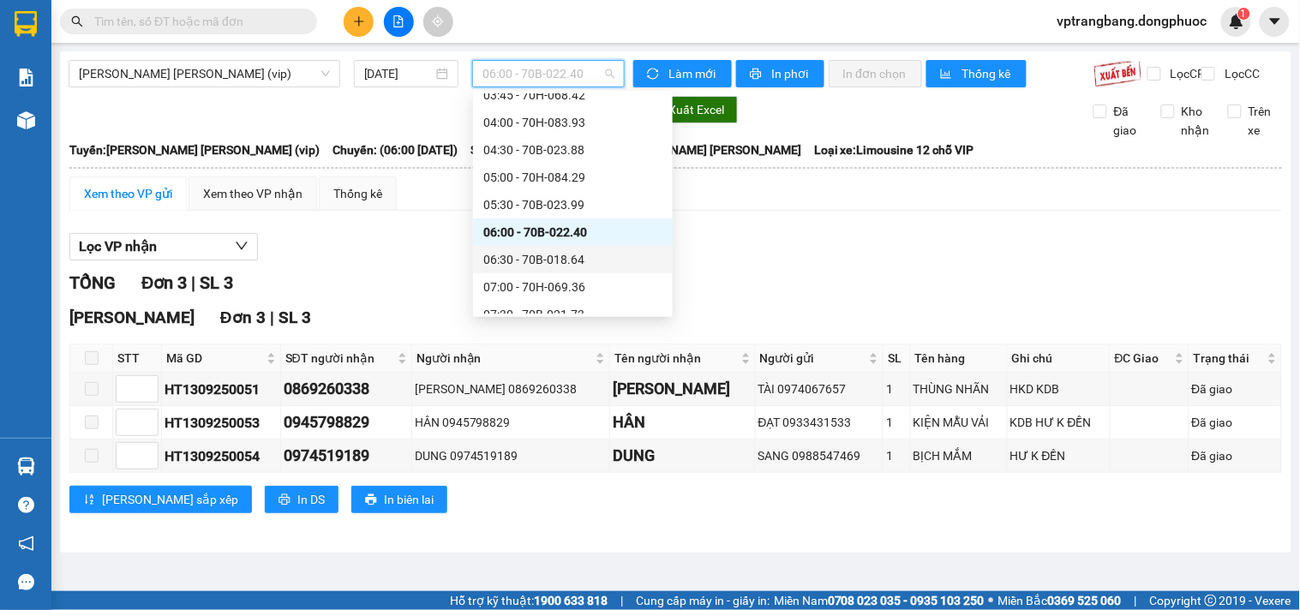
click at [549, 261] on div "06:30 - 70B-018.64" at bounding box center [572, 259] width 179 height 19
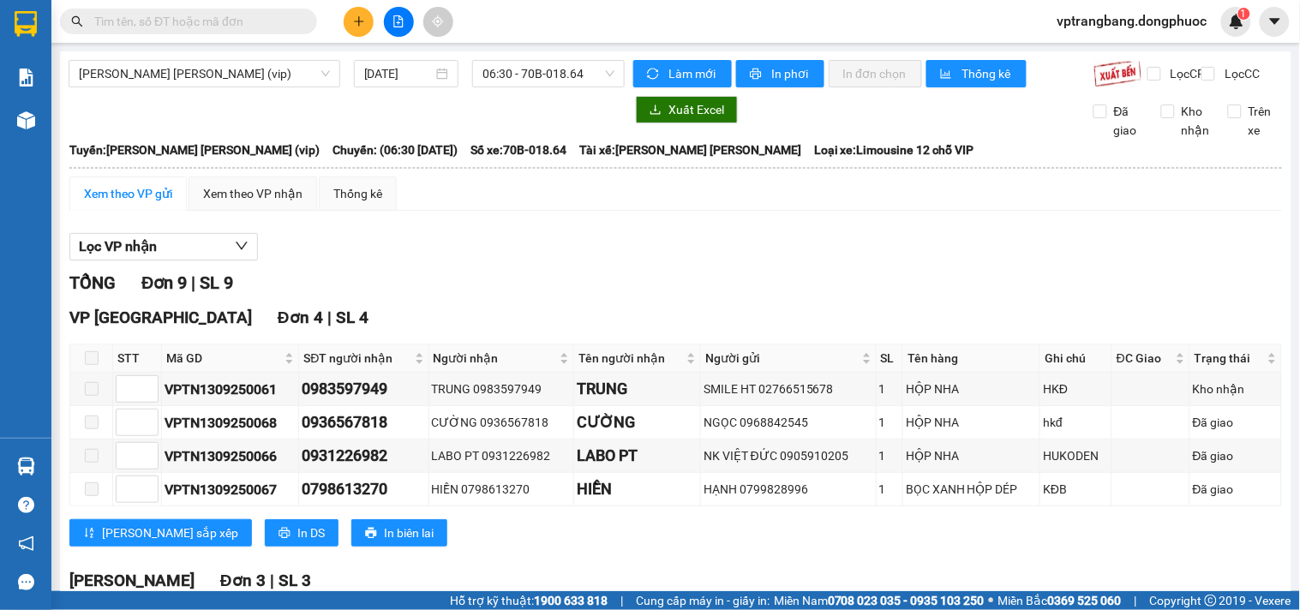
click at [458, 294] on div "TỔNG Đơn 9 | SL 9" at bounding box center [675, 283] width 1213 height 27
click at [540, 81] on span "06:30 - 70B-018.64" at bounding box center [548, 74] width 132 height 26
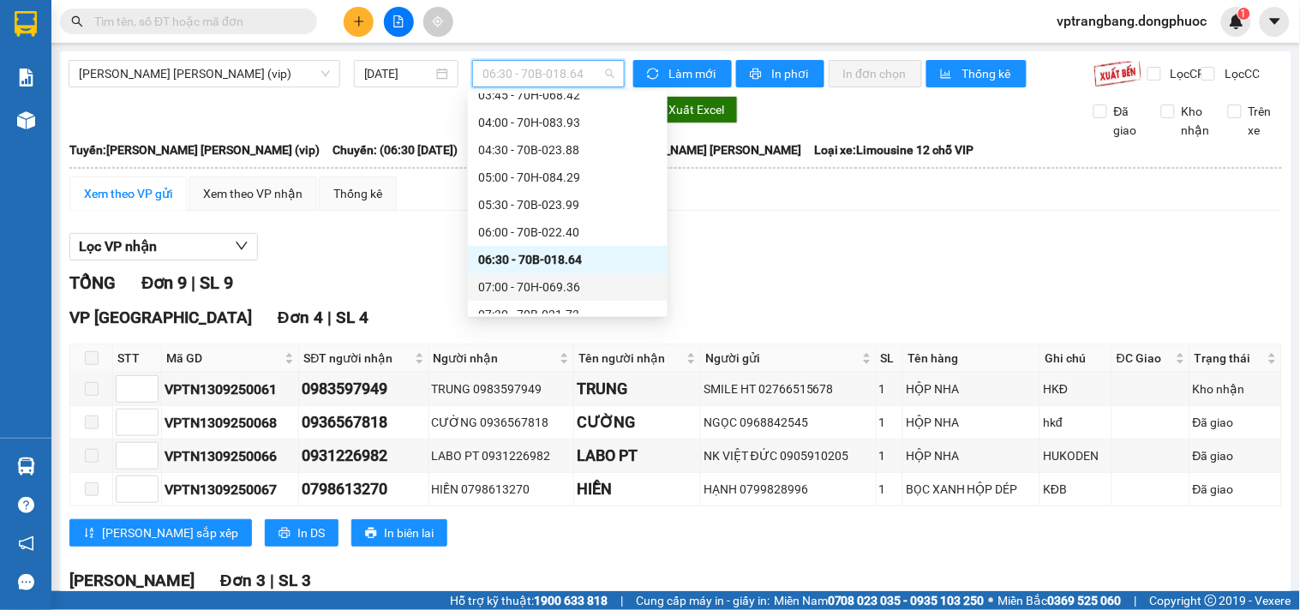
click at [548, 283] on div "07:00 - 70H-069.36" at bounding box center [567, 287] width 179 height 19
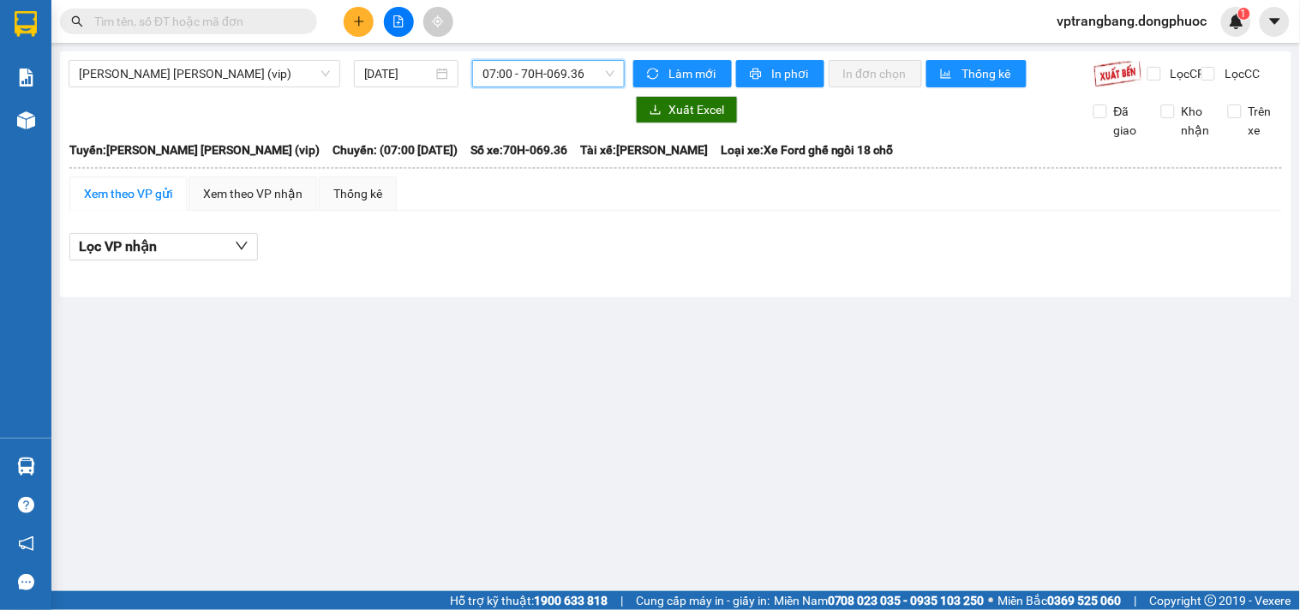
click at [536, 73] on span "07:00 - 70H-069.36" at bounding box center [548, 74] width 132 height 26
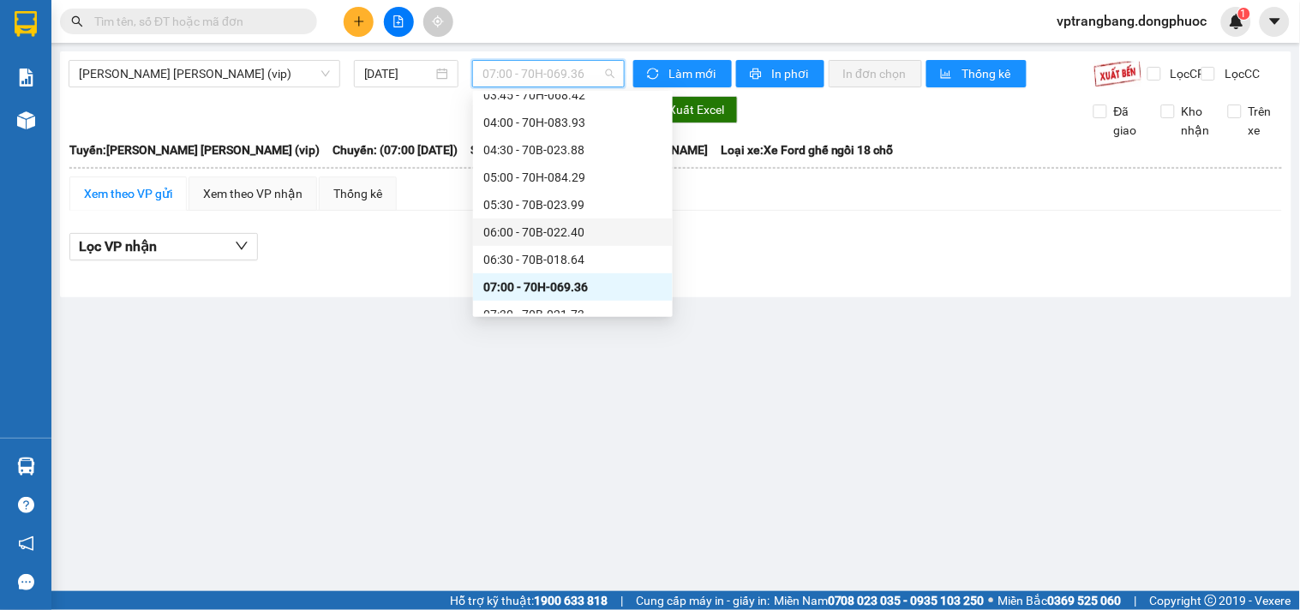
scroll to position [218, 0]
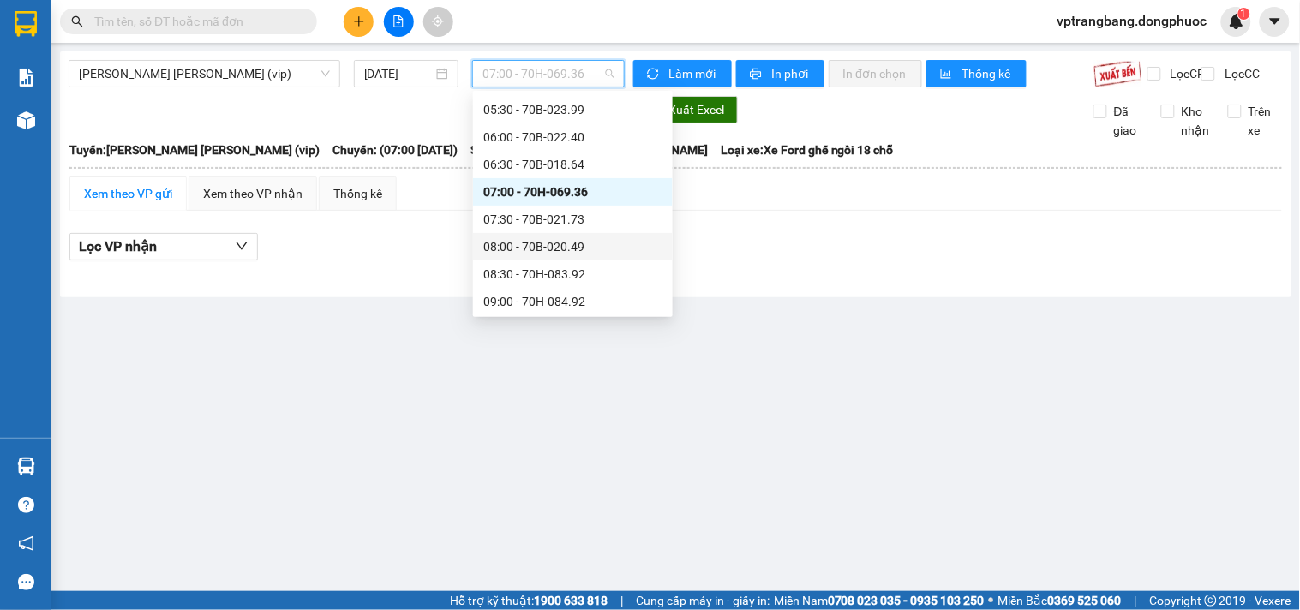
click at [549, 223] on div "07:30 - 70B-021.73" at bounding box center [572, 219] width 179 height 19
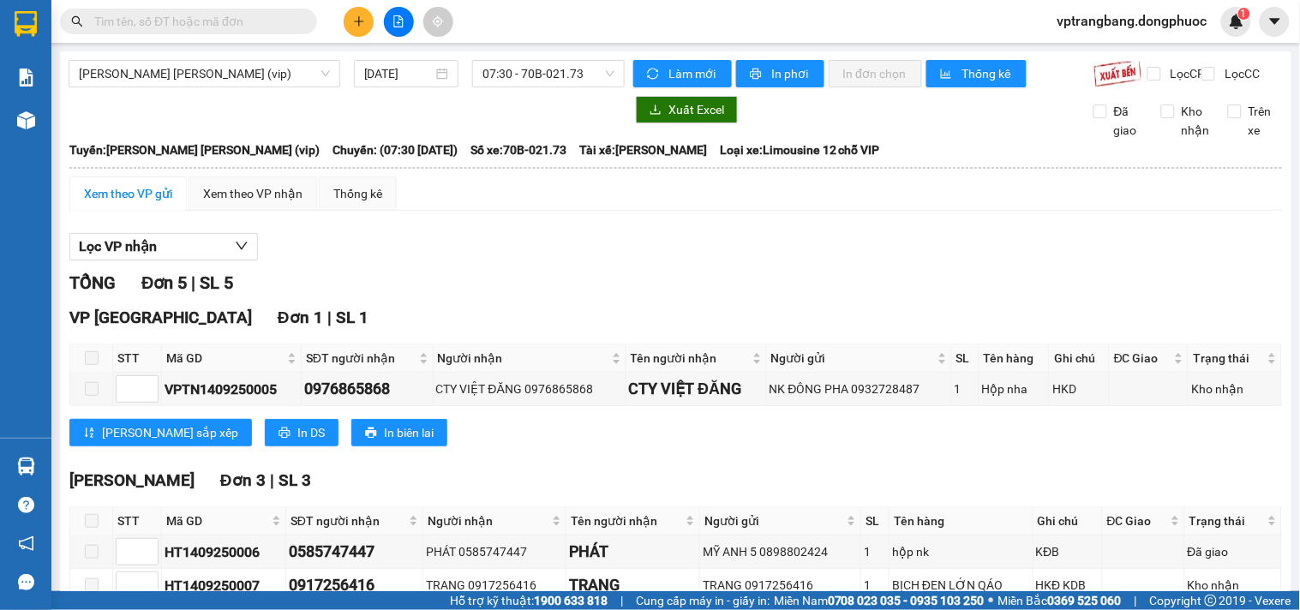
click at [495, 57] on div "Tây Ninh - Hồ Chí Minh (vip) 14/09/2025 07:30 - 70B-021.73 Làm mới In phơi In đ…" at bounding box center [675, 464] width 1231 height 827
click at [509, 71] on span "07:30 - 70B-021.73" at bounding box center [548, 74] width 132 height 26
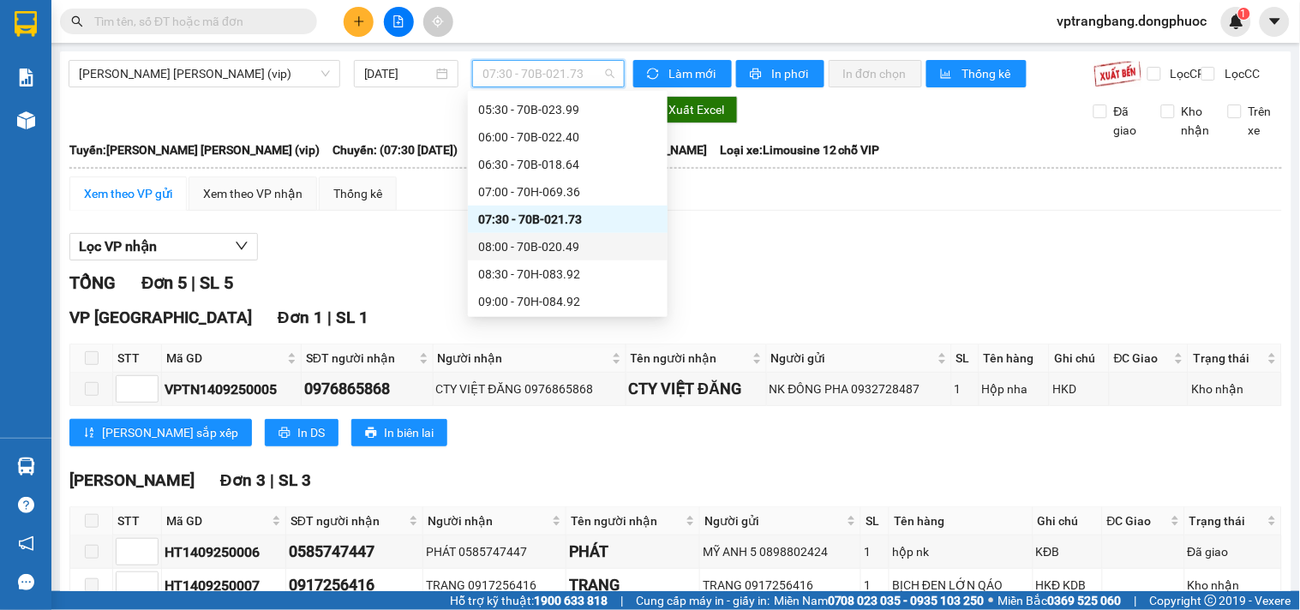
click at [541, 243] on div "08:00 - 70B-020.49" at bounding box center [567, 246] width 179 height 19
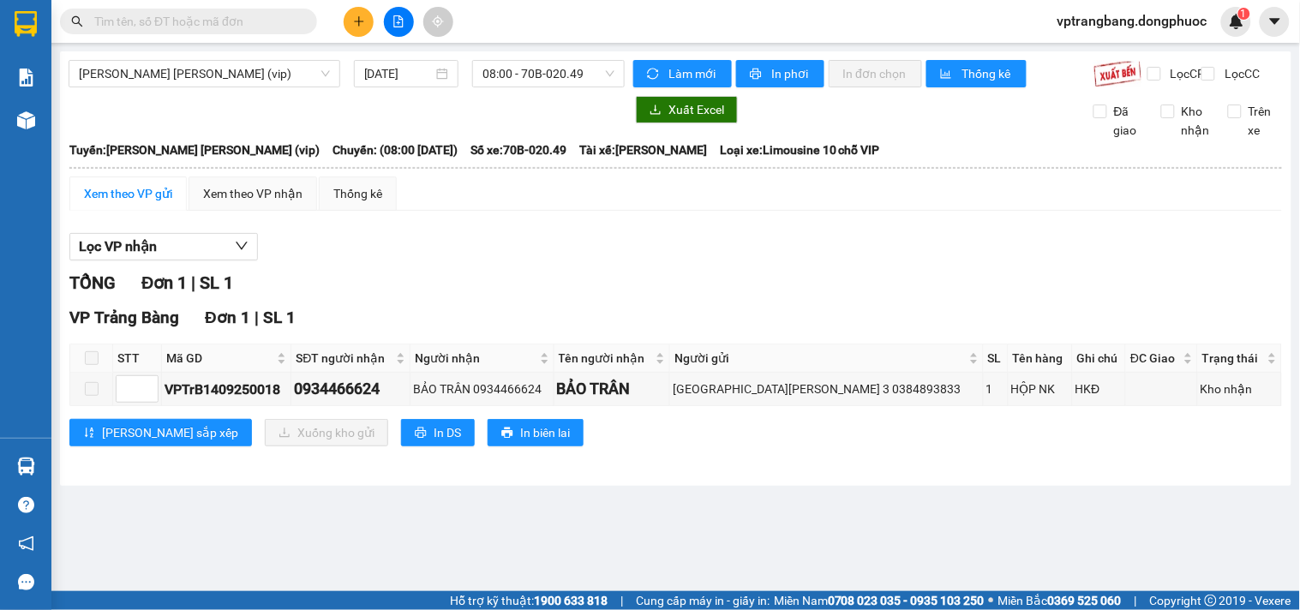
click at [475, 232] on div "Xem theo VP gửi Xem theo VP nhận Thống kê Lọc VP nhận TỔNG Đơn 1 | SL 1 VP Trản…" at bounding box center [675, 322] width 1213 height 291
click at [491, 81] on span "08:00 - 70B-020.49" at bounding box center [548, 74] width 132 height 26
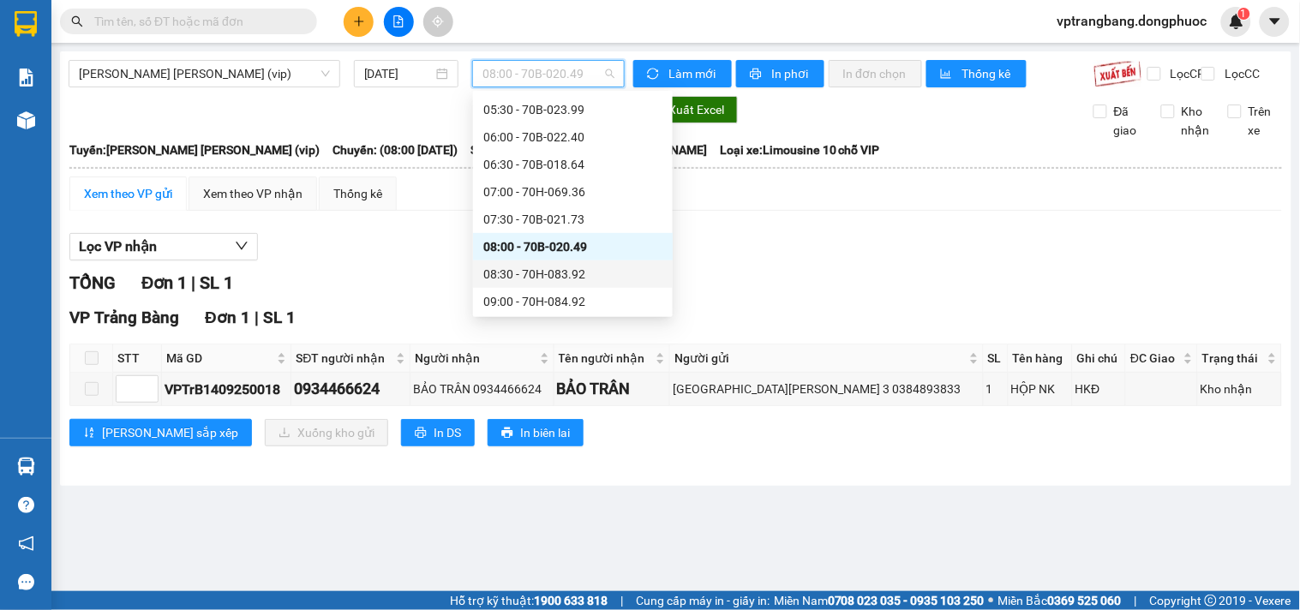
click at [530, 277] on div "08:30 - 70H-083.92" at bounding box center [572, 274] width 179 height 19
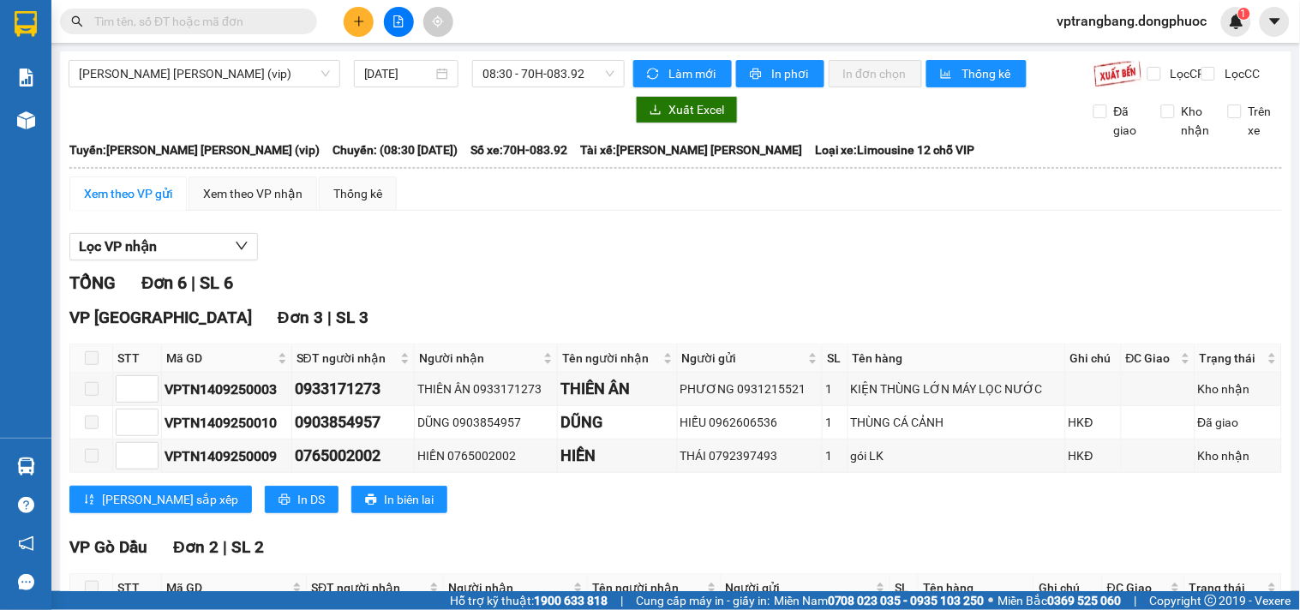
click at [478, 225] on div "Xem theo VP gửi Xem theo VP nhận Thống kê Lọc VP nhận TỔNG Đơn 6 | SL 6 VP Tây …" at bounding box center [675, 535] width 1213 height 717
click at [504, 78] on span "08:30 - 70H-083.92" at bounding box center [548, 74] width 132 height 26
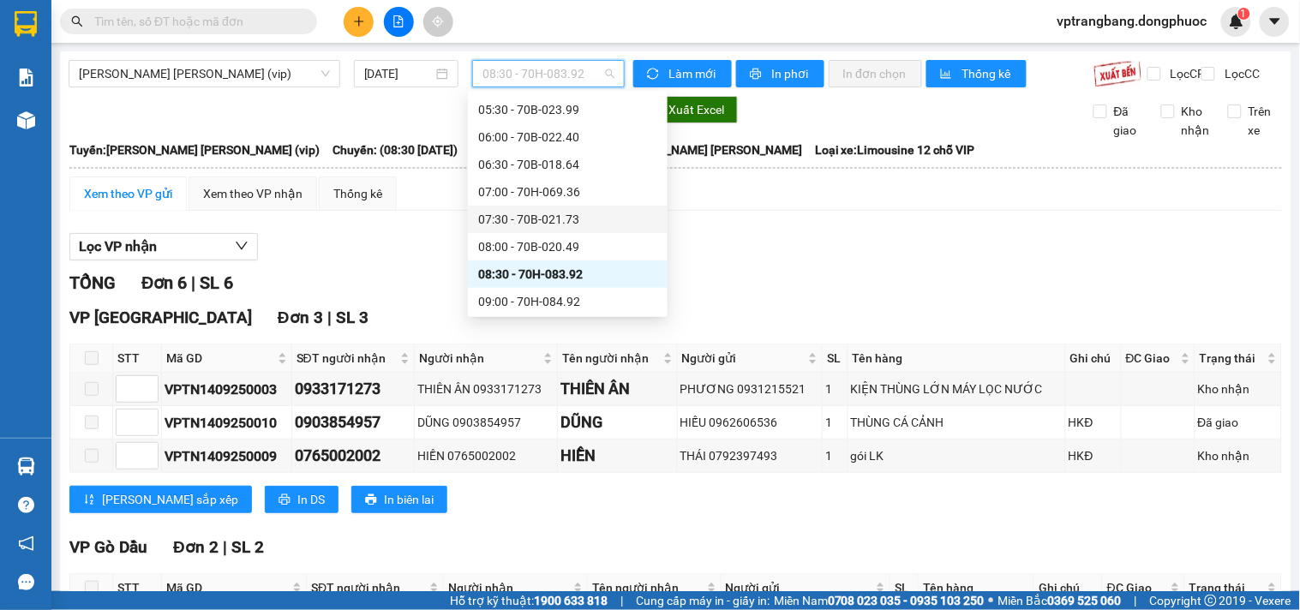
scroll to position [313, 0]
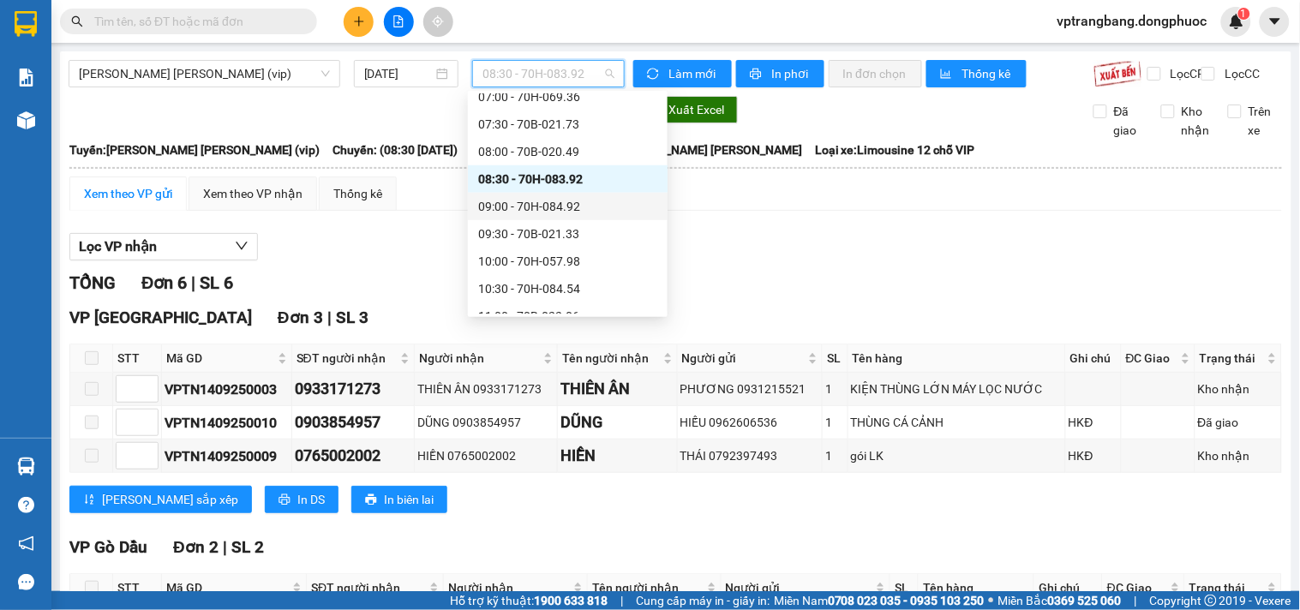
click at [543, 210] on div "09:00 - 70H-084.92" at bounding box center [567, 206] width 179 height 19
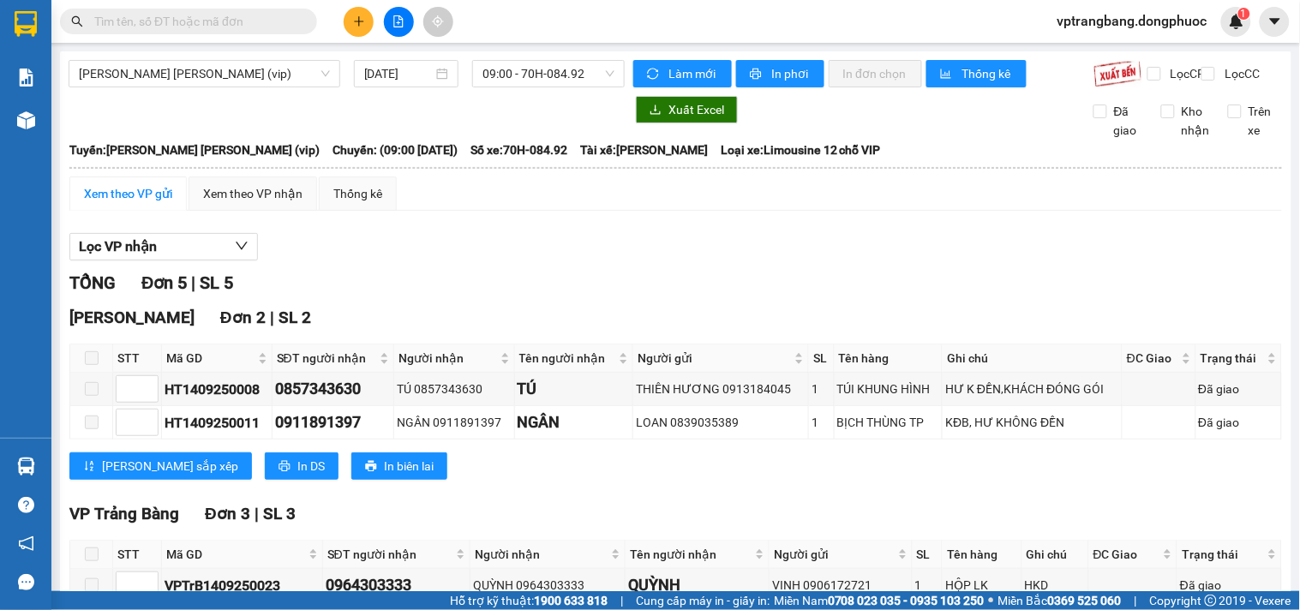
click at [428, 261] on div "Lọc VP nhận" at bounding box center [675, 247] width 1213 height 28
click at [518, 75] on span "09:00 - 70H-084.92" at bounding box center [548, 74] width 132 height 26
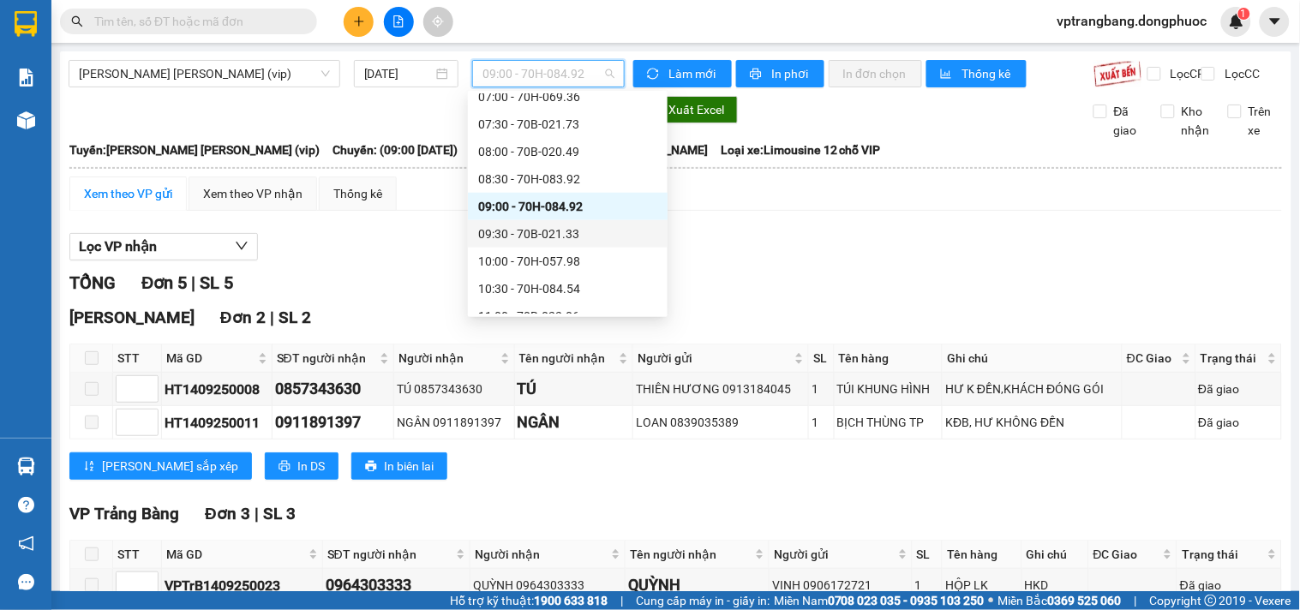
click at [568, 234] on div "09:30 - 70B-021.33" at bounding box center [567, 234] width 179 height 19
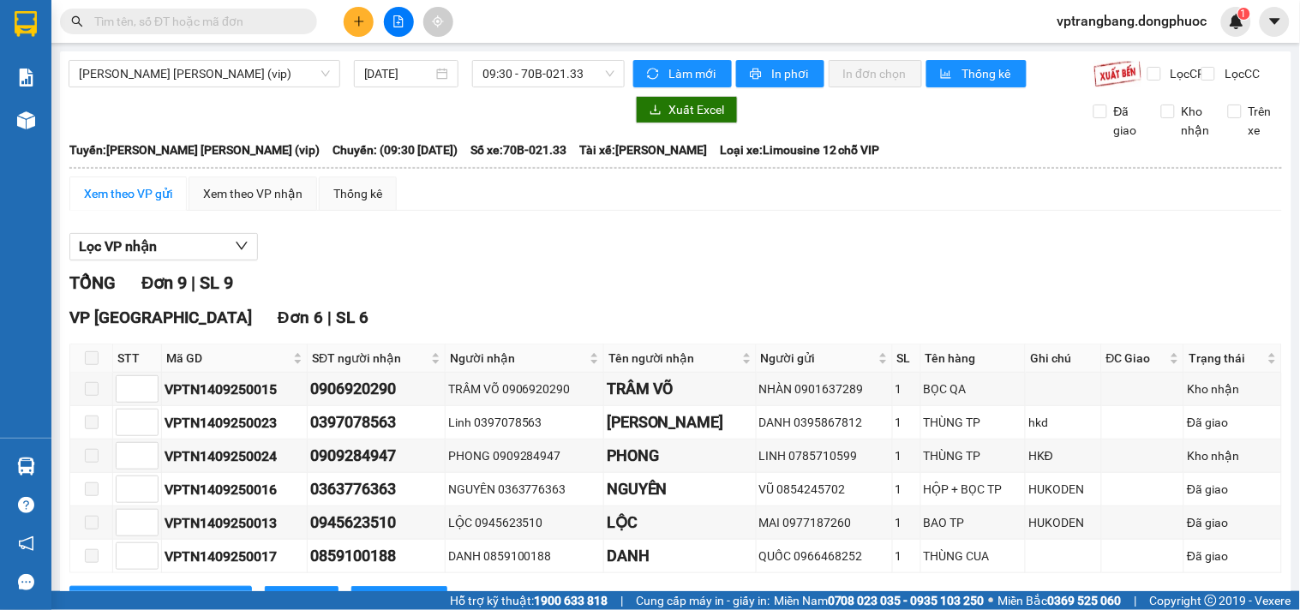
click at [483, 291] on div "TỔNG Đơn 9 | SL 9" at bounding box center [675, 283] width 1213 height 27
click at [521, 75] on span "09:30 - 70B-021.33" at bounding box center [548, 74] width 132 height 26
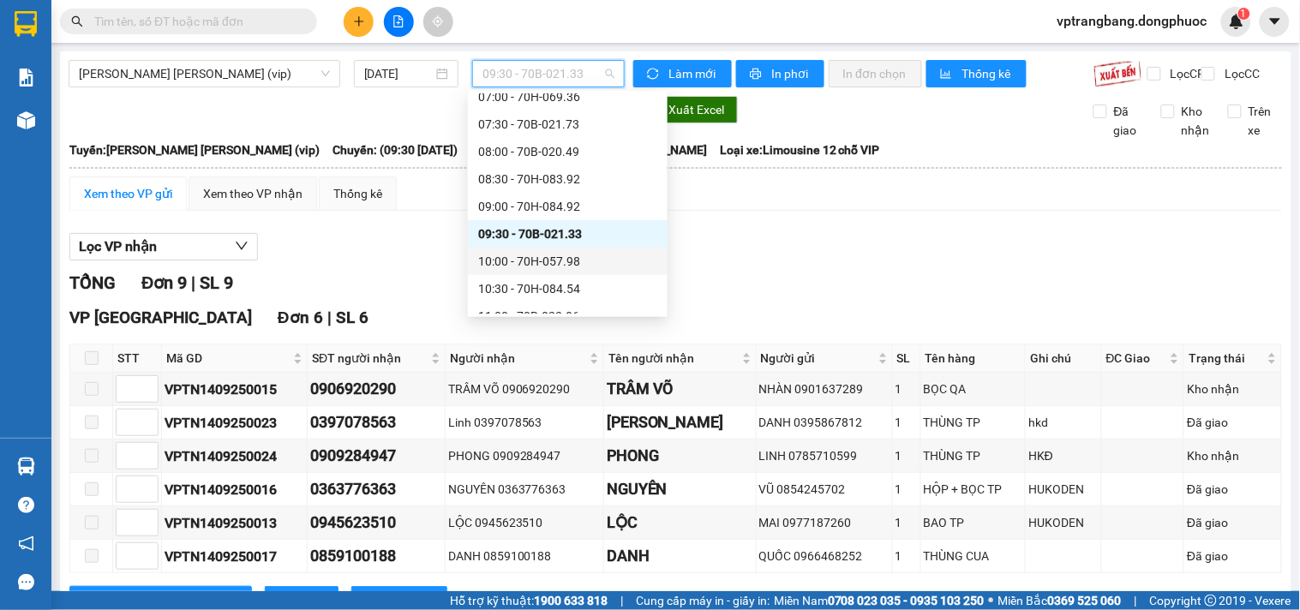
click at [545, 259] on div "10:00 - 70H-057.98" at bounding box center [567, 261] width 179 height 19
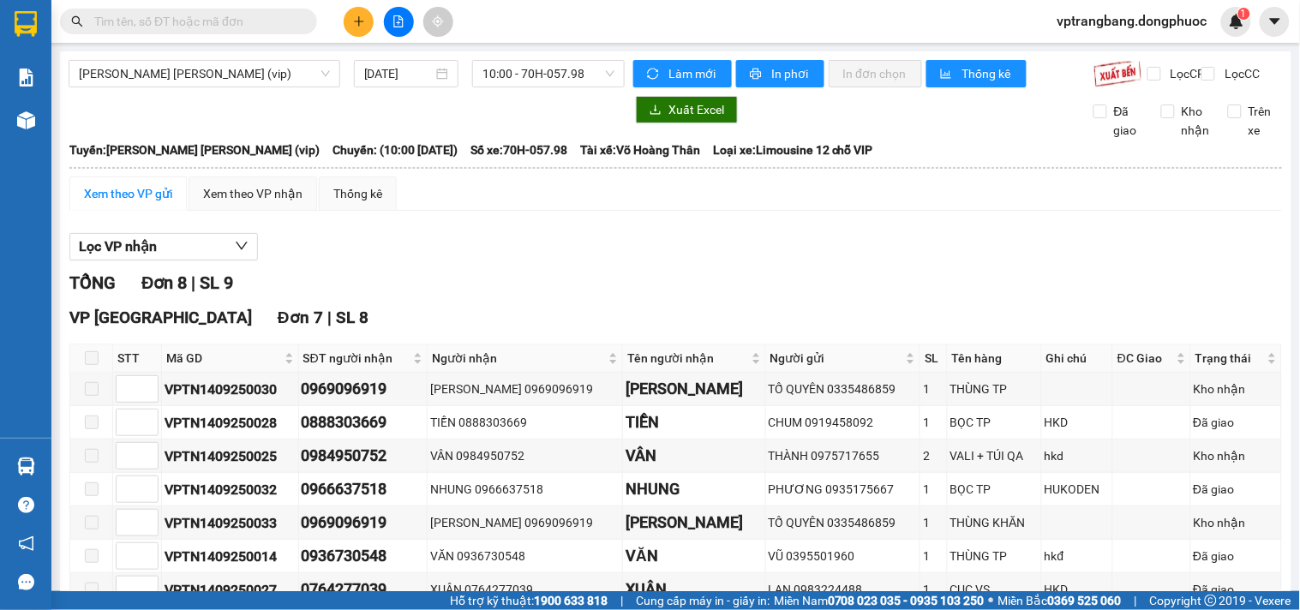
click at [463, 277] on div "Lọc VP nhận TỔNG Đơn 8 | SL 9 VP Tây Ninh Đơn 7 | SL 8 STT Mã GD SĐT người nhận…" at bounding box center [675, 528] width 1213 height 607
click at [547, 74] on span "10:00 - 70H-057.98" at bounding box center [548, 74] width 132 height 26
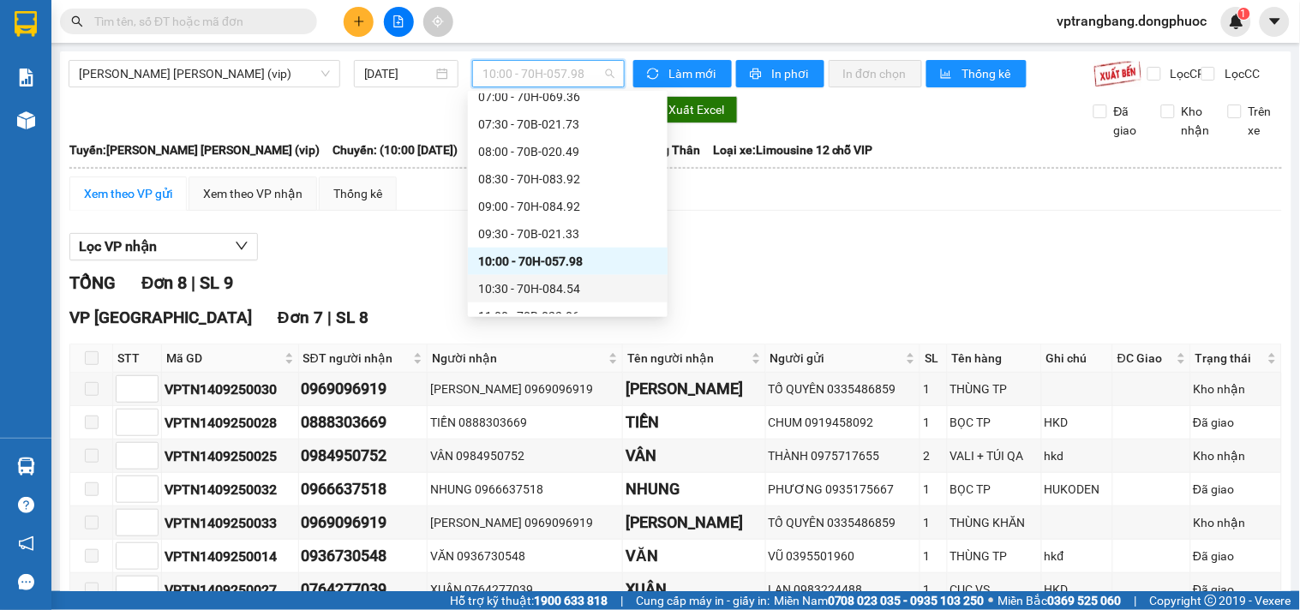
click at [549, 289] on div "10:30 - 70H-084.54" at bounding box center [567, 288] width 179 height 19
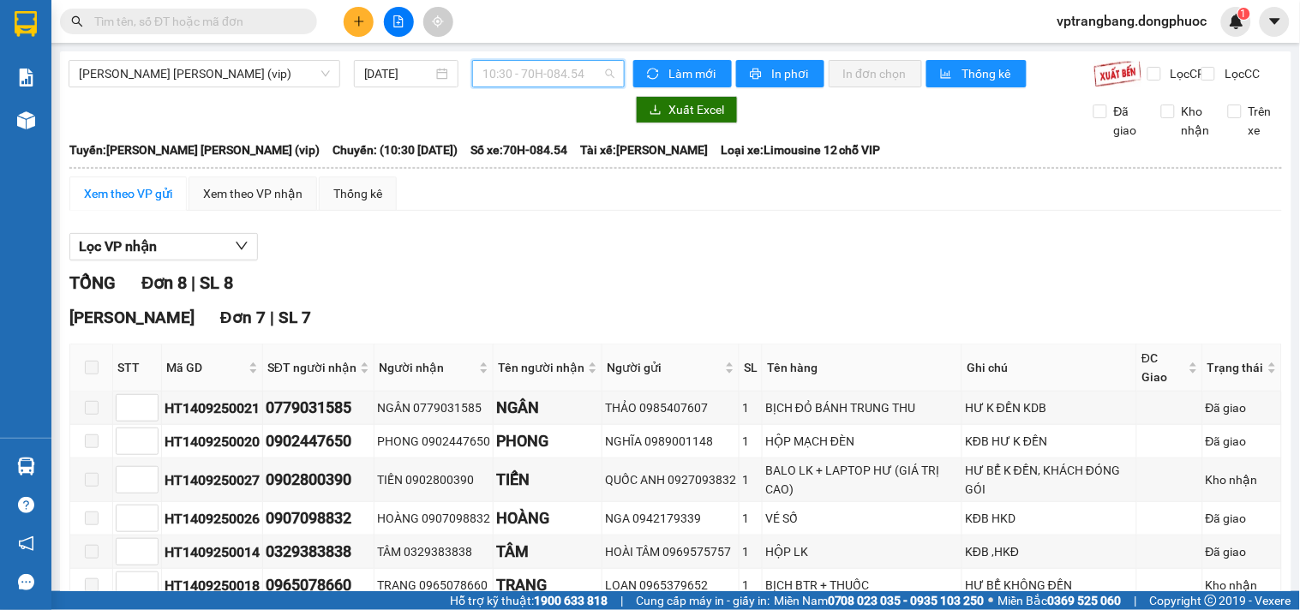
click at [527, 82] on span "10:30 - 70H-084.54" at bounding box center [548, 74] width 132 height 26
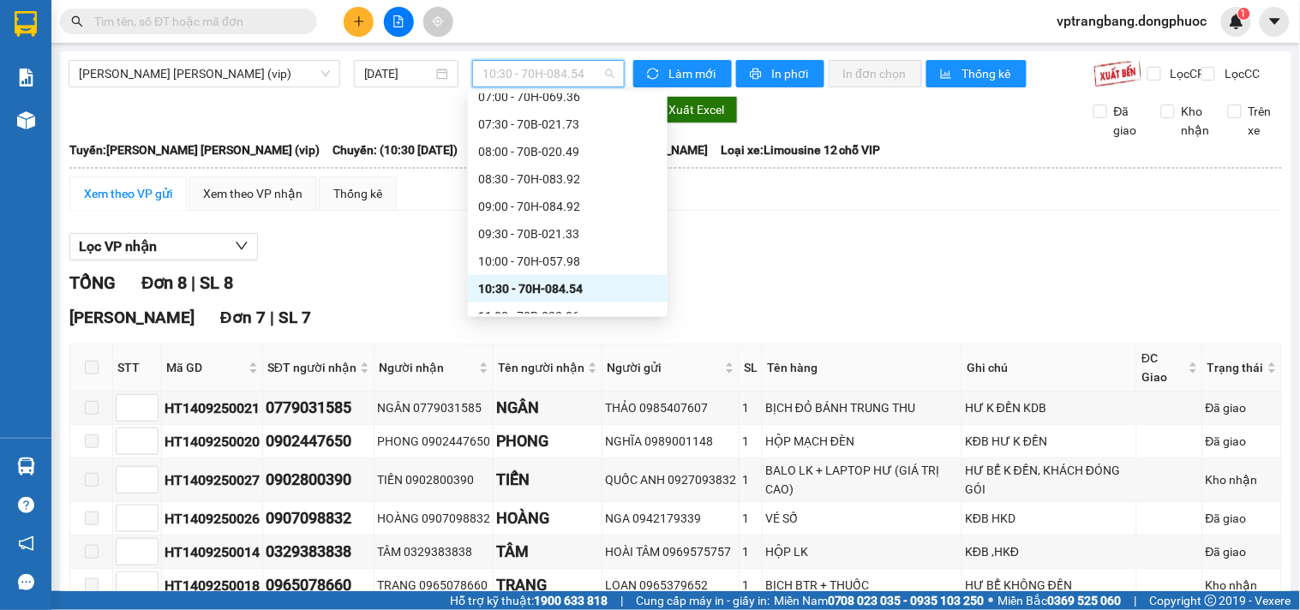
scroll to position [503, 0]
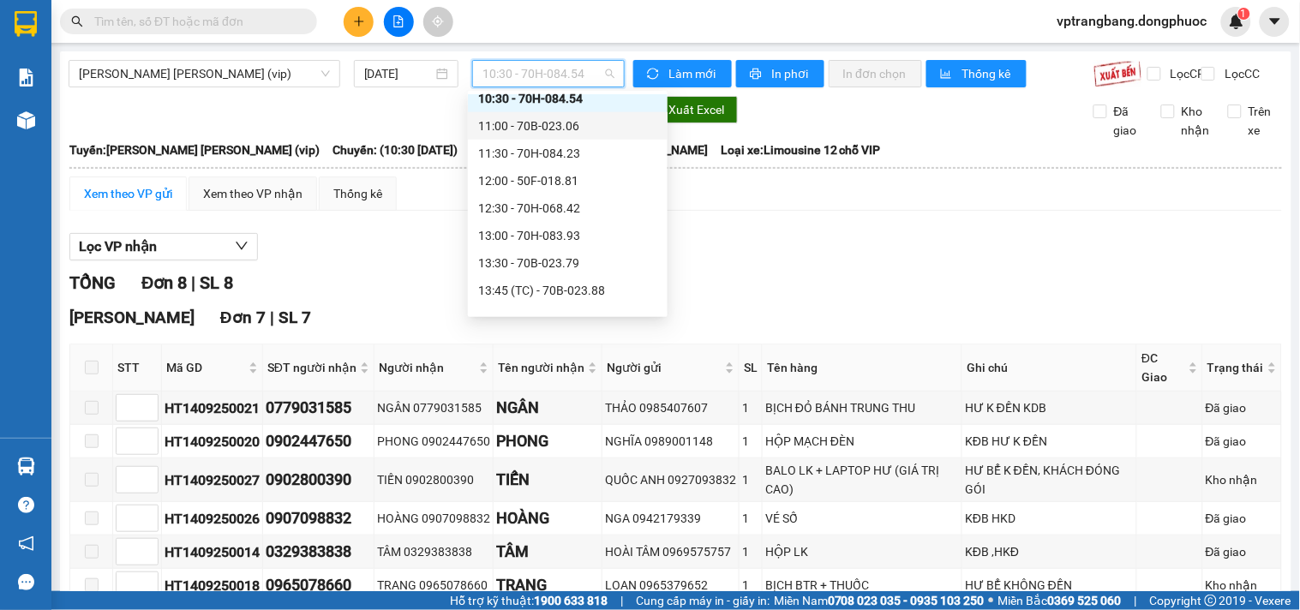
click at [542, 130] on div "11:00 - 70B-023.06" at bounding box center [567, 126] width 179 height 19
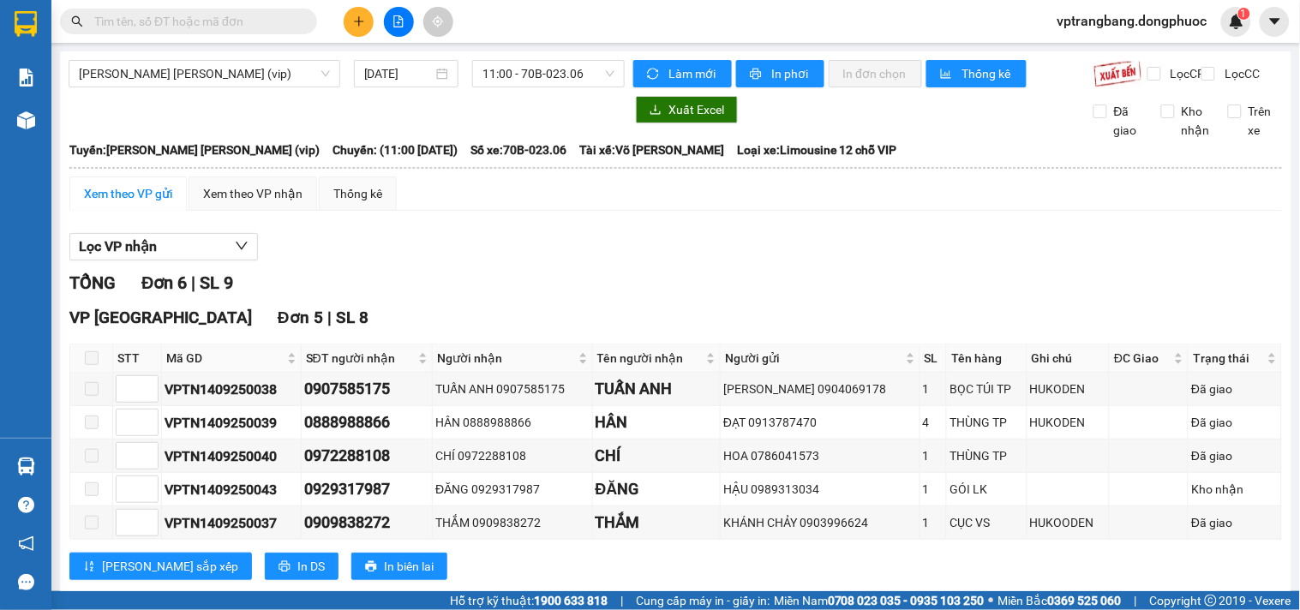
click at [420, 285] on div "TỔNG Đơn 6 | SL 9" at bounding box center [675, 283] width 1213 height 27
click at [504, 63] on span "11:00 - 70B-023.06" at bounding box center [548, 74] width 132 height 26
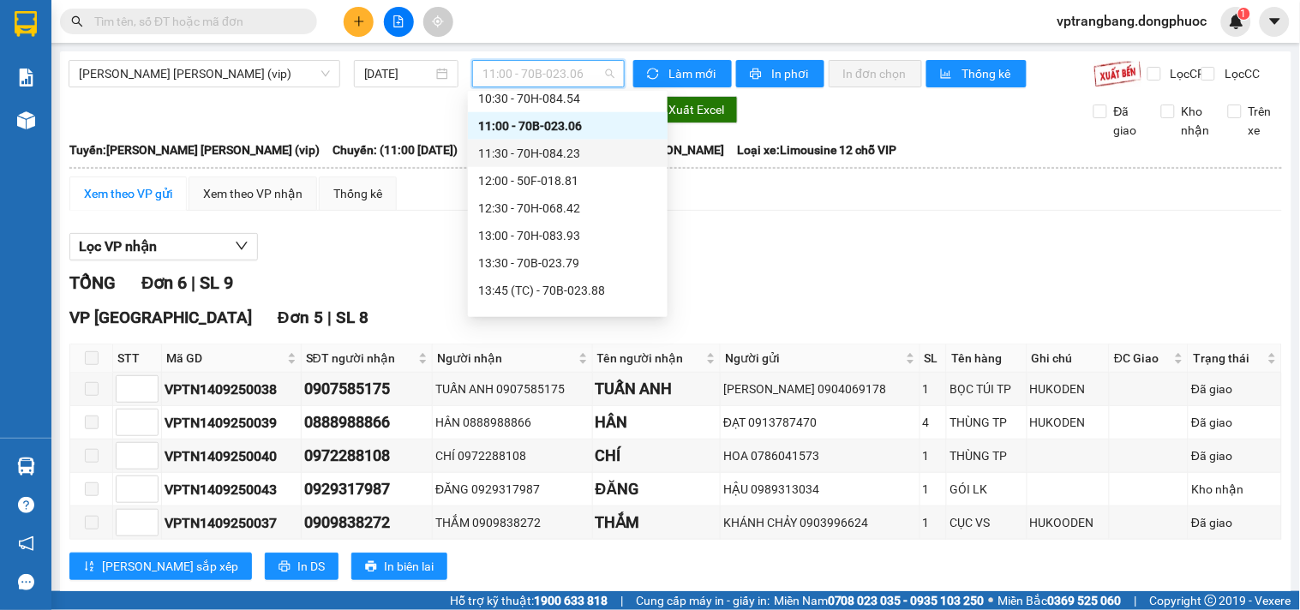
click at [547, 157] on div "11:30 - 70H-084.23" at bounding box center [567, 153] width 179 height 19
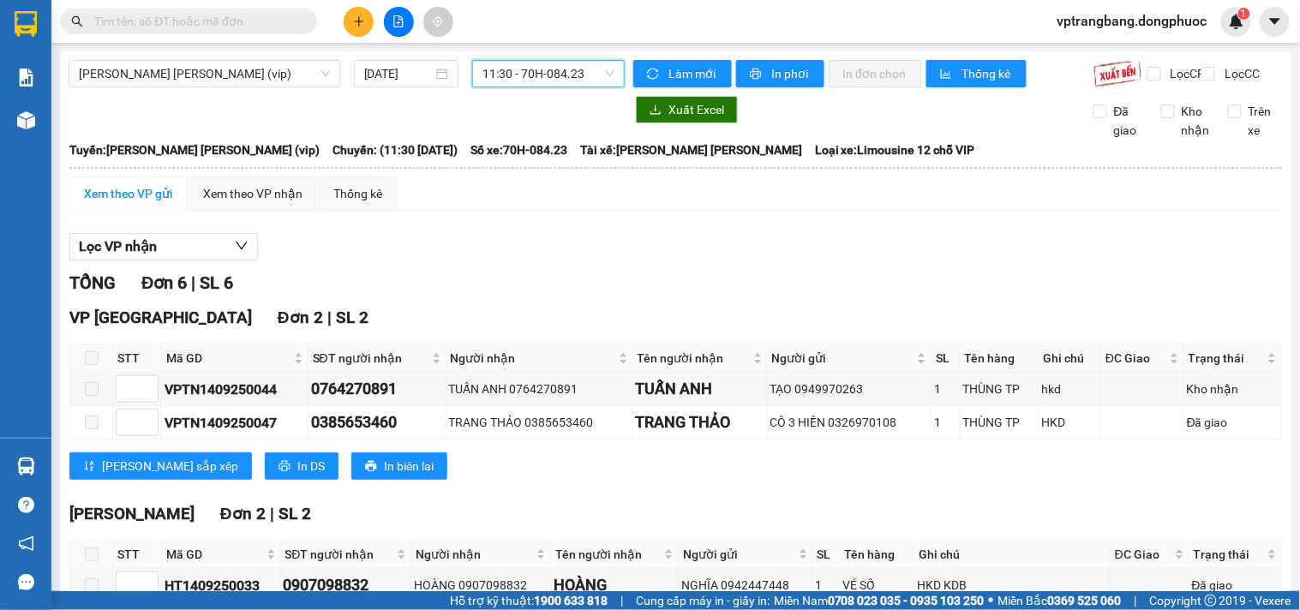
click at [519, 73] on span "11:30 - 70H-084.23" at bounding box center [548, 74] width 132 height 26
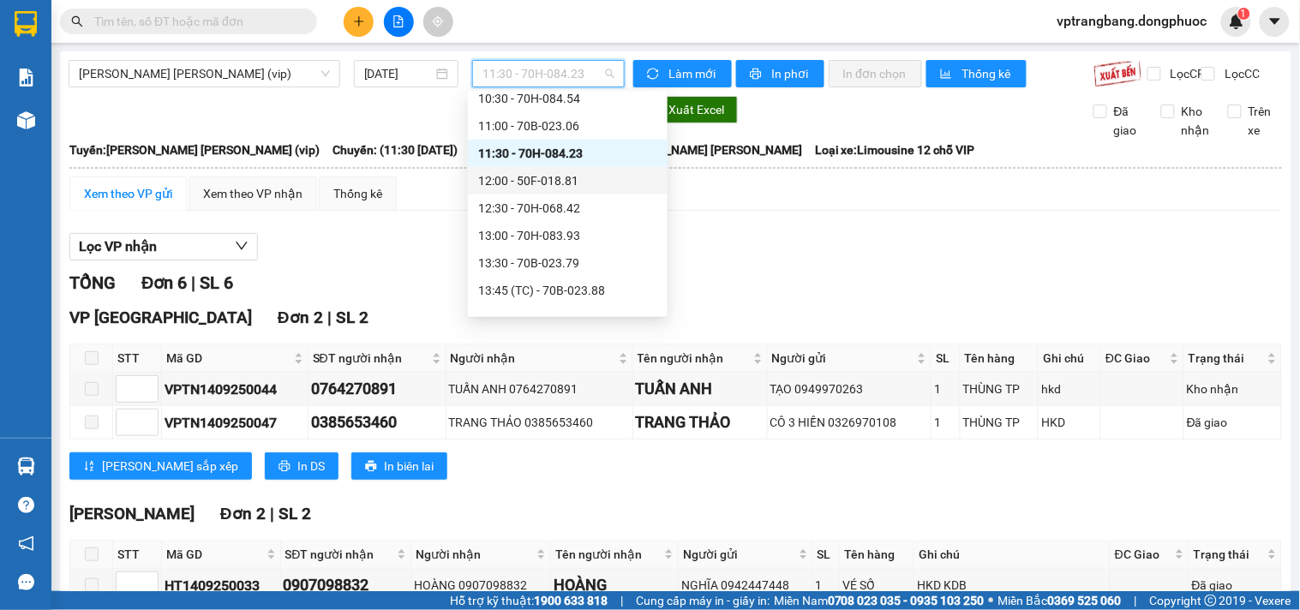
click at [560, 183] on div "12:00 - 50F-018.81" at bounding box center [567, 180] width 179 height 19
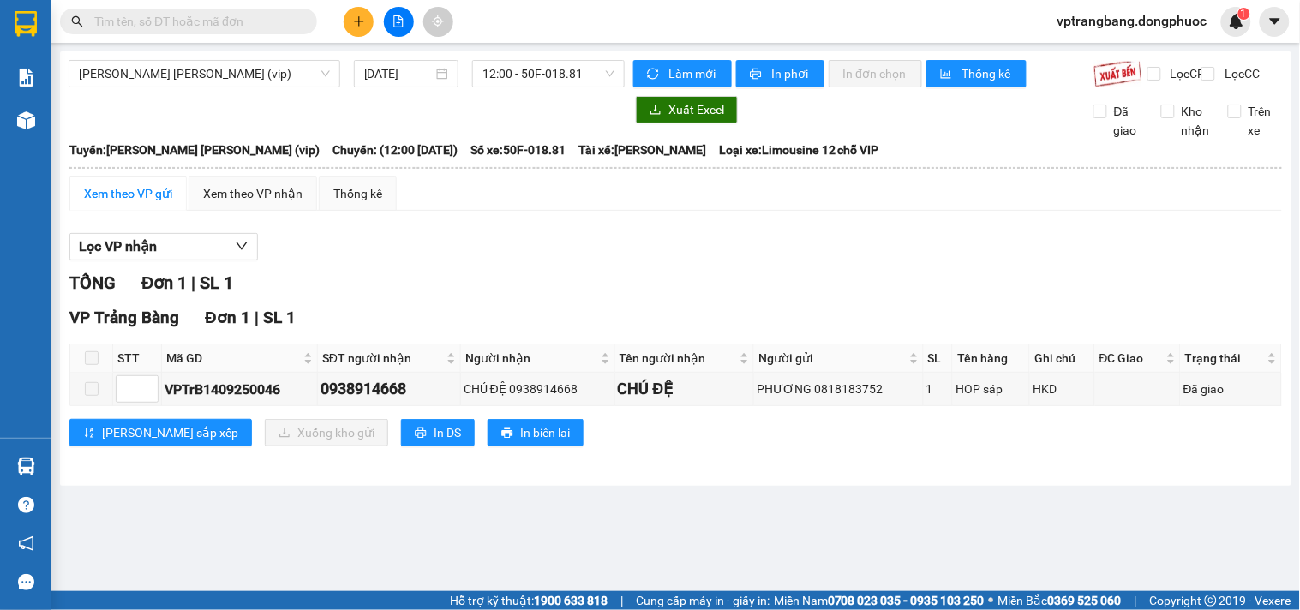
click at [503, 253] on div "Lọc VP nhận" at bounding box center [675, 247] width 1213 height 28
click at [510, 75] on span "12:00 - 50F-018.81" at bounding box center [548, 74] width 132 height 26
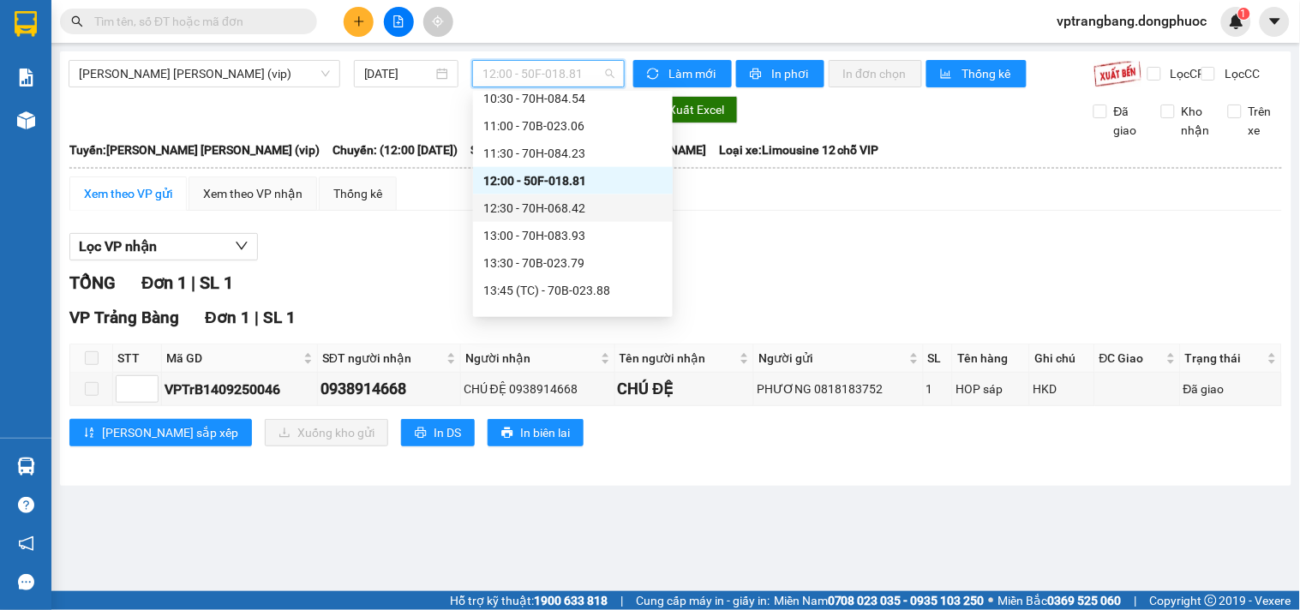
click at [550, 213] on div "12:30 - 70H-068.42" at bounding box center [572, 208] width 179 height 19
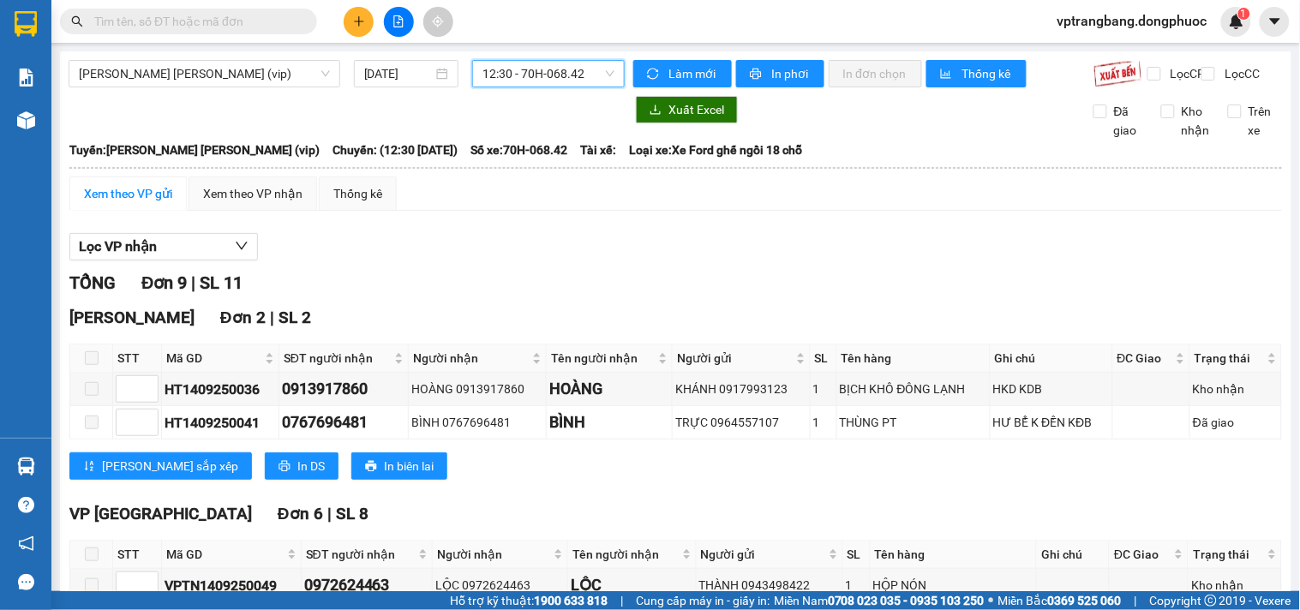
click at [518, 72] on span "12:30 - 70H-068.42" at bounding box center [548, 74] width 132 height 26
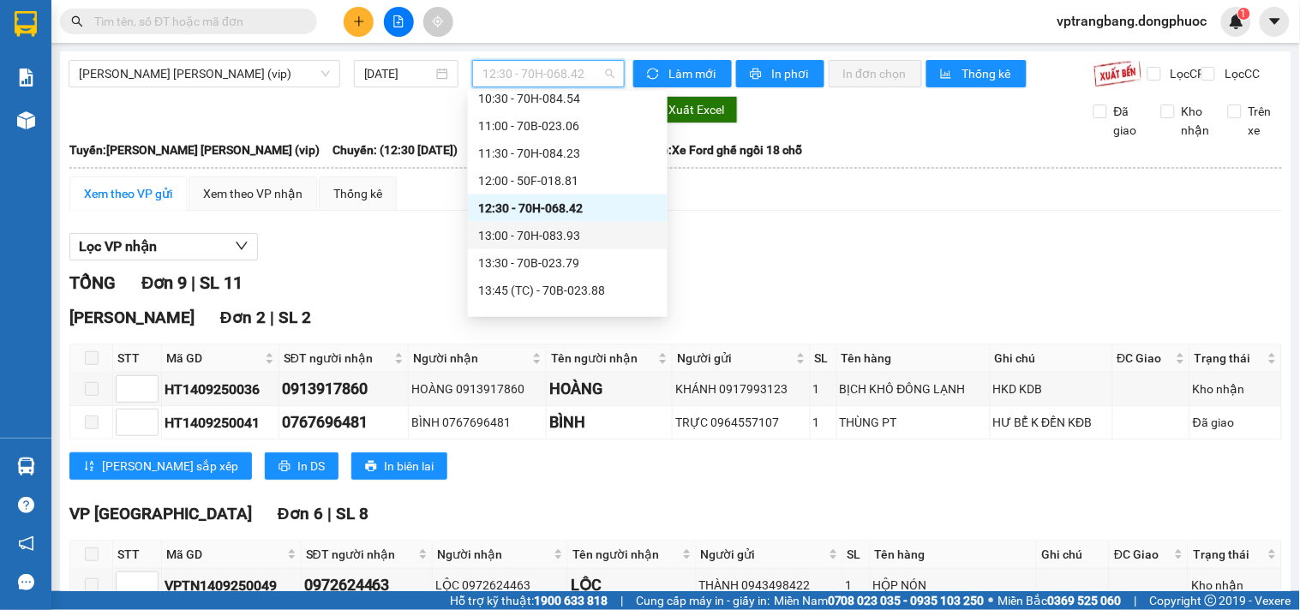
click at [551, 231] on div "13:00 - 70H-083.93" at bounding box center [567, 235] width 179 height 19
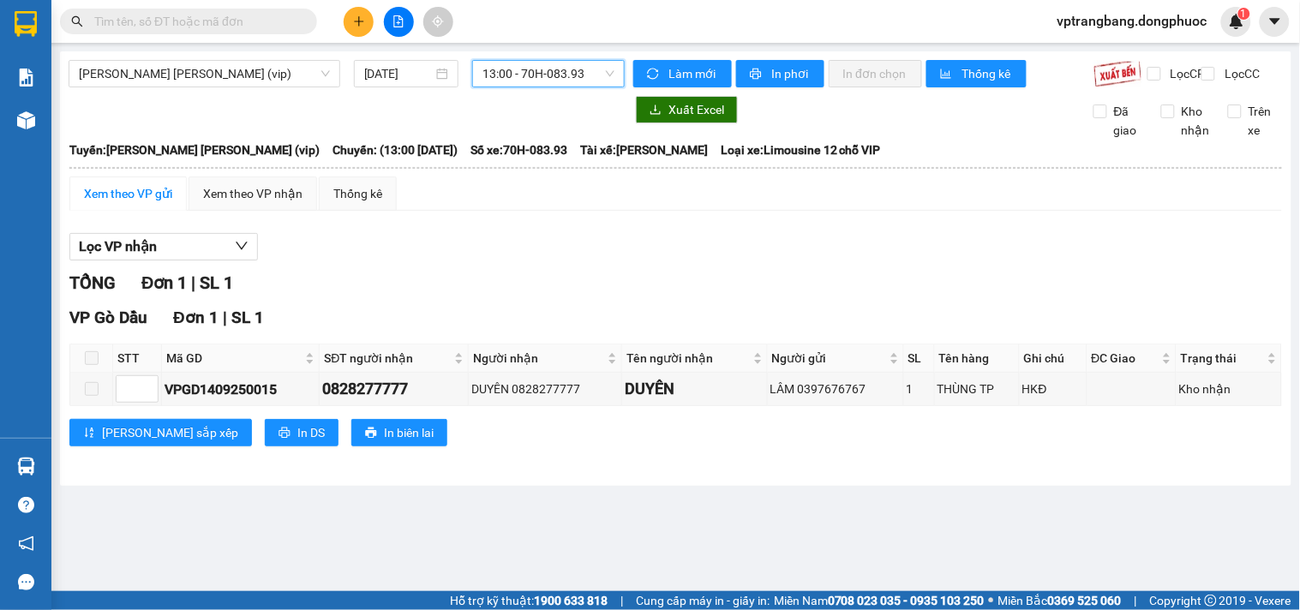
click at [504, 74] on span "13:00 - 70H-083.93" at bounding box center [548, 74] width 132 height 26
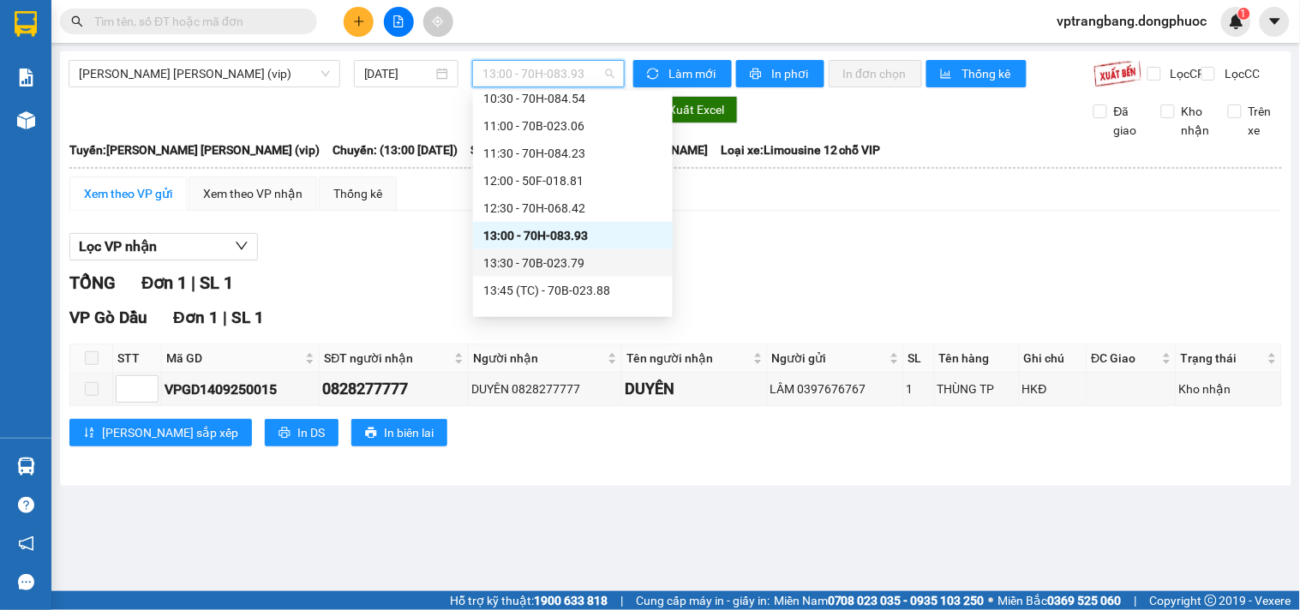
click at [540, 263] on div "13:30 - 70B-023.79" at bounding box center [572, 263] width 179 height 19
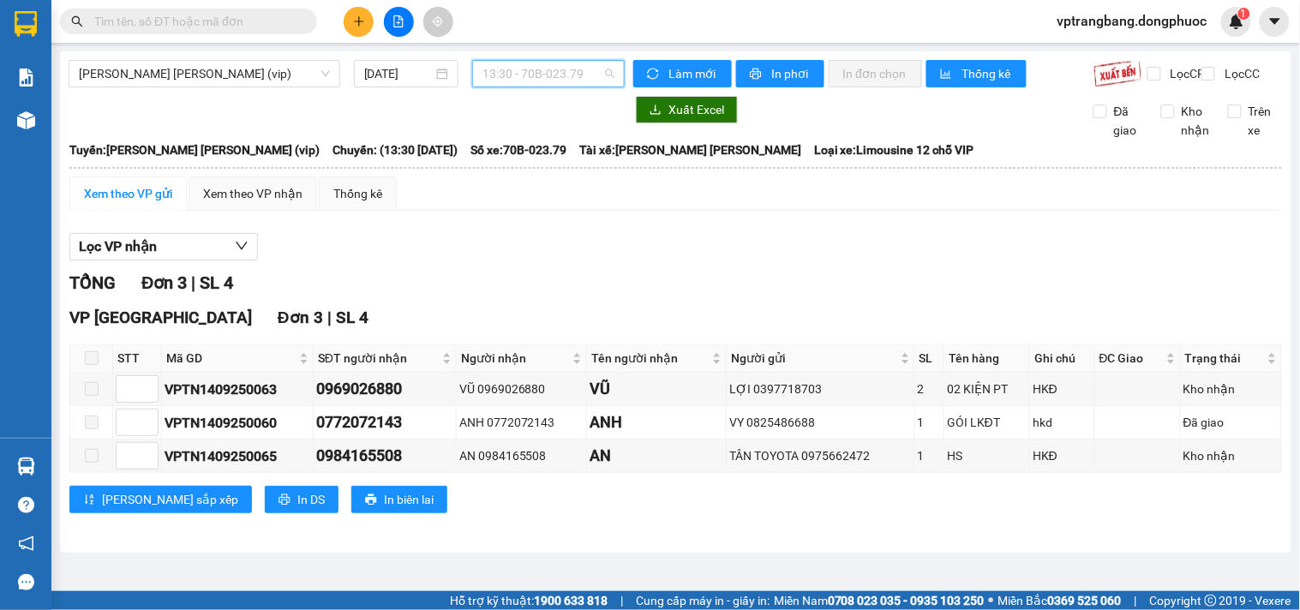
click at [528, 63] on span "13:30 - 70B-023.79" at bounding box center [548, 74] width 132 height 26
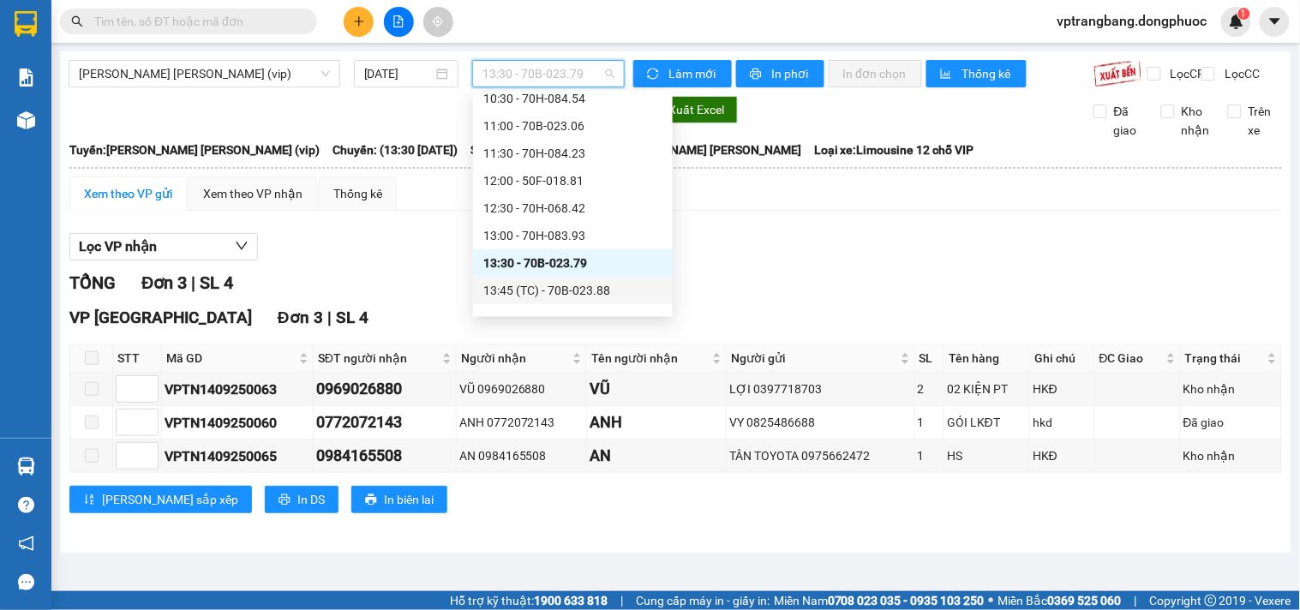
click at [560, 284] on div "13:45 (TC) - 70B-023.88" at bounding box center [572, 290] width 179 height 19
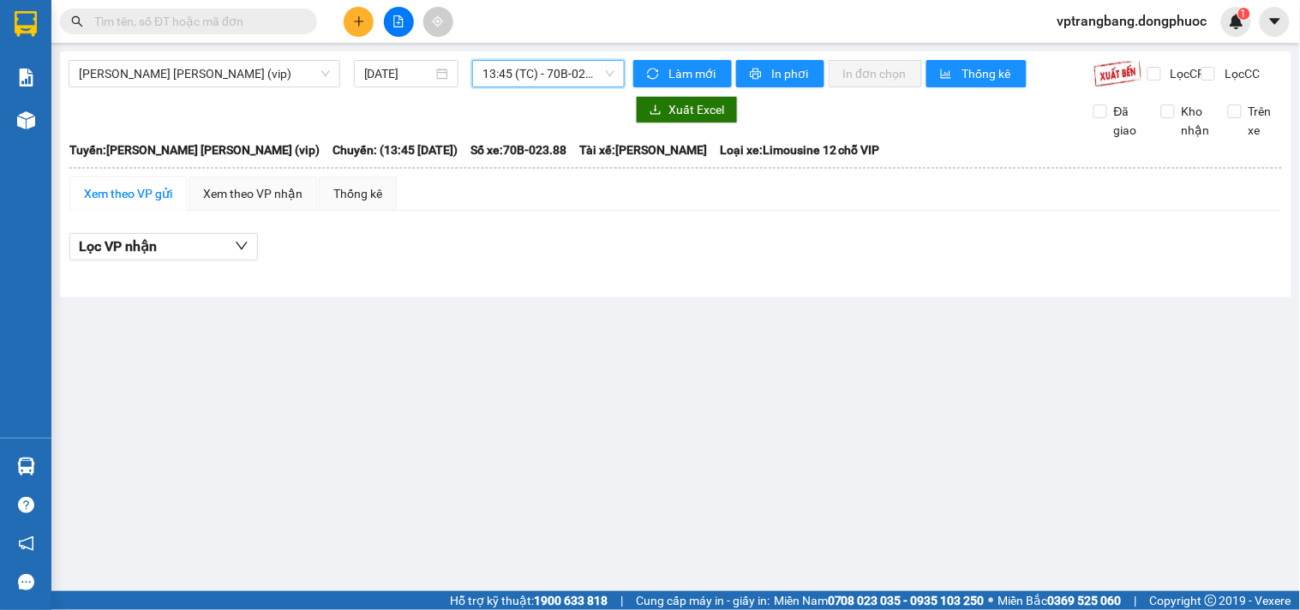
click at [501, 87] on div "Tây Ninh - Hồ Chí Minh (vip) 14/09/2025 13:45 13:45 (TC) - 70B-023.88" at bounding box center [347, 73] width 556 height 27
click at [501, 70] on span "13:45 (TC) - 70B-023.88" at bounding box center [548, 74] width 132 height 26
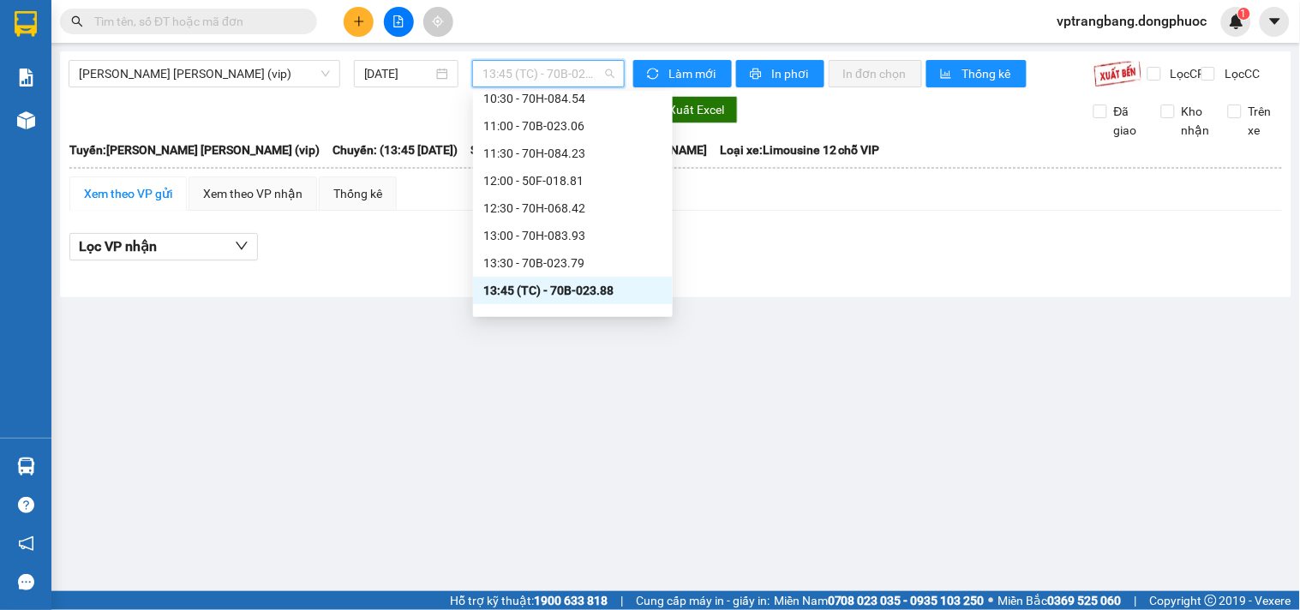
scroll to position [598, 0]
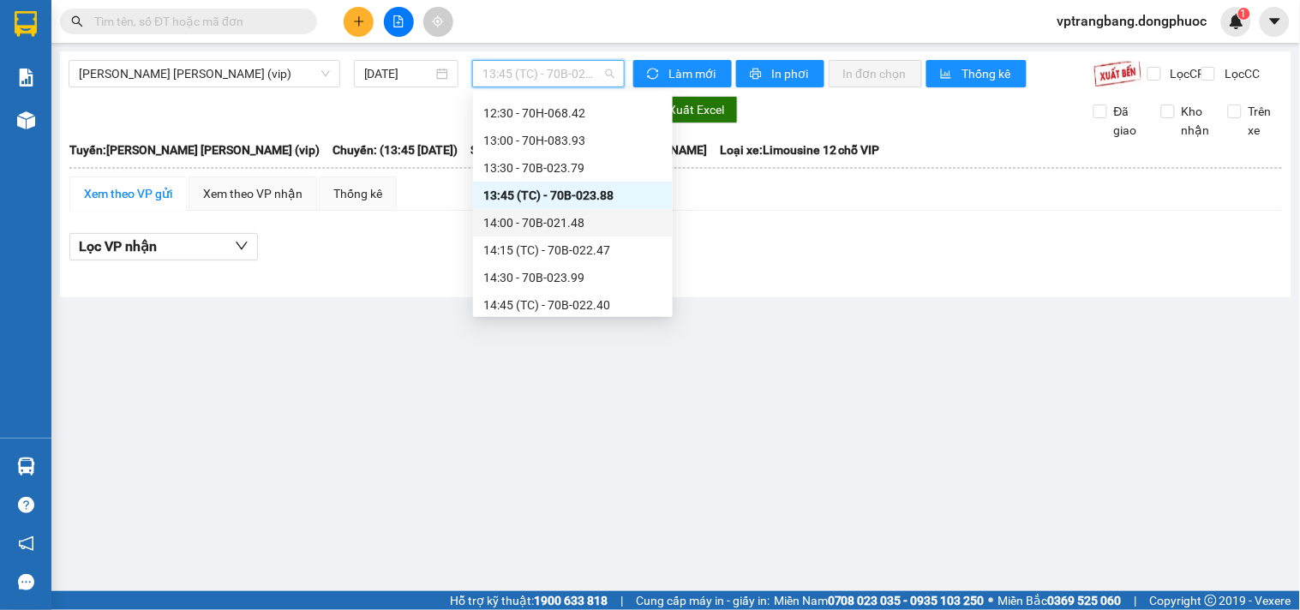
click at [581, 224] on div "14:00 - 70B-021.48" at bounding box center [572, 222] width 179 height 19
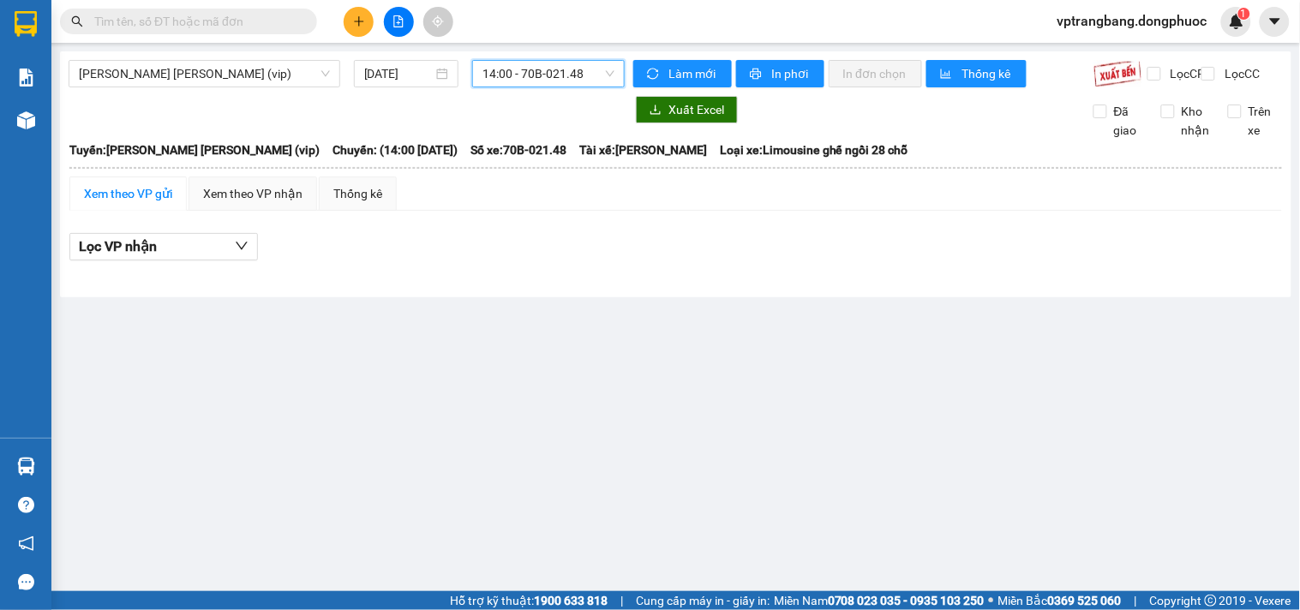
drag, startPoint x: 523, startPoint y: 70, endPoint x: 534, endPoint y: 101, distance: 32.8
click at [523, 72] on span "14:00 - 70B-021.48" at bounding box center [548, 74] width 132 height 26
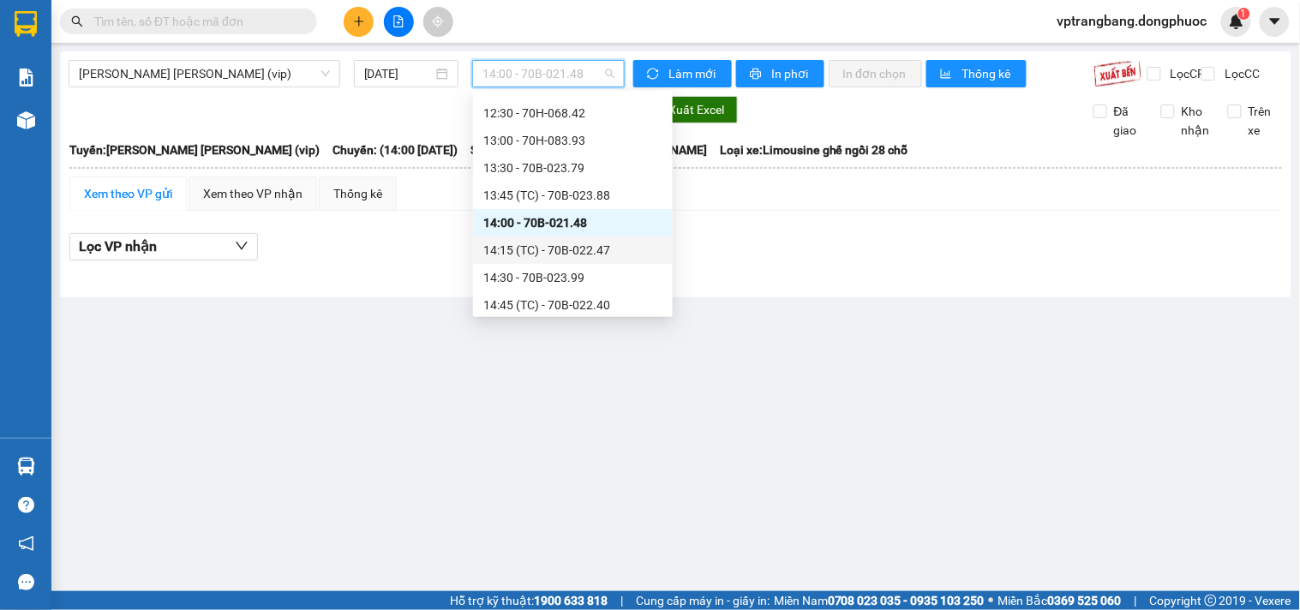
click at [576, 249] on div "14:15 (TC) - 70B-022.47" at bounding box center [572, 250] width 179 height 19
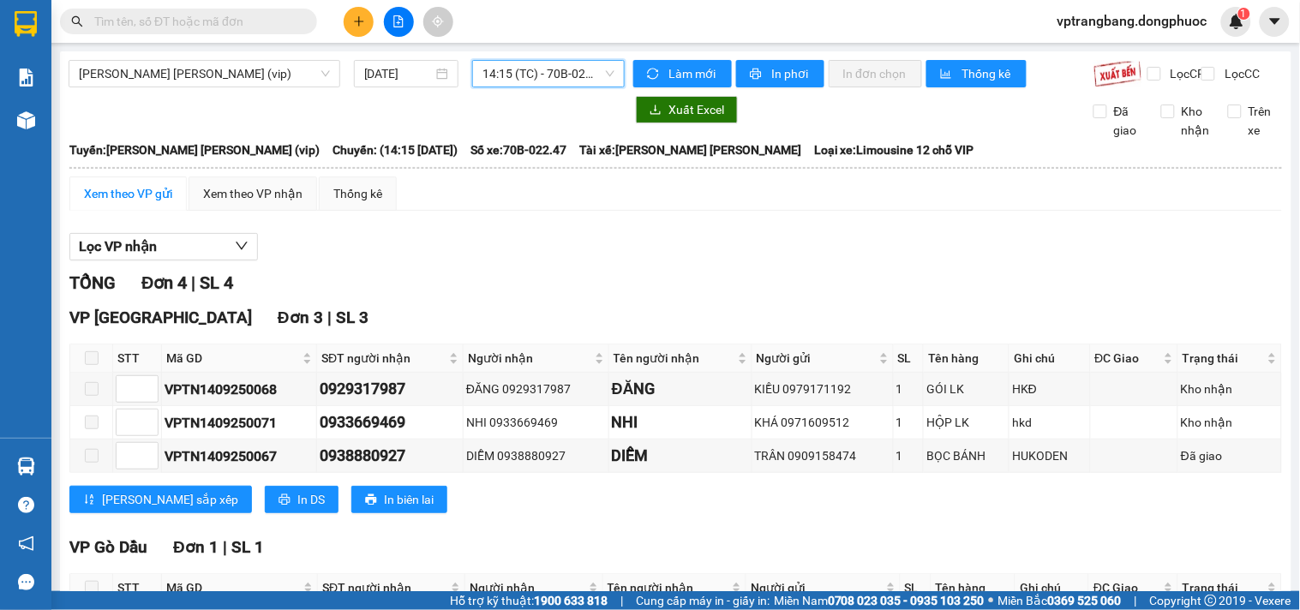
click at [519, 73] on span "14:15 (TC) - 70B-022.47" at bounding box center [548, 74] width 132 height 26
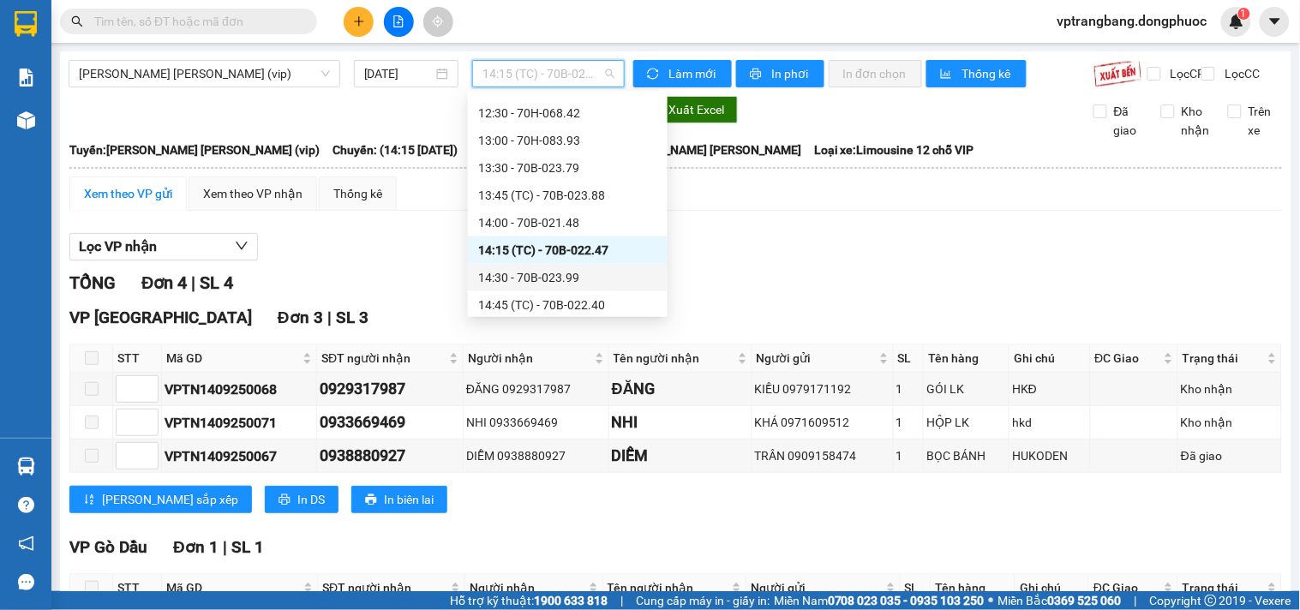
click at [546, 281] on div "14:30 - 70B-023.99" at bounding box center [567, 277] width 179 height 19
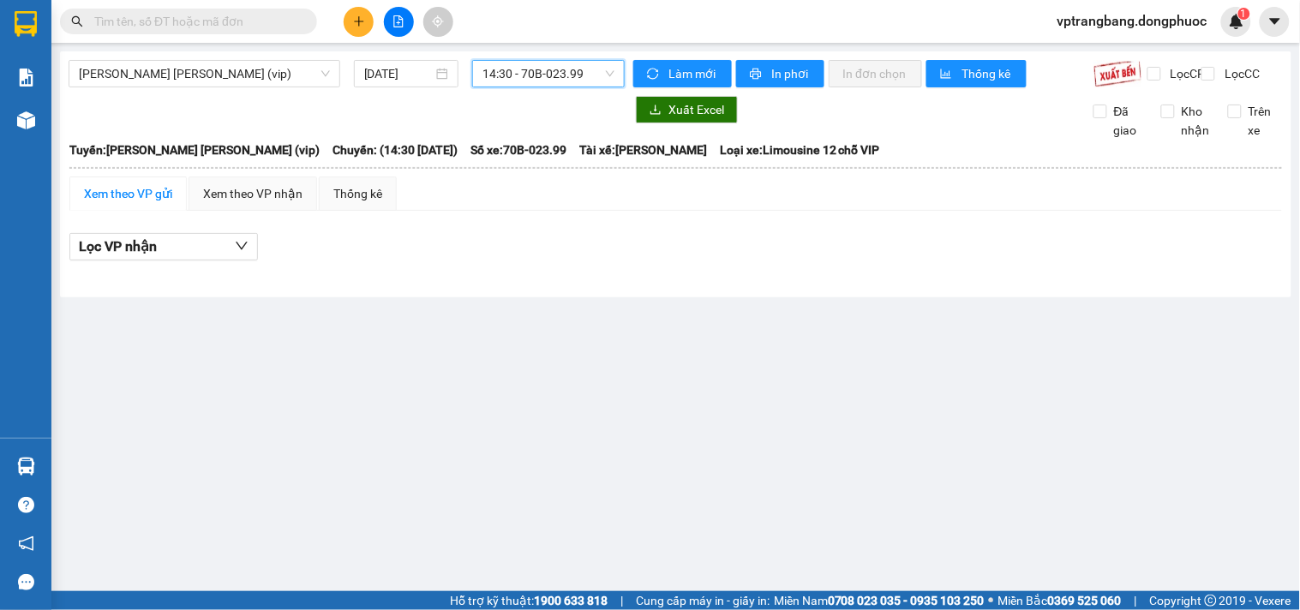
drag, startPoint x: 518, startPoint y: 78, endPoint x: 584, endPoint y: 195, distance: 134.7
click at [520, 80] on span "14:30 - 70B-023.99" at bounding box center [548, 74] width 132 height 26
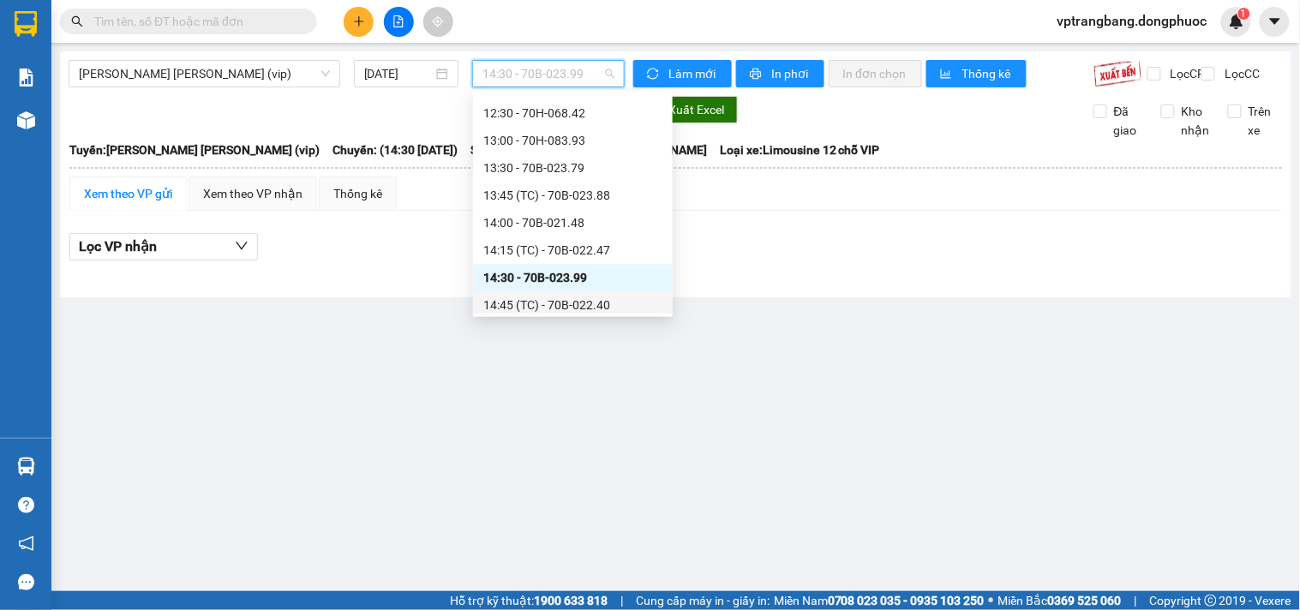
click at [584, 305] on div "14:45 (TC) - 70B-022.40" at bounding box center [572, 305] width 179 height 19
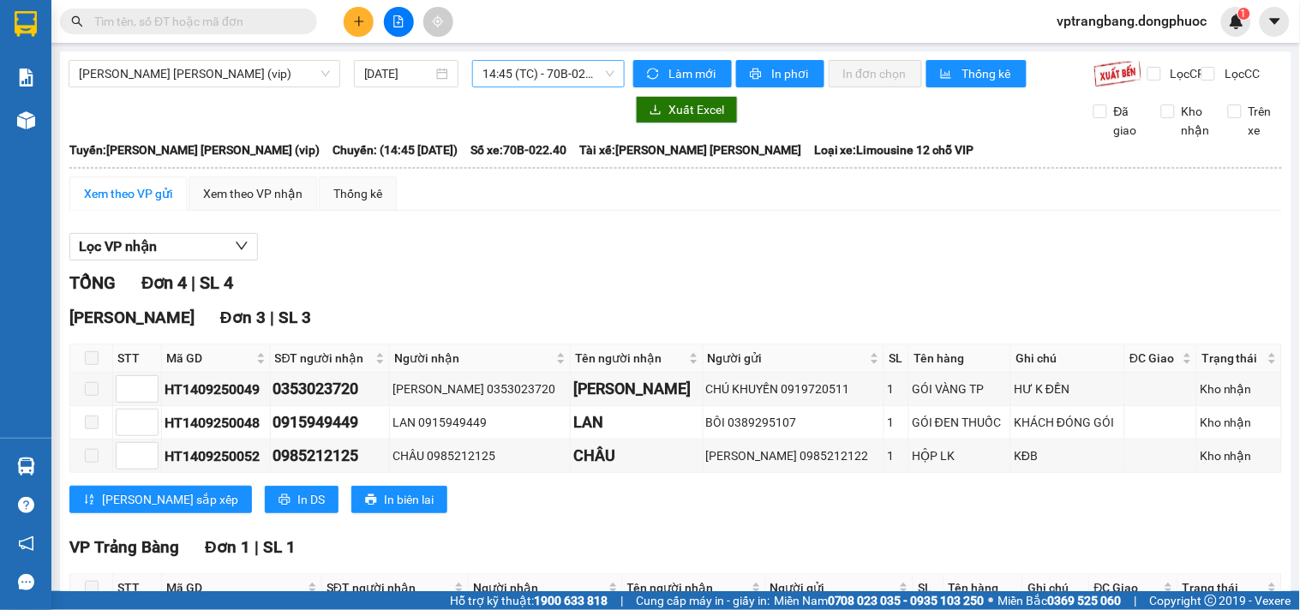
click at [498, 75] on span "14:45 (TC) - 70B-022.40" at bounding box center [548, 74] width 132 height 26
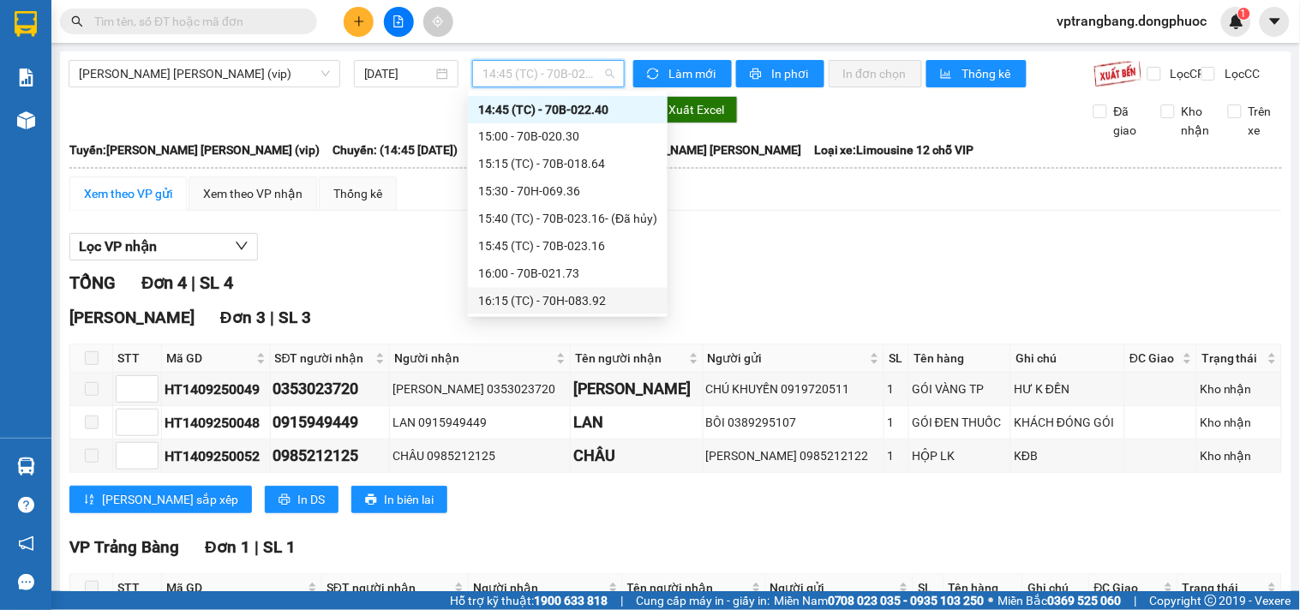
scroll to position [698, 0]
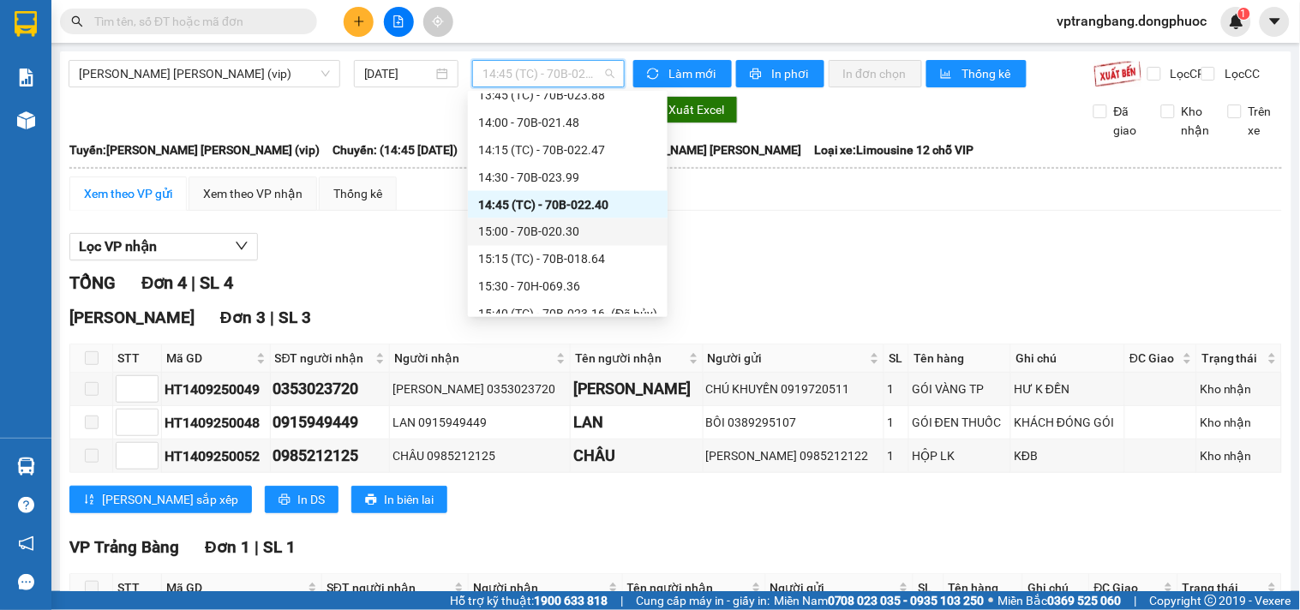
click at [559, 236] on div "15:00 - 70B-020.30" at bounding box center [567, 232] width 179 height 19
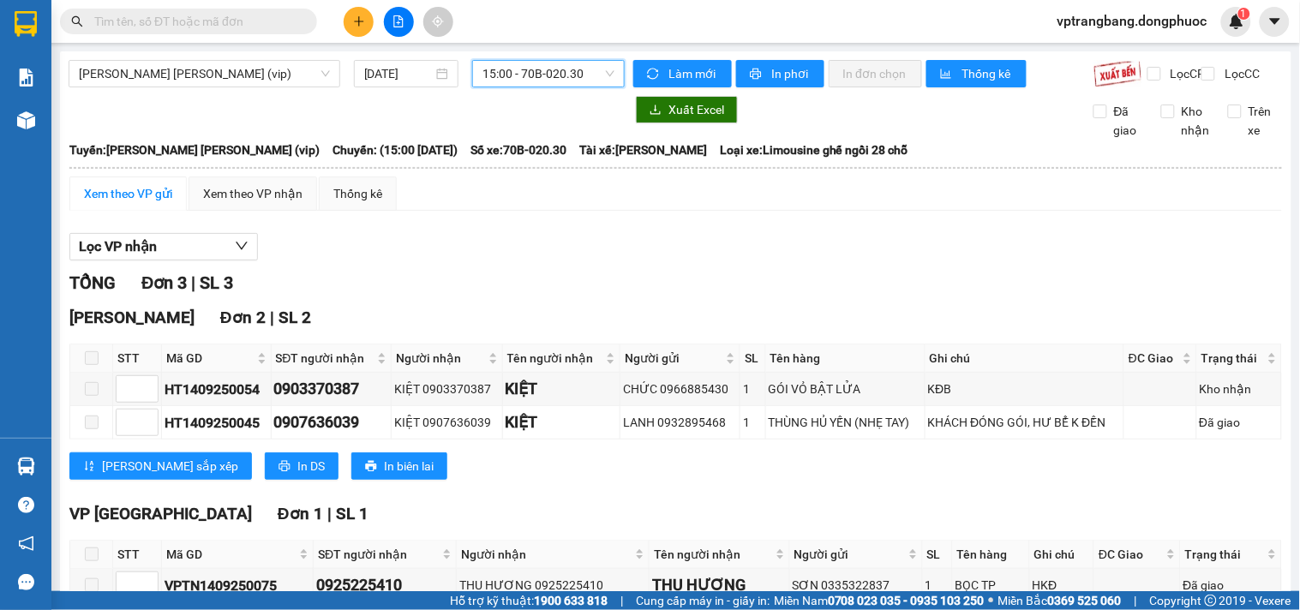
click at [545, 69] on span "15:00 - 70B-020.30" at bounding box center [548, 74] width 132 height 26
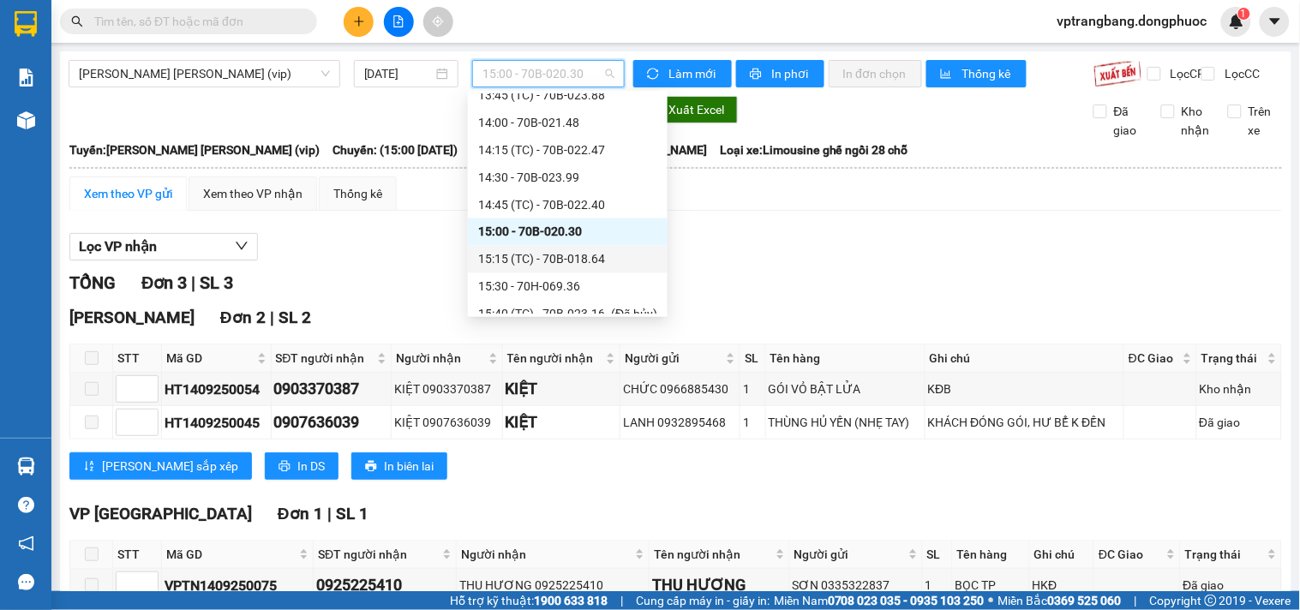
click at [550, 259] on div "15:15 (TC) - 70B-018.64" at bounding box center [567, 259] width 179 height 19
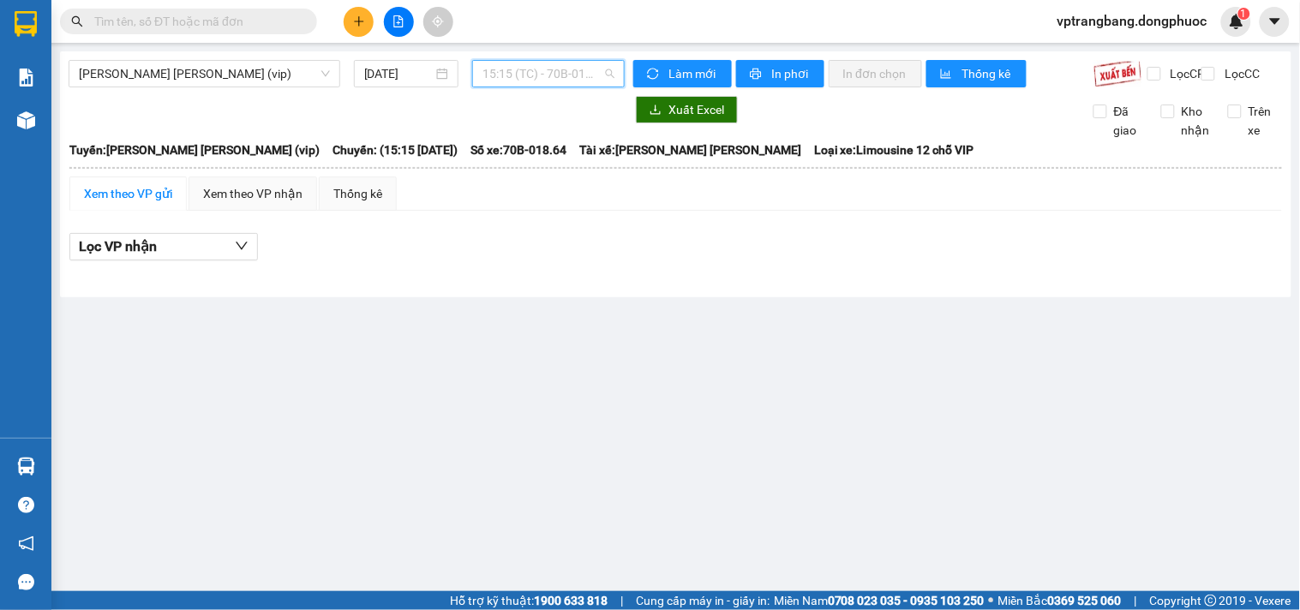
click at [534, 69] on span "15:15 (TC) - 70B-018.64" at bounding box center [548, 74] width 132 height 26
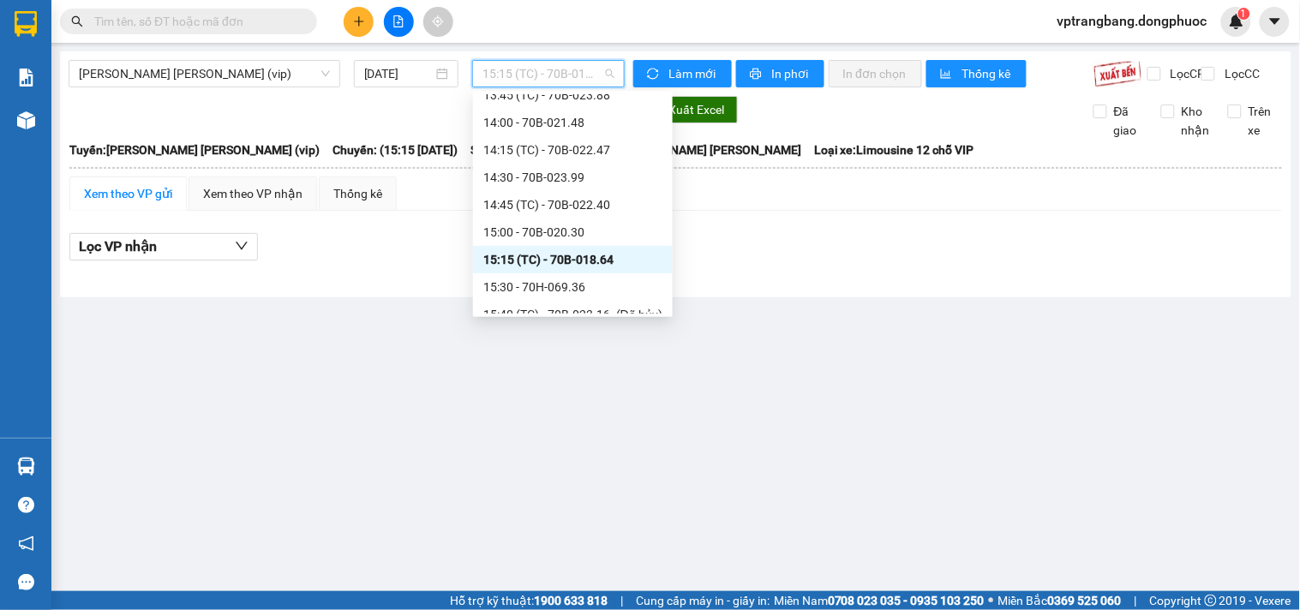
scroll to position [793, 0]
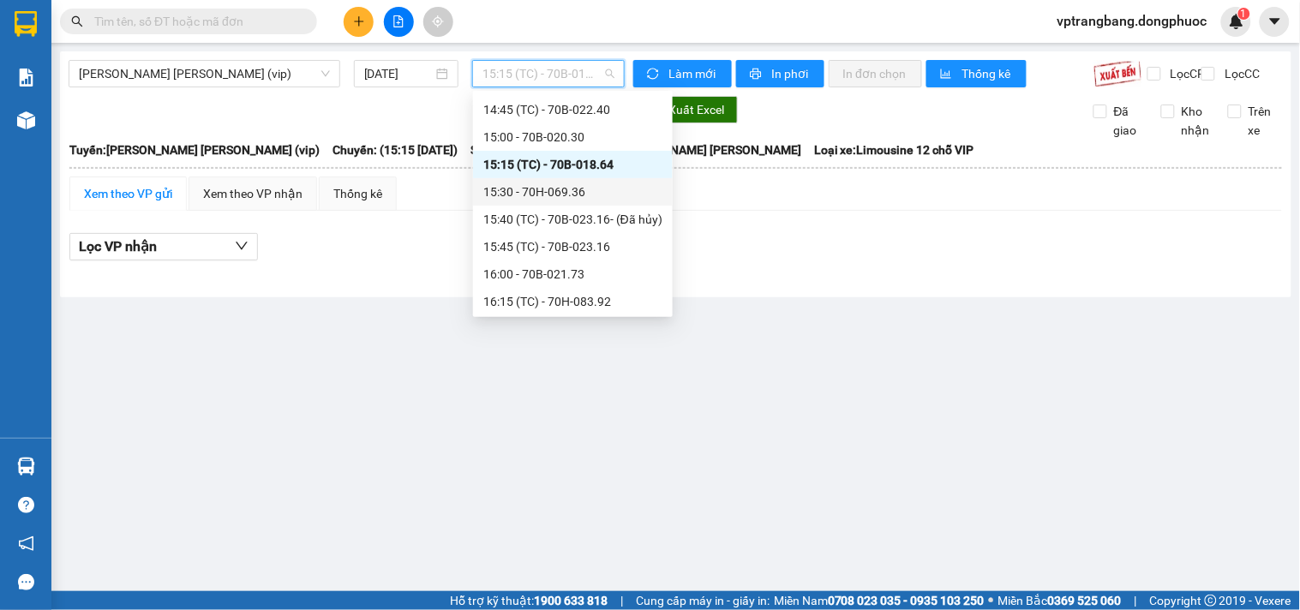
click at [533, 190] on div "15:30 - 70H-069.36" at bounding box center [572, 192] width 179 height 19
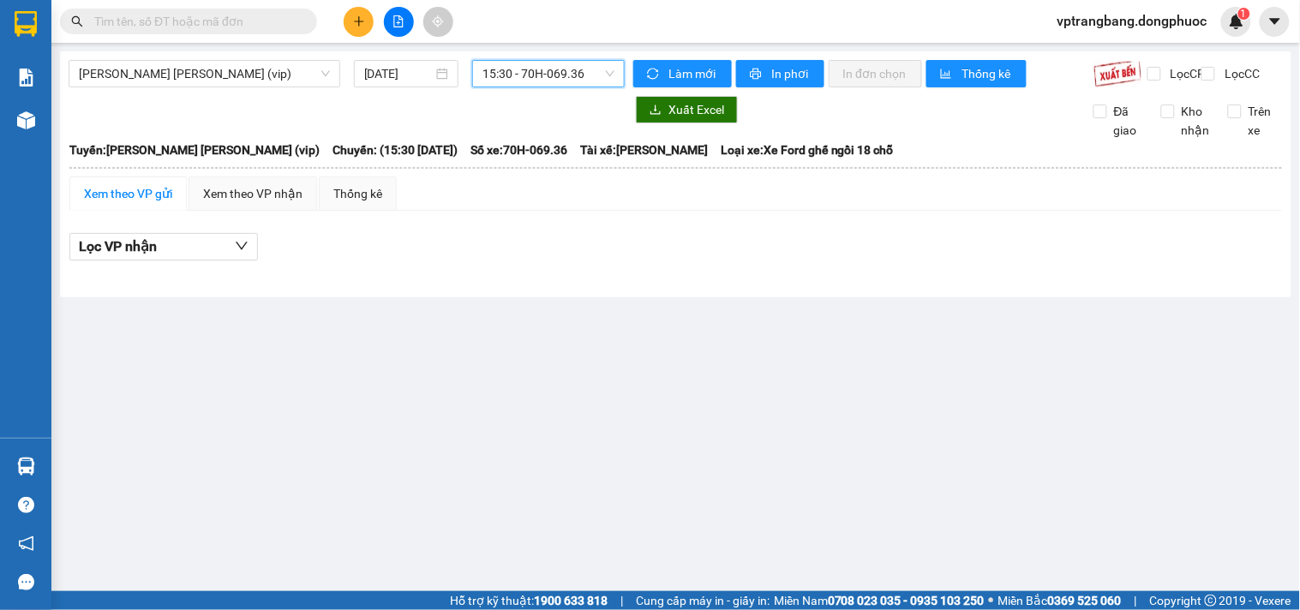
click at [548, 69] on span "15:30 - 70H-069.36" at bounding box center [548, 74] width 132 height 26
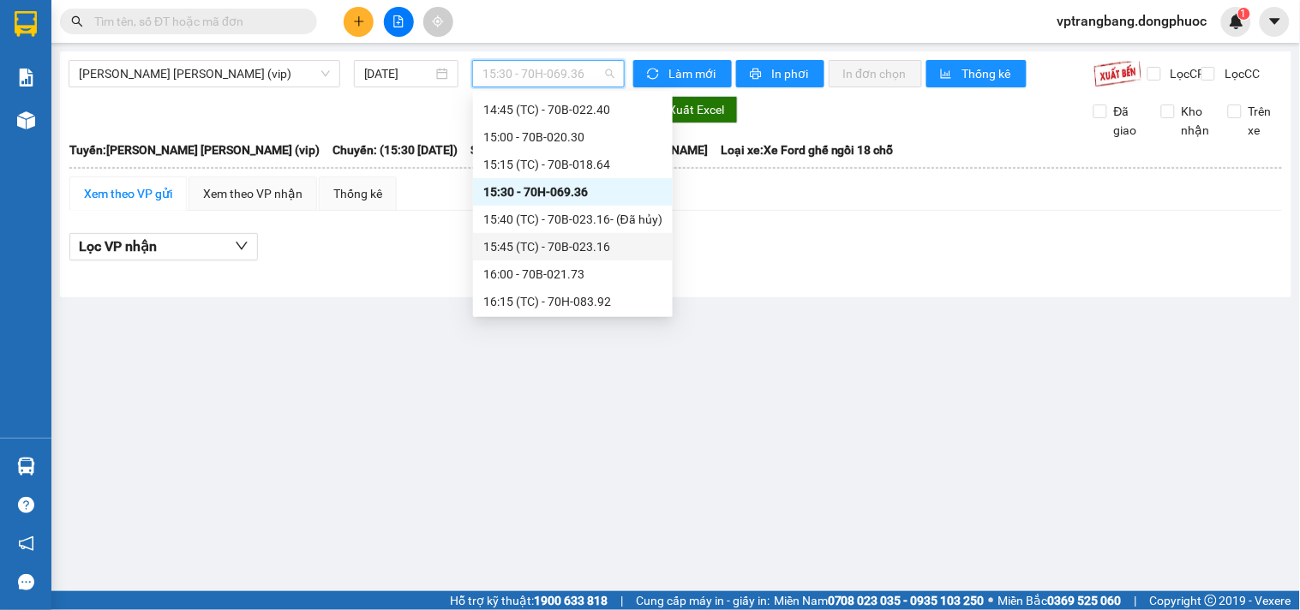
click at [550, 245] on div "15:45 (TC) - 70B-023.16" at bounding box center [572, 246] width 179 height 19
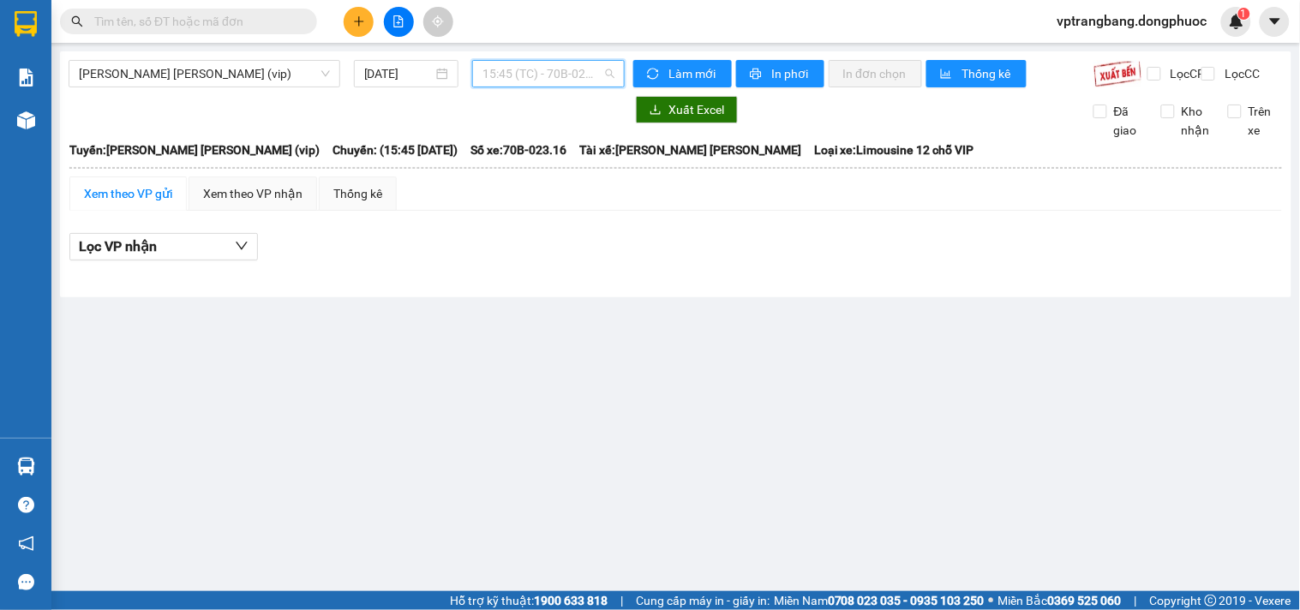
click at [524, 79] on span "15:45 (TC) - 70B-023.16" at bounding box center [548, 74] width 132 height 26
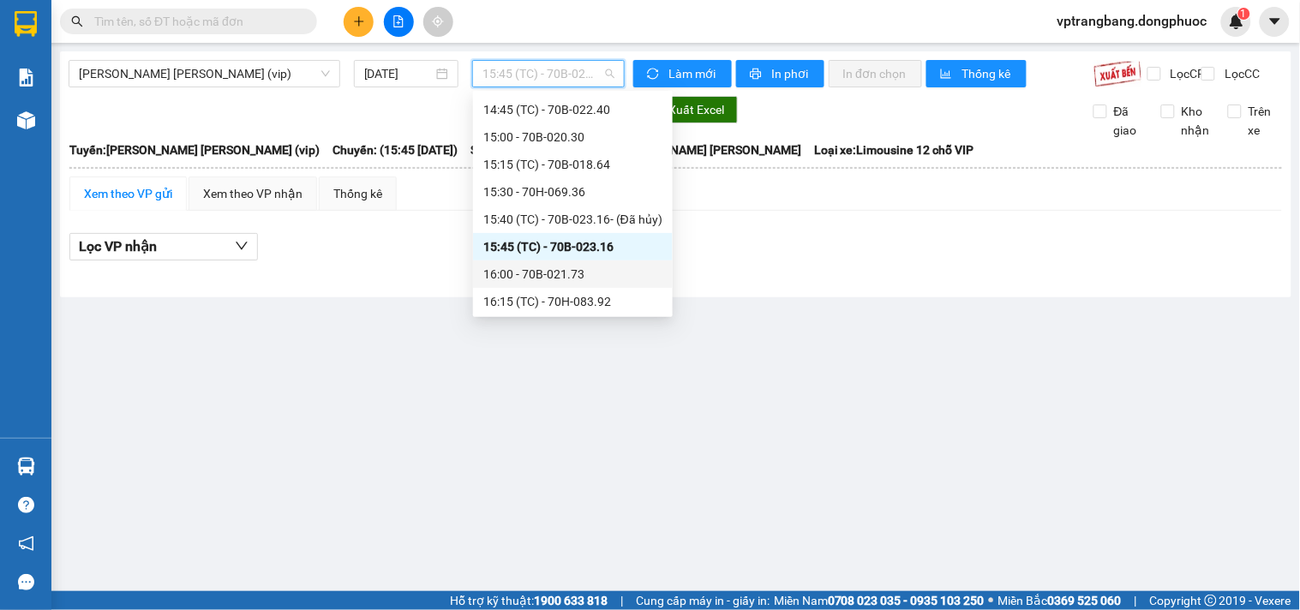
click at [560, 272] on div "16:00 - 70B-021.73" at bounding box center [572, 274] width 179 height 19
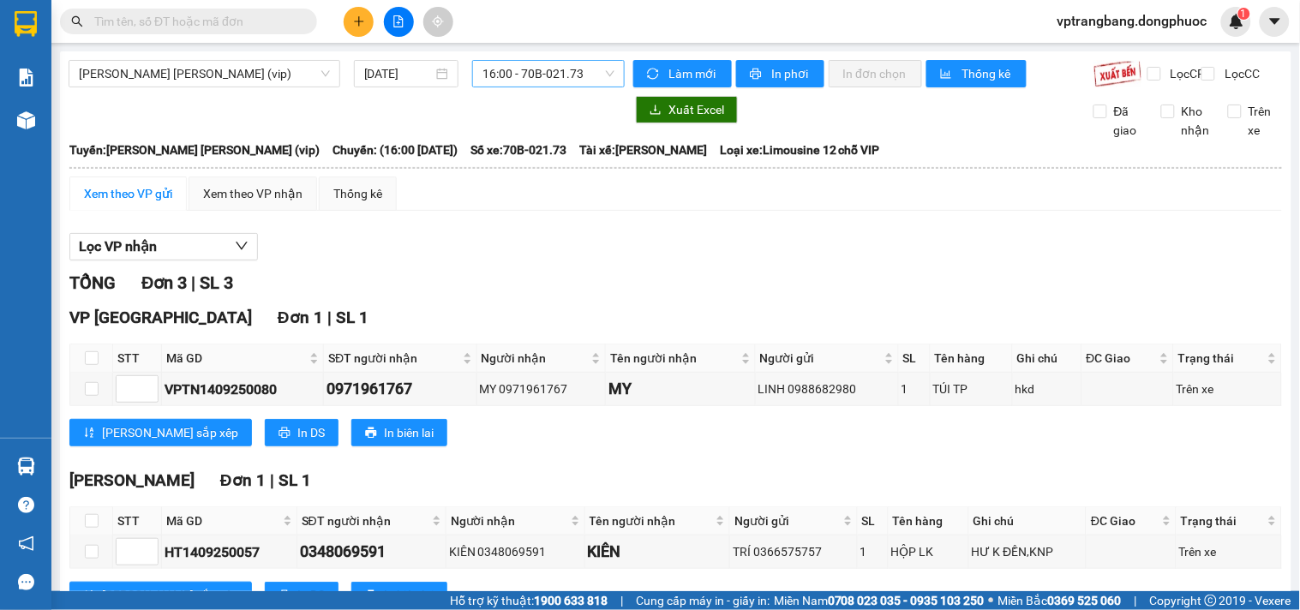
click at [512, 75] on span "16:00 - 70B-021.73" at bounding box center [548, 74] width 132 height 26
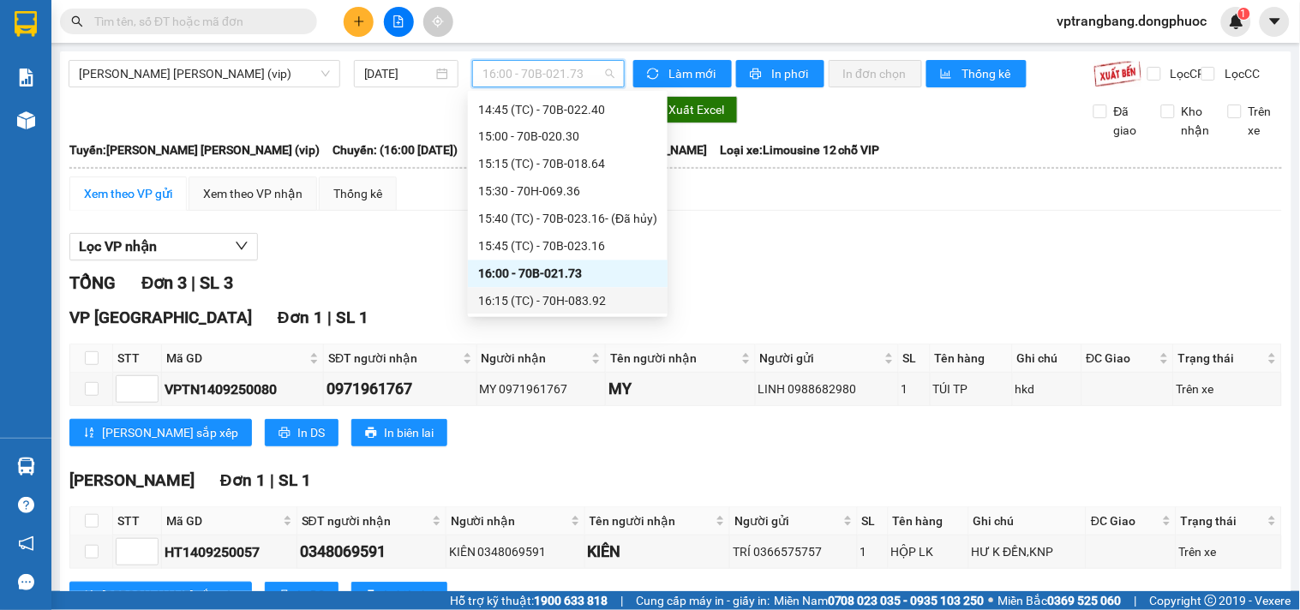
click at [554, 295] on div "16:15 (TC) - 70H-083.92" at bounding box center [567, 301] width 179 height 19
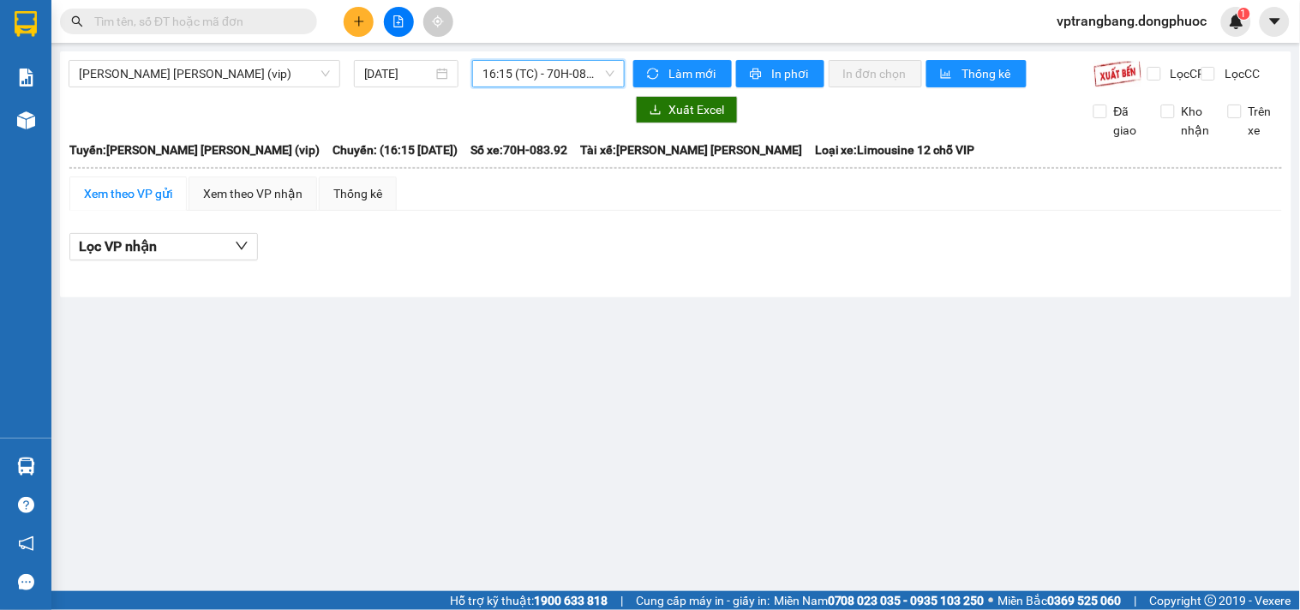
click at [537, 65] on span "16:15 (TC) - 70H-083.92" at bounding box center [548, 74] width 132 height 26
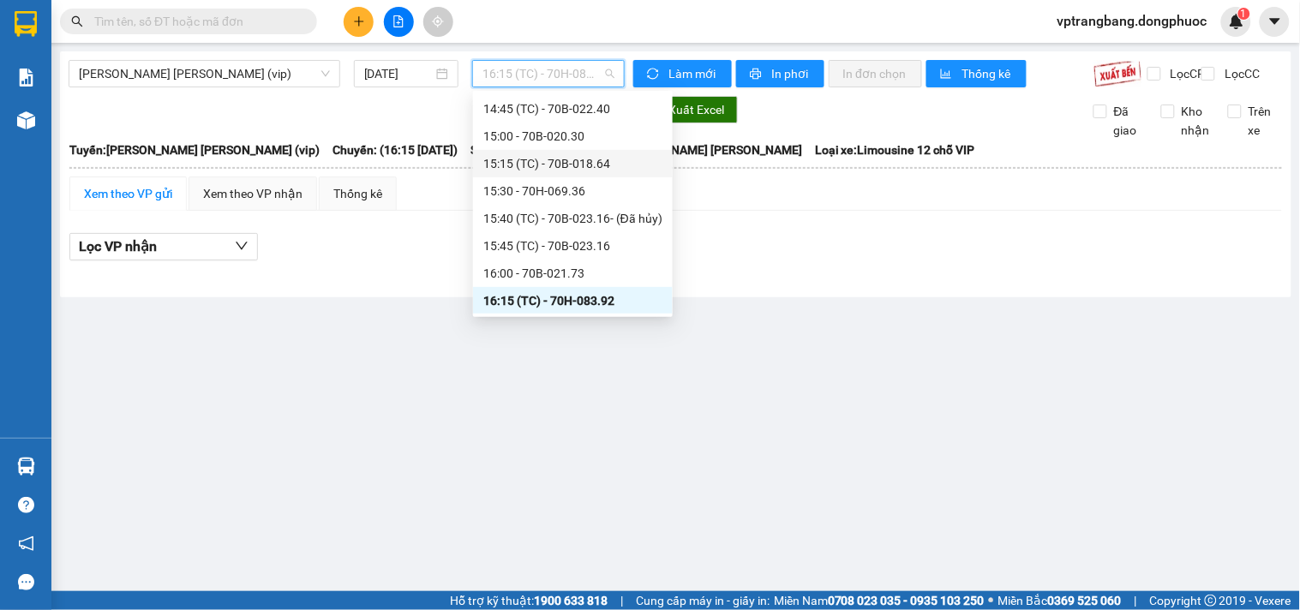
scroll to position [889, 0]
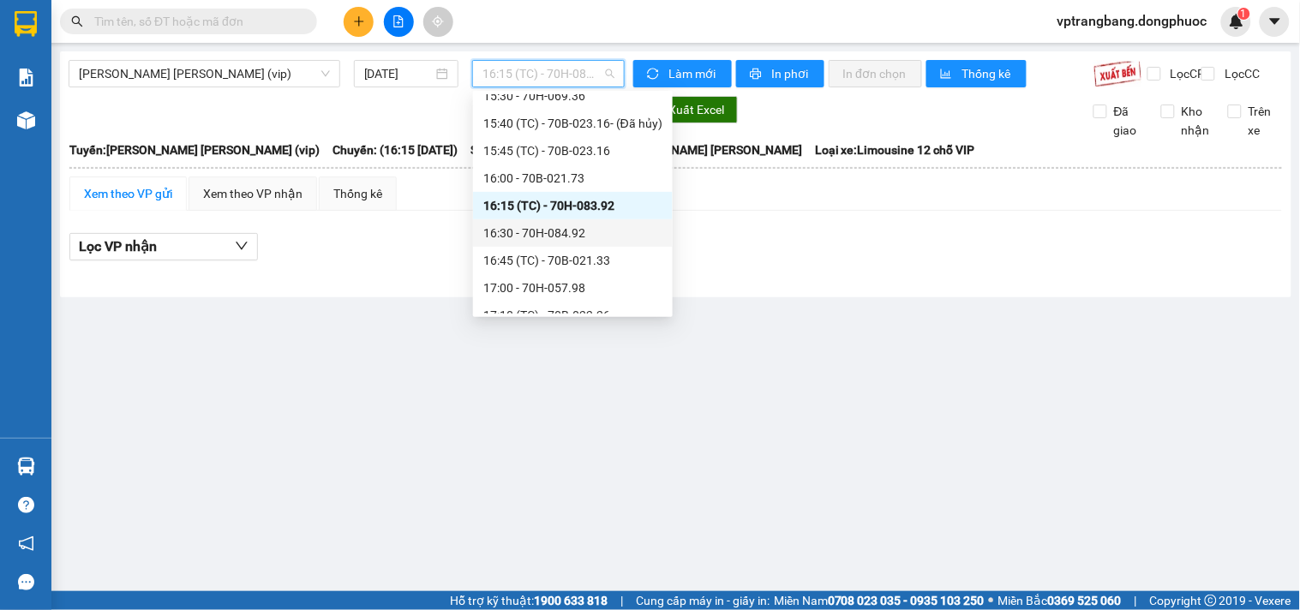
click at [562, 234] on div "16:30 - 70H-084.92" at bounding box center [572, 233] width 179 height 19
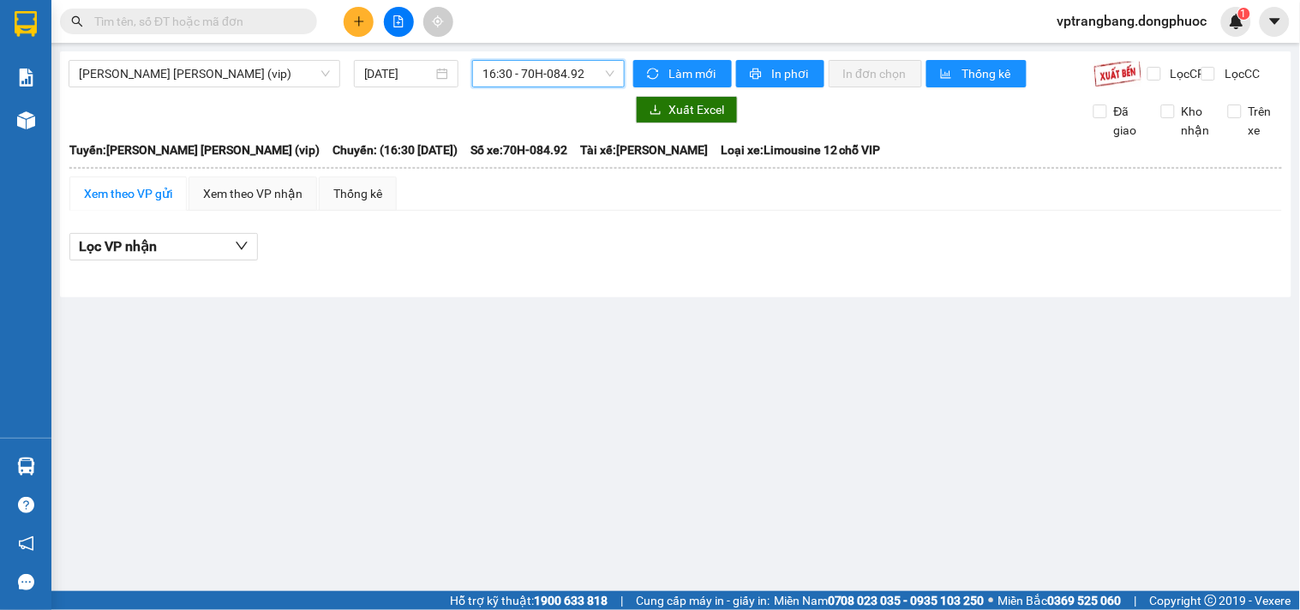
drag, startPoint x: 564, startPoint y: 82, endPoint x: 569, endPoint y: 63, distance: 19.5
click at [564, 77] on span "16:30 - 70H-084.92" at bounding box center [548, 74] width 132 height 26
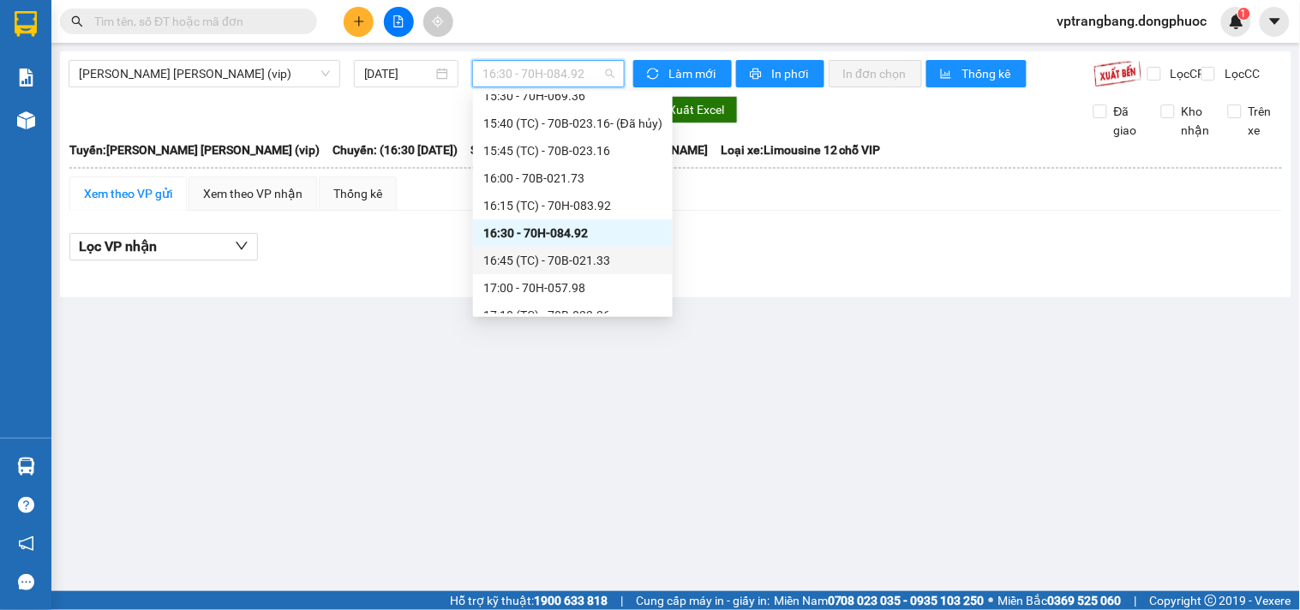
click at [538, 264] on div "16:45 (TC) - 70B-021.33" at bounding box center [572, 260] width 179 height 19
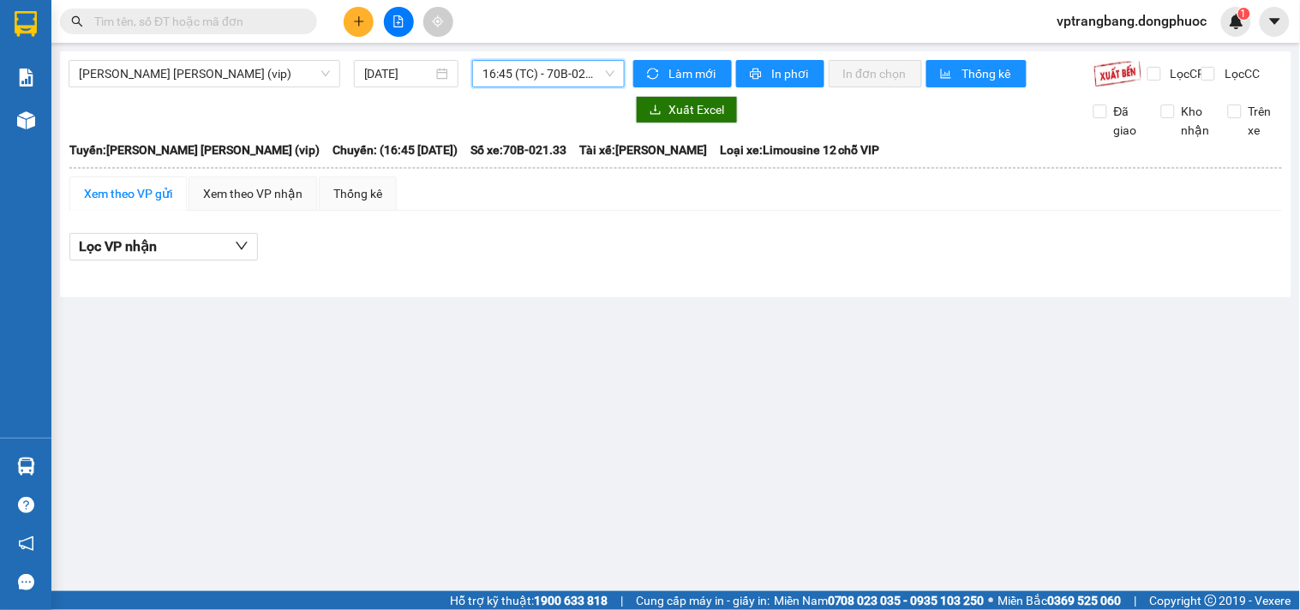
click at [540, 71] on span "16:45 (TC) - 70B-021.33" at bounding box center [548, 74] width 132 height 26
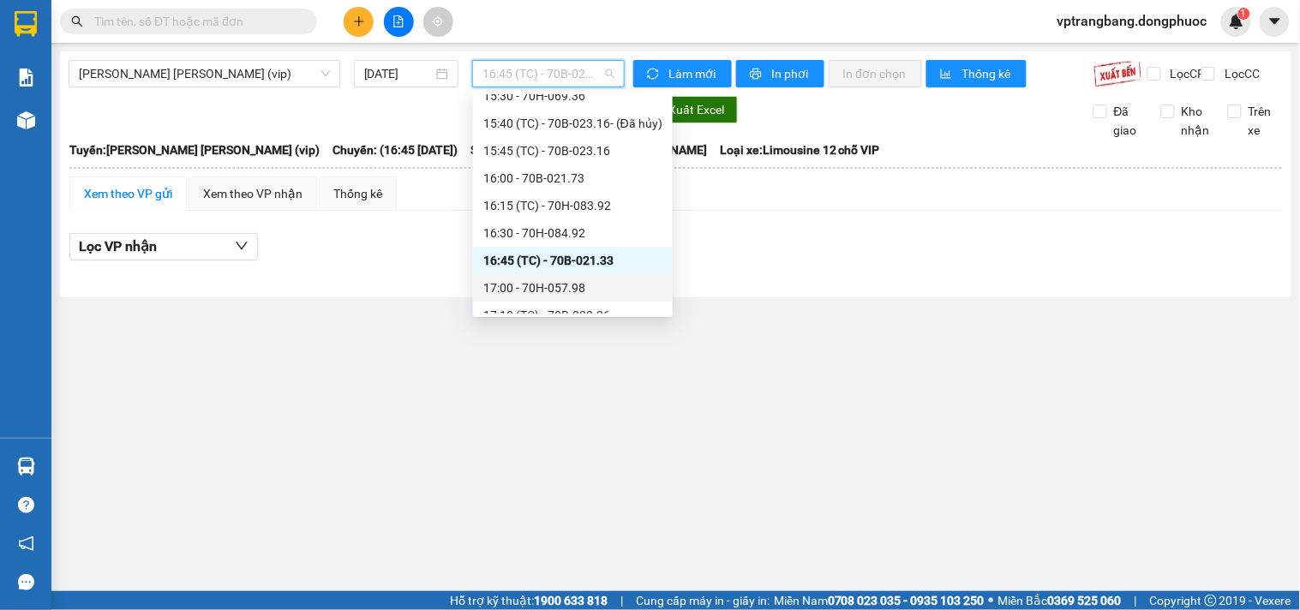
click at [566, 285] on div "17:00 - 70H-057.98" at bounding box center [572, 287] width 179 height 19
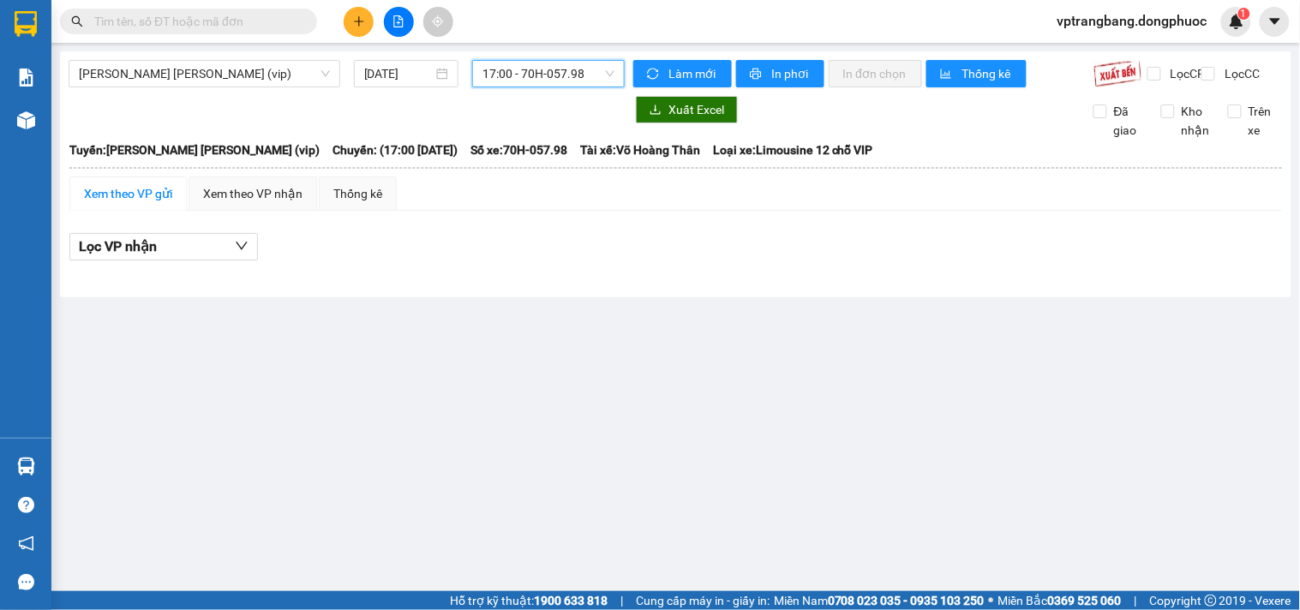
click at [545, 75] on span "17:00 - 70H-057.98" at bounding box center [548, 74] width 132 height 26
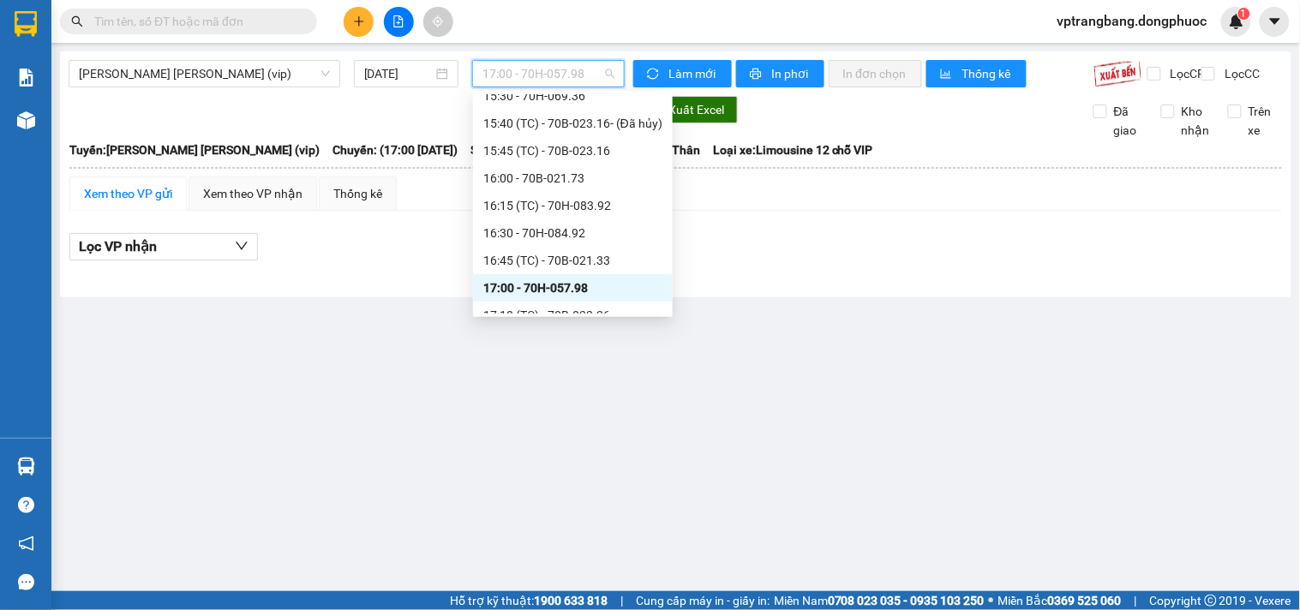
scroll to position [1042, 0]
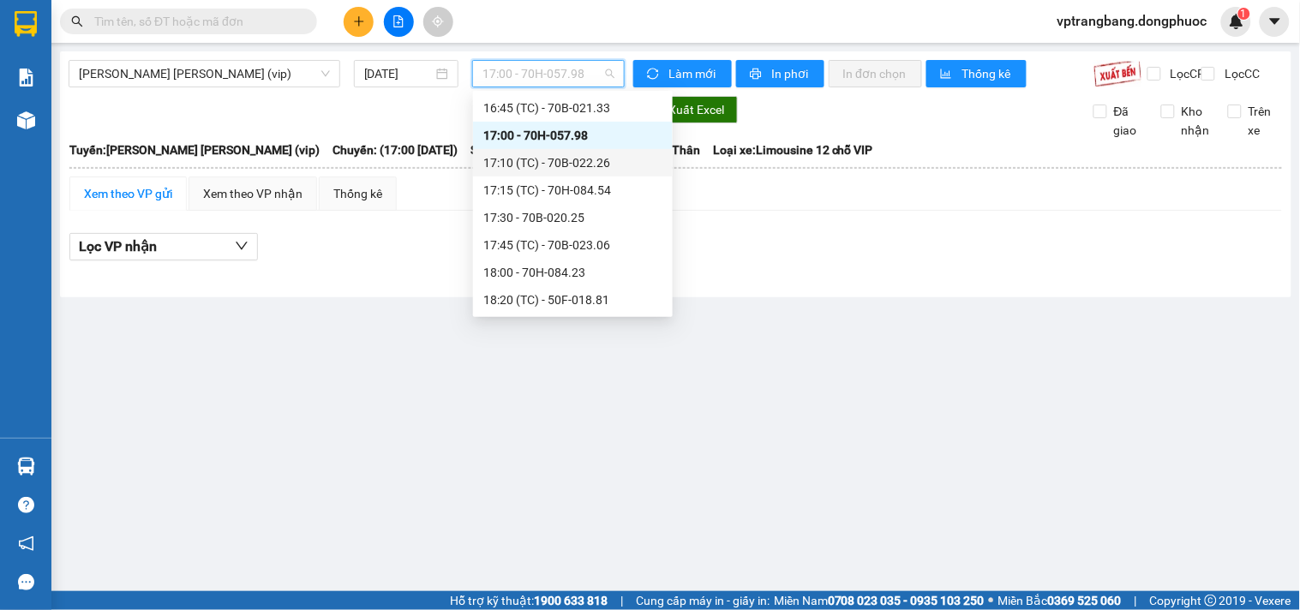
click at [571, 165] on div "17:10 (TC) - 70B-022.26" at bounding box center [572, 162] width 179 height 19
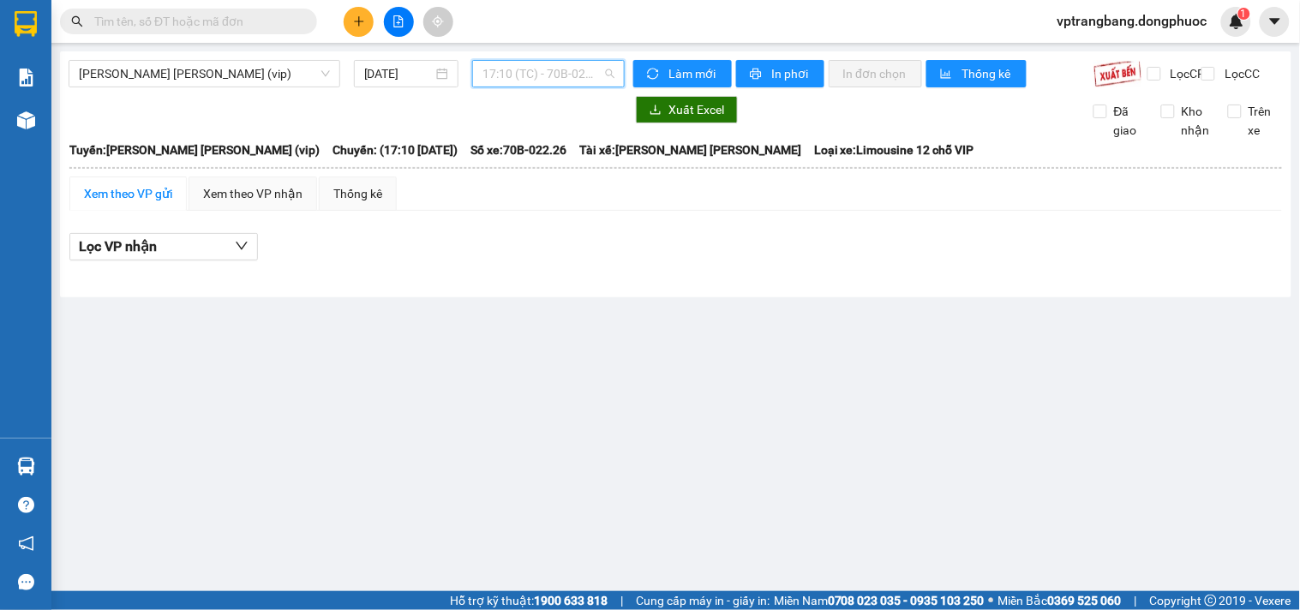
click at [584, 81] on span "17:10 (TC) - 70B-022.26" at bounding box center [548, 74] width 132 height 26
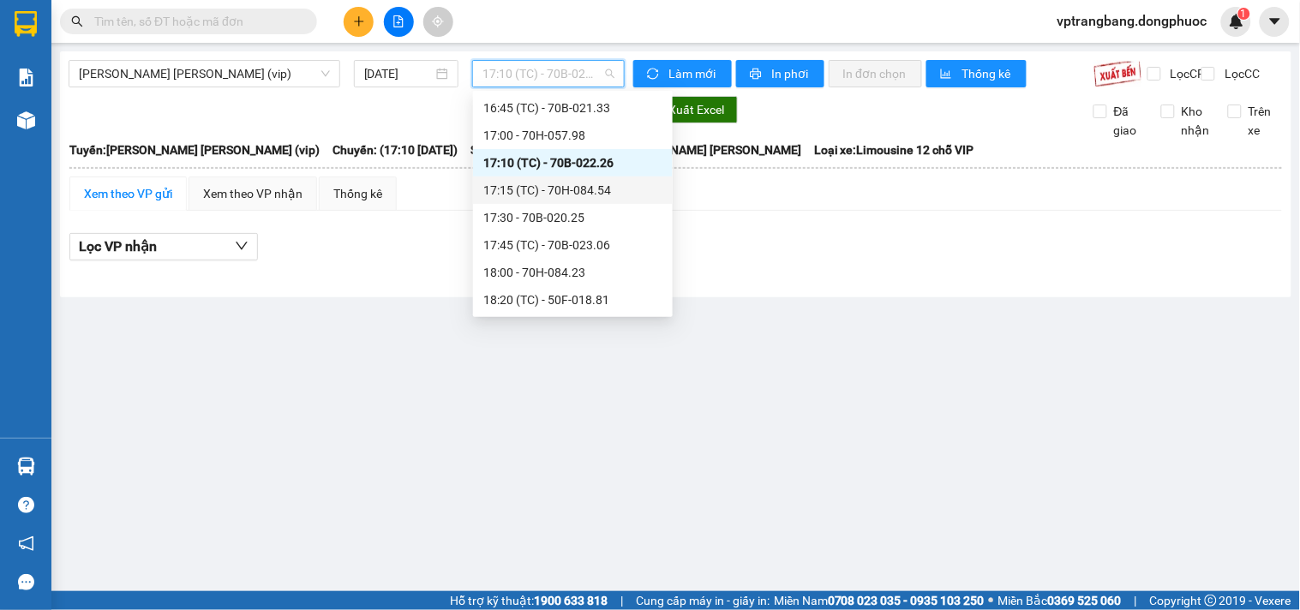
click at [553, 185] on div "17:15 (TC) - 70H-084.54" at bounding box center [572, 190] width 179 height 19
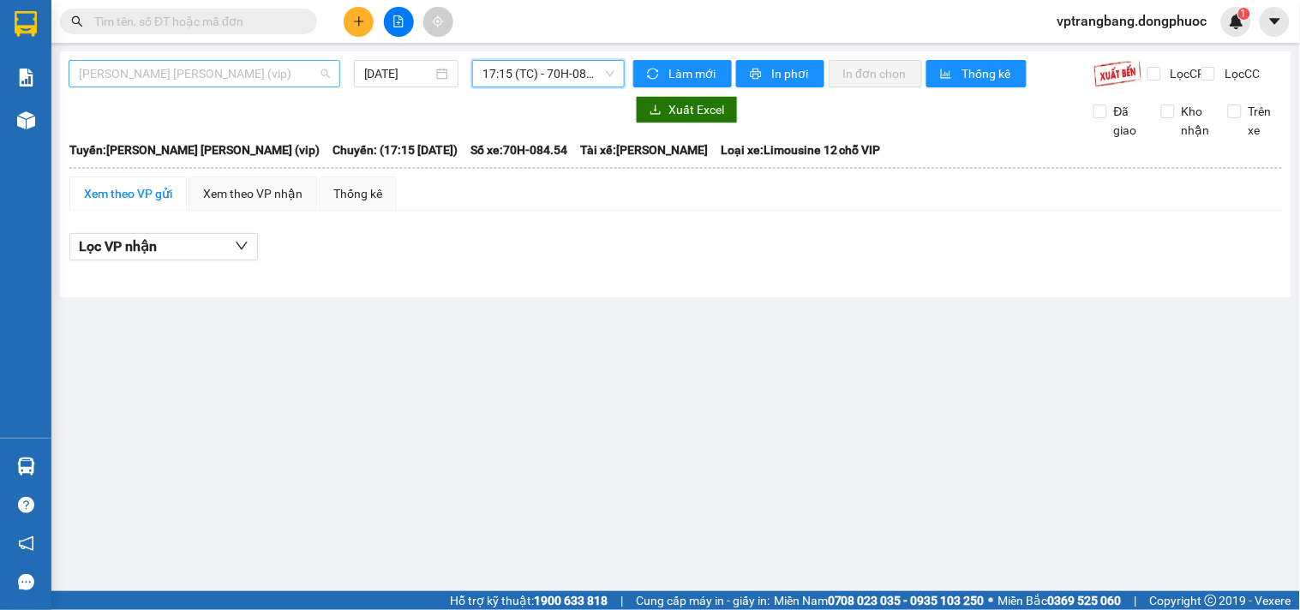
click at [183, 82] on span "Tây Ninh - Hồ Chí Minh (vip)" at bounding box center [204, 74] width 251 height 26
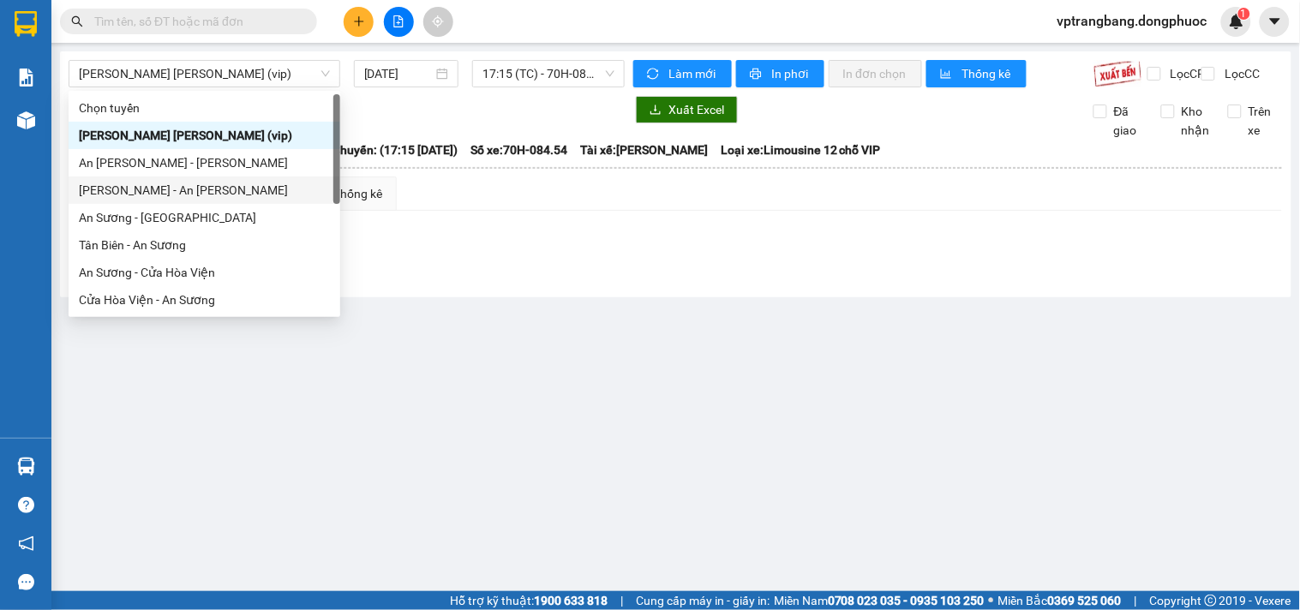
click at [536, 338] on main "Tây Ninh - Hồ Chí Minh (vip) 14/09/2025 17:15 (TC) - 70H-084.54 Làm mới In phơi…" at bounding box center [650, 295] width 1300 height 591
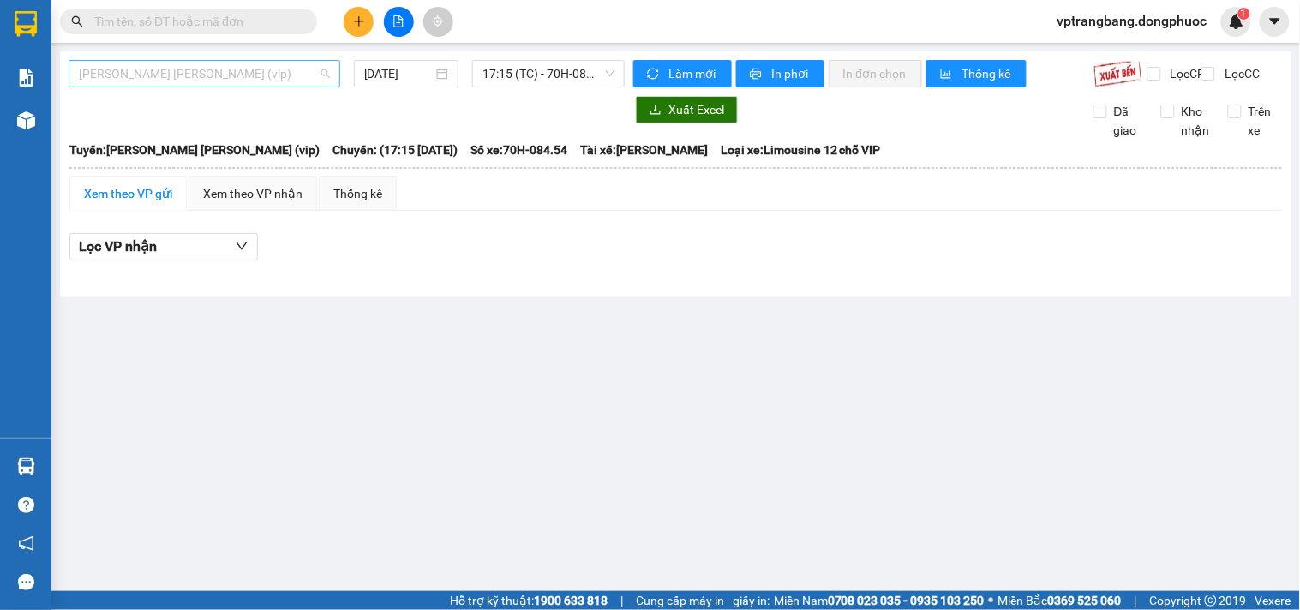
click at [201, 82] on span "Tây Ninh - Hồ Chí Minh (vip)" at bounding box center [204, 74] width 251 height 26
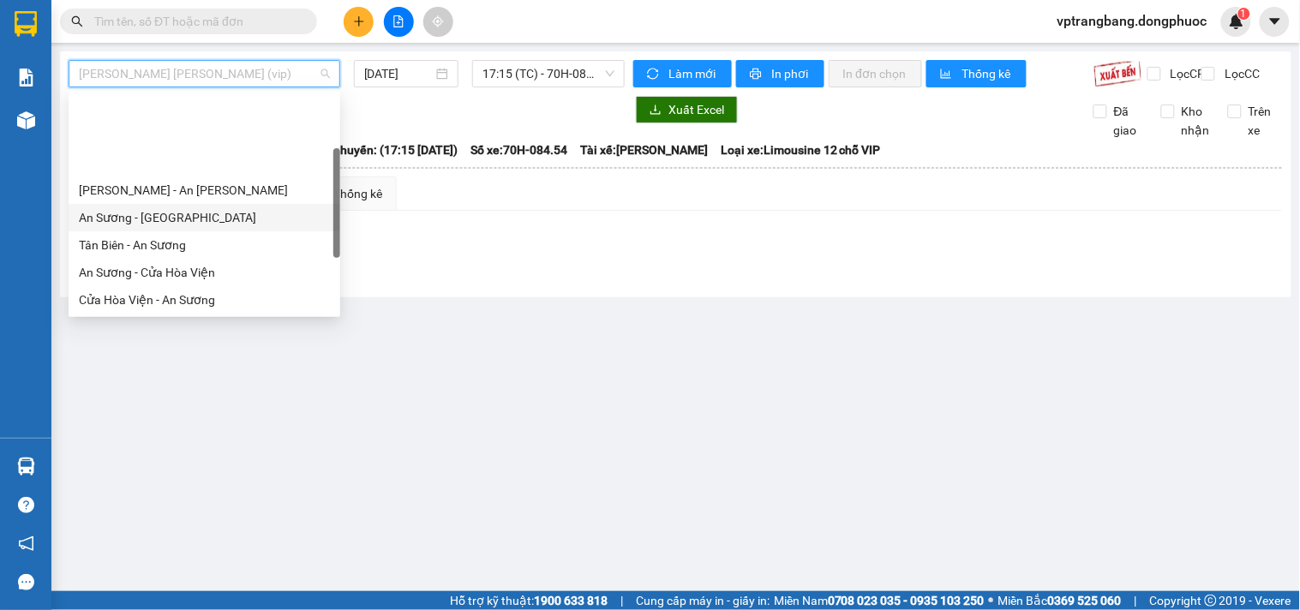
scroll to position [190, 0]
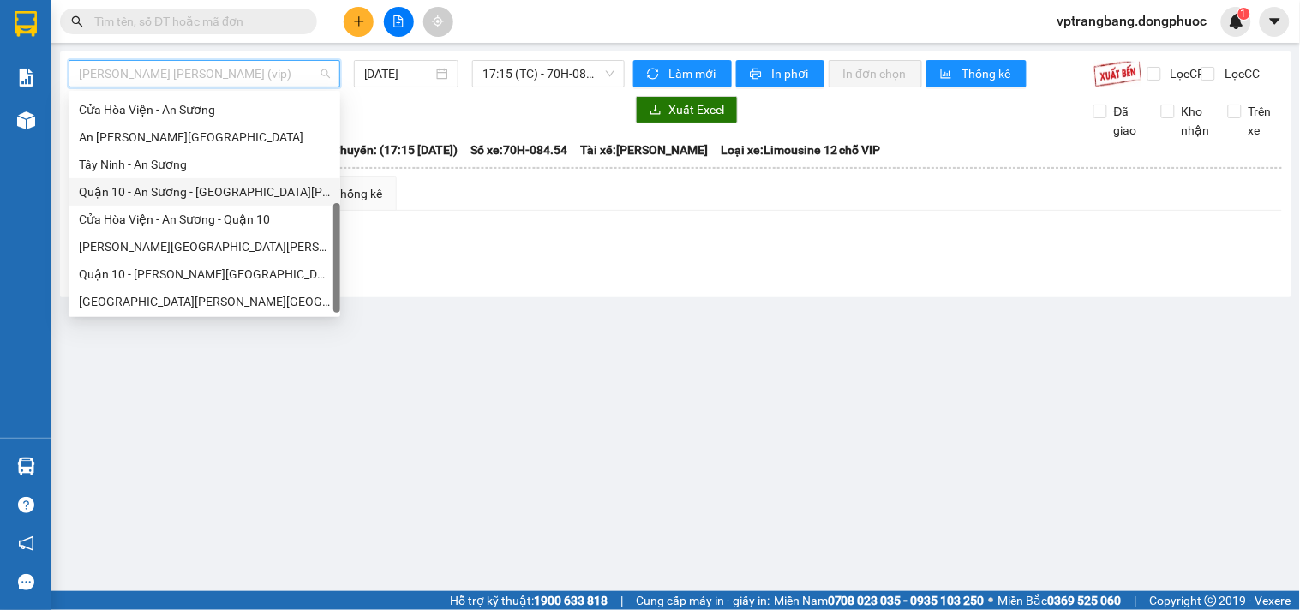
click at [219, 197] on div "Quận 10 - An Sương - Cửa Hòa Viện" at bounding box center [204, 192] width 251 height 19
type input "[DATE]"
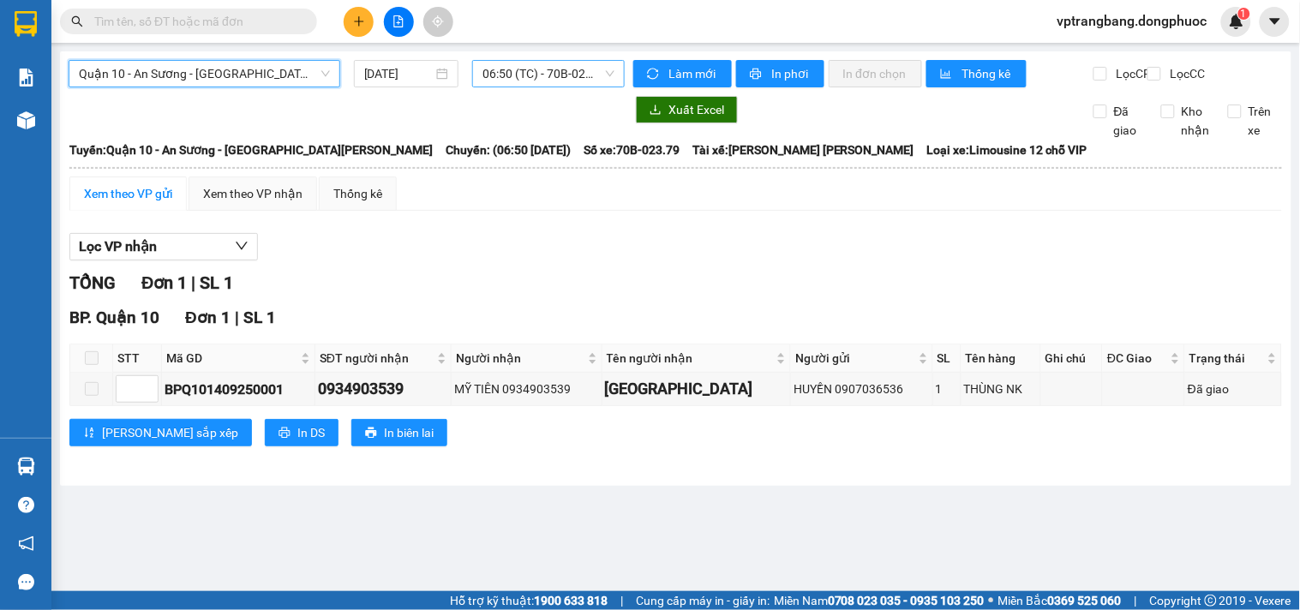
click at [506, 77] on span "06:50 (TC) - 70B-023.79" at bounding box center [548, 74] width 132 height 26
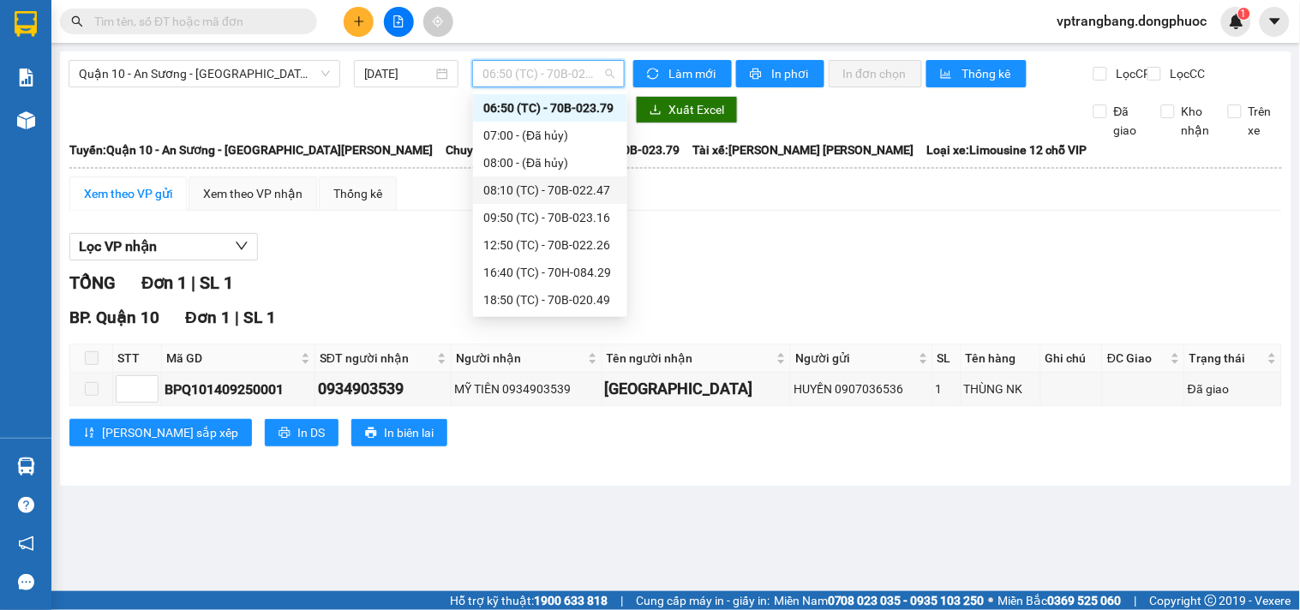
click at [543, 191] on div "08:10 (TC) - 70B-022.47" at bounding box center [550, 190] width 134 height 19
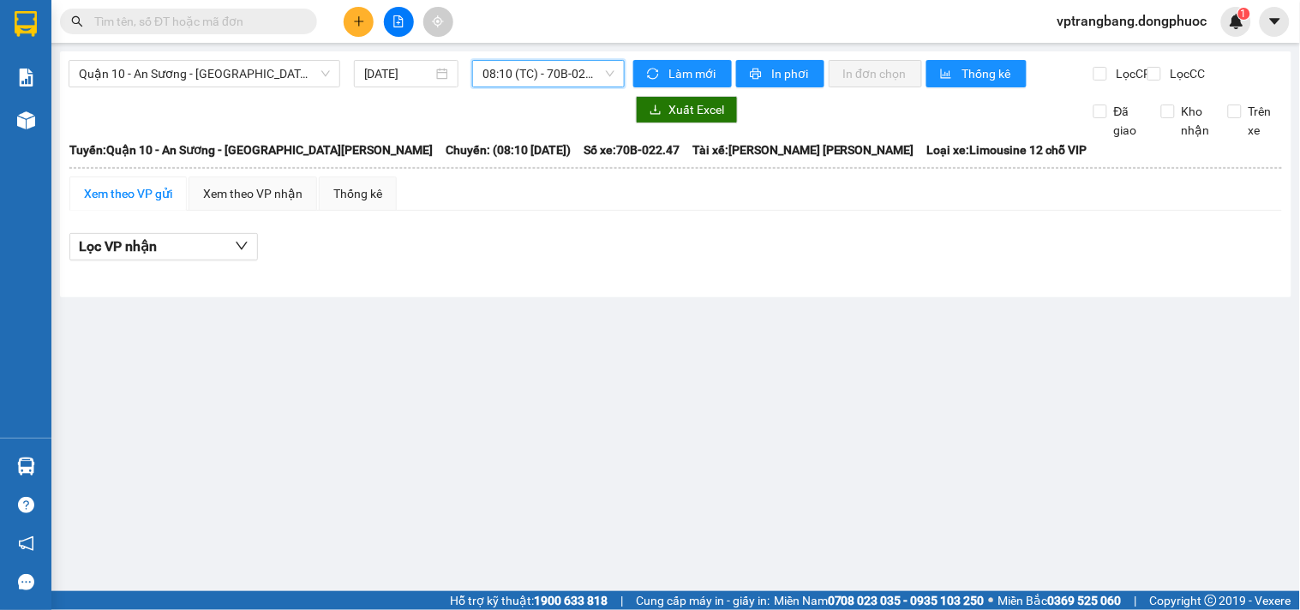
click at [512, 81] on span "08:10 (TC) - 70B-022.47" at bounding box center [548, 74] width 132 height 26
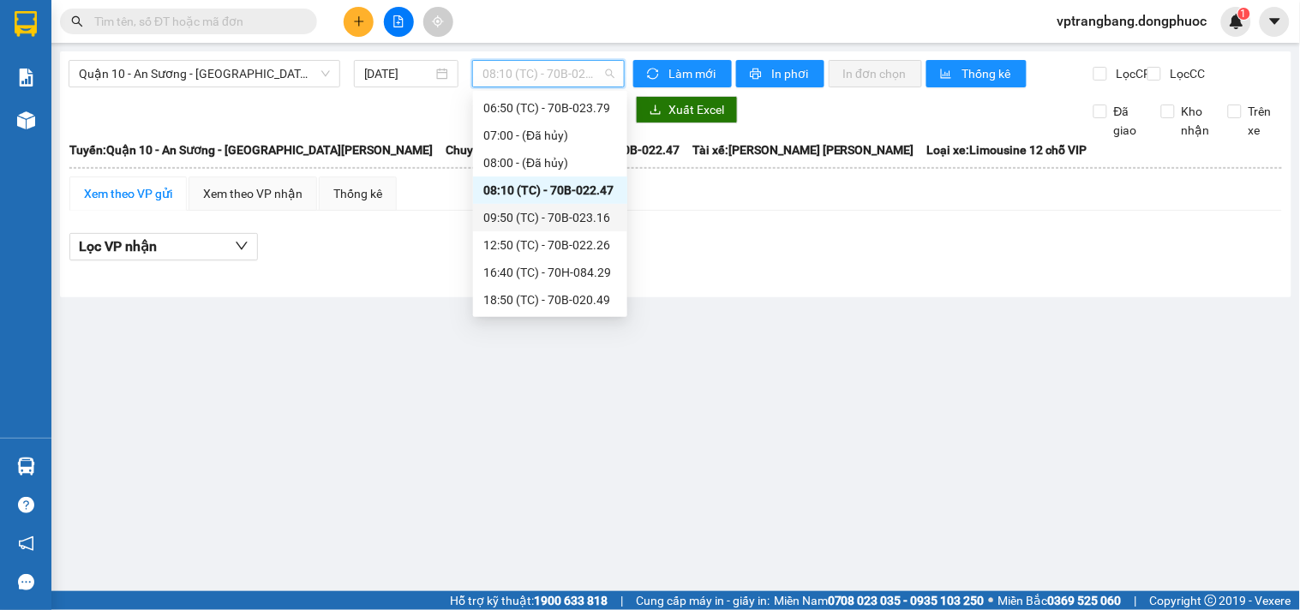
click at [545, 224] on div "09:50 (TC) - 70B-023.16" at bounding box center [550, 217] width 134 height 19
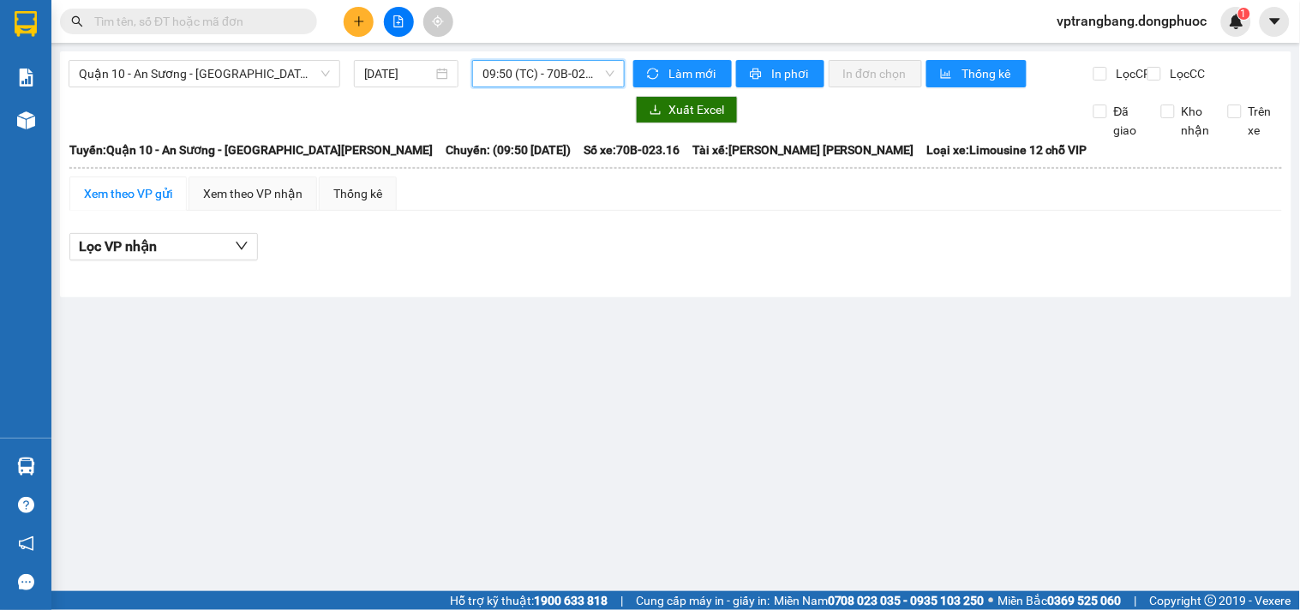
click at [538, 70] on span "09:50 (TC) - 70B-023.16" at bounding box center [548, 74] width 132 height 26
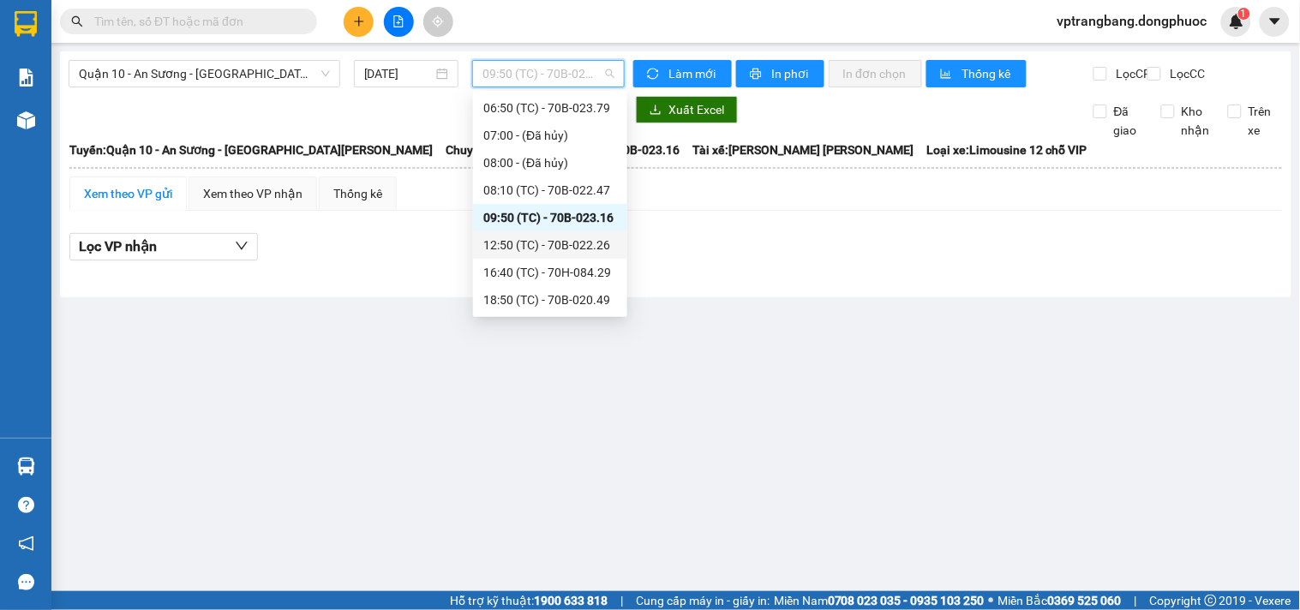
click at [552, 238] on div "12:50 (TC) - 70B-022.26" at bounding box center [550, 245] width 134 height 19
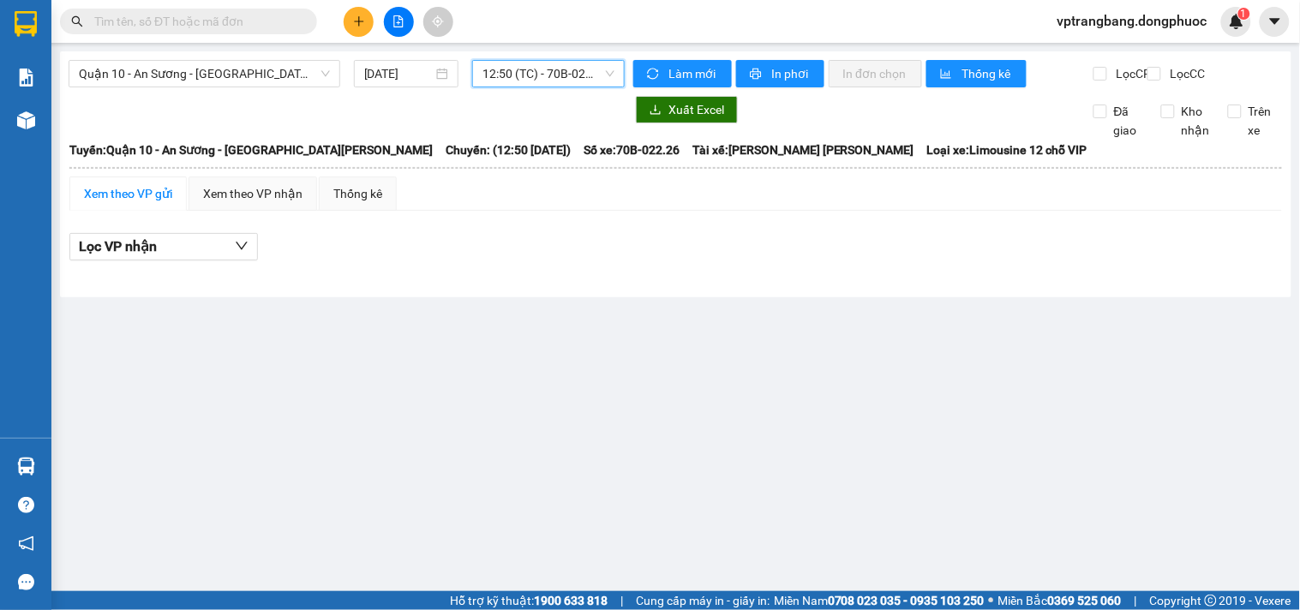
click at [536, 77] on span "12:50 (TC) - 70B-022.26" at bounding box center [548, 74] width 132 height 26
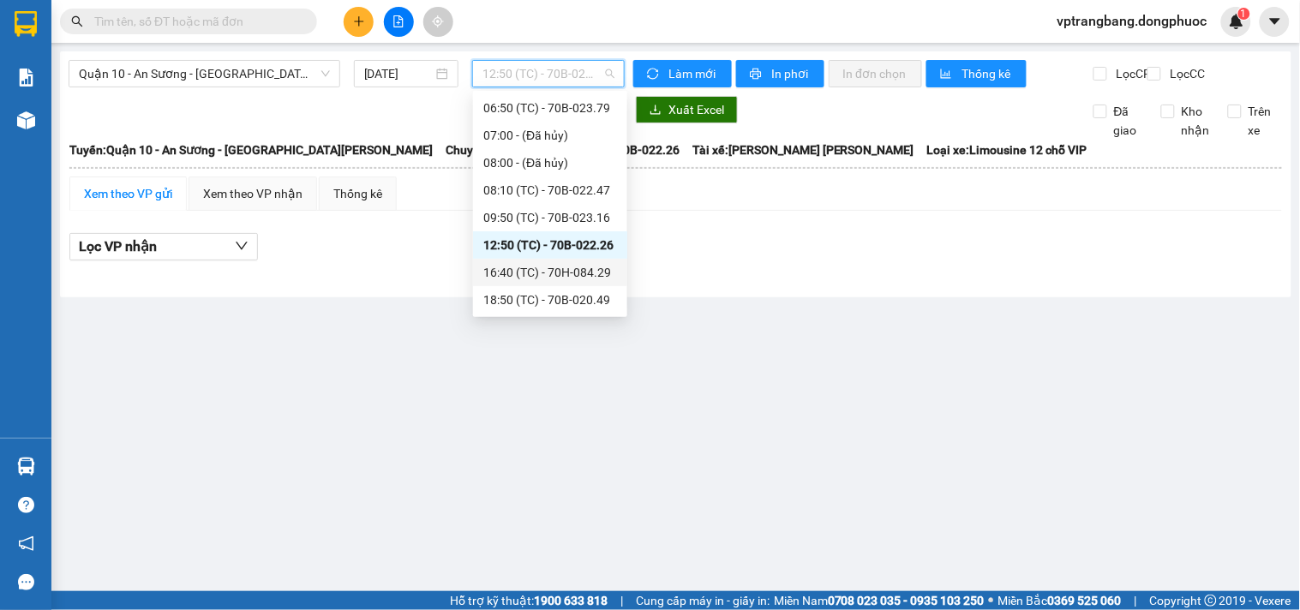
click at [560, 268] on div "16:40 (TC) - 70H-084.29" at bounding box center [550, 272] width 134 height 19
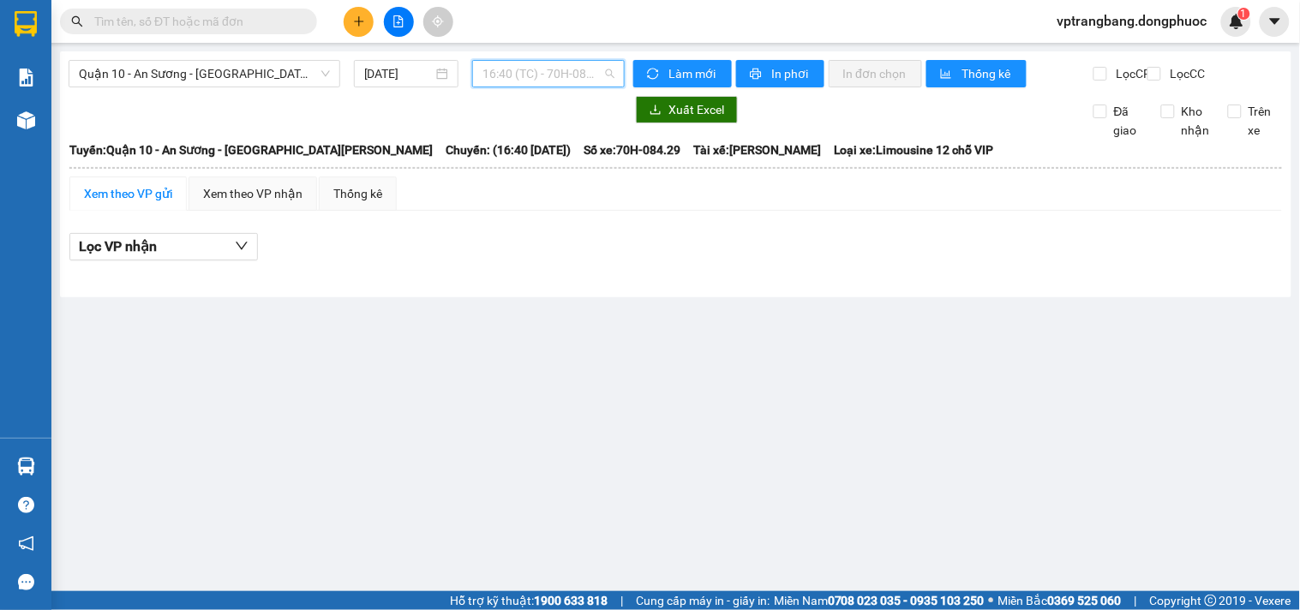
click at [525, 84] on span "16:40 (TC) - 70H-084.29" at bounding box center [548, 74] width 132 height 26
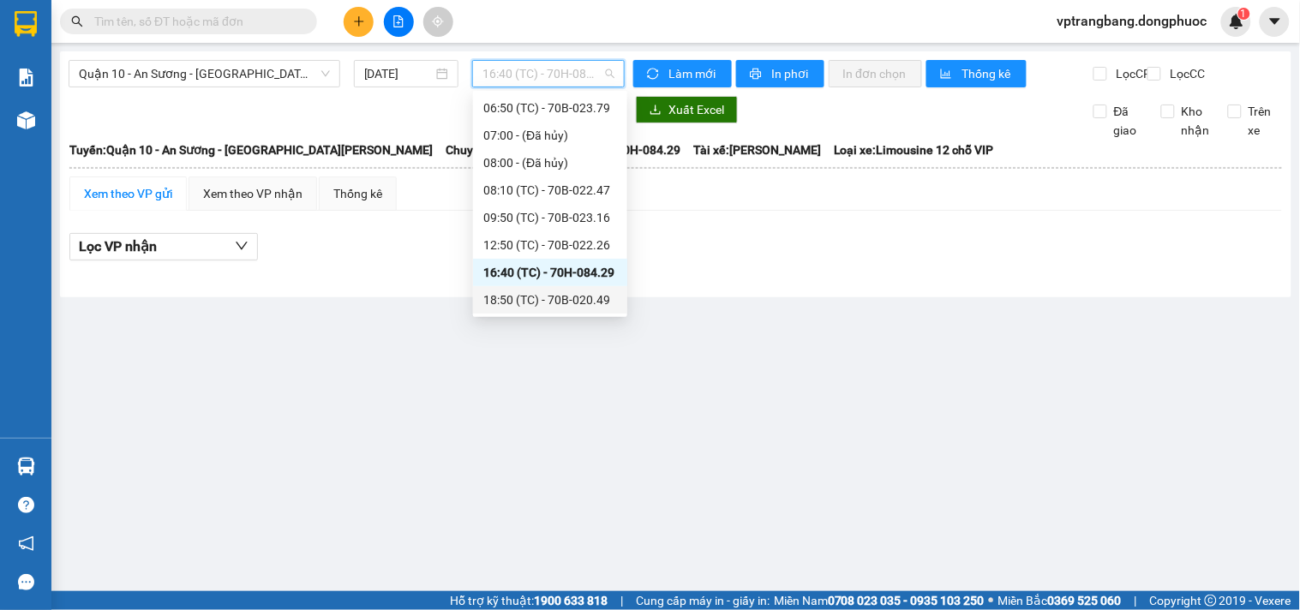
click at [550, 291] on div "18:50 (TC) - 70B-020.49" at bounding box center [550, 299] width 134 height 19
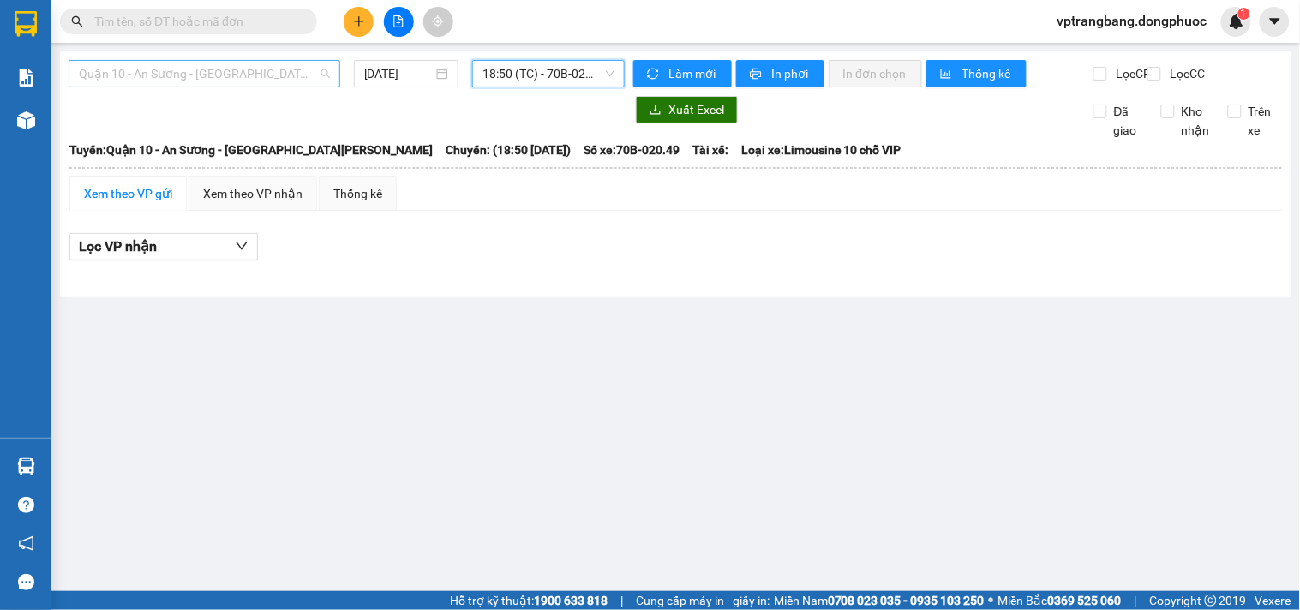
click at [272, 83] on span "Quận 10 - An Sương - Cửa Hòa Viện" at bounding box center [204, 74] width 251 height 26
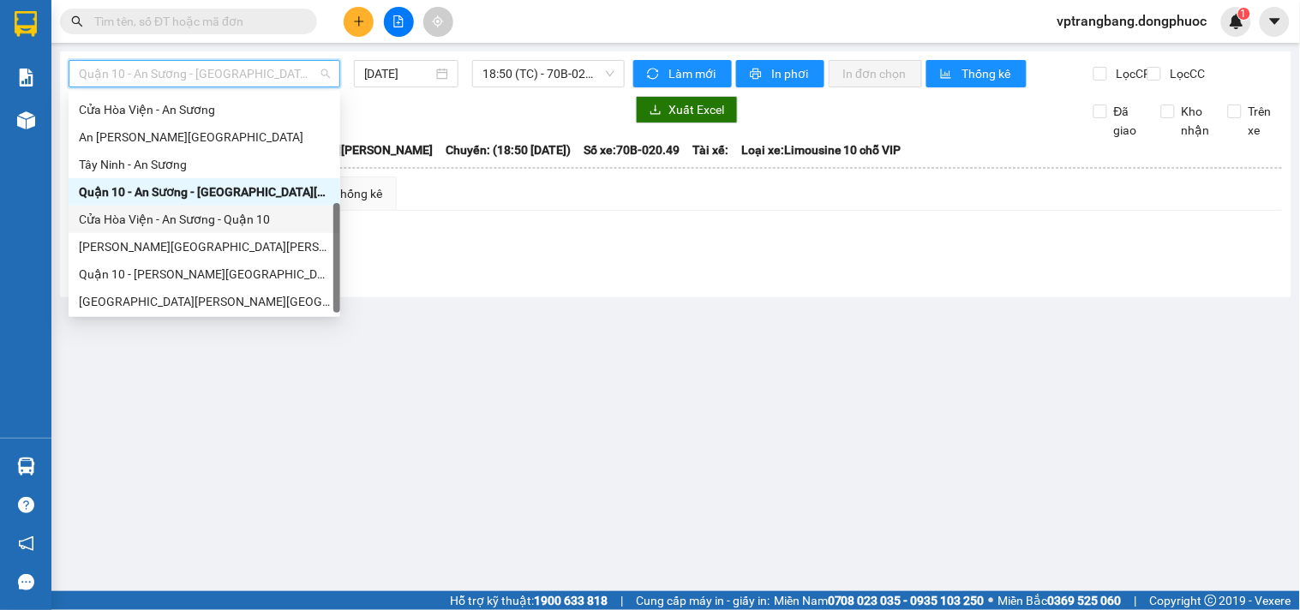
click at [263, 217] on div "Cửa Hòa Viện - An Sương - Quận 10" at bounding box center [204, 219] width 251 height 19
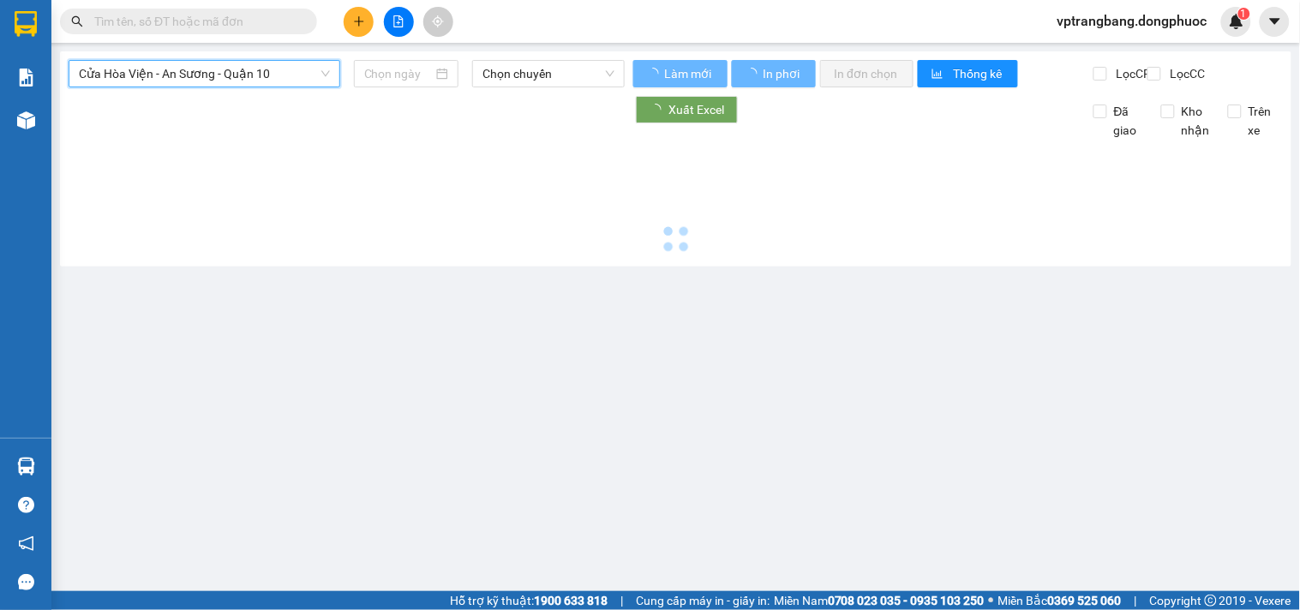
type input "[DATE]"
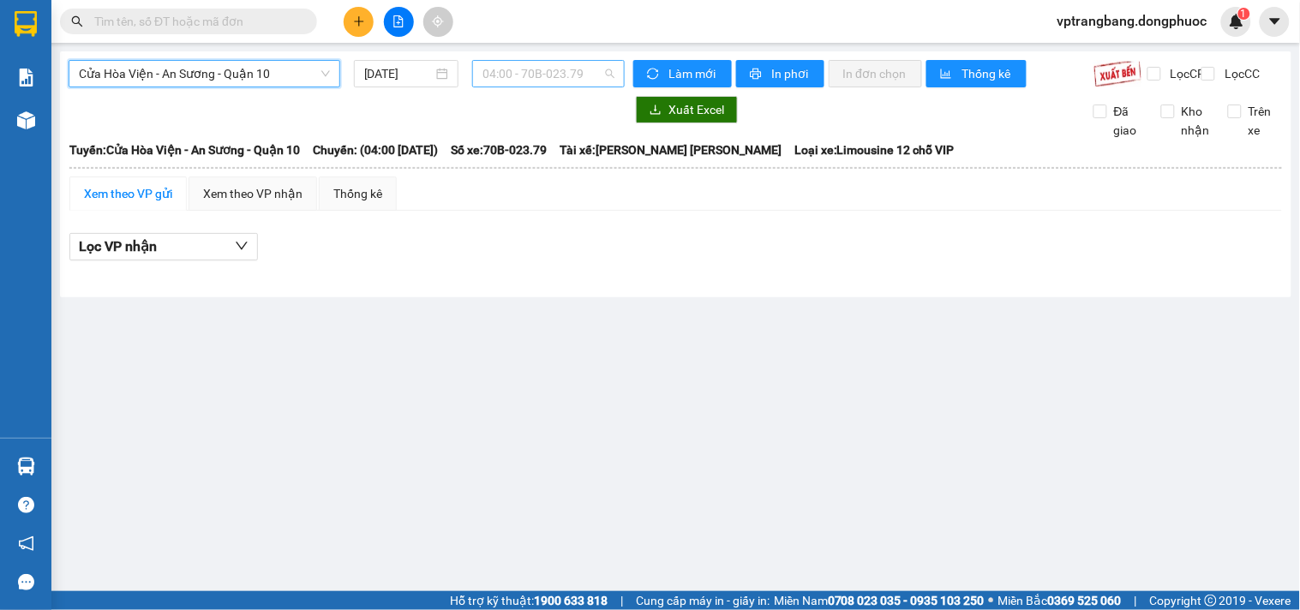
click at [510, 70] on span "04:00 - 70B-023.79" at bounding box center [548, 74] width 132 height 26
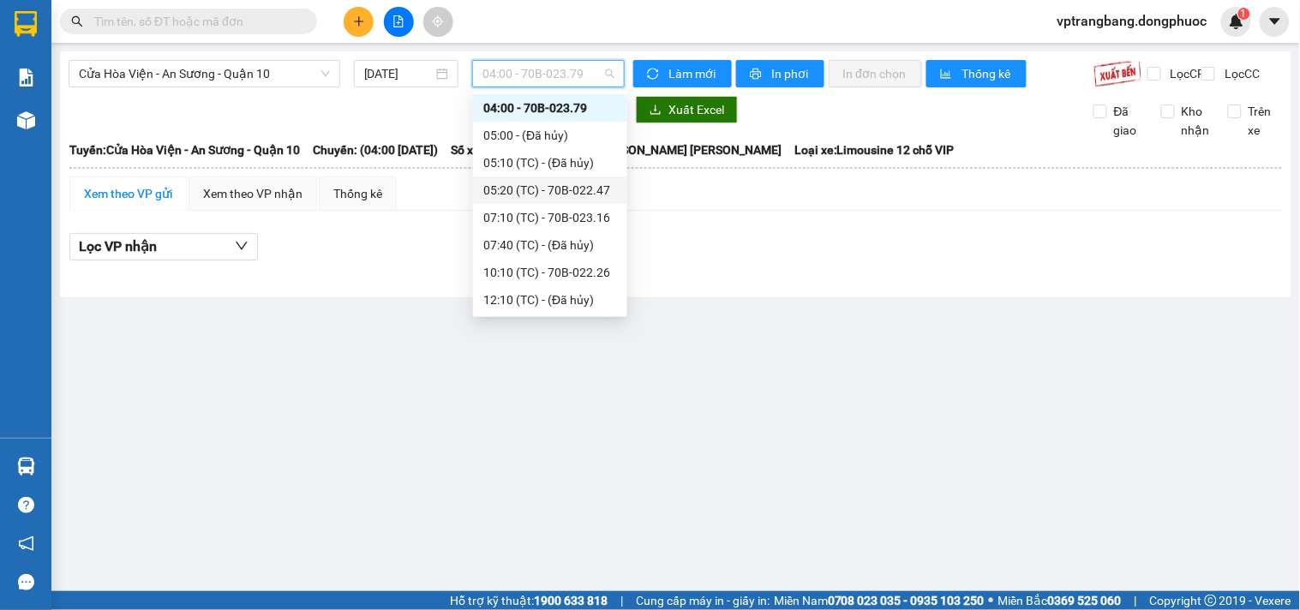
click at [540, 186] on div "05:20 (TC) - 70B-022.47" at bounding box center [550, 190] width 134 height 19
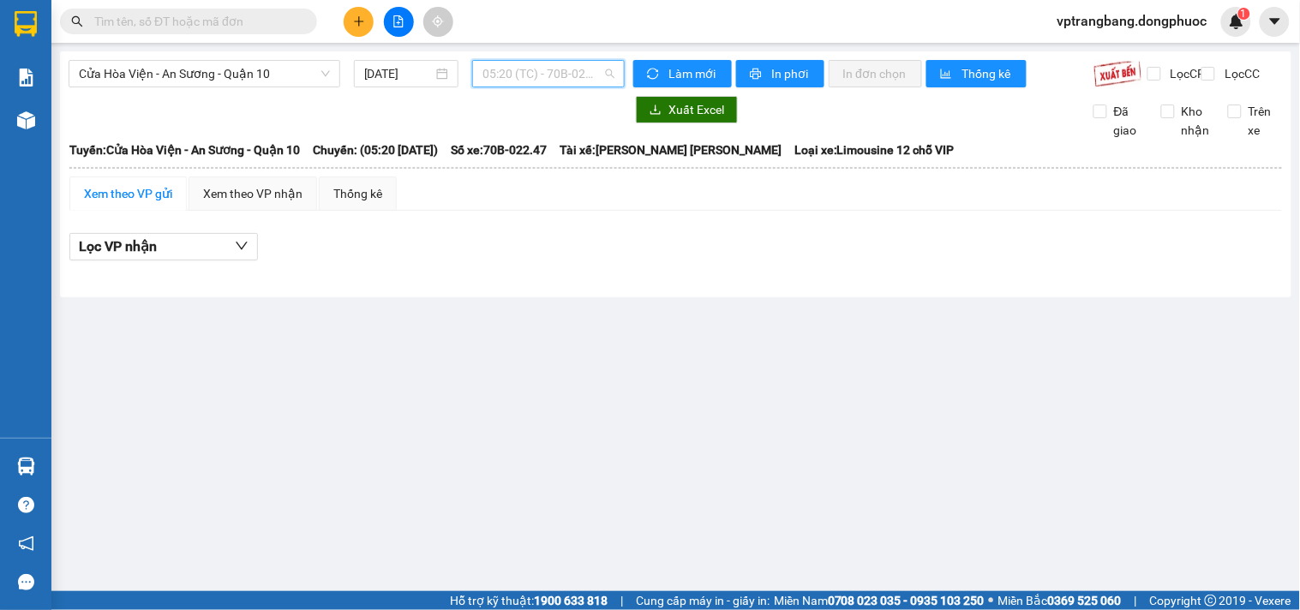
click at [509, 75] on span "05:20 (TC) - 70B-022.47" at bounding box center [548, 74] width 132 height 26
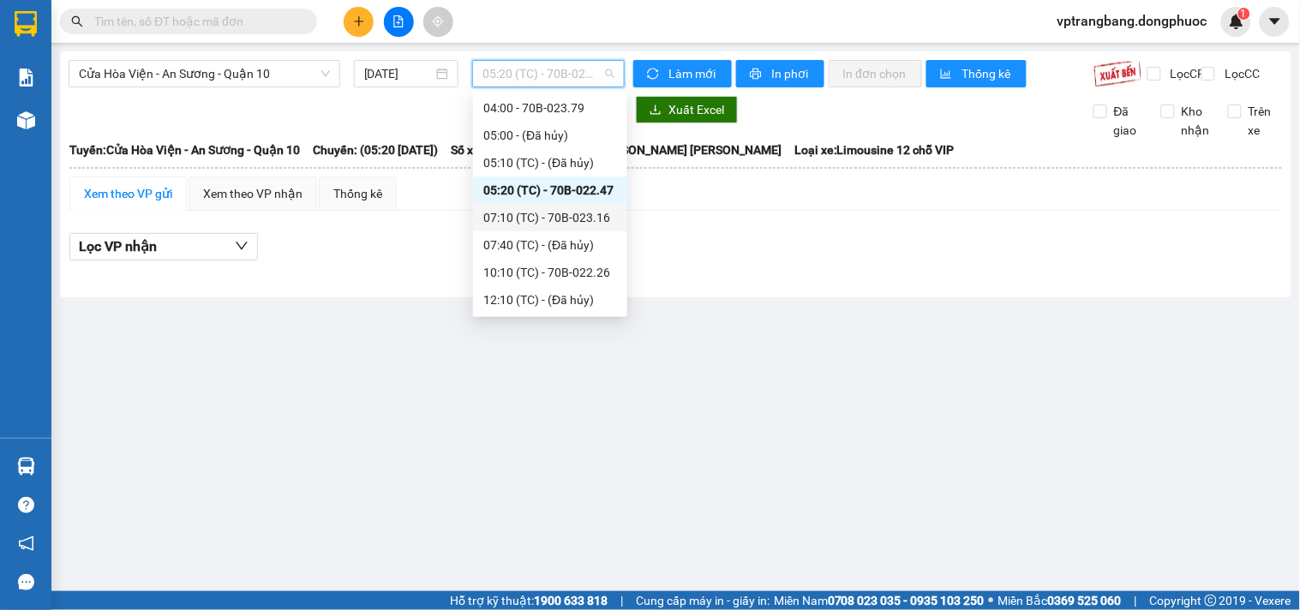
click at [554, 216] on div "07:10 (TC) - 70B-023.16" at bounding box center [550, 217] width 134 height 19
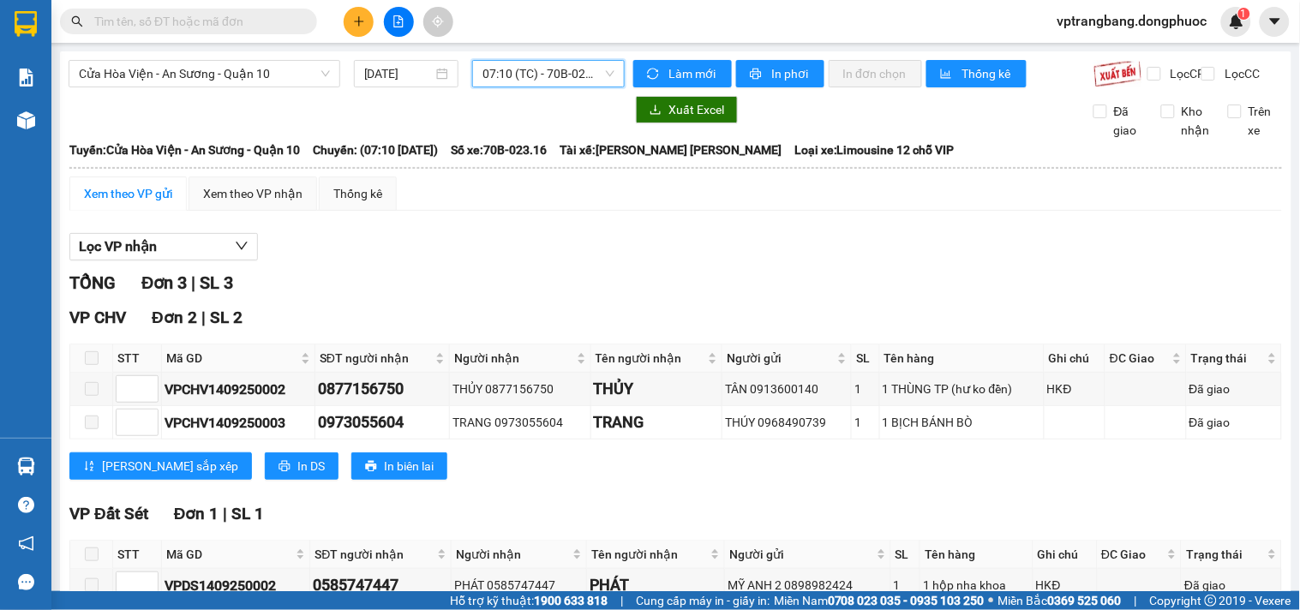
click at [524, 74] on span "07:10 (TC) - 70B-023.16" at bounding box center [548, 74] width 132 height 26
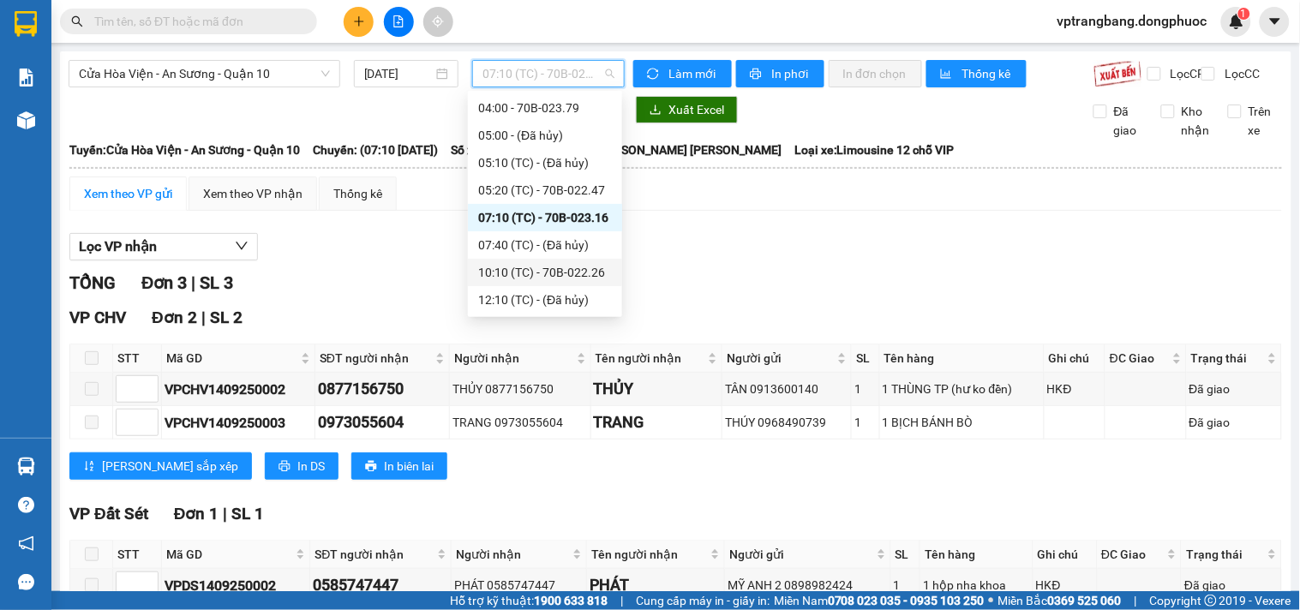
click at [551, 271] on div "10:10 (TC) - 70B-022.26" at bounding box center [545, 272] width 134 height 19
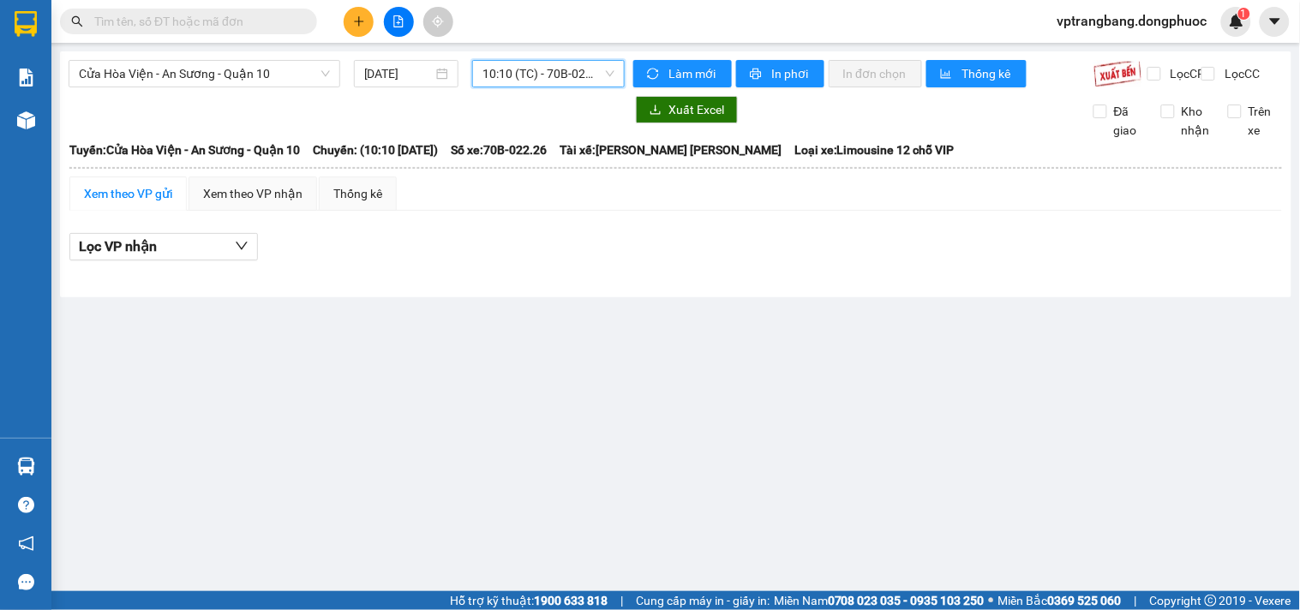
click at [550, 73] on span "10:10 (TC) - 70B-022.26" at bounding box center [548, 74] width 132 height 26
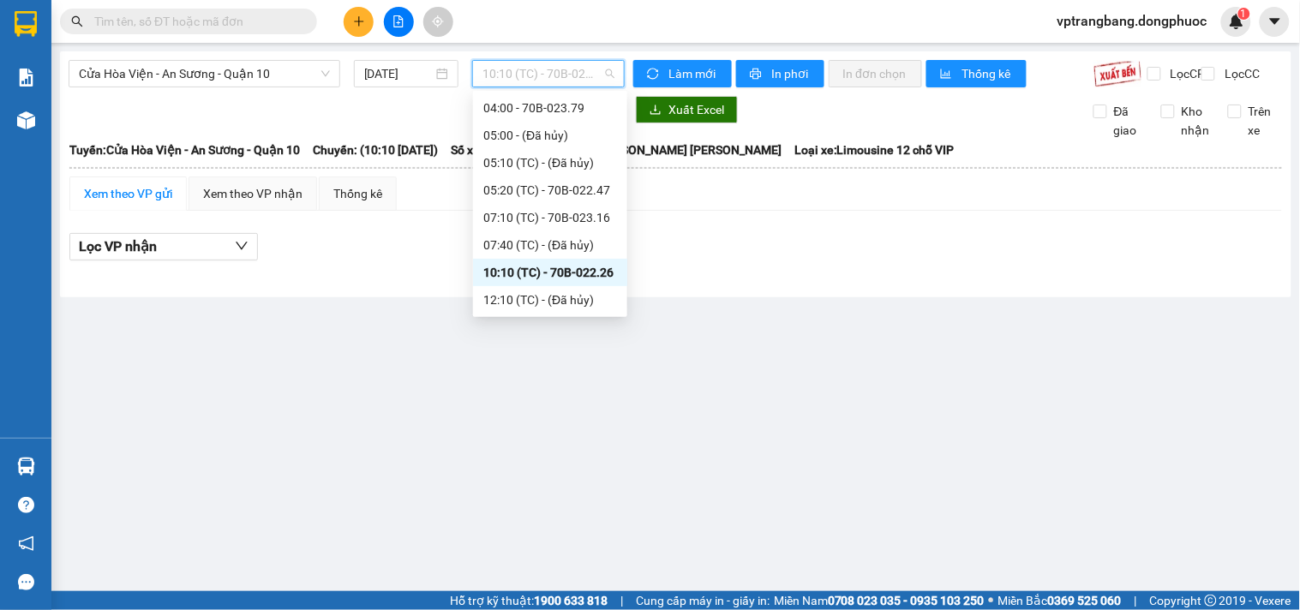
scroll to position [82, 0]
click at [566, 266] on div "13:50 (TC) - 70H-084.29" at bounding box center [550, 272] width 134 height 19
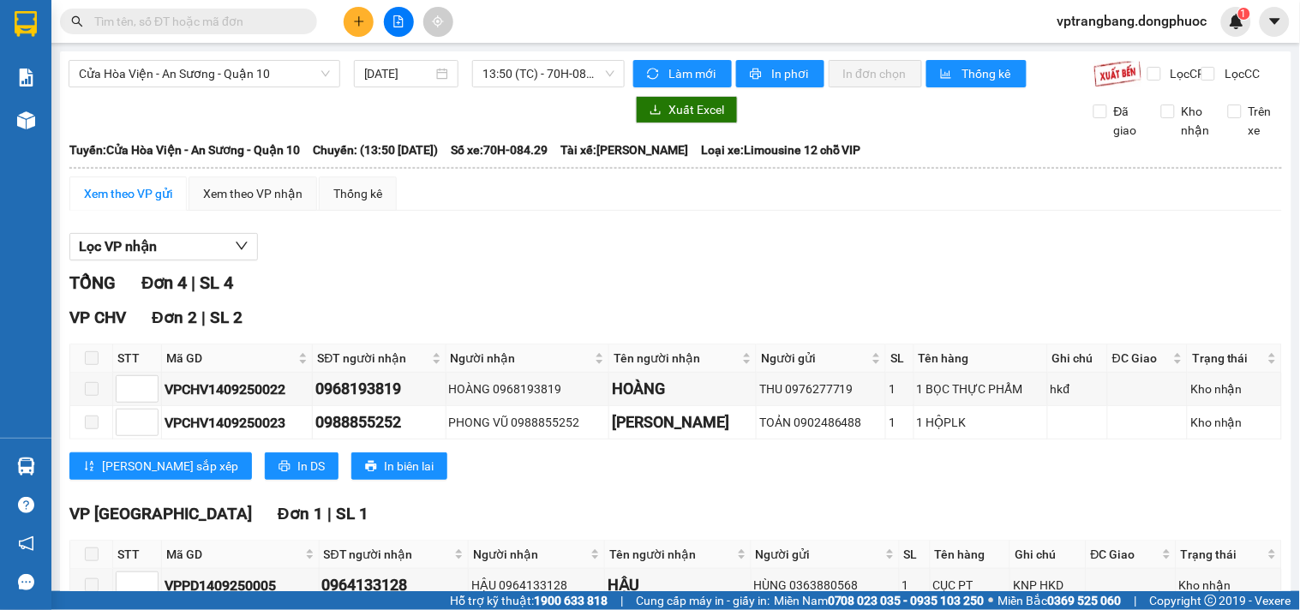
click at [521, 296] on div "TỔNG Đơn 4 | SL 4" at bounding box center [675, 283] width 1213 height 27
click at [534, 75] on span "13:50 (TC) - 70H-084.29" at bounding box center [548, 74] width 132 height 26
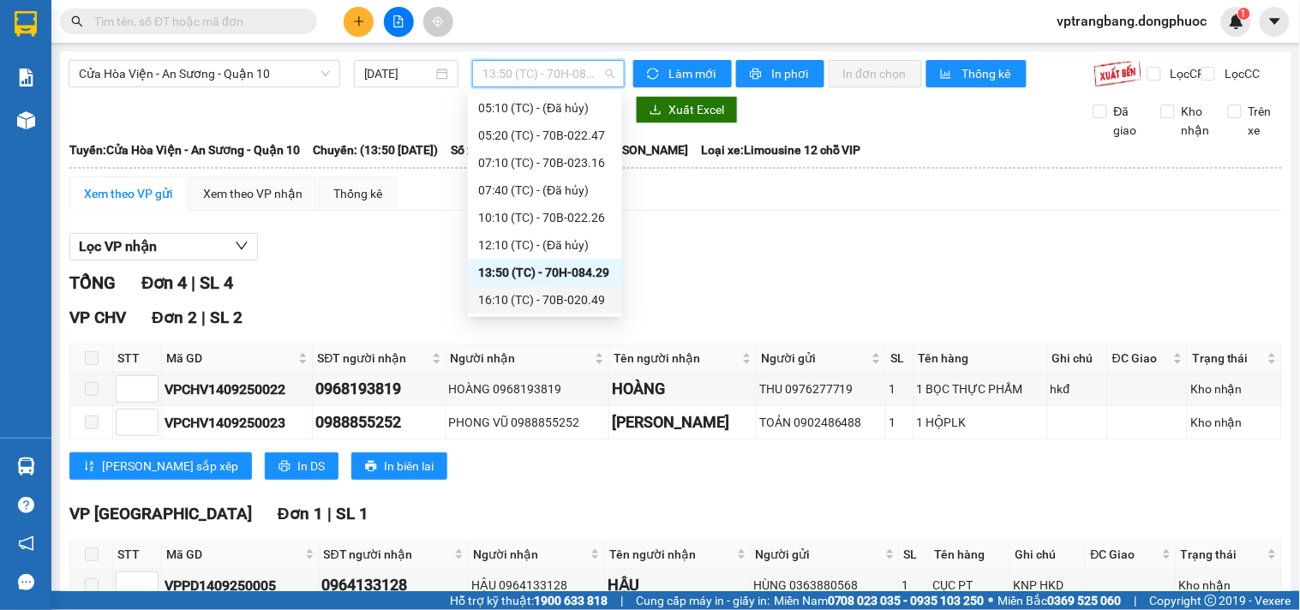
click at [564, 300] on div "16:10 (TC) - 70B-020.49" at bounding box center [545, 299] width 134 height 19
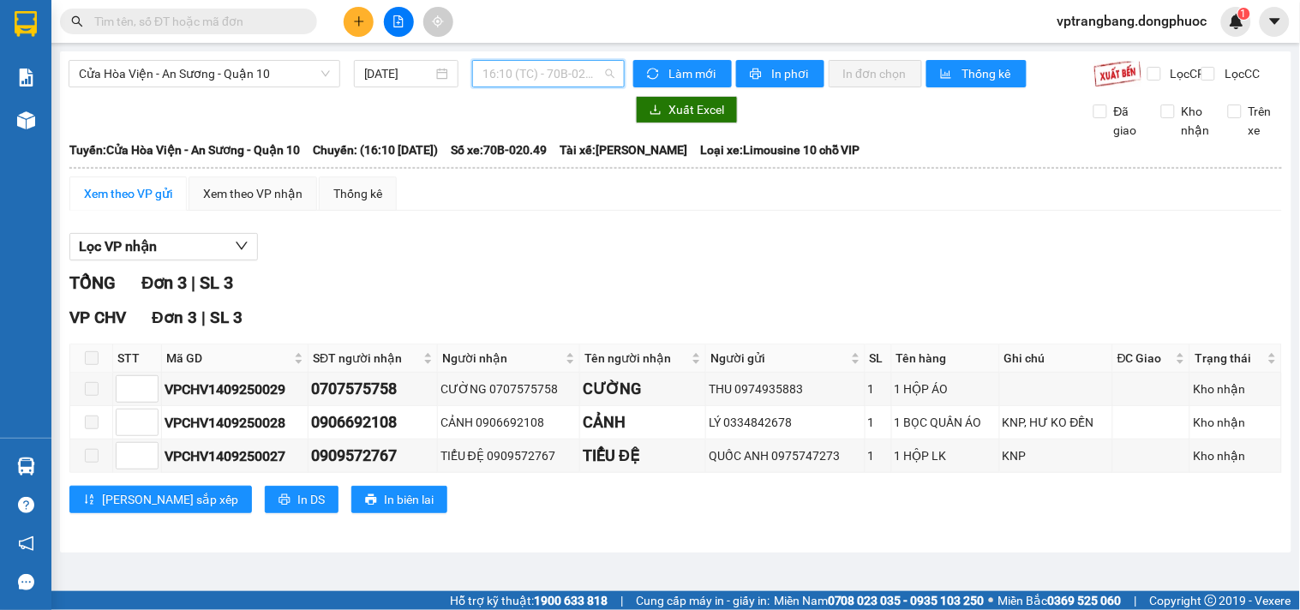
click at [509, 72] on span "16:10 (TC) - 70B-020.49" at bounding box center [548, 74] width 132 height 26
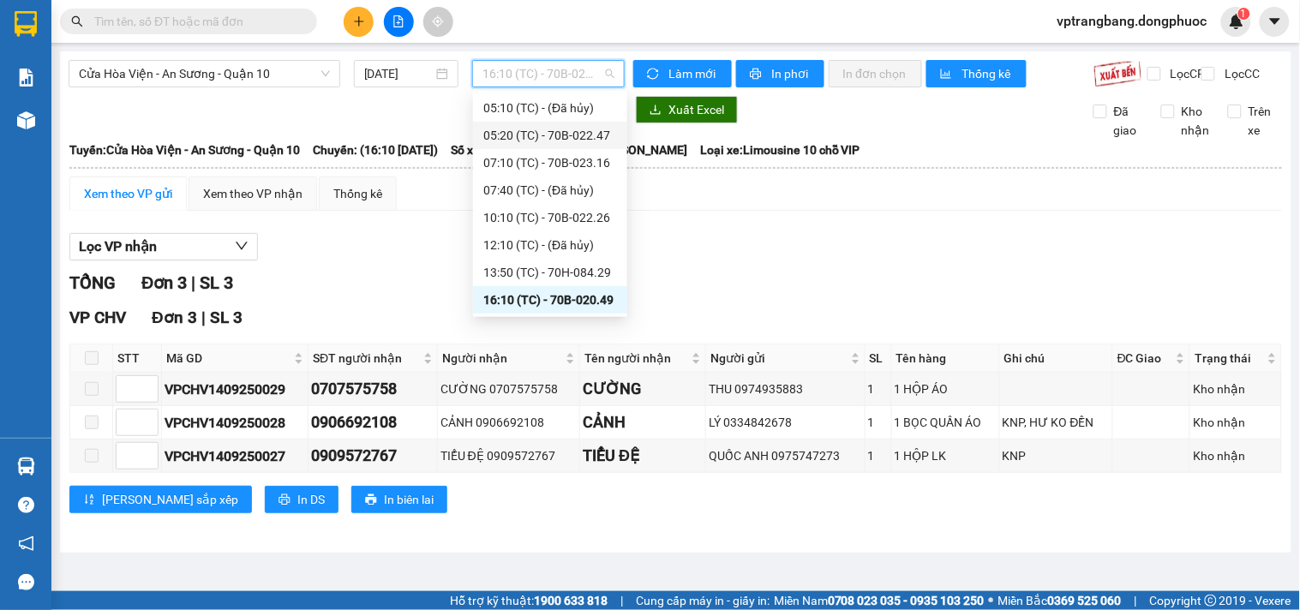
click at [829, 296] on div "TỔNG Đơn 3 | SL 3" at bounding box center [675, 283] width 1213 height 27
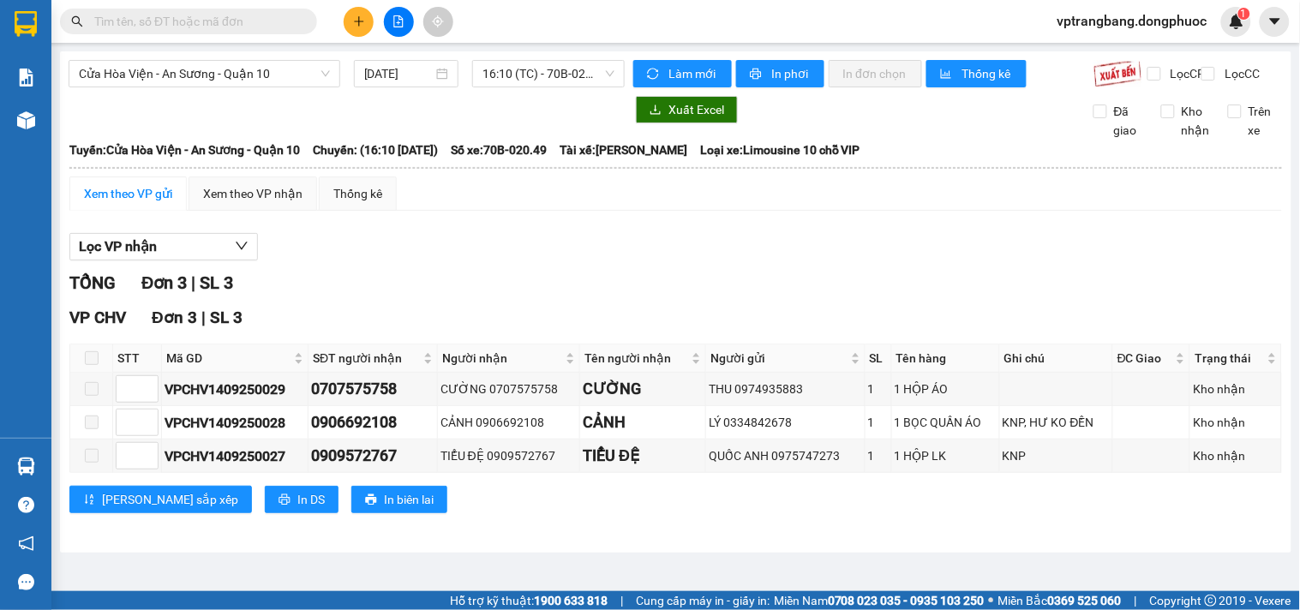
click at [494, 290] on div "TỔNG Đơn 3 | SL 3" at bounding box center [675, 283] width 1213 height 27
click at [209, 72] on span "Cửa Hòa Viện - An Sương - Quận 10" at bounding box center [204, 74] width 251 height 26
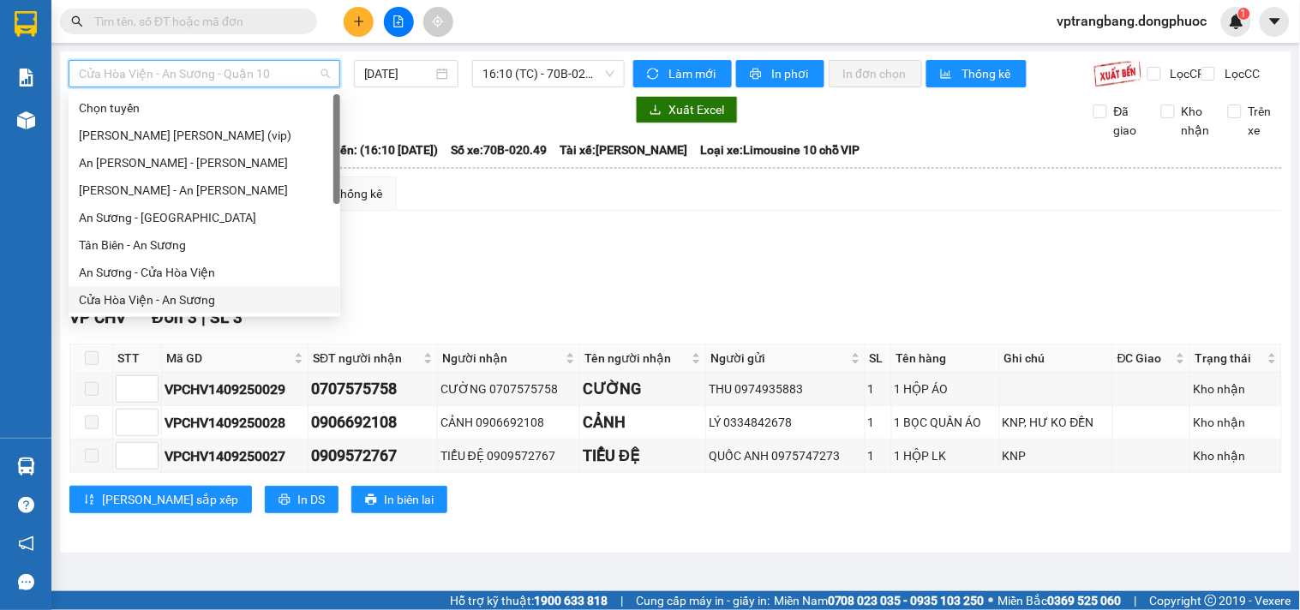
drag, startPoint x: 187, startPoint y: 296, endPoint x: 201, endPoint y: 294, distance: 14.8
click at [187, 296] on div "Cửa Hòa Viện - An Sương" at bounding box center [204, 299] width 251 height 19
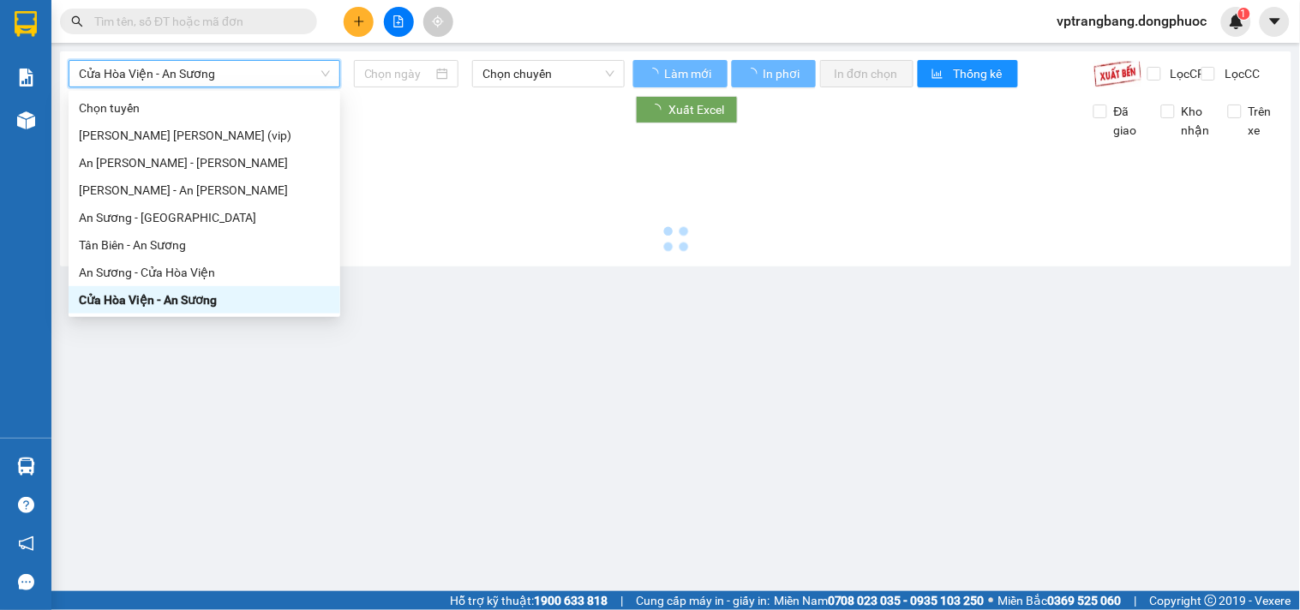
type input "[DATE]"
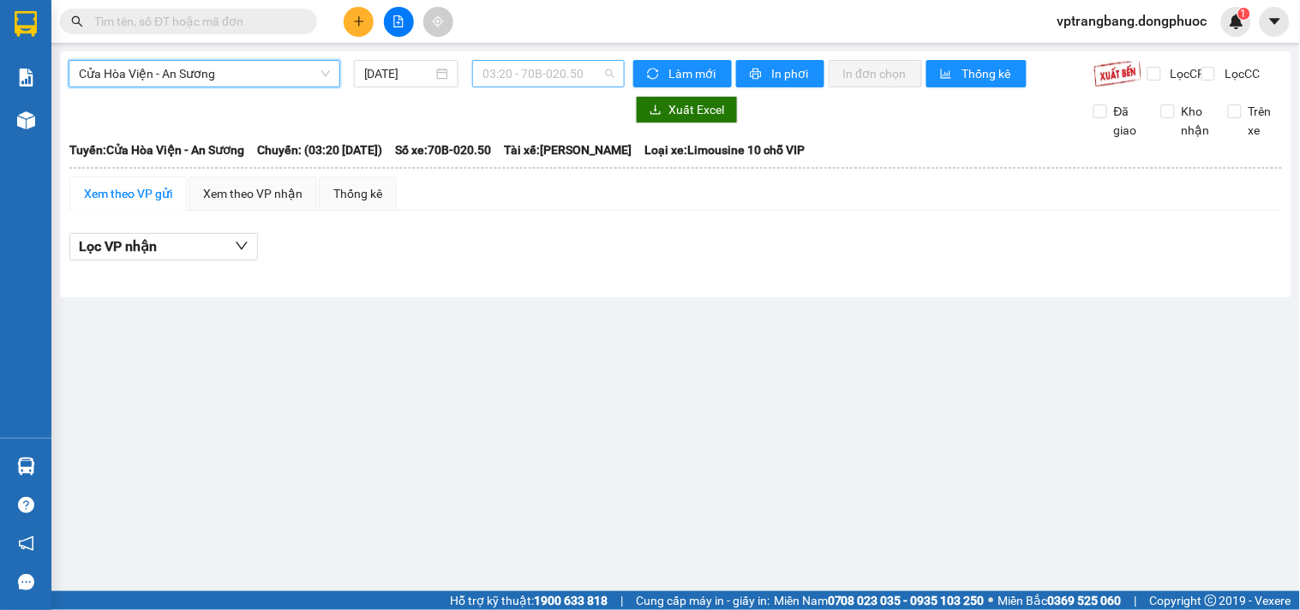
drag, startPoint x: 536, startPoint y: 78, endPoint x: 526, endPoint y: 78, distance: 10.3
click at [534, 78] on span "03:20 - 70B-020.50" at bounding box center [548, 74] width 132 height 26
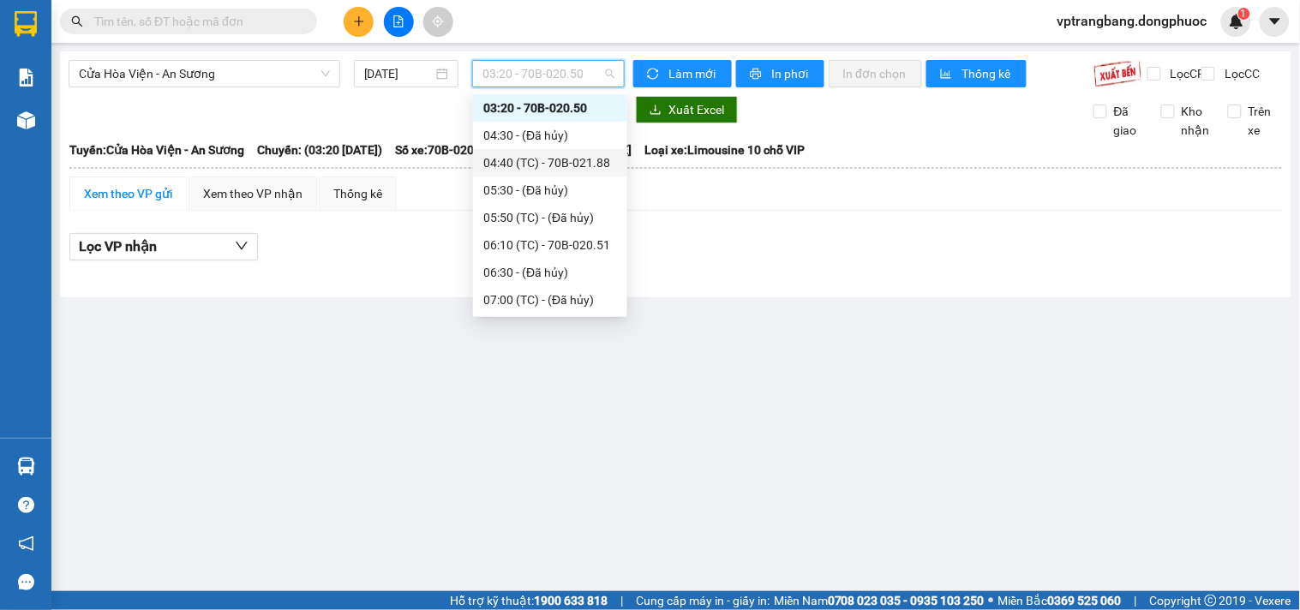
click at [527, 156] on div "04:40 (TC) - 70B-021.88" at bounding box center [550, 162] width 134 height 19
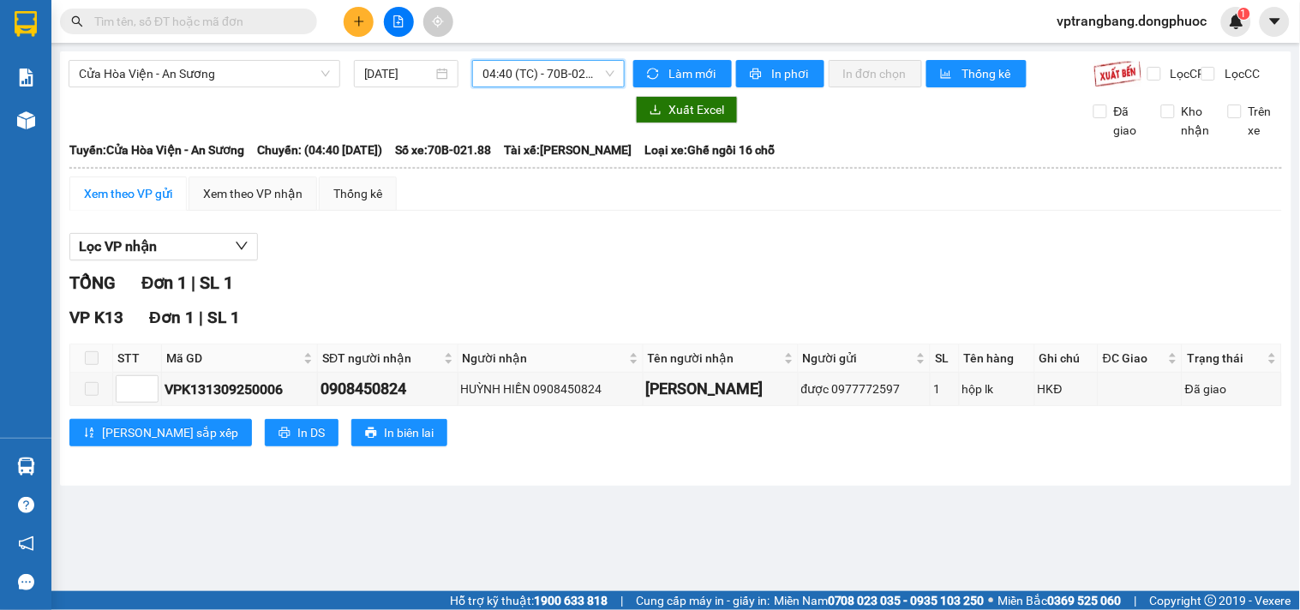
drag, startPoint x: 518, startPoint y: 69, endPoint x: 518, endPoint y: 105, distance: 36.0
click at [517, 69] on span "04:40 (TC) - 70B-021.88" at bounding box center [548, 74] width 132 height 26
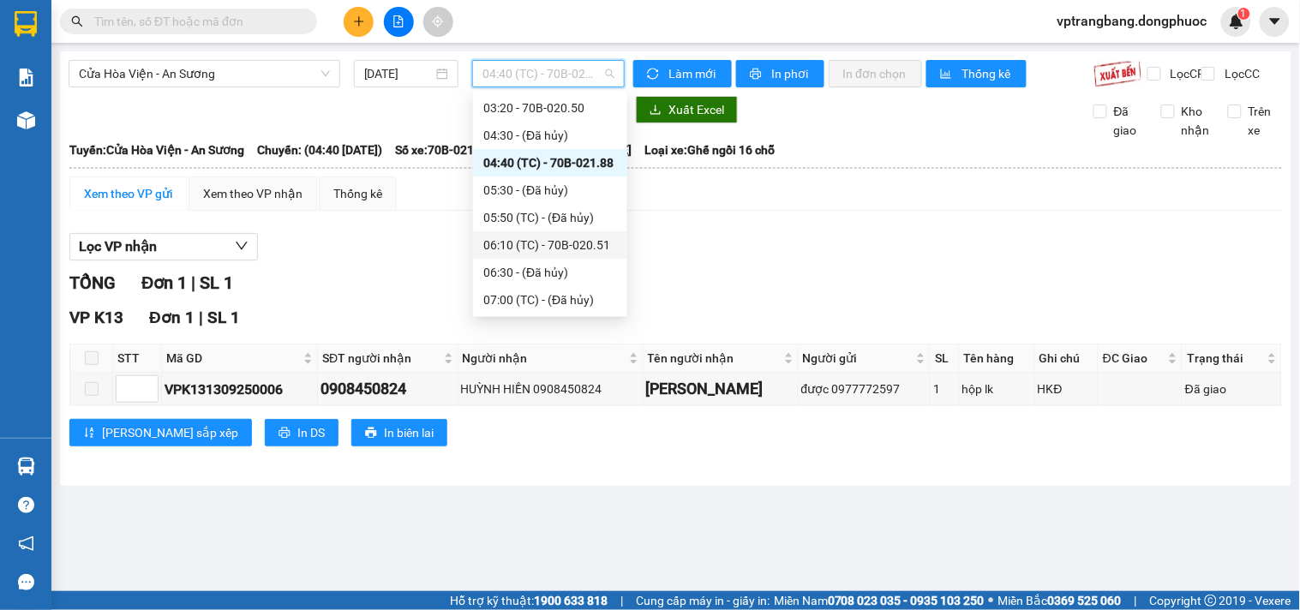
click at [525, 244] on div "06:10 (TC) - 70B-020.51" at bounding box center [550, 245] width 134 height 19
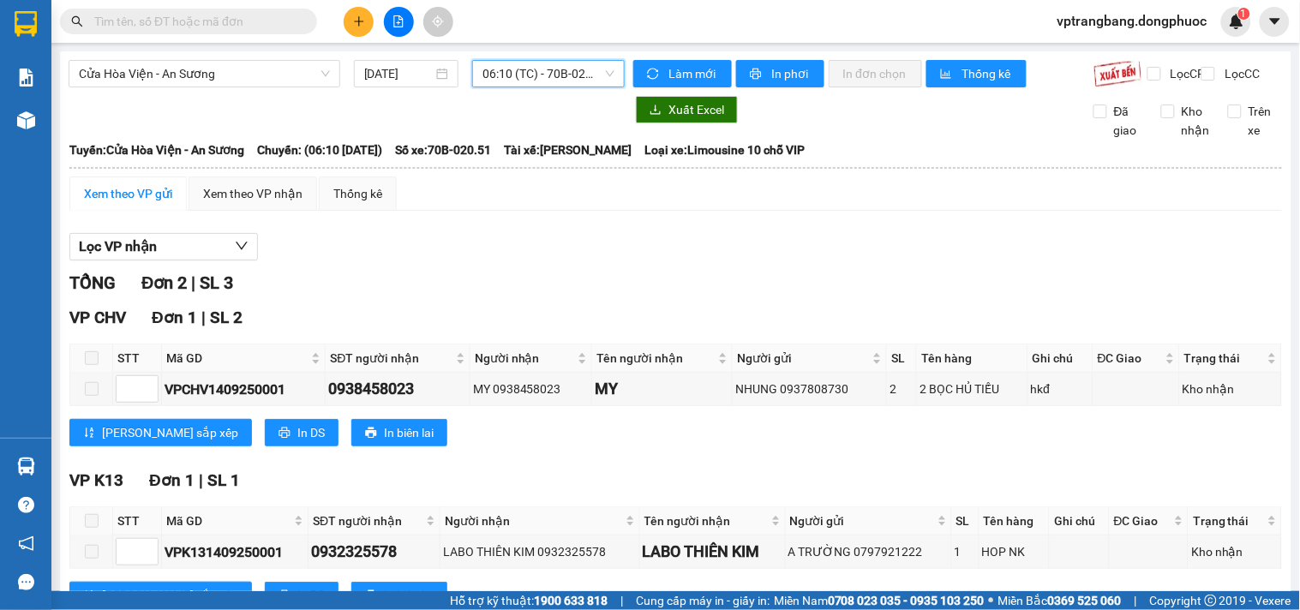
click at [506, 81] on span "06:10 (TC) - 70B-020.51" at bounding box center [548, 74] width 132 height 26
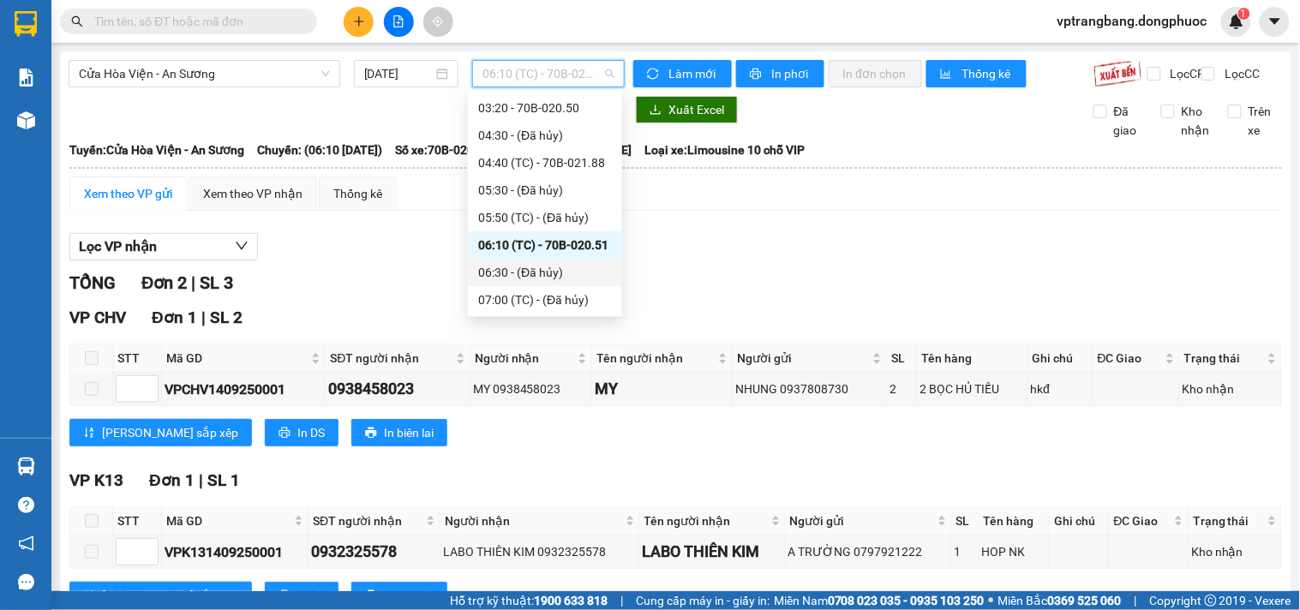
scroll to position [123, 0]
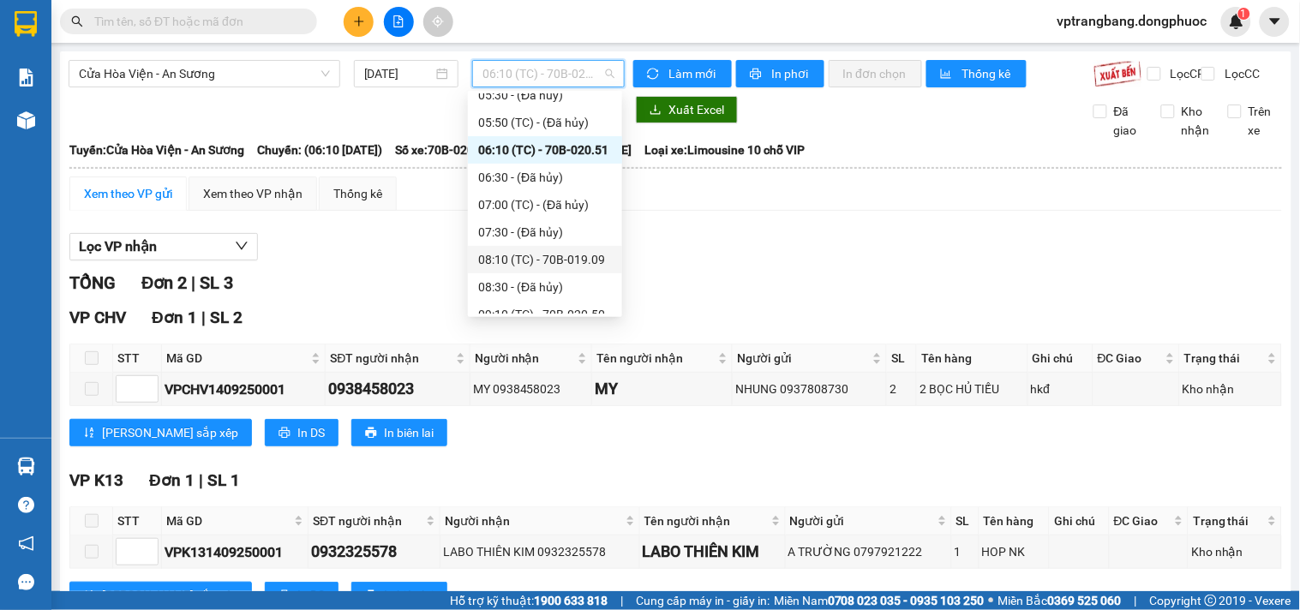
click at [555, 252] on div "08:10 (TC) - 70B-019.09" at bounding box center [545, 259] width 134 height 19
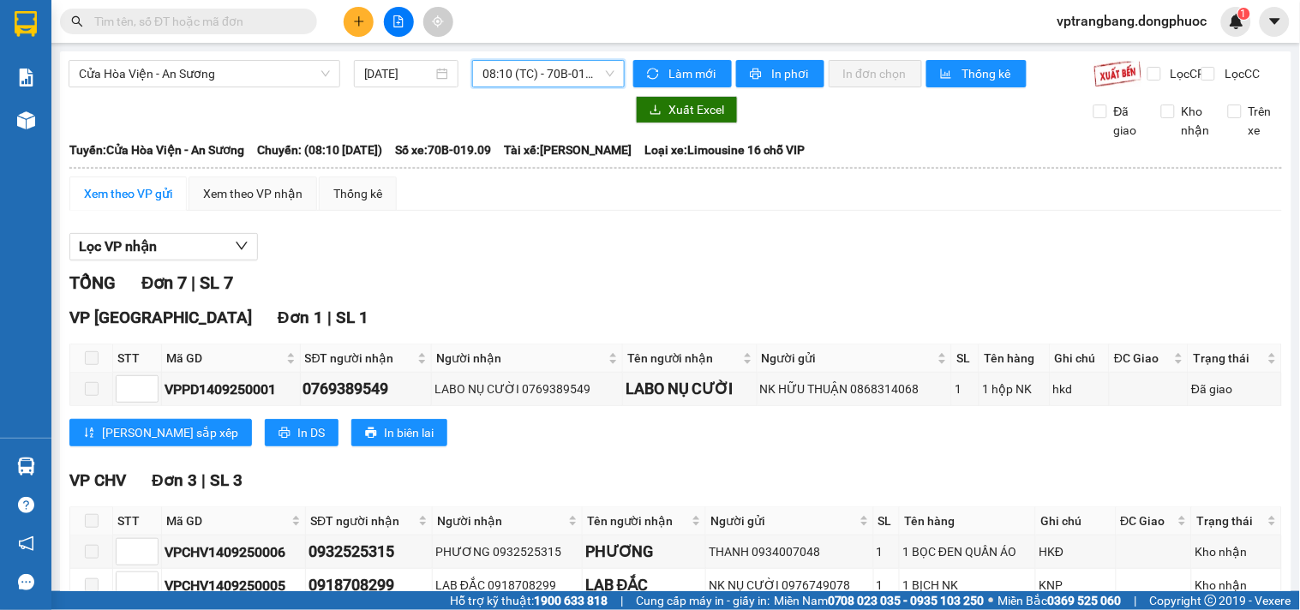
click at [529, 74] on span "08:10 (TC) - 70B-019.09" at bounding box center [548, 74] width 132 height 26
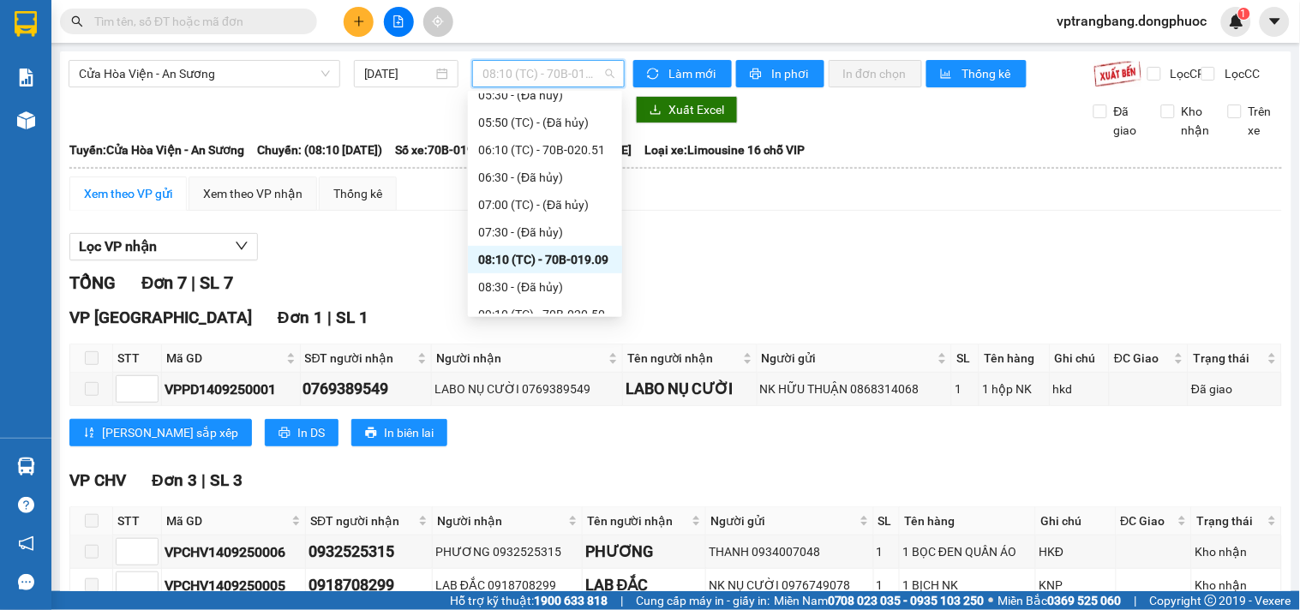
scroll to position [218, 0]
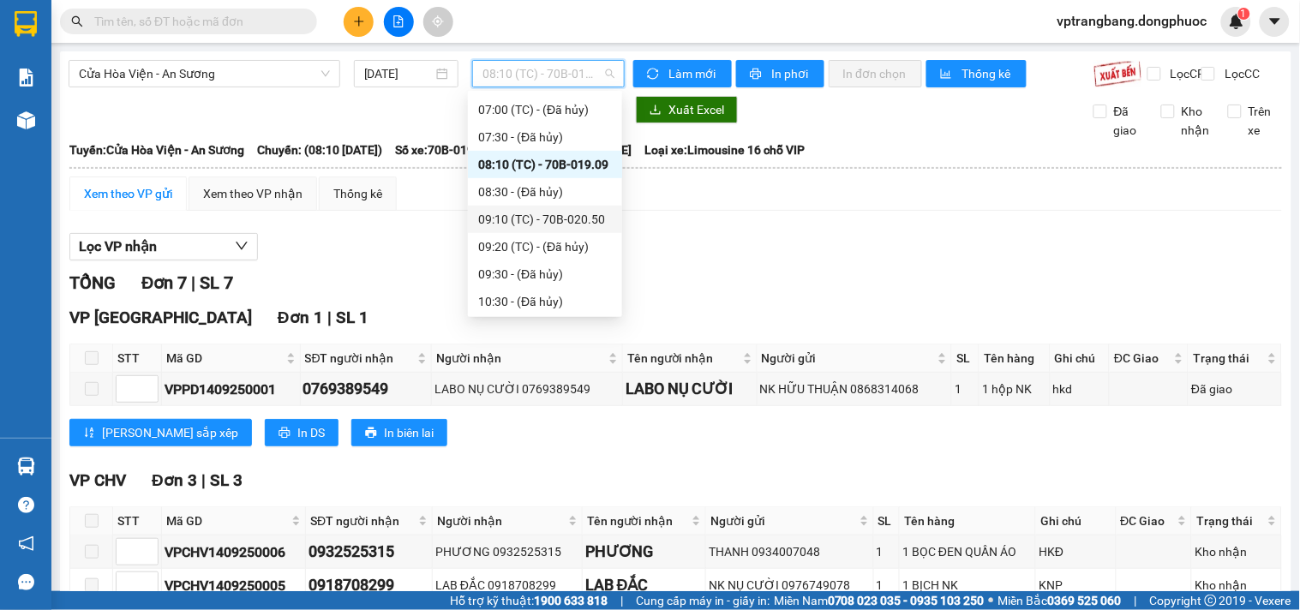
click at [564, 221] on div "09:10 (TC) - 70B-020.50" at bounding box center [545, 219] width 134 height 19
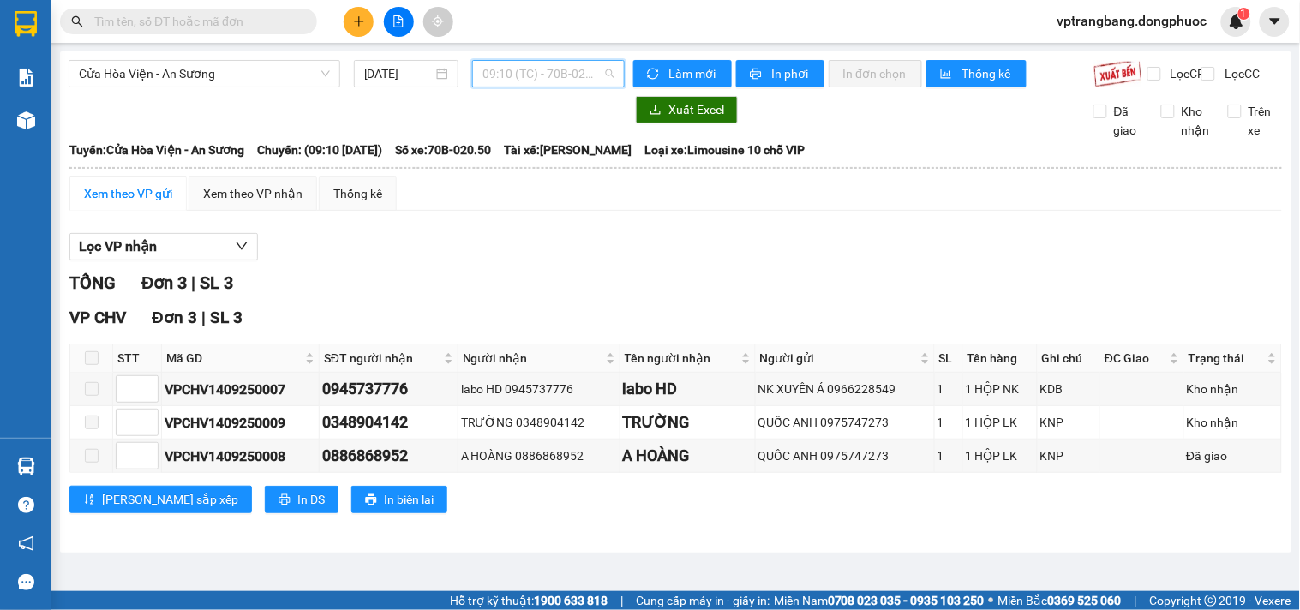
click at [527, 69] on span "09:10 (TC) - 70B-020.50" at bounding box center [548, 74] width 132 height 26
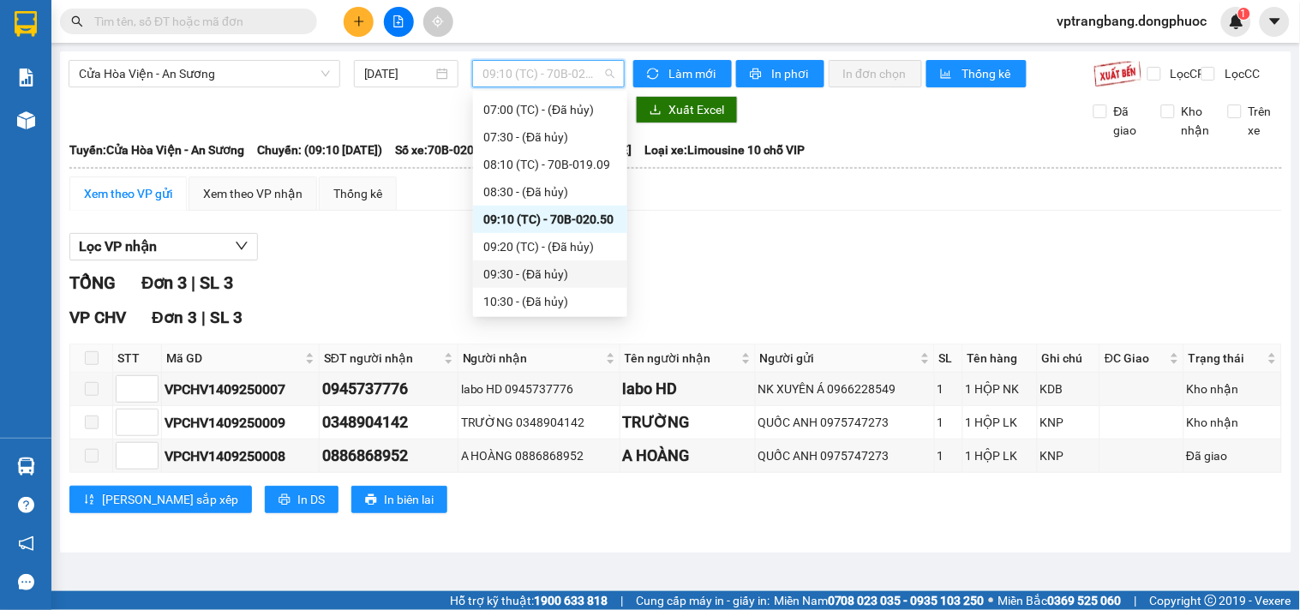
scroll to position [313, 0]
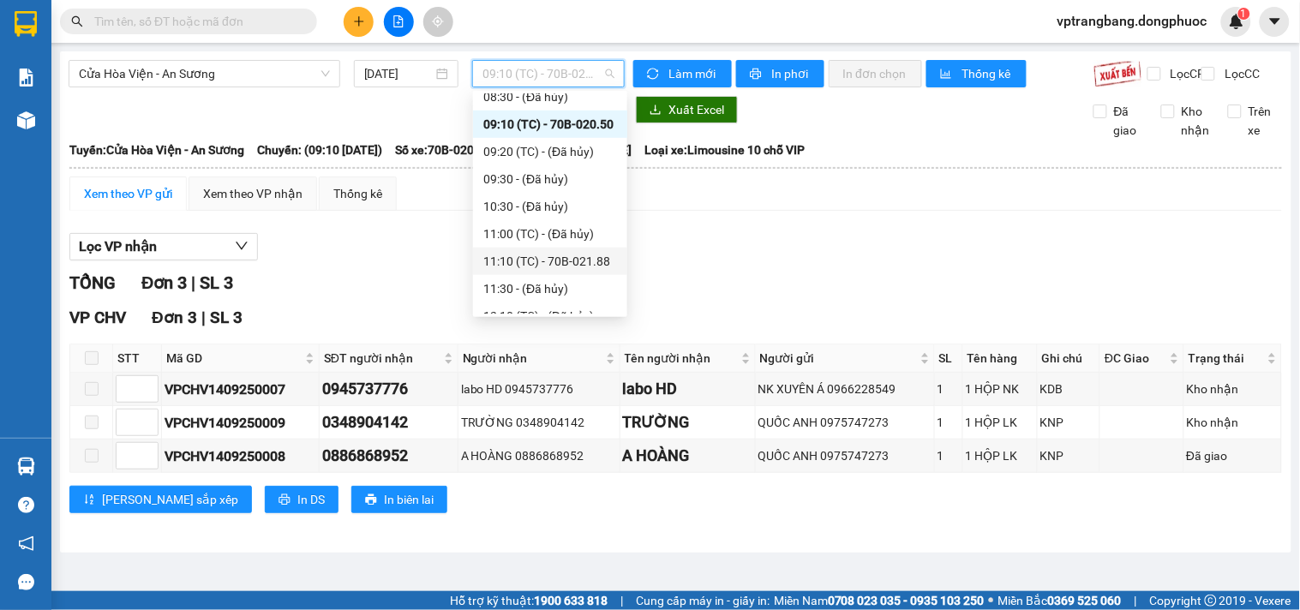
click at [554, 267] on div "11:10 (TC) - 70B-021.88" at bounding box center [550, 261] width 134 height 19
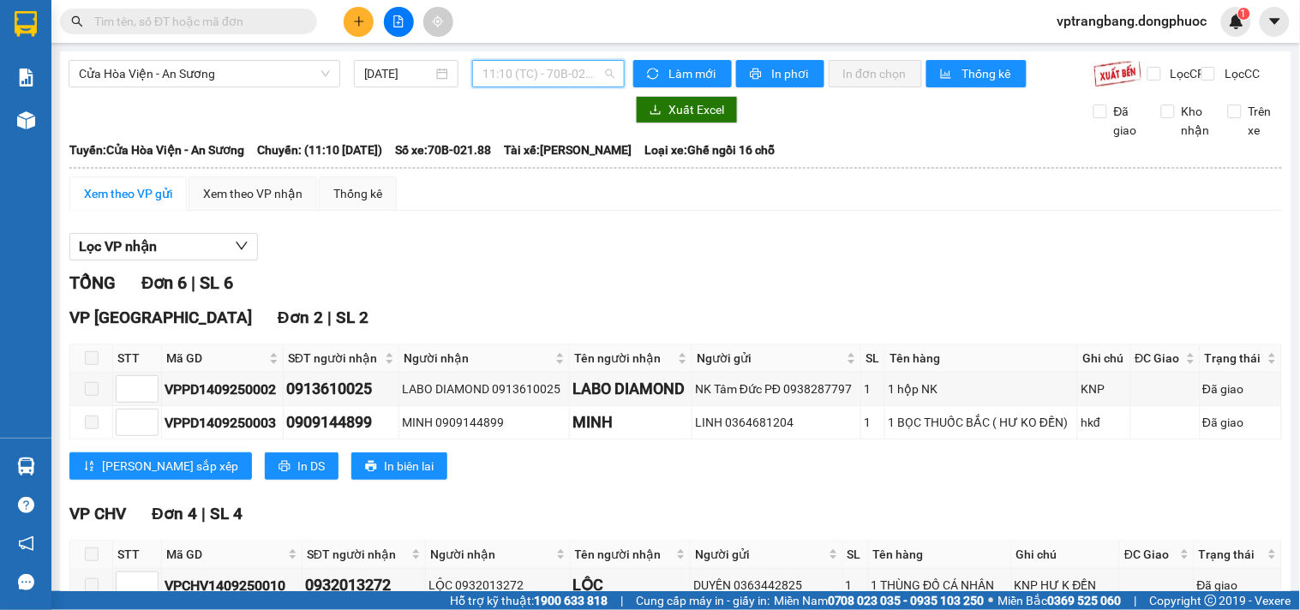
click at [538, 80] on span "11:10 (TC) - 70B-021.88" at bounding box center [548, 74] width 132 height 26
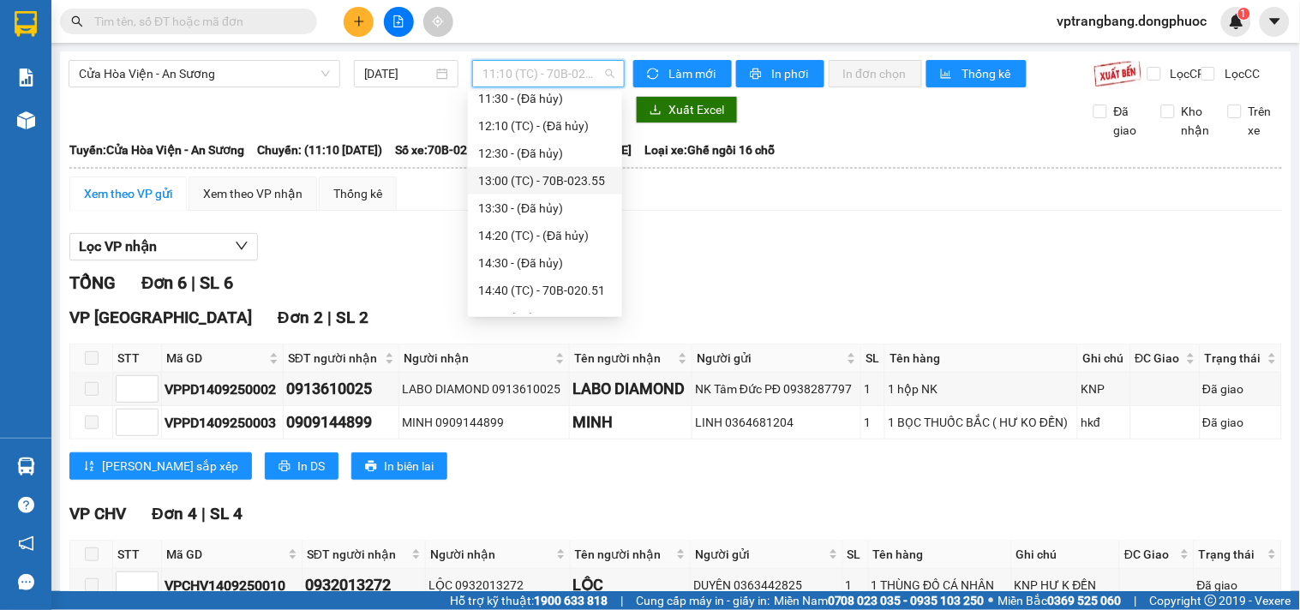
scroll to position [408, 0]
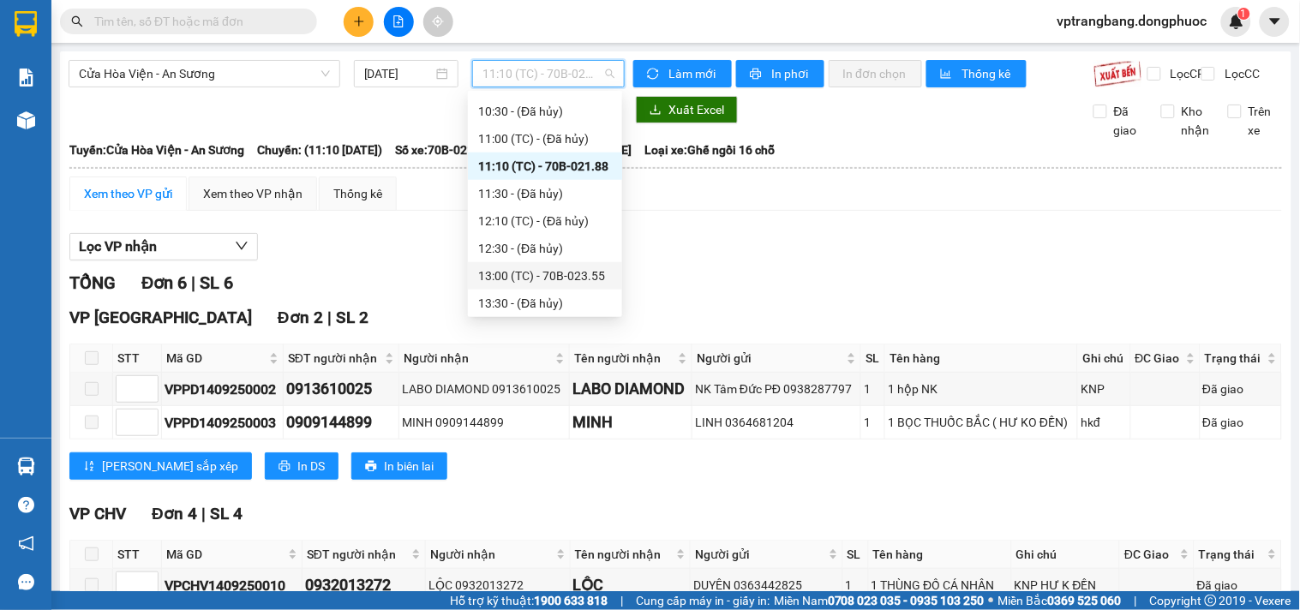
click at [564, 286] on div "13:00 (TC) - 70B-023.55" at bounding box center [545, 275] width 154 height 27
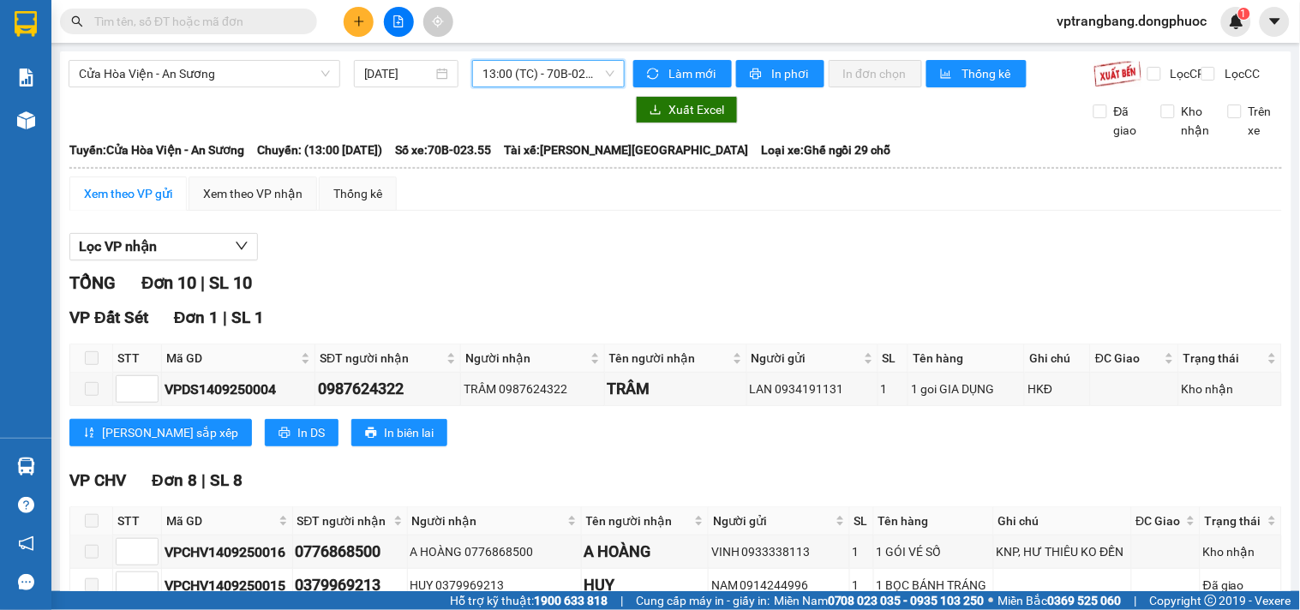
click at [518, 57] on div "Cửa Hòa Viện - An Sương 14/09/2025 13:00 13:00 (TC) - 70B-023.55 Làm mới In phơ…" at bounding box center [675, 548] width 1231 height 994
click at [524, 81] on span "13:00 (TC) - 70B-023.55" at bounding box center [548, 74] width 132 height 26
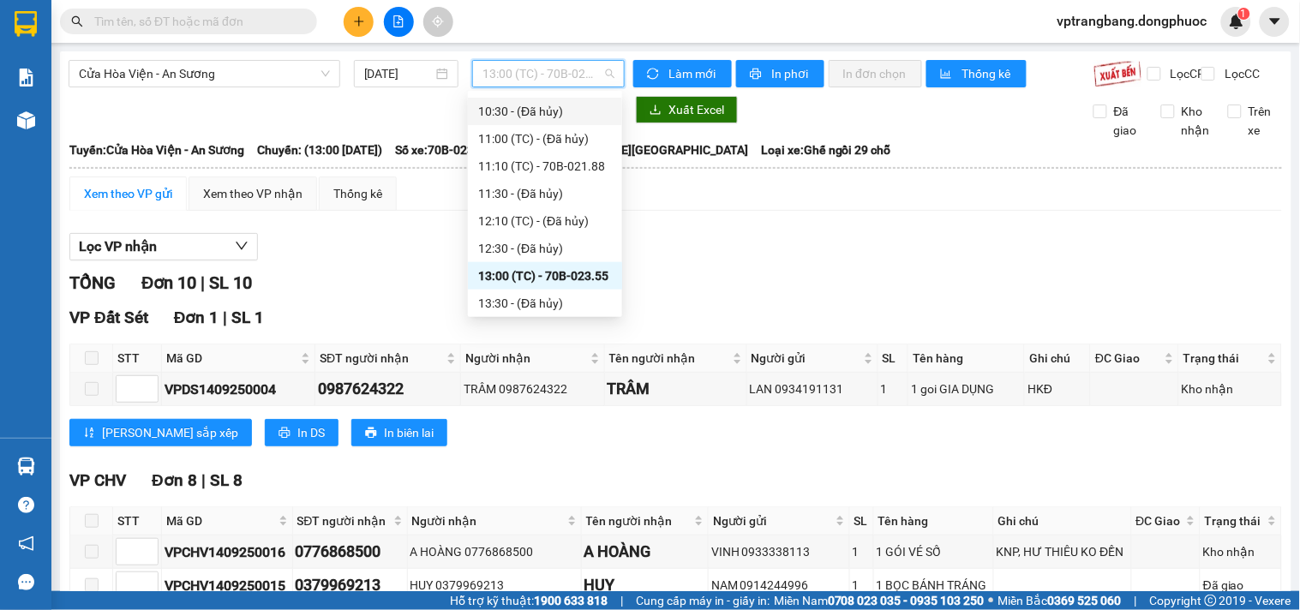
scroll to position [503, 0]
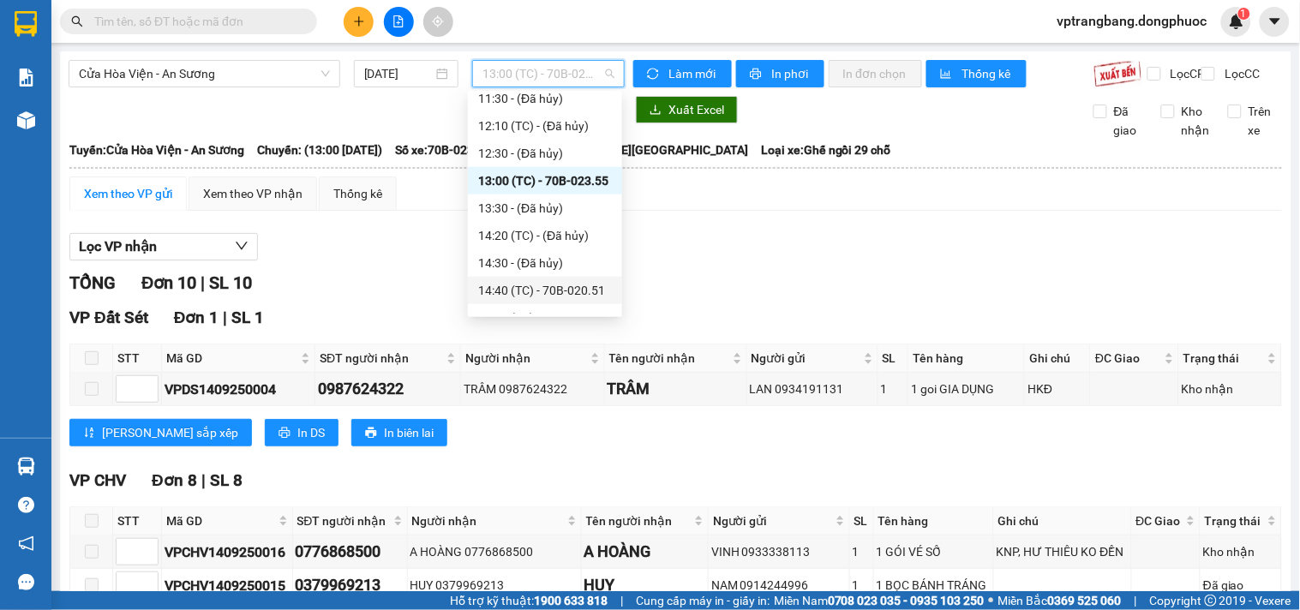
click at [572, 287] on div "14:40 (TC) - 70B-020.51" at bounding box center [545, 290] width 134 height 19
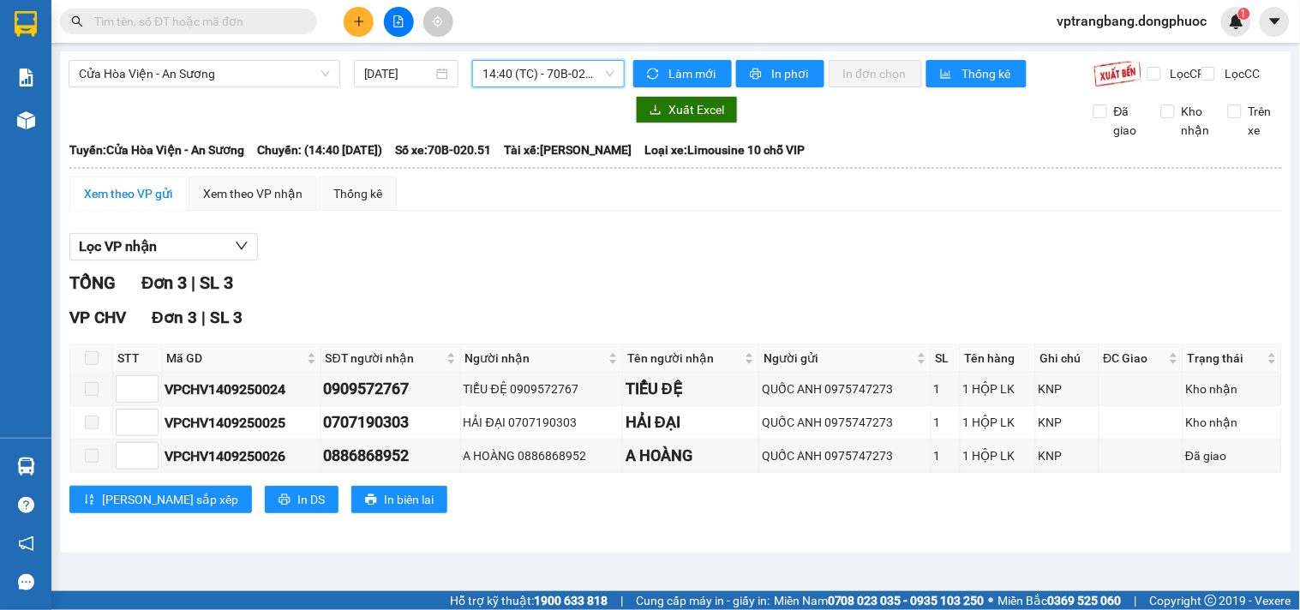
click at [541, 73] on span "14:40 (TC) - 70B-020.51" at bounding box center [548, 74] width 132 height 26
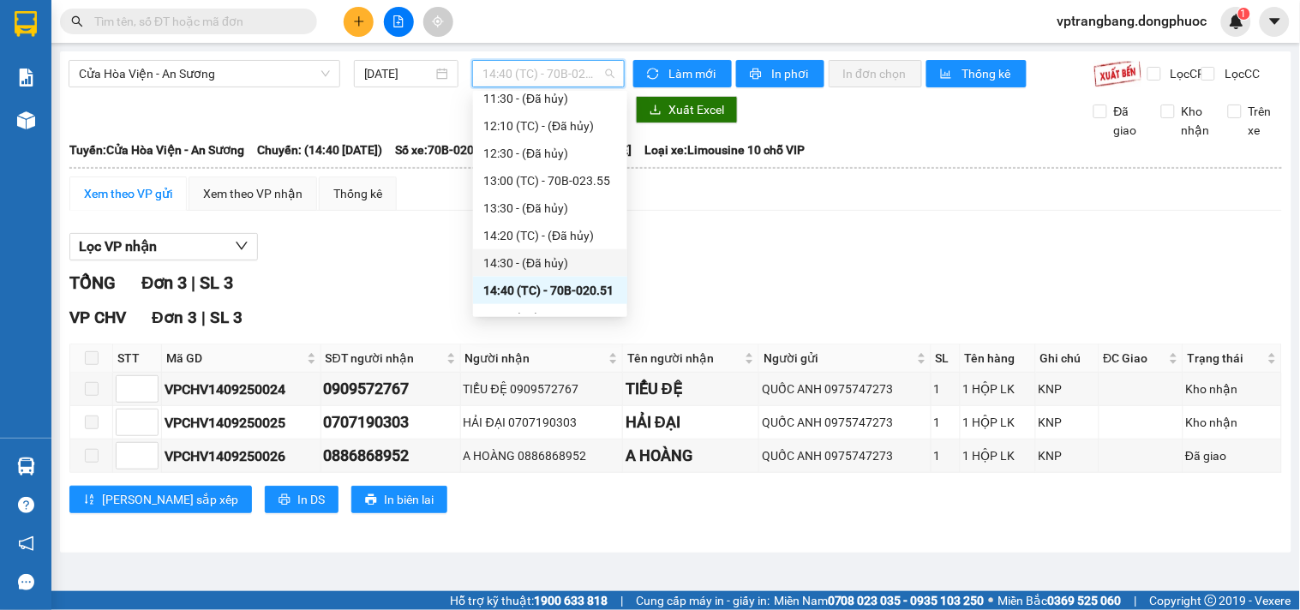
scroll to position [598, 0]
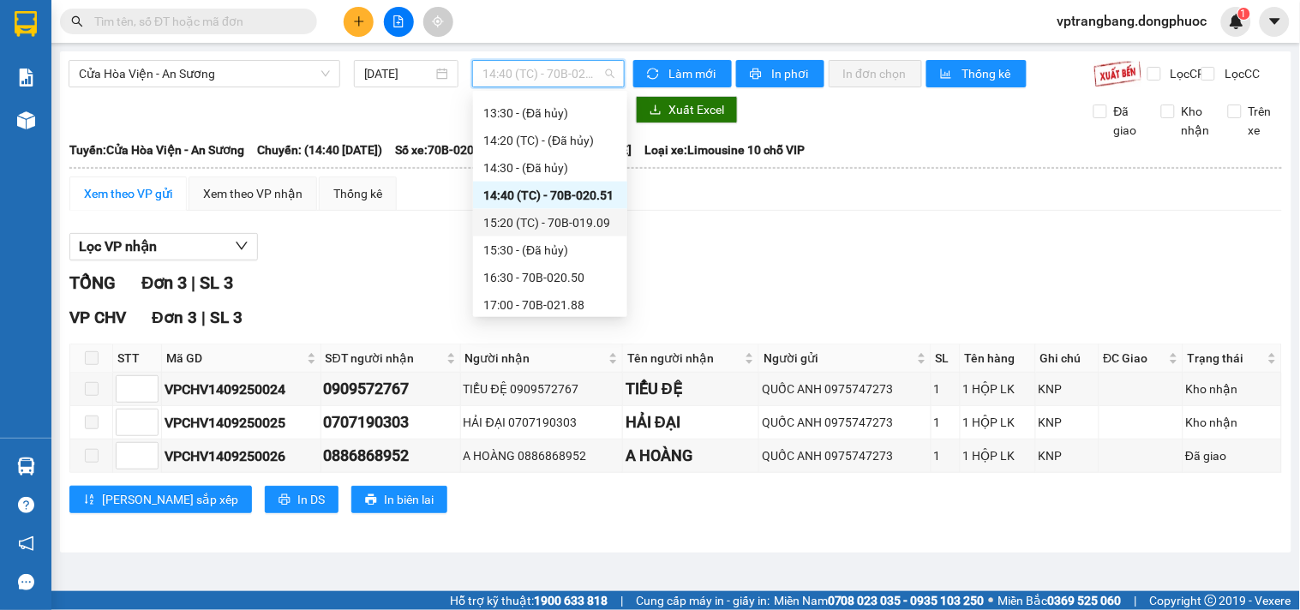
click at [572, 218] on div "15:20 (TC) - 70B-019.09" at bounding box center [550, 222] width 134 height 19
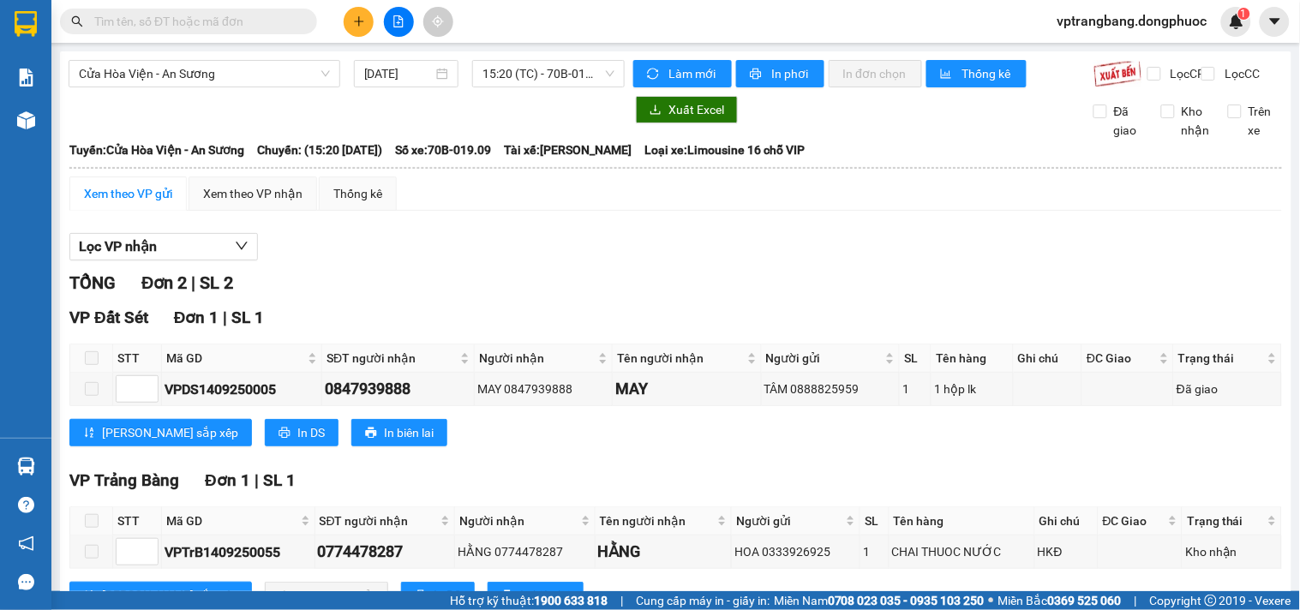
drag, startPoint x: 484, startPoint y: 116, endPoint x: 831, endPoint y: 24, distance: 359.0
click at [488, 113] on div at bounding box center [347, 109] width 556 height 27
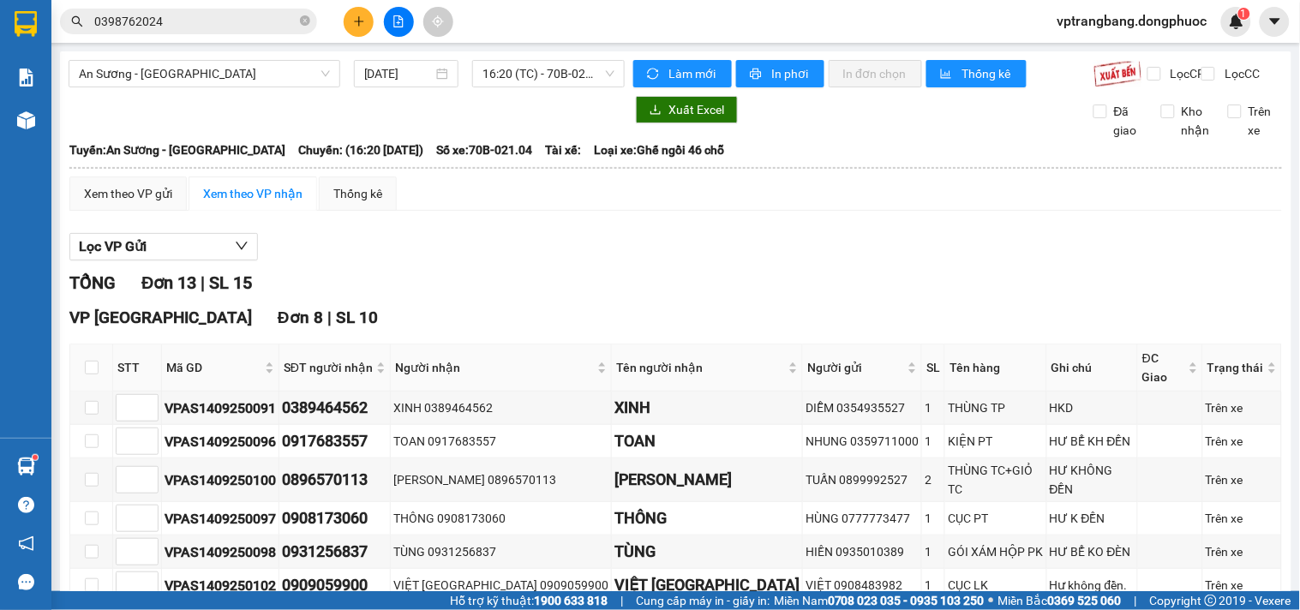
scroll to position [223, 0]
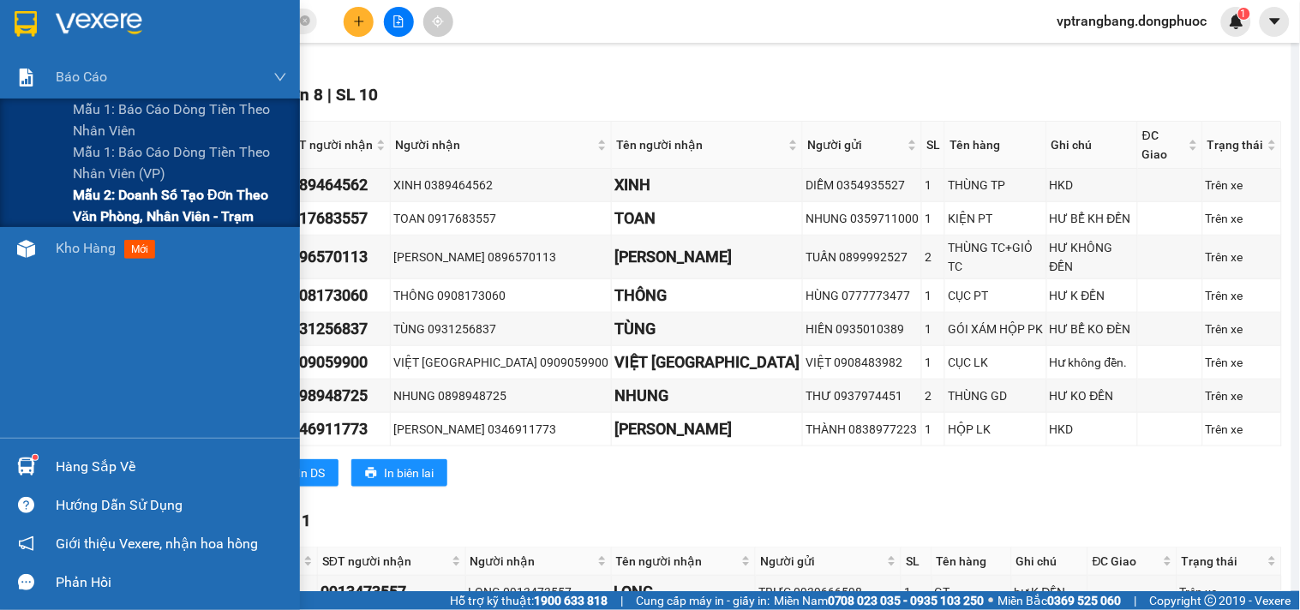
click at [89, 197] on span "Mẫu 2: Doanh số tạo đơn theo Văn phòng, nhân viên - Trạm" at bounding box center [180, 205] width 214 height 43
